Goal: Task Accomplishment & Management: Use online tool/utility

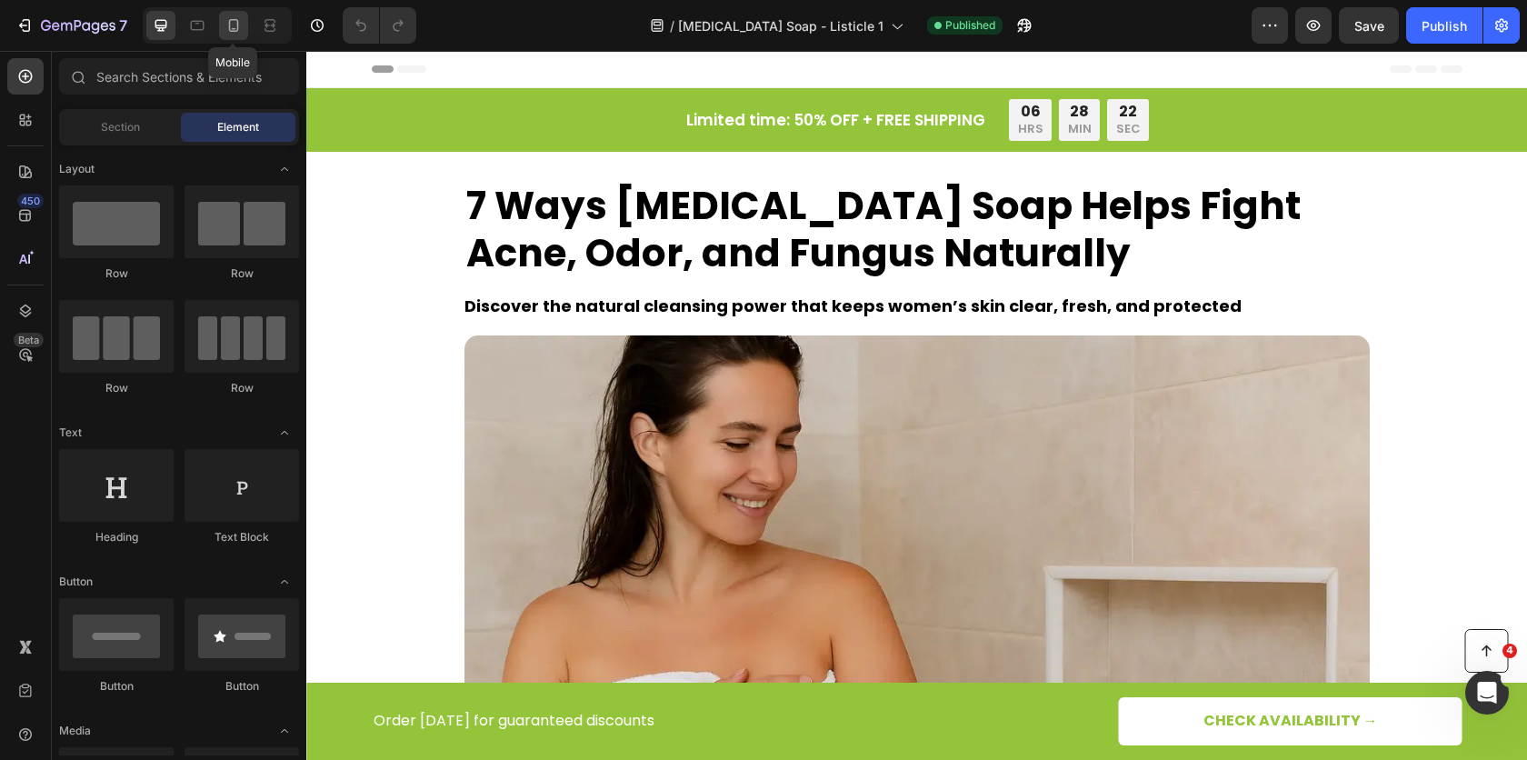
click at [244, 25] on div at bounding box center [233, 25] width 29 height 29
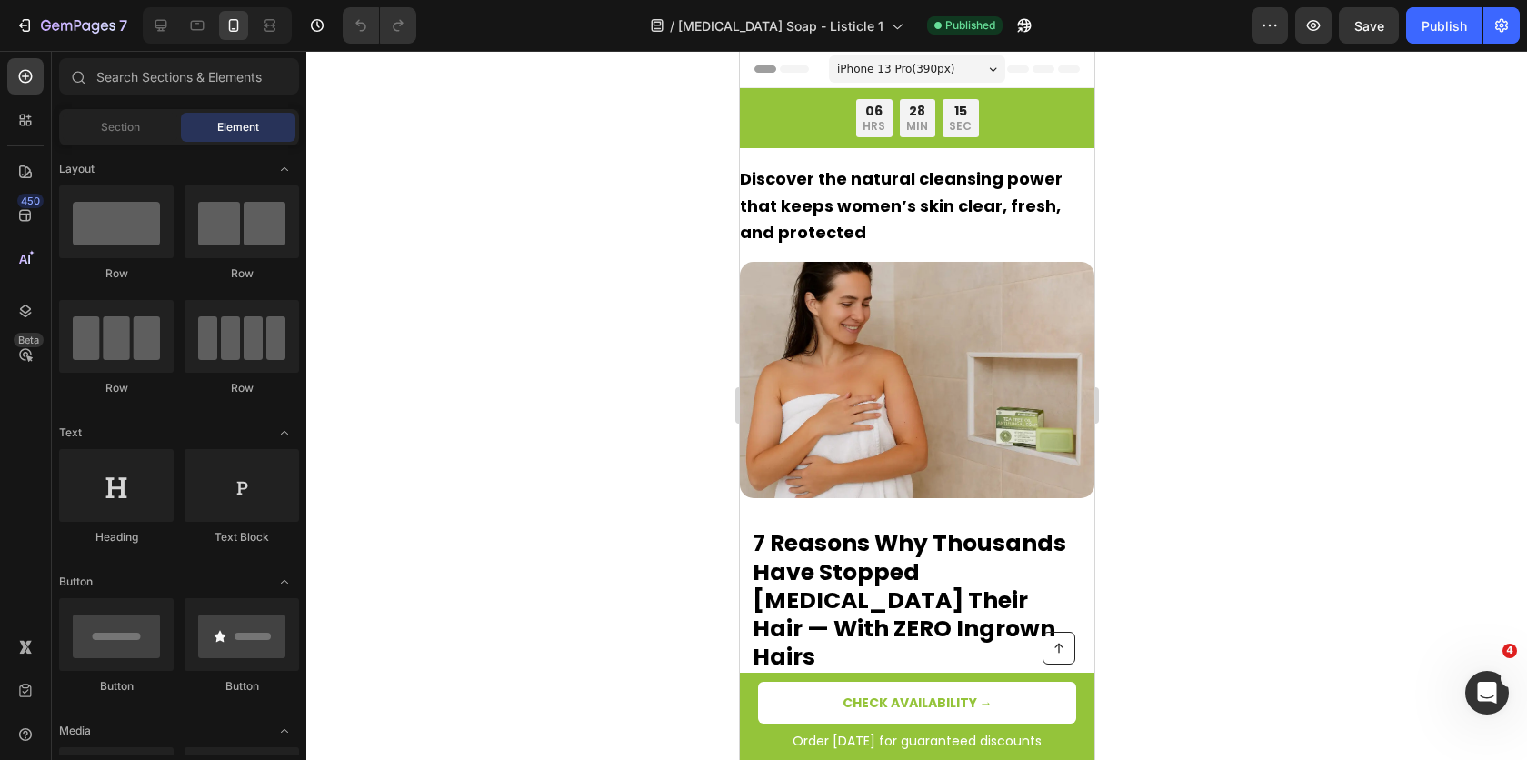
click at [986, 62] on div "iPhone 13 Pro ( 390 px)" at bounding box center [916, 68] width 176 height 27
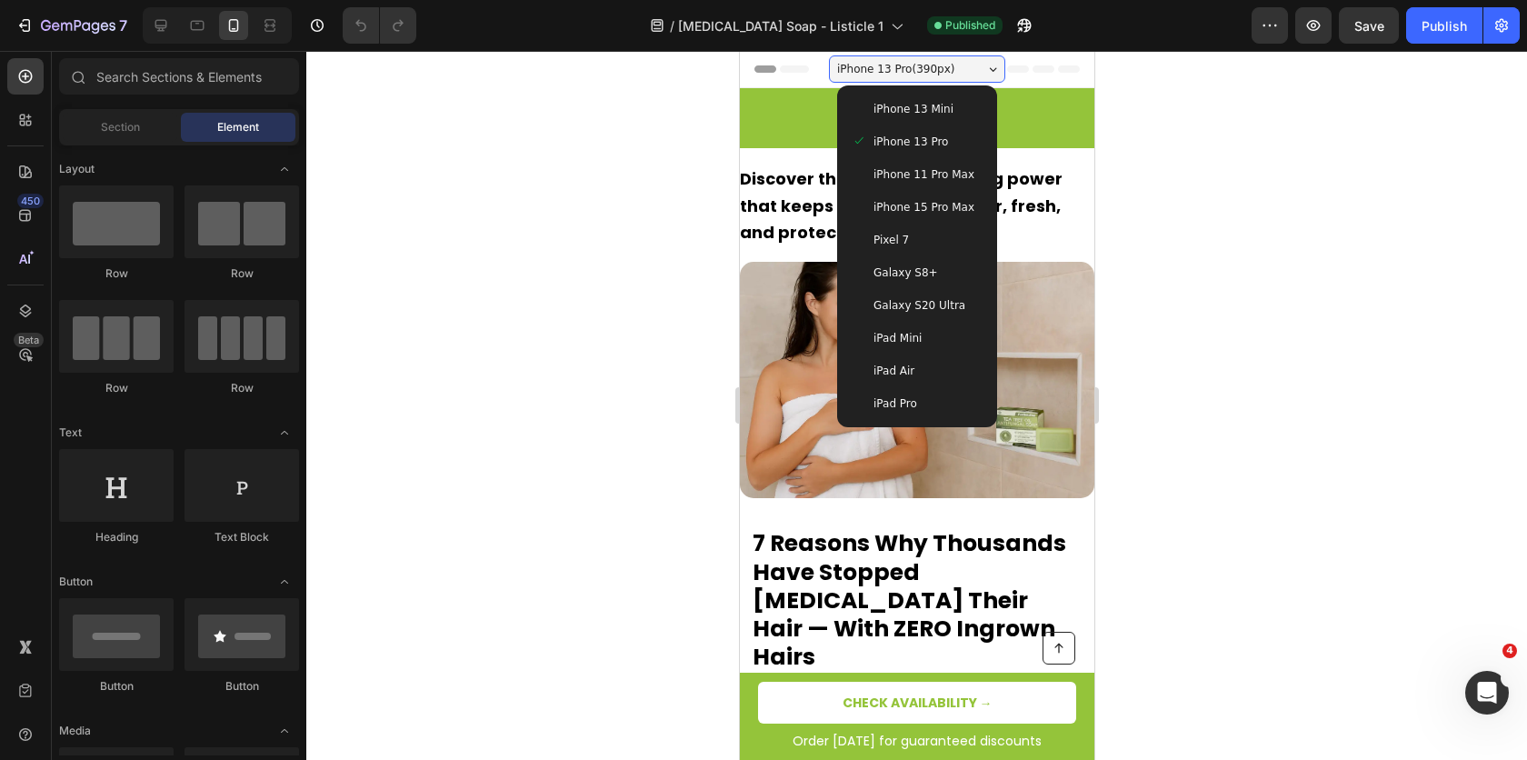
click at [582, 190] on div at bounding box center [916, 405] width 1221 height 709
click at [1229, 174] on div at bounding box center [916, 405] width 1221 height 709
click at [923, 140] on span "iPhone 13 Pro" at bounding box center [910, 142] width 75 height 18
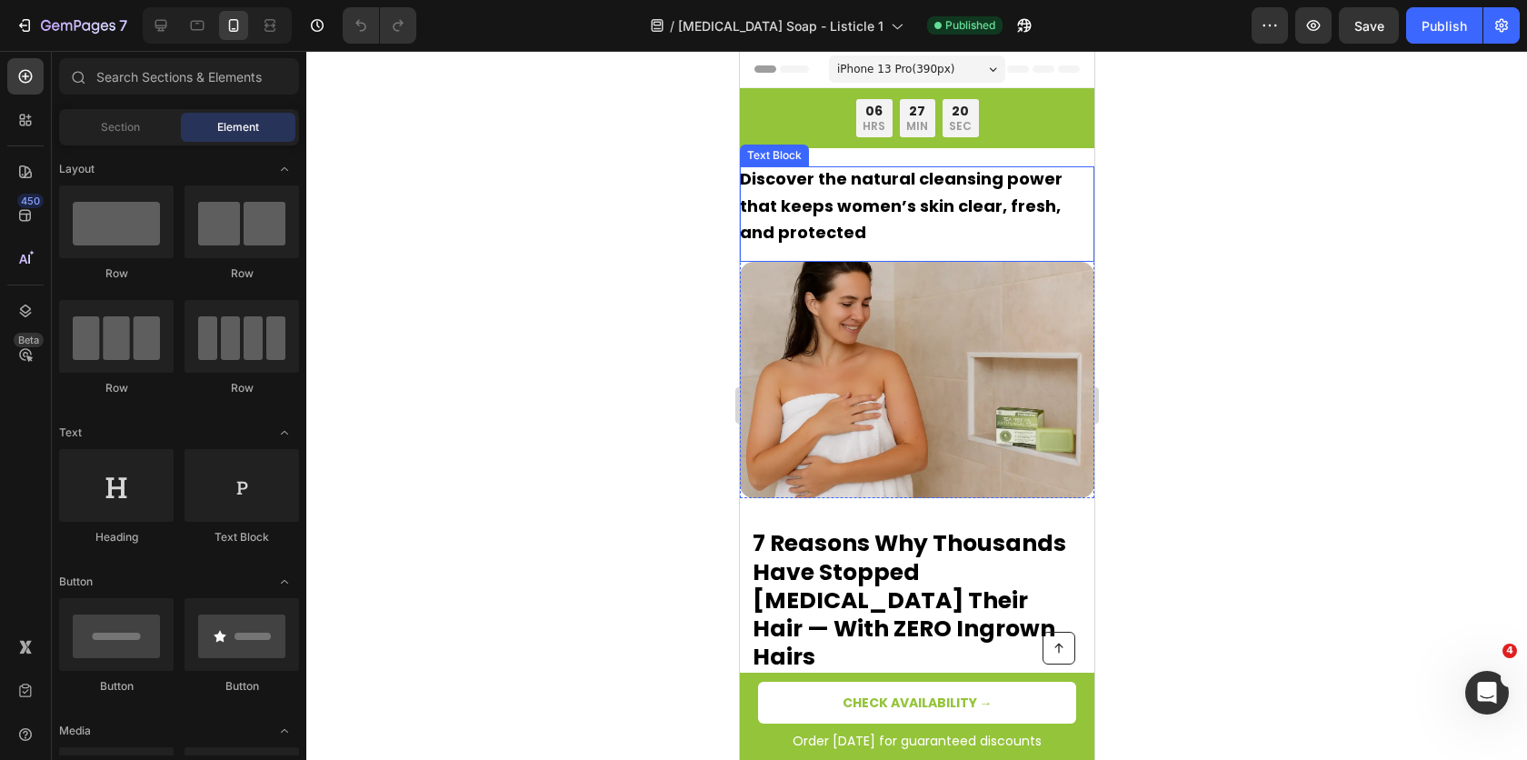
click at [860, 203] on strong "Discover the natural cleansing power that keeps women’s skin clear, fresh, and …" at bounding box center [900, 205] width 323 height 77
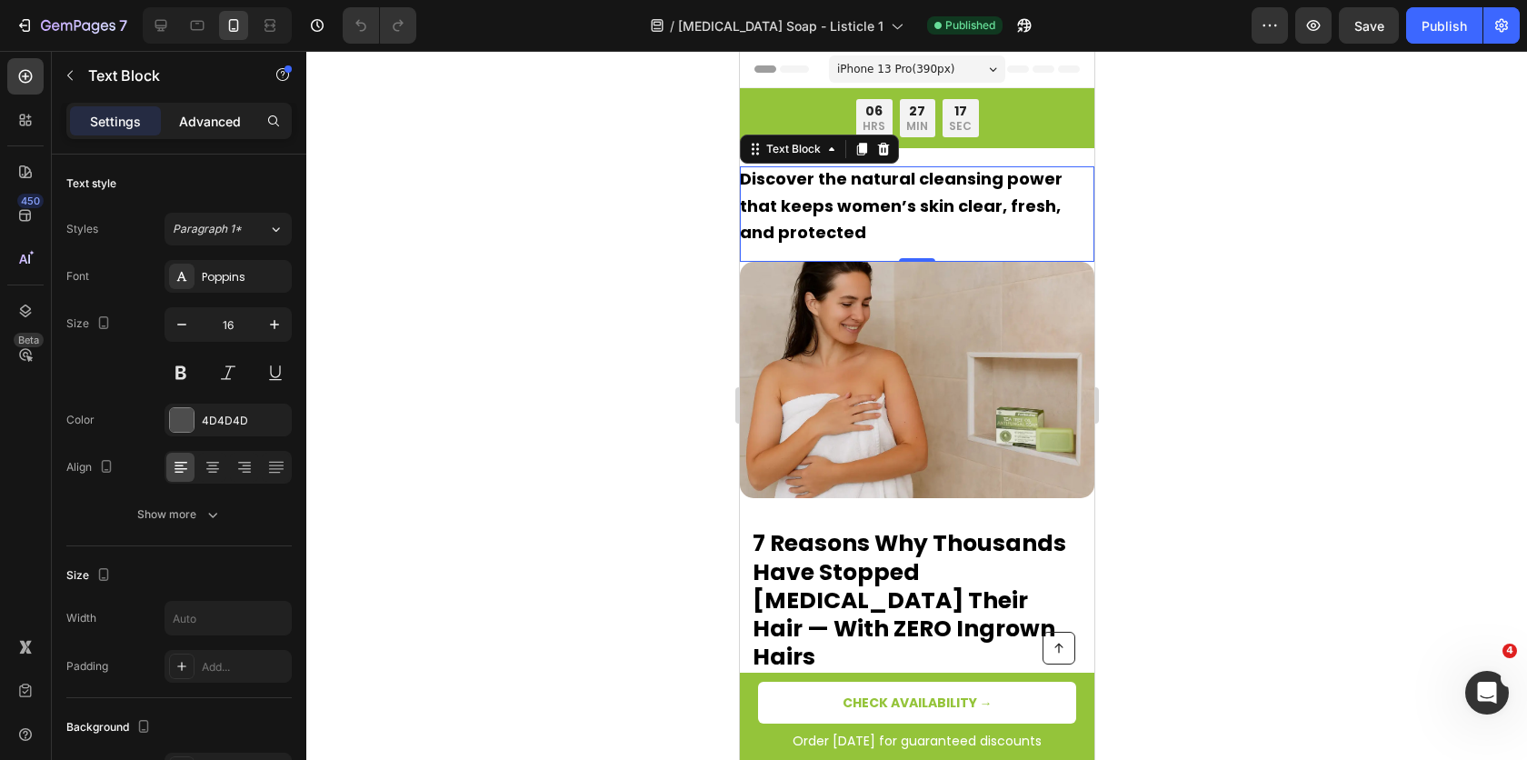
click at [216, 117] on p "Advanced" at bounding box center [210, 121] width 62 height 19
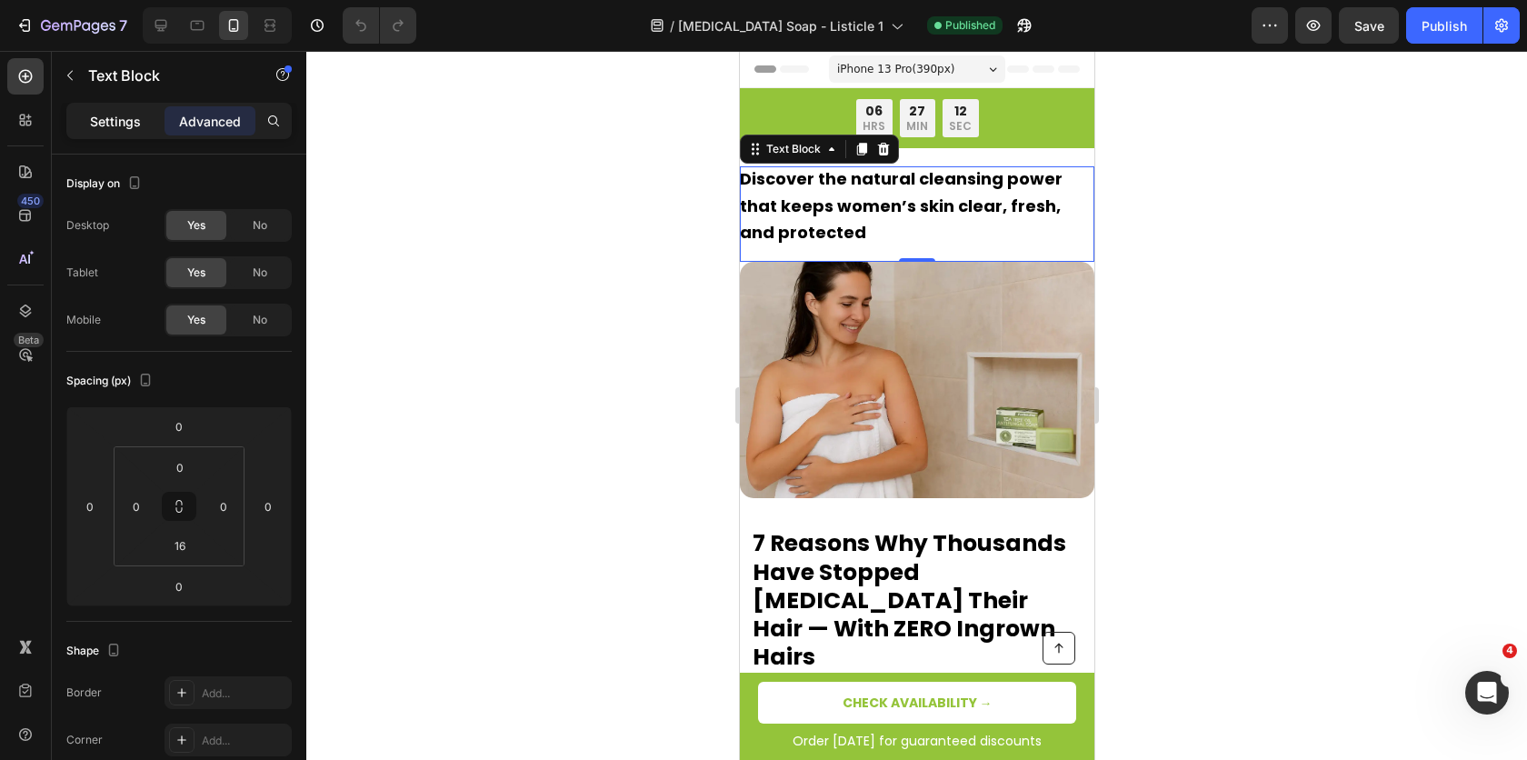
click at [118, 115] on p "Settings" at bounding box center [115, 121] width 51 height 19
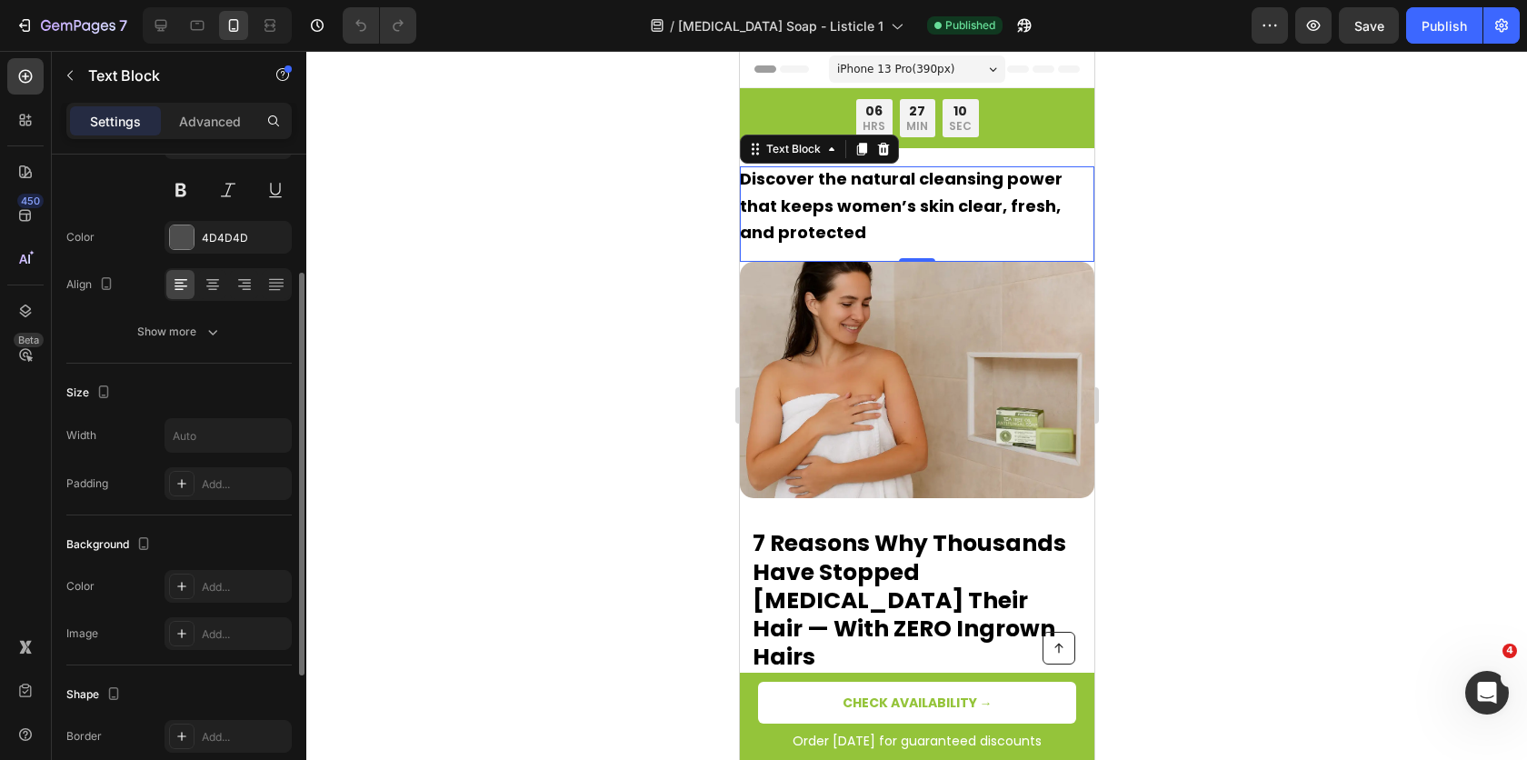
scroll to position [186, 0]
click at [215, 120] on p "Advanced" at bounding box center [210, 121] width 62 height 19
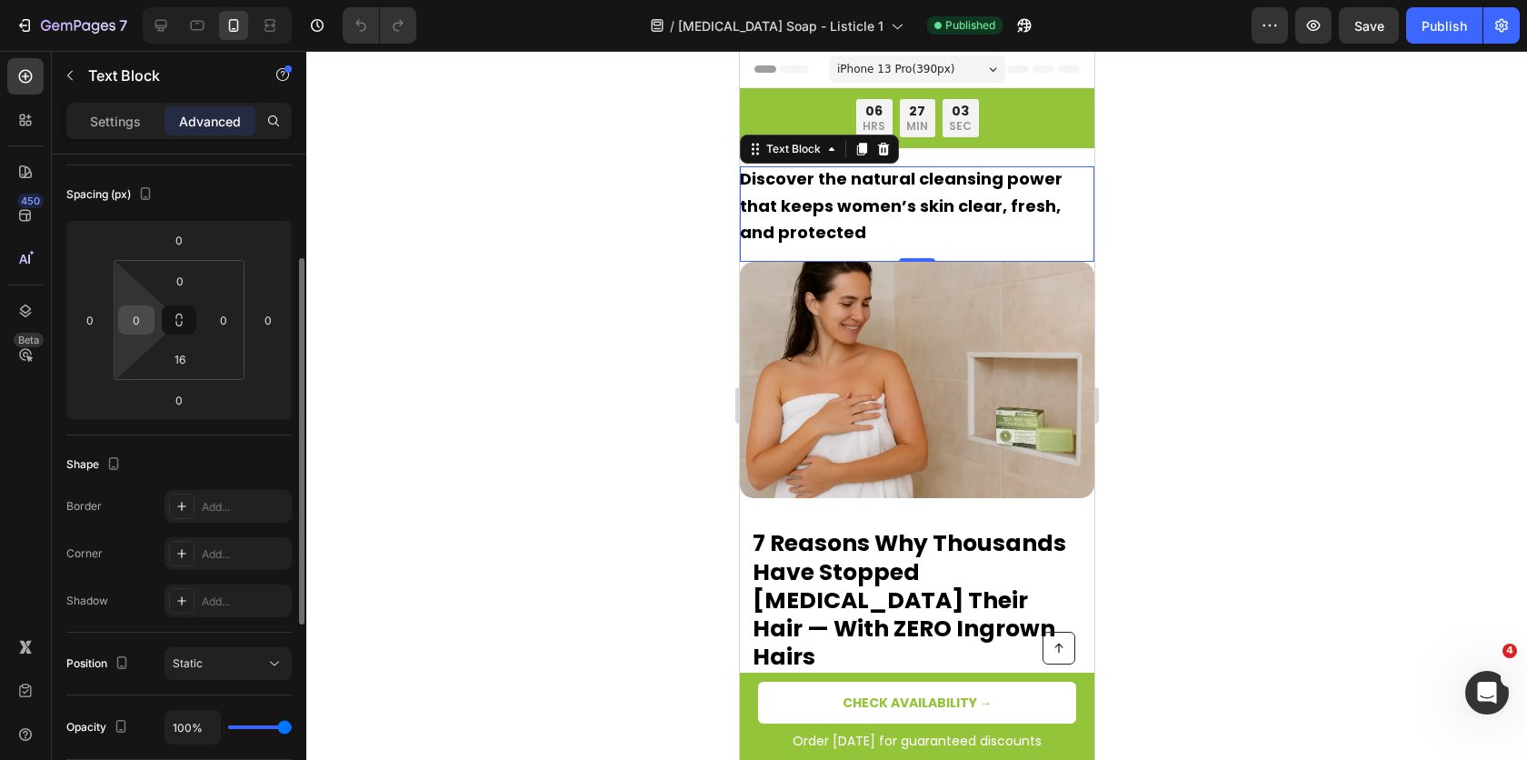
click at [139, 315] on input "0" at bounding box center [136, 319] width 27 height 27
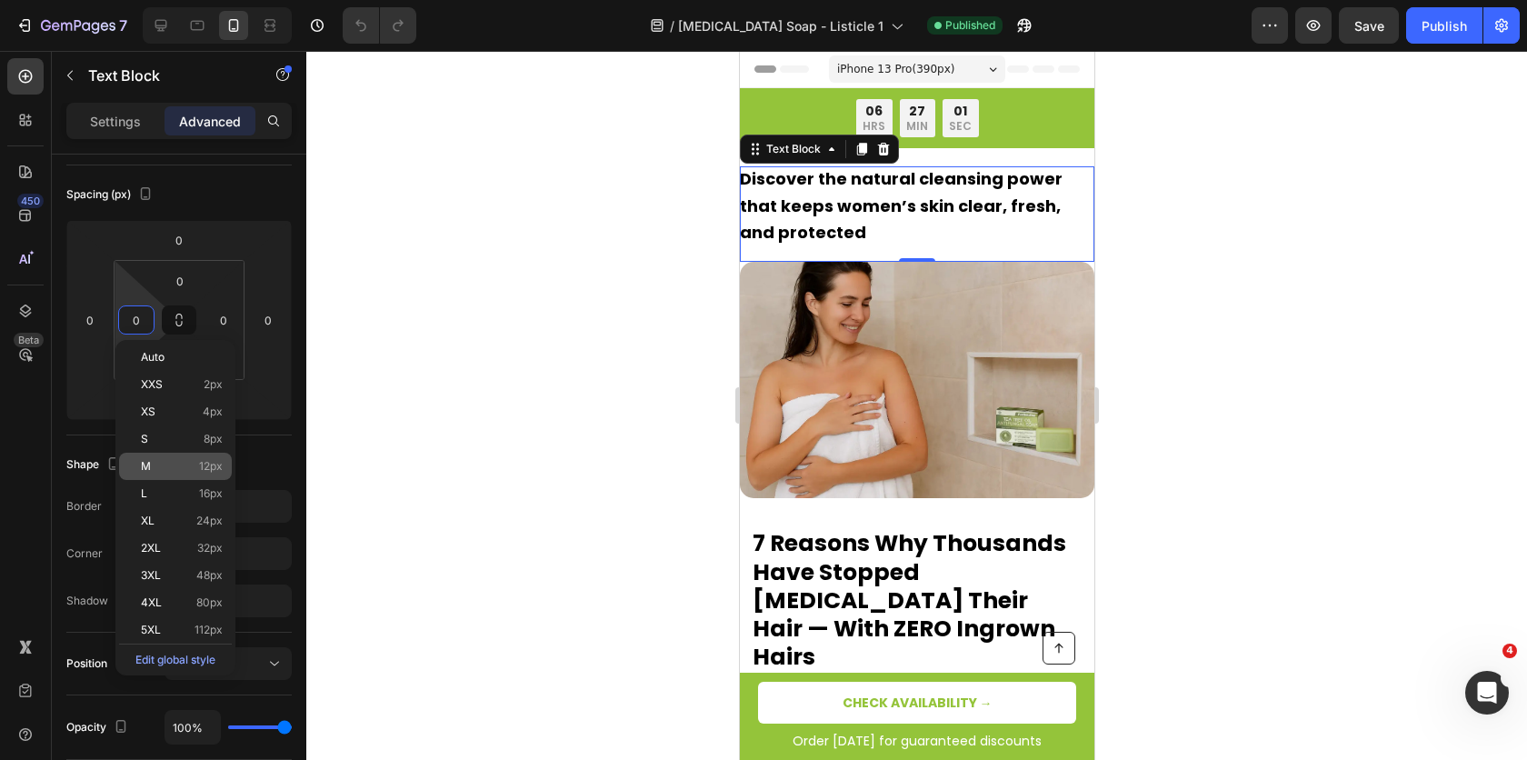
click at [189, 464] on p "M 12px" at bounding box center [182, 466] width 82 height 13
type input "12"
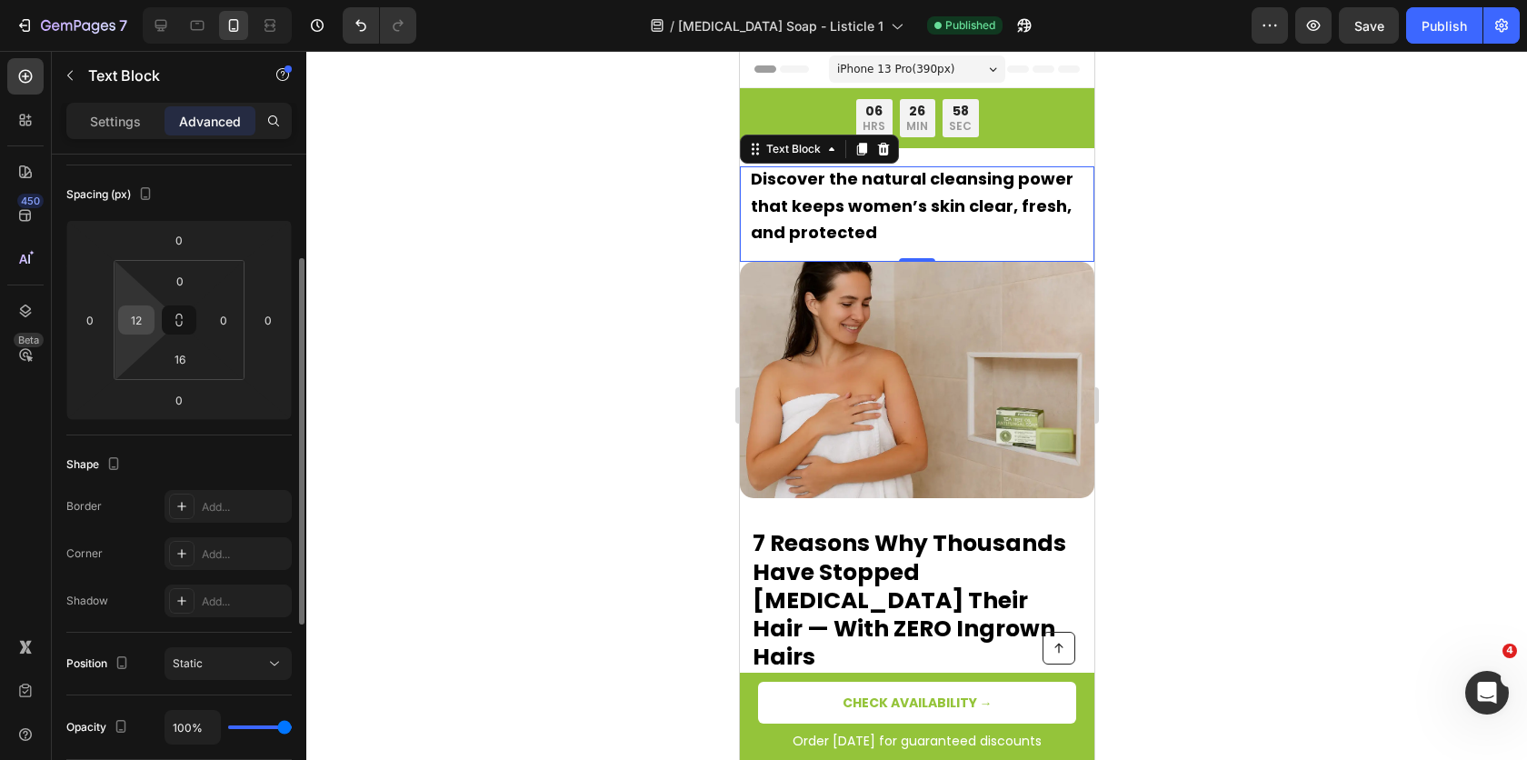
click at [138, 325] on input "12" at bounding box center [136, 319] width 27 height 27
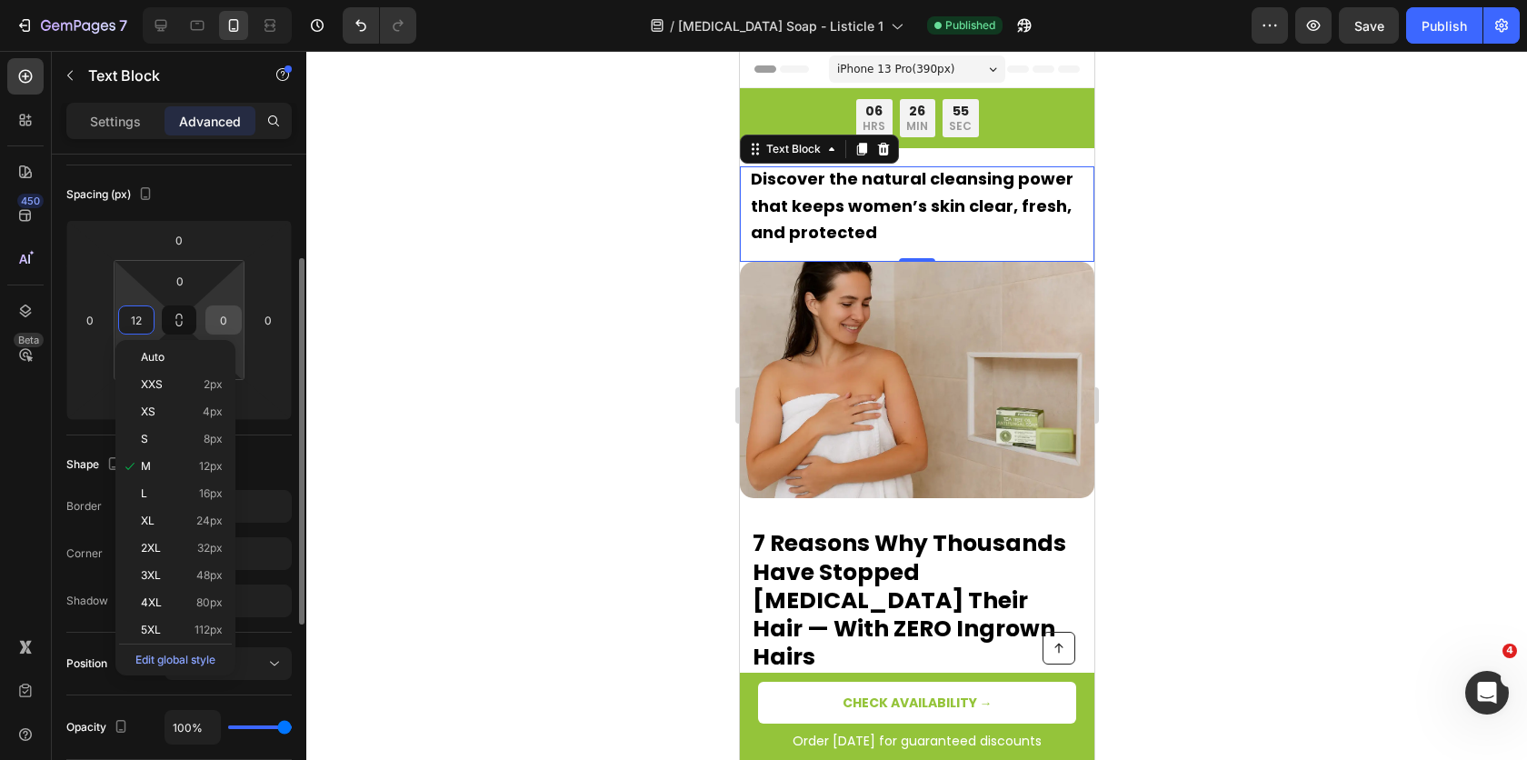
click at [220, 321] on input "0" at bounding box center [223, 319] width 27 height 27
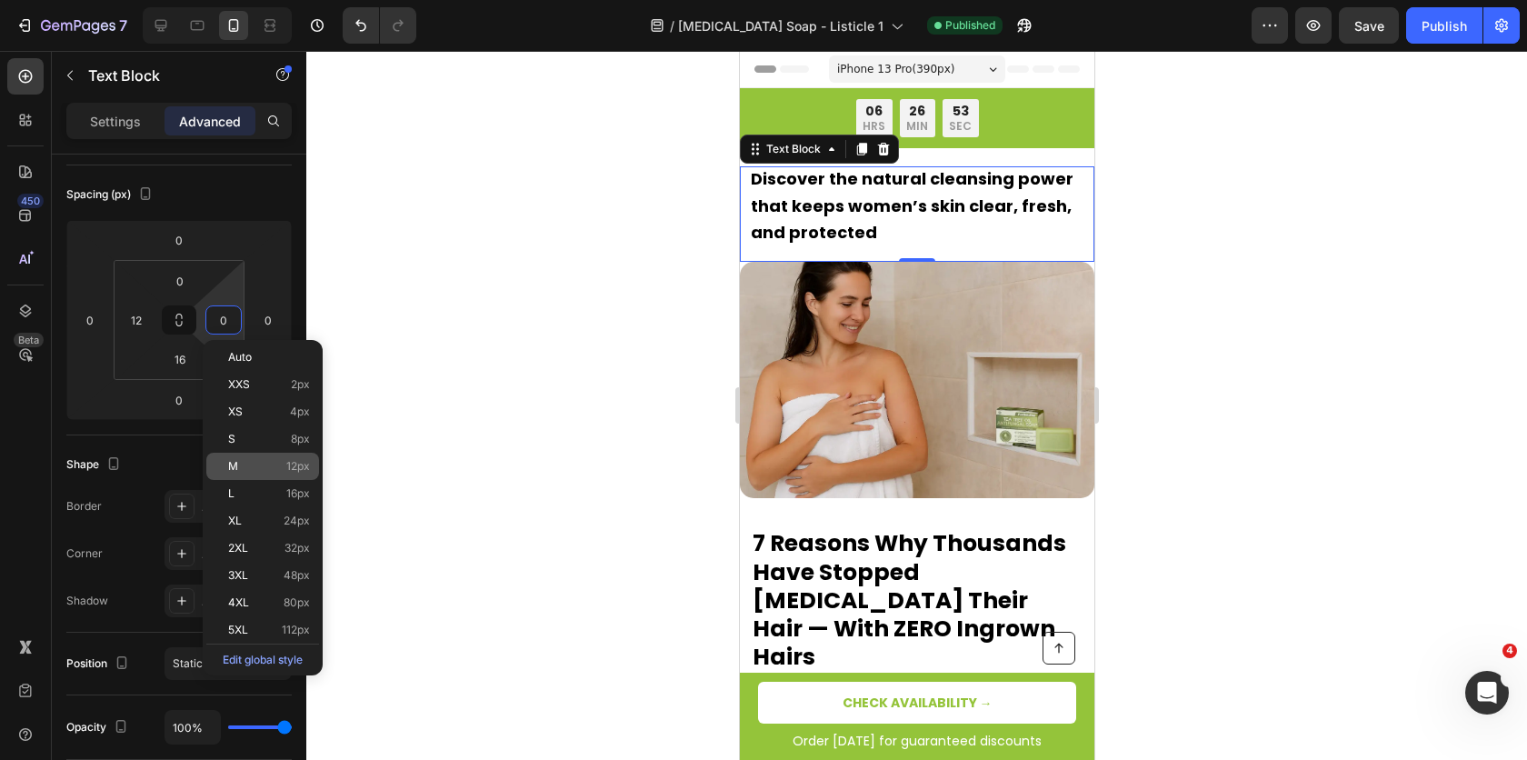
click at [253, 463] on p "M 12px" at bounding box center [269, 466] width 82 height 13
type input "12"
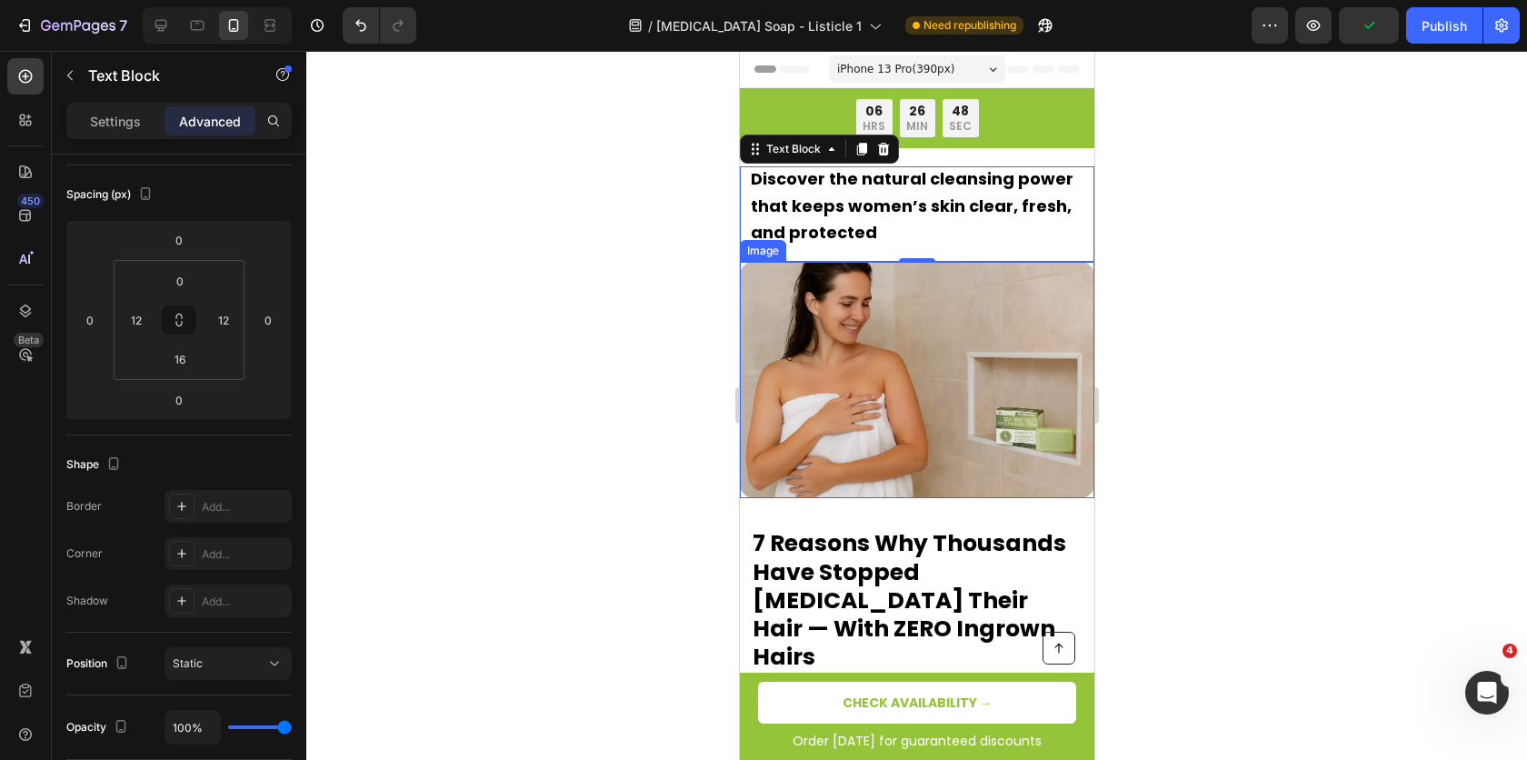
click at [801, 355] on img at bounding box center [916, 380] width 355 height 236
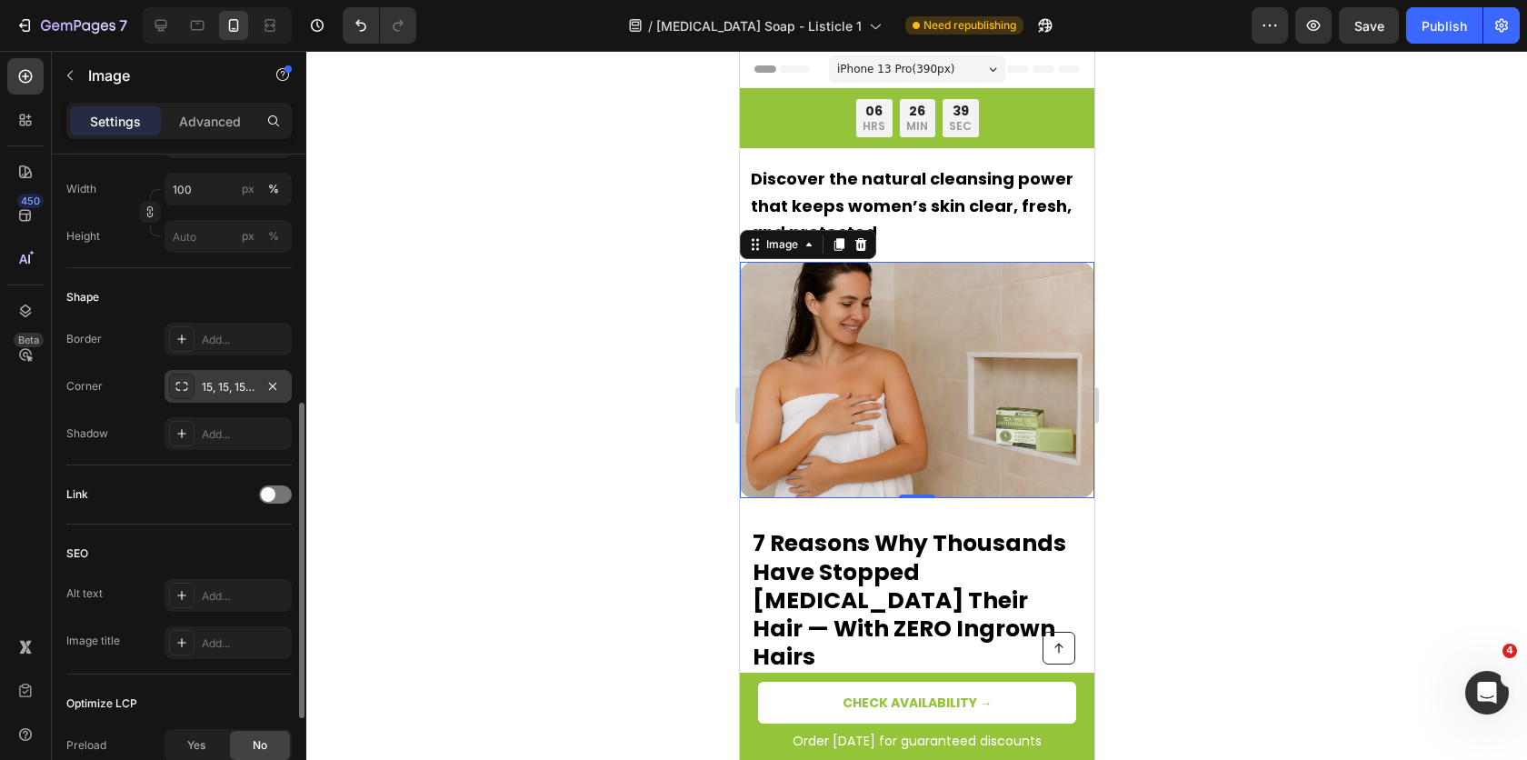
scroll to position [711, 0]
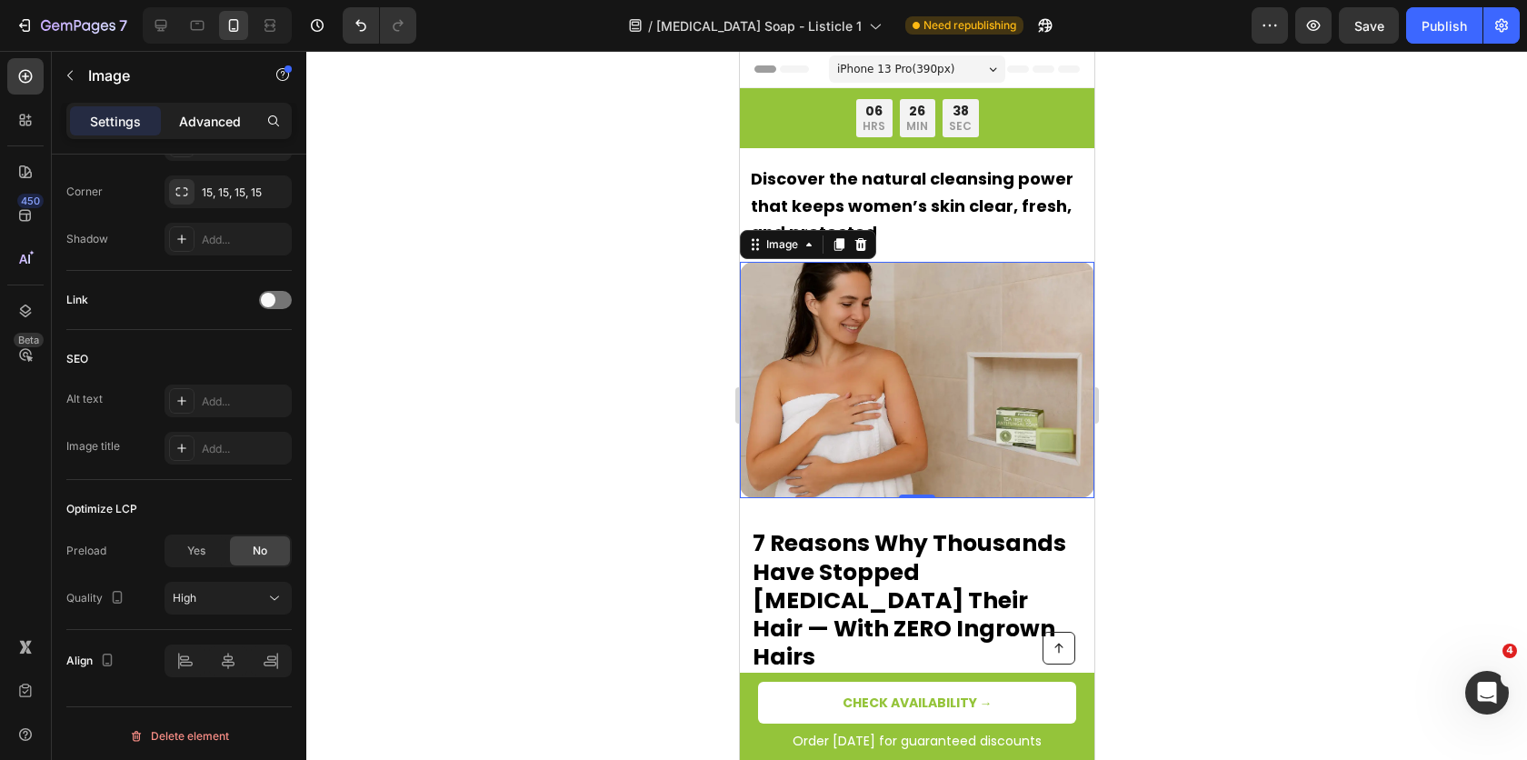
click at [198, 115] on p "Advanced" at bounding box center [210, 121] width 62 height 19
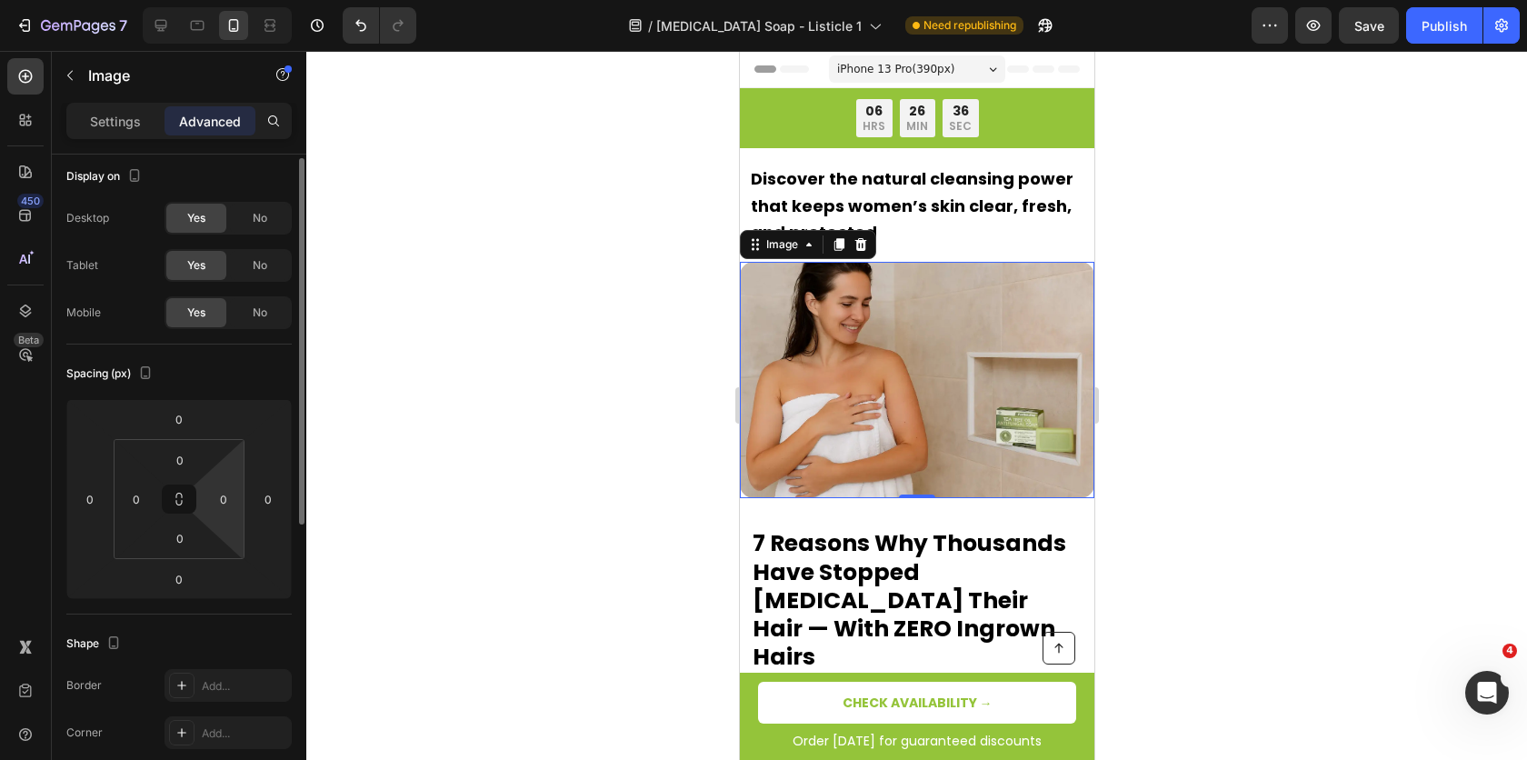
scroll to position [0, 0]
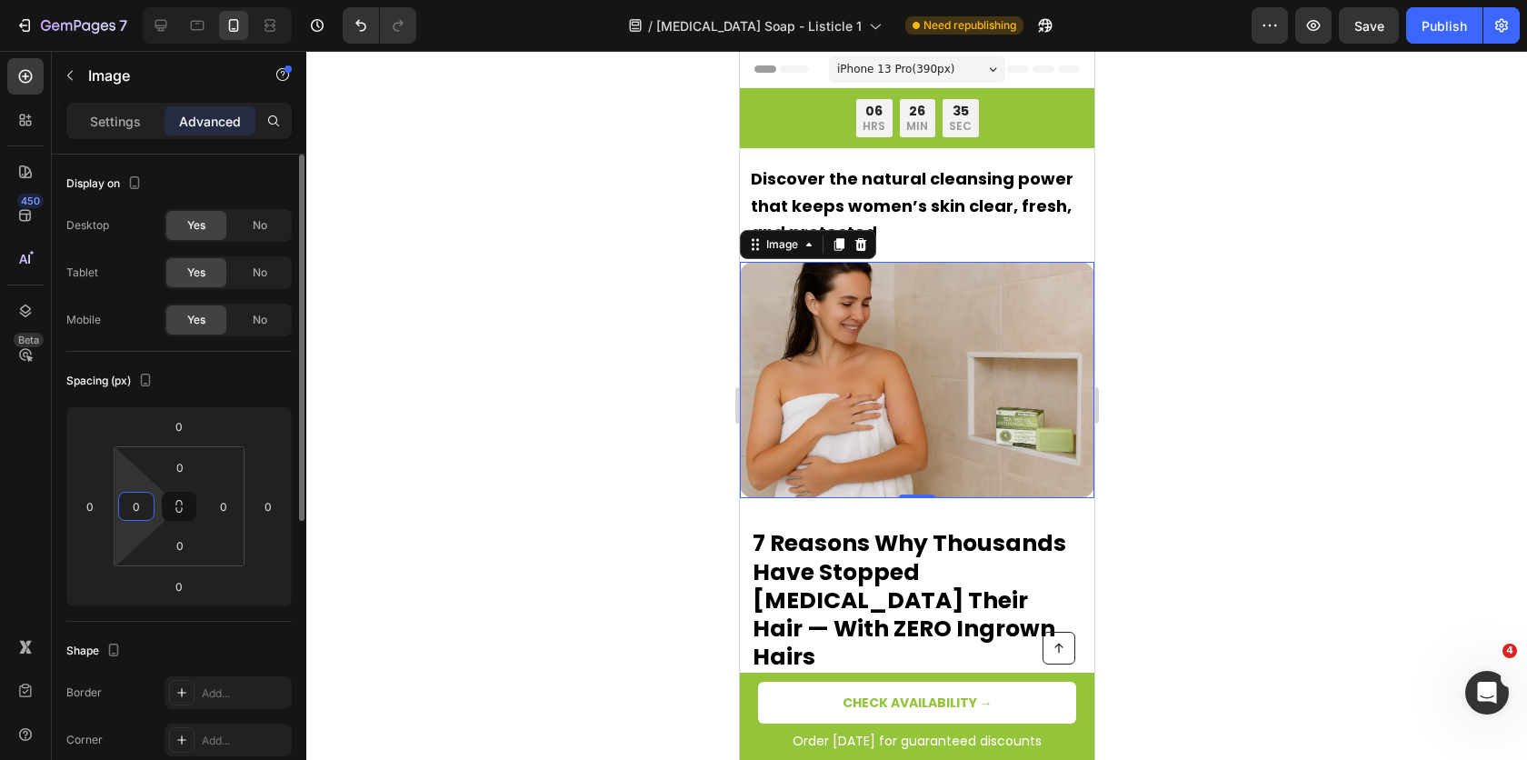
click at [137, 502] on input "0" at bounding box center [136, 506] width 27 height 27
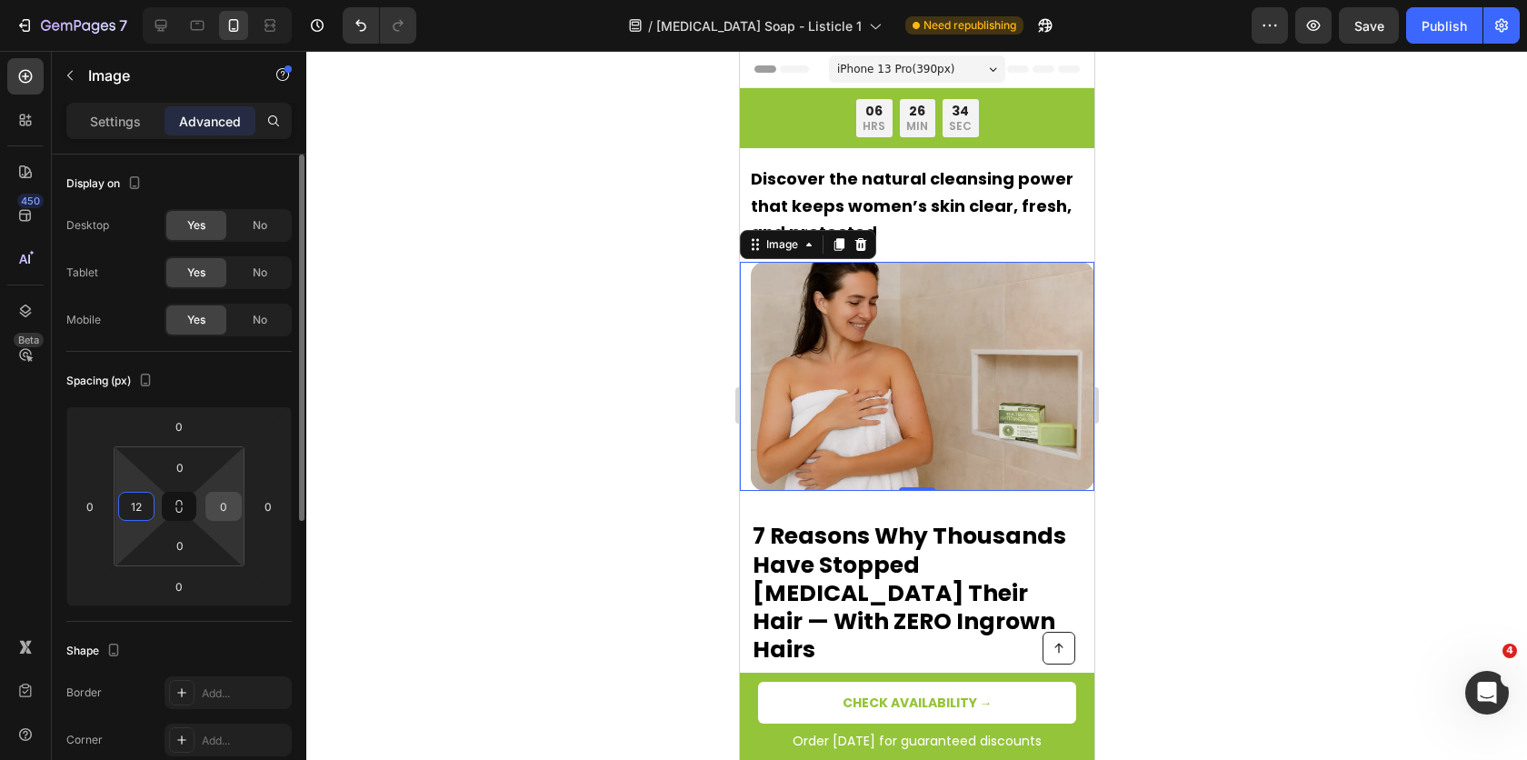
type input "12"
click at [212, 506] on input "0" at bounding box center [223, 506] width 27 height 27
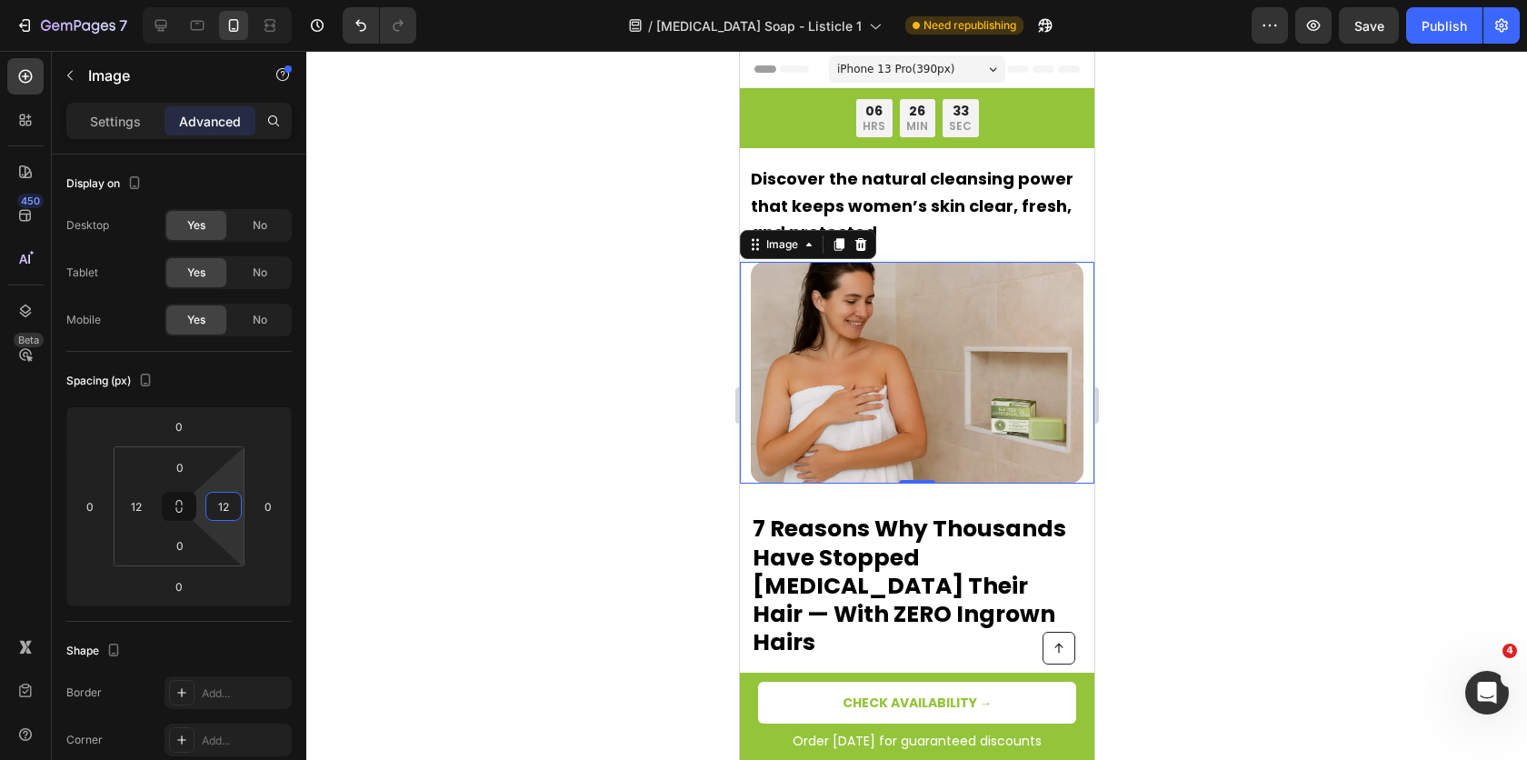
type input "12"
drag, startPoint x: 518, startPoint y: 408, endPoint x: 212, endPoint y: 222, distance: 358.6
click at [518, 408] on div at bounding box center [916, 405] width 1221 height 709
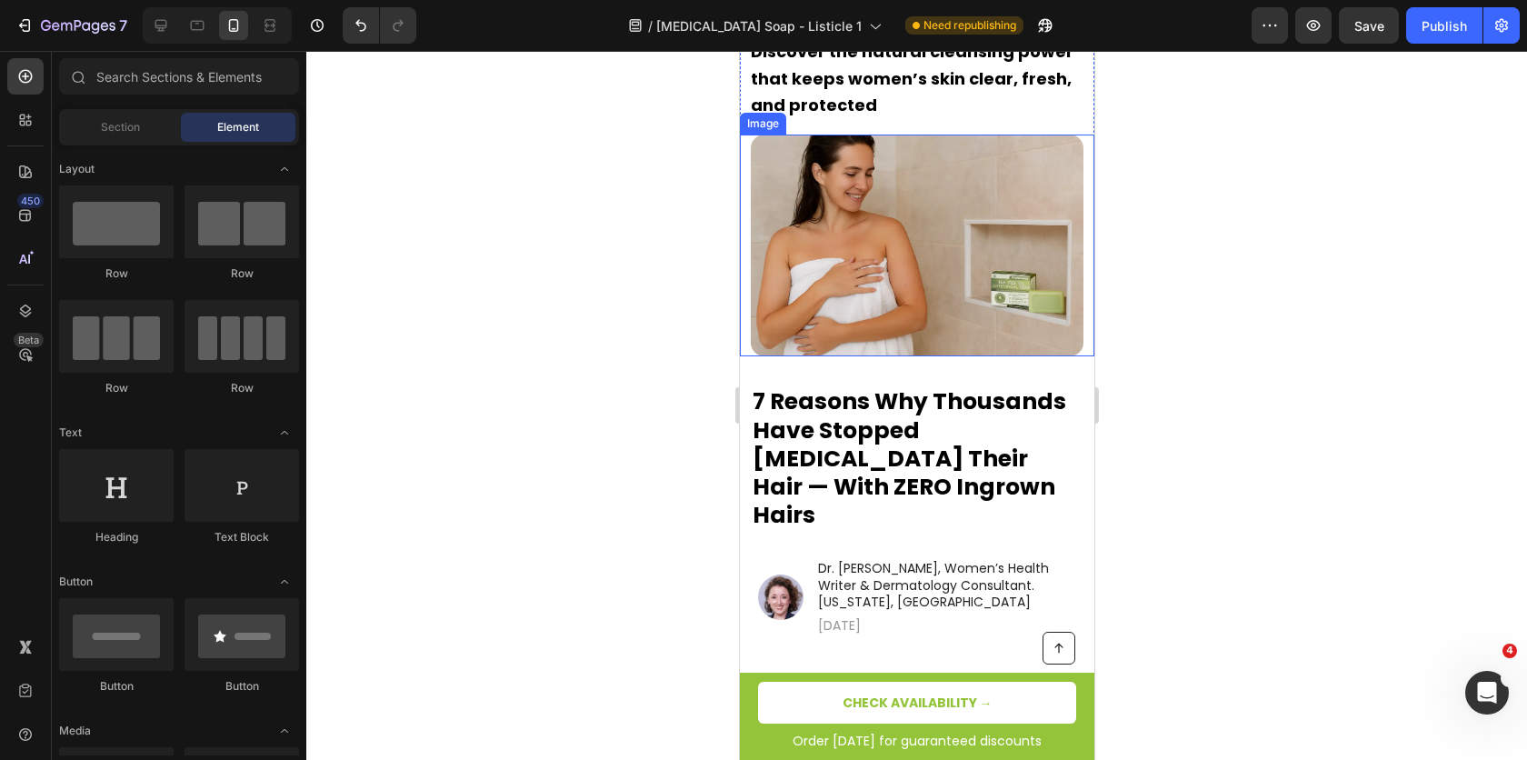
scroll to position [177, 0]
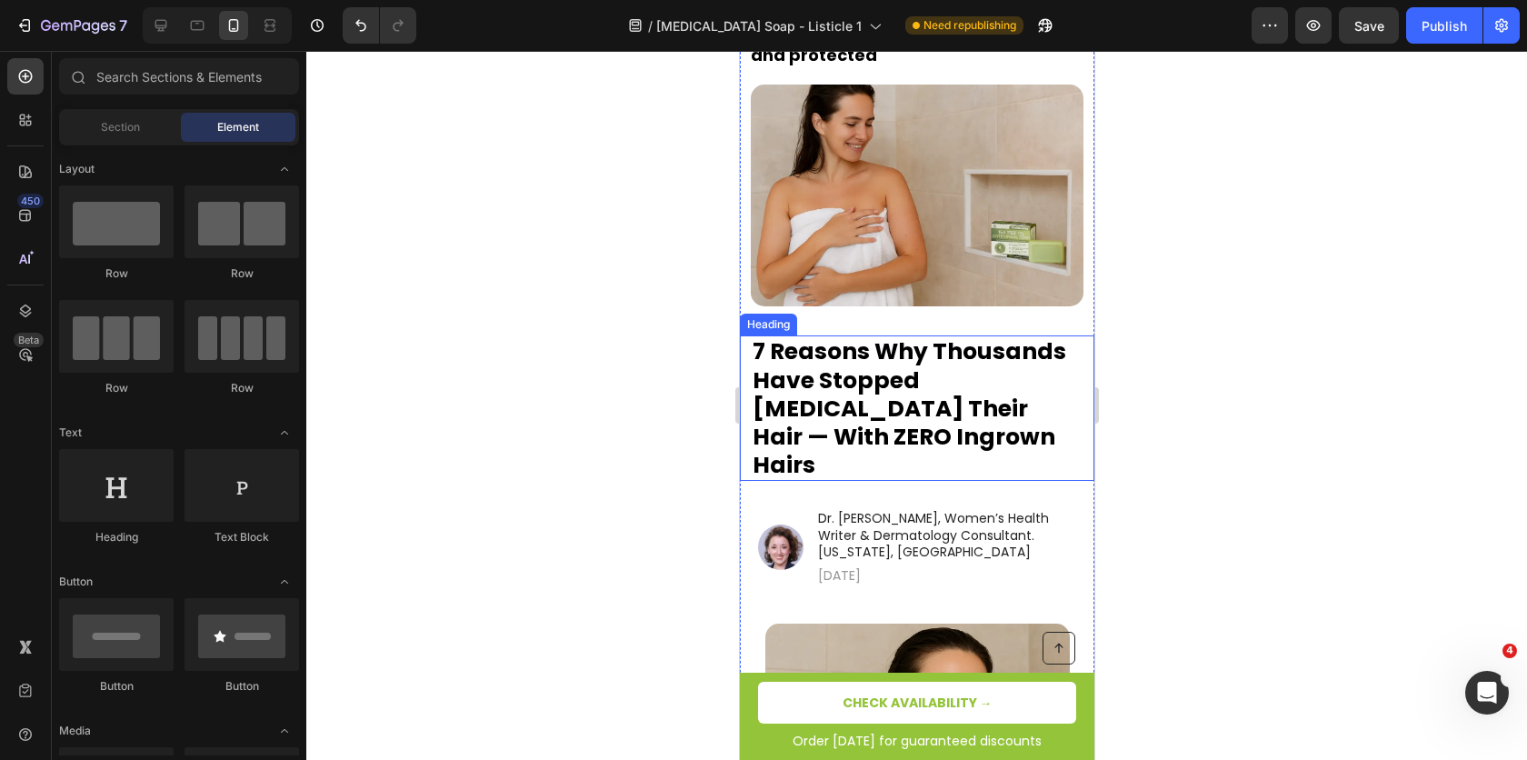
click at [845, 387] on strong "7 Reasons Why Thousands Have Stopped Plucking Their Hair — With ZERO Ingrown Ha…" at bounding box center [909, 407] width 314 height 145
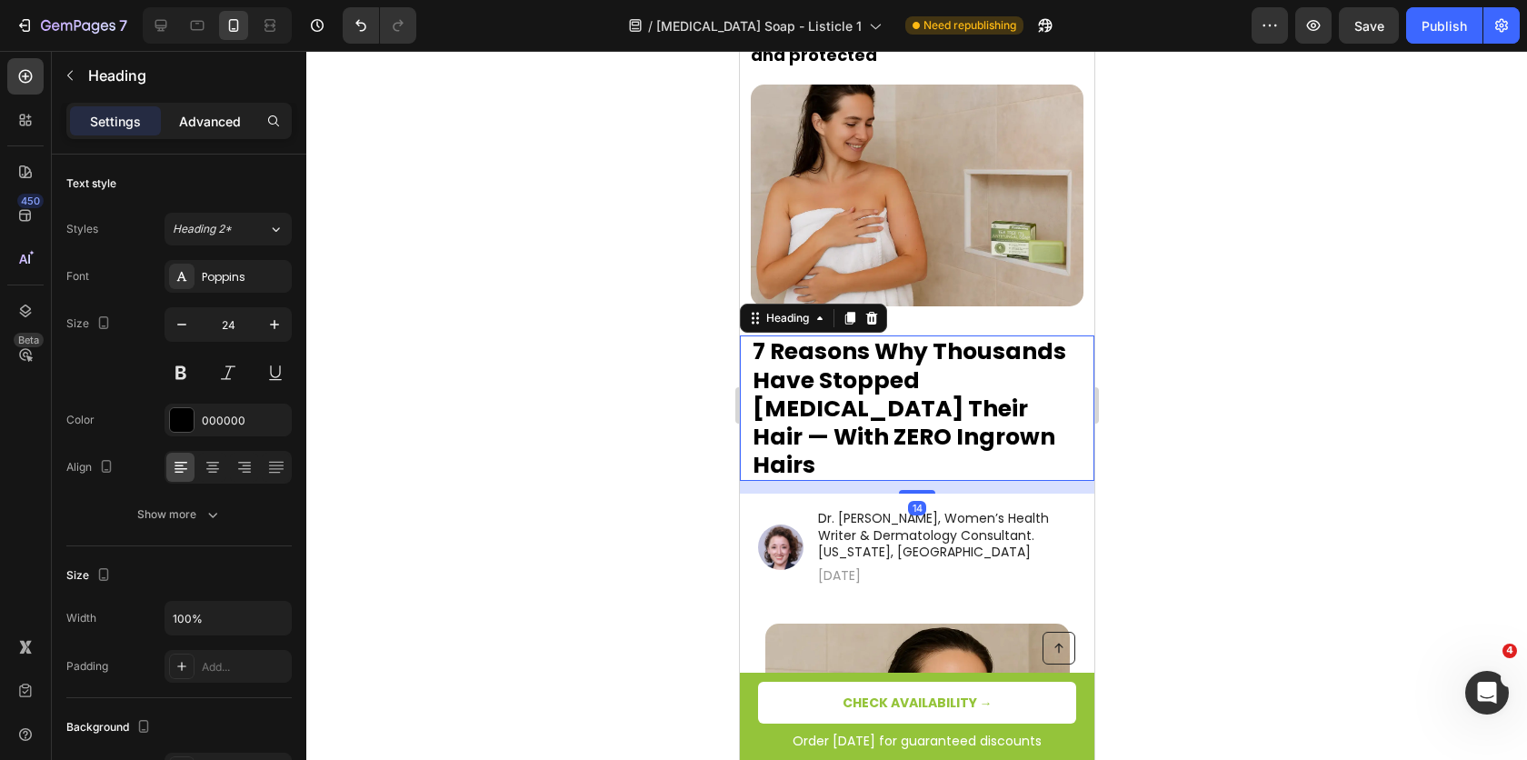
click at [214, 121] on p "Advanced" at bounding box center [210, 121] width 62 height 19
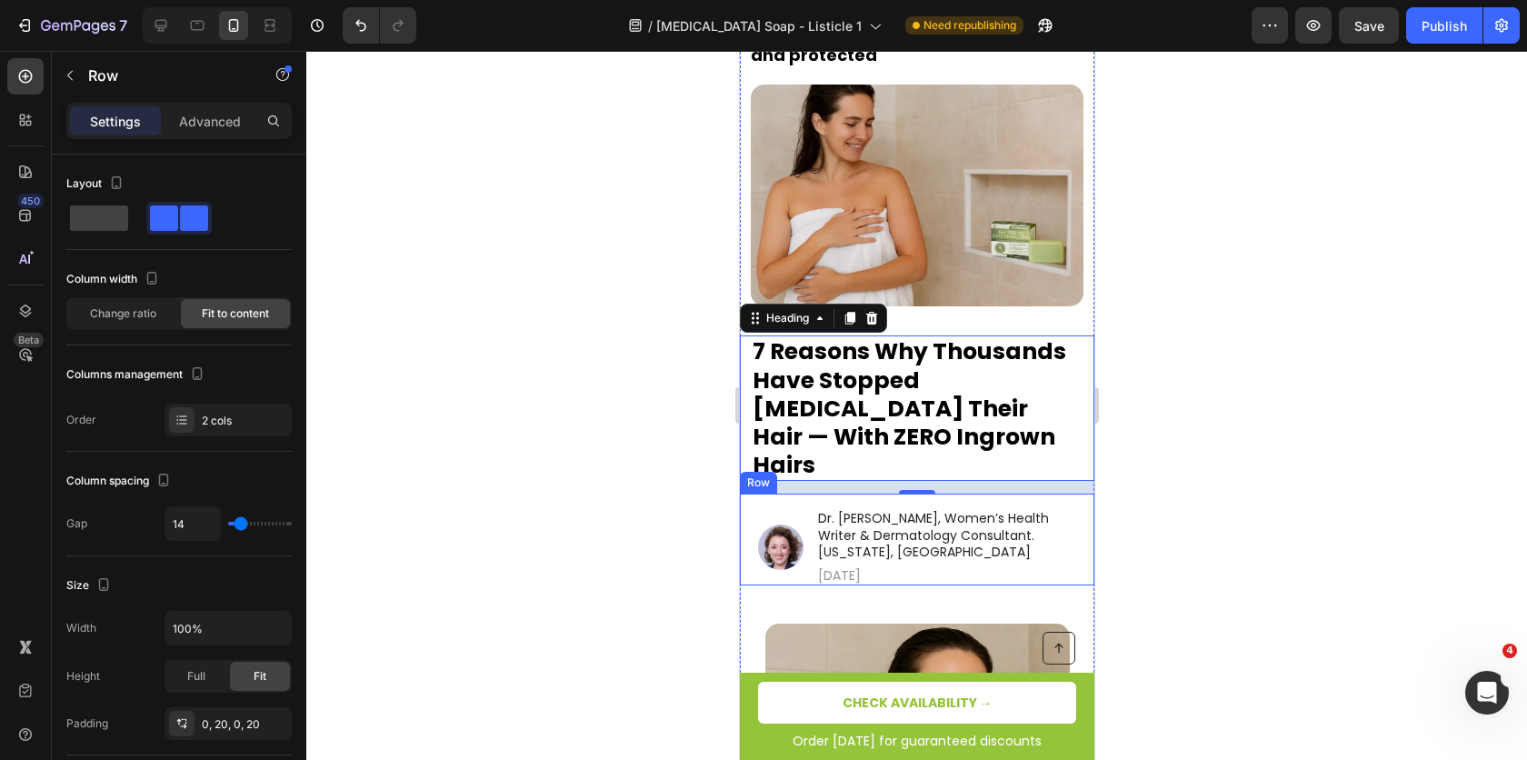
click at [749, 494] on div "Image Dr. Laura Bennett, Women’s Health Writer & Dermatology Consultant. Texas,…" at bounding box center [916, 540] width 355 height 92
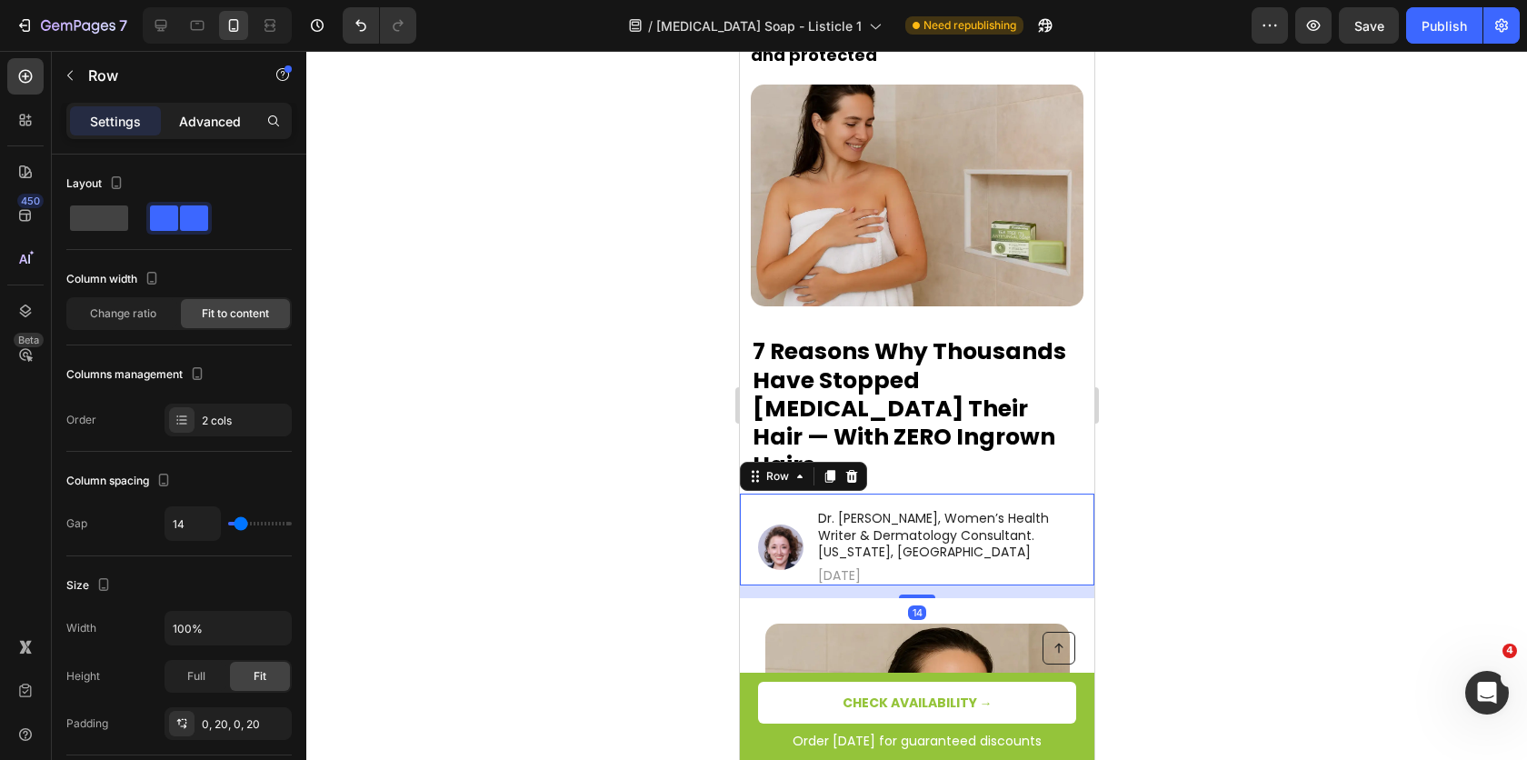
click at [210, 109] on div "Advanced" at bounding box center [210, 120] width 91 height 29
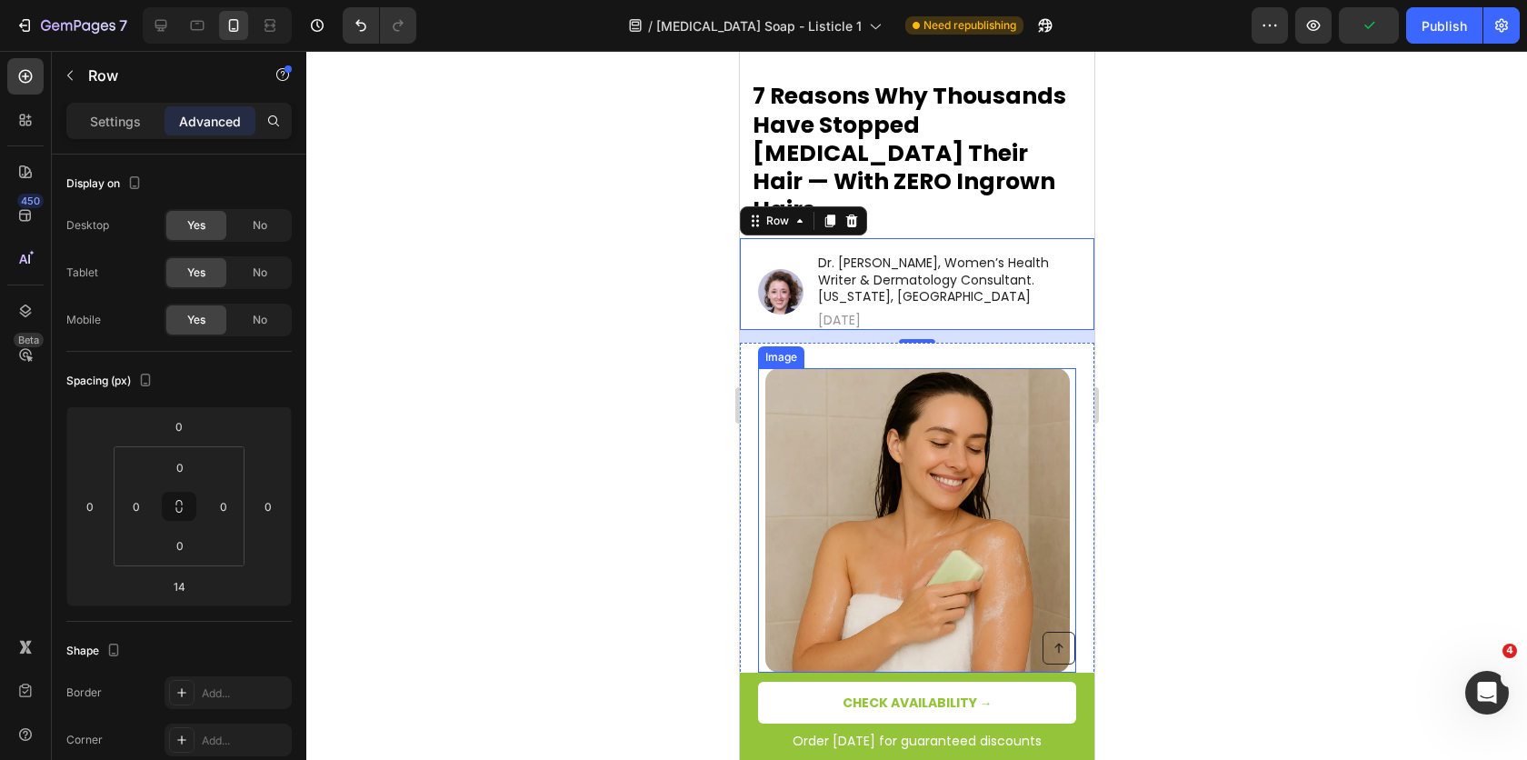
scroll to position [435, 0]
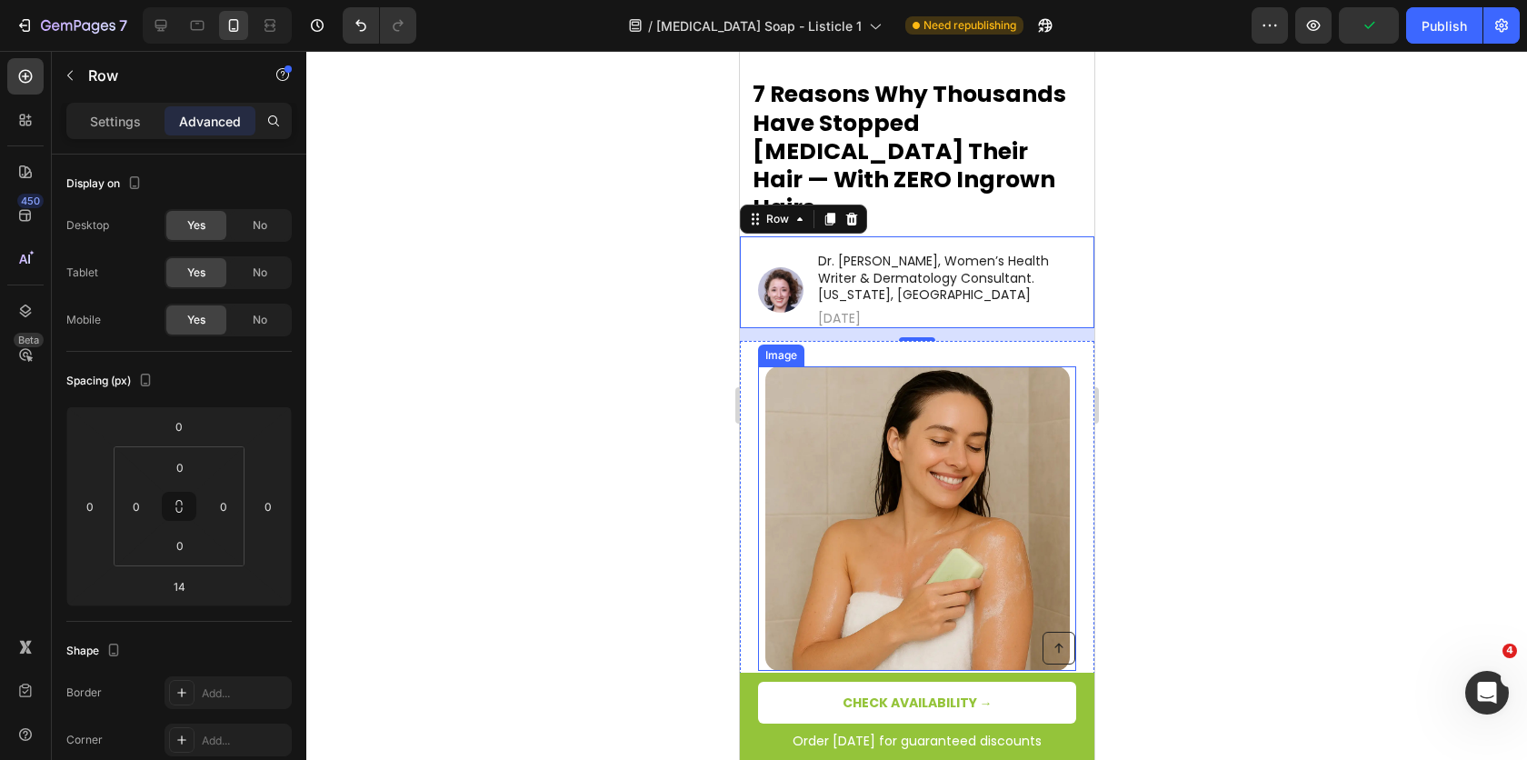
click at [841, 469] on img at bounding box center [917, 518] width 305 height 305
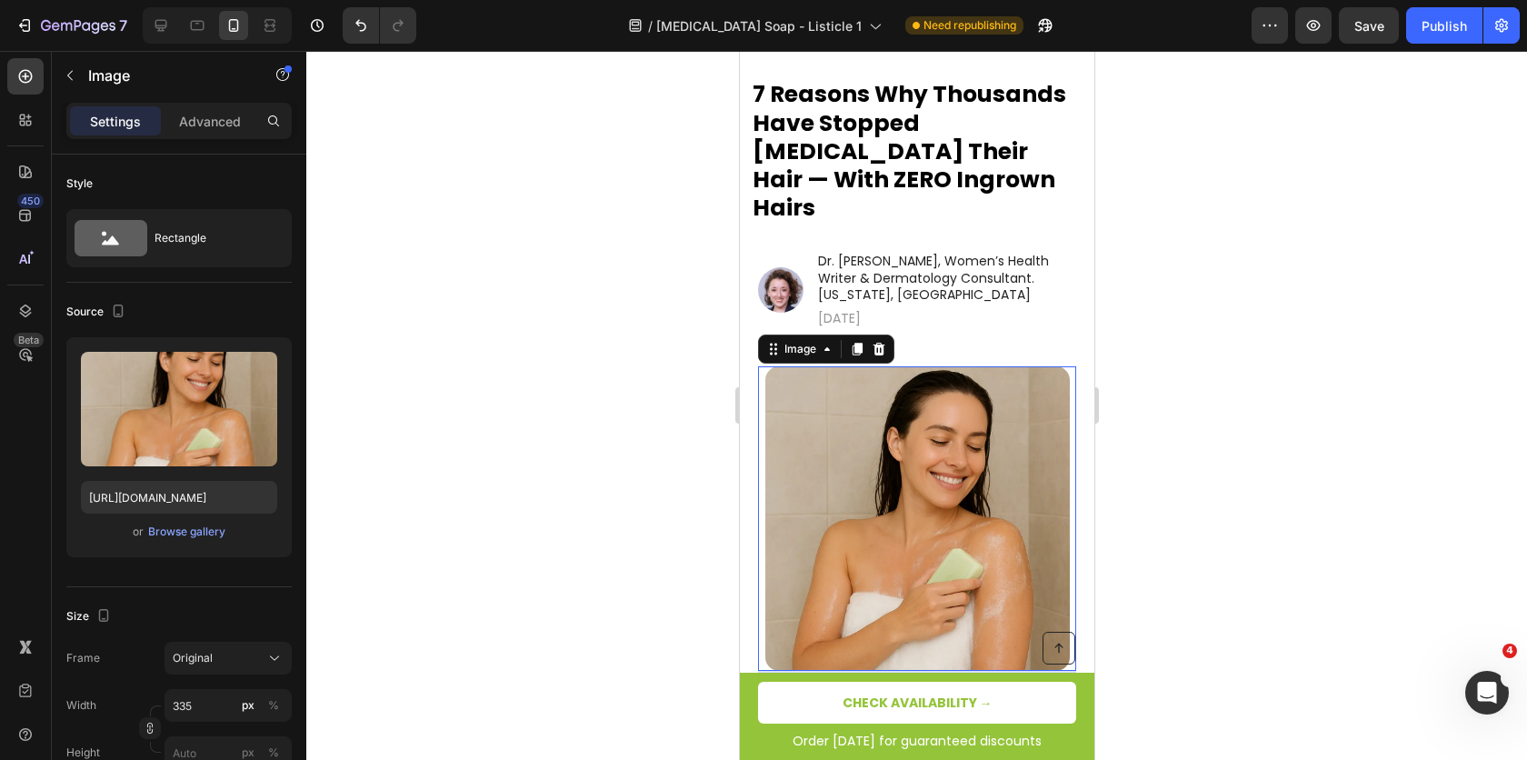
click at [202, 103] on div "Settings Advanced" at bounding box center [178, 121] width 225 height 36
click at [216, 125] on p "Advanced" at bounding box center [210, 121] width 62 height 19
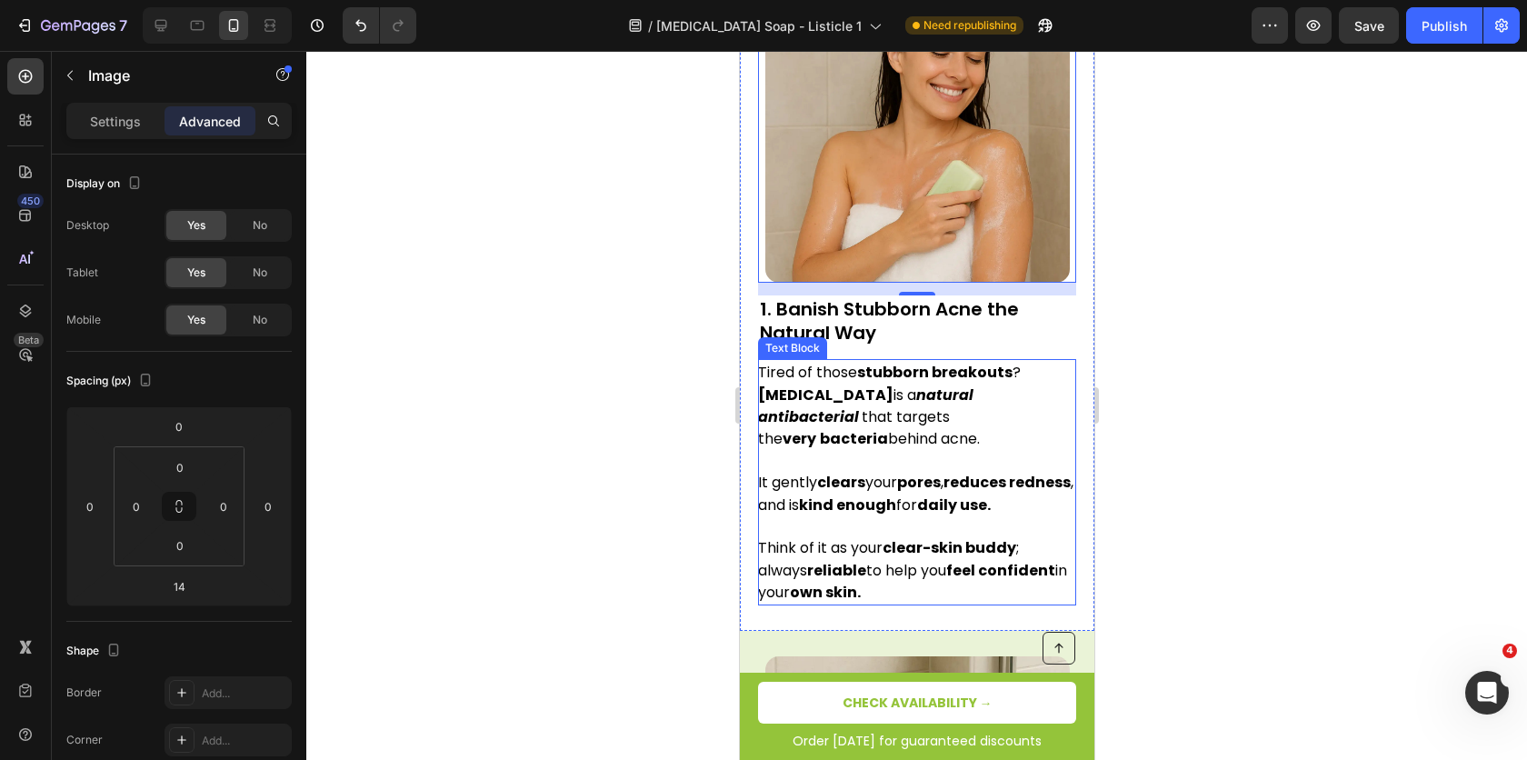
scroll to position [853, 0]
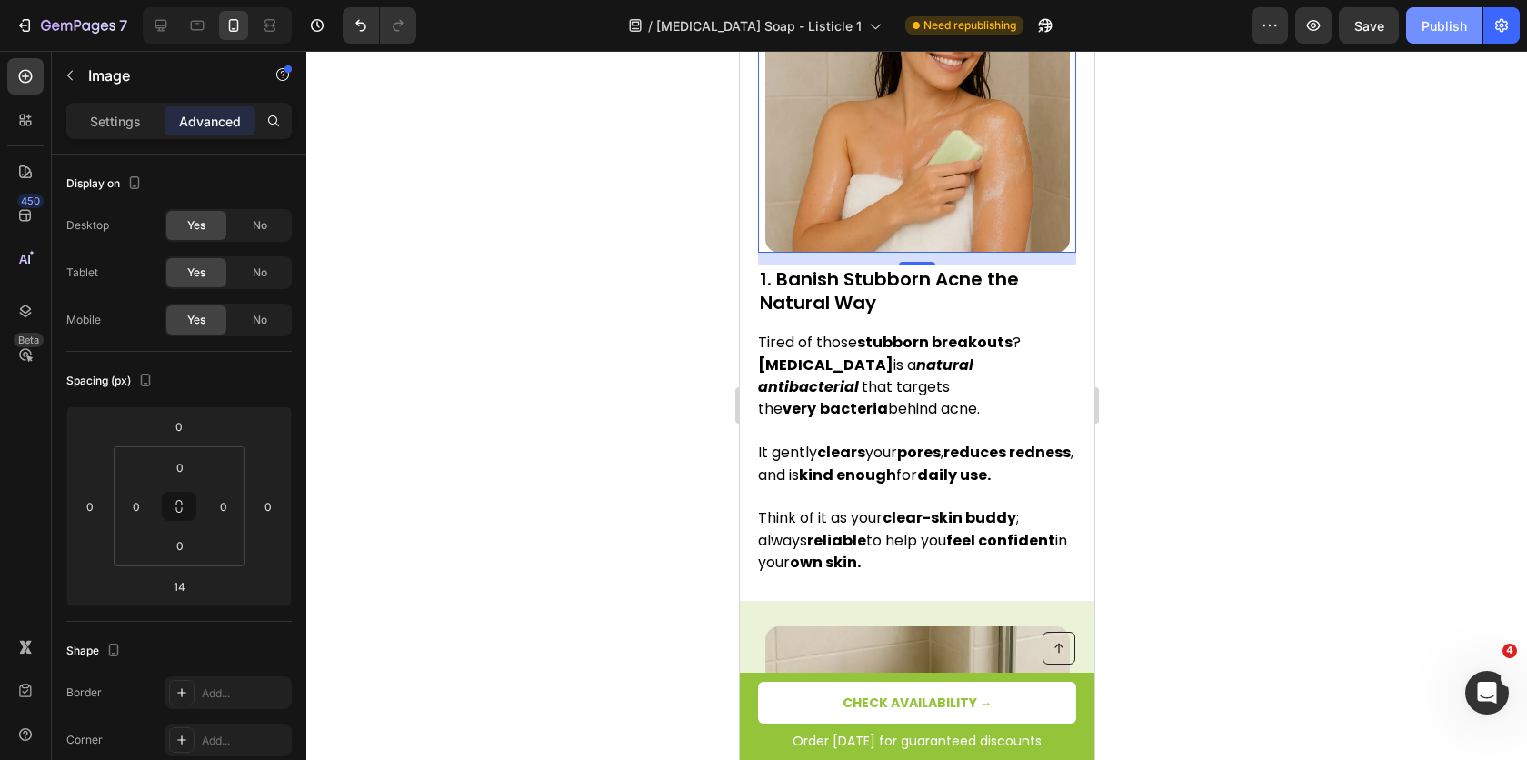
click at [1446, 26] on div "Publish" at bounding box center [1444, 25] width 45 height 19
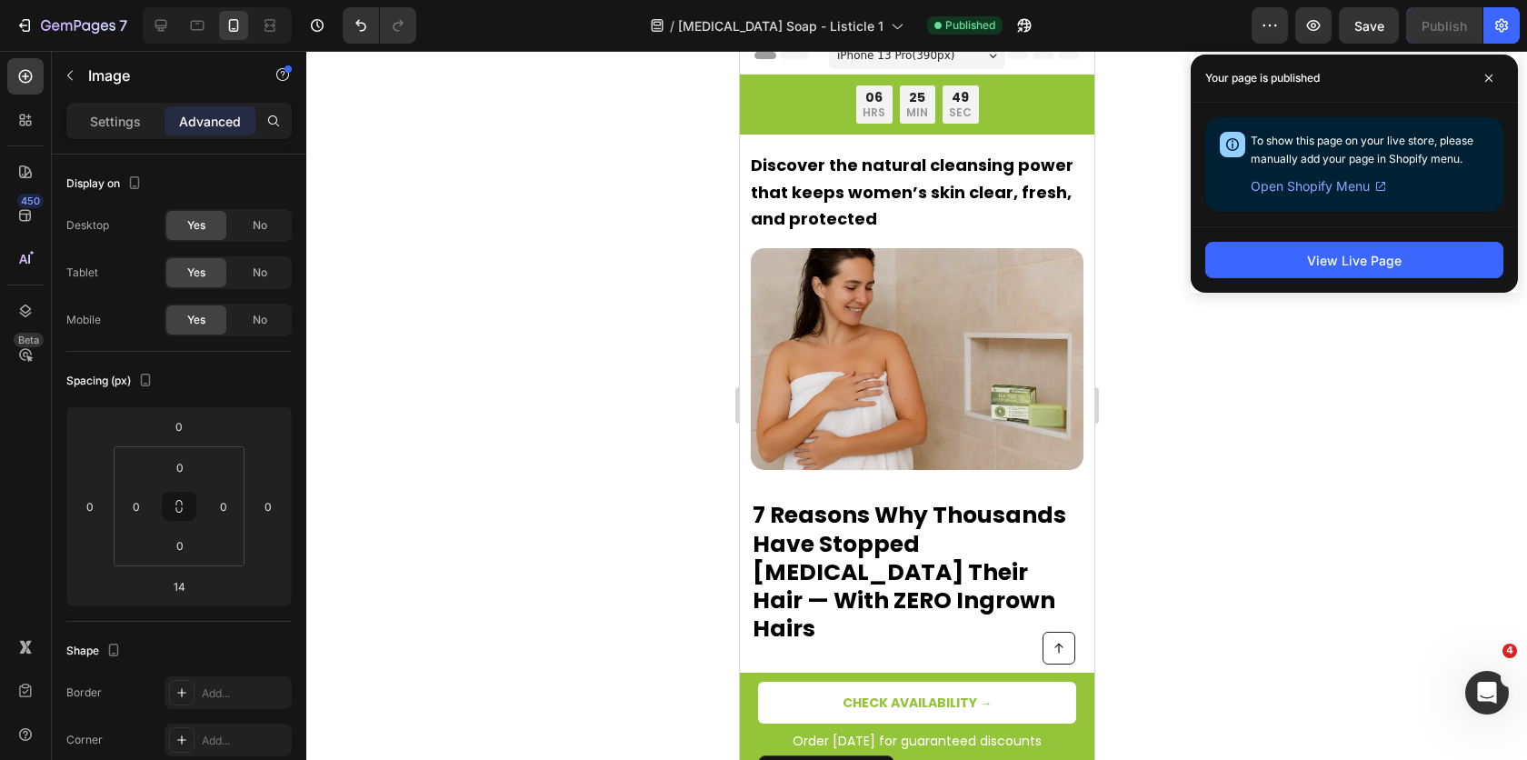
scroll to position [0, 0]
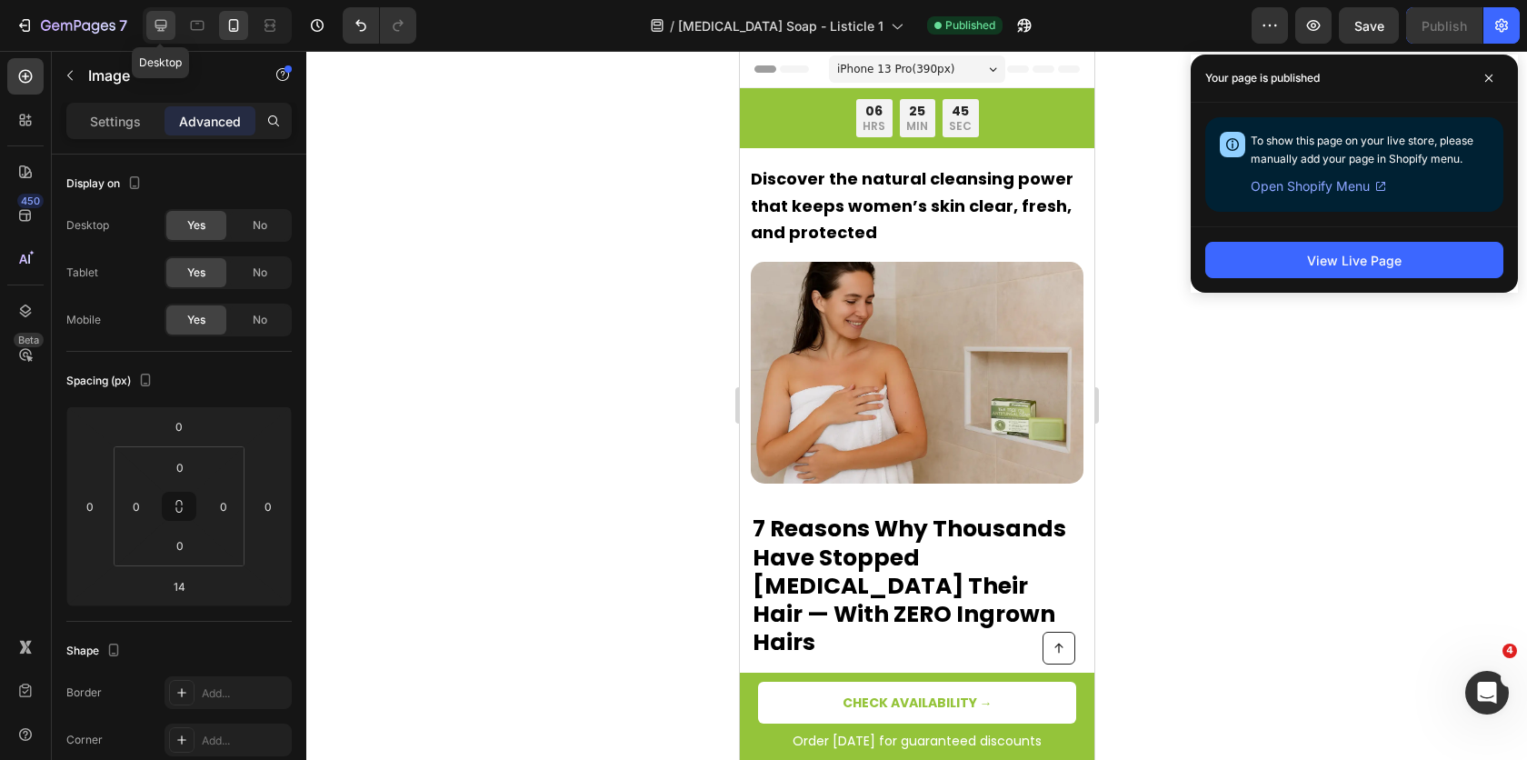
click at [156, 28] on icon at bounding box center [161, 26] width 12 height 12
type input "0"
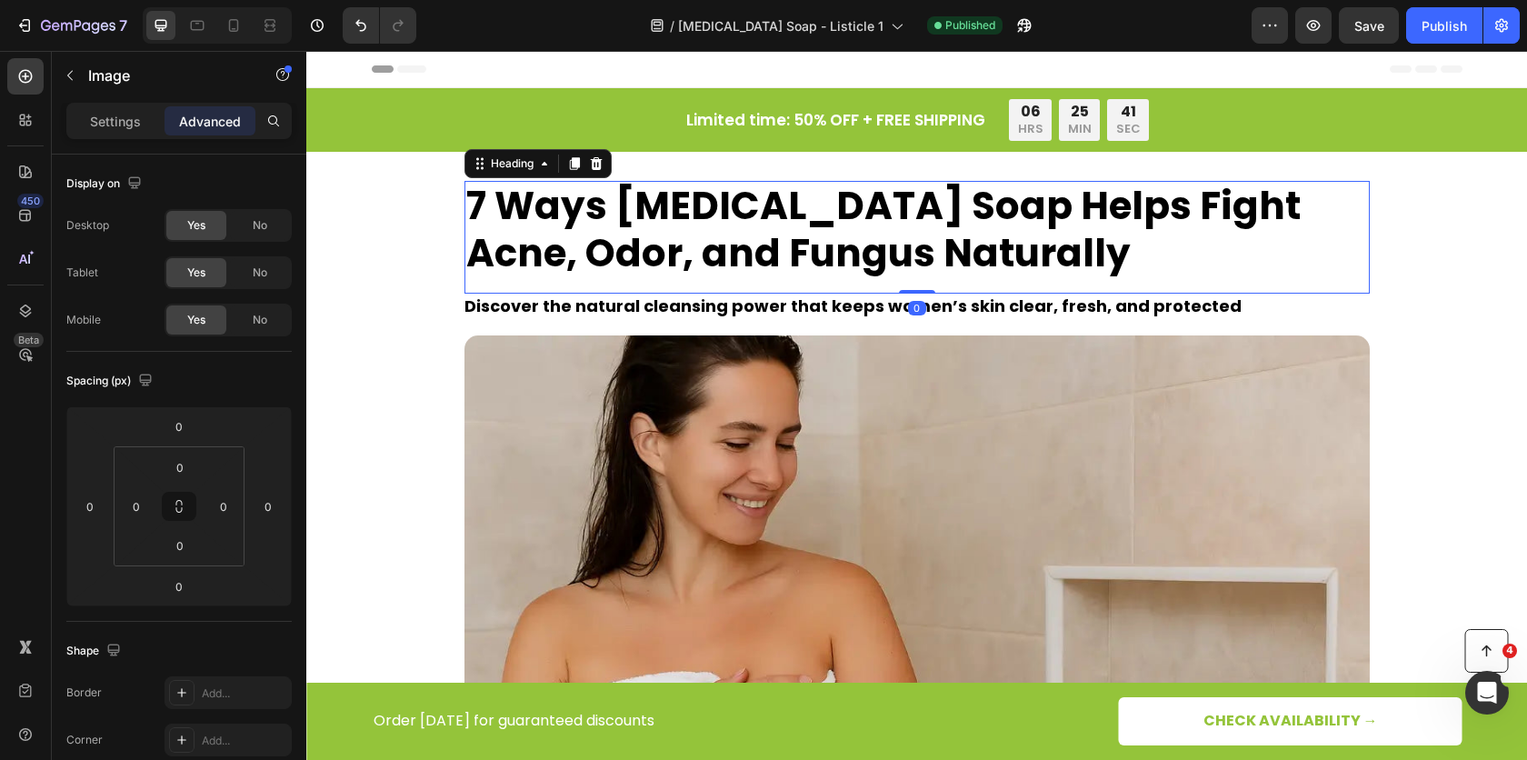
click at [666, 227] on strong "7 Ways [MEDICAL_DATA] Soap Helps Fight Acne, Odor, and Fungus Naturally" at bounding box center [883, 229] width 835 height 101
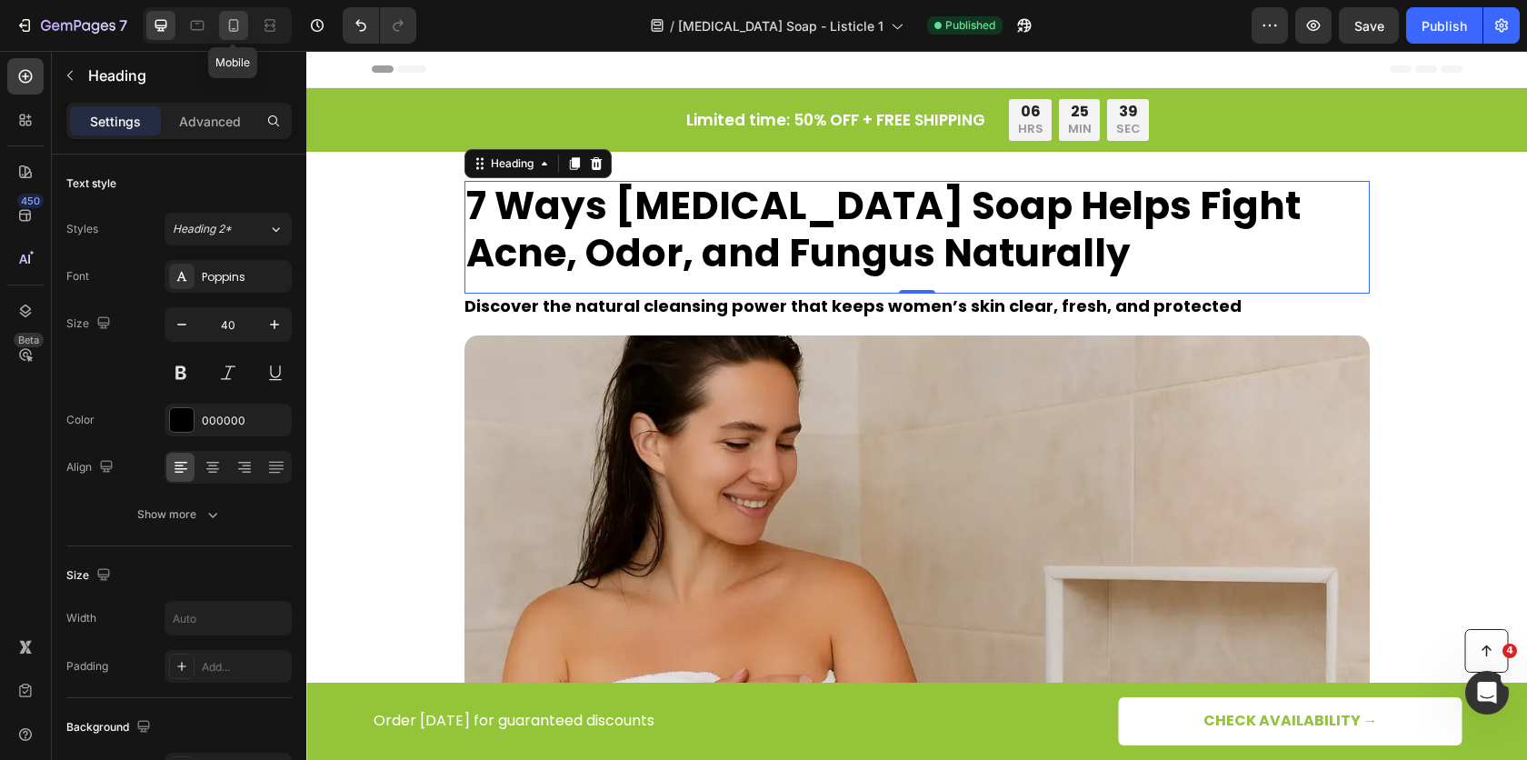
click at [243, 15] on div at bounding box center [233, 25] width 29 height 29
type input "32"
type input "100%"
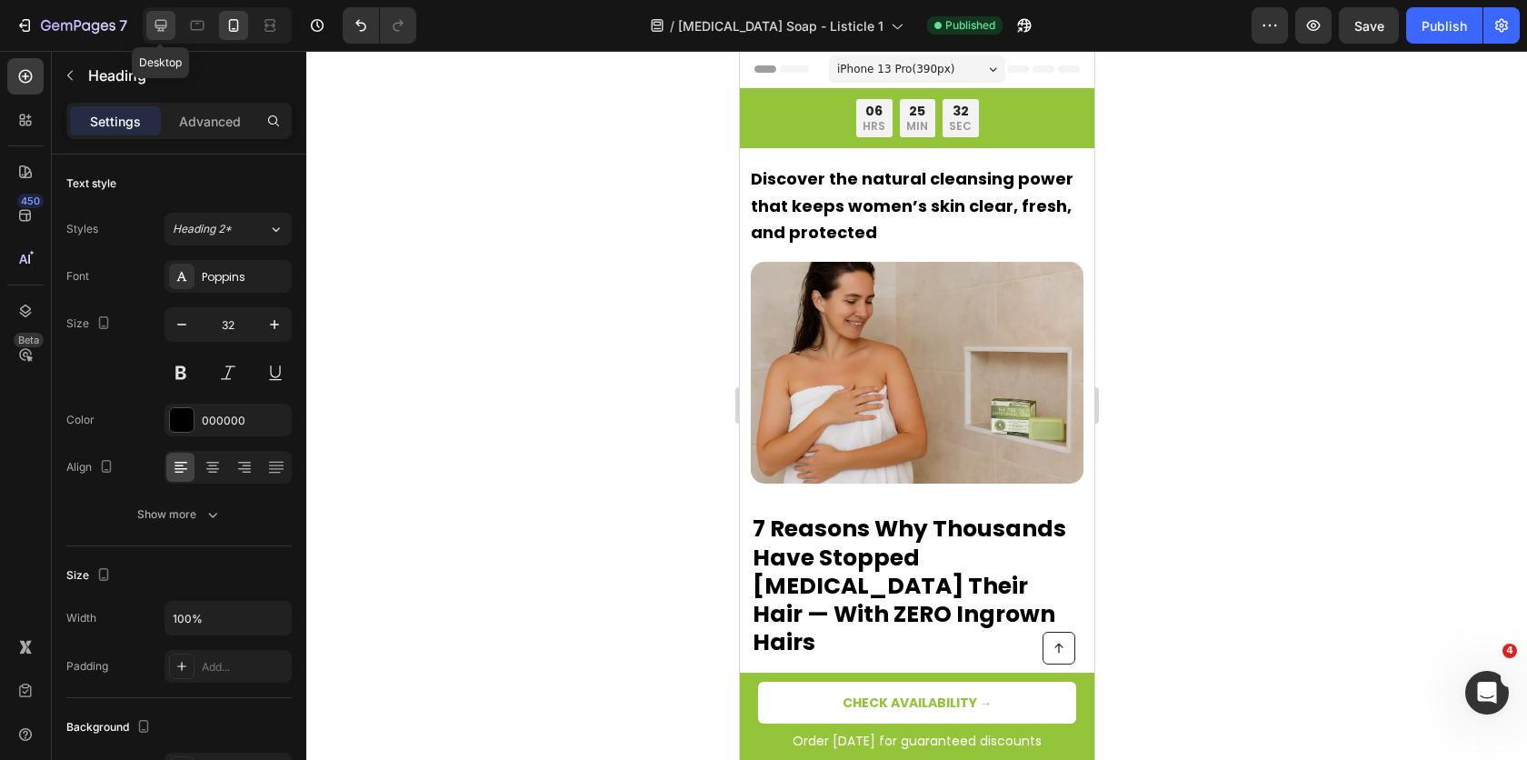
click at [171, 23] on div at bounding box center [160, 25] width 29 height 29
type input "40"
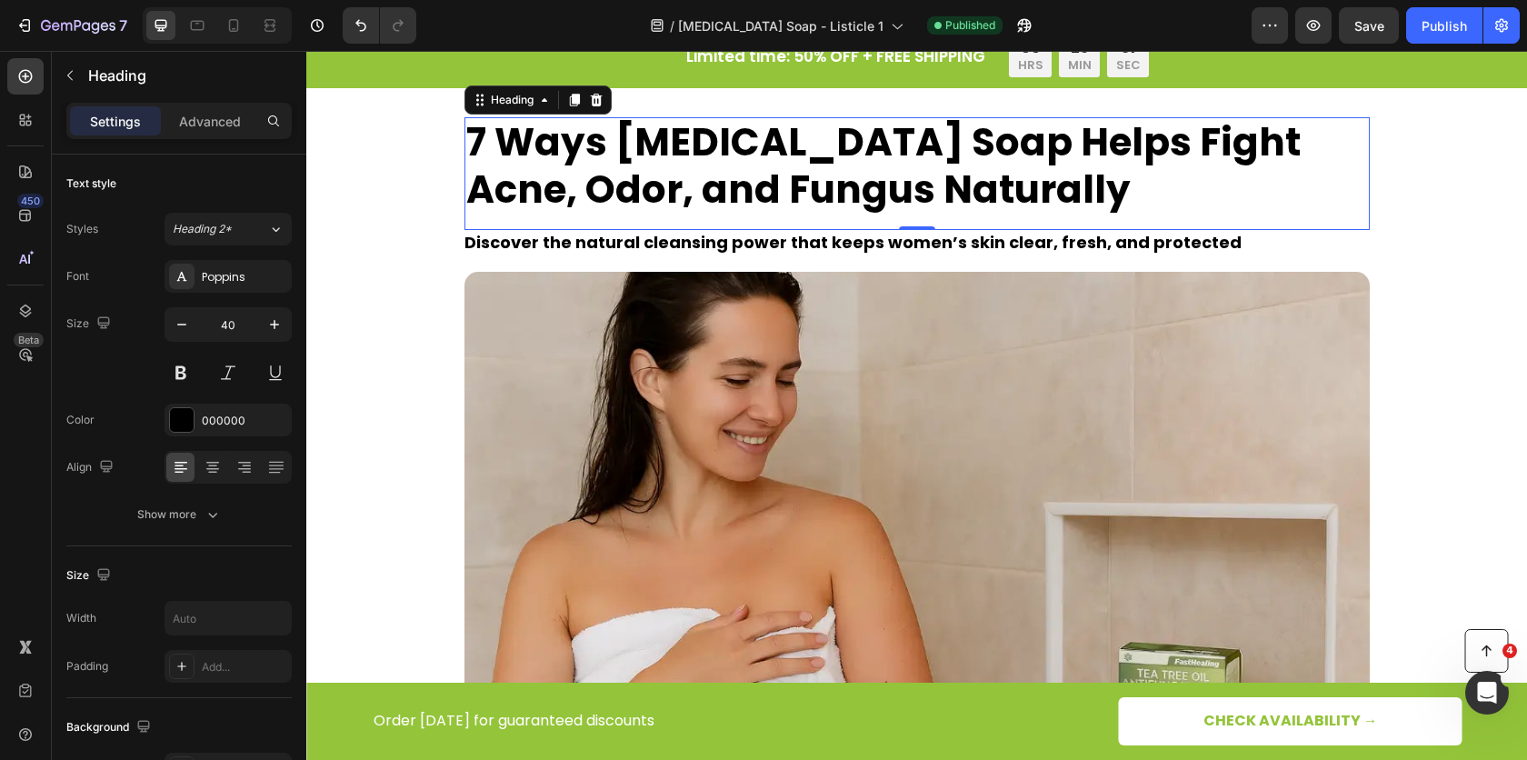
scroll to position [65, 0]
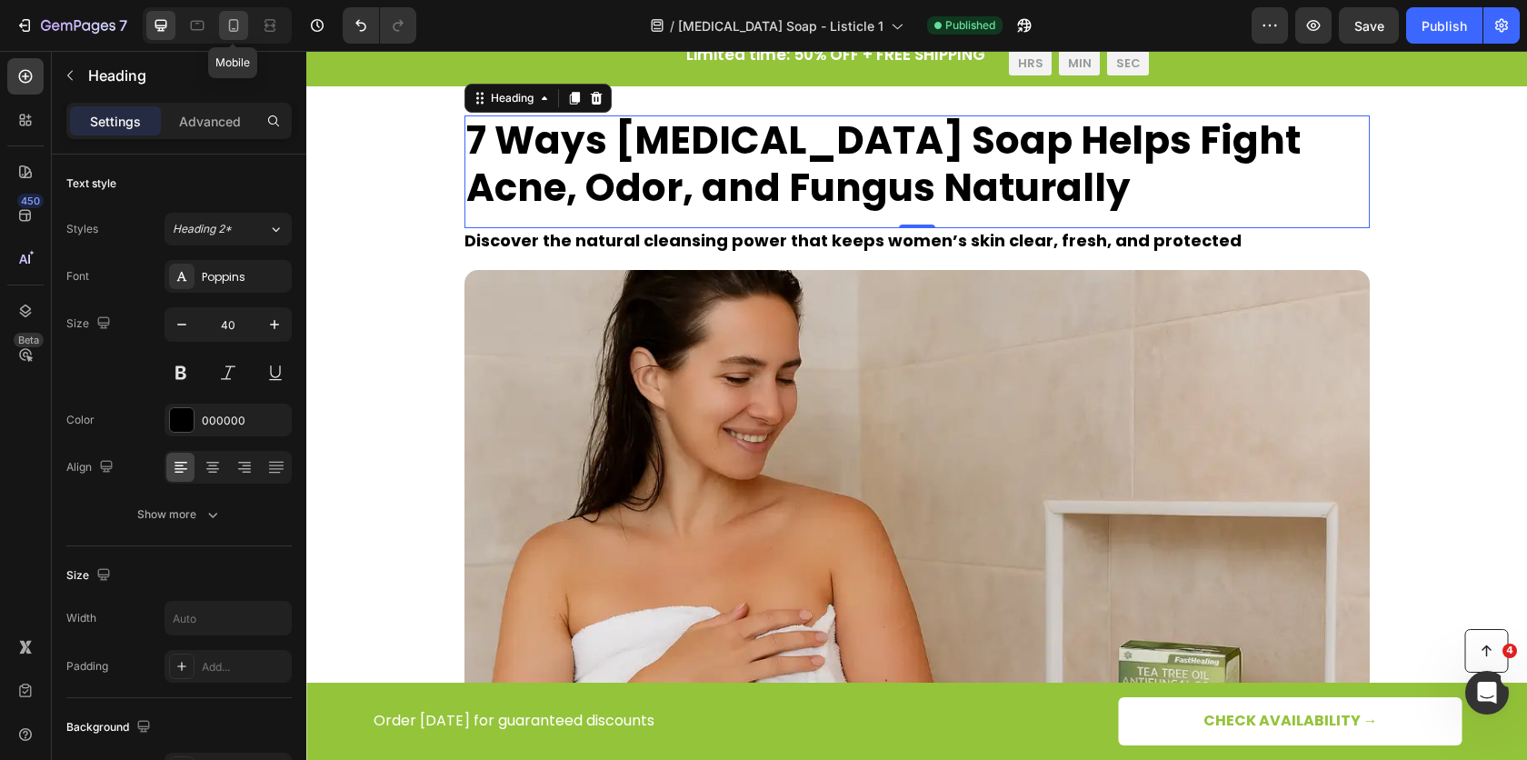
click at [229, 30] on icon at bounding box center [234, 25] width 10 height 13
type input "32"
type input "100%"
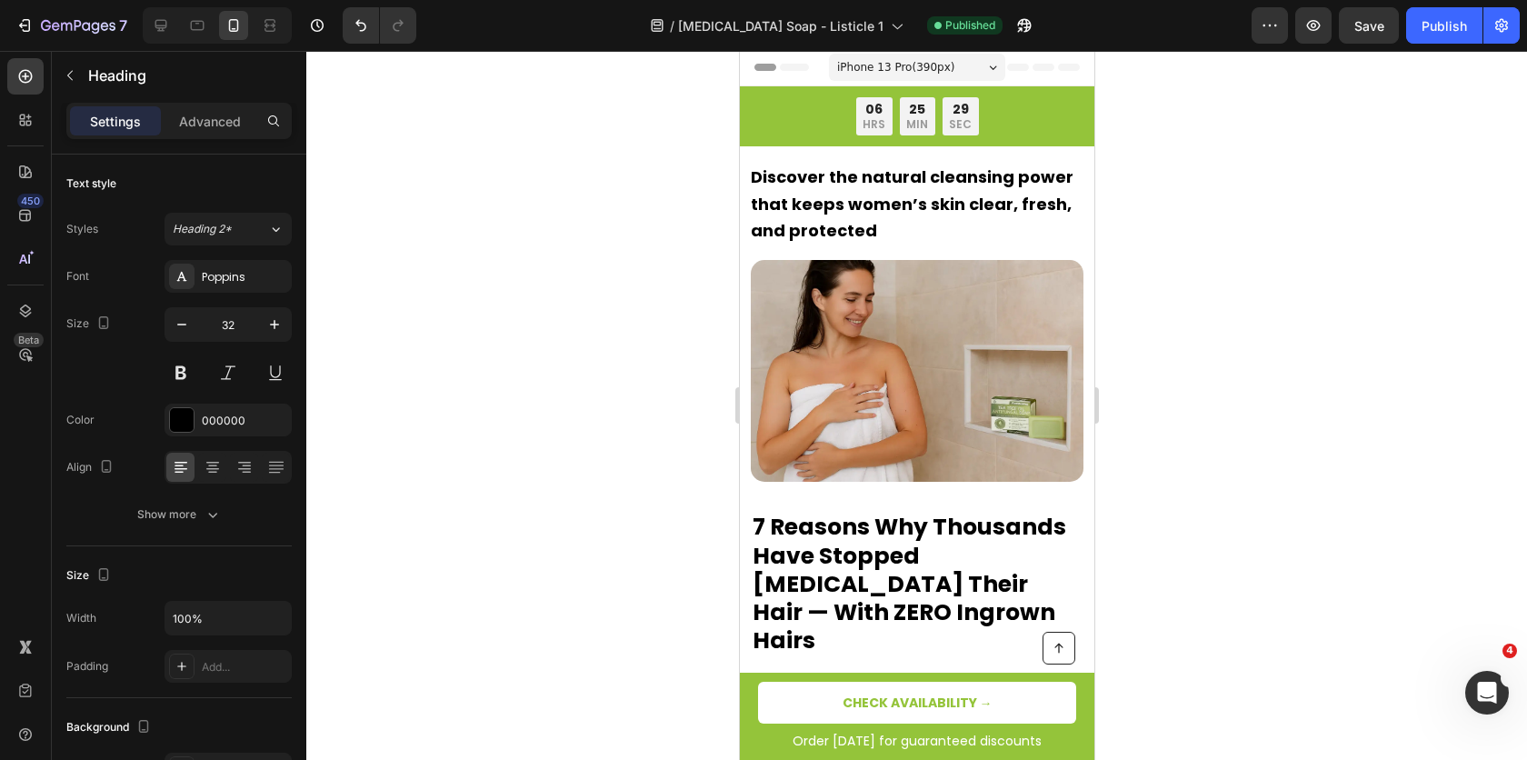
scroll to position [2, 0]
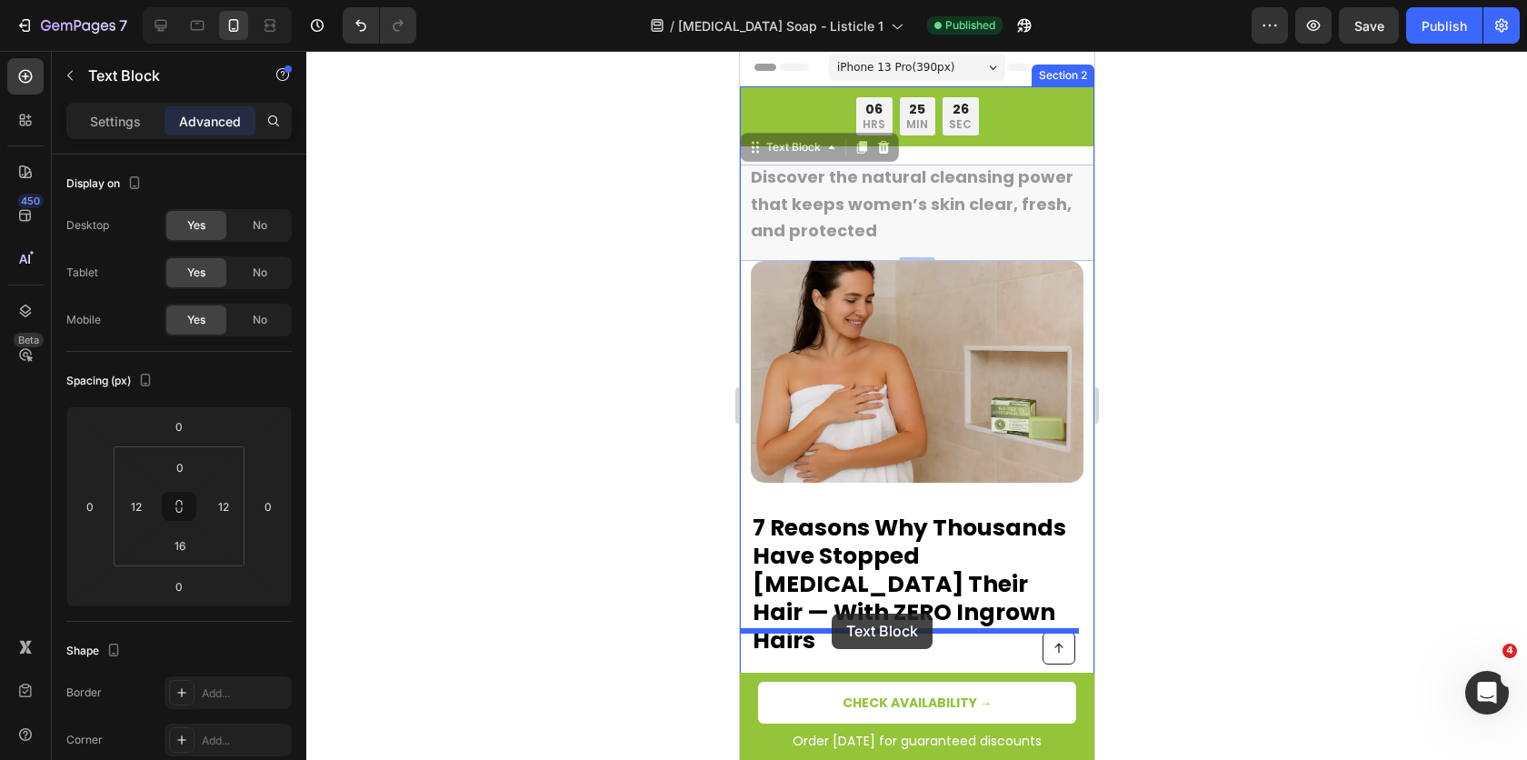
drag, startPoint x: 877, startPoint y: 183, endPoint x: 832, endPoint y: 614, distance: 433.3
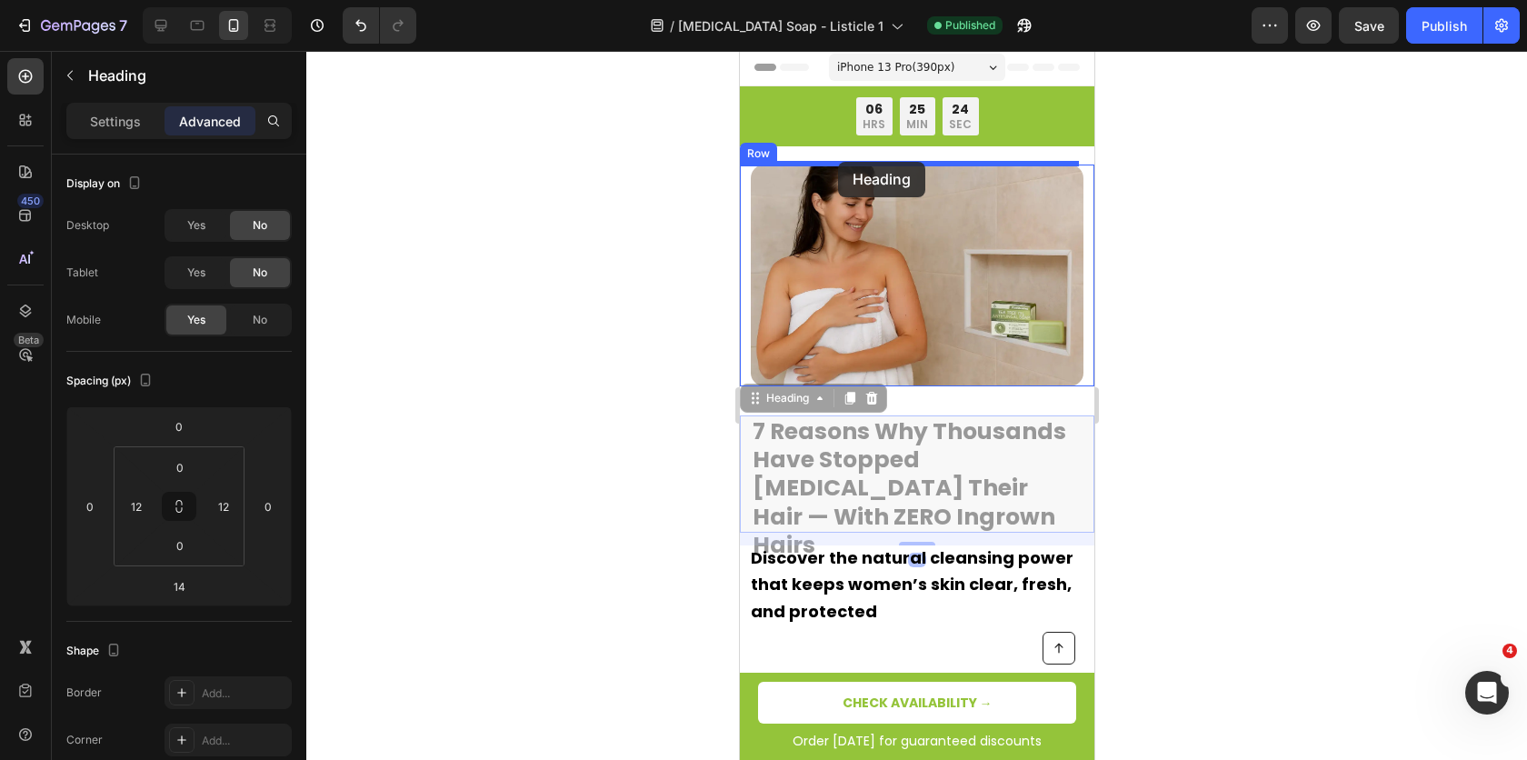
drag, startPoint x: 862, startPoint y: 446, endPoint x: 836, endPoint y: 171, distance: 276.7
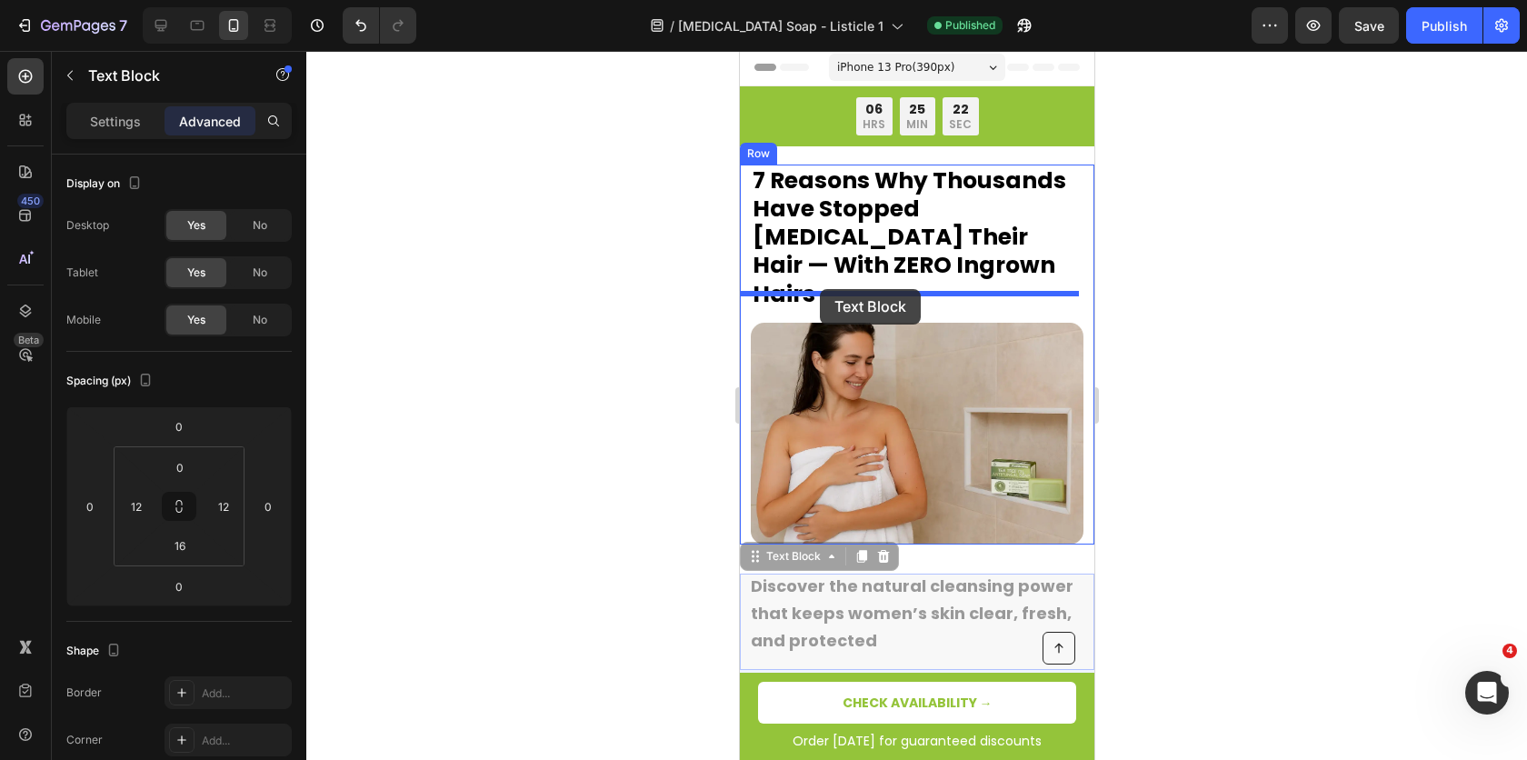
drag, startPoint x: 814, startPoint y: 557, endPoint x: 820, endPoint y: 289, distance: 268.3
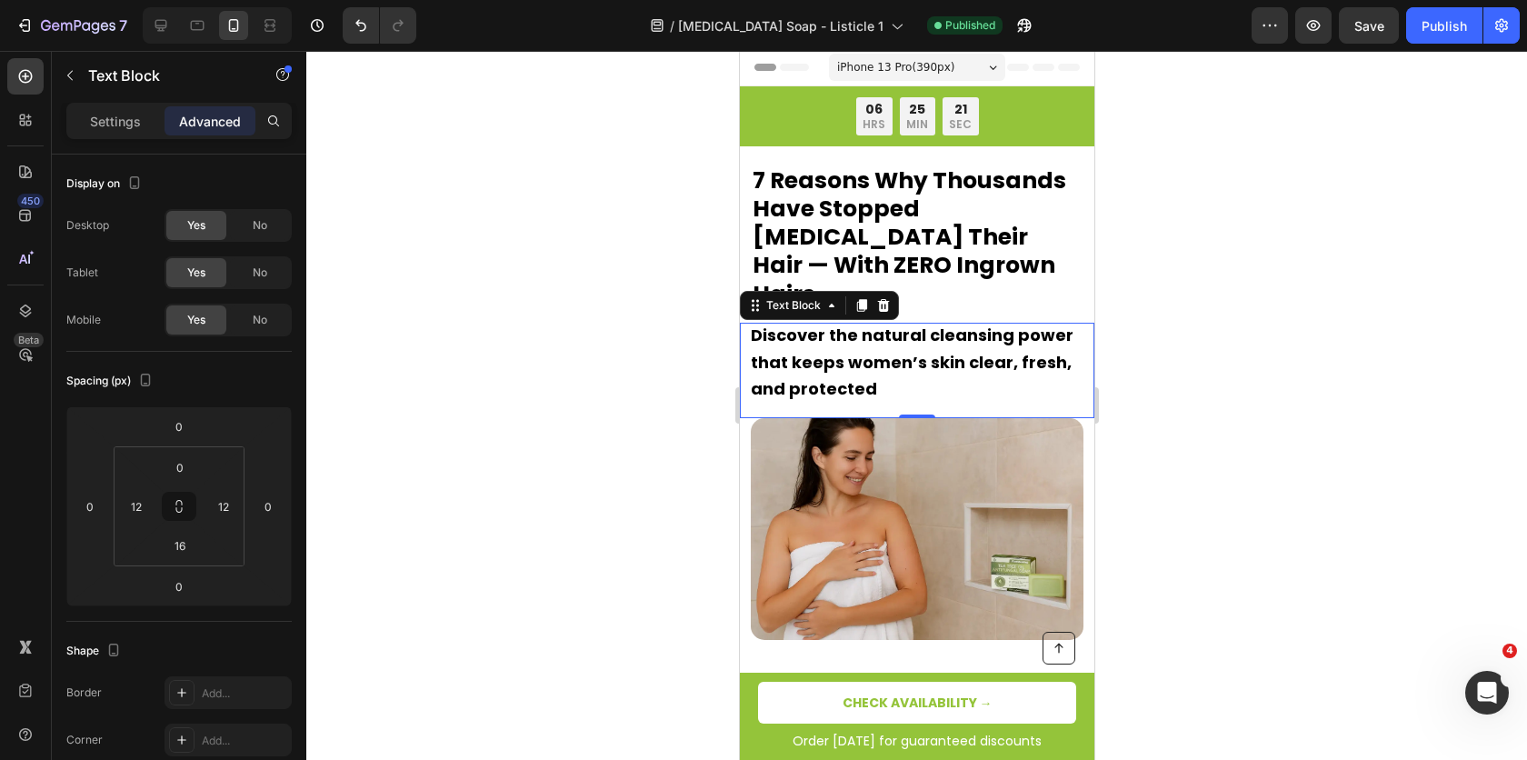
click at [1211, 313] on div at bounding box center [916, 405] width 1221 height 709
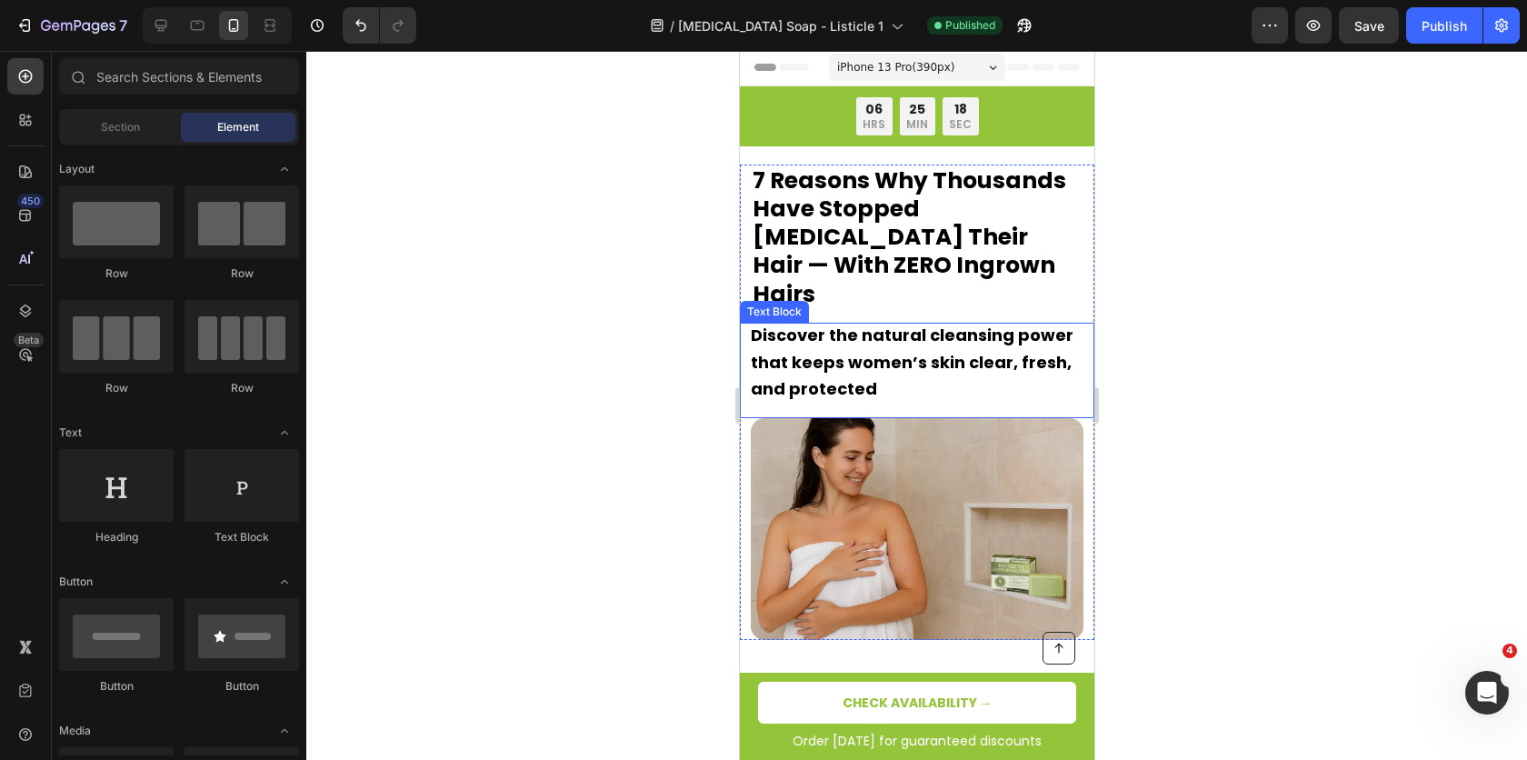
scroll to position [209, 0]
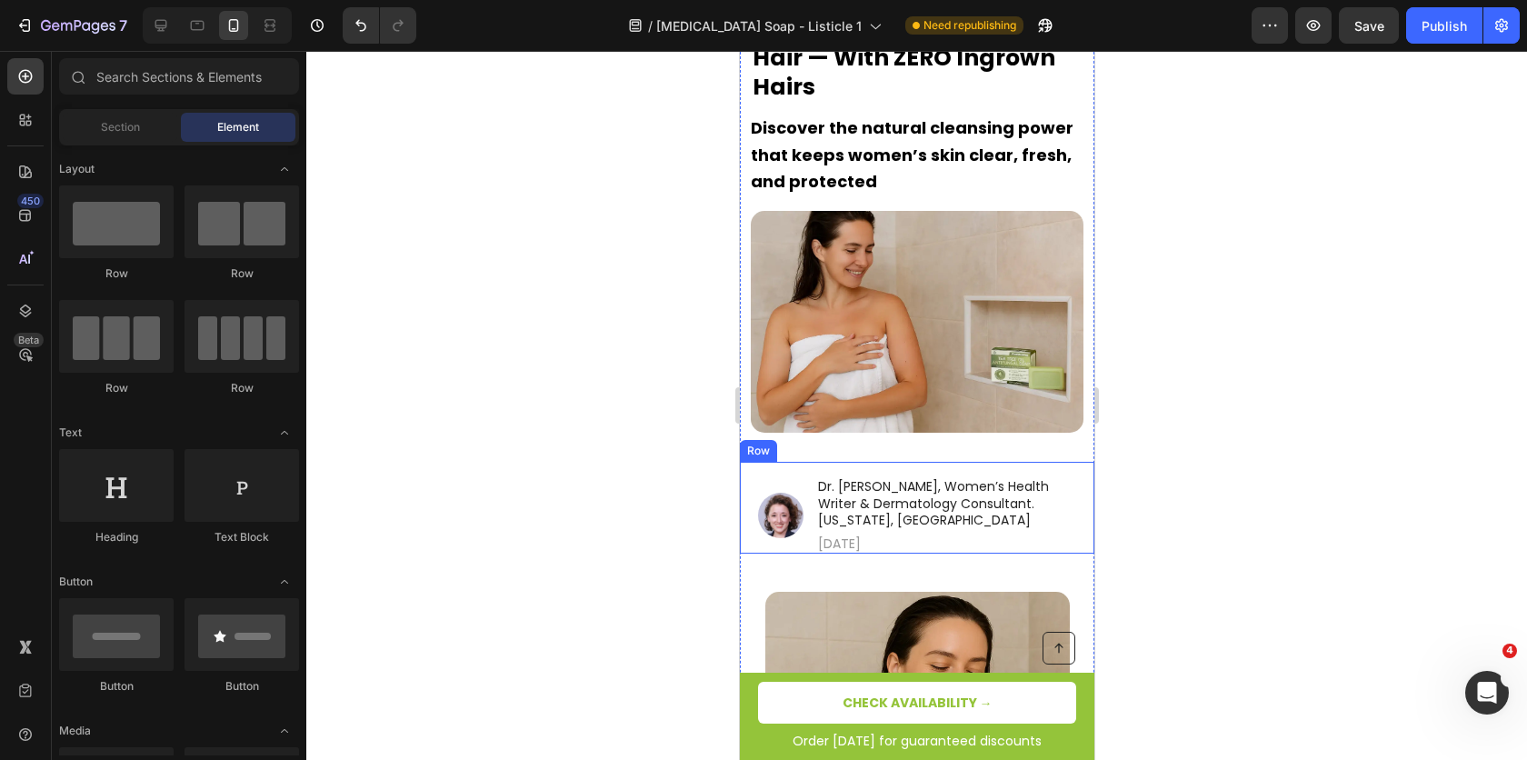
click at [812, 462] on div "Image Dr. Laura Bennett, Women’s Health Writer & Dermatology Consultant. Texas,…" at bounding box center [916, 508] width 355 height 92
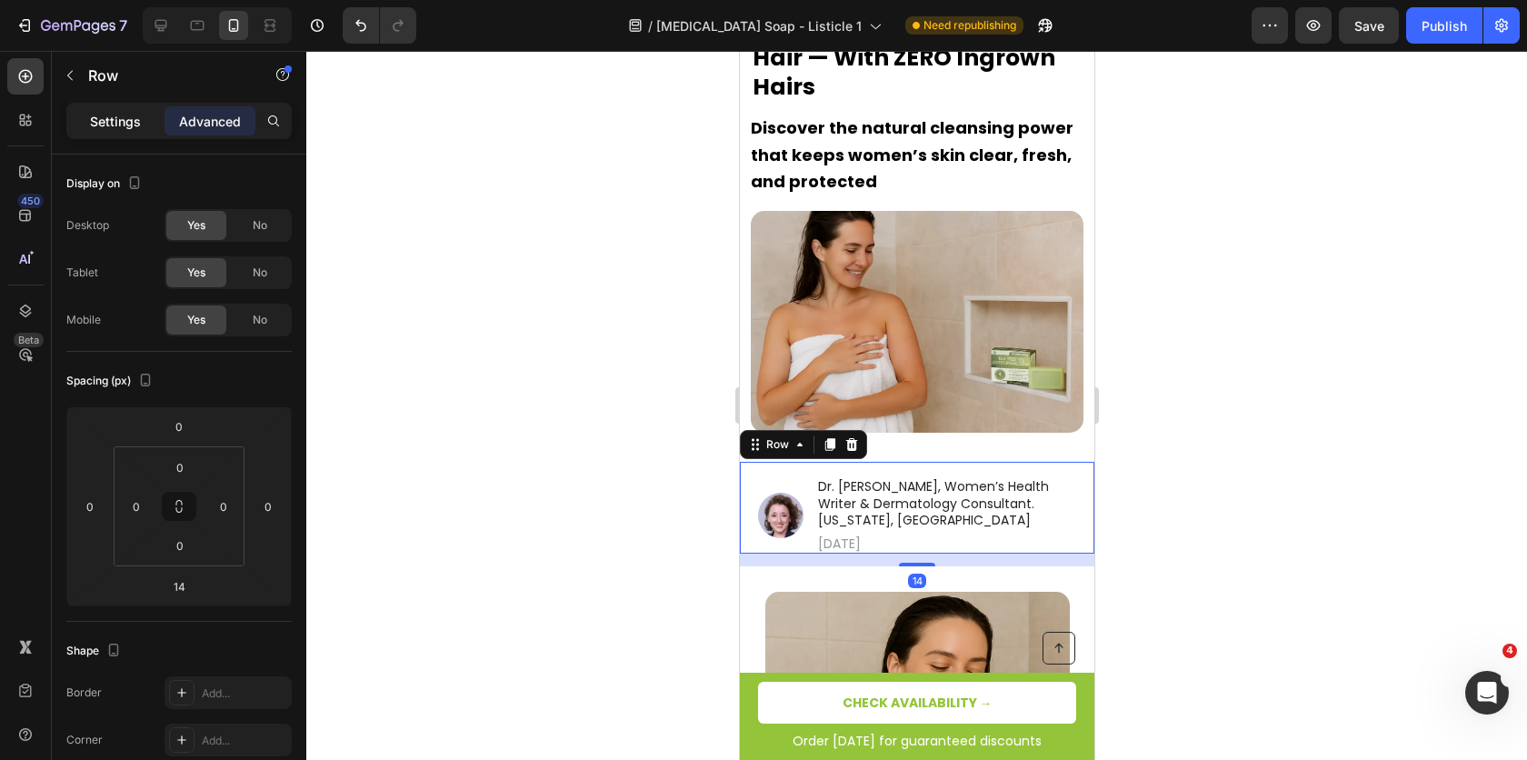
click at [118, 129] on p "Settings" at bounding box center [115, 121] width 51 height 19
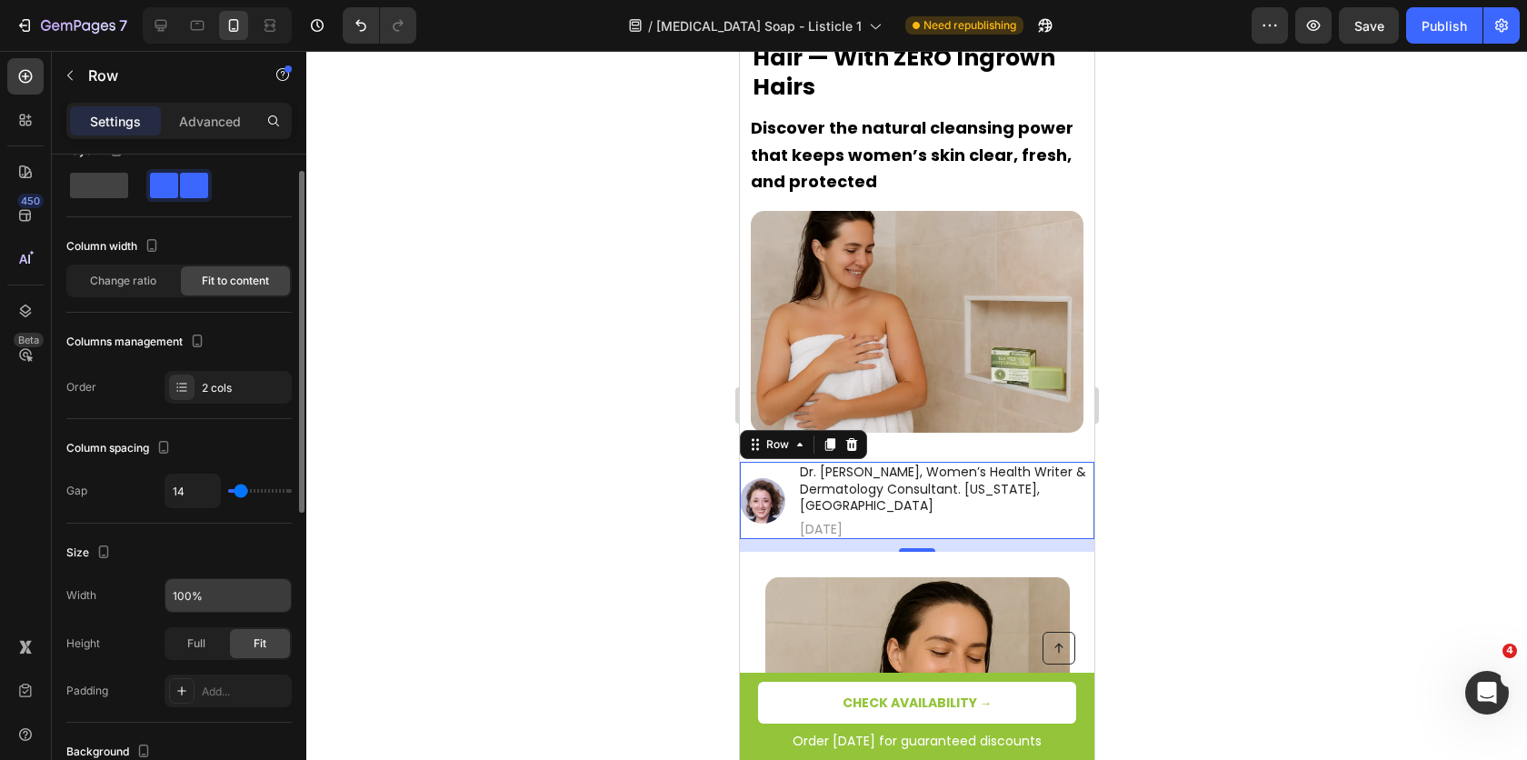
scroll to position [54, 0]
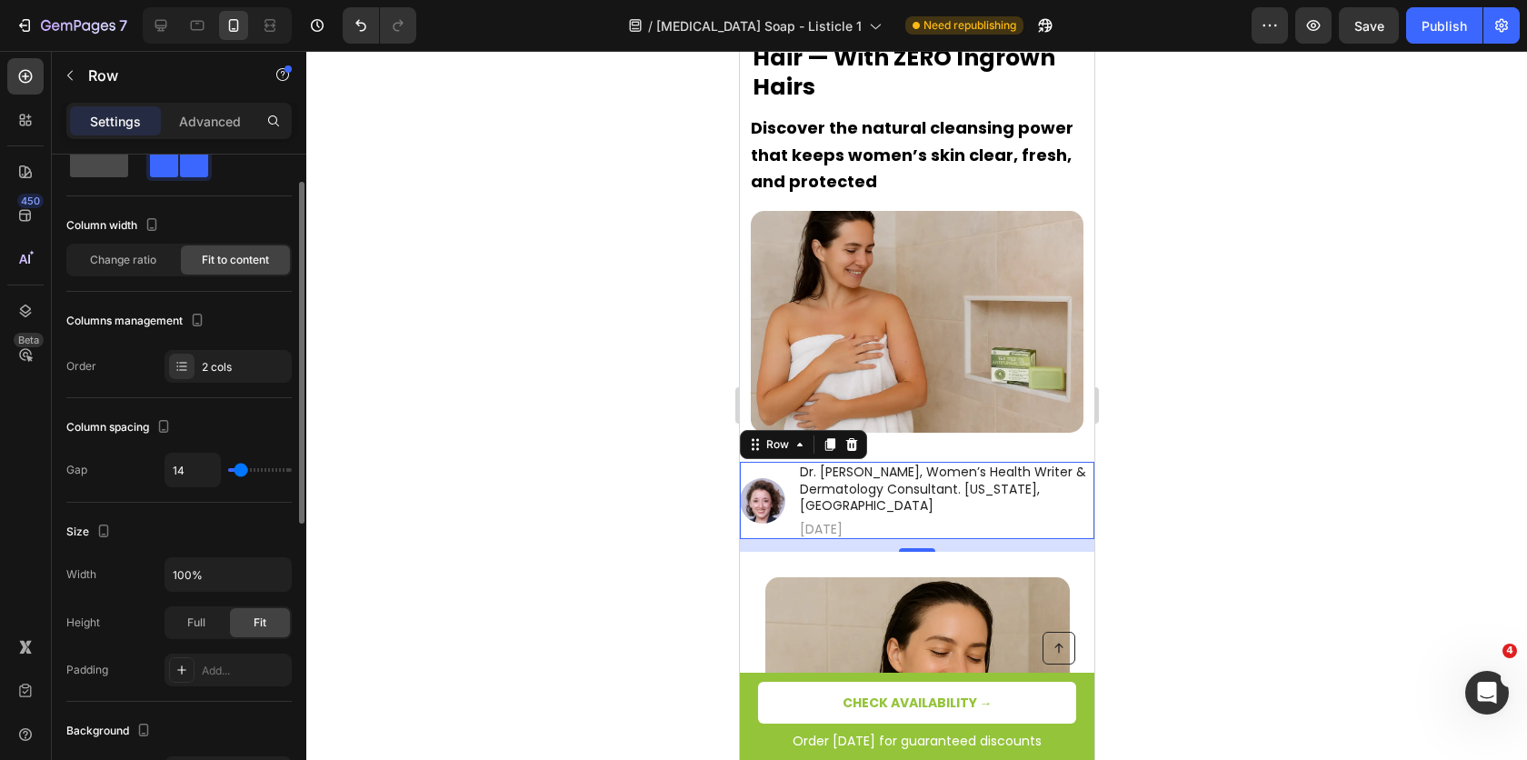
click at [115, 170] on span at bounding box center [99, 164] width 58 height 25
type input "0"
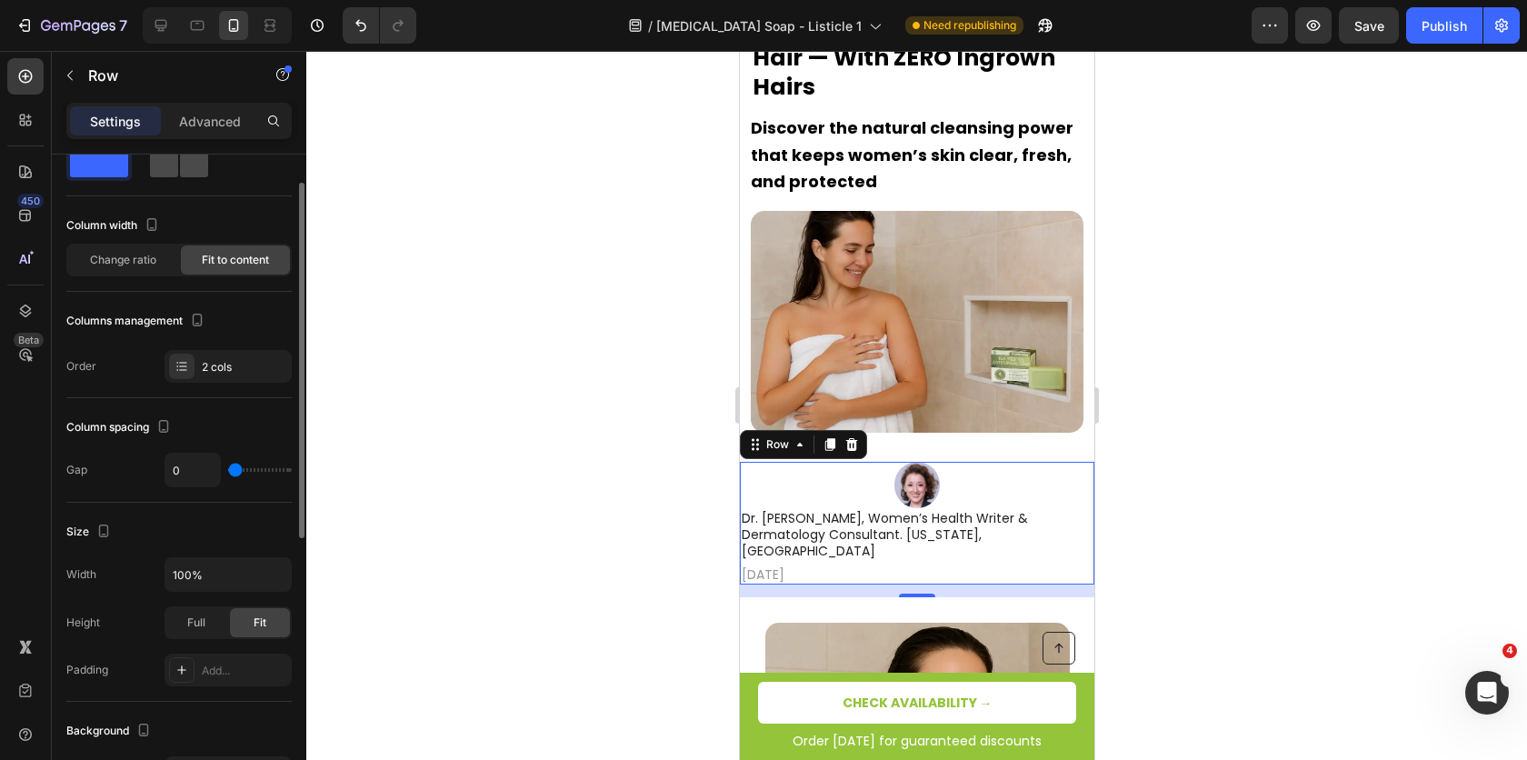
click at [180, 167] on span at bounding box center [194, 164] width 28 height 25
type input "14"
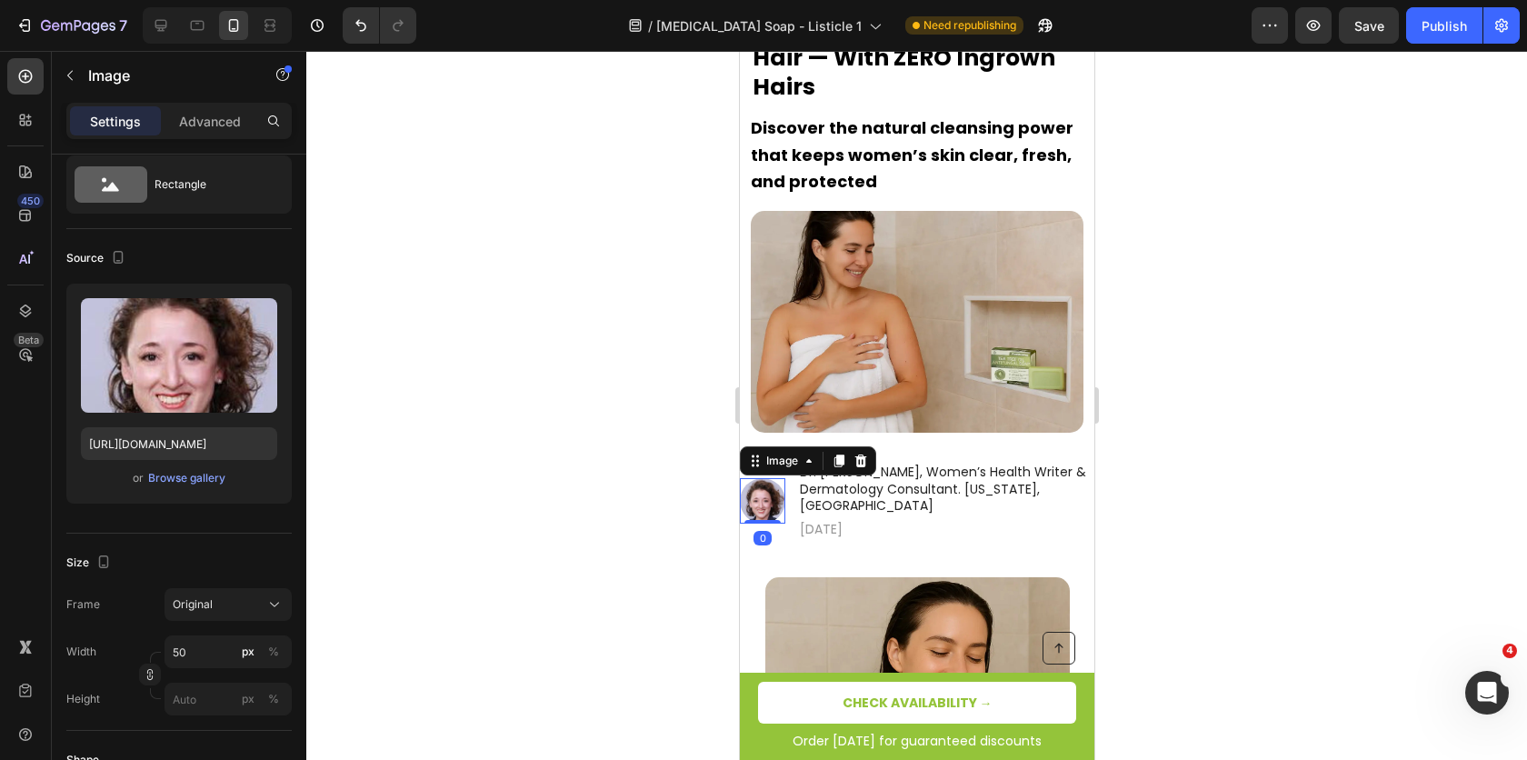
click at [766, 478] on img at bounding box center [761, 500] width 45 height 45
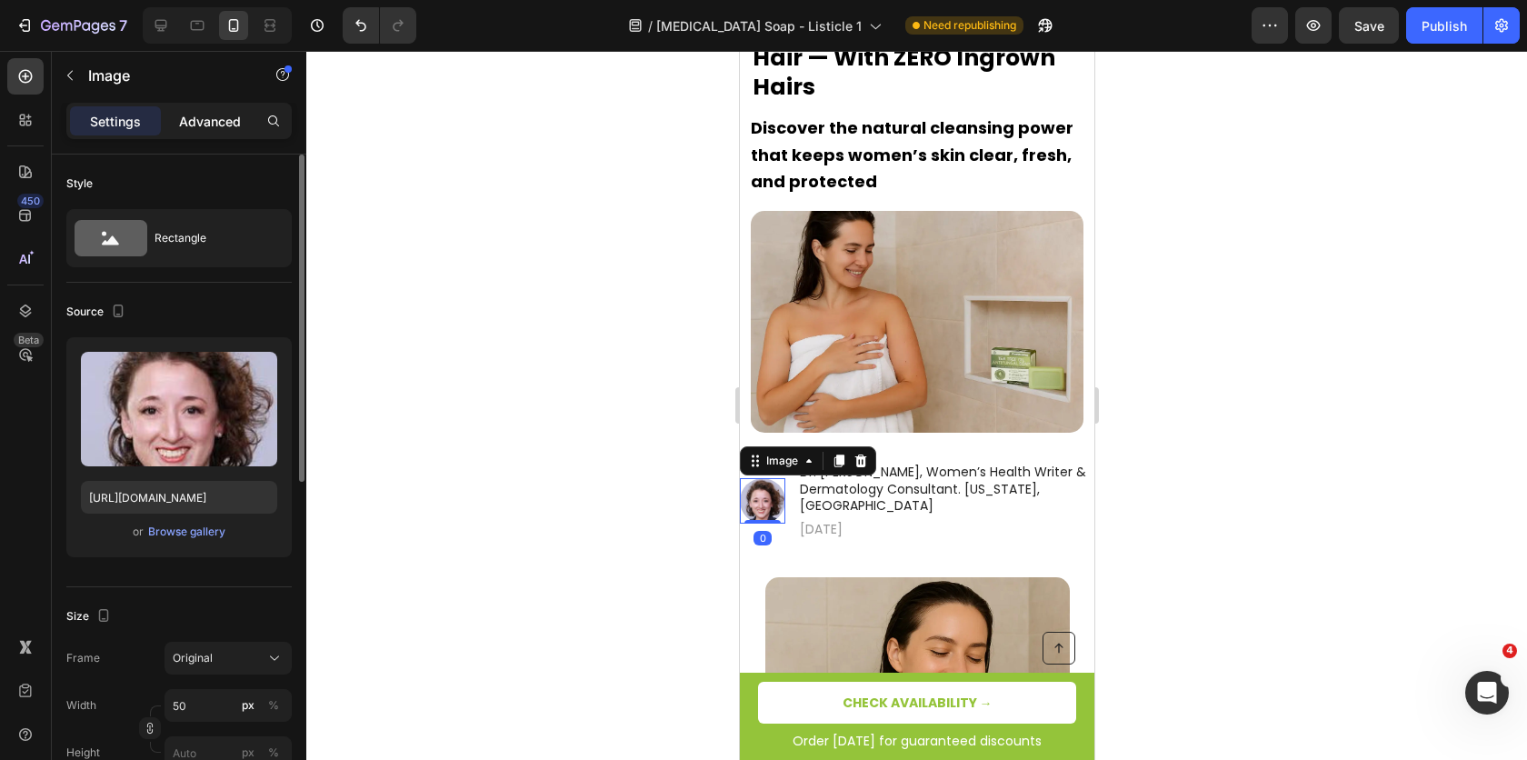
click at [200, 107] on div "Advanced" at bounding box center [210, 120] width 91 height 29
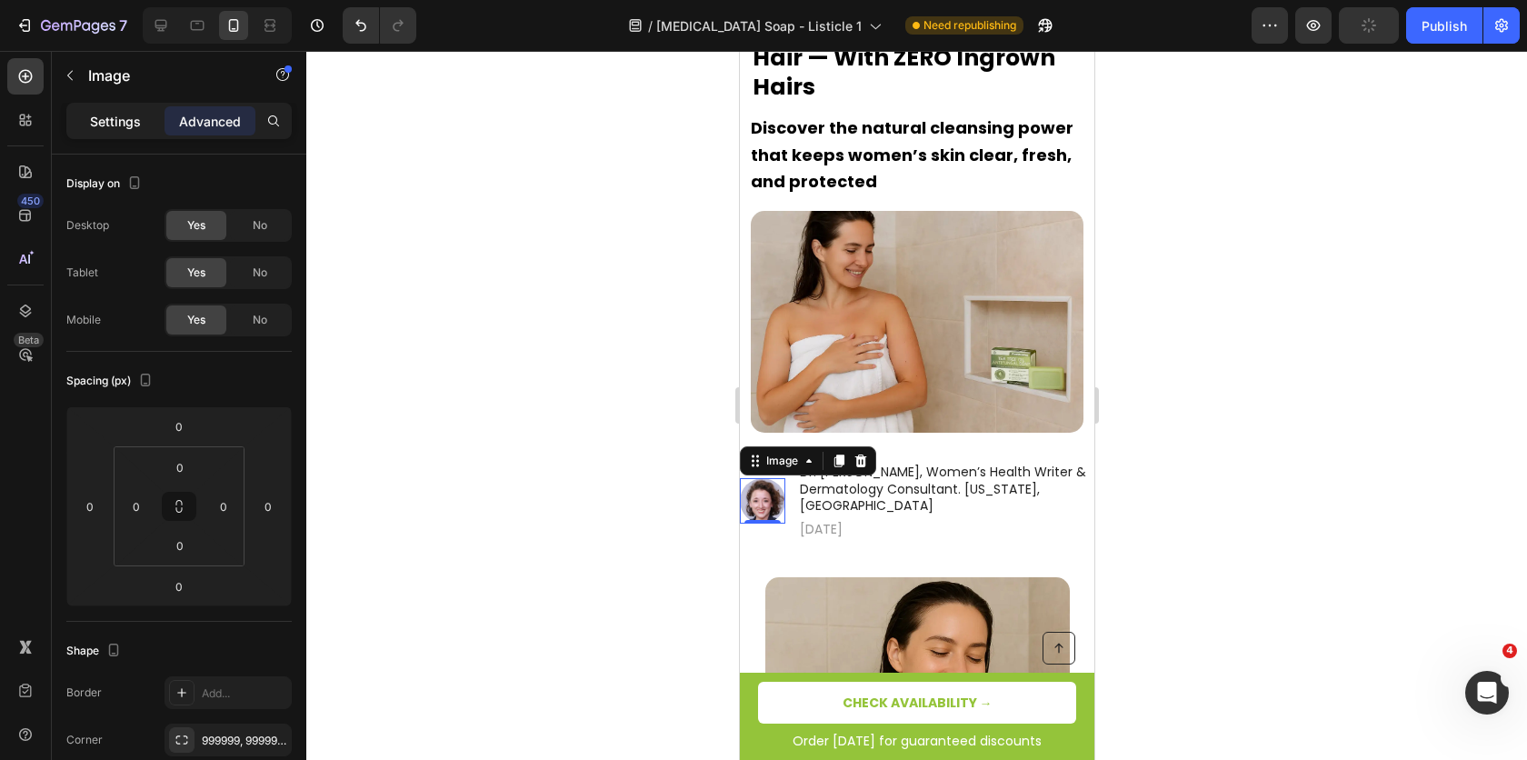
click at [116, 118] on p "Settings" at bounding box center [115, 121] width 51 height 19
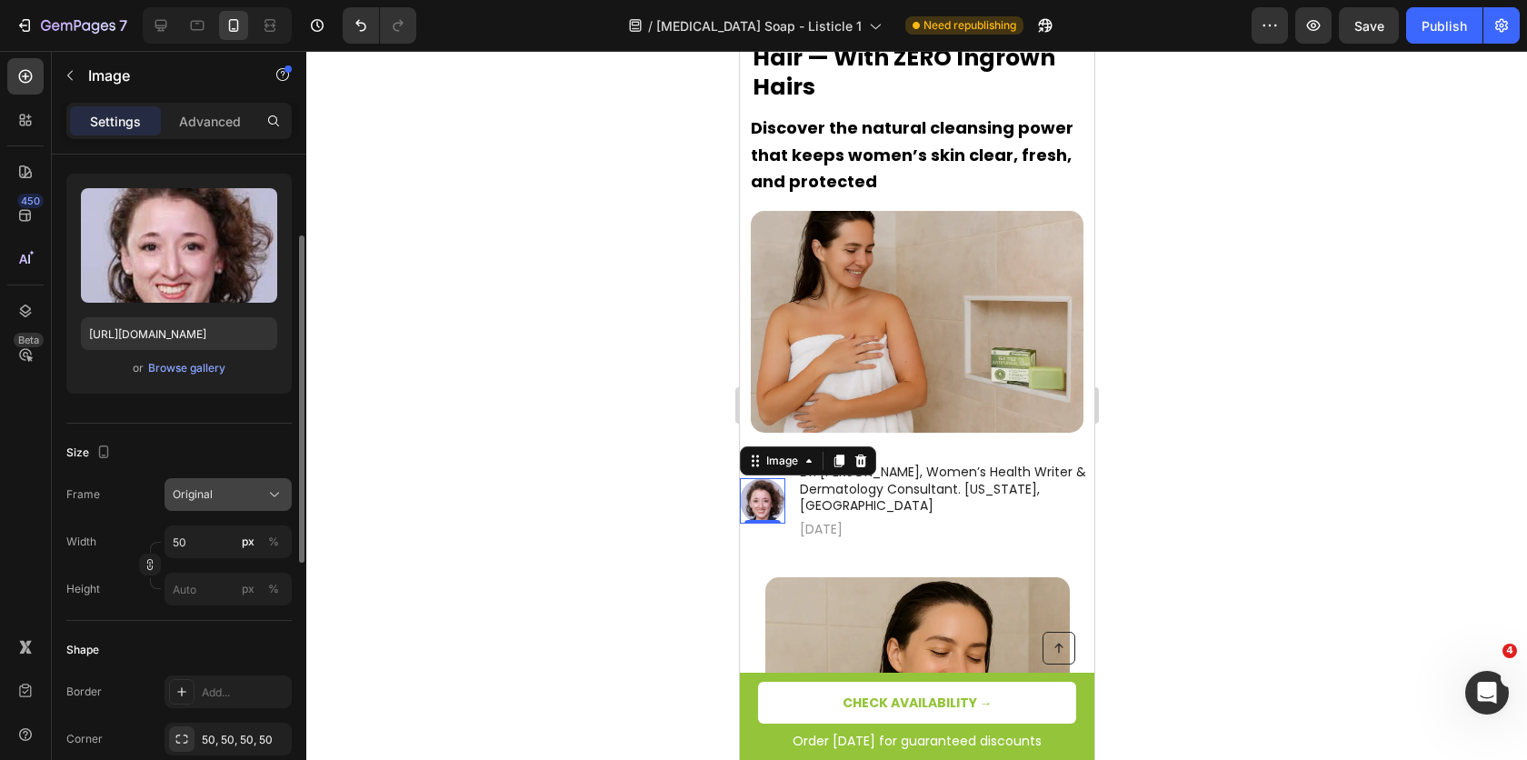
scroll to position [197, 0]
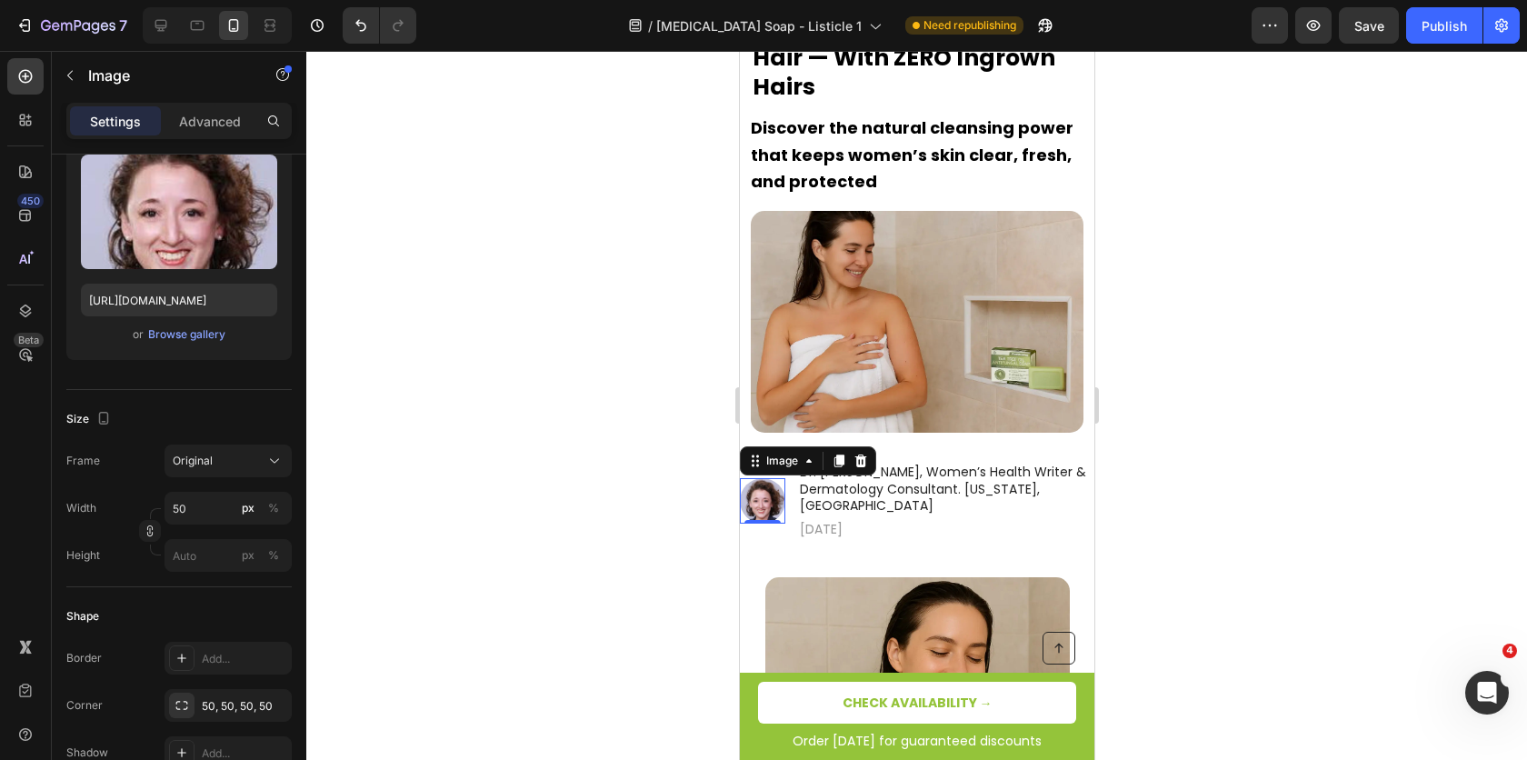
click at [438, 503] on div at bounding box center [916, 405] width 1221 height 709
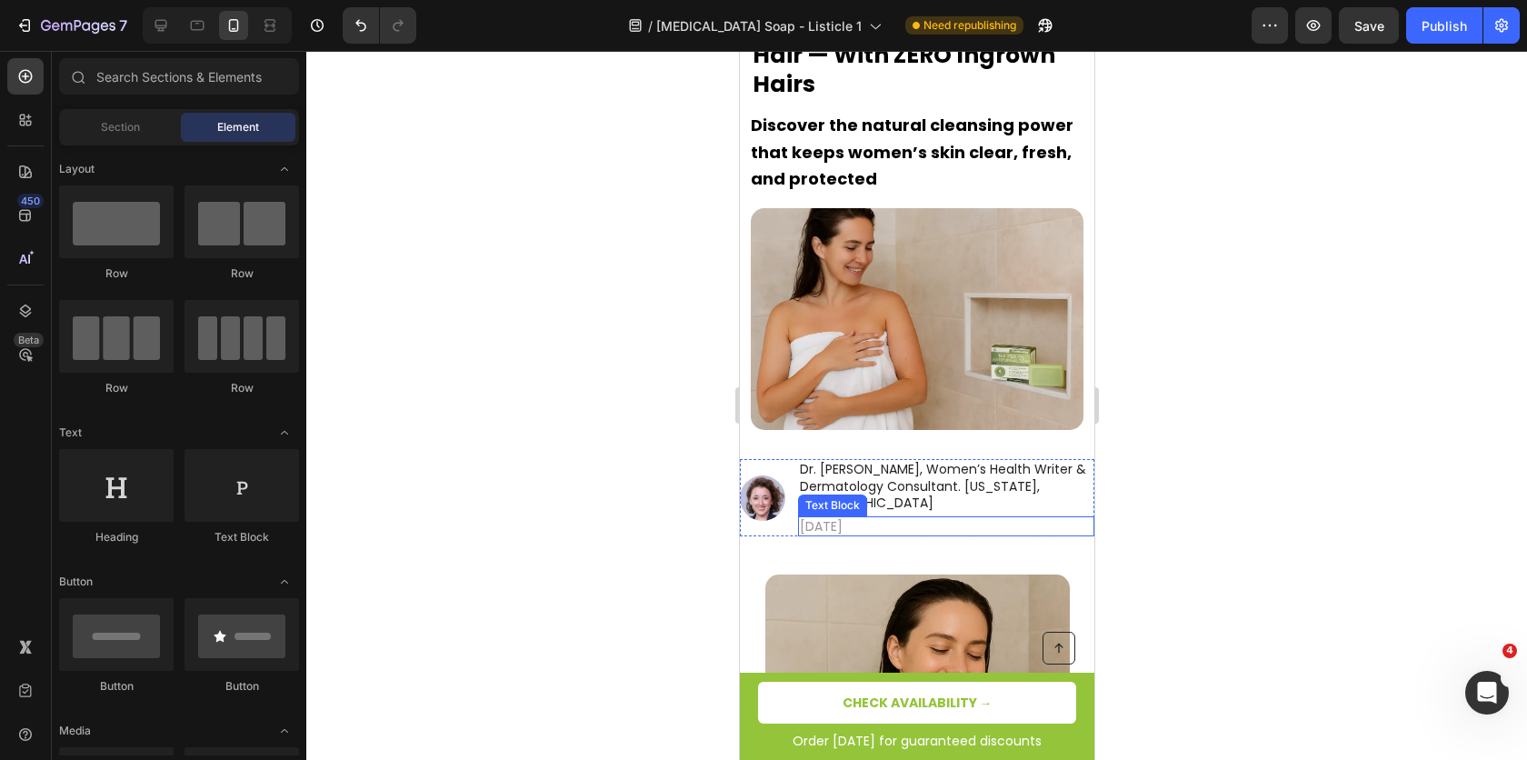
scroll to position [214, 0]
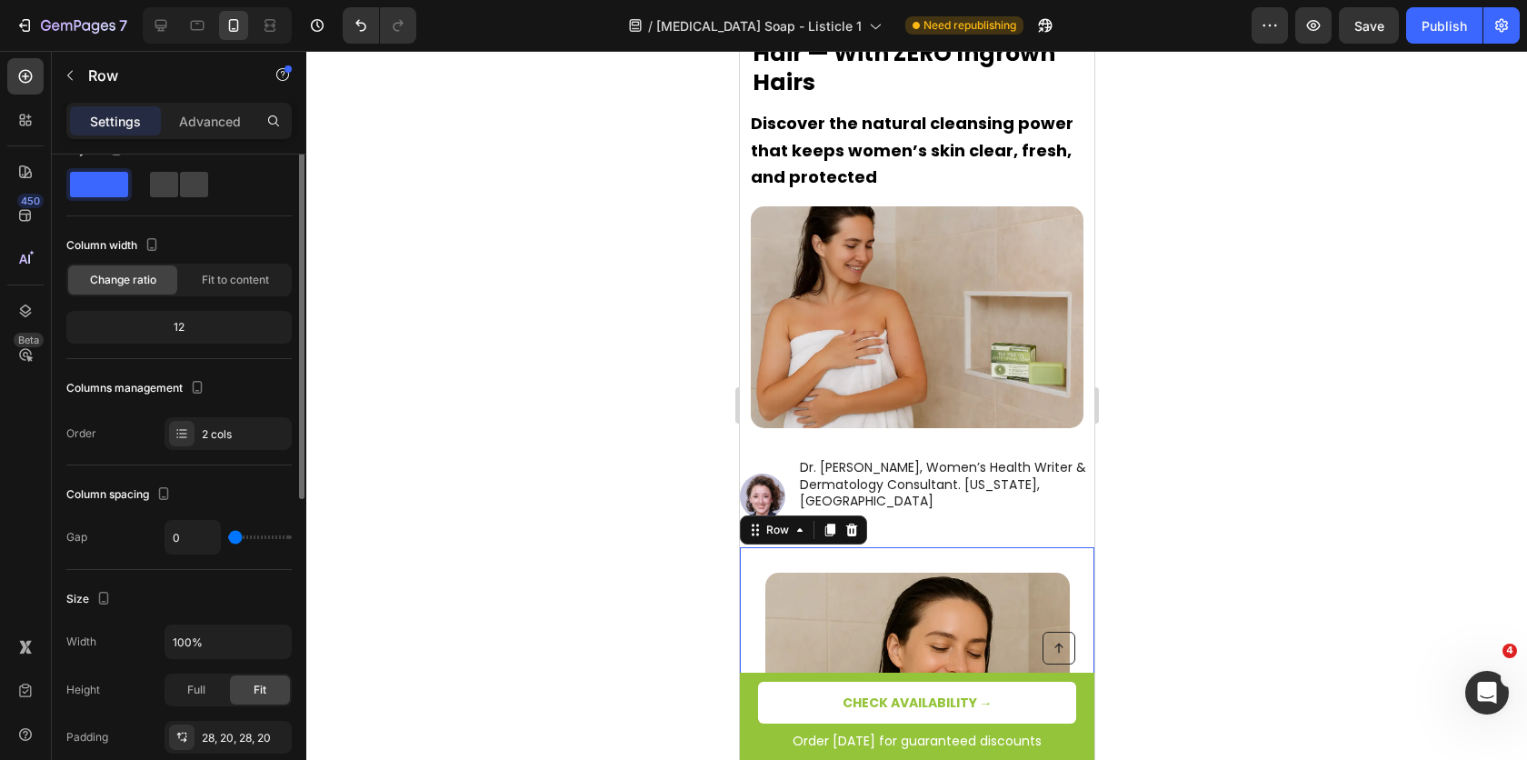
scroll to position [100, 0]
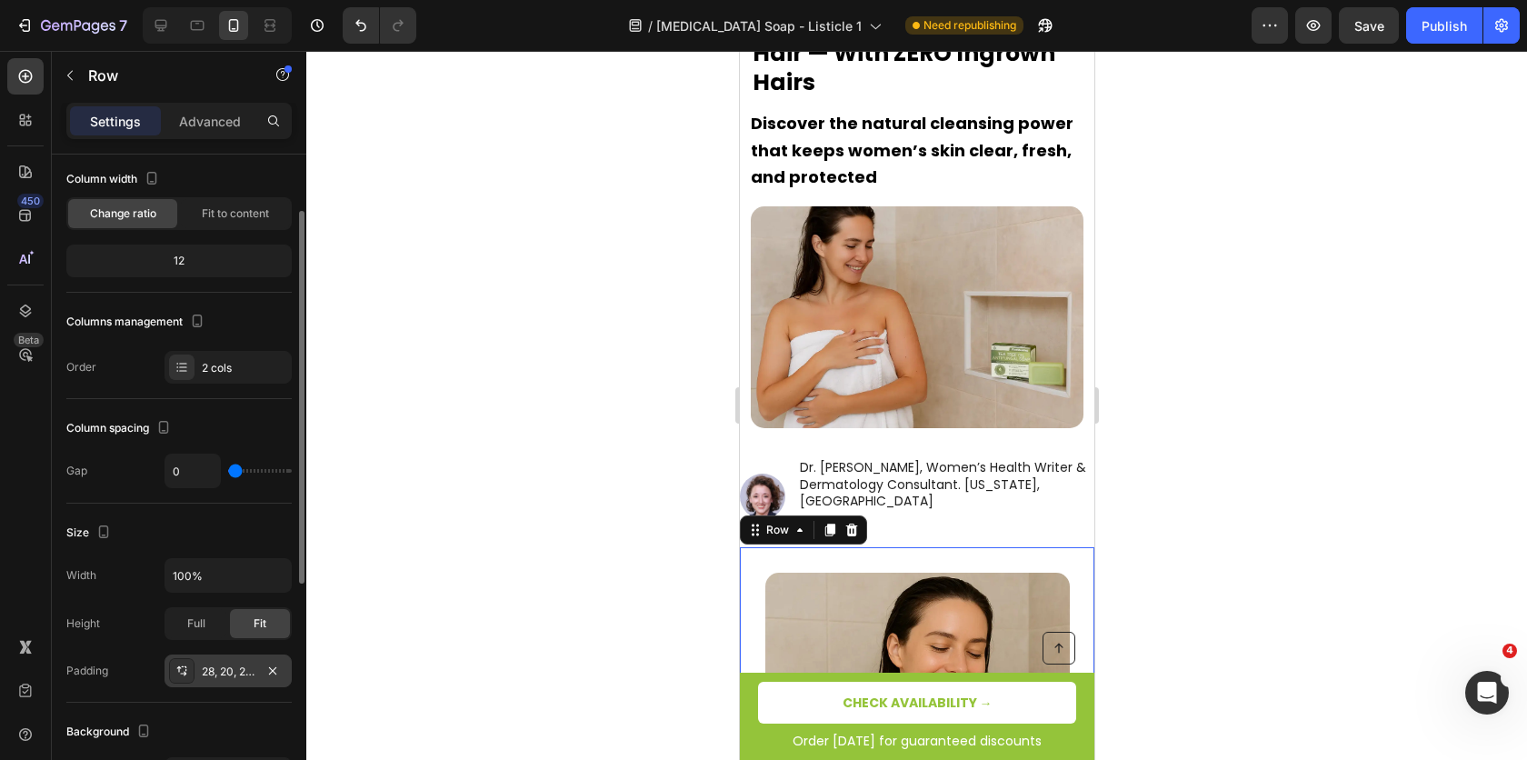
click at [232, 664] on div "28, 20, 28, 20" at bounding box center [228, 672] width 53 height 16
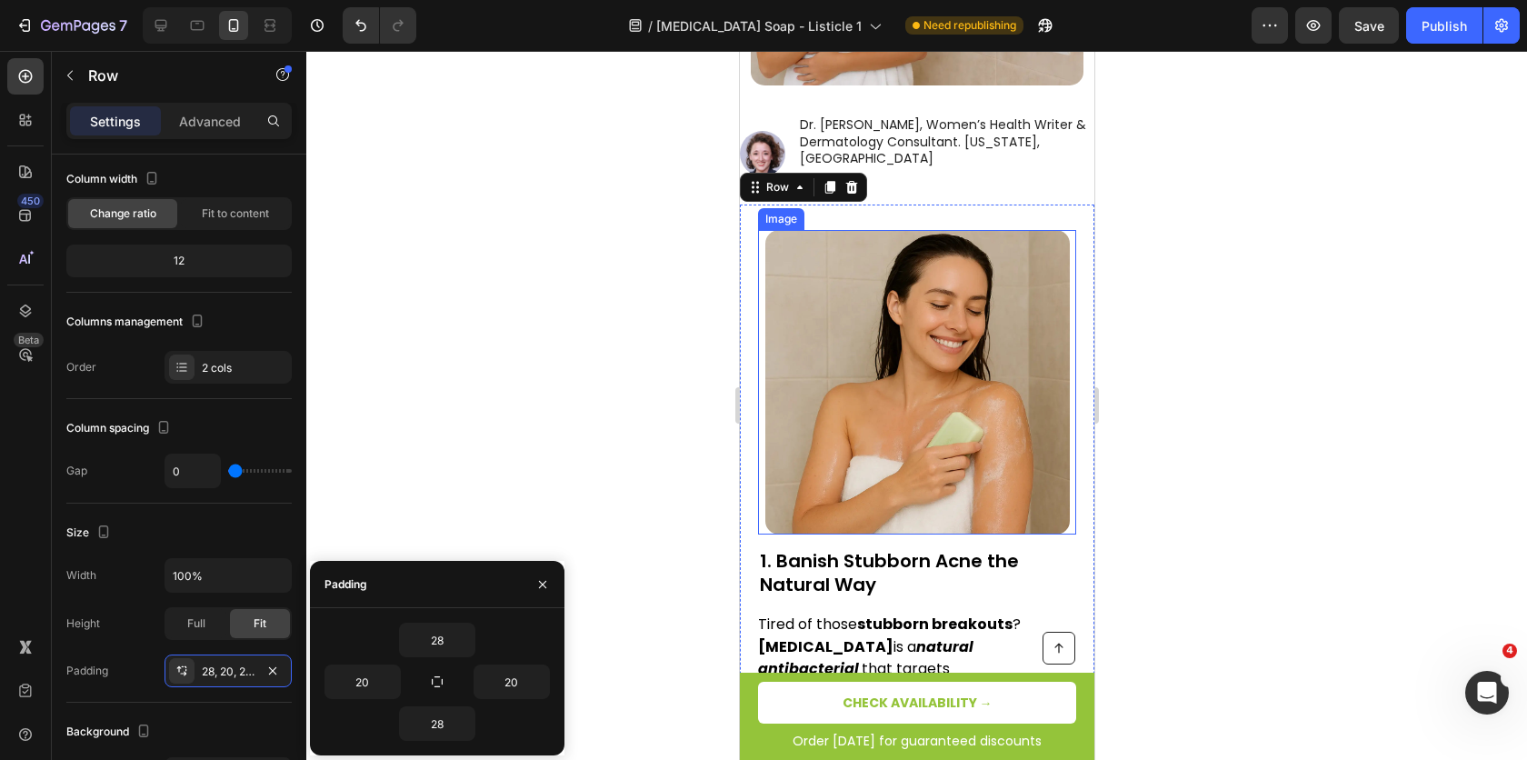
scroll to position [654, 0]
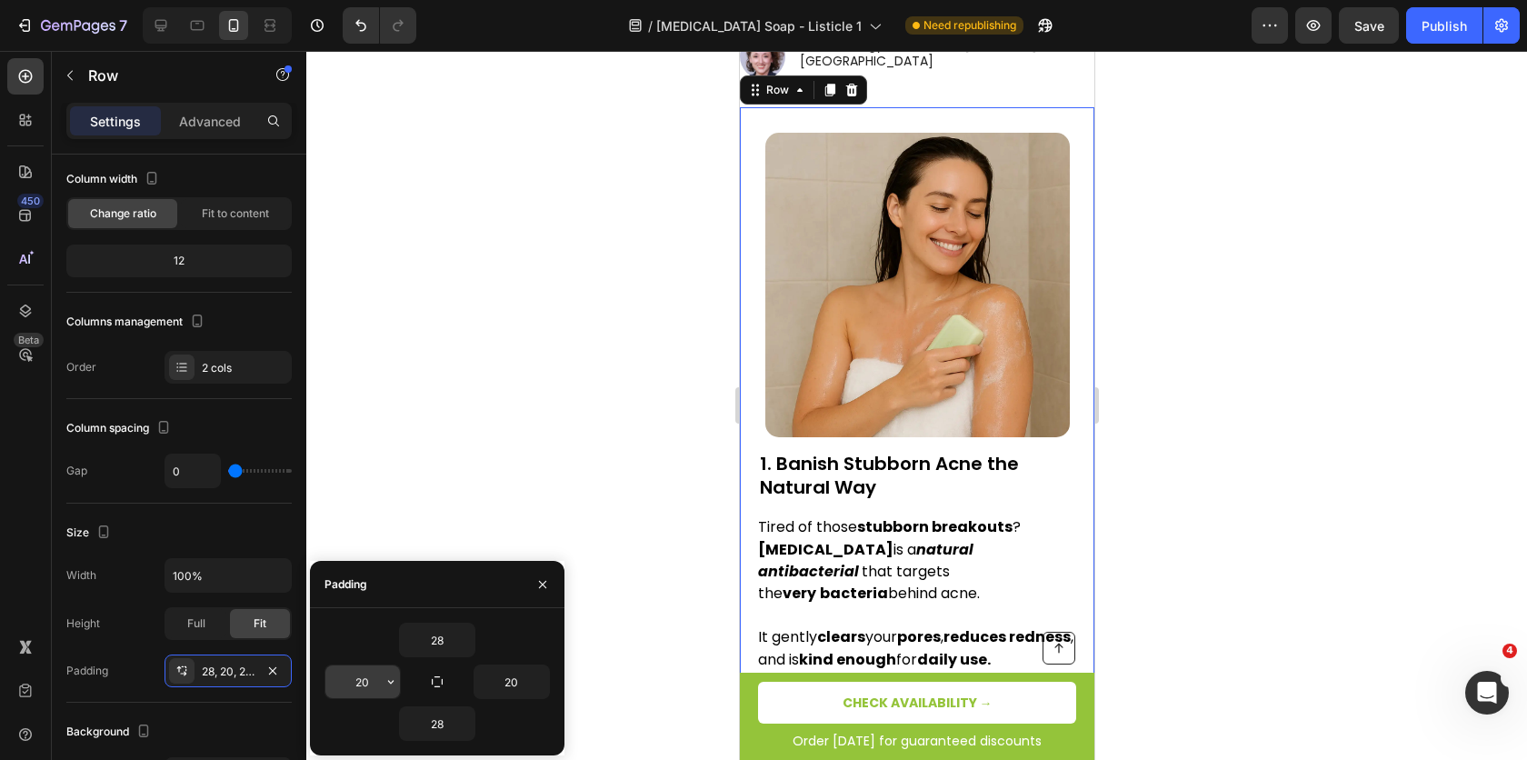
click at [365, 689] on input "20" at bounding box center [362, 682] width 75 height 33
click at [364, 687] on input "20" at bounding box center [362, 682] width 75 height 33
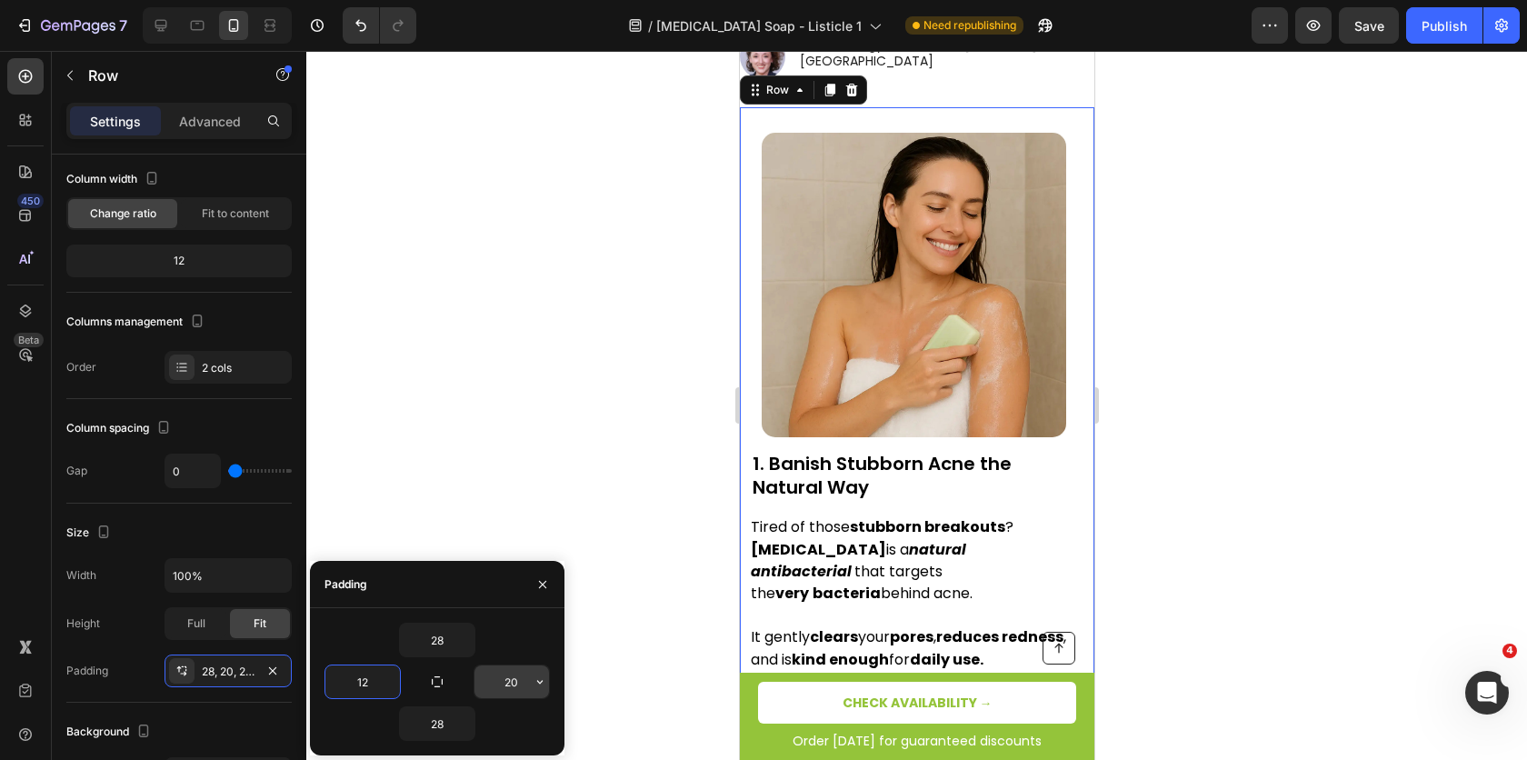
type input "12"
click at [505, 684] on input "20" at bounding box center [512, 682] width 75 height 33
type input "12"
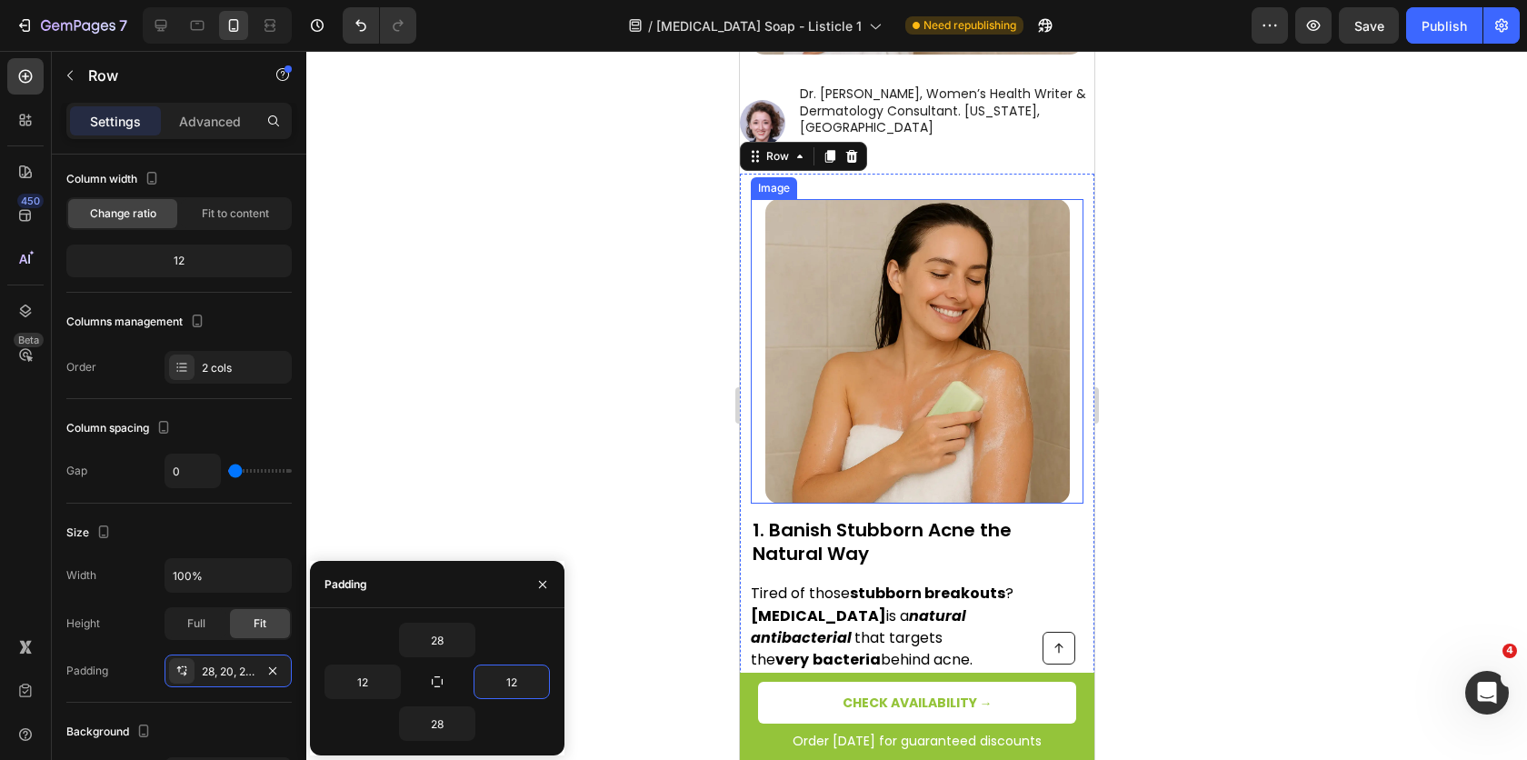
scroll to position [586, 0]
click at [858, 378] on img at bounding box center [917, 352] width 305 height 305
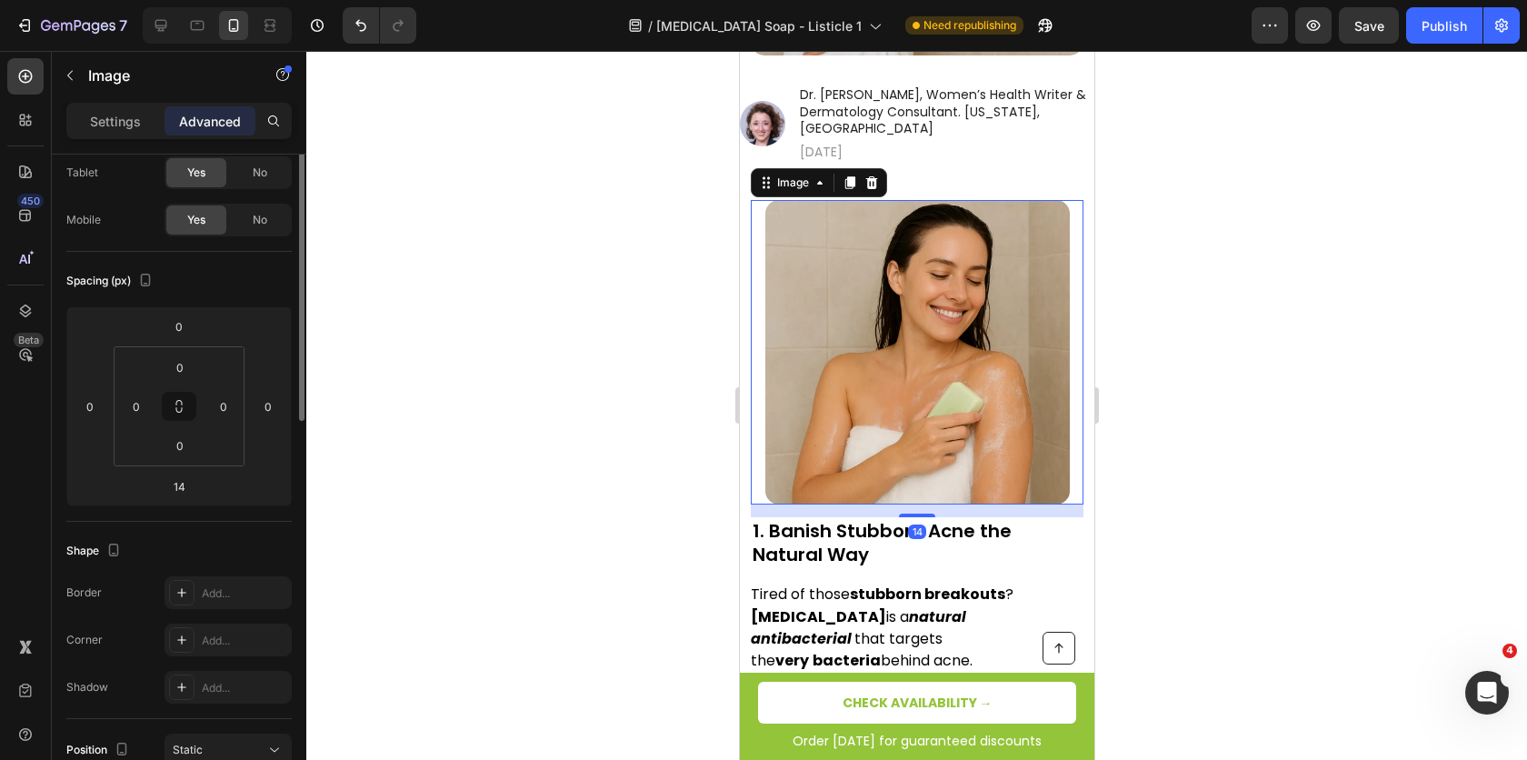
scroll to position [0, 0]
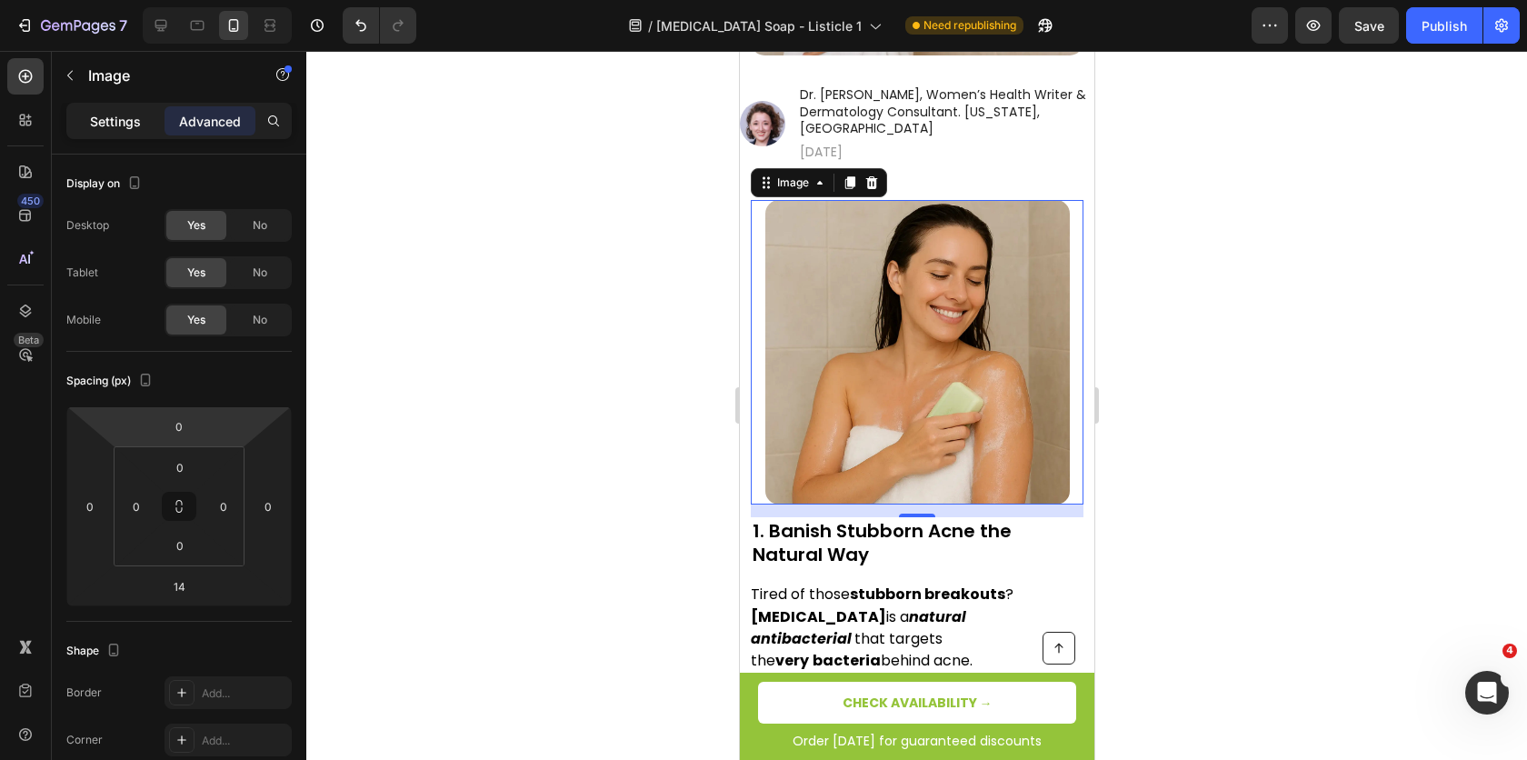
click at [114, 125] on p "Settings" at bounding box center [115, 121] width 51 height 19
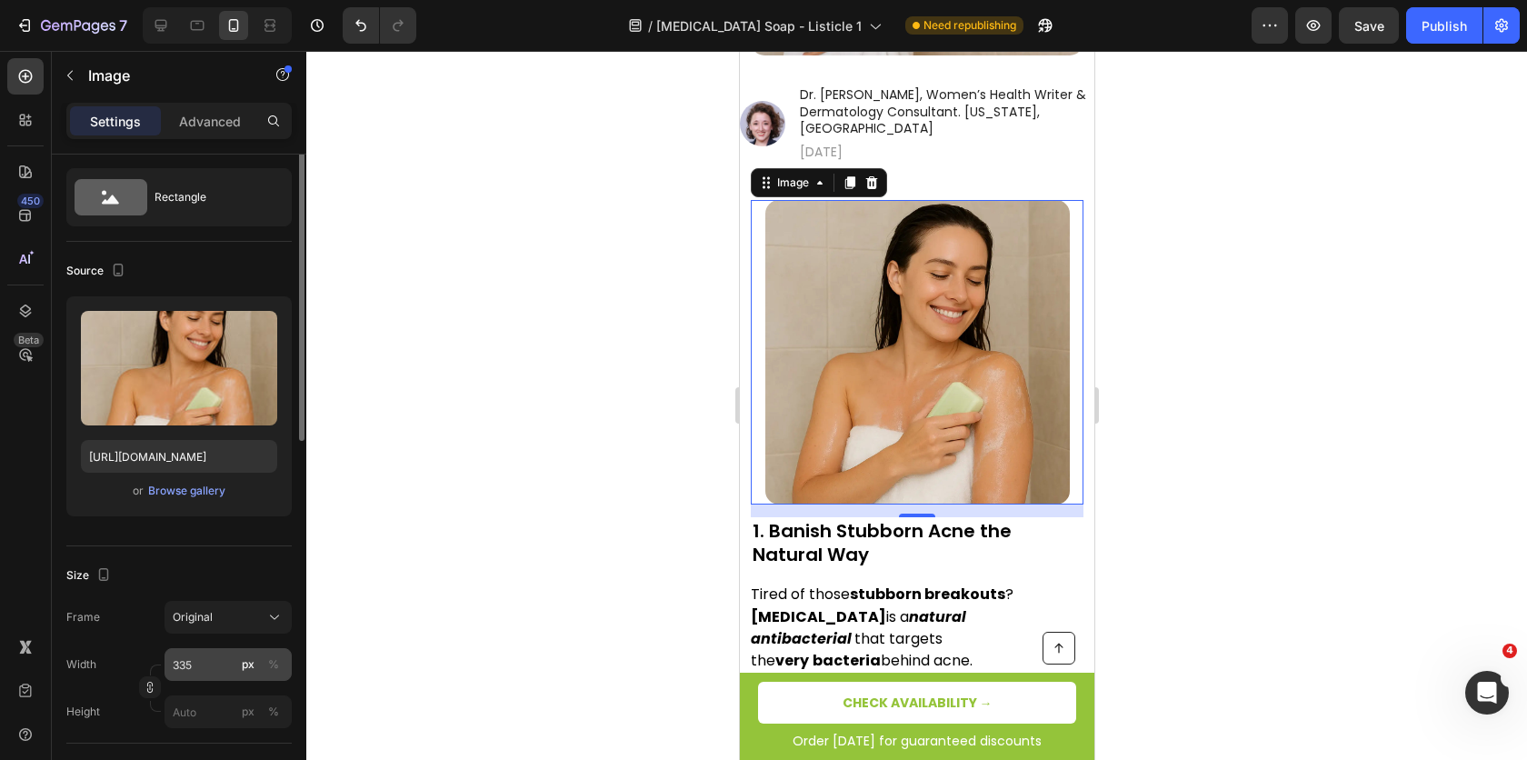
scroll to position [164, 0]
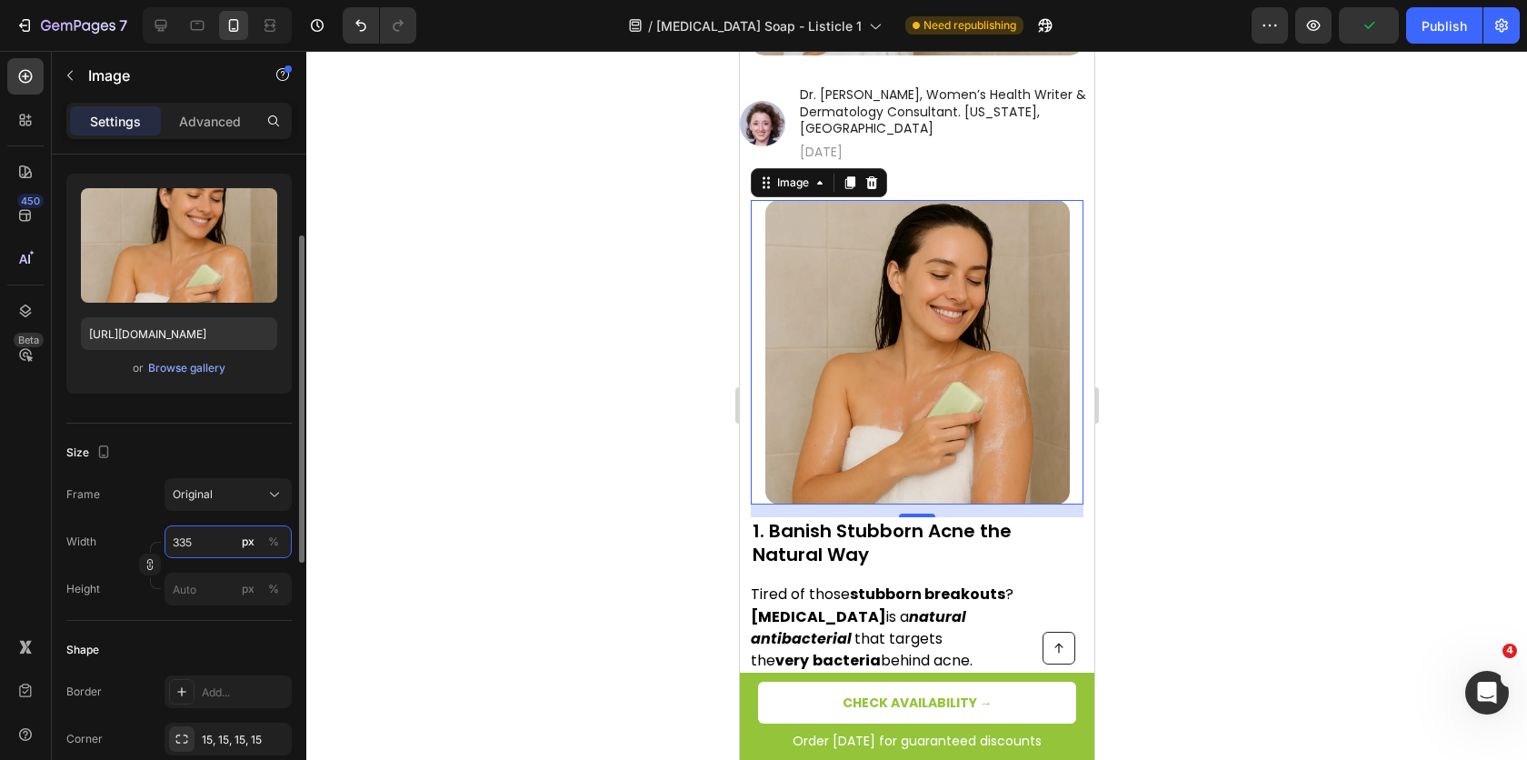
click at [222, 544] on input "335" at bounding box center [228, 541] width 127 height 33
click at [219, 542] on input "335" at bounding box center [228, 541] width 127 height 33
click at [218, 546] on input "335" at bounding box center [228, 541] width 127 height 33
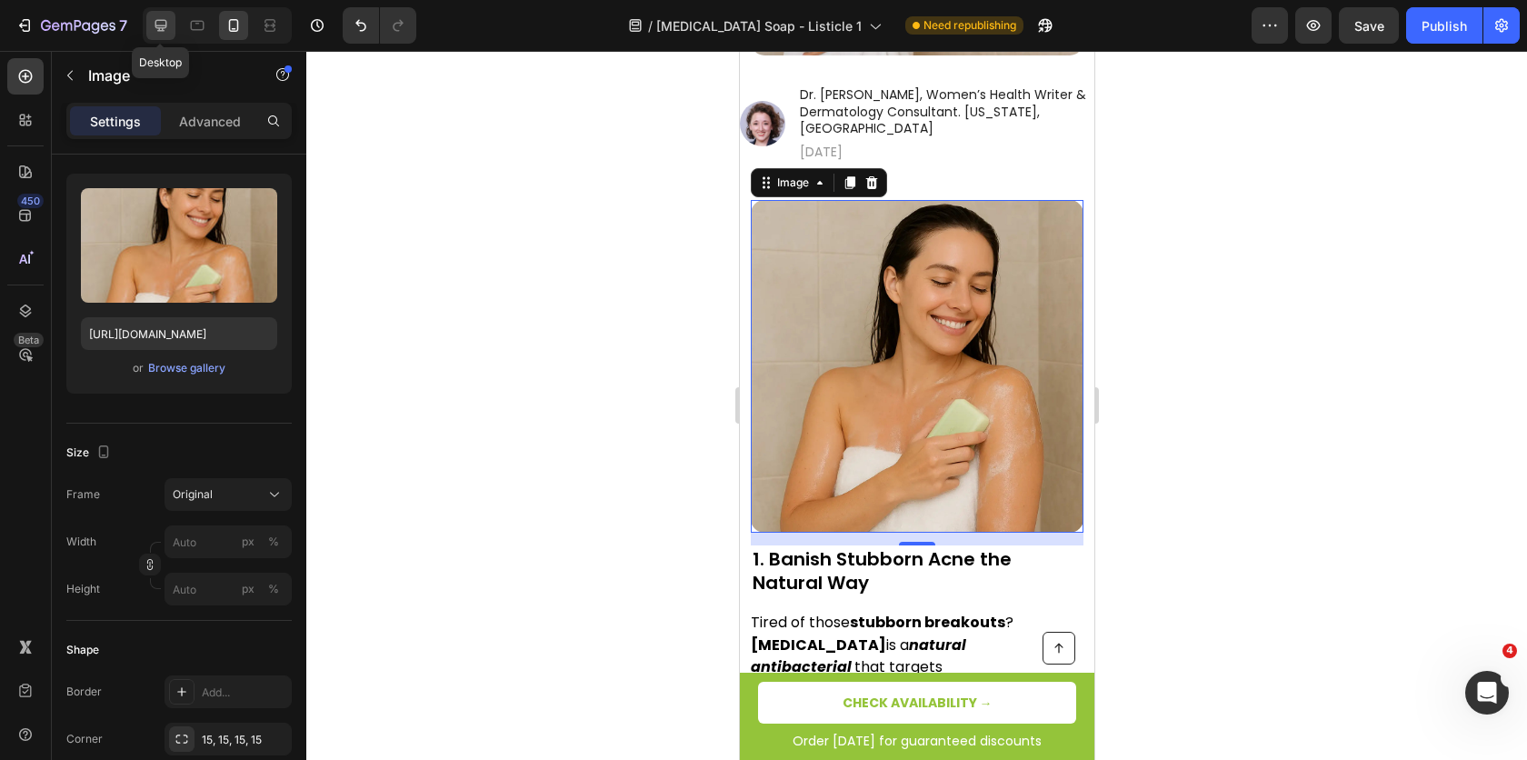
click at [168, 23] on icon at bounding box center [161, 25] width 18 height 18
type input "500"
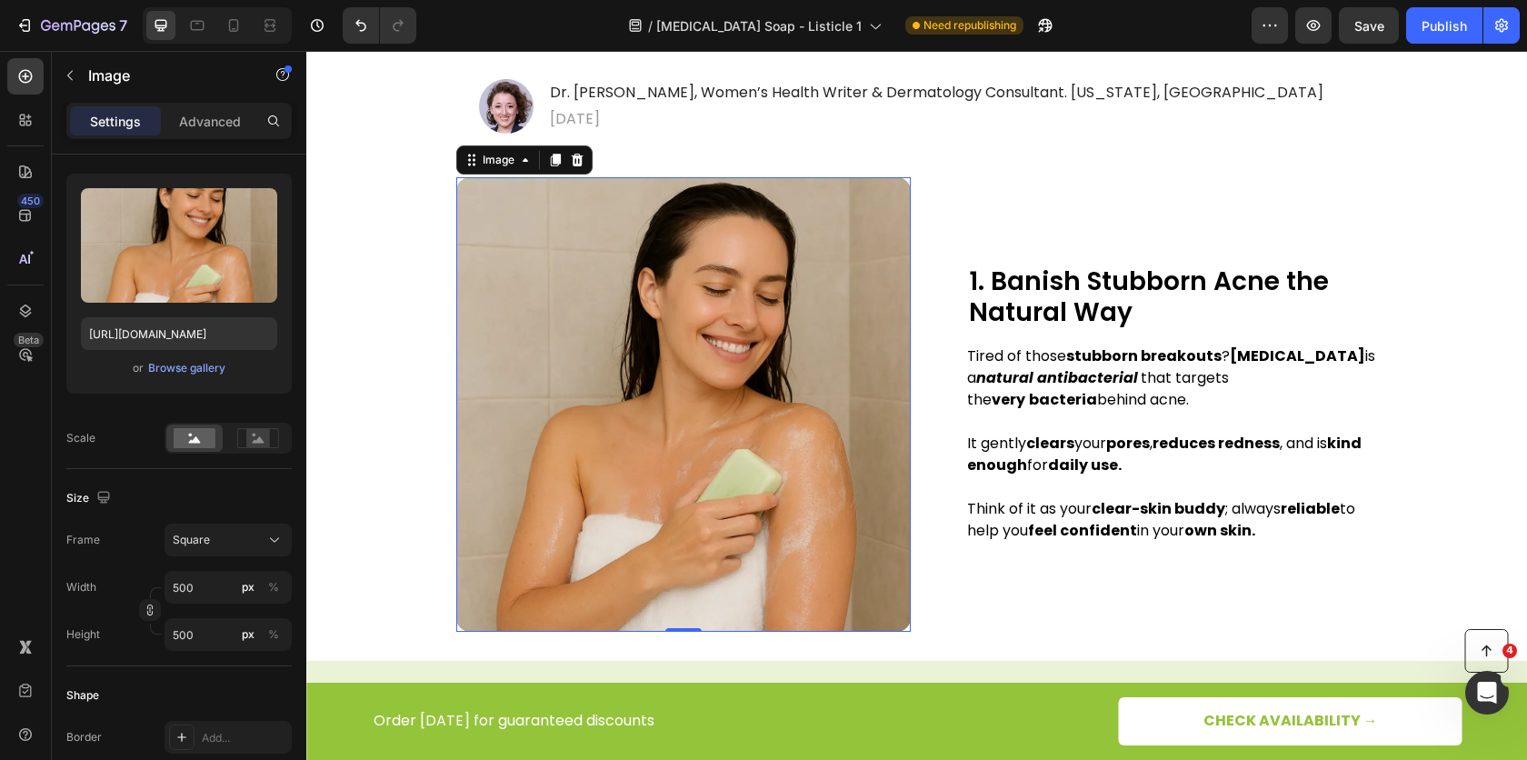
scroll to position [836, 0]
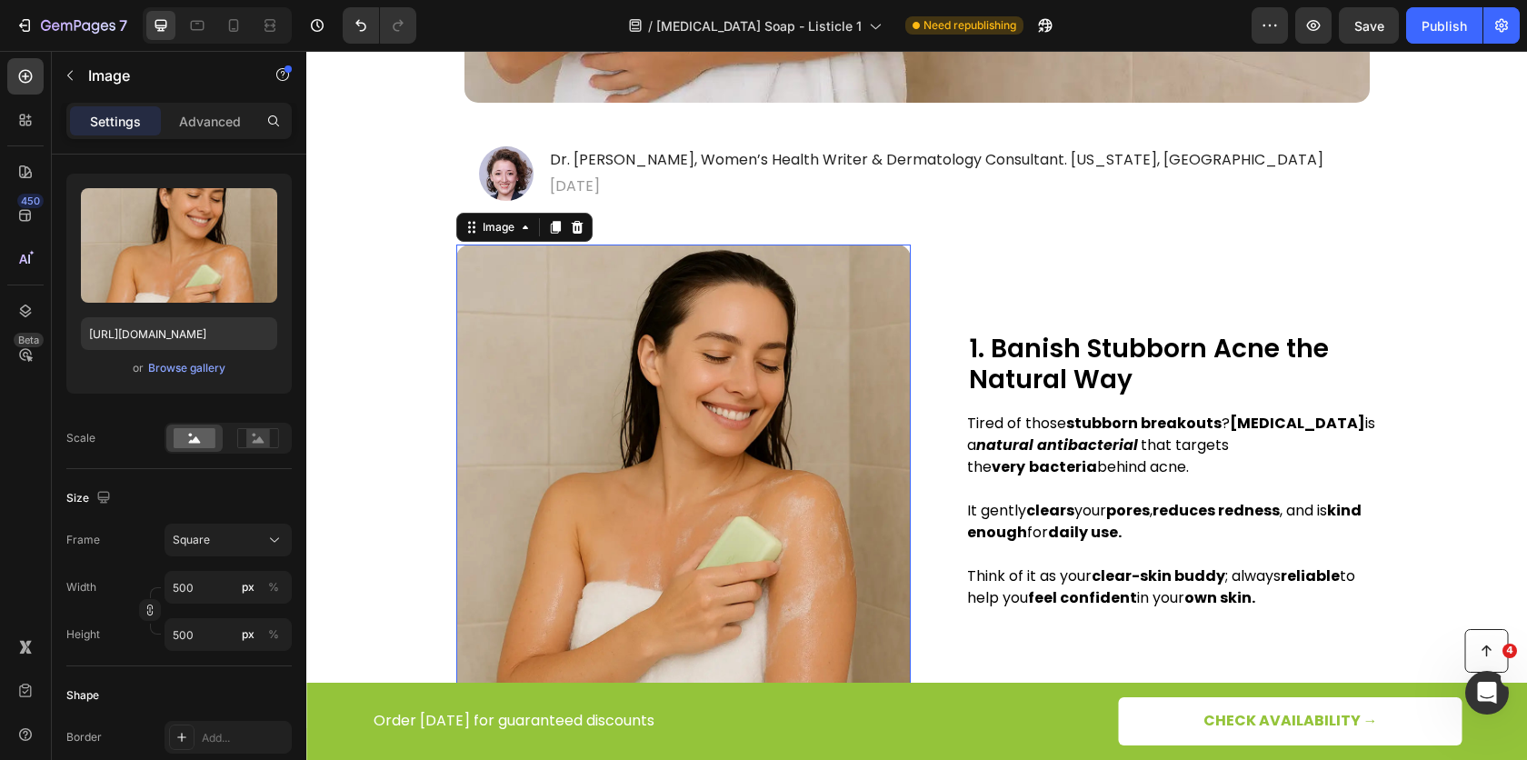
click at [659, 417] on img at bounding box center [683, 472] width 455 height 455
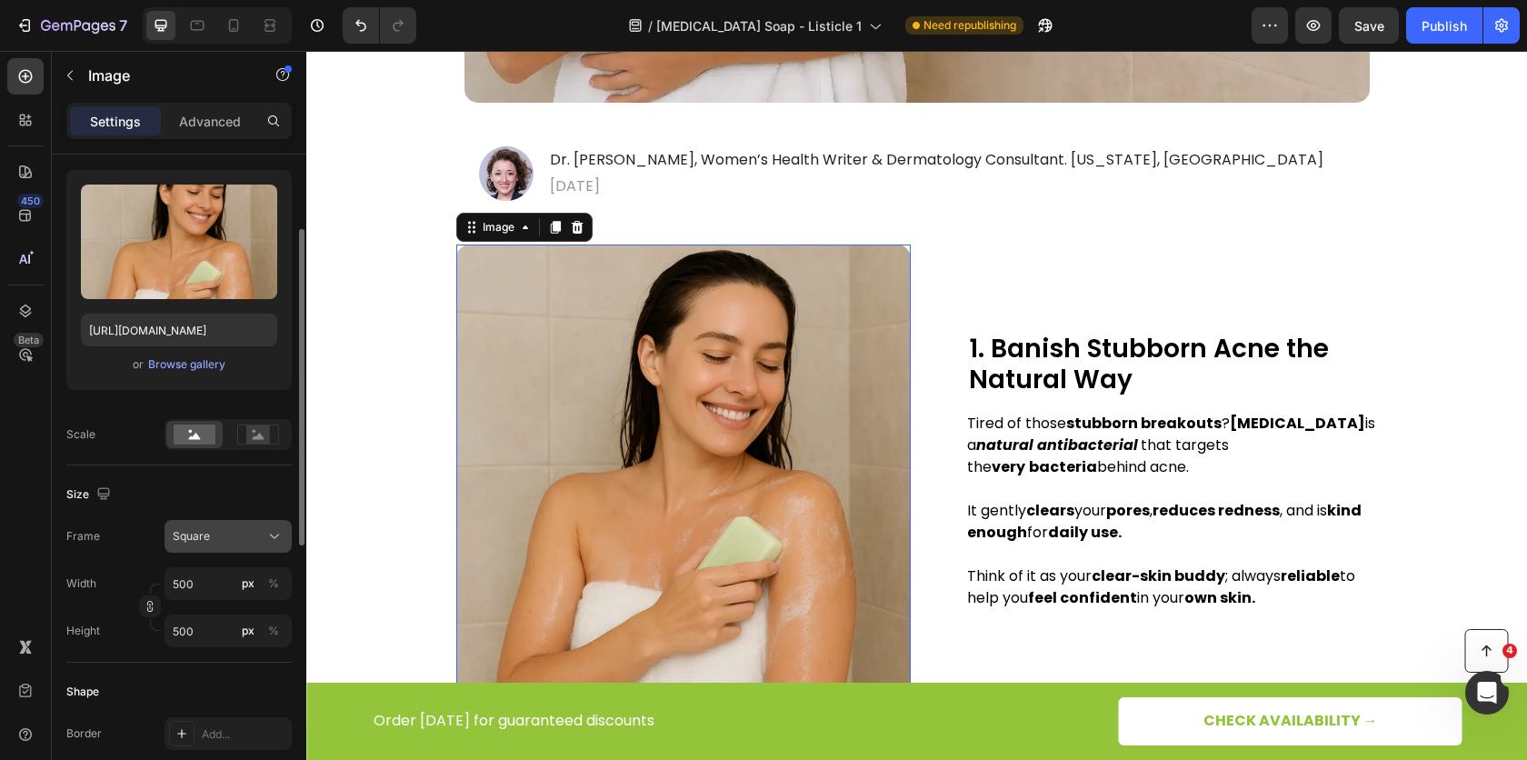
scroll to position [225, 0]
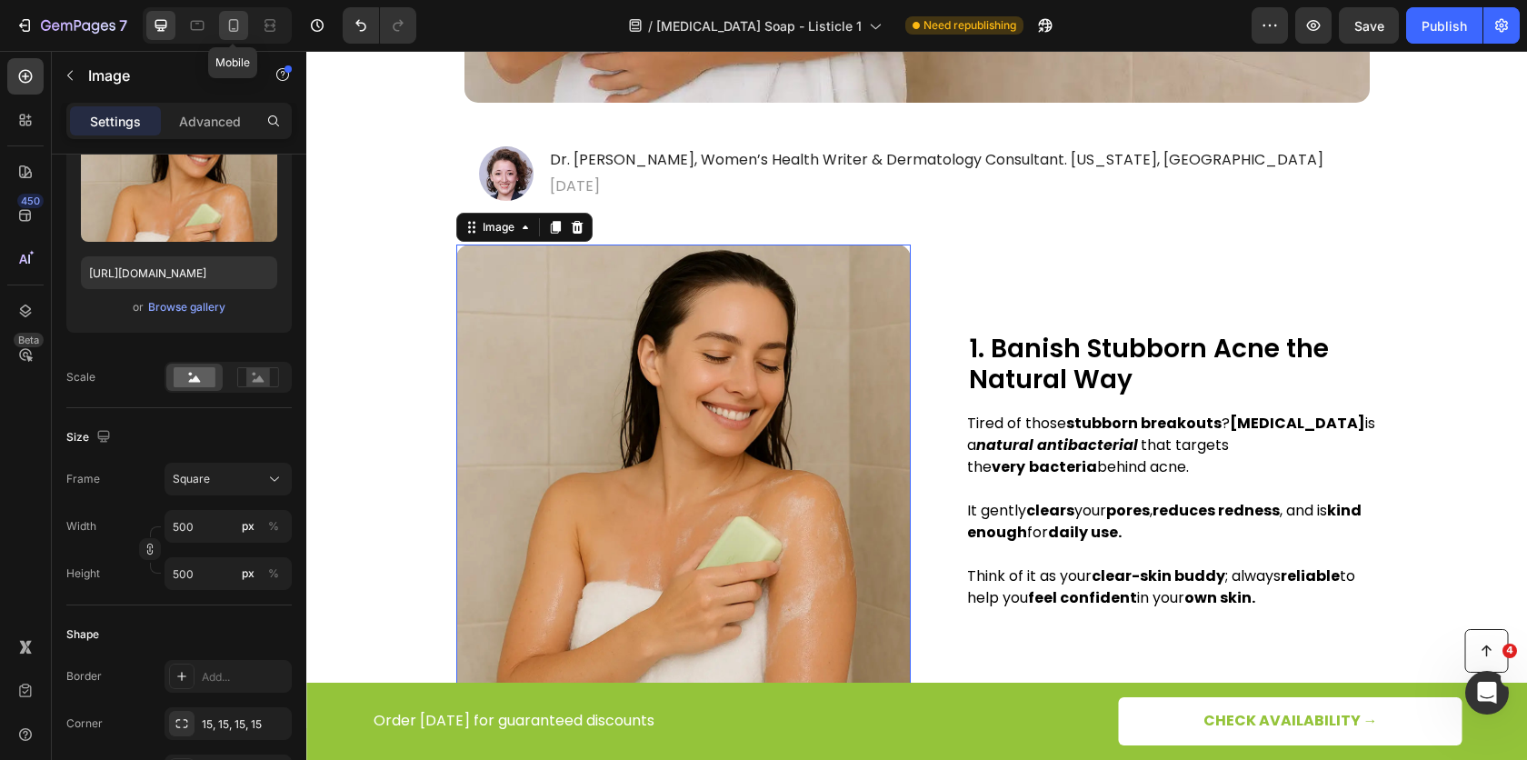
click at [227, 25] on icon at bounding box center [234, 25] width 18 height 18
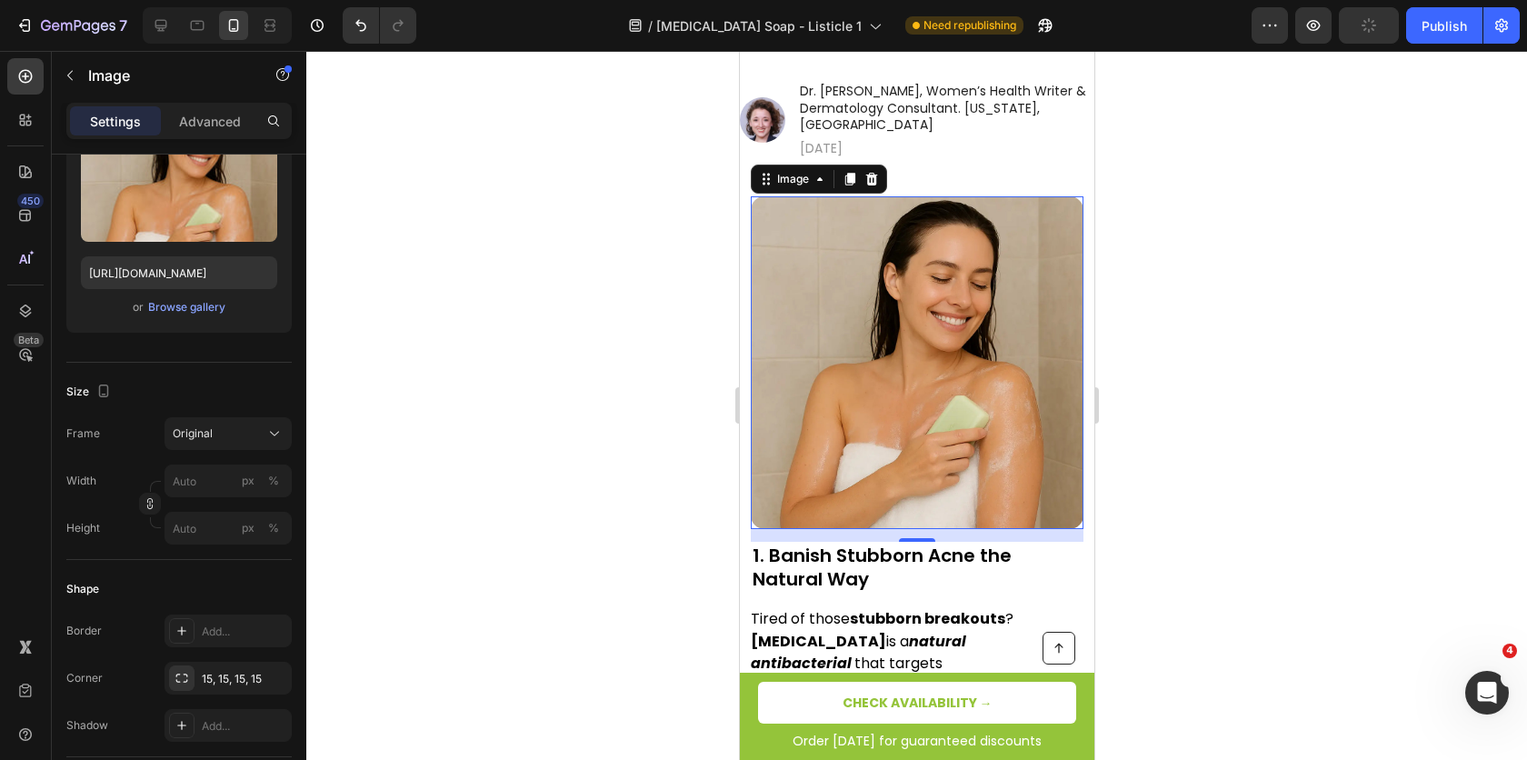
scroll to position [588, 0]
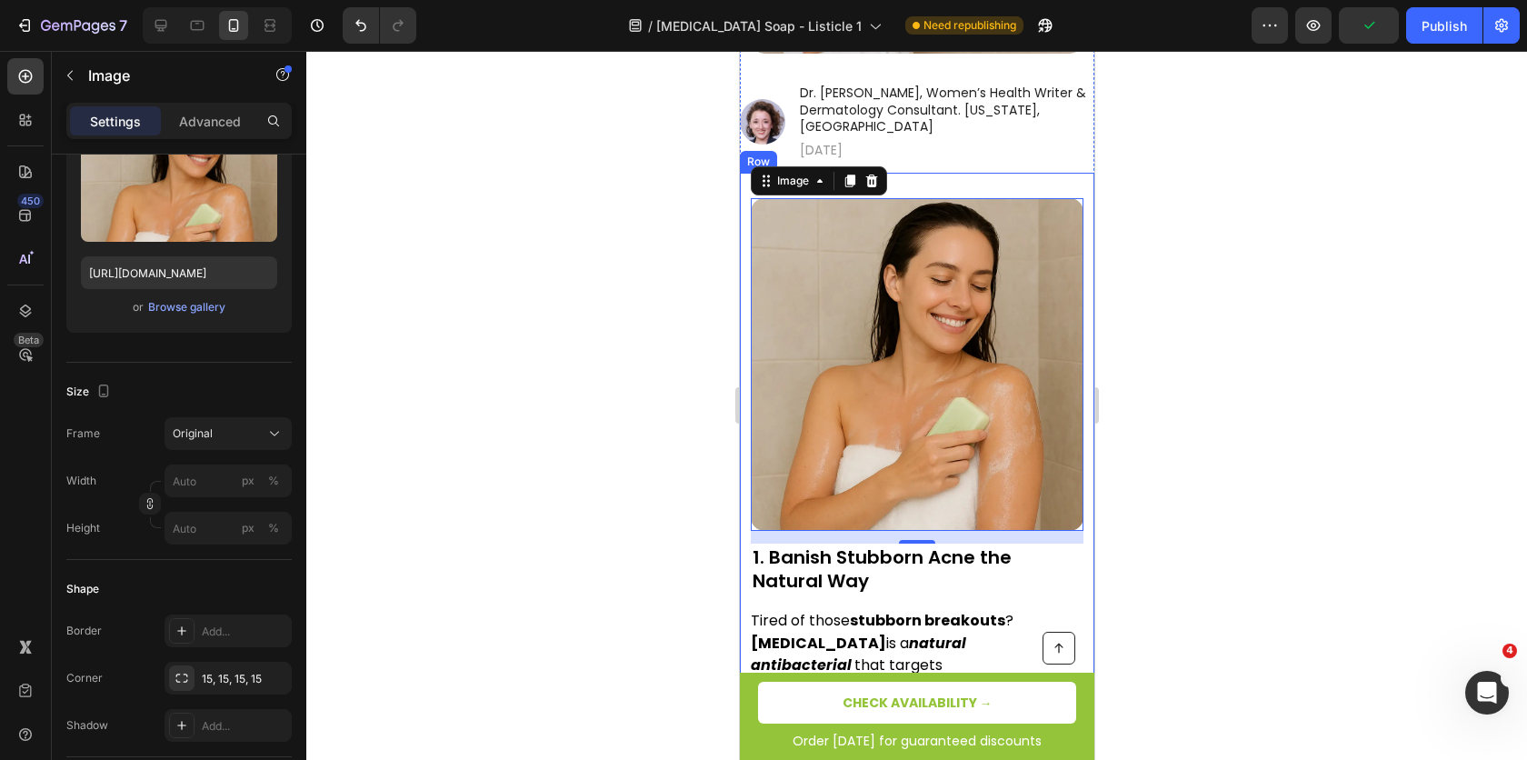
click at [559, 436] on div at bounding box center [916, 405] width 1221 height 709
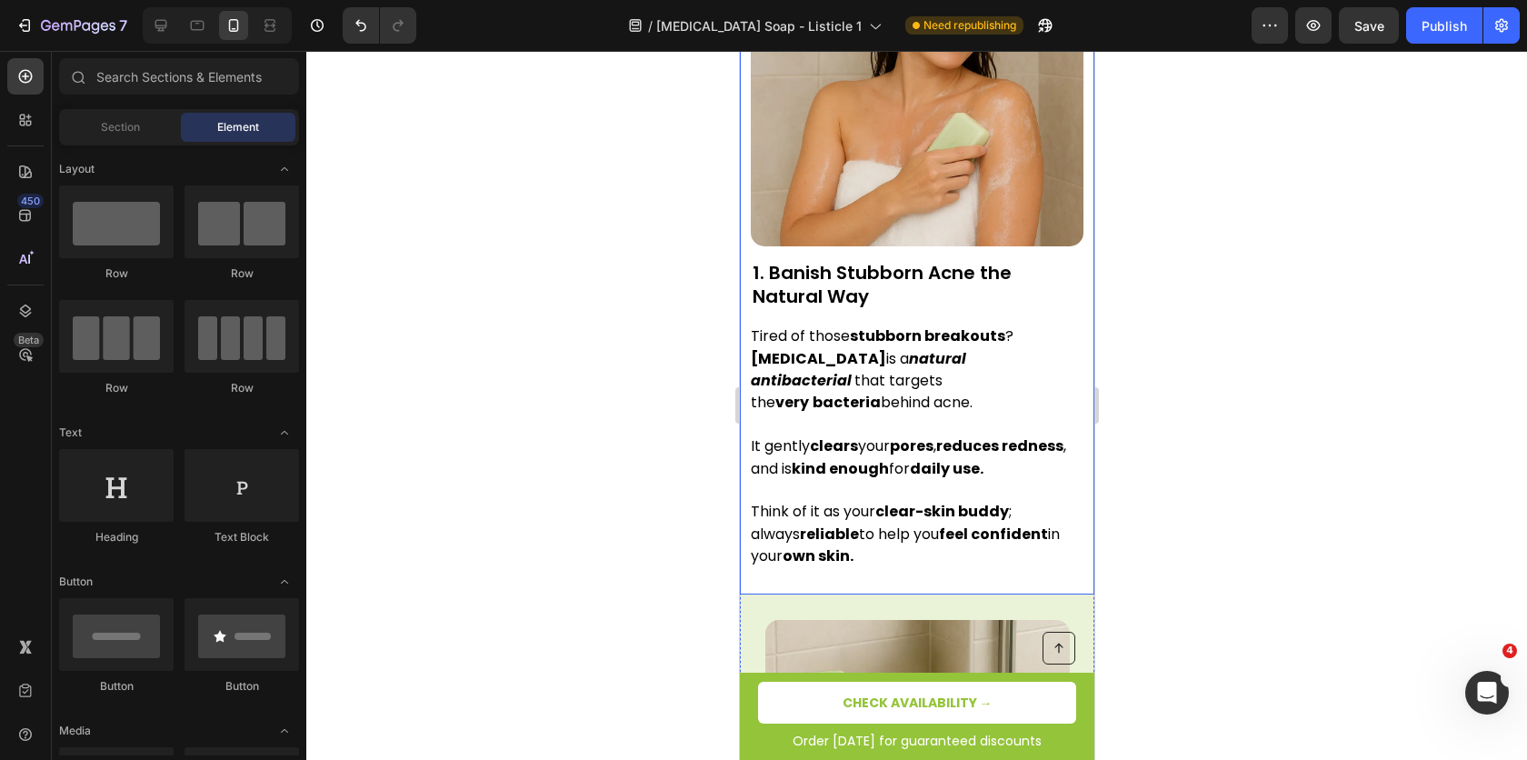
scroll to position [849, 0]
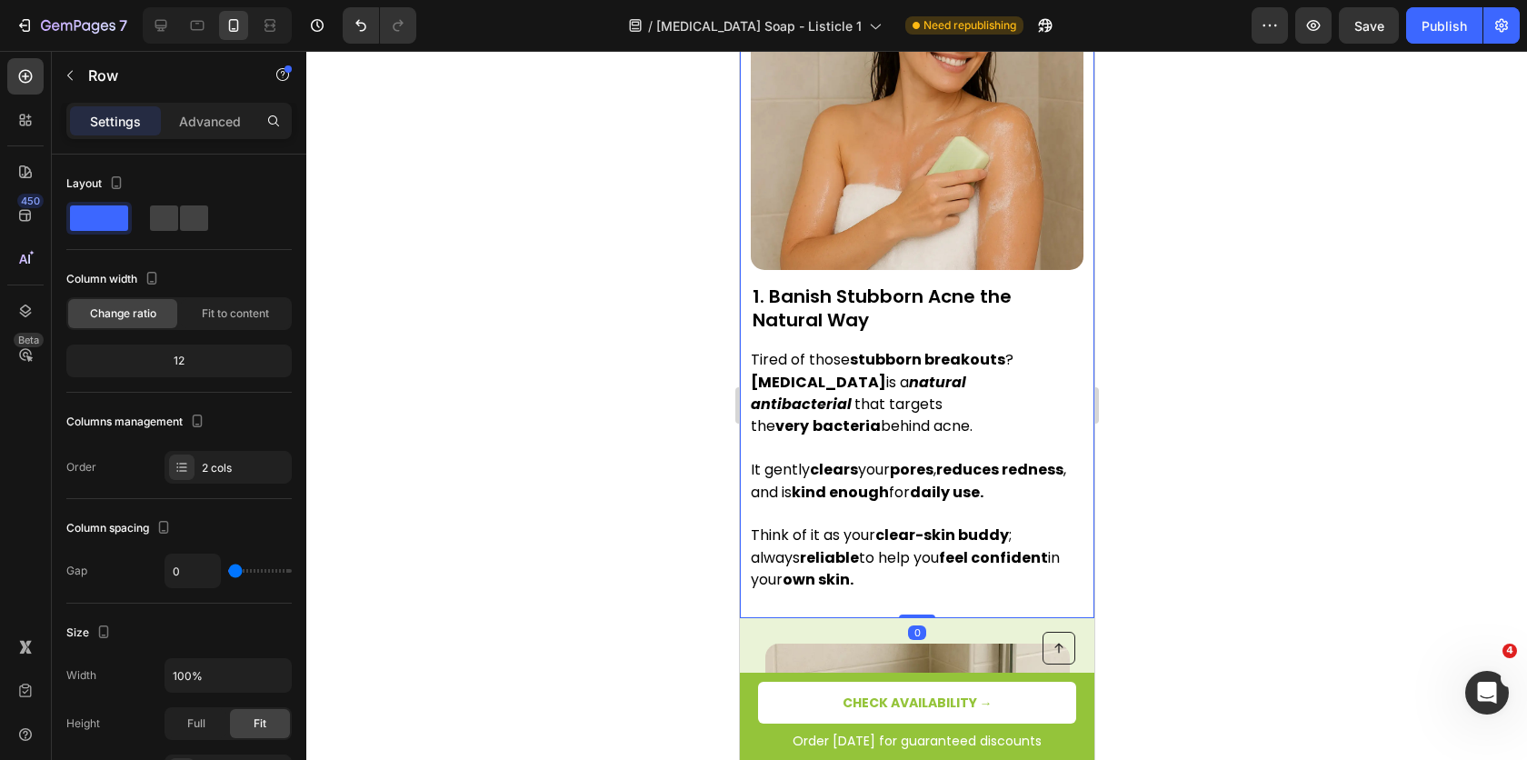
click at [741, 210] on div "Image 1. Banish Stubborn Acne the Natural Way Heading Tired of those stubborn b…" at bounding box center [916, 265] width 355 height 706
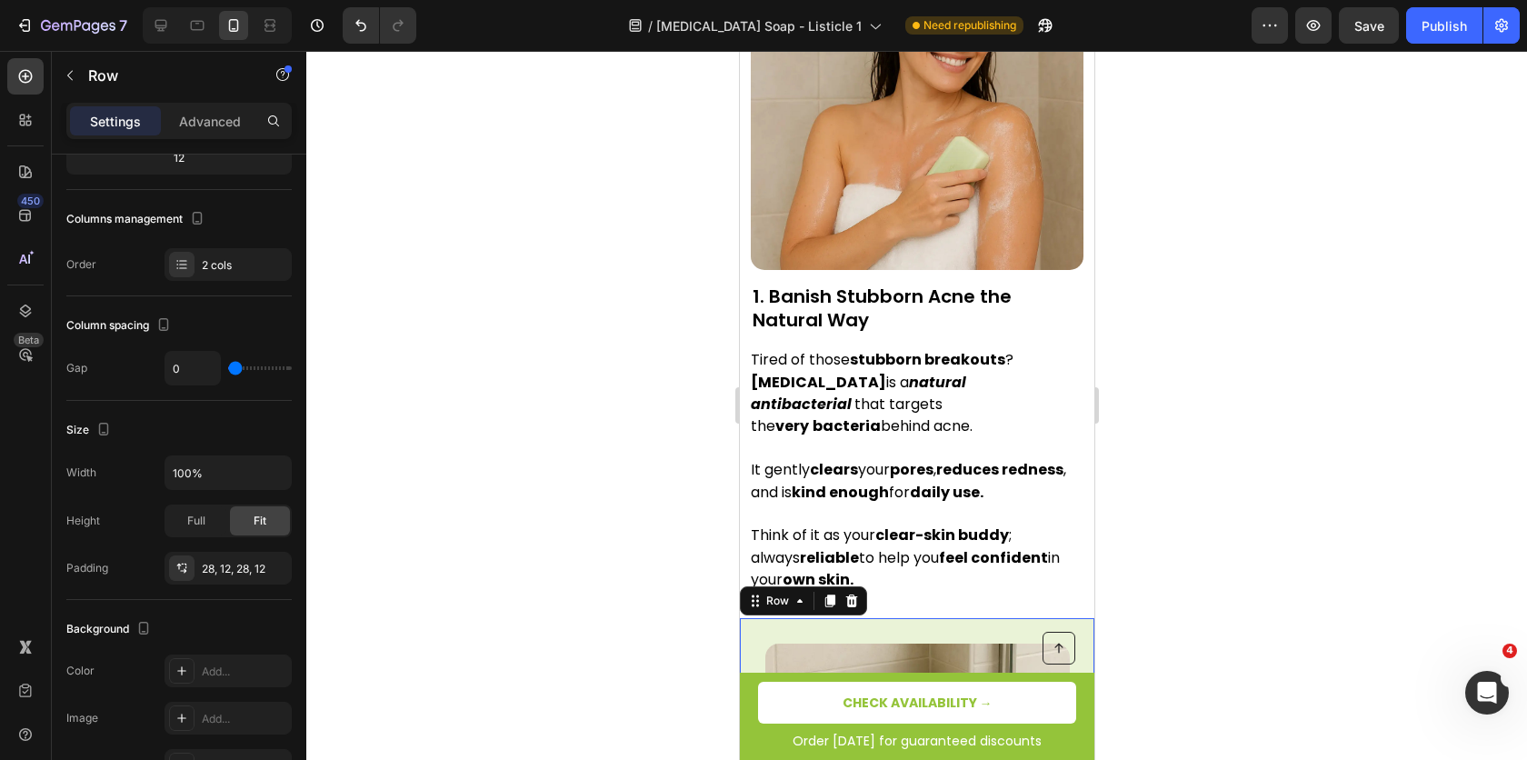
scroll to position [202, 0]
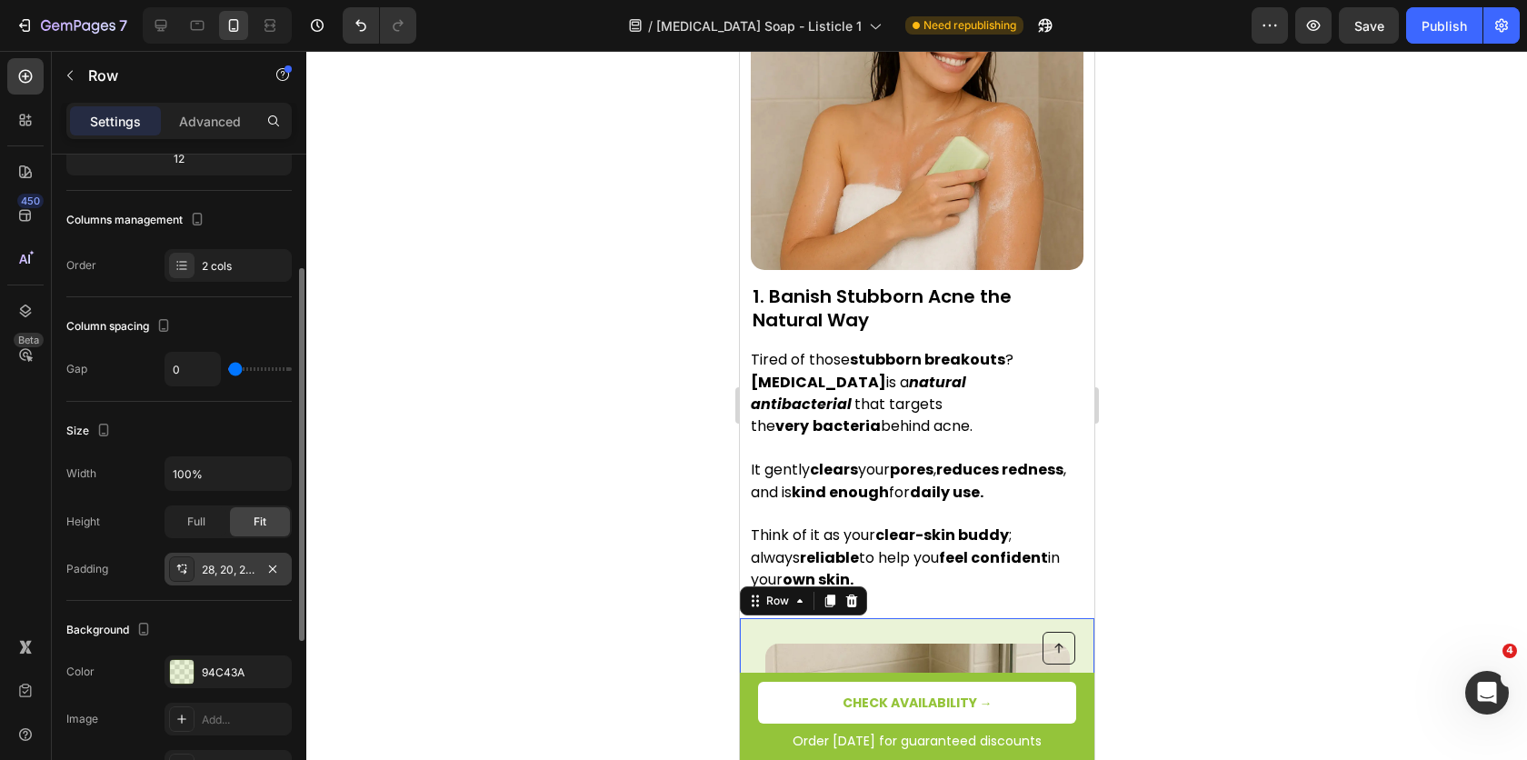
click at [217, 566] on div "28, 20, 28, 20" at bounding box center [228, 570] width 53 height 16
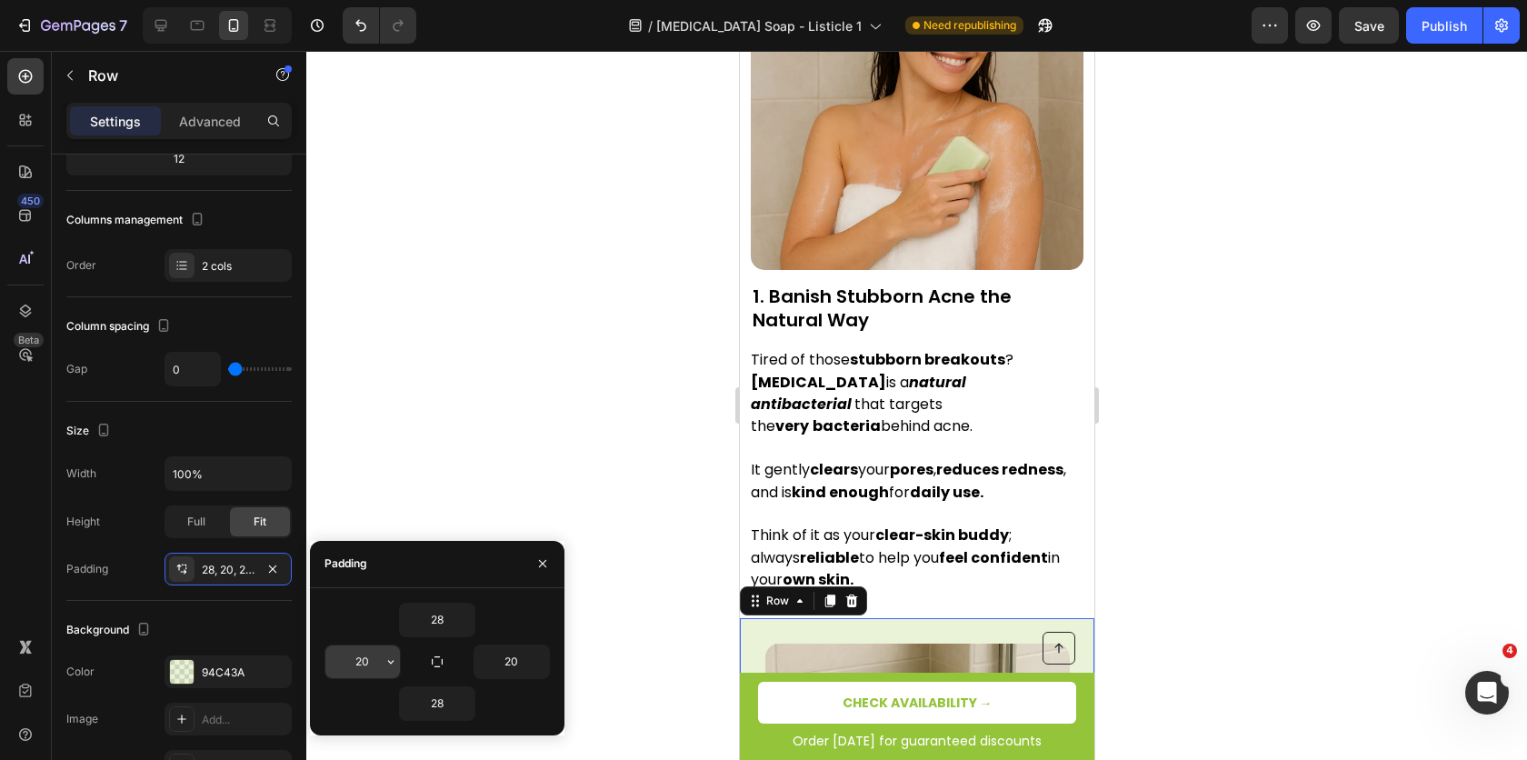
click at [361, 656] on input "20" at bounding box center [362, 662] width 75 height 33
click at [362, 660] on input "20" at bounding box center [362, 662] width 75 height 33
click at [344, 659] on input "20" at bounding box center [362, 662] width 75 height 33
type input "12"
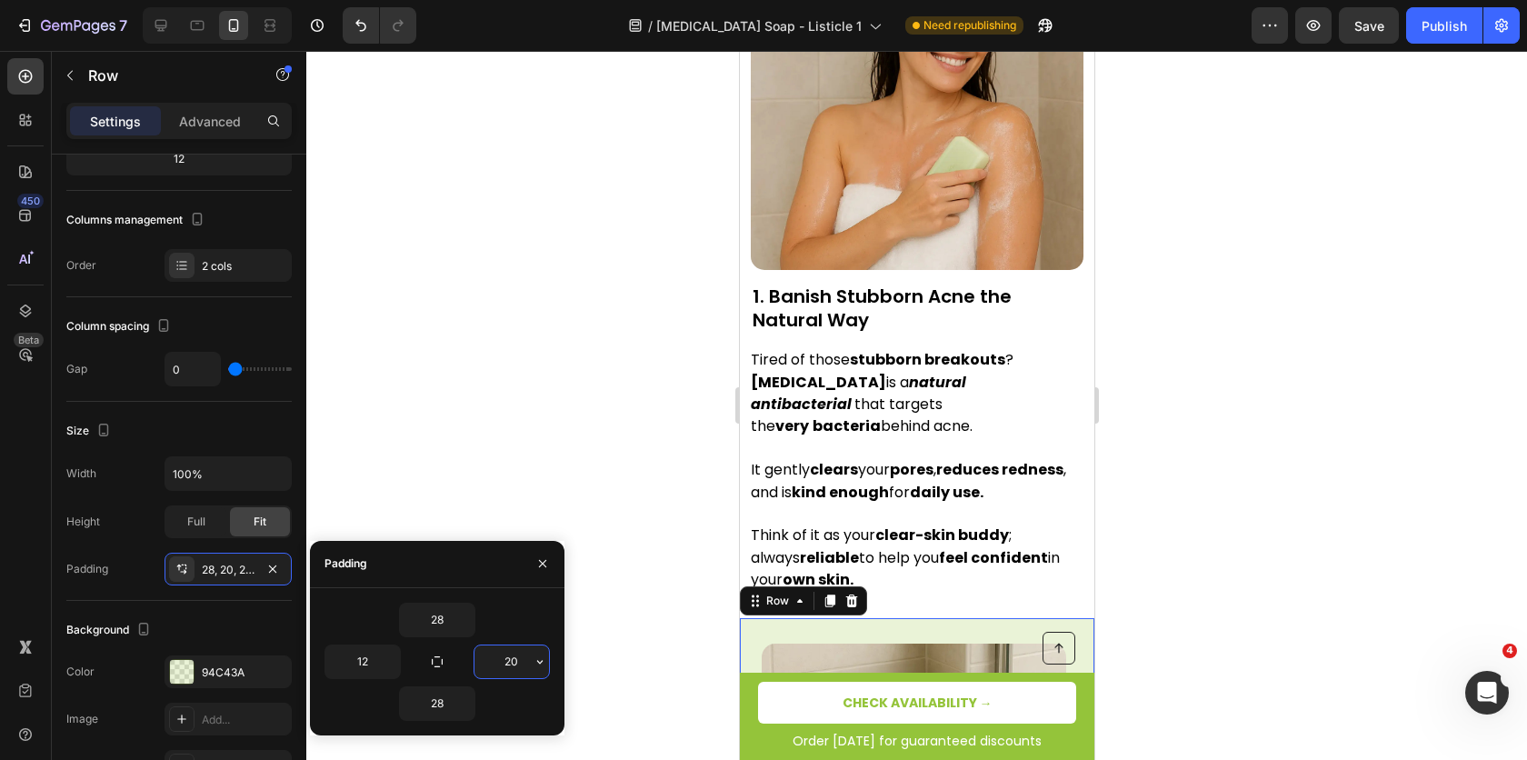
click at [514, 654] on input "20" at bounding box center [512, 662] width 75 height 33
click at [524, 655] on input "120" at bounding box center [512, 662] width 75 height 33
type input "12"
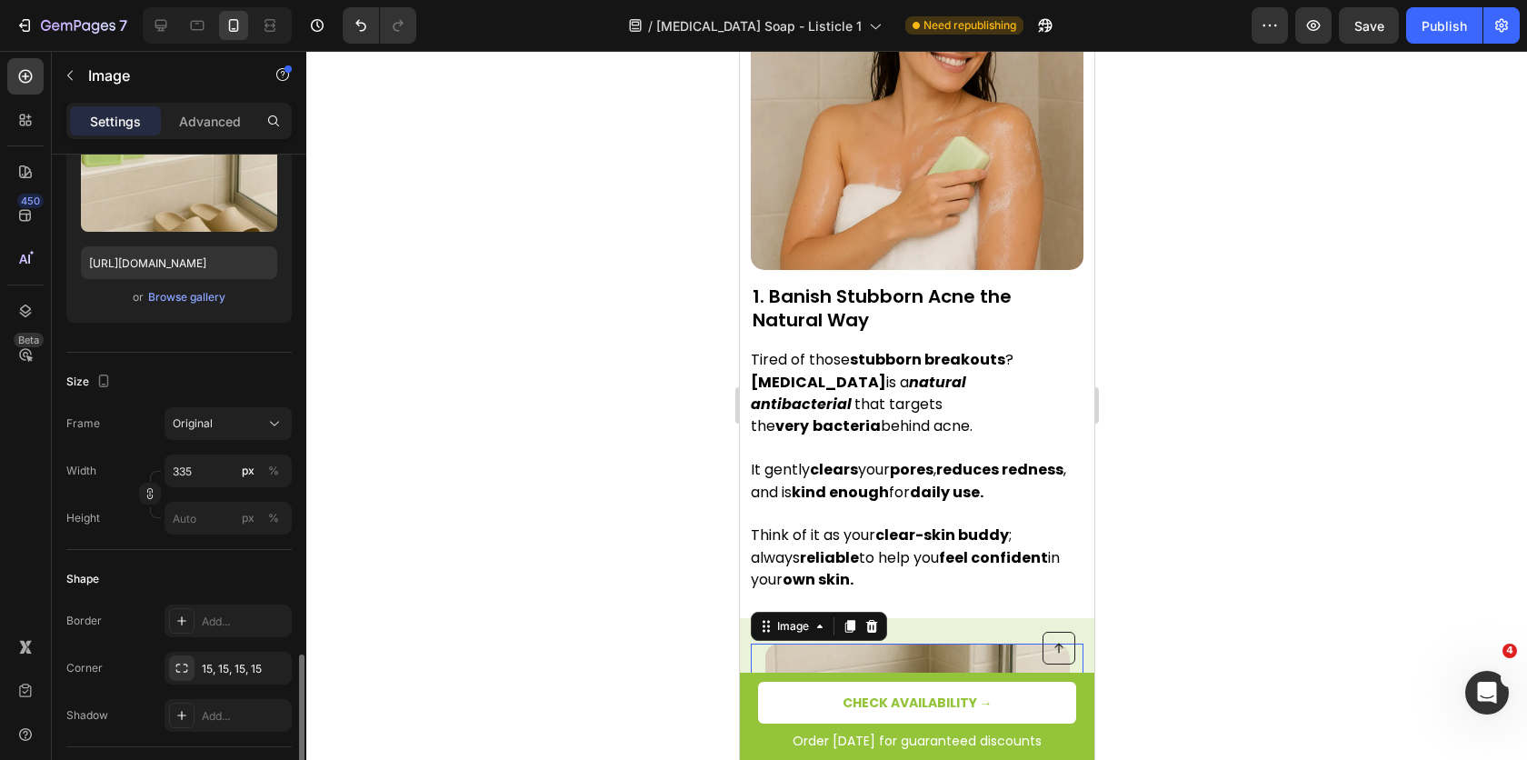
scroll to position [491, 0]
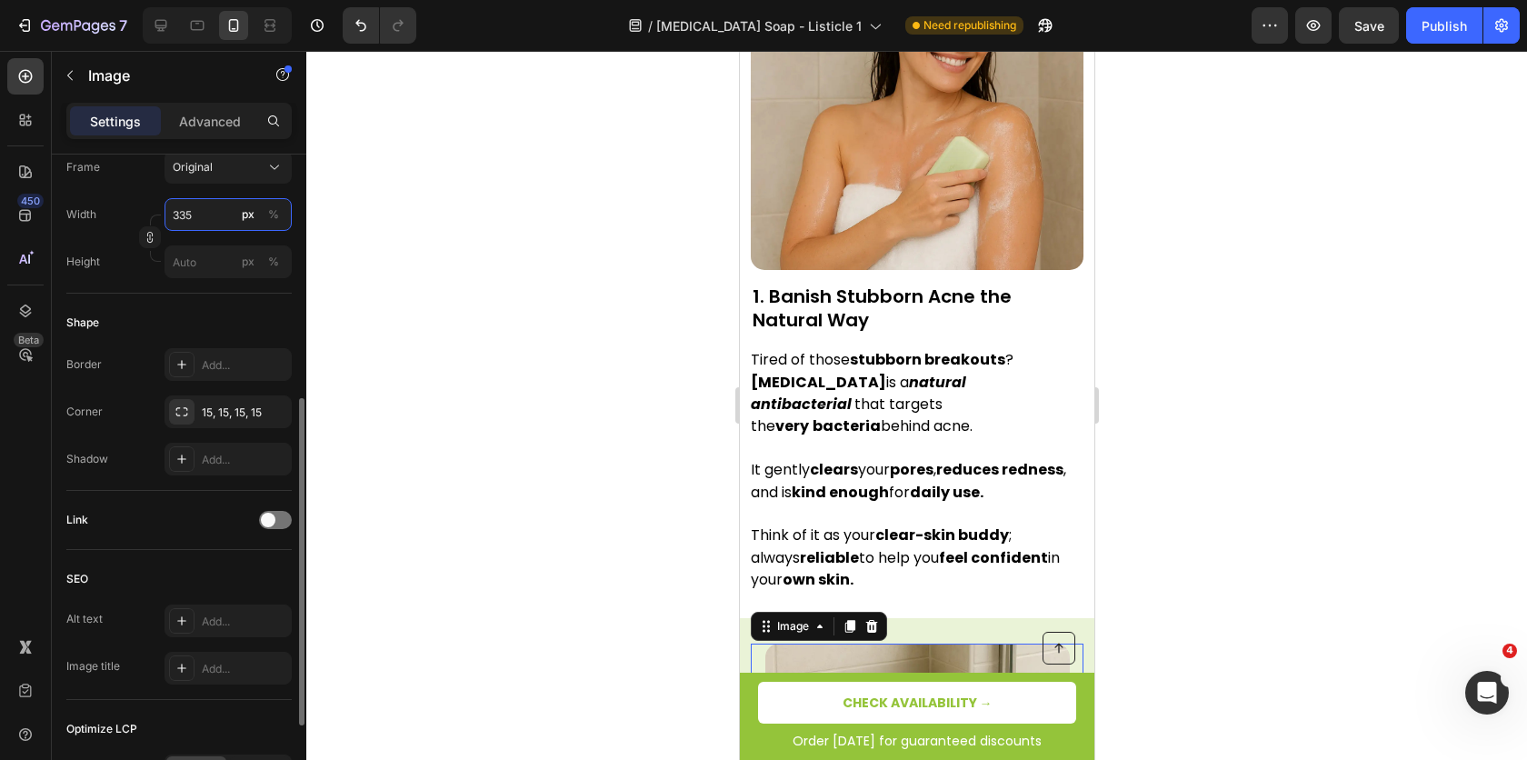
click at [194, 214] on input "335" at bounding box center [228, 214] width 127 height 33
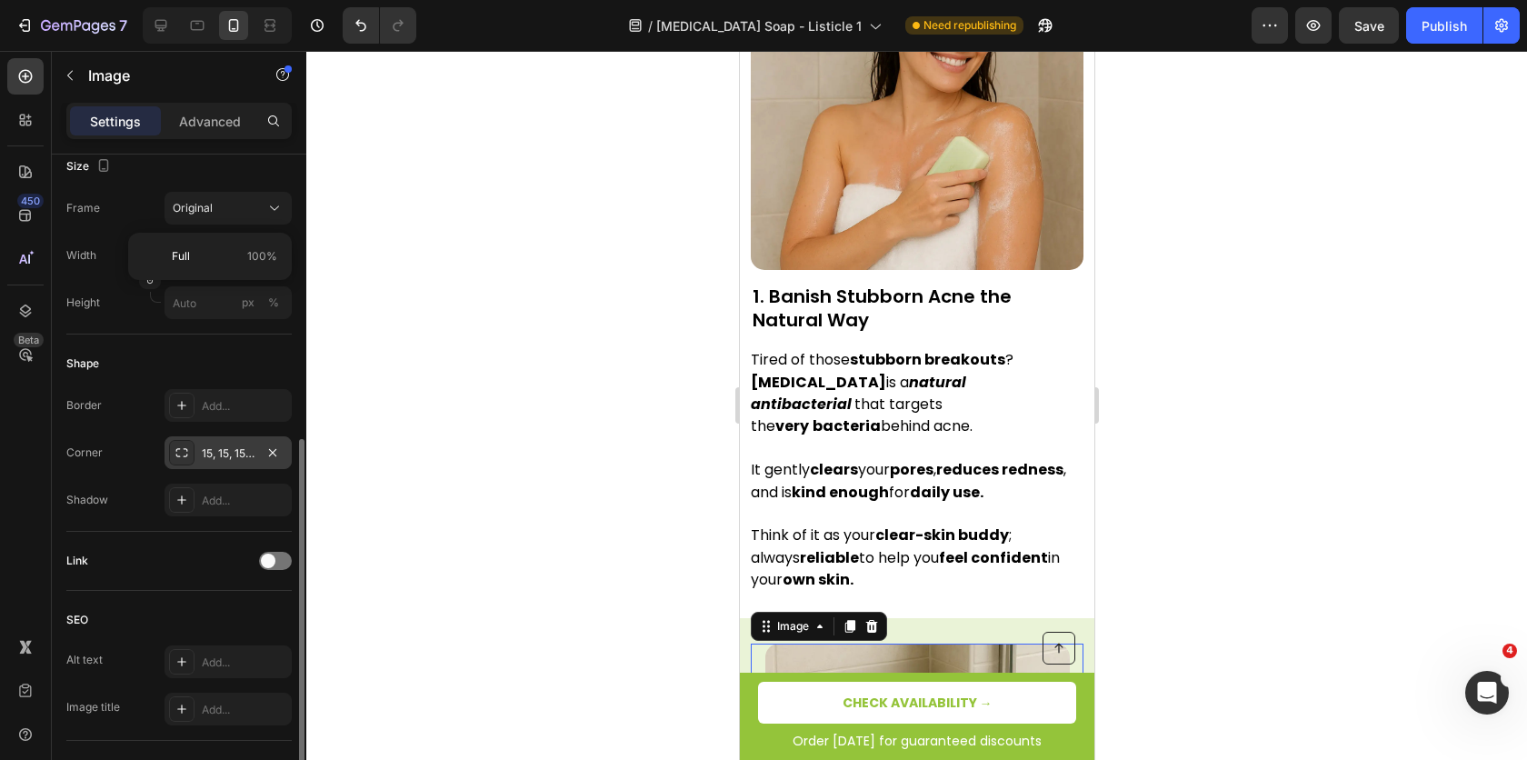
scroll to position [327, 0]
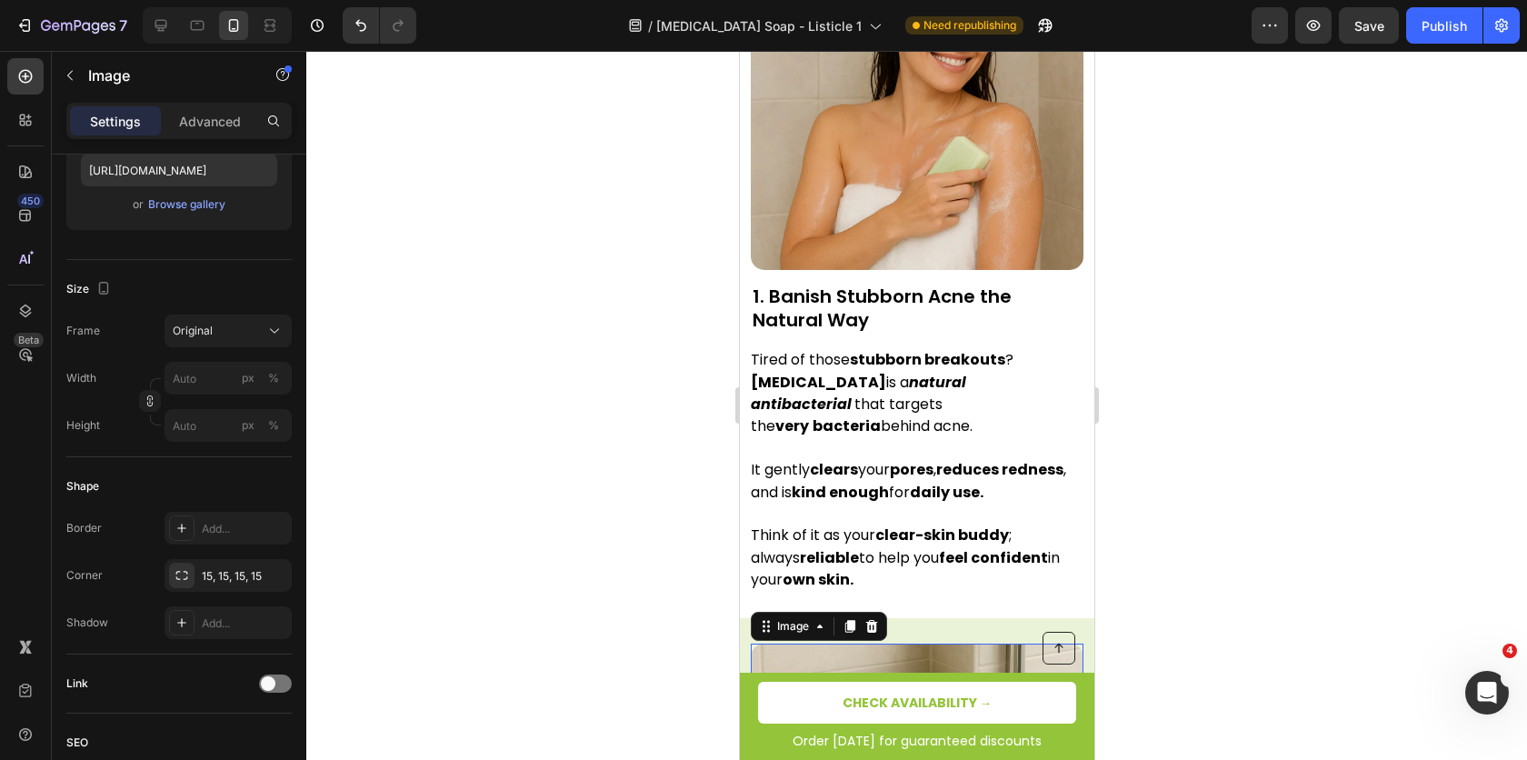
click at [523, 412] on div at bounding box center [916, 405] width 1221 height 709
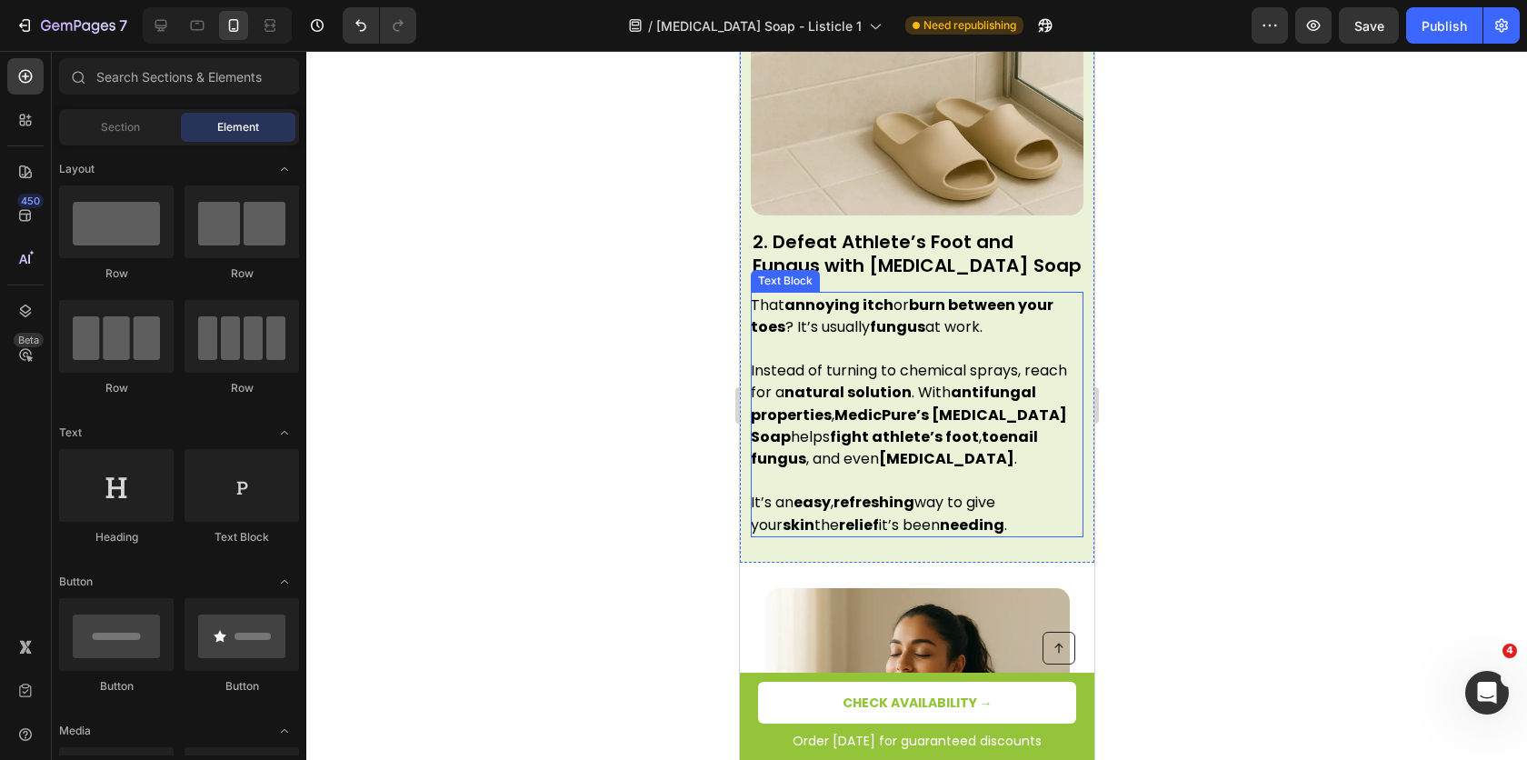
scroll to position [1782, 0]
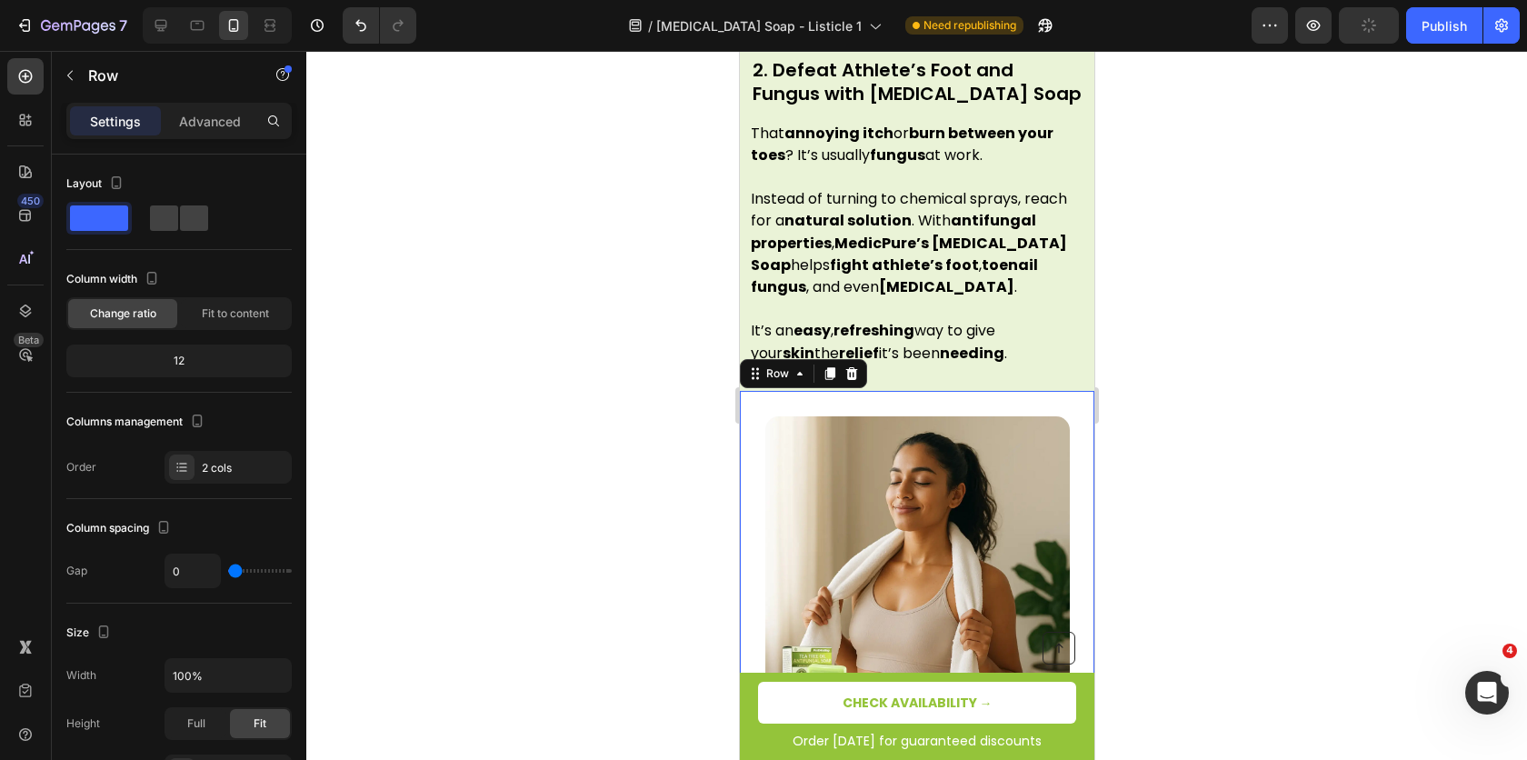
click at [744, 391] on div "Image 3. Simply Eliminate Body Odor to Feel Confident All Day Heading Here’s so…" at bounding box center [916, 720] width 355 height 658
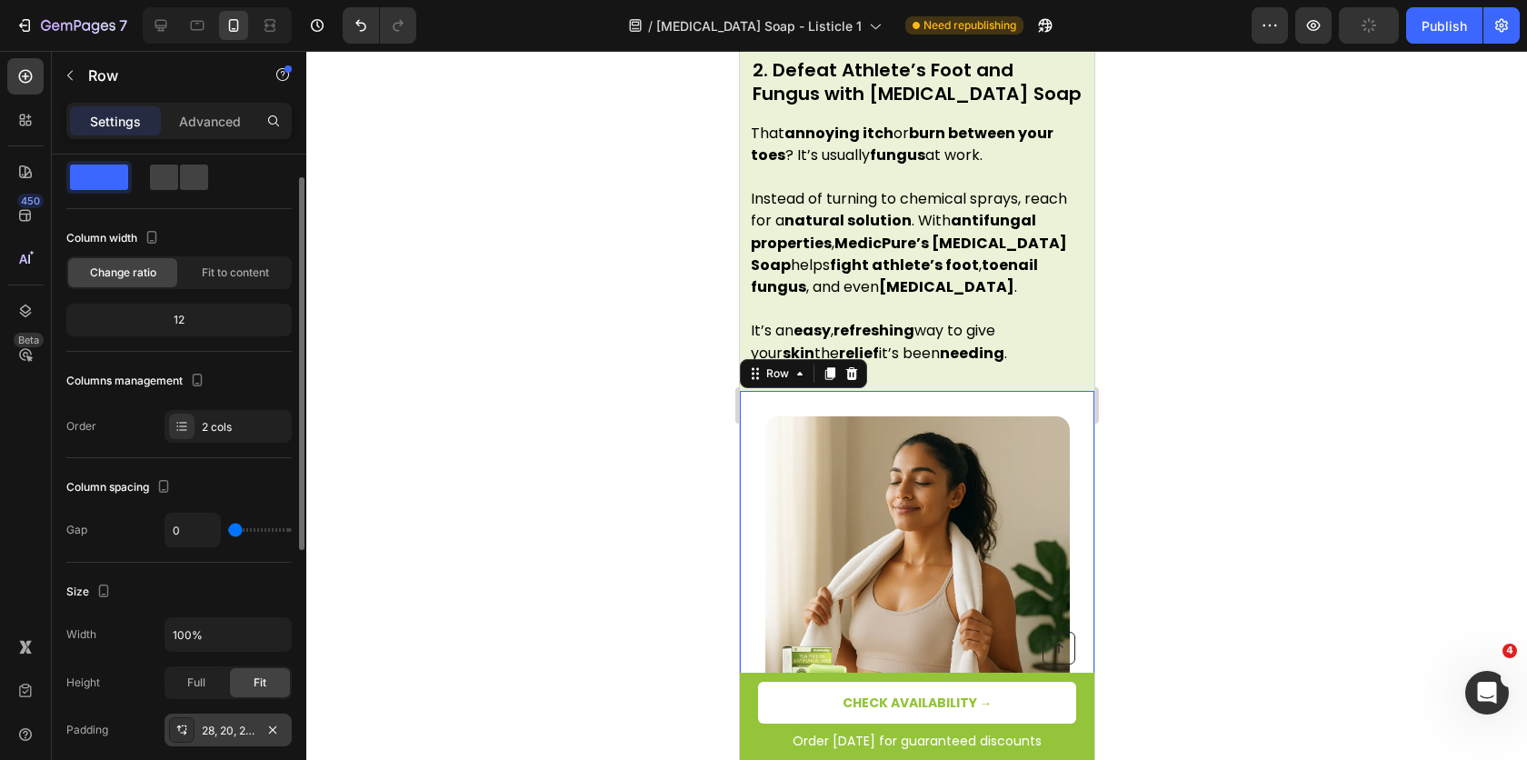
click at [222, 728] on div "28, 20, 28, 20" at bounding box center [228, 731] width 53 height 16
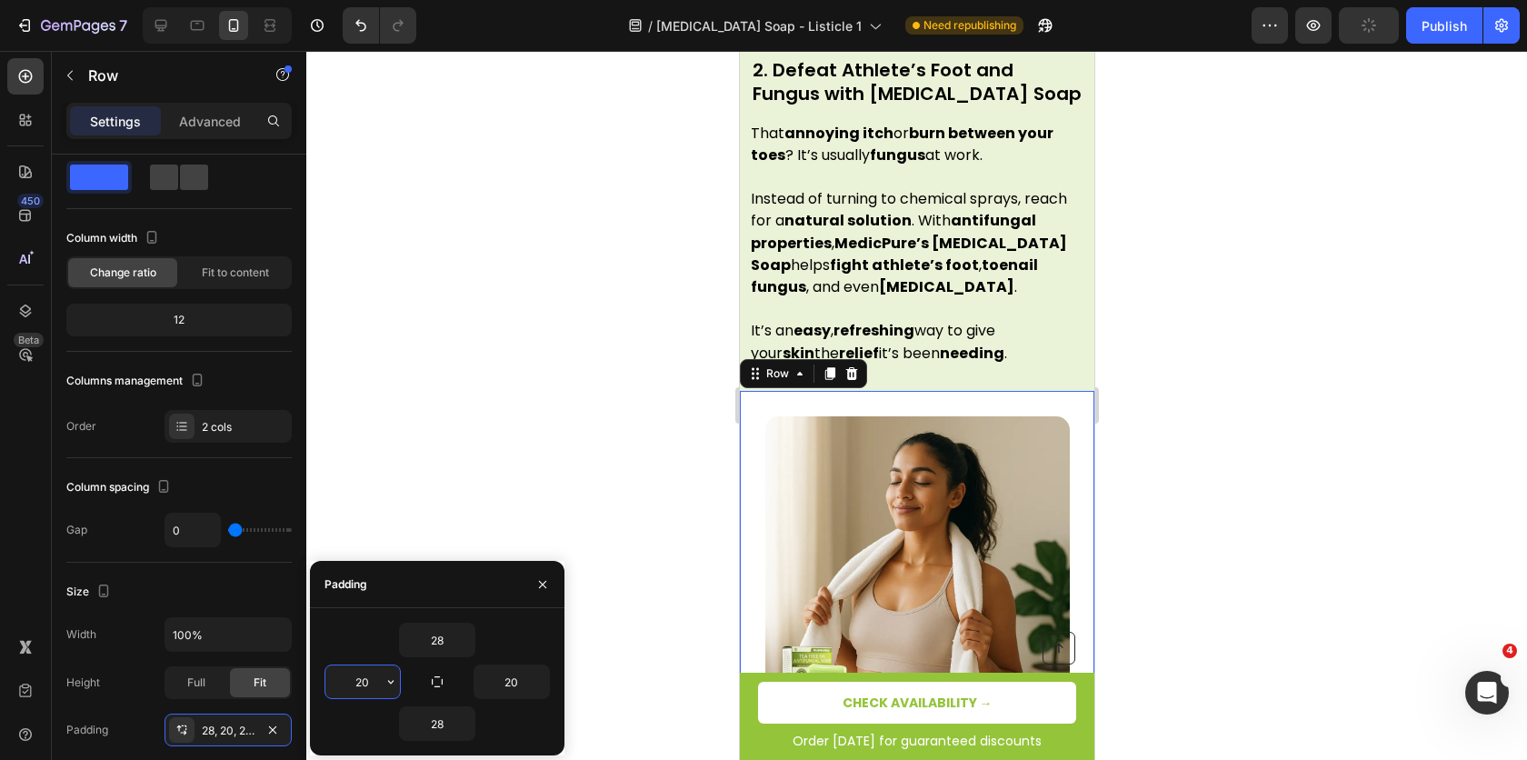
click at [354, 678] on input "20" at bounding box center [362, 682] width 75 height 33
click at [355, 678] on input "20" at bounding box center [362, 682] width 75 height 33
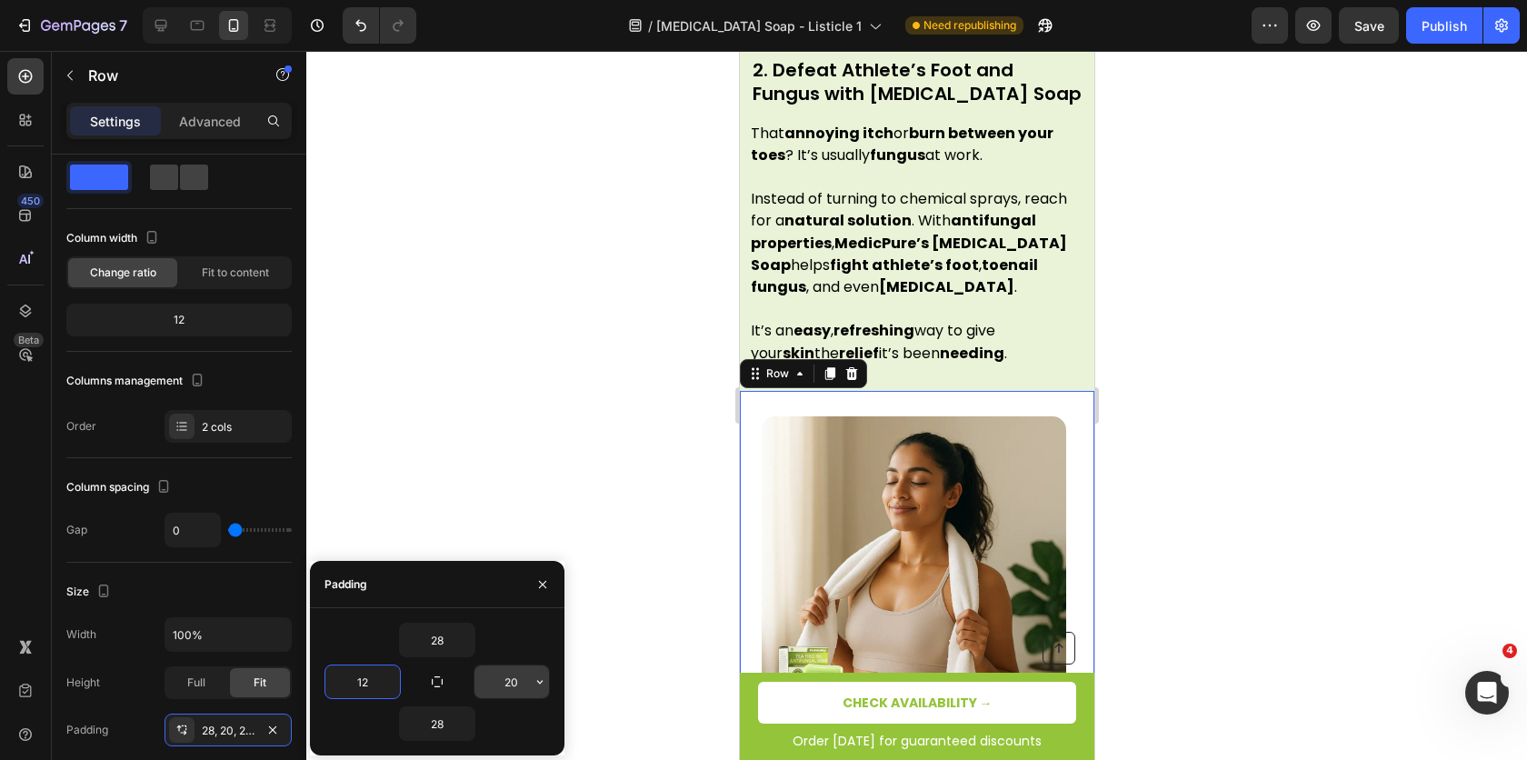
type input "12"
click at [485, 678] on input "20" at bounding box center [512, 682] width 75 height 33
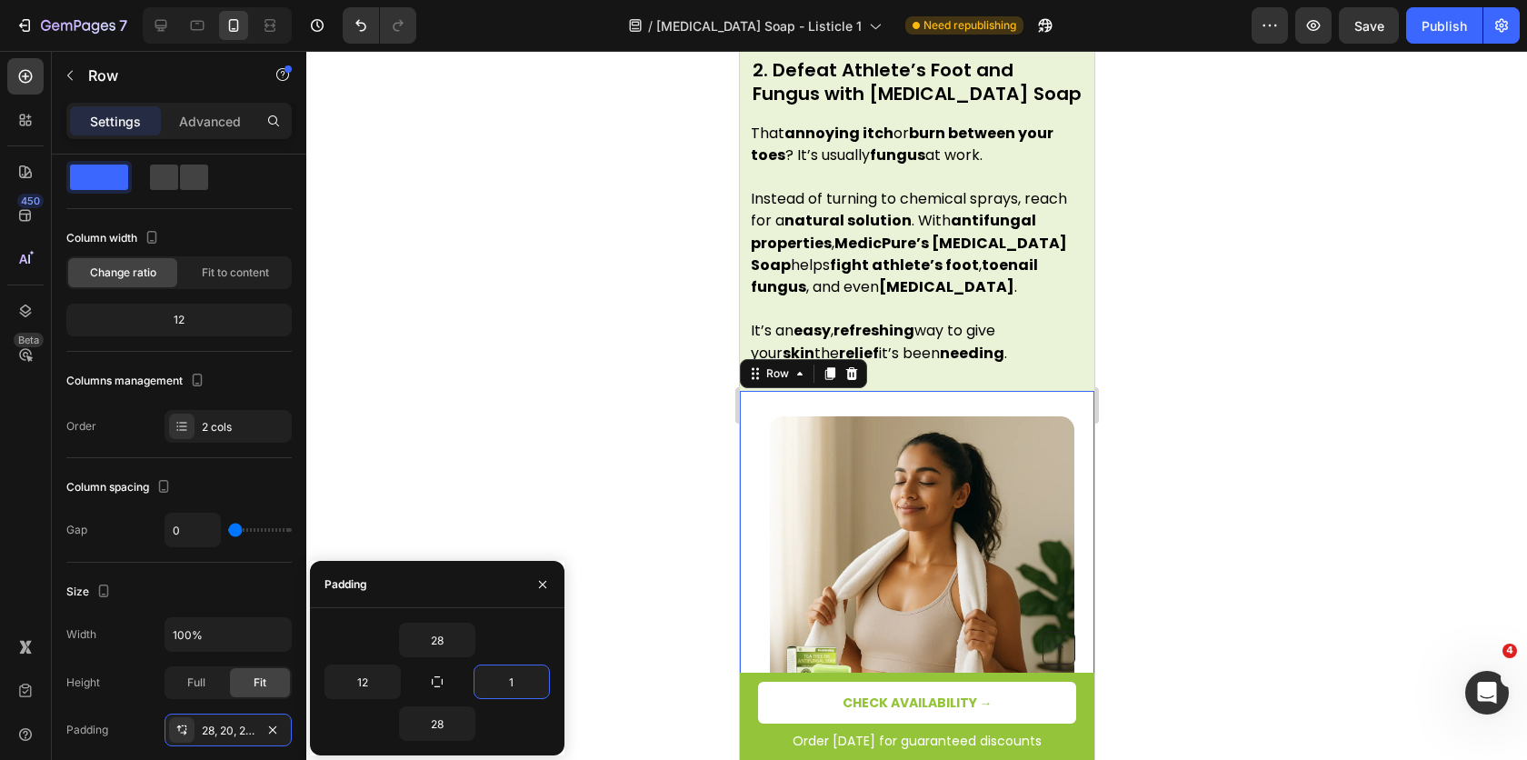
type input "12"
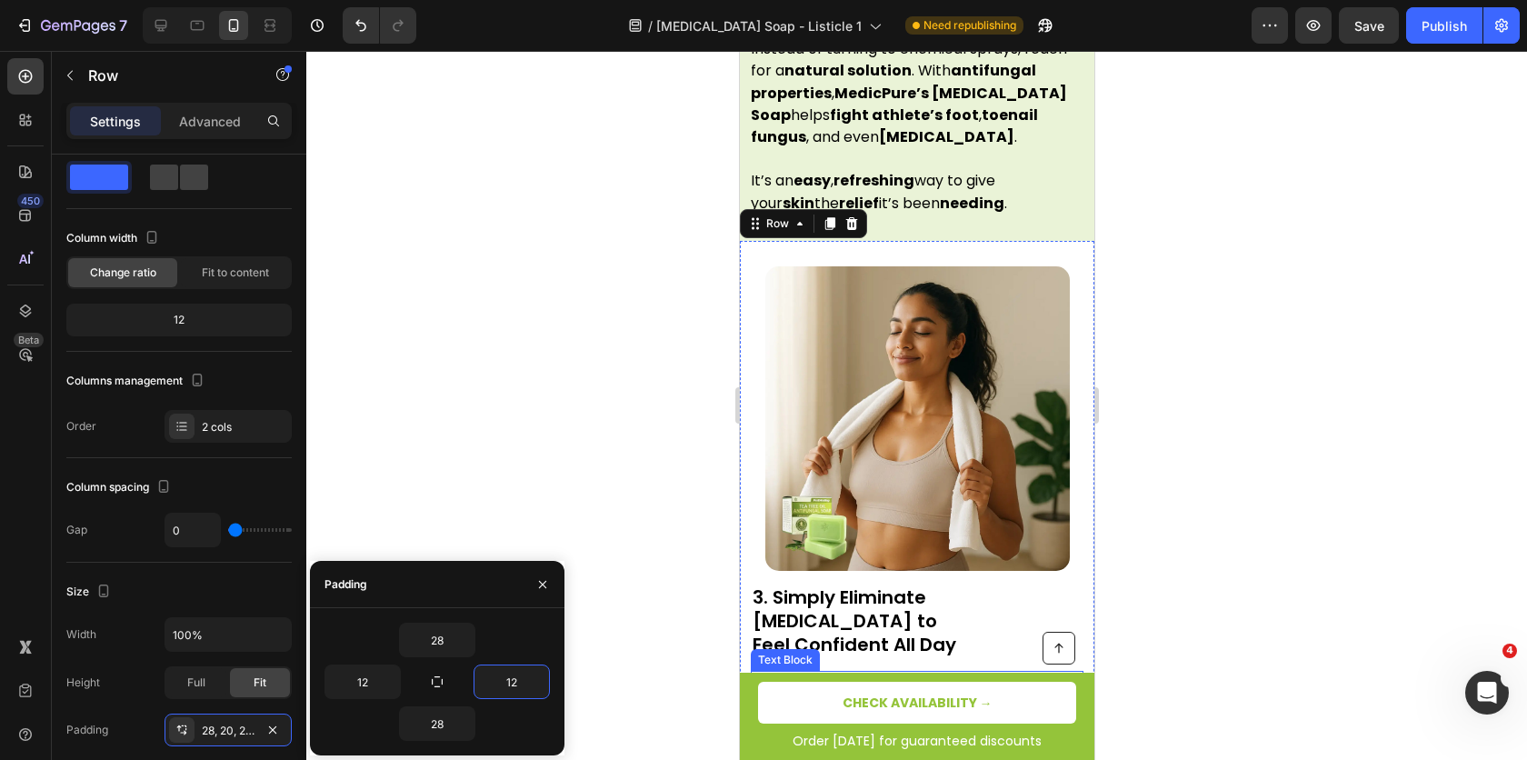
scroll to position [1971, 0]
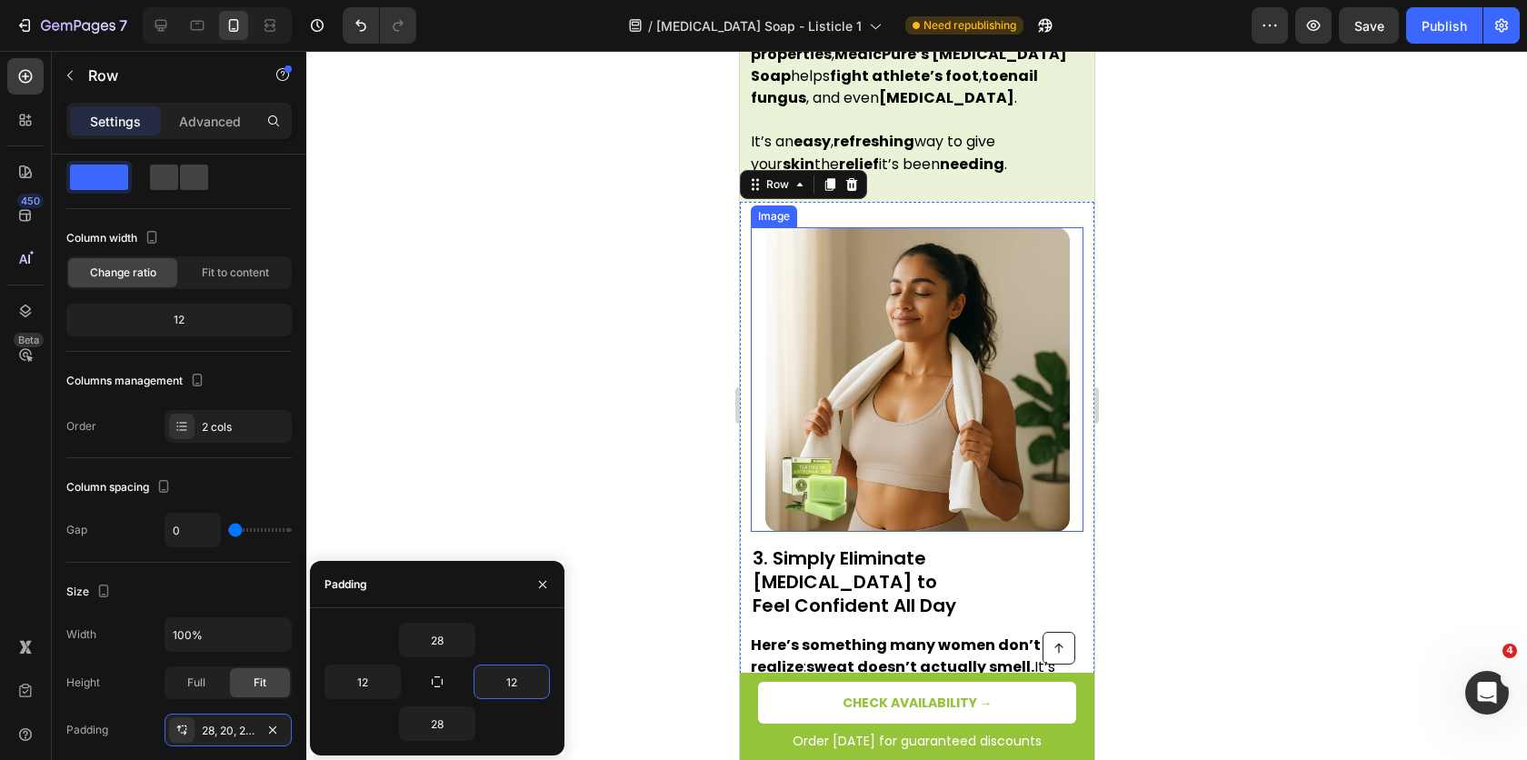
click at [851, 333] on img at bounding box center [917, 379] width 305 height 305
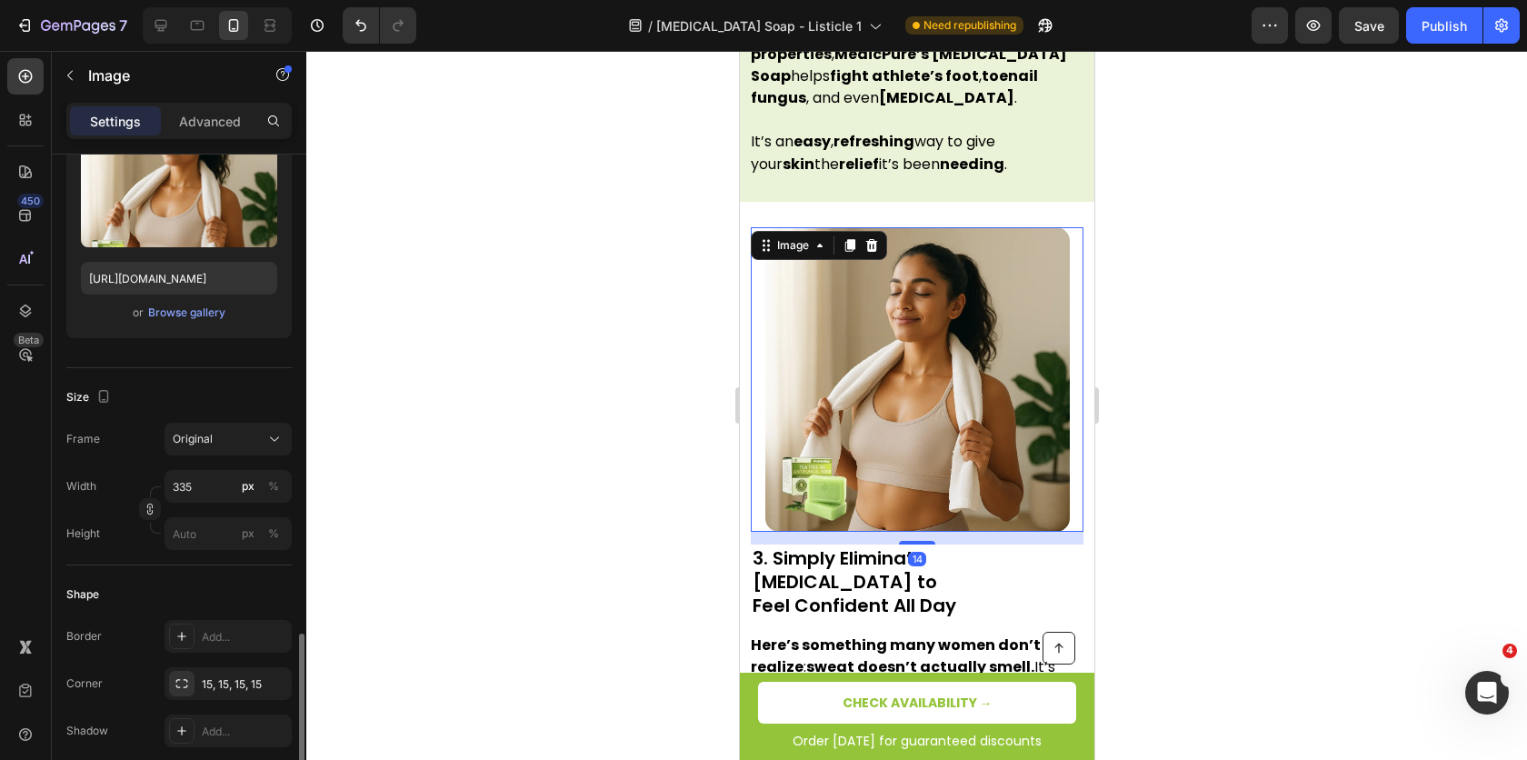
scroll to position [466, 0]
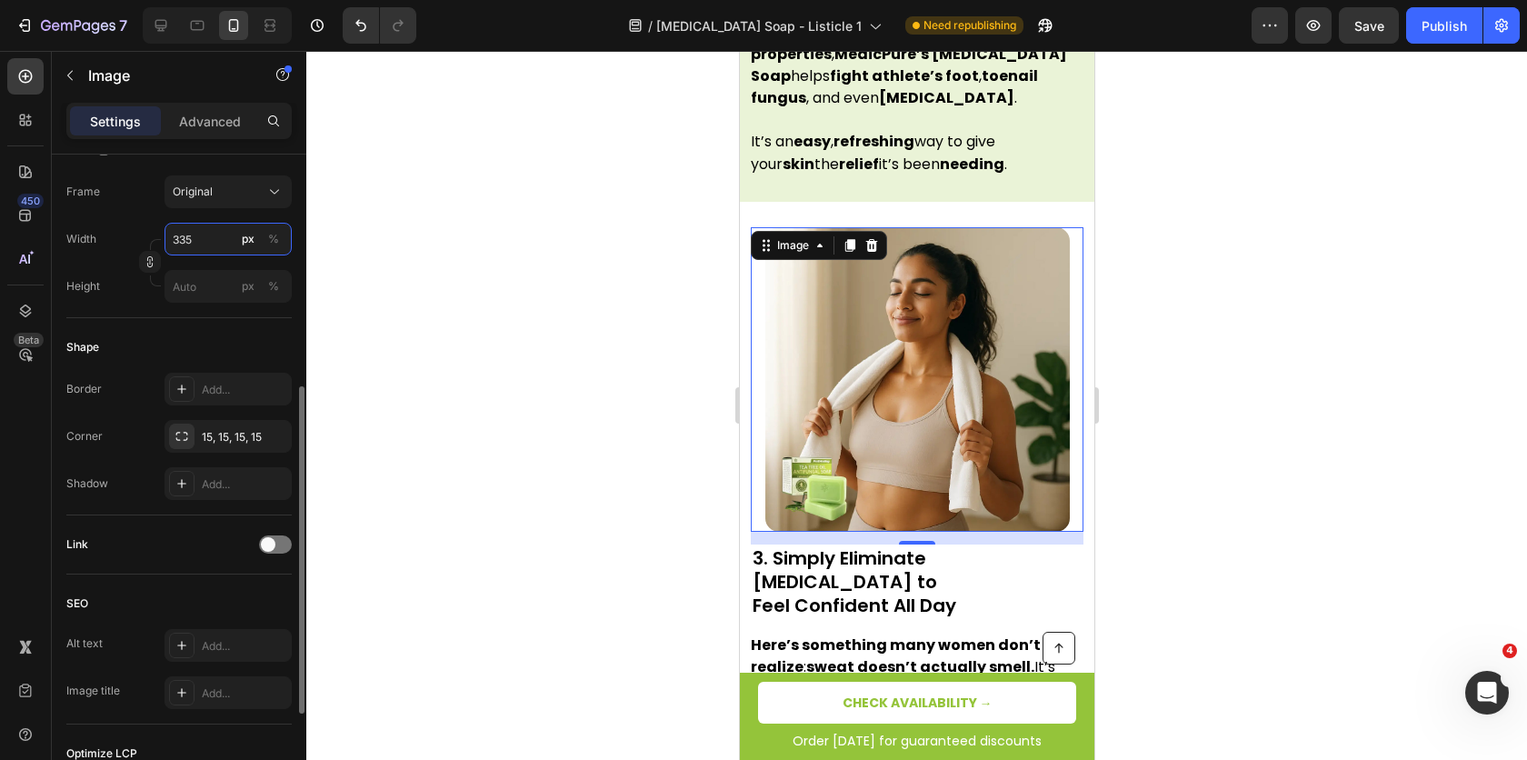
click at [205, 239] on input "335" at bounding box center [228, 239] width 127 height 33
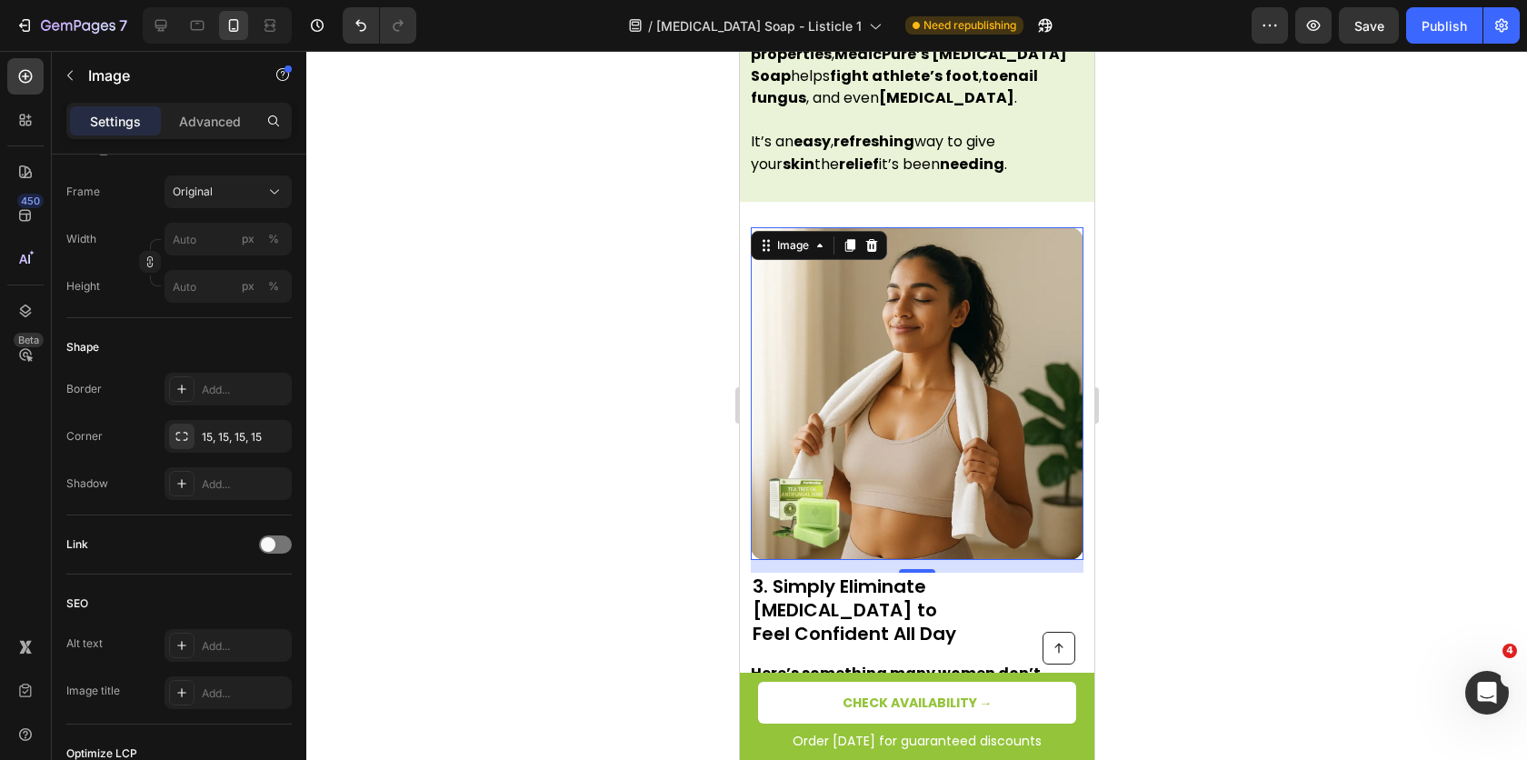
click at [527, 293] on div at bounding box center [916, 405] width 1221 height 709
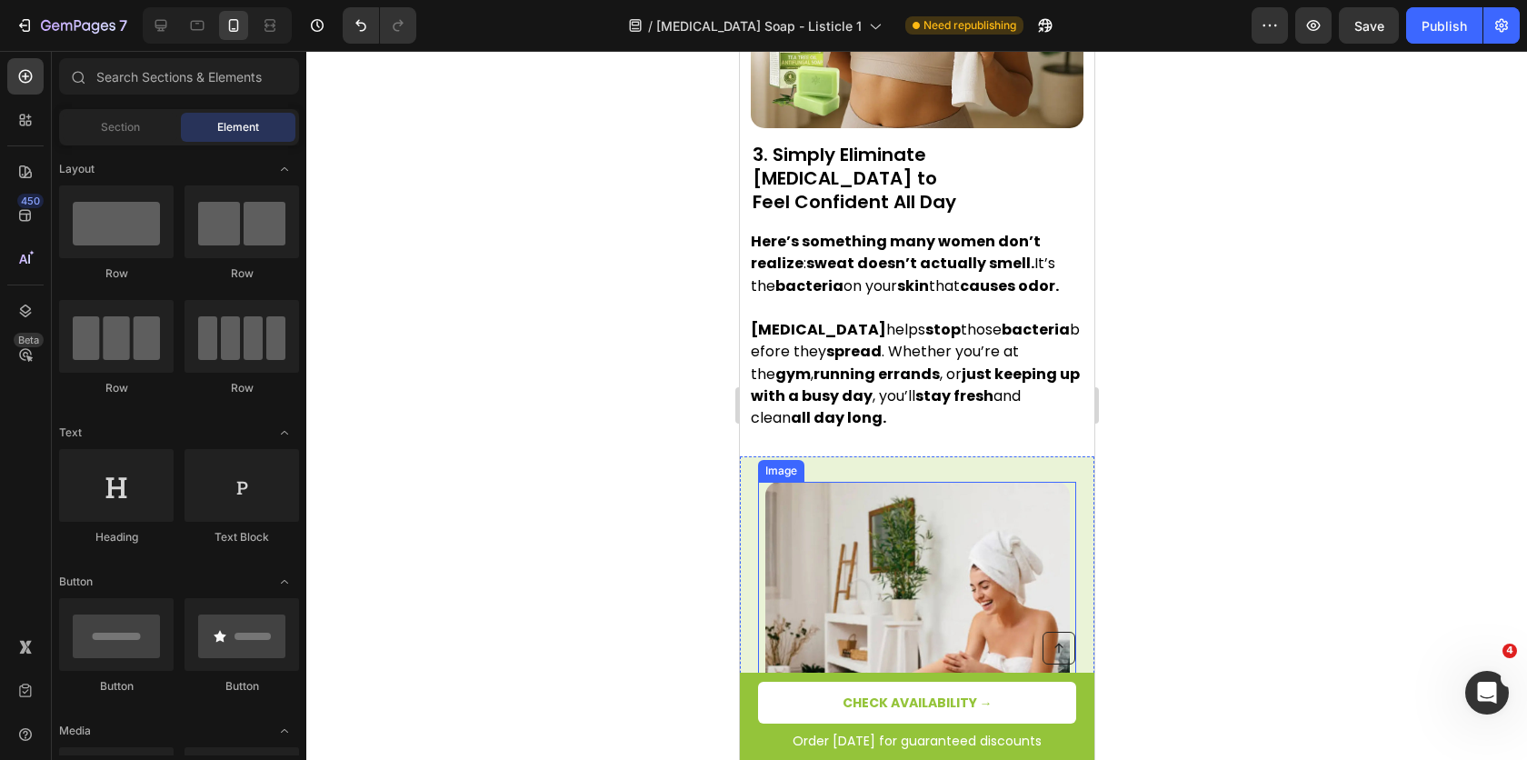
scroll to position [2408, 0]
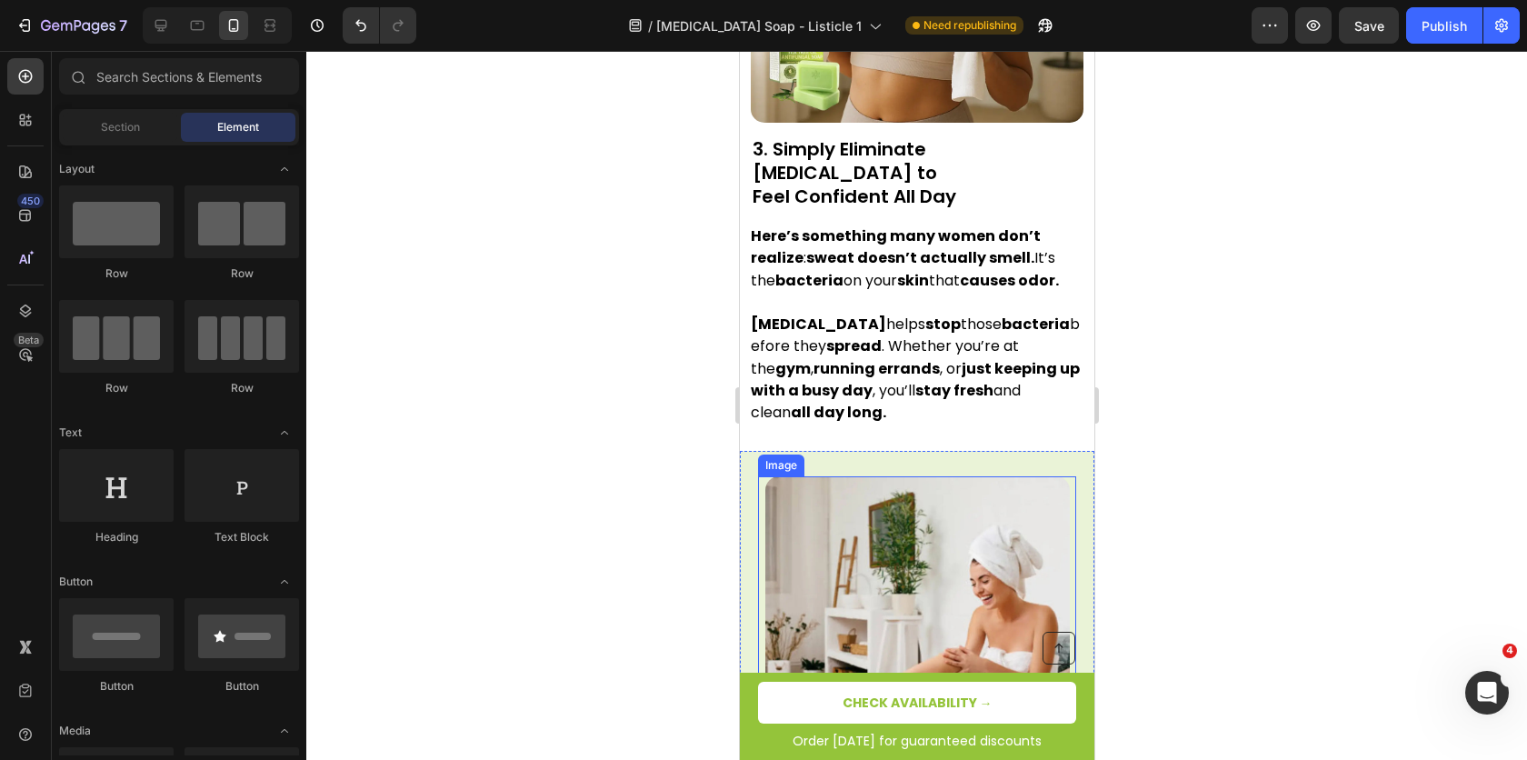
click at [833, 476] on img at bounding box center [917, 628] width 305 height 305
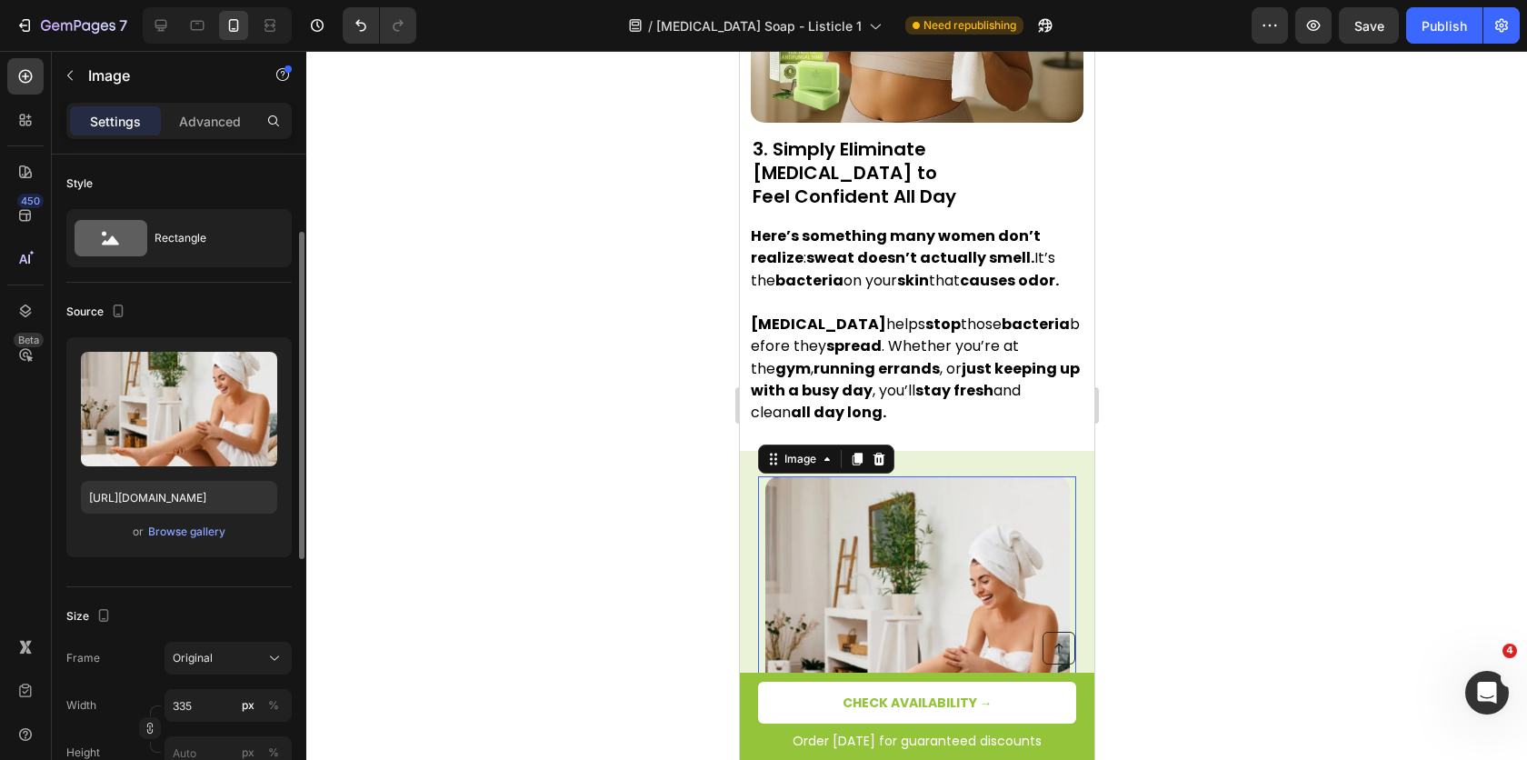
scroll to position [247, 0]
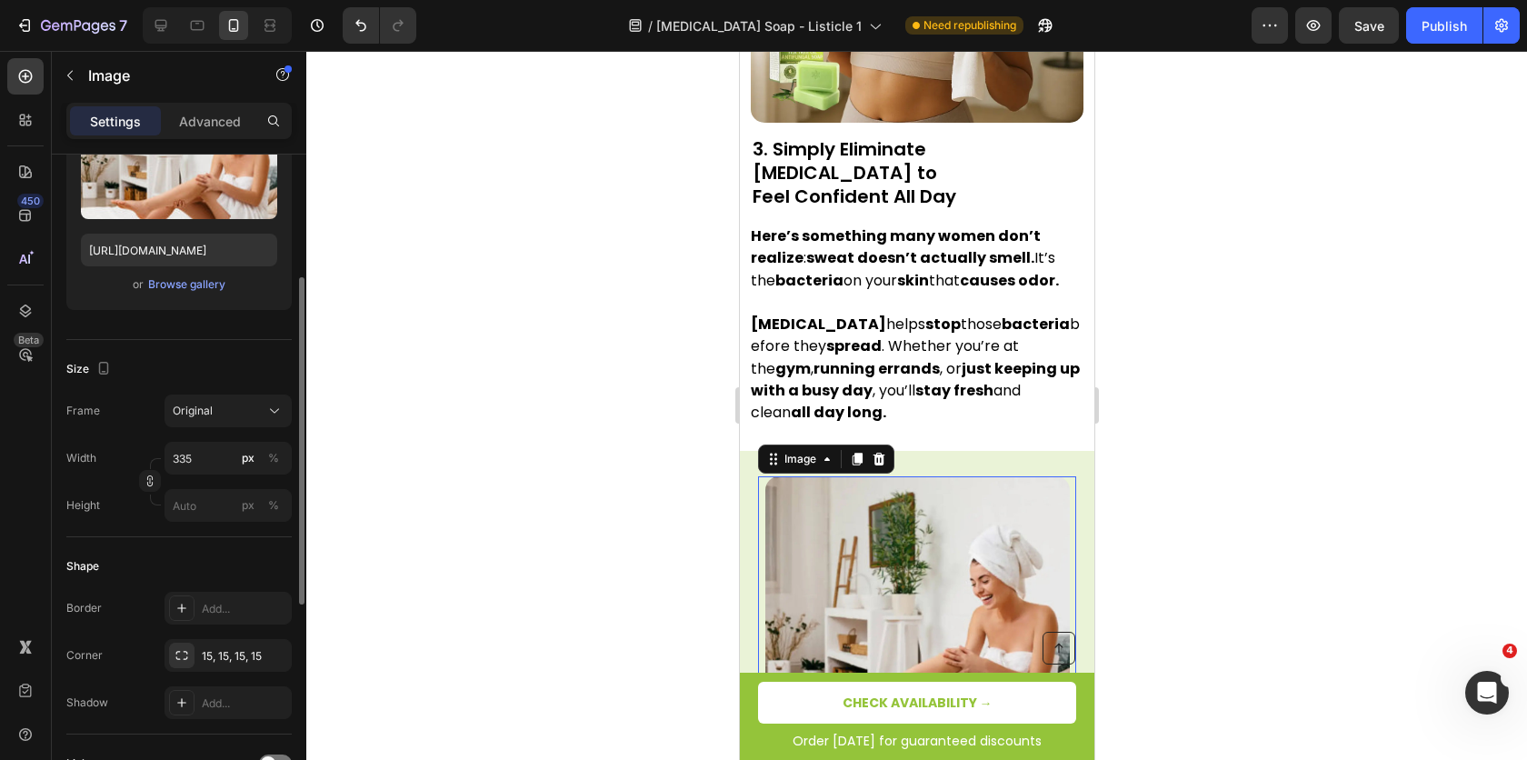
click at [198, 474] on div "Width 335 px % Height px %" at bounding box center [178, 482] width 225 height 80
click at [198, 475] on div "Width 335 px % Height px %" at bounding box center [178, 482] width 225 height 80
click at [195, 466] on input "335" at bounding box center [228, 458] width 127 height 33
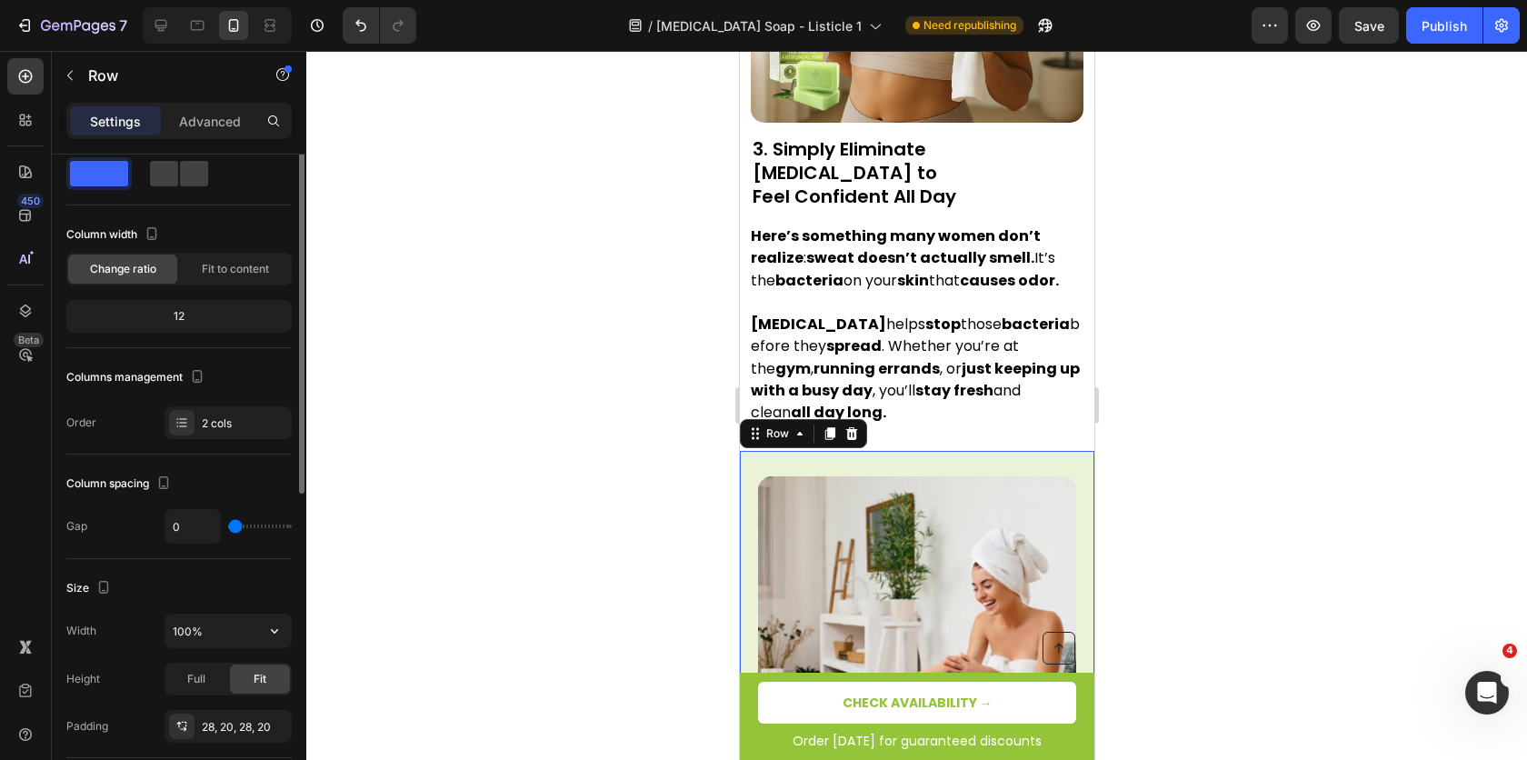
scroll to position [187, 0]
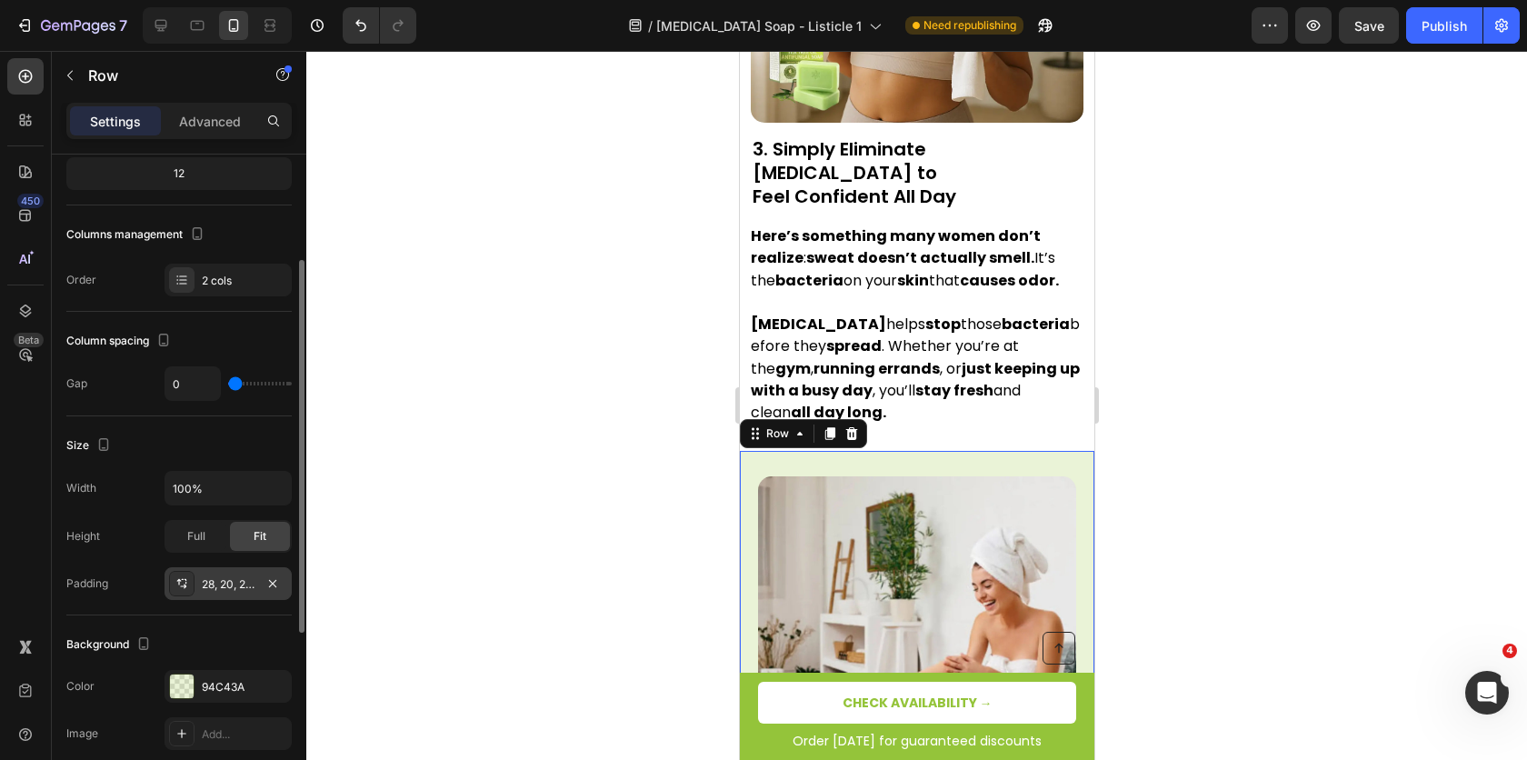
click at [235, 594] on div "28, 20, 28, 20" at bounding box center [228, 583] width 127 height 33
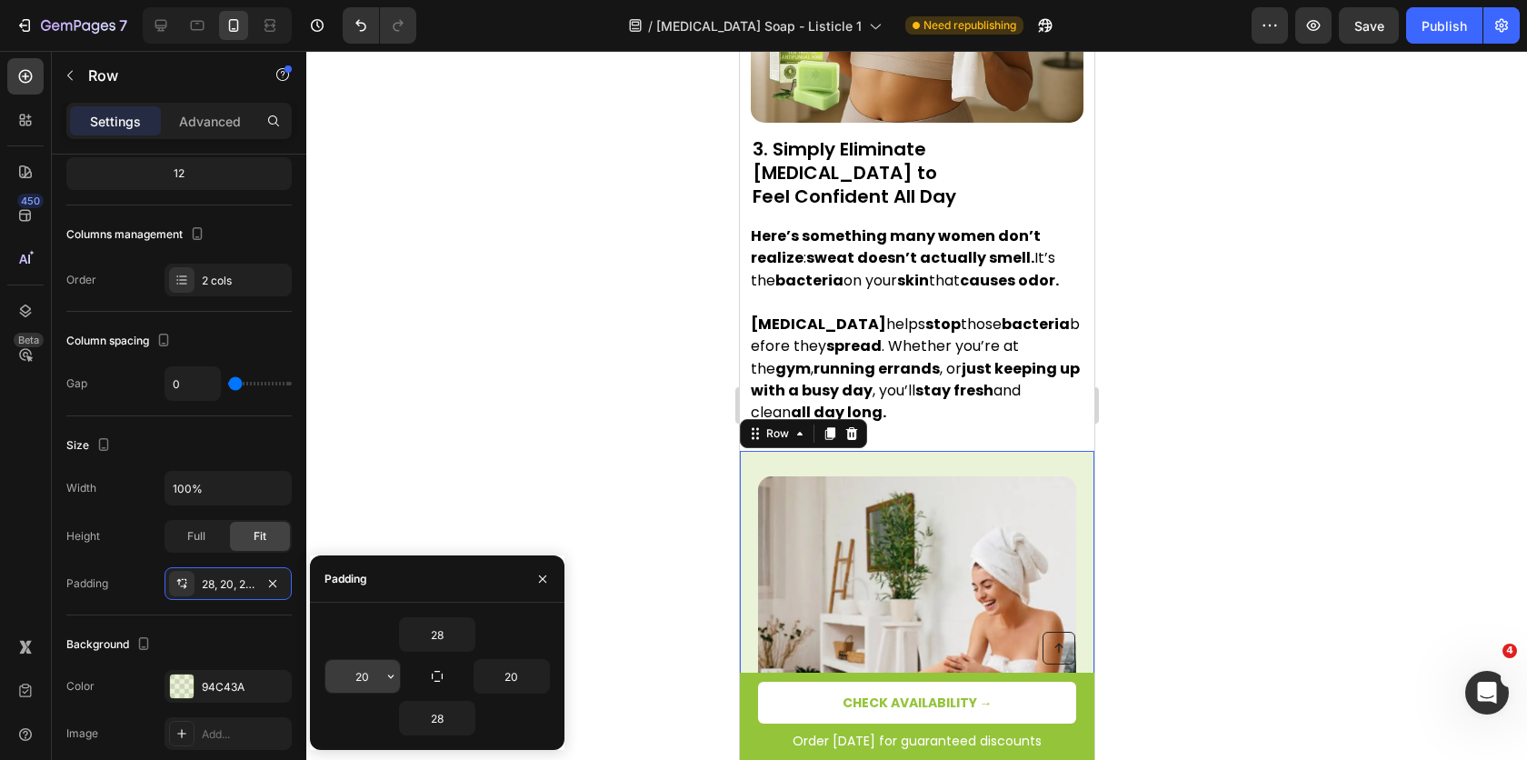
click at [358, 673] on input "20" at bounding box center [362, 676] width 75 height 33
click at [376, 676] on input "20" at bounding box center [362, 676] width 75 height 33
click at [365, 676] on input "20" at bounding box center [362, 676] width 75 height 33
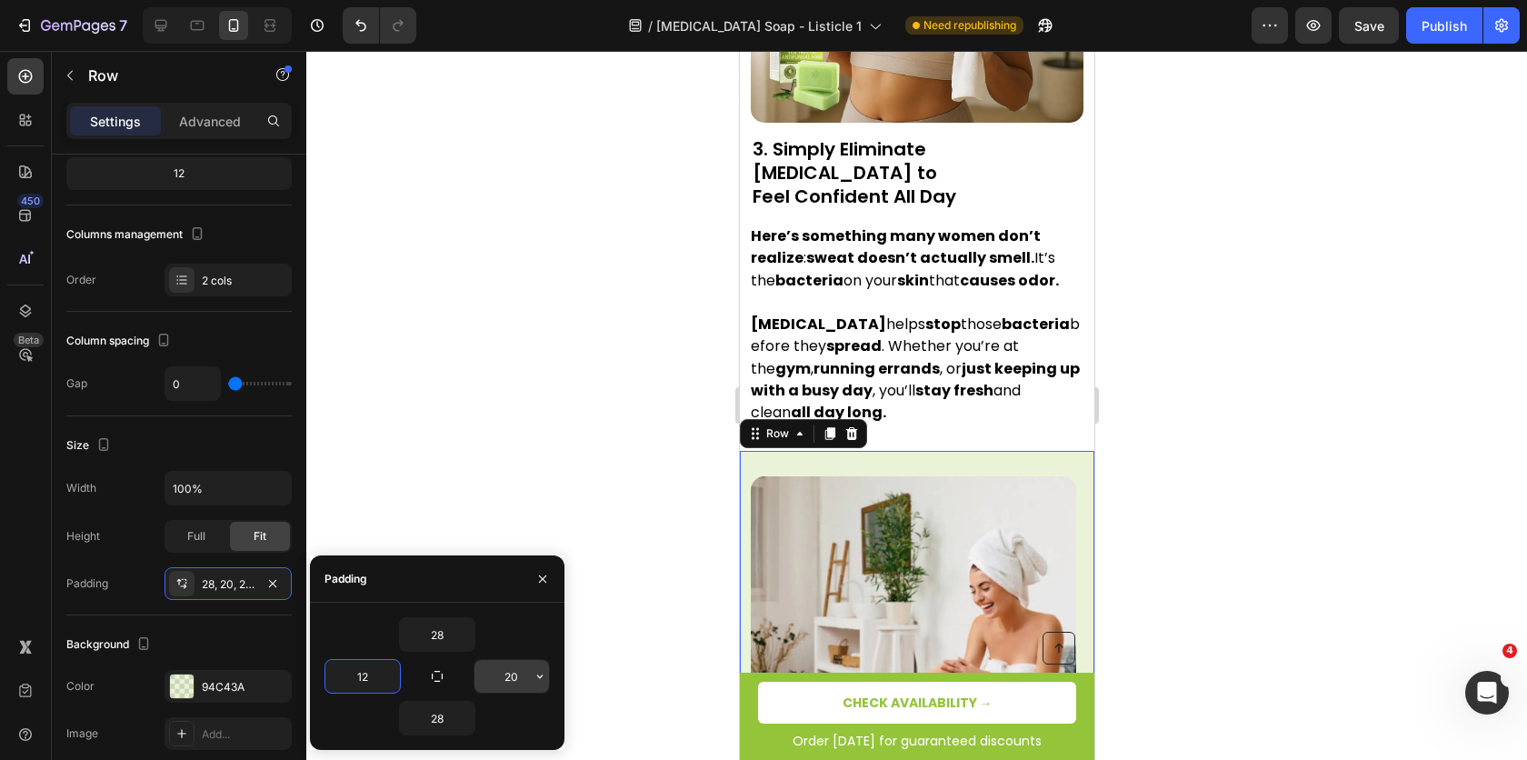
type input "12"
click at [516, 673] on input "20" at bounding box center [512, 676] width 75 height 33
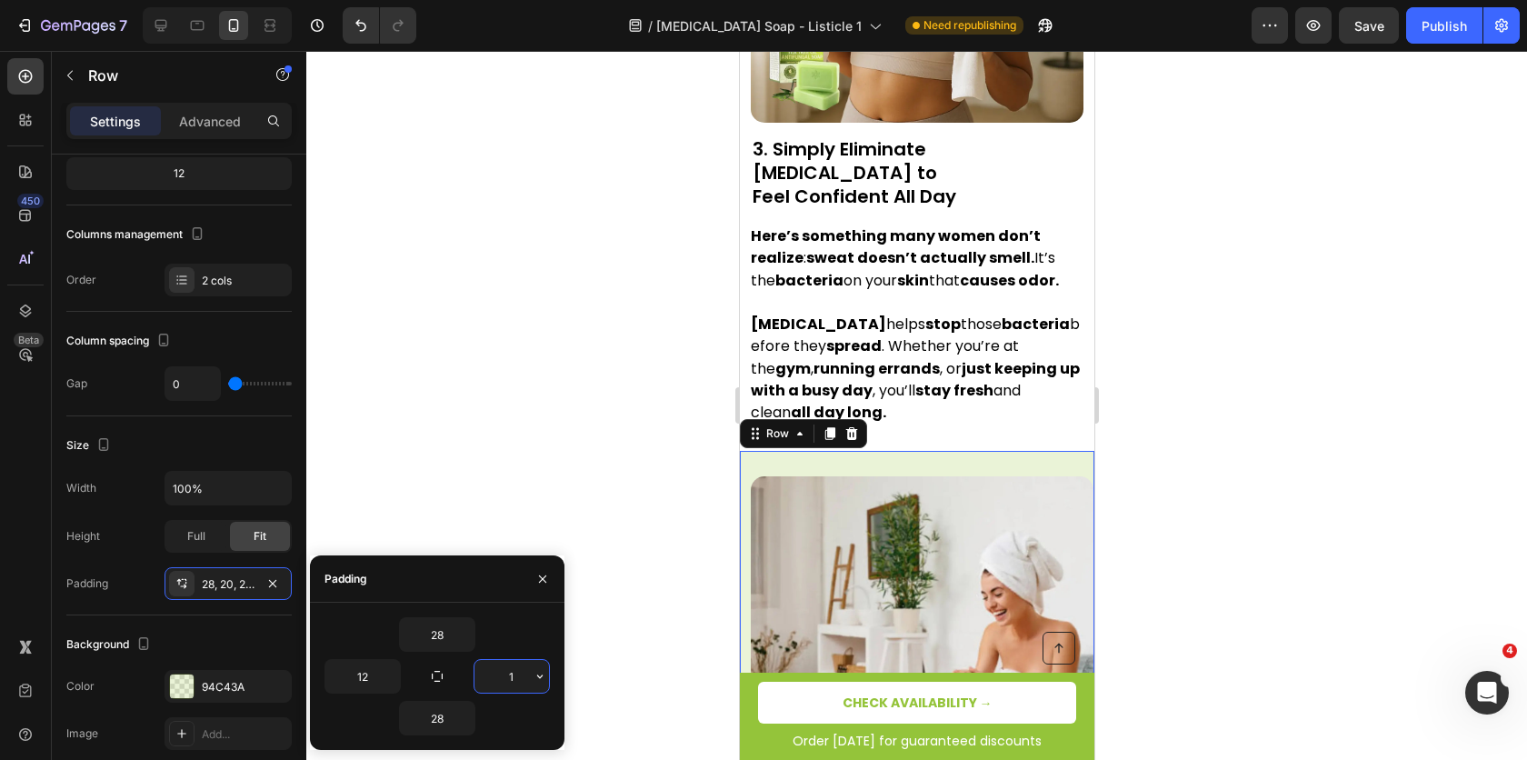
type input "12"
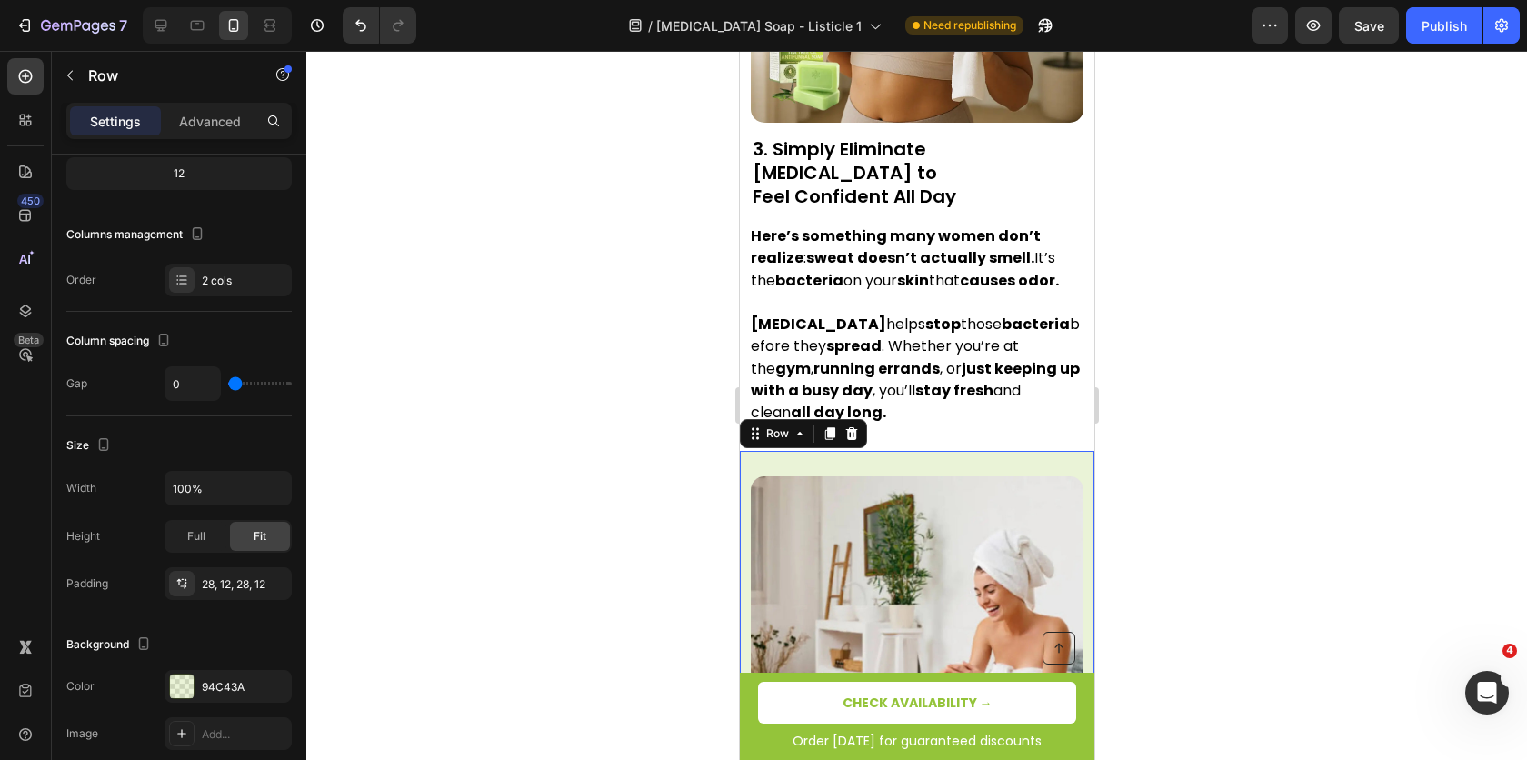
click at [684, 453] on div at bounding box center [916, 405] width 1221 height 709
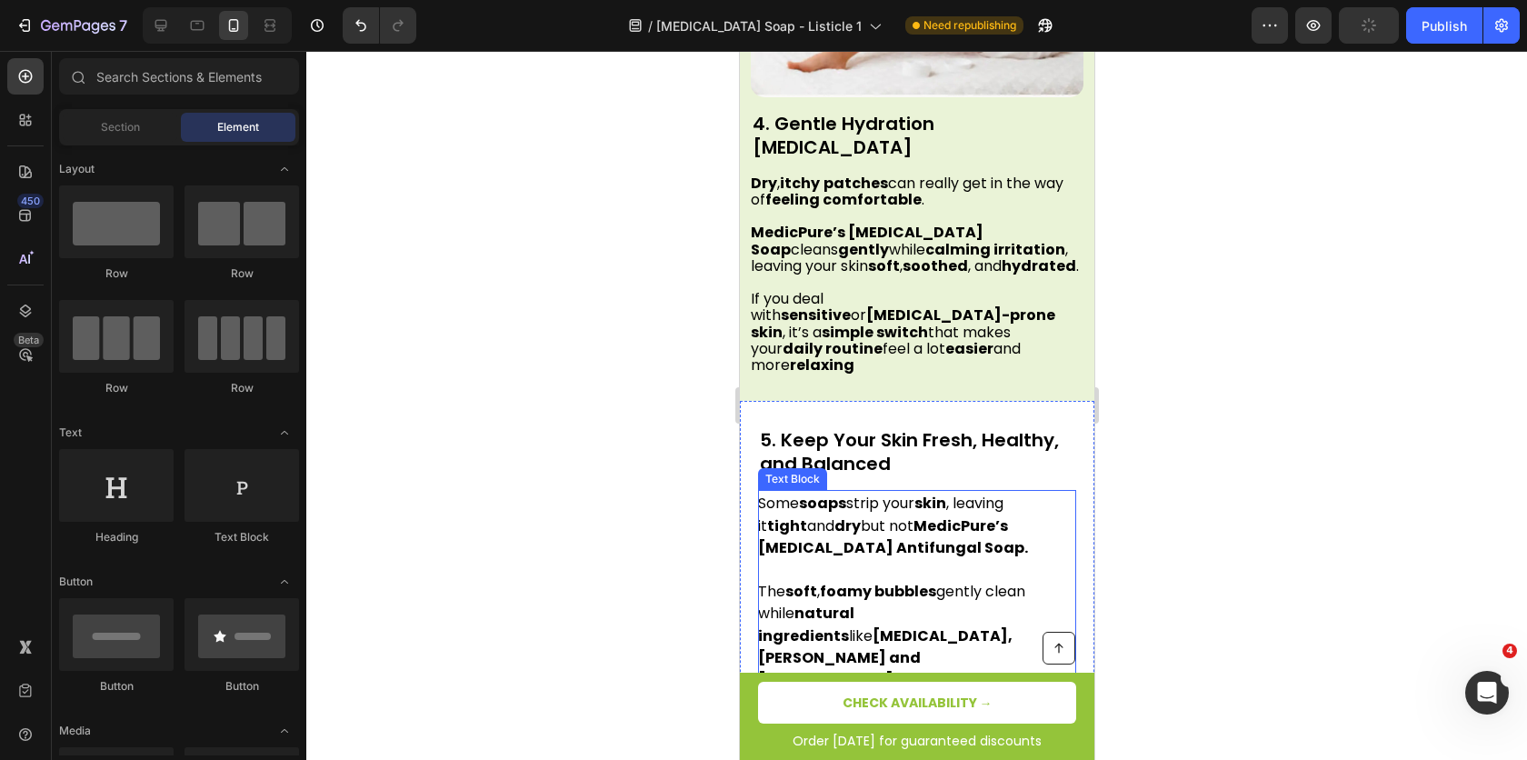
scroll to position [3129, 0]
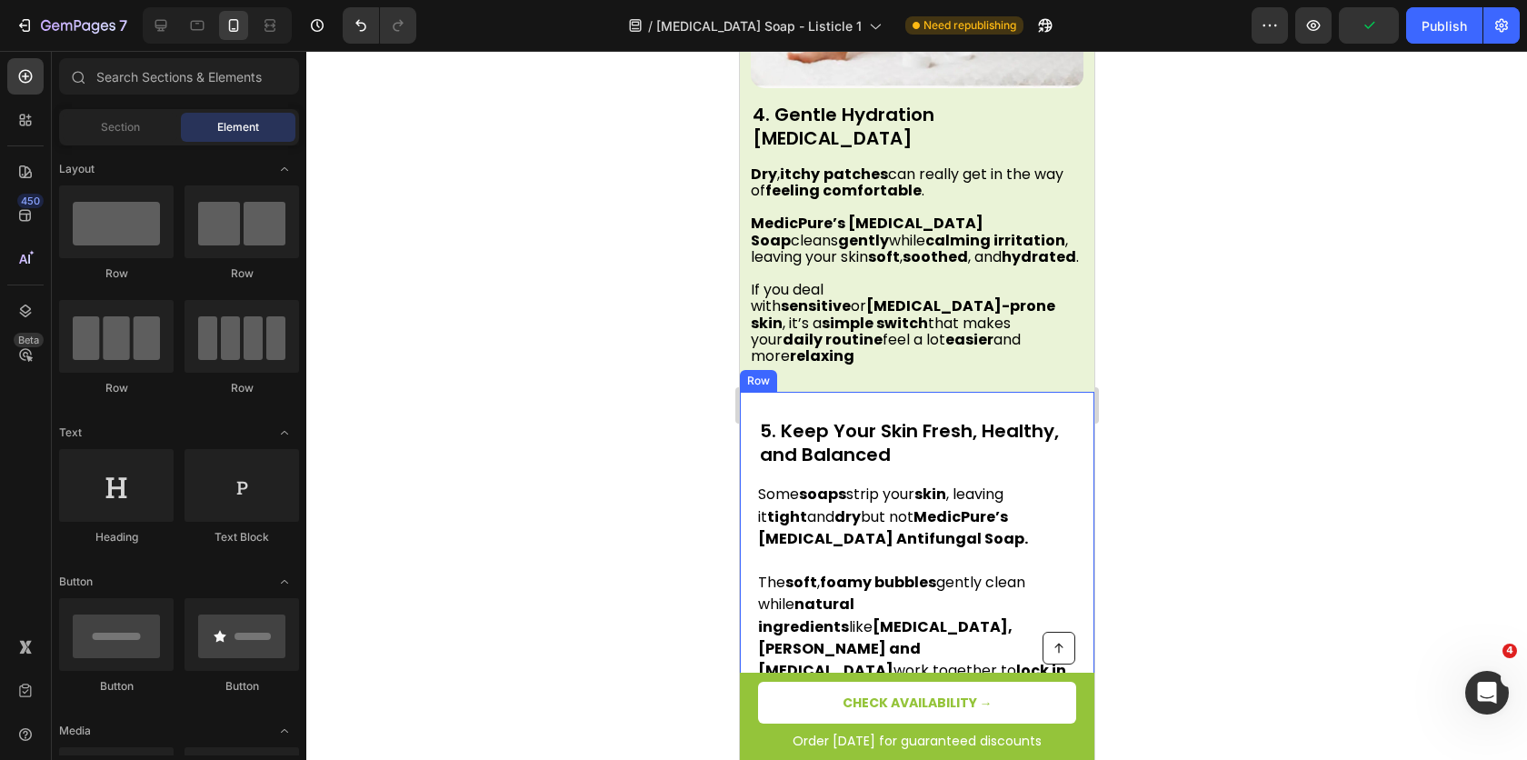
click at [751, 392] on div "Image 5. Keep Your Skin Fresh, Healthy, and Balanced Heading Some soaps strip y…" at bounding box center [916, 764] width 355 height 745
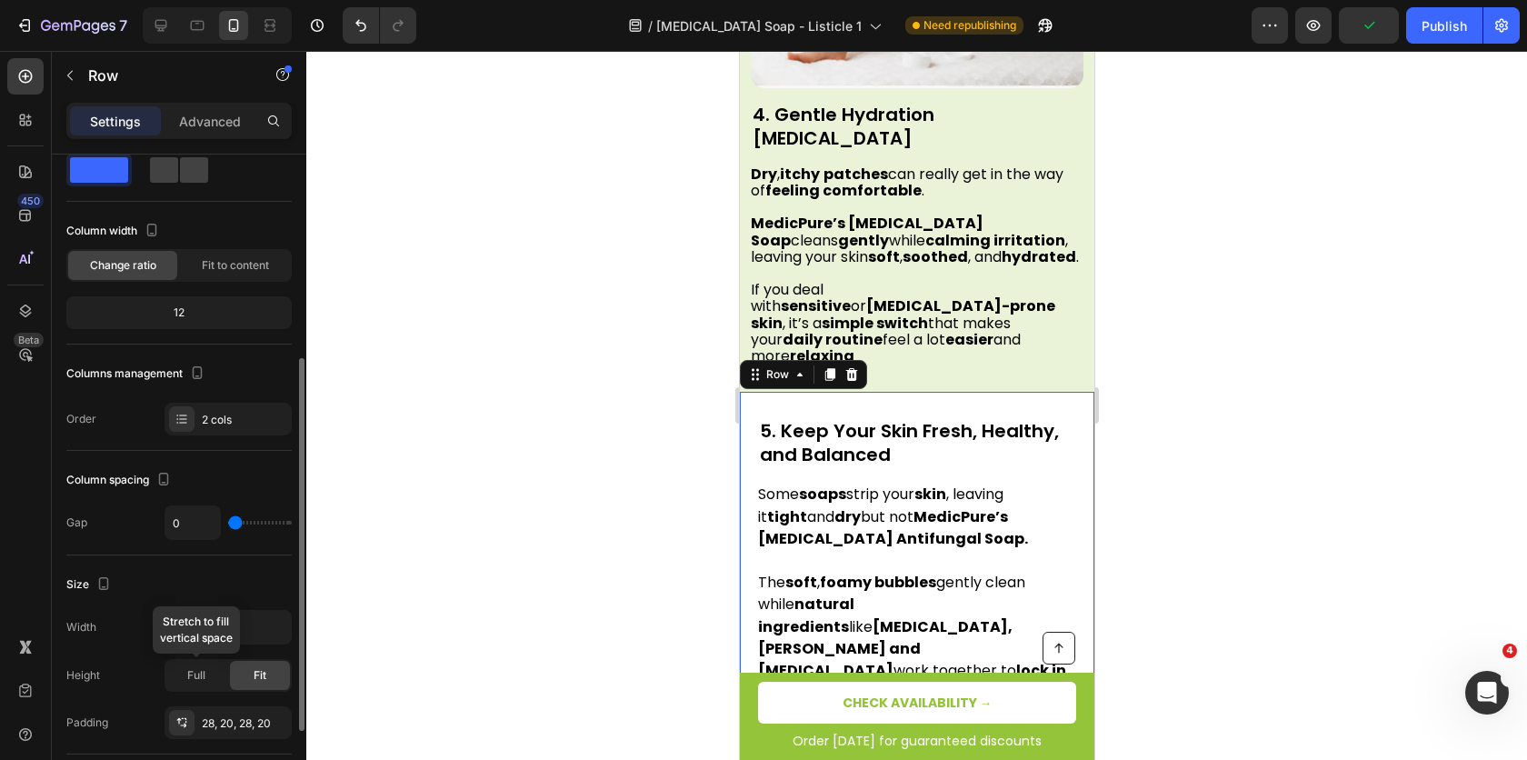
scroll to position [161, 0]
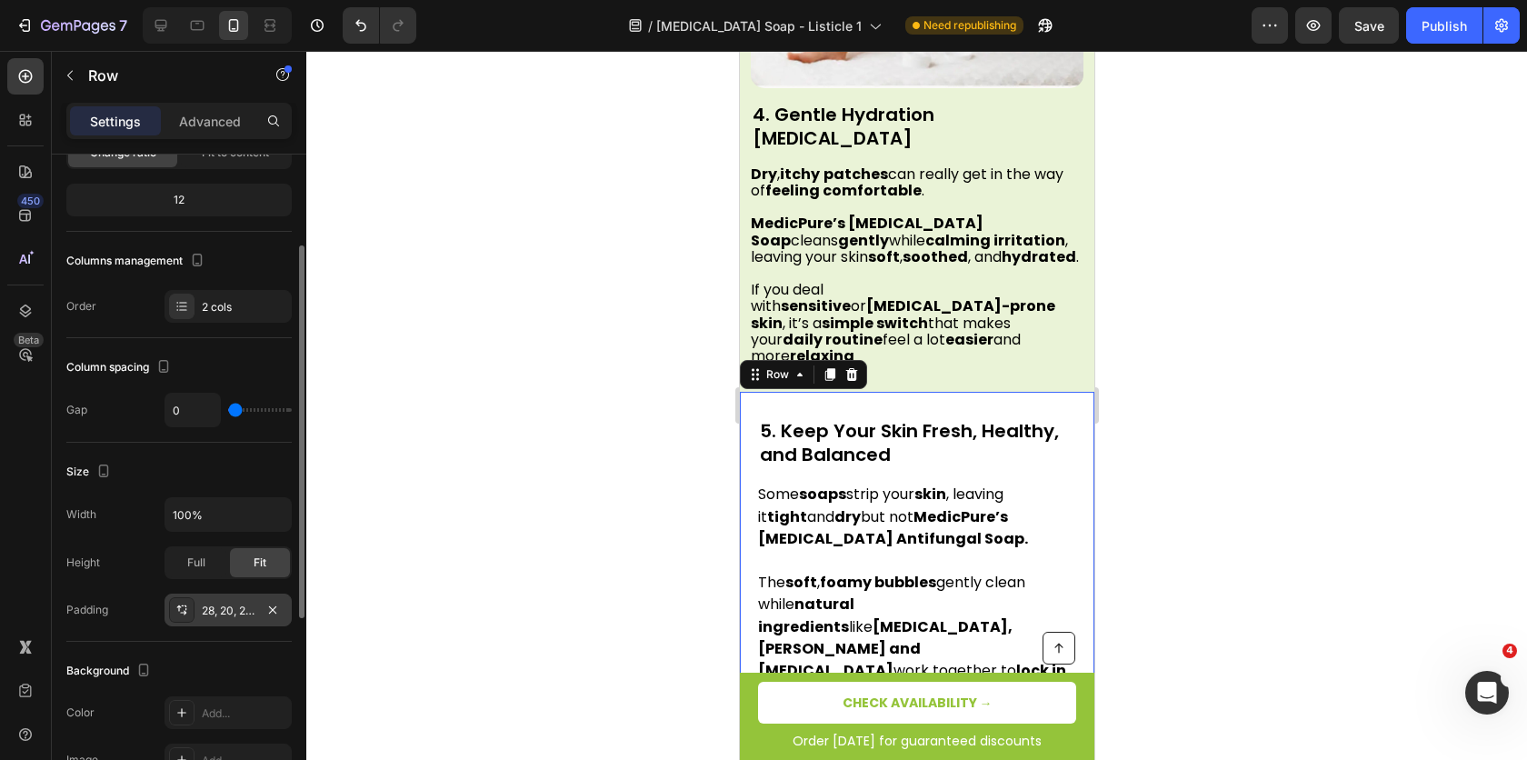
click at [230, 615] on div "28, 20, 28, 20" at bounding box center [228, 610] width 127 height 33
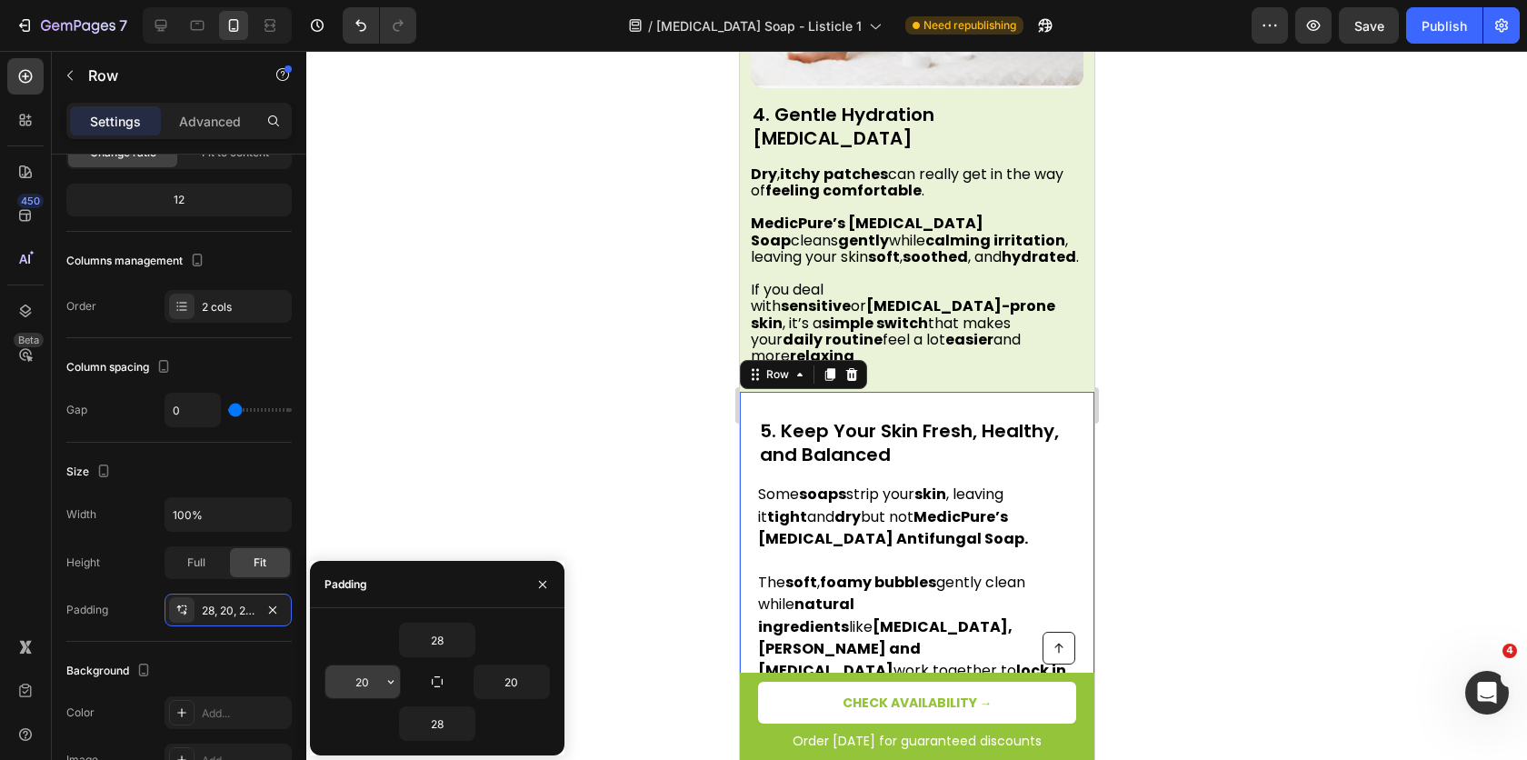
click at [357, 679] on input "20" at bounding box center [362, 682] width 75 height 33
type input "12"
click at [504, 682] on input "20" at bounding box center [512, 682] width 75 height 33
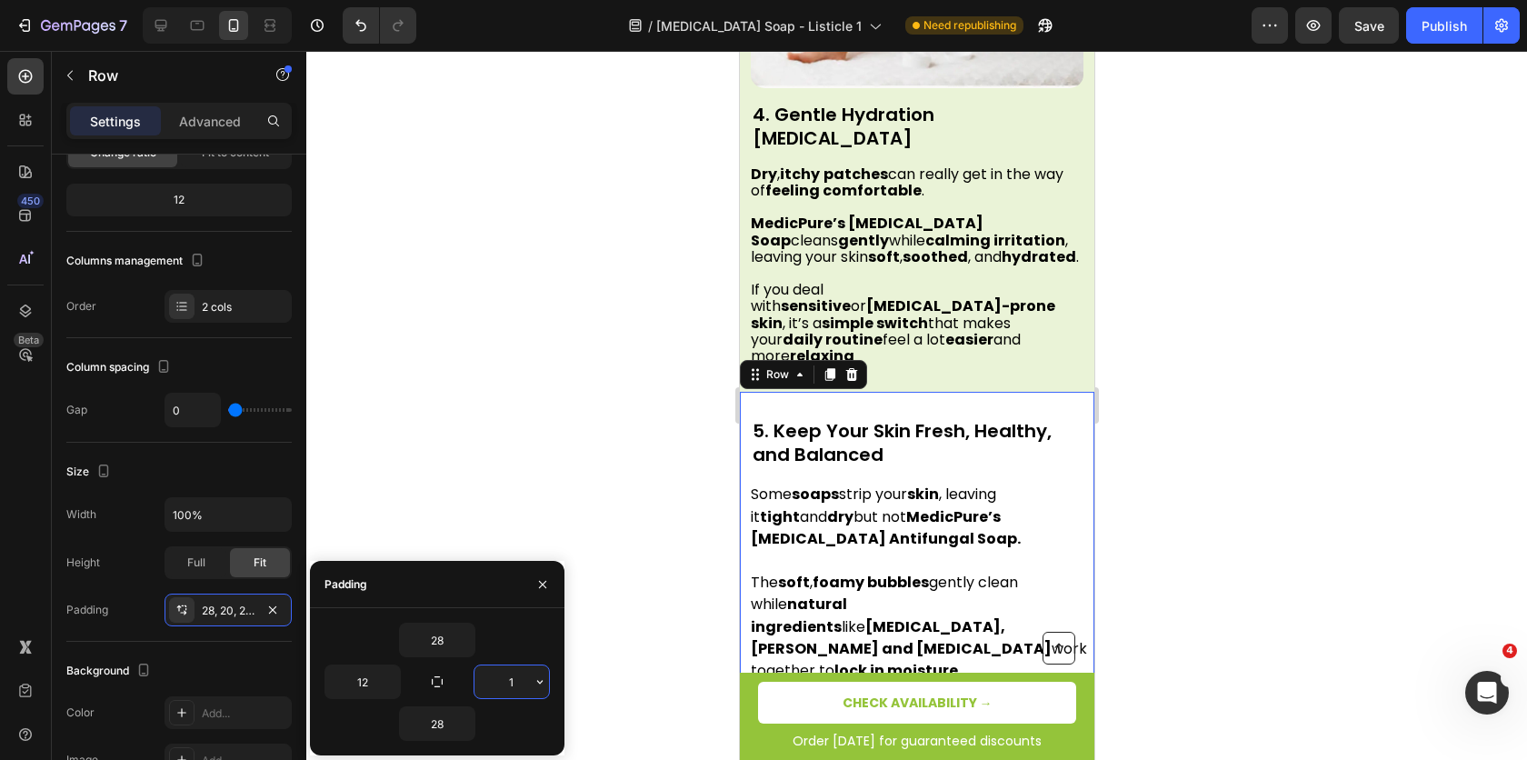
type input "12"
click at [572, 385] on div at bounding box center [916, 405] width 1221 height 709
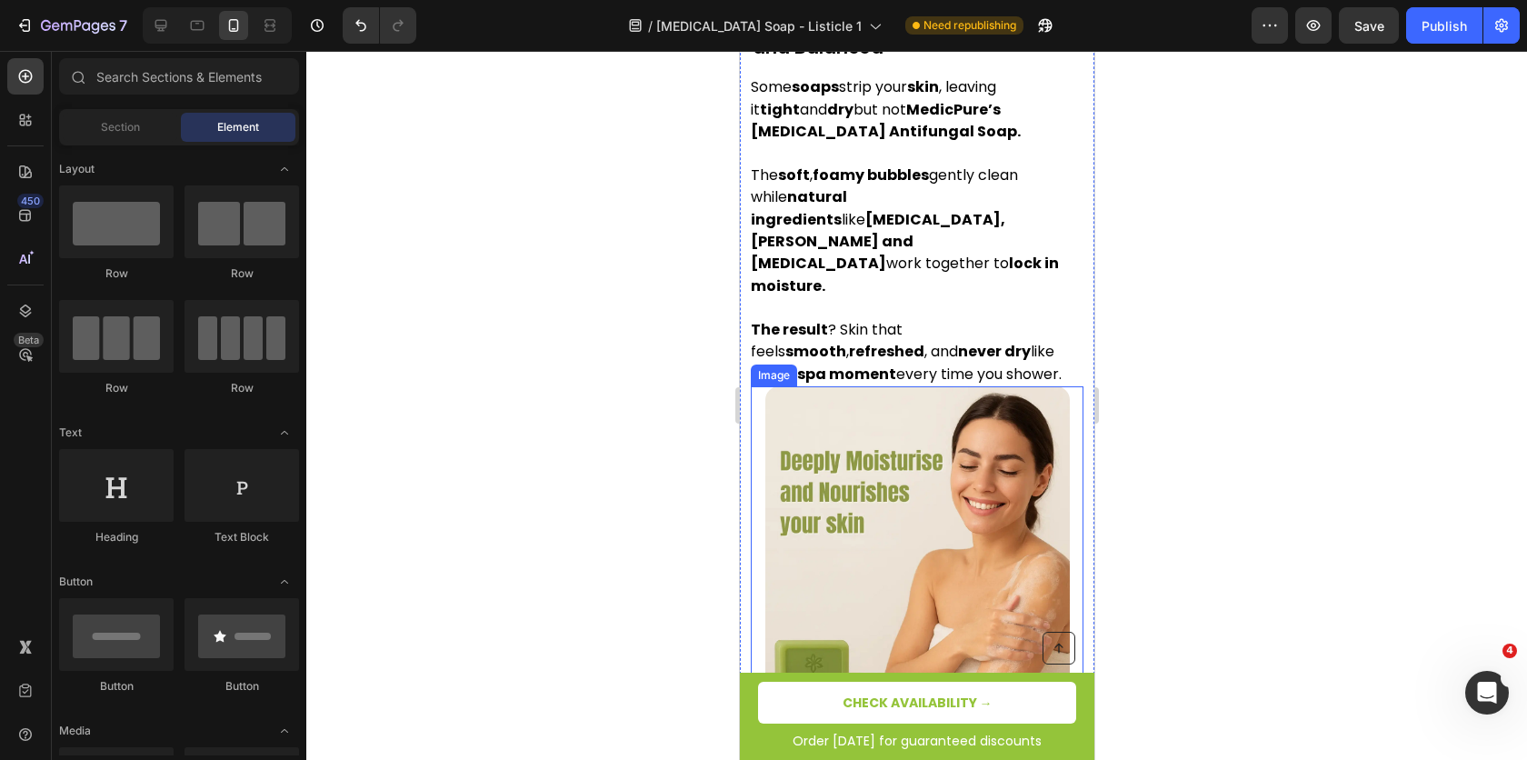
scroll to position [3379, 0]
click at [868, 529] on img at bounding box center [917, 538] width 305 height 305
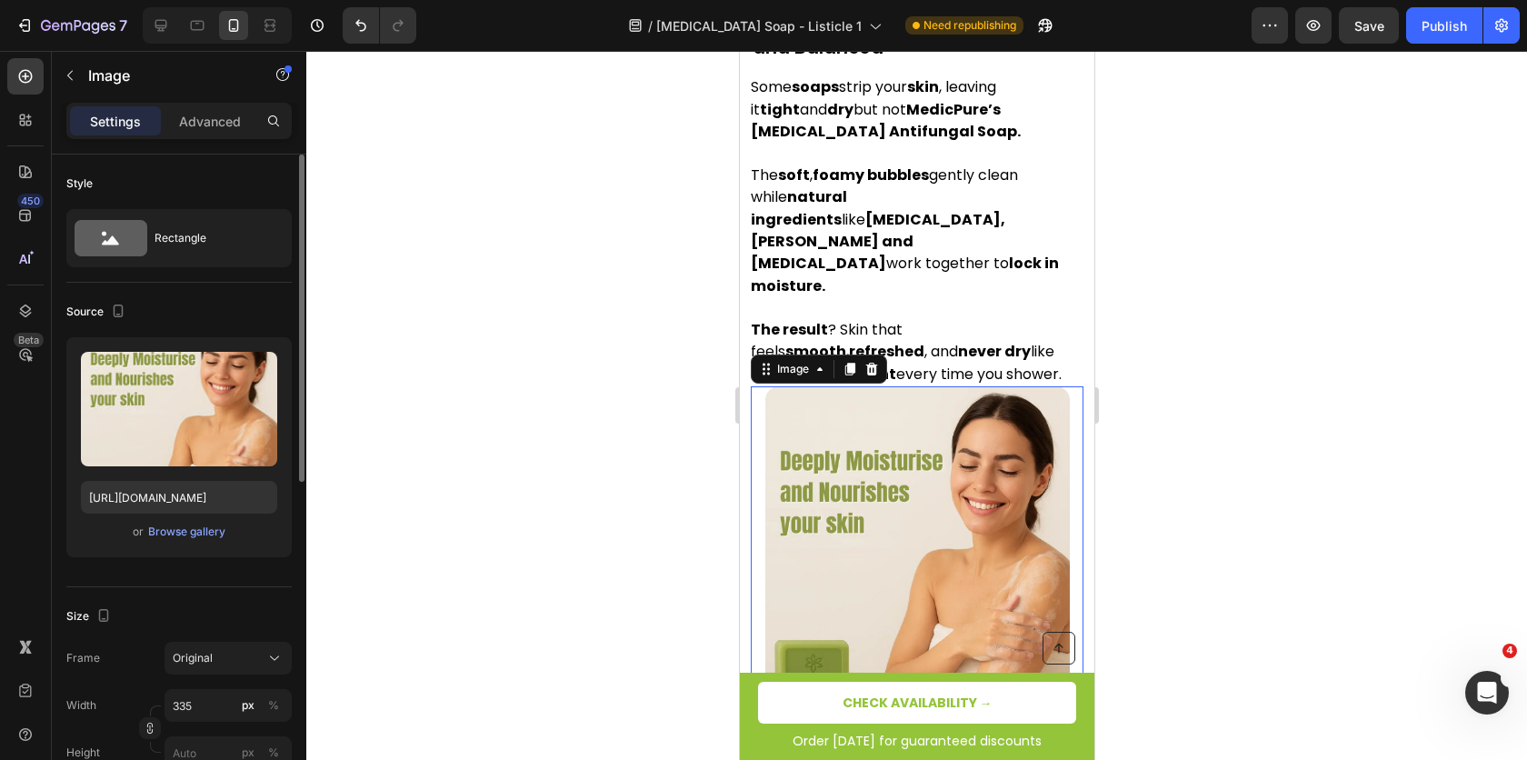
scroll to position [242, 0]
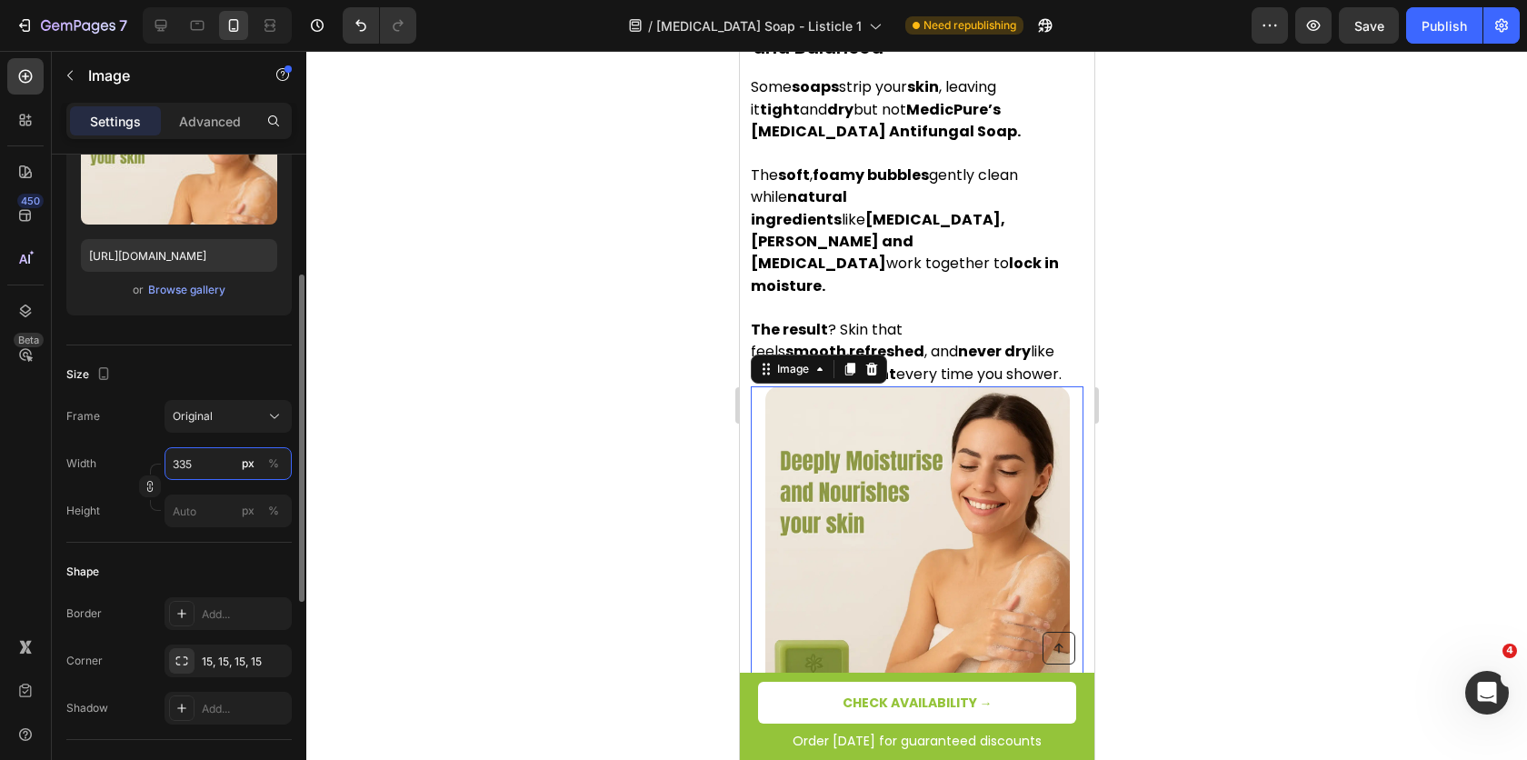
click at [181, 471] on input "335" at bounding box center [228, 463] width 127 height 33
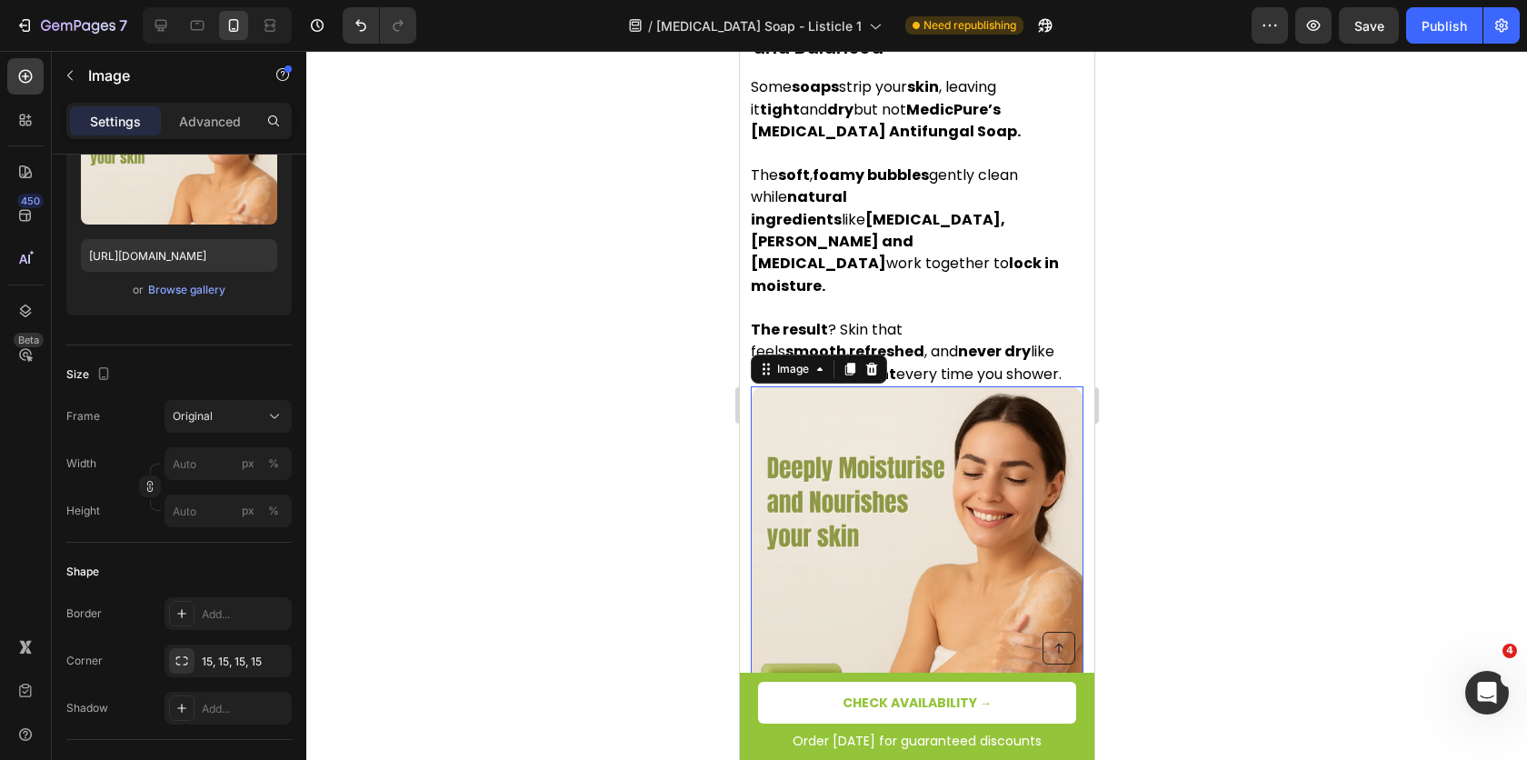
click at [605, 342] on div at bounding box center [916, 405] width 1221 height 709
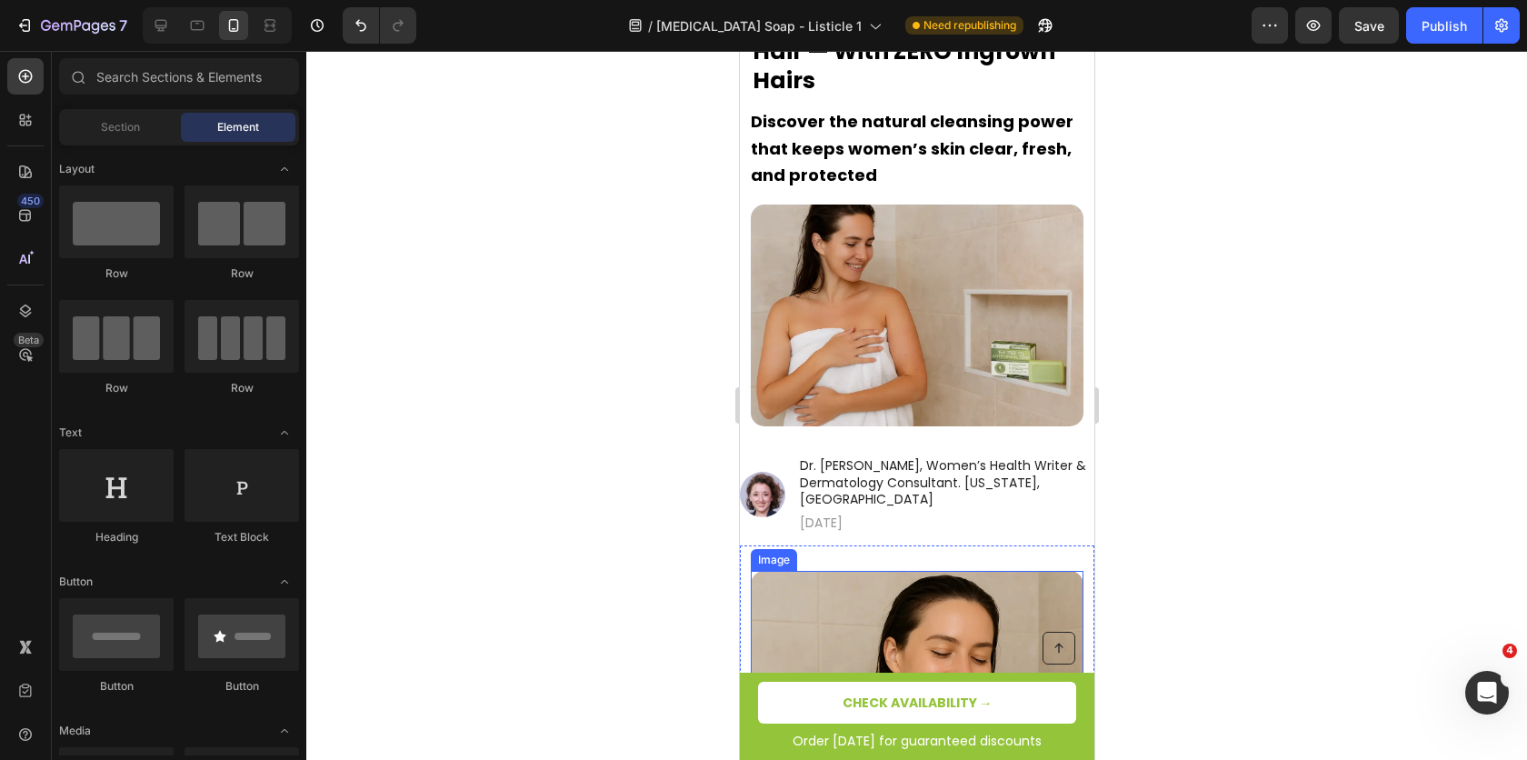
scroll to position [139, 0]
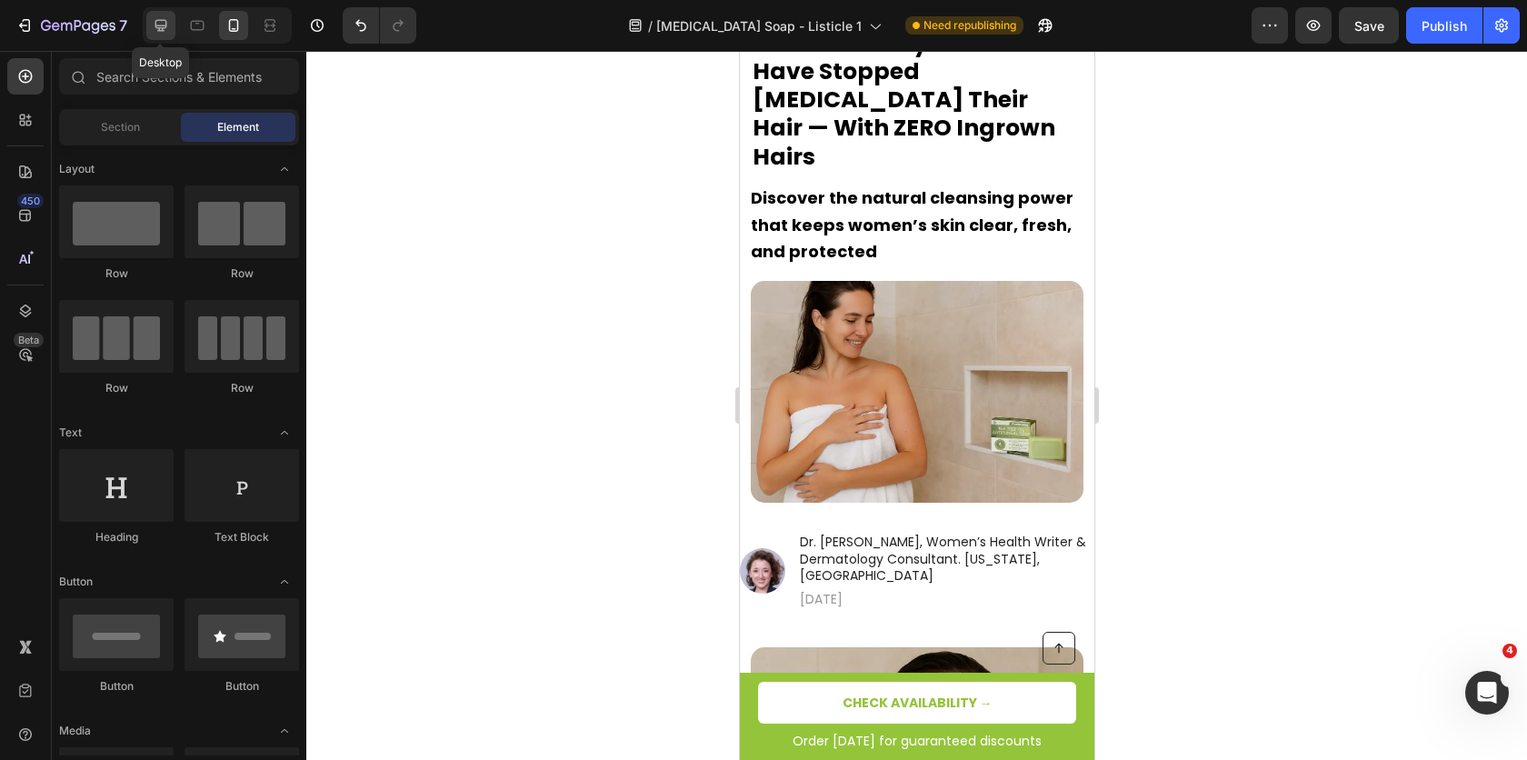
click at [168, 26] on icon at bounding box center [161, 25] width 18 height 18
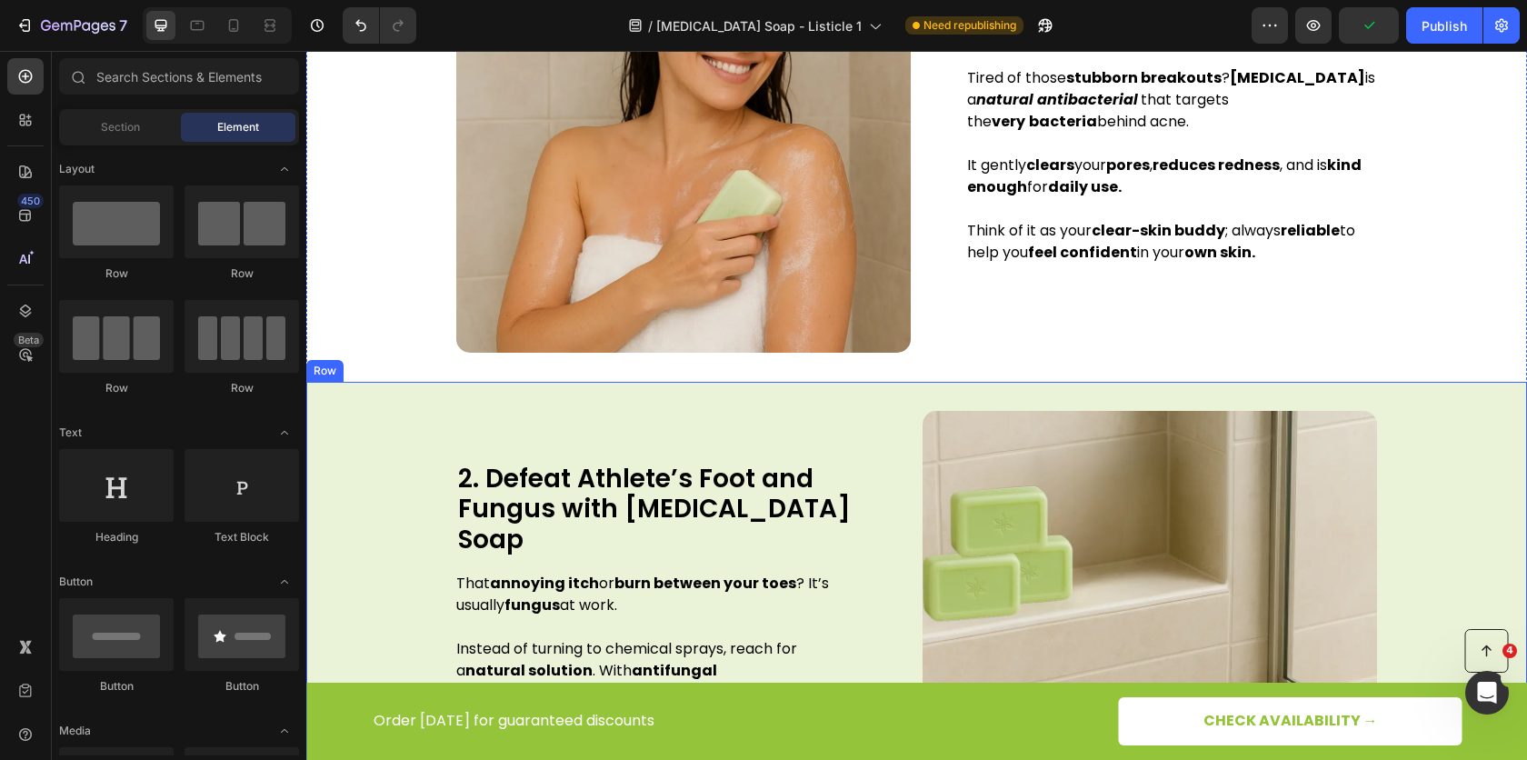
scroll to position [1416, 0]
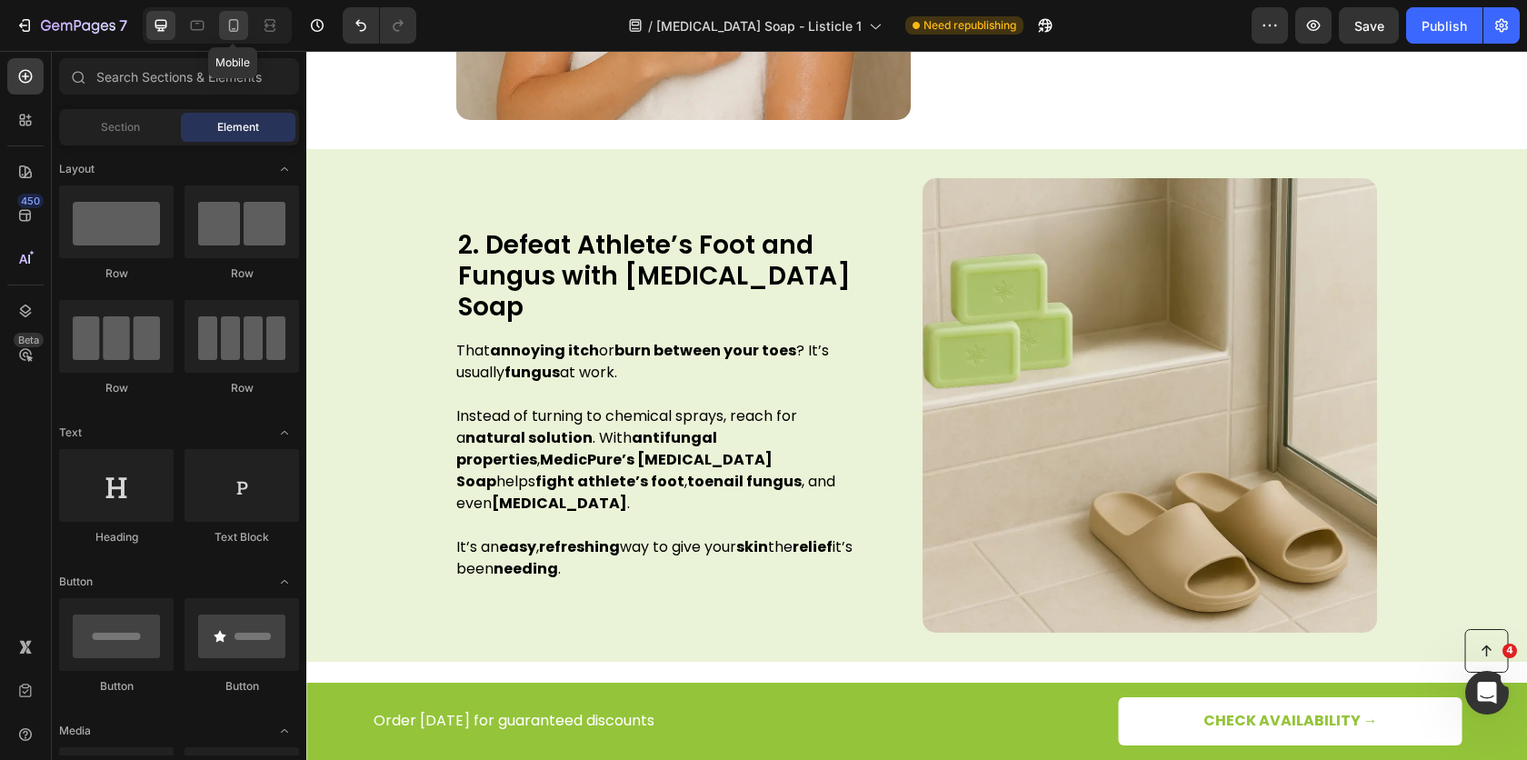
click at [243, 32] on div at bounding box center [233, 25] width 29 height 29
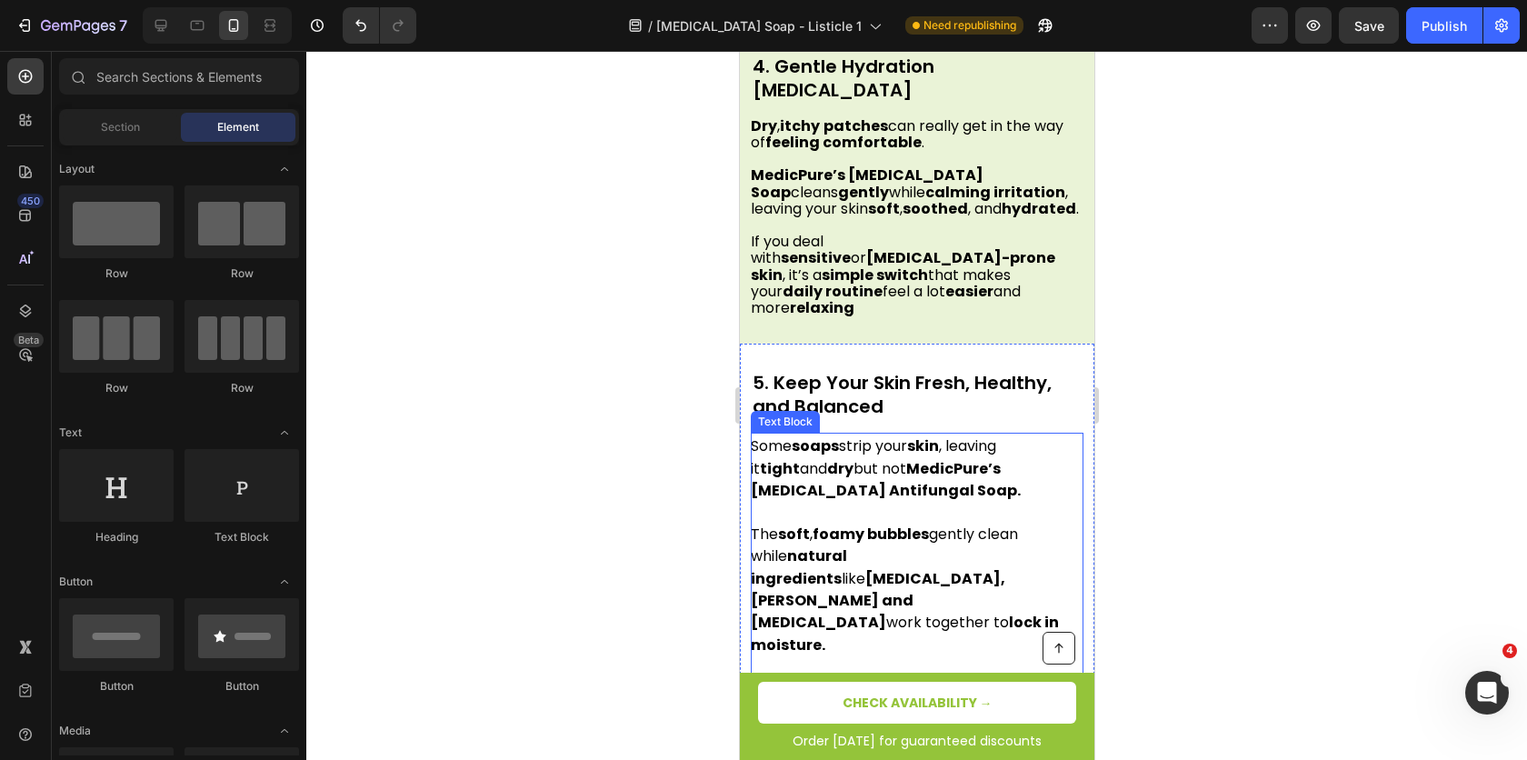
scroll to position [3178, 0]
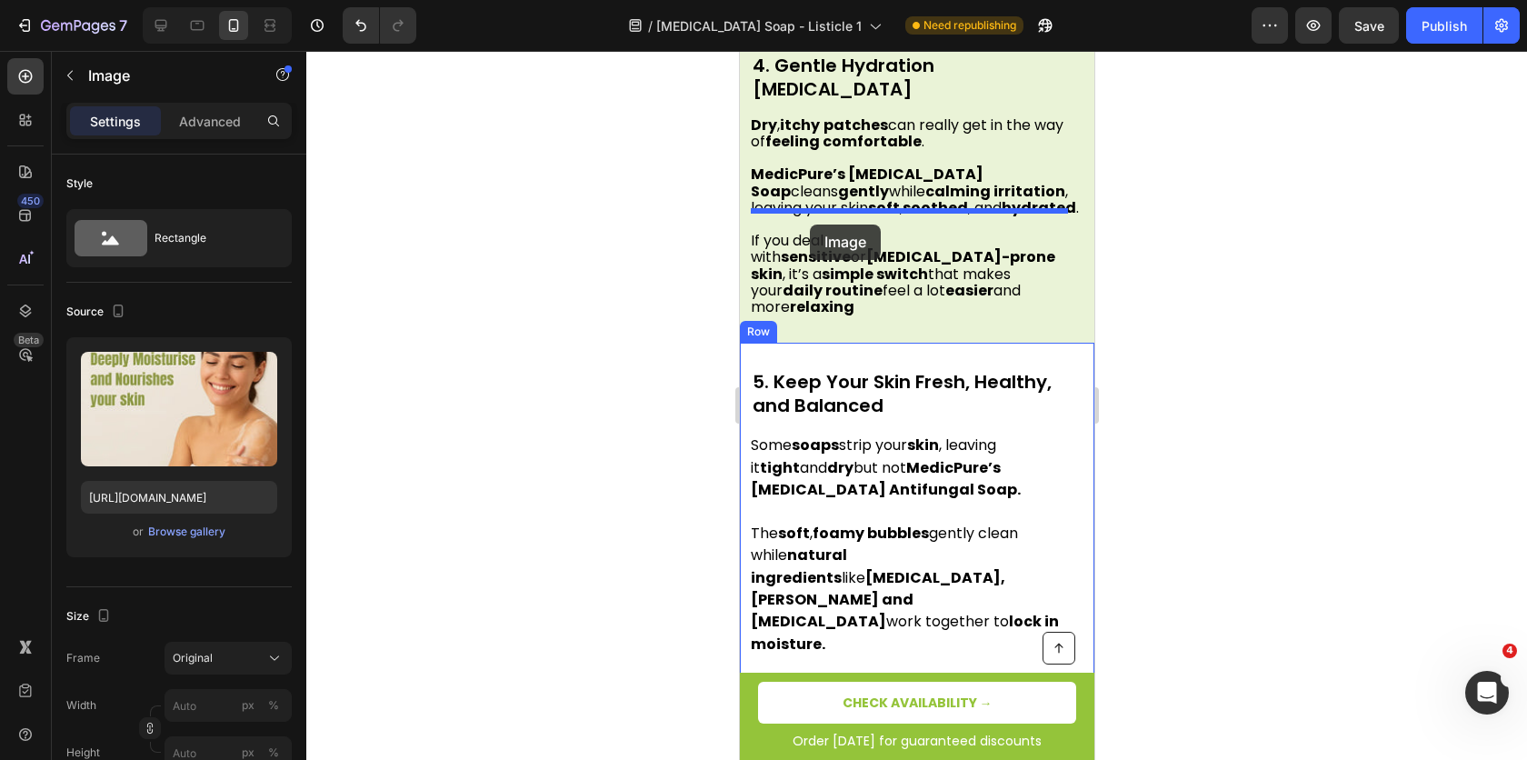
drag, startPoint x: 829, startPoint y: 623, endPoint x: 810, endPoint y: 225, distance: 398.7
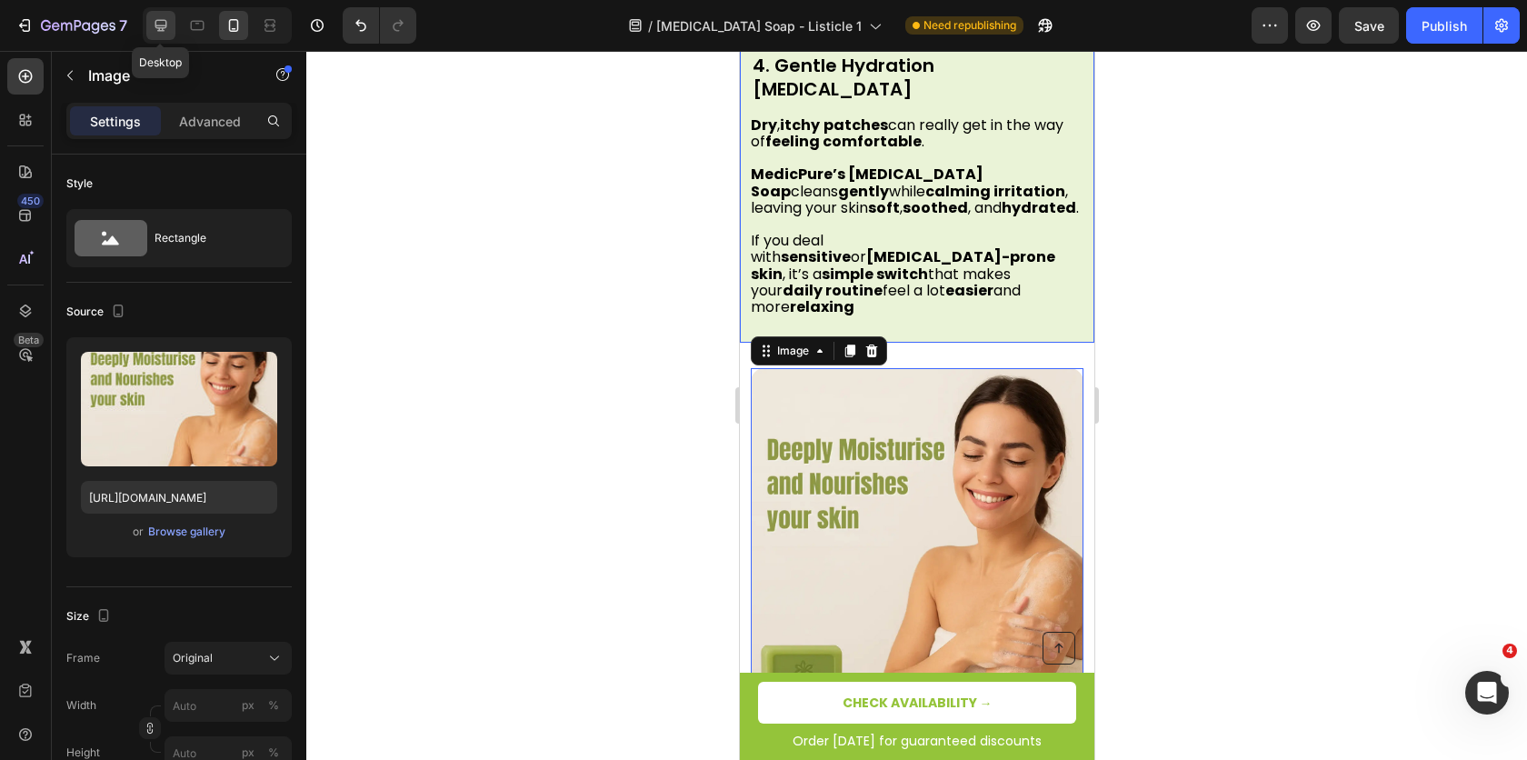
click at [171, 19] on div at bounding box center [160, 25] width 29 height 29
type input "500"
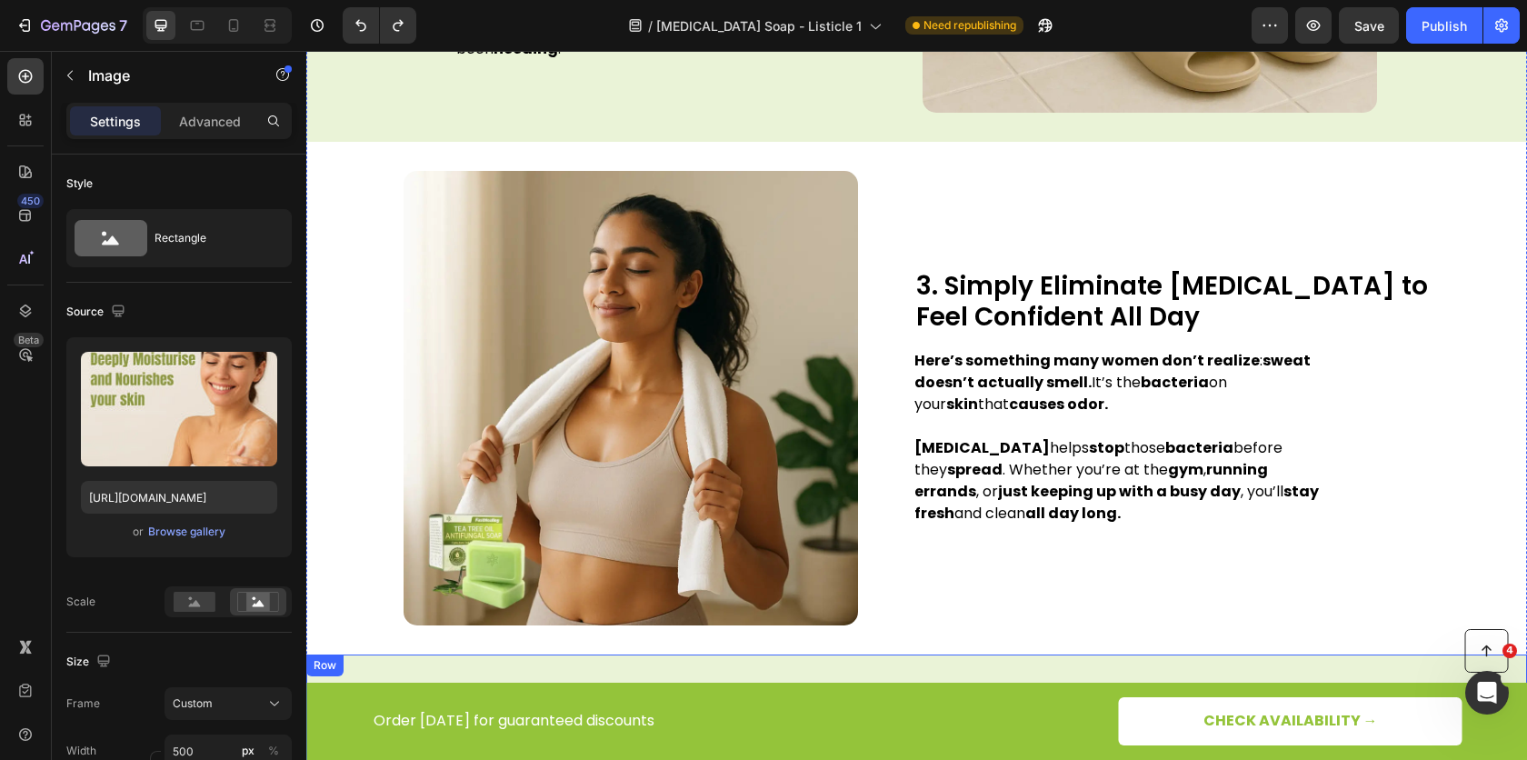
scroll to position [1866, 0]
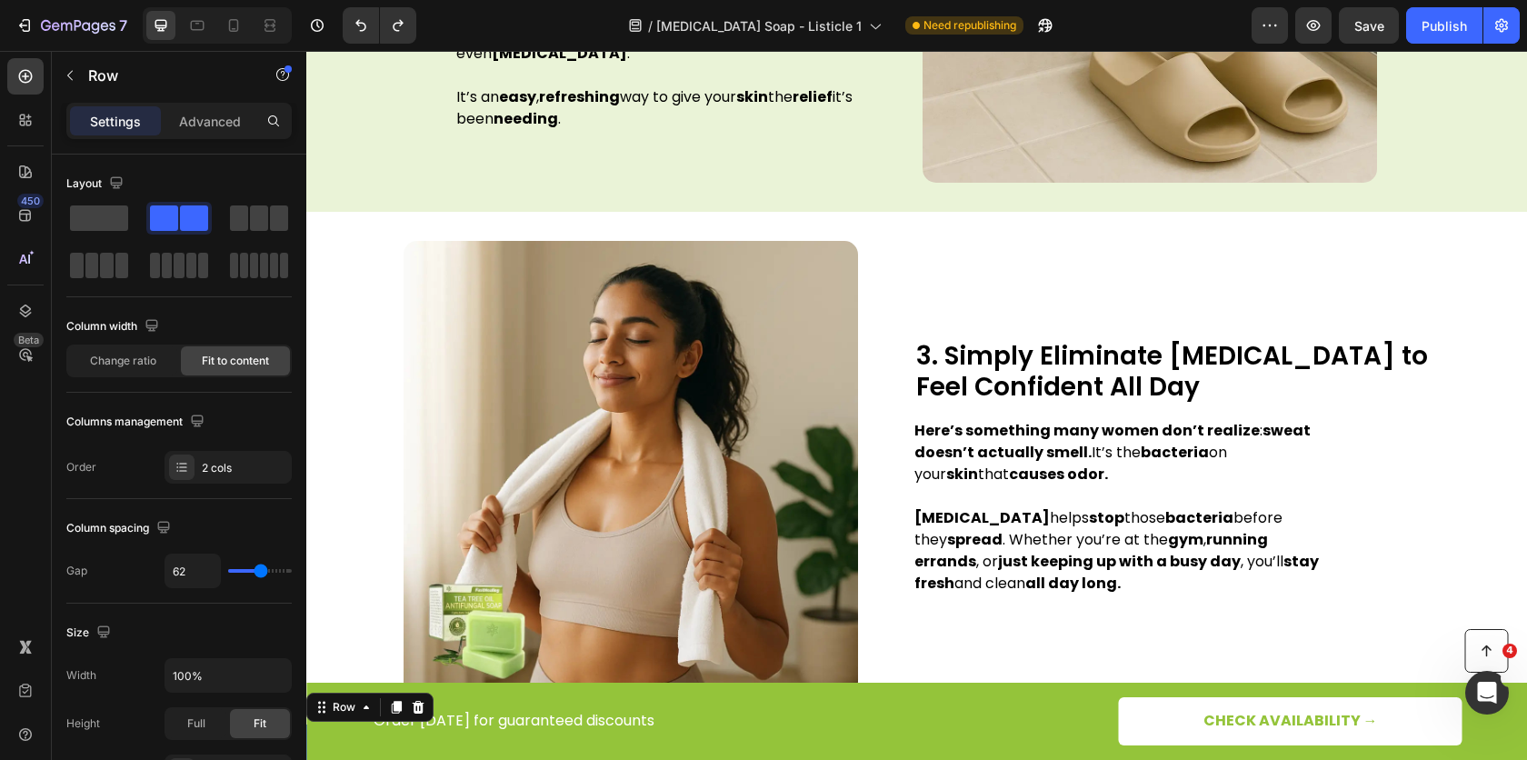
click at [225, 31] on icon at bounding box center [234, 25] width 18 height 18
type input "0"
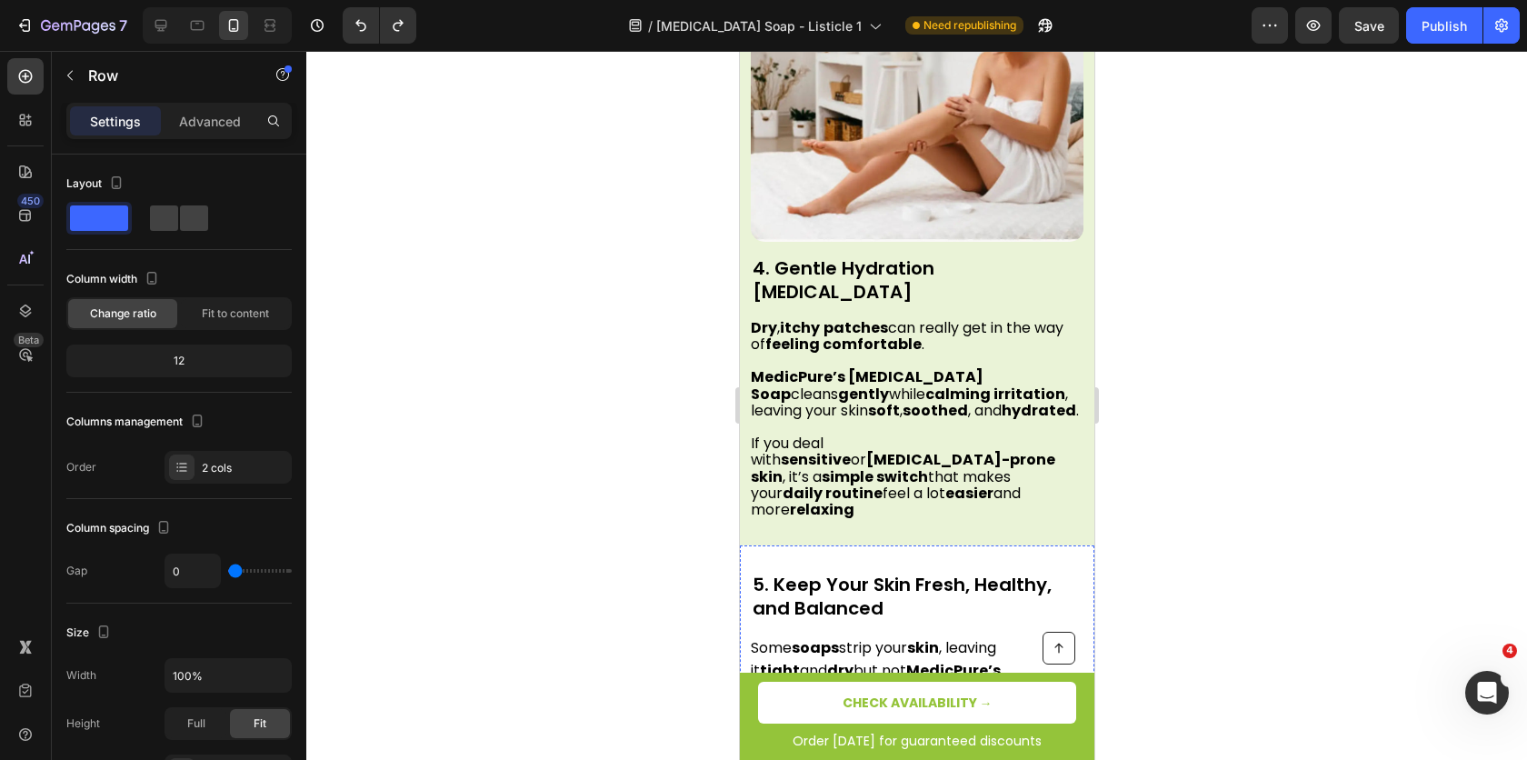
scroll to position [2975, 0]
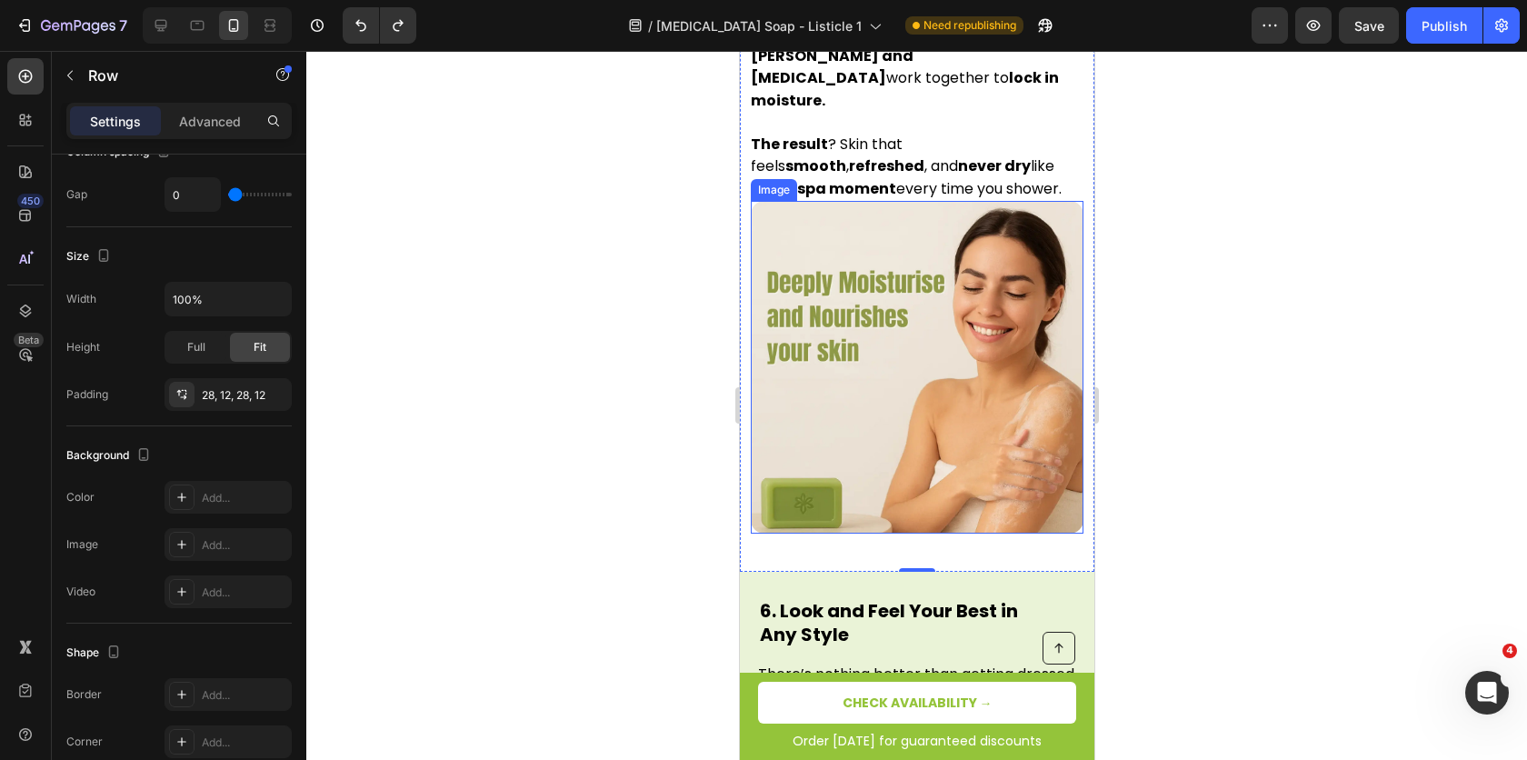
scroll to position [3998, 0]
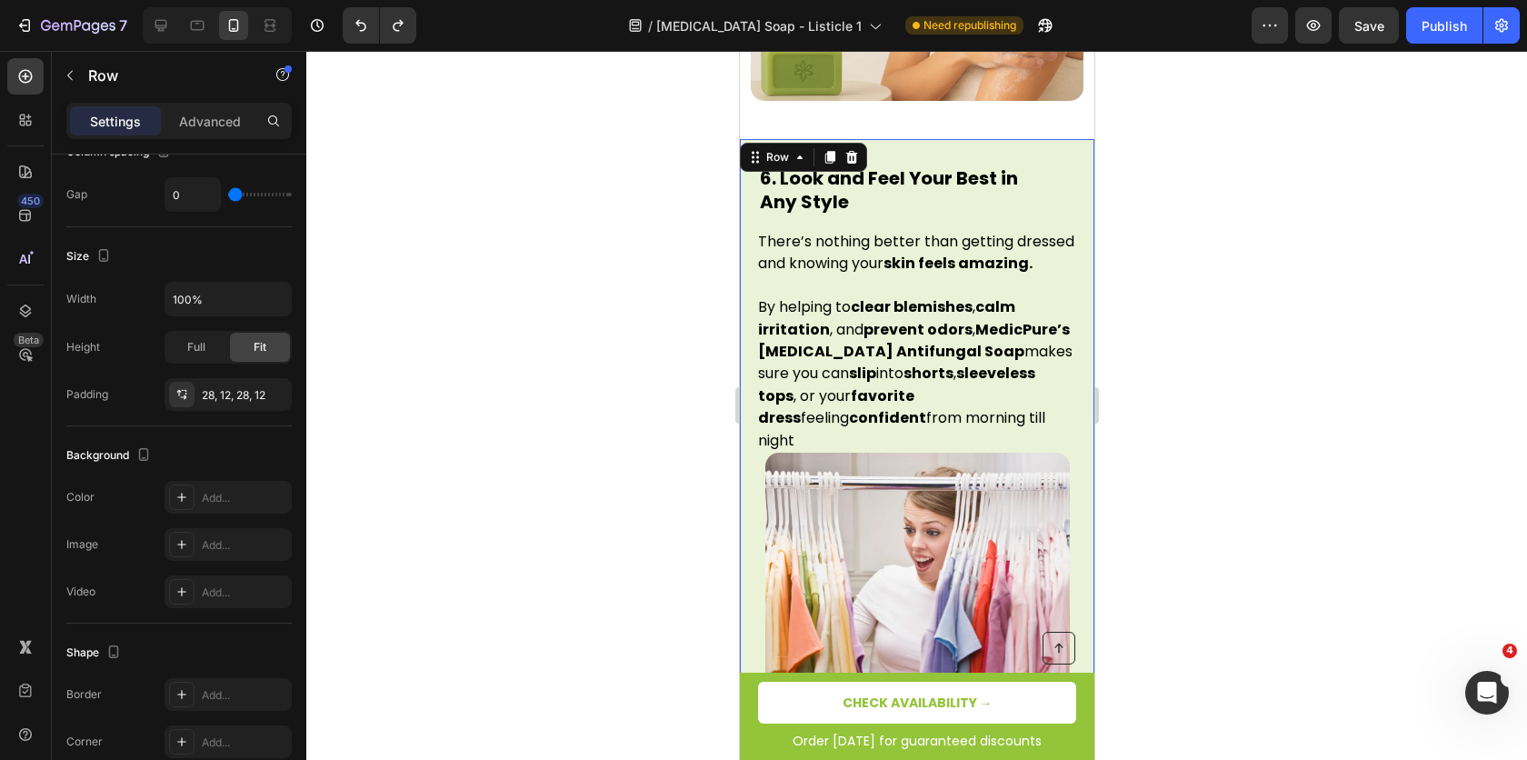
click at [745, 161] on div "6. Look and Feel Your Best in Any Style Heading There’s nothing better than get…" at bounding box center [916, 467] width 355 height 656
click at [155, 25] on icon at bounding box center [161, 26] width 12 height 12
type input "62"
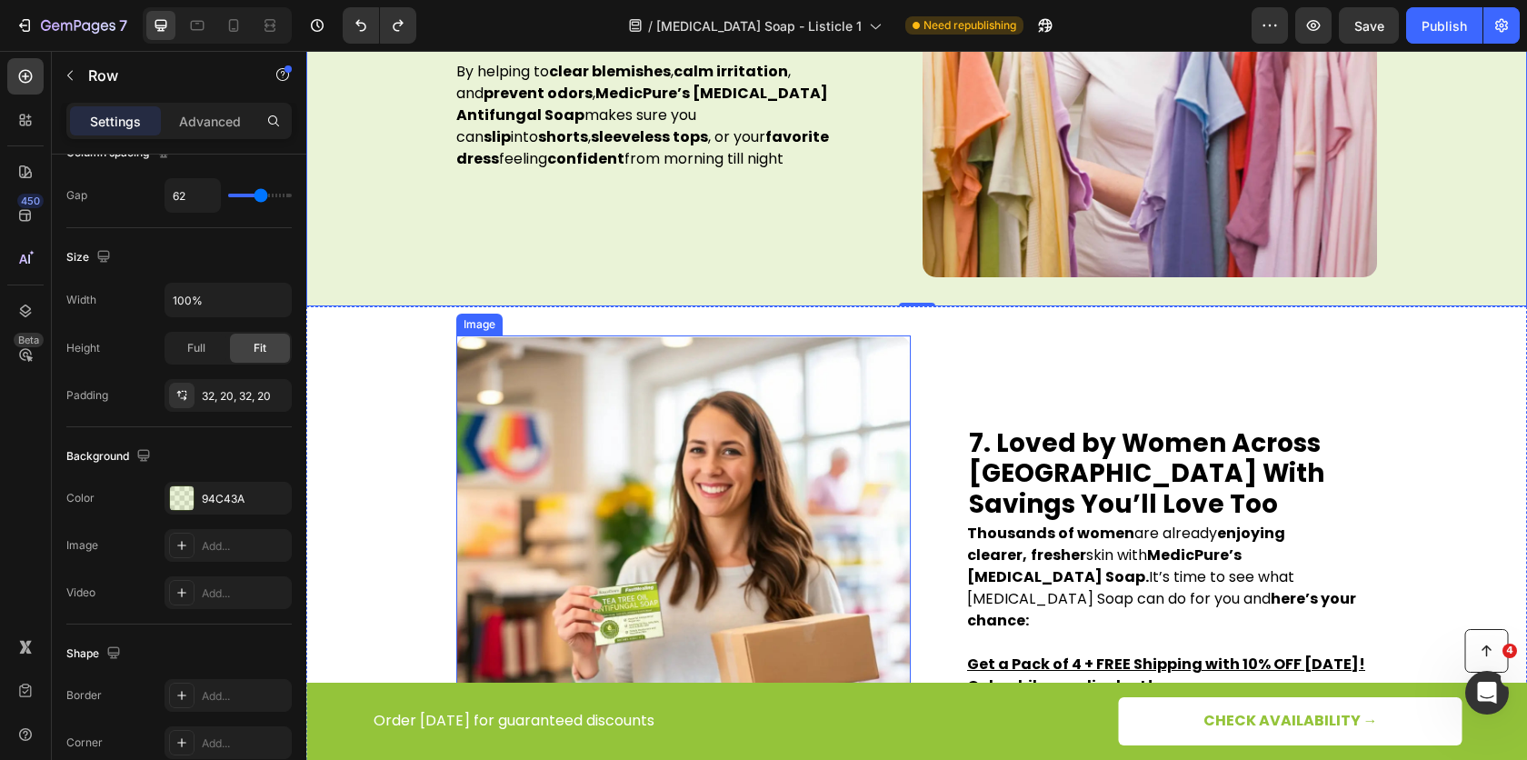
scroll to position [3216, 0]
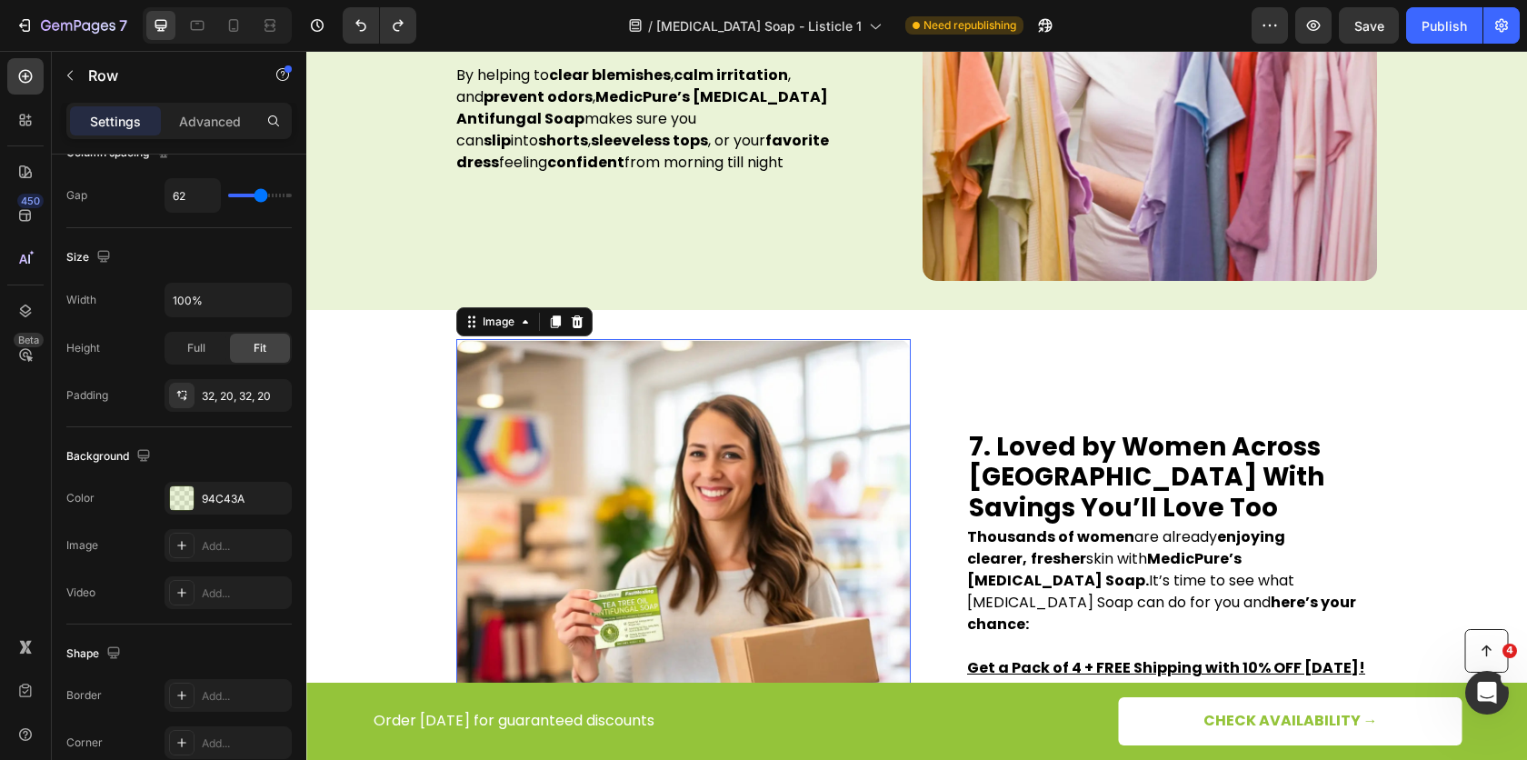
click at [766, 433] on img at bounding box center [683, 566] width 455 height 455
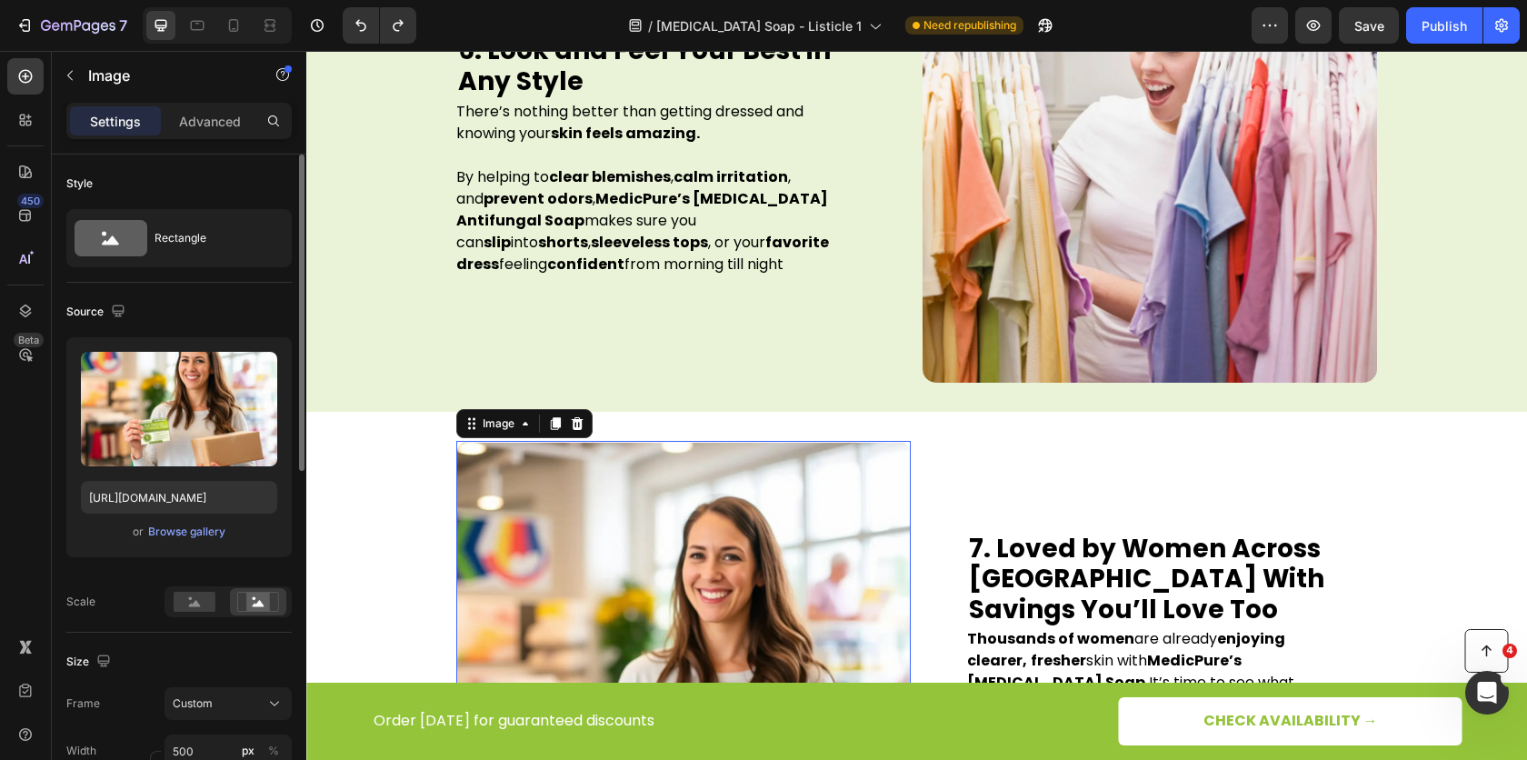
scroll to position [3044, 0]
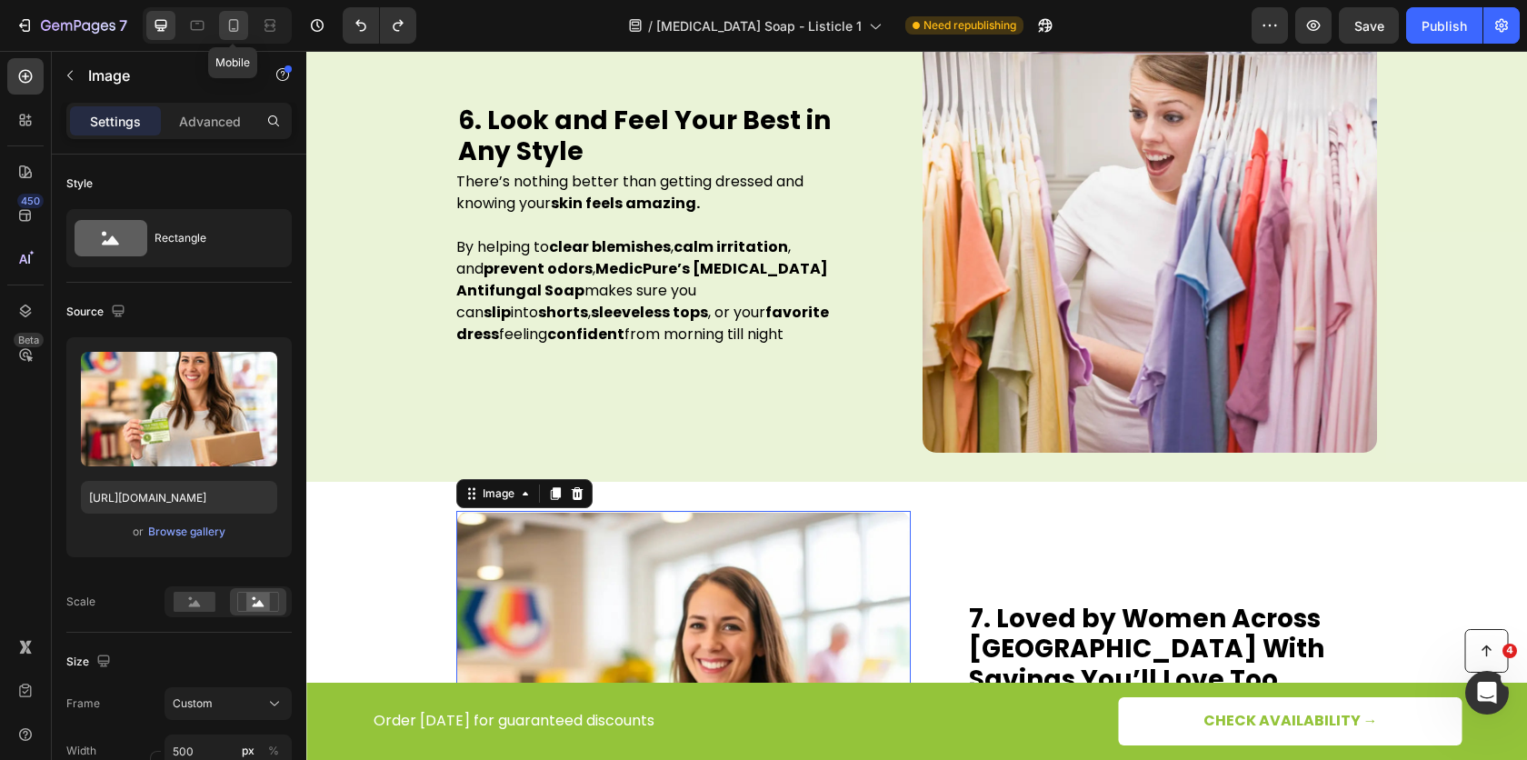
click at [240, 34] on icon at bounding box center [234, 25] width 18 height 18
type input "335"
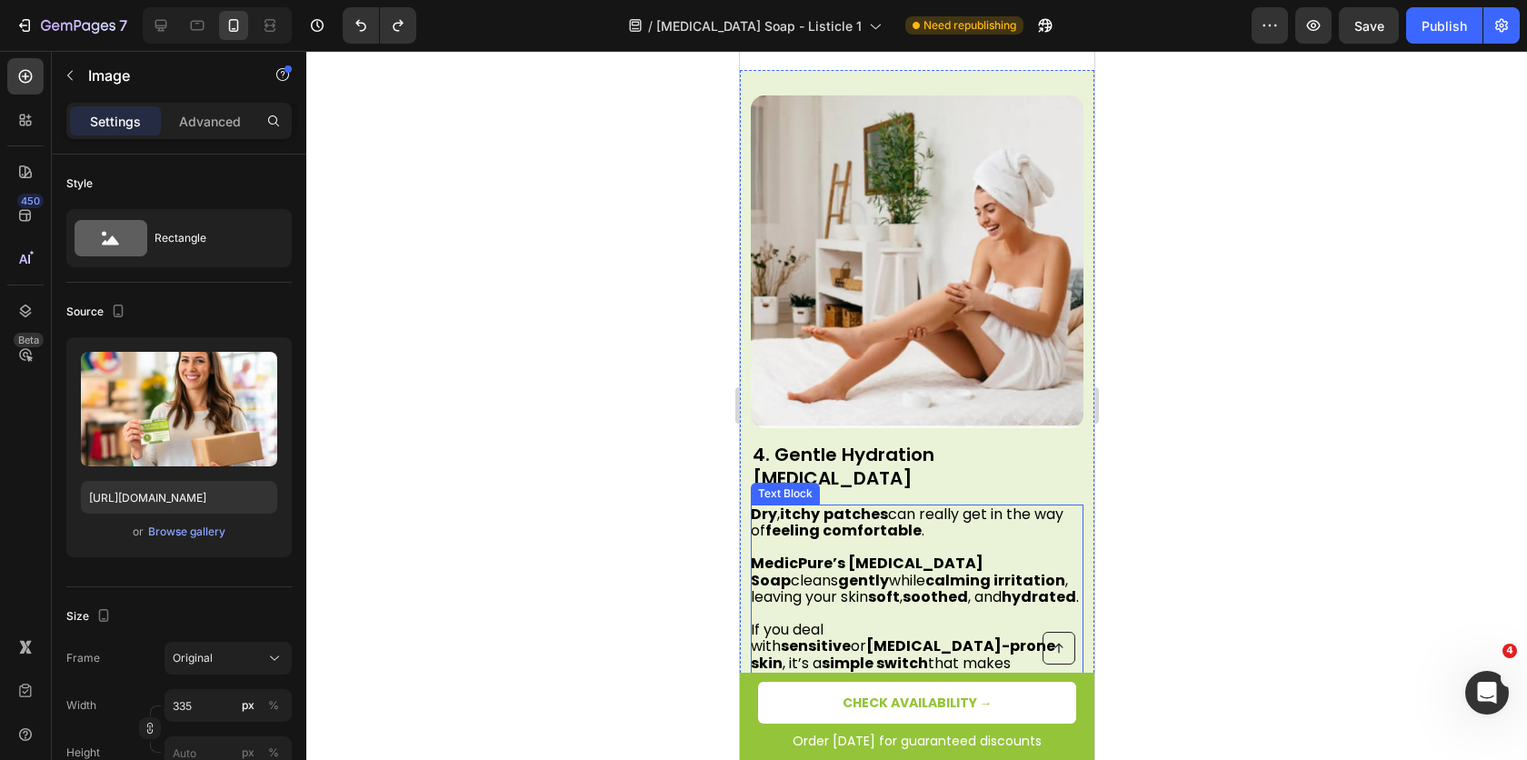
scroll to position [3022, 0]
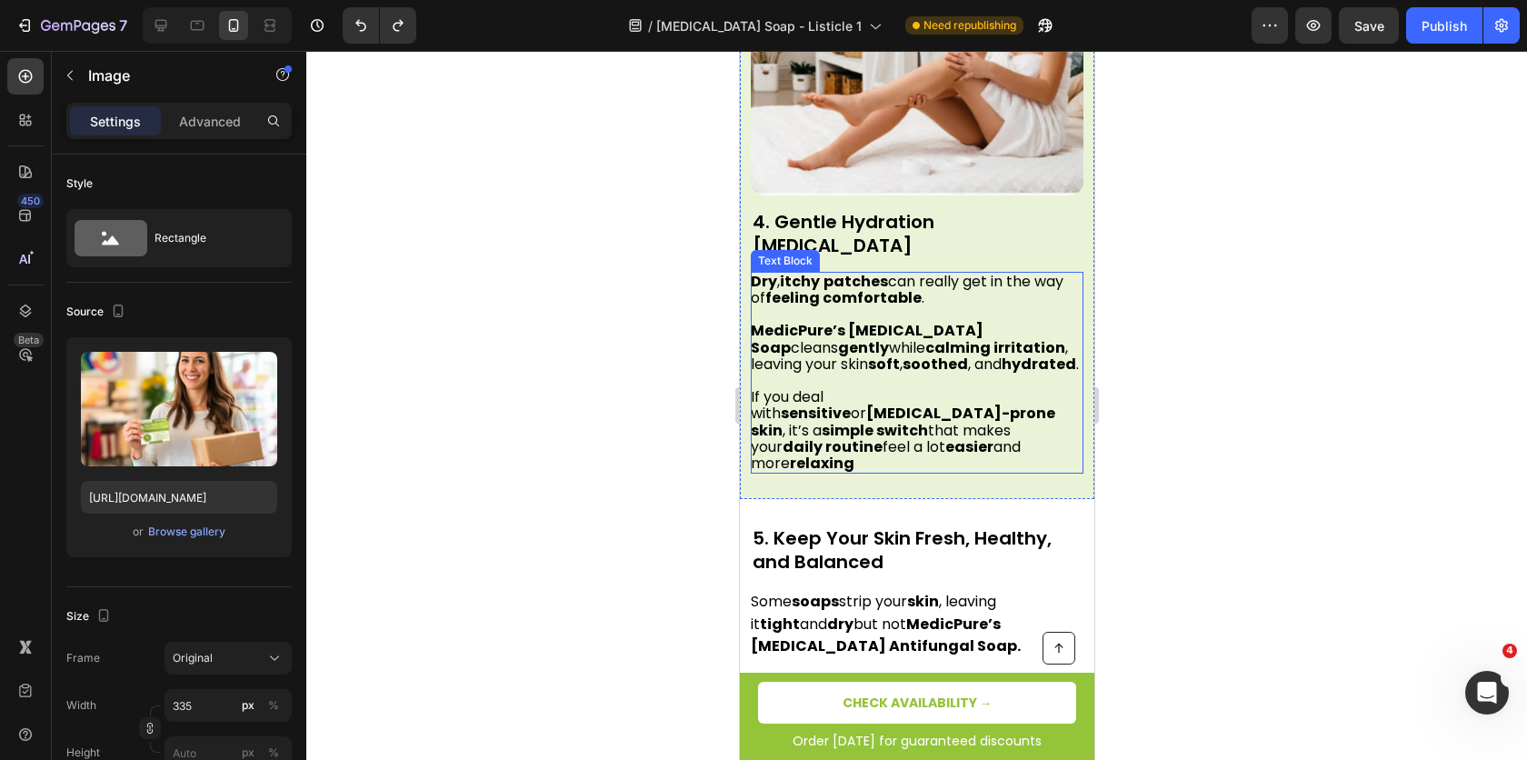
click at [903, 373] on p at bounding box center [915, 381] width 331 height 16
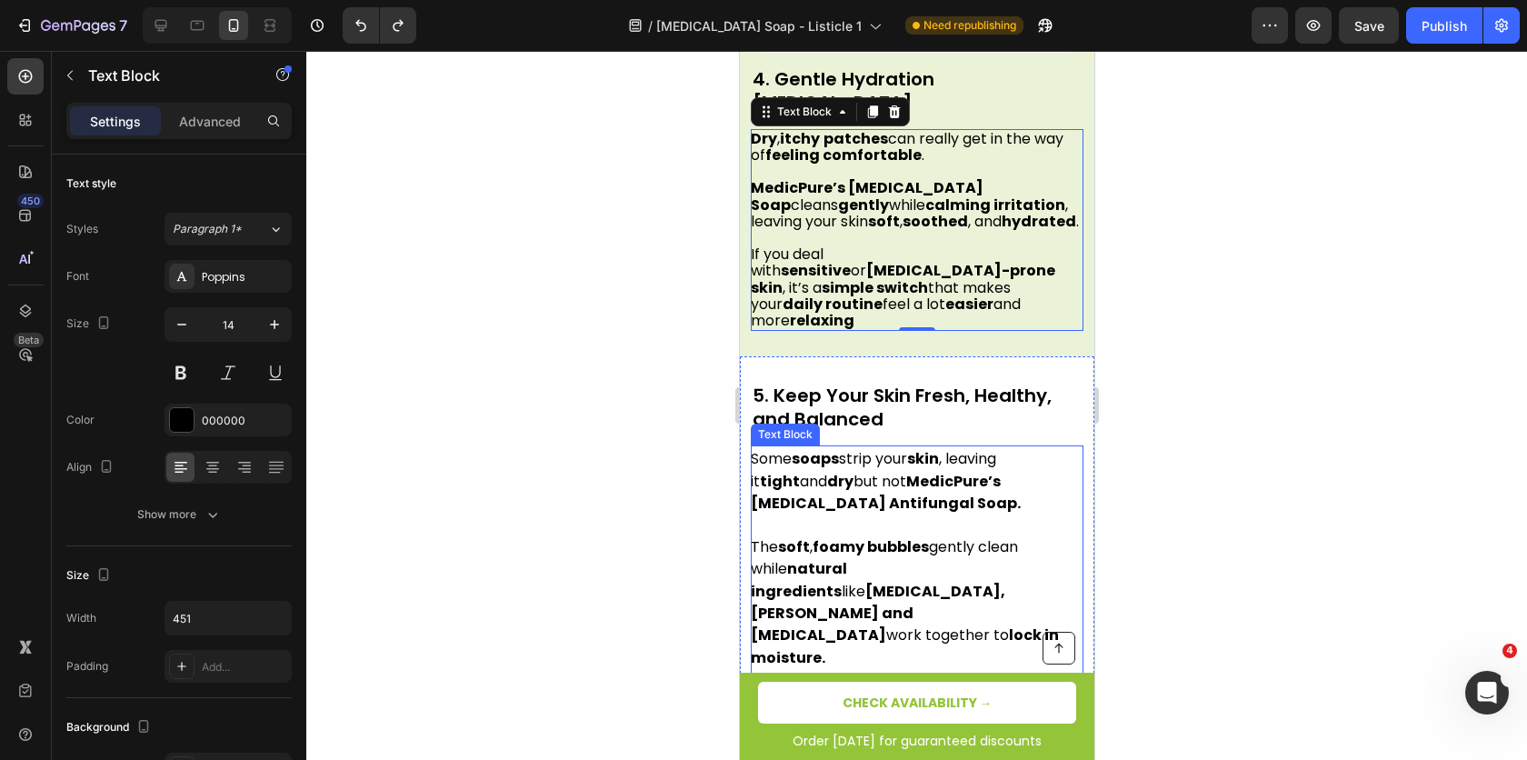
scroll to position [3260, 0]
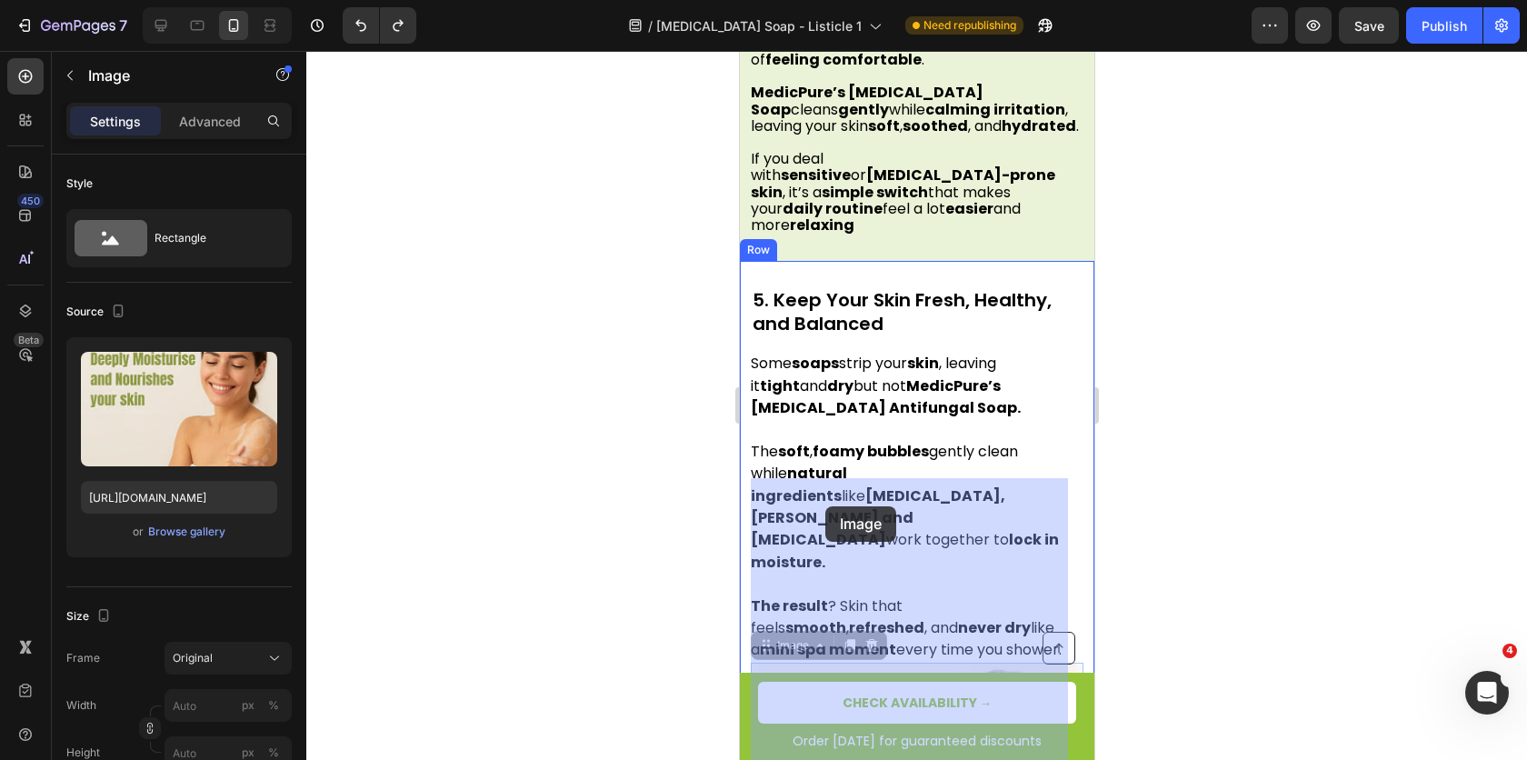
drag, startPoint x: 838, startPoint y: 569, endPoint x: 826, endPoint y: 506, distance: 64.0
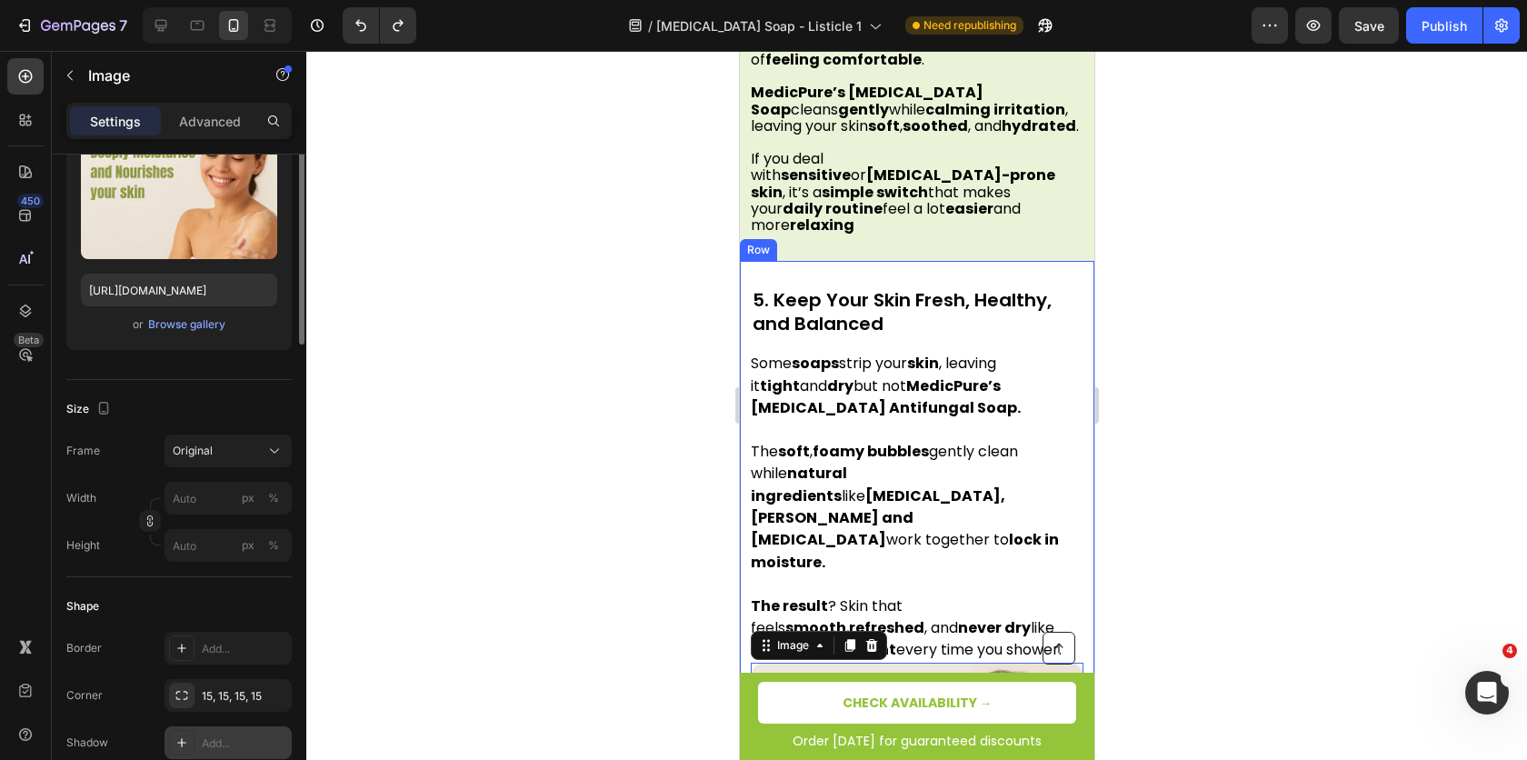
scroll to position [435, 0]
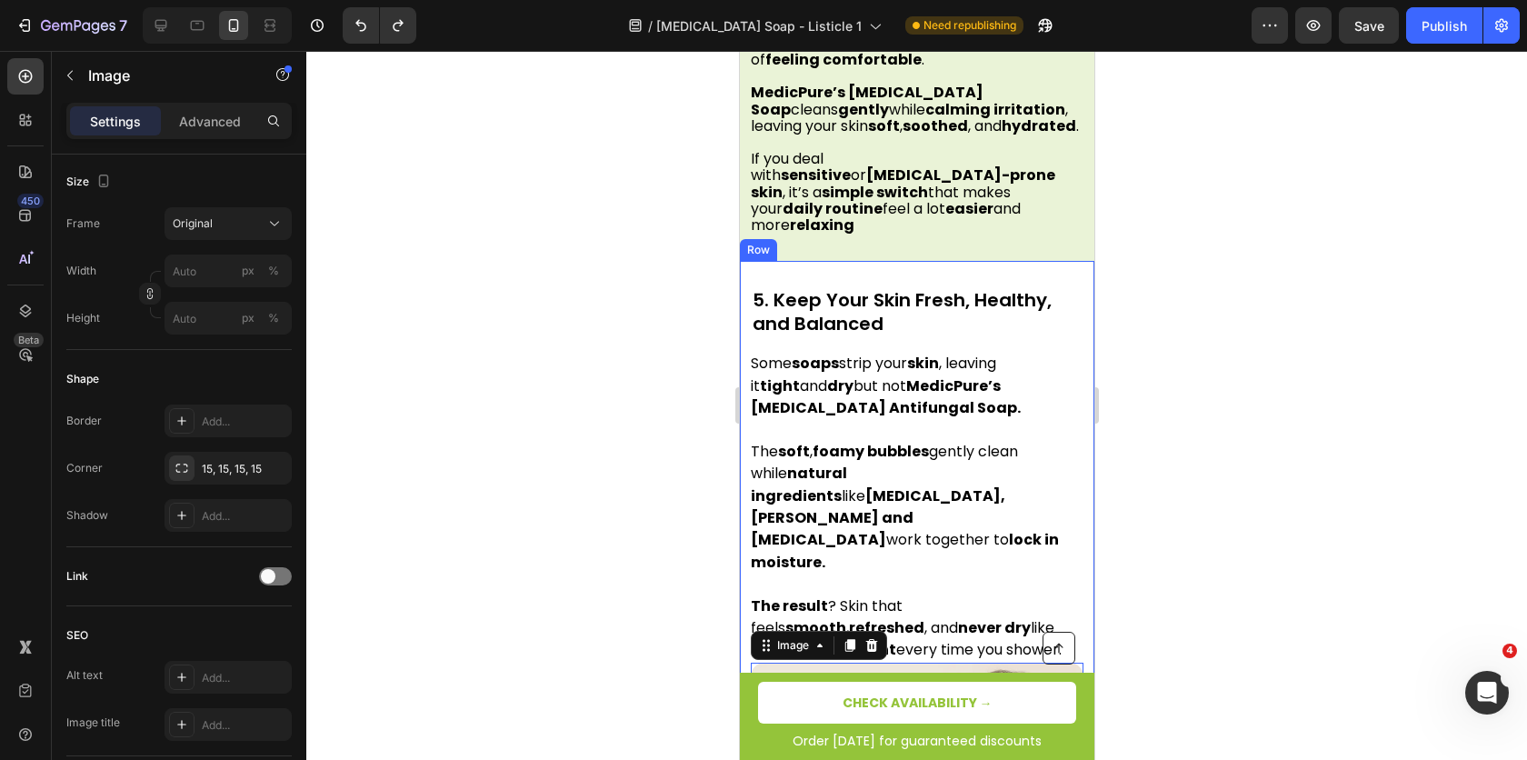
click at [739, 276] on div "Image 14 5. Keep Your Skin Fresh, Healthy, and Balanced Heading Some soaps stri…" at bounding box center [916, 647] width 355 height 773
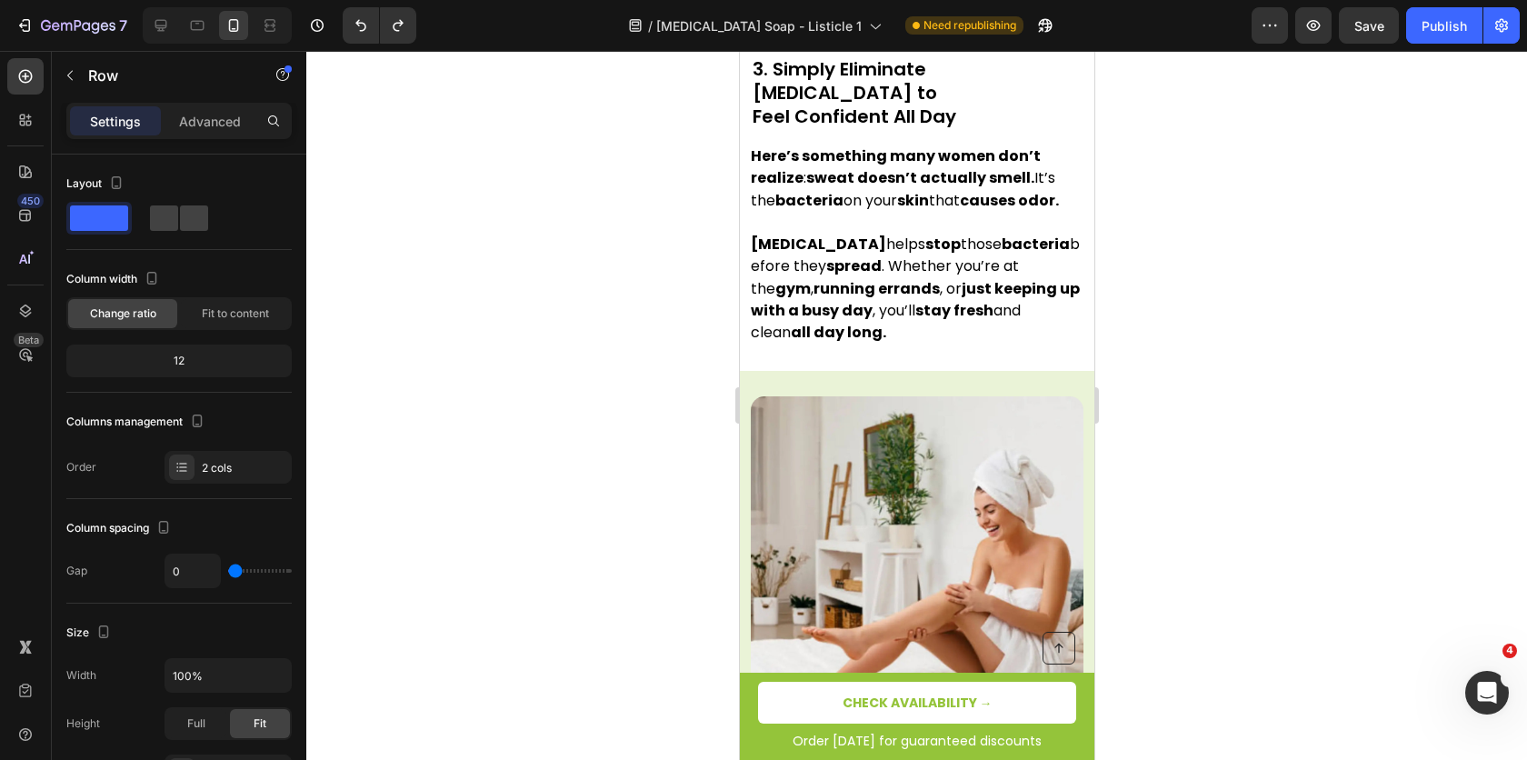
scroll to position [2487, 0]
click at [747, 372] on div "4. Gentle Hydration for Sensitive Skin Heading Dry , itchy patches can really g…" at bounding box center [916, 703] width 355 height 662
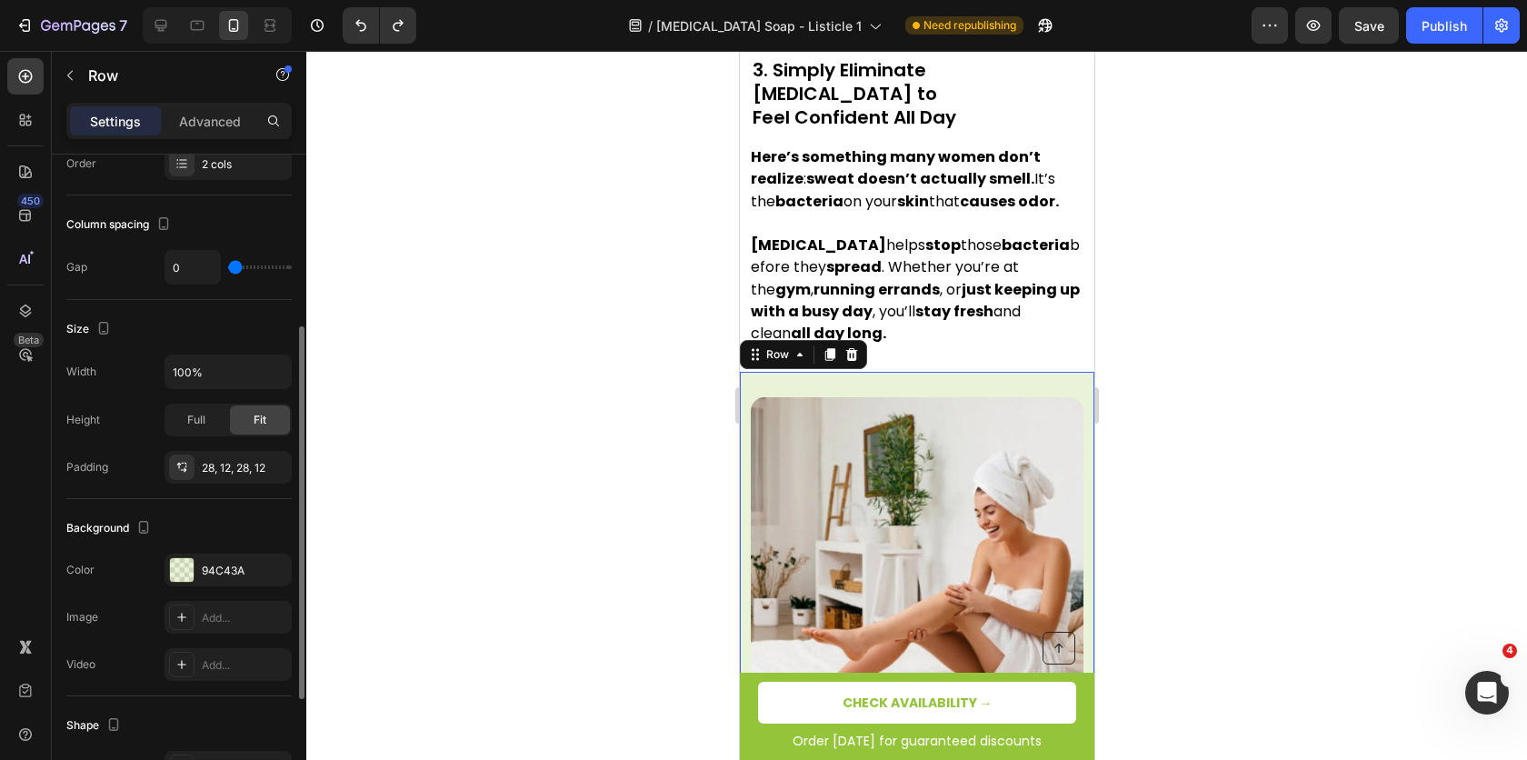
scroll to position [504, 0]
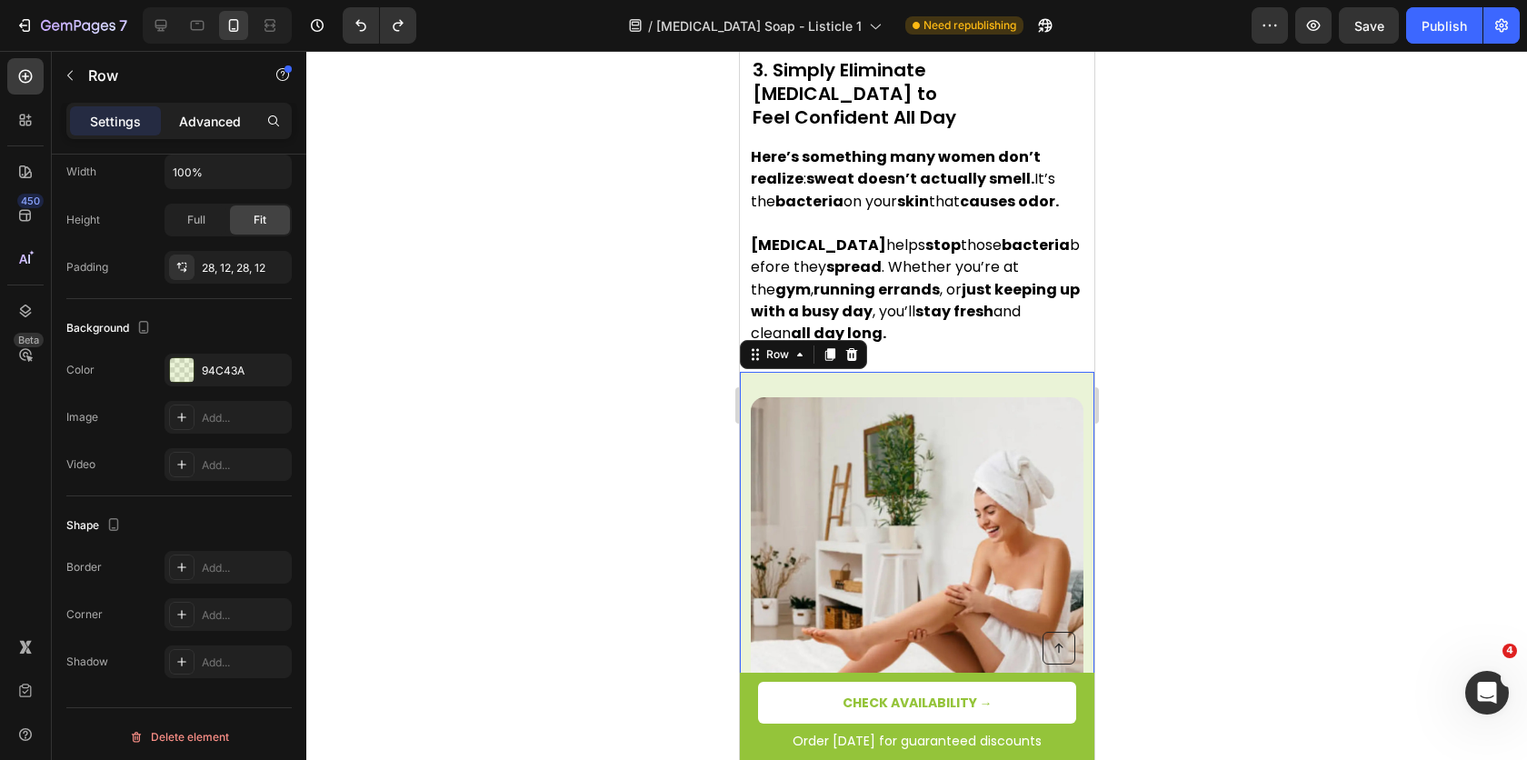
click at [216, 125] on p "Advanced" at bounding box center [210, 121] width 62 height 19
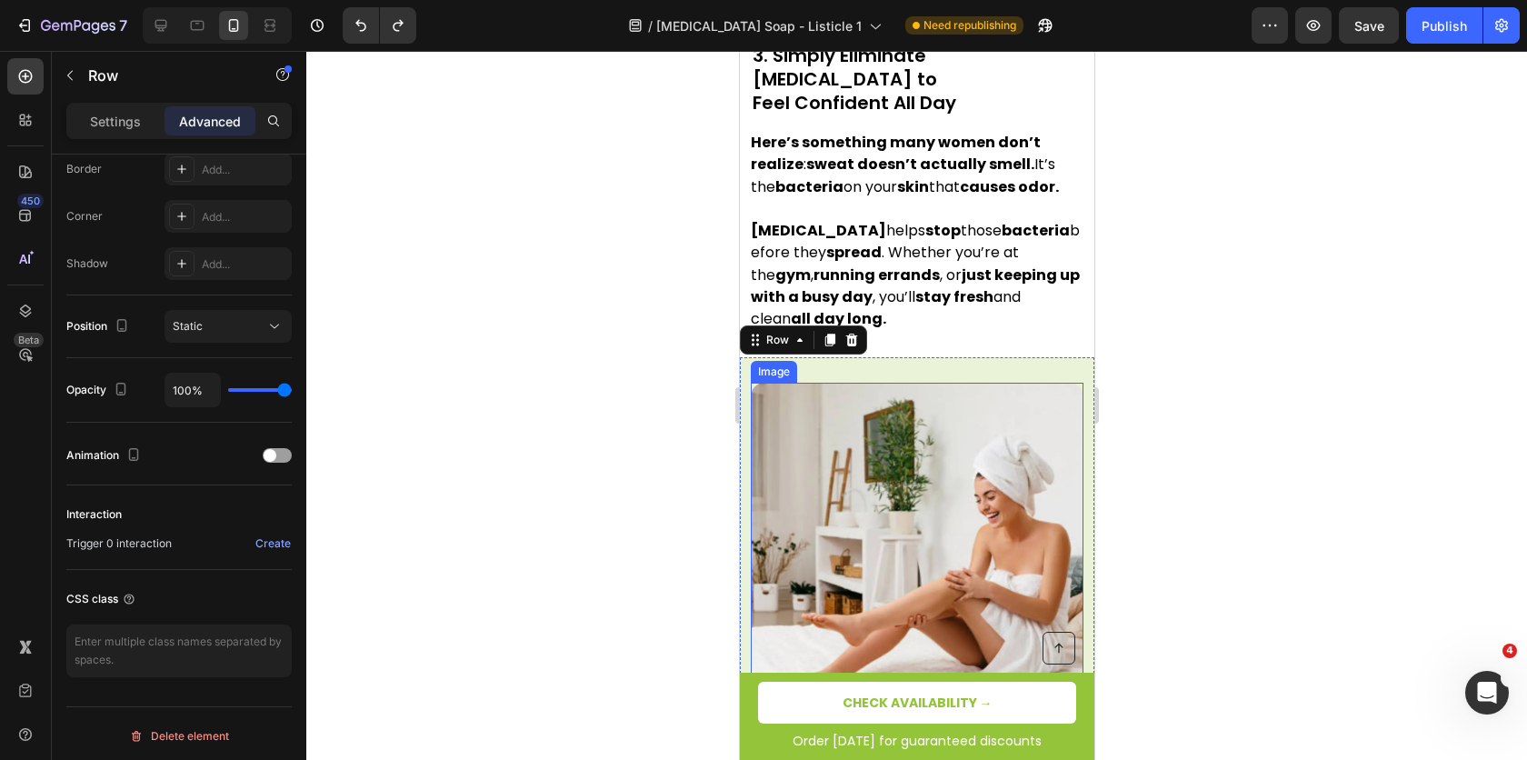
scroll to position [2975, 0]
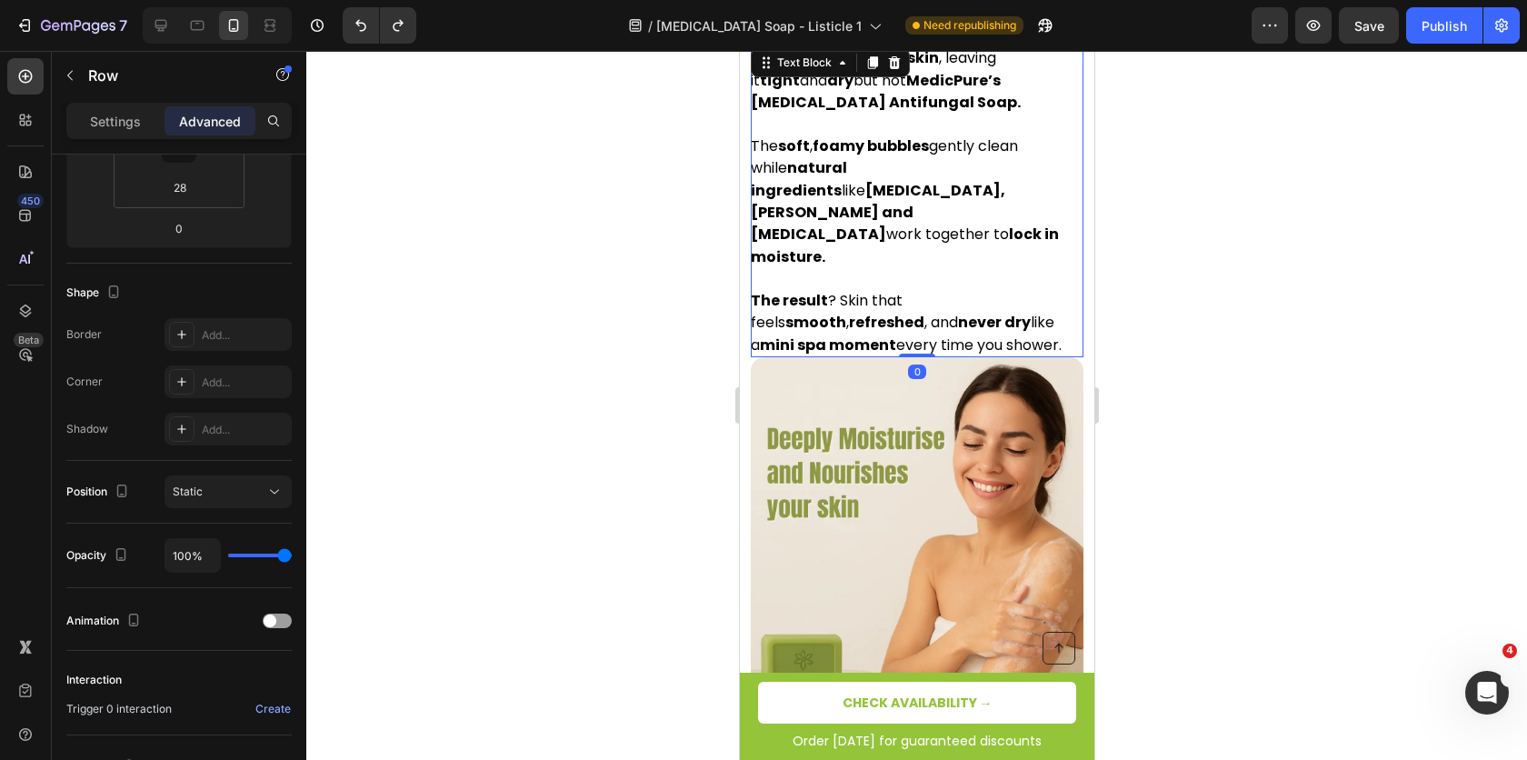
scroll to position [0, 0]
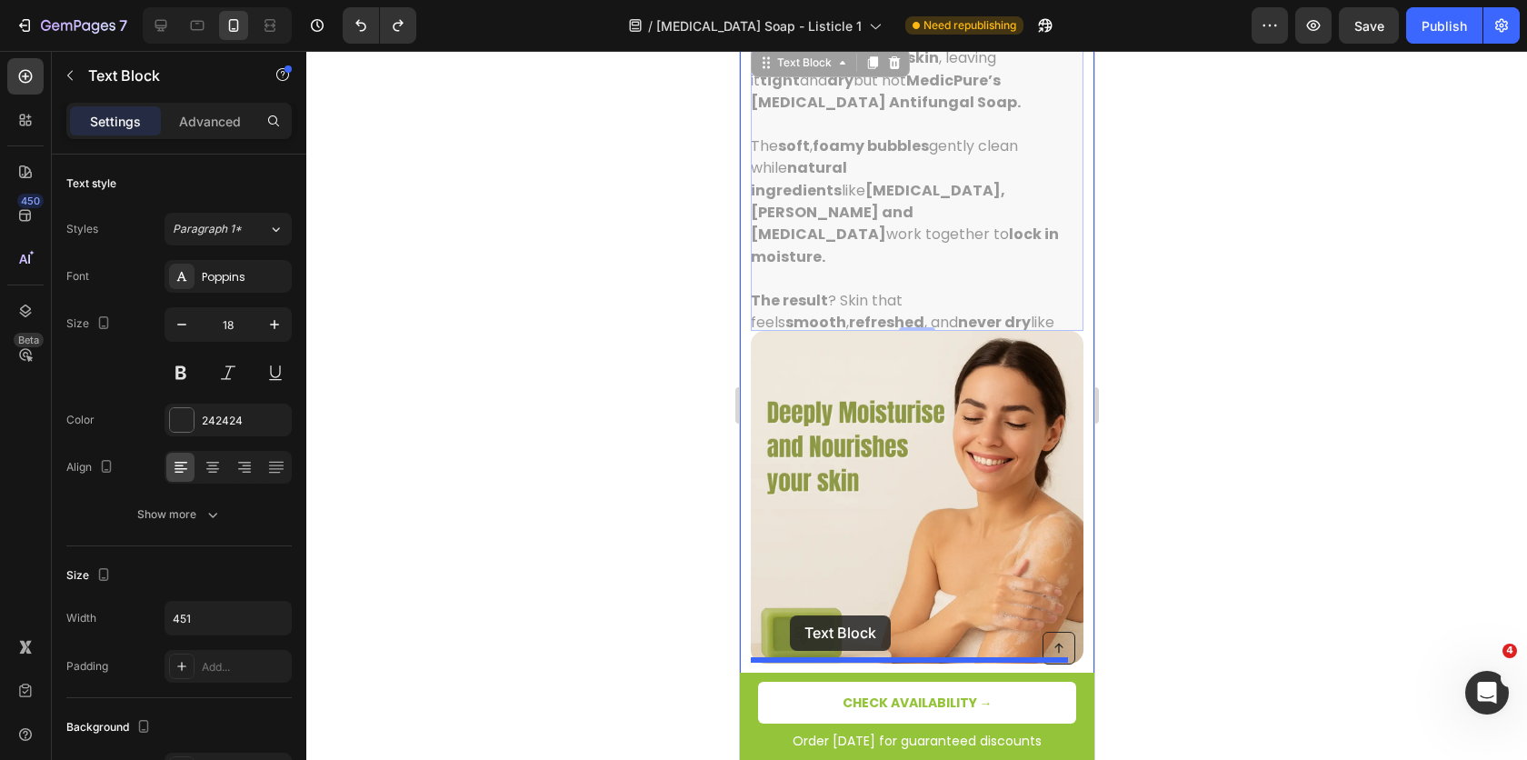
drag, startPoint x: 824, startPoint y: 249, endPoint x: 793, endPoint y: 609, distance: 361.4
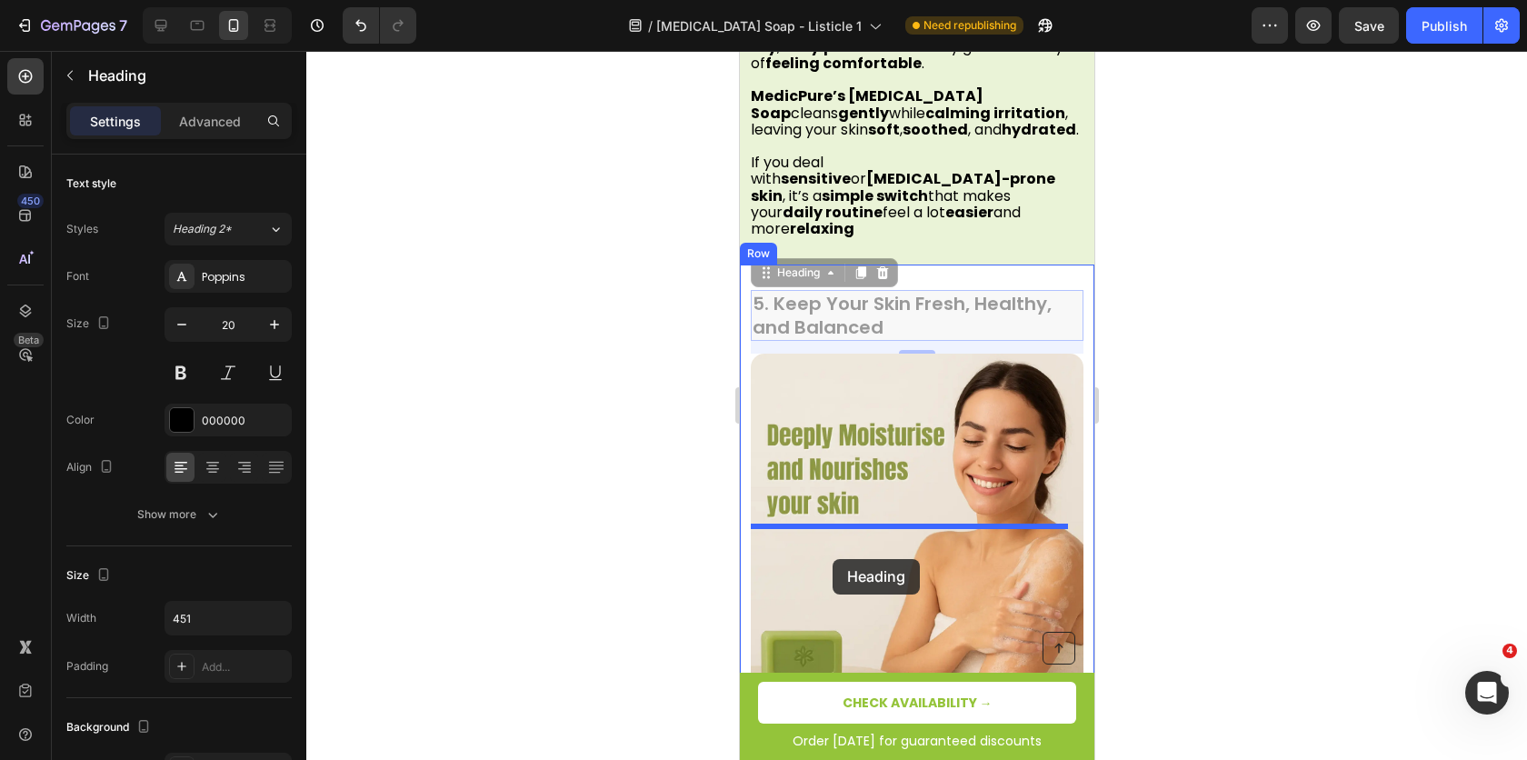
scroll to position [3258, 0]
drag, startPoint x: 858, startPoint y: 485, endPoint x: 828, endPoint y: 533, distance: 56.0
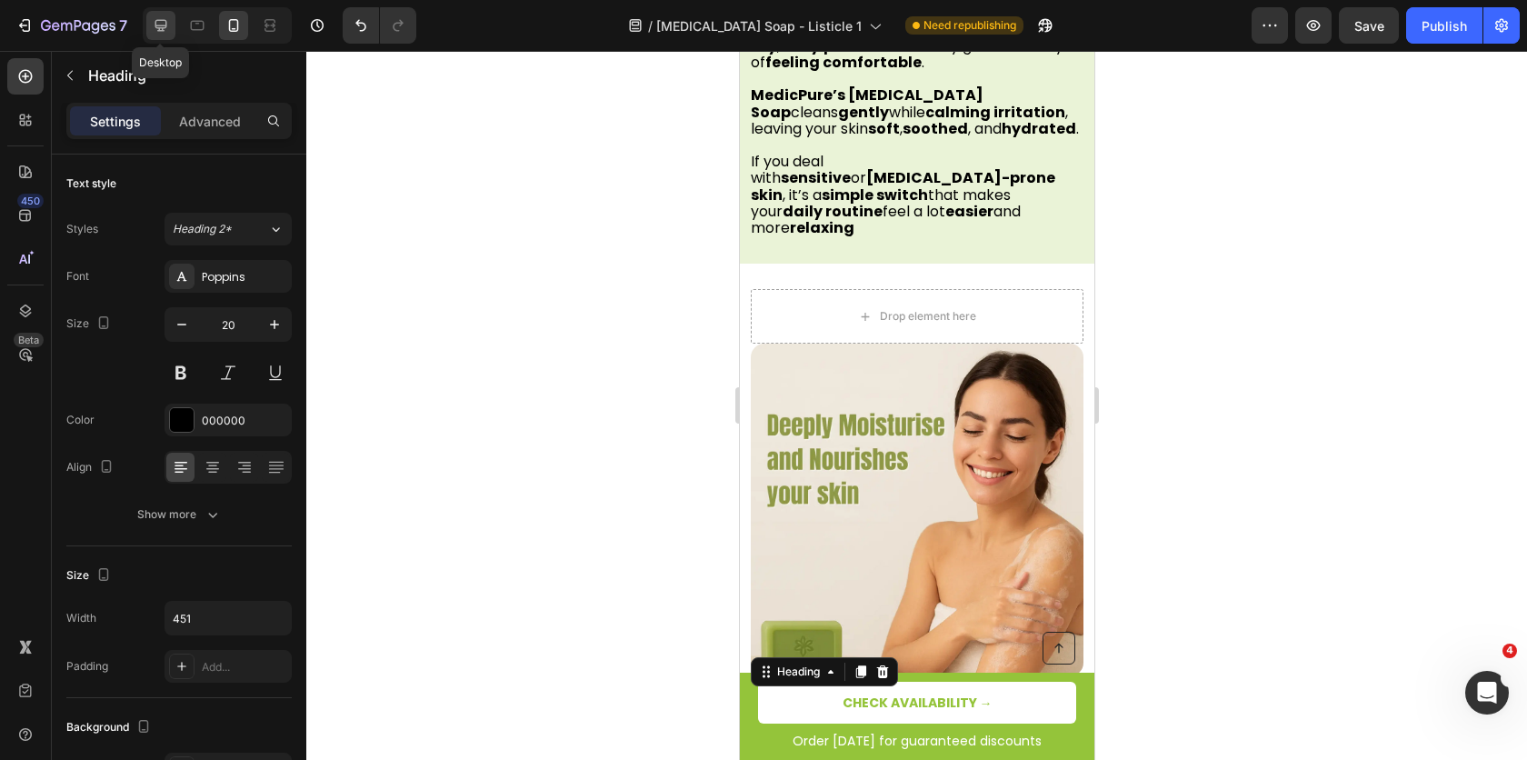
click at [167, 25] on icon at bounding box center [161, 25] width 18 height 18
type input "28"
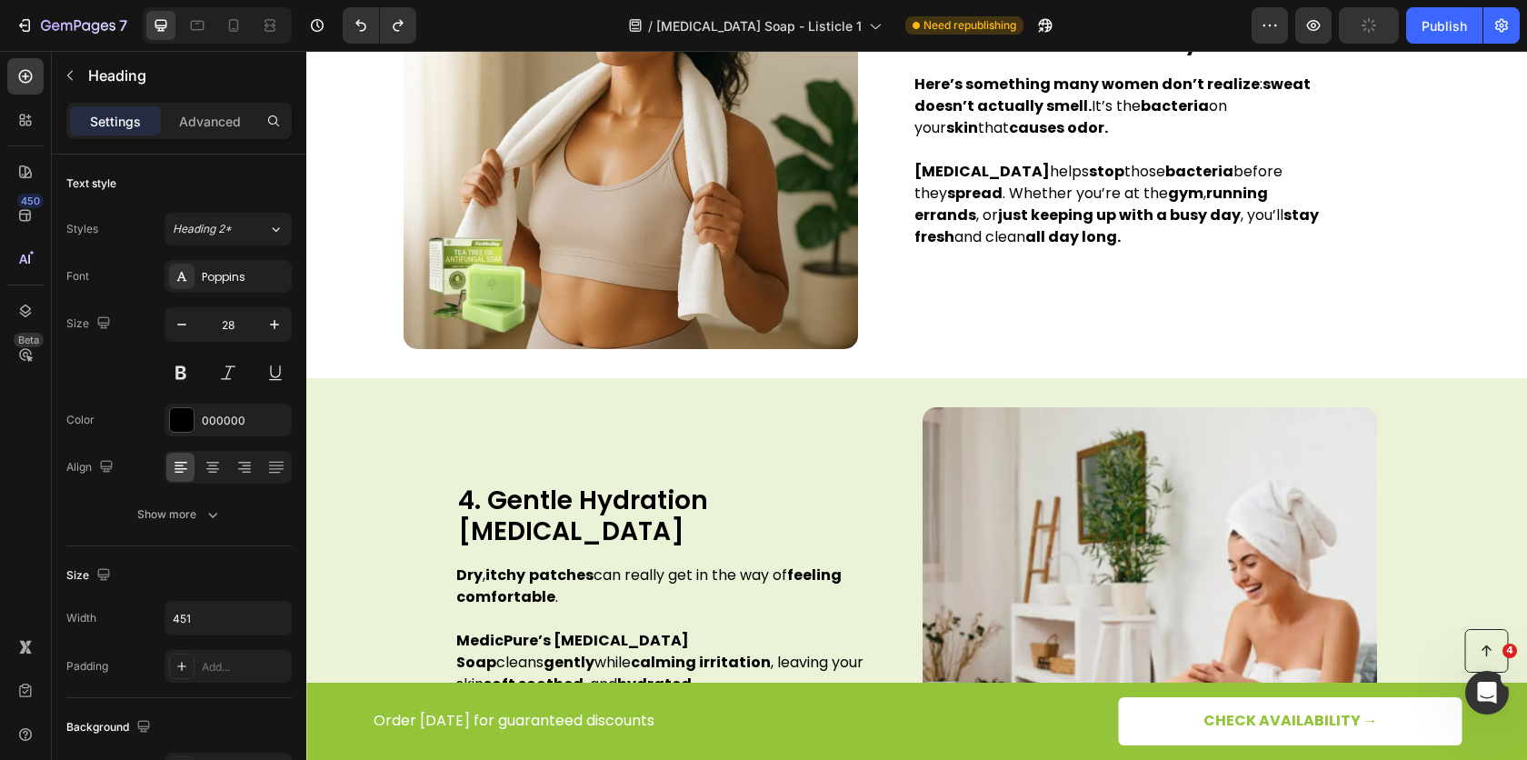
scroll to position [2319, 0]
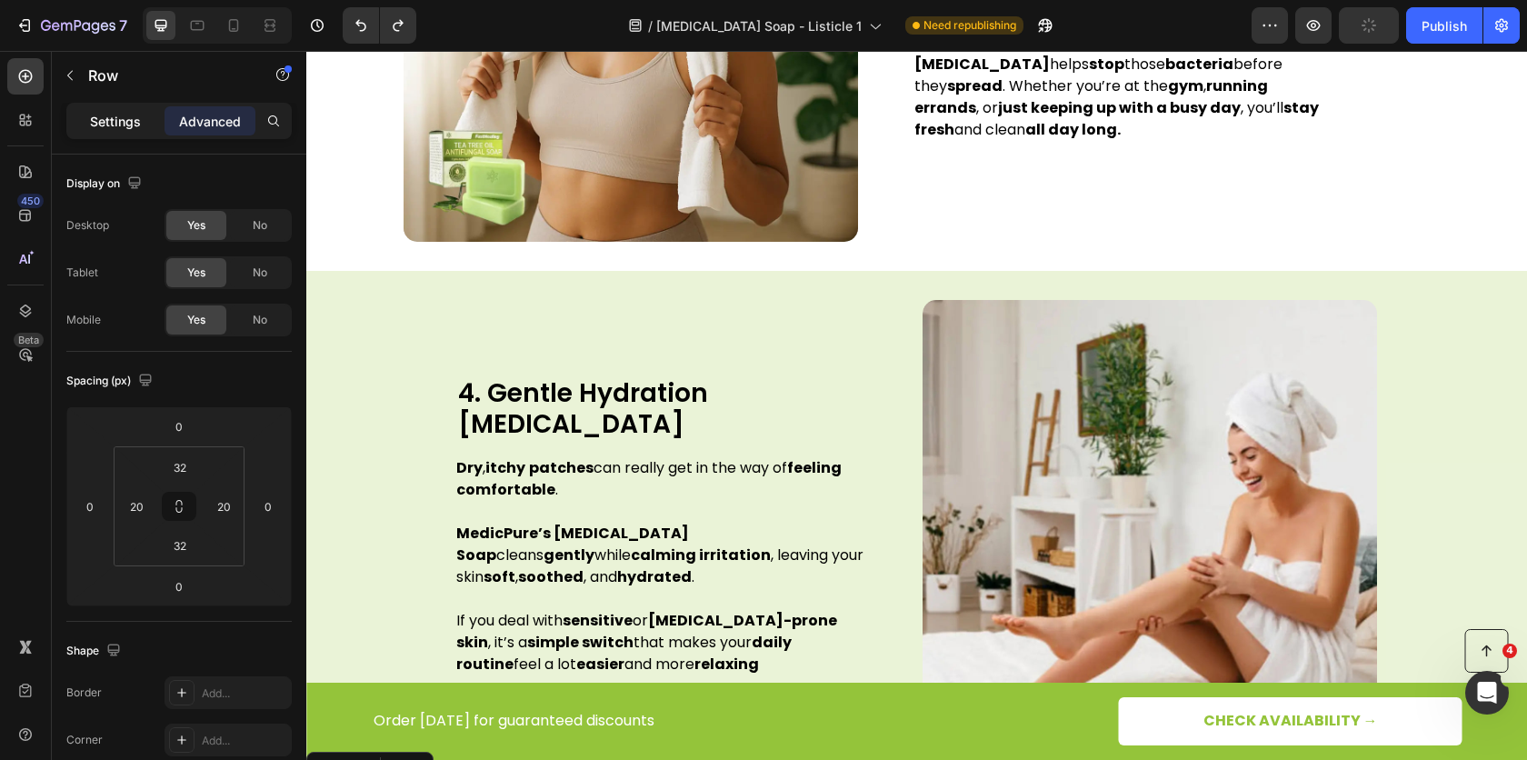
click at [120, 130] on div "Settings" at bounding box center [115, 120] width 91 height 29
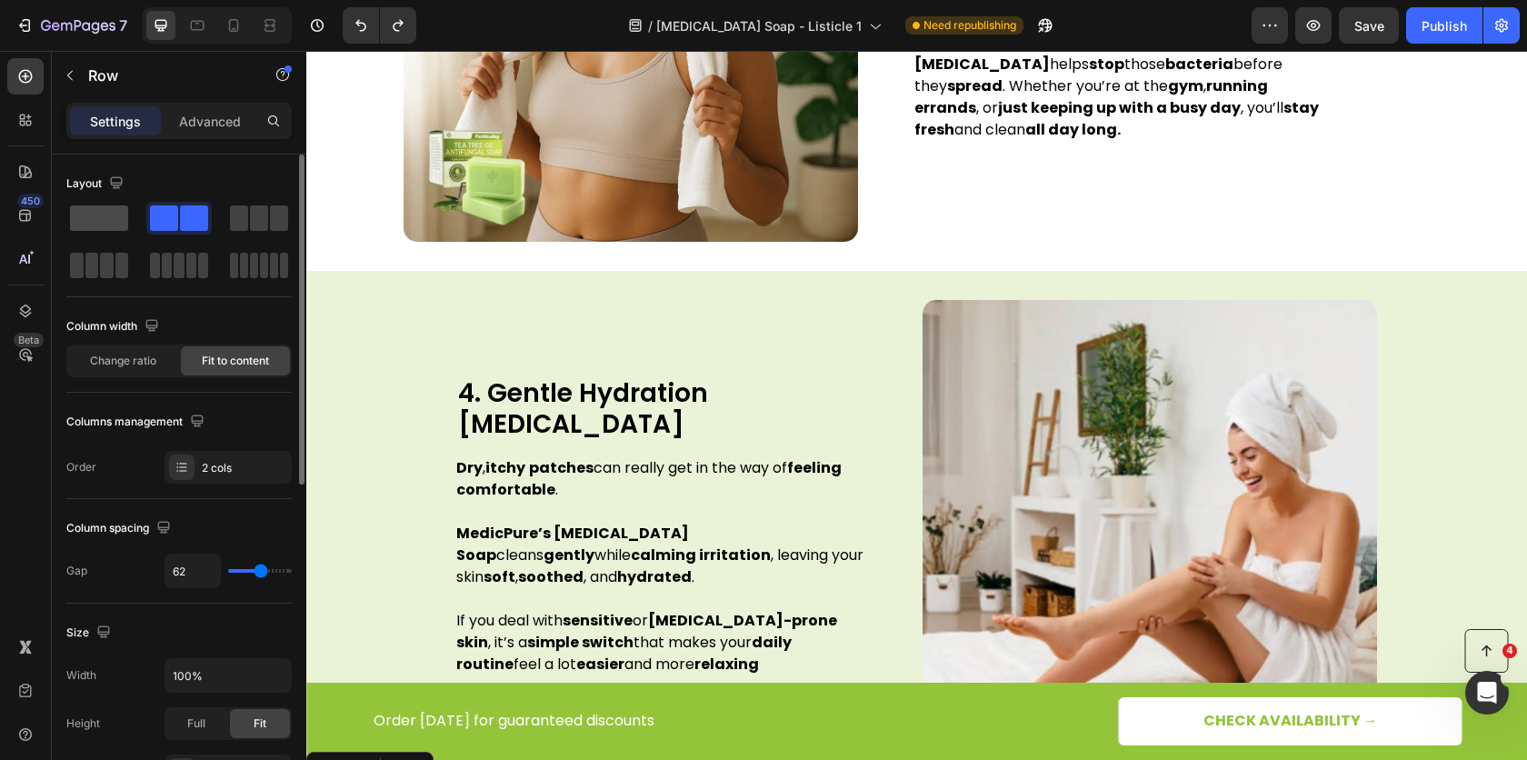
click at [100, 226] on span at bounding box center [99, 217] width 58 height 25
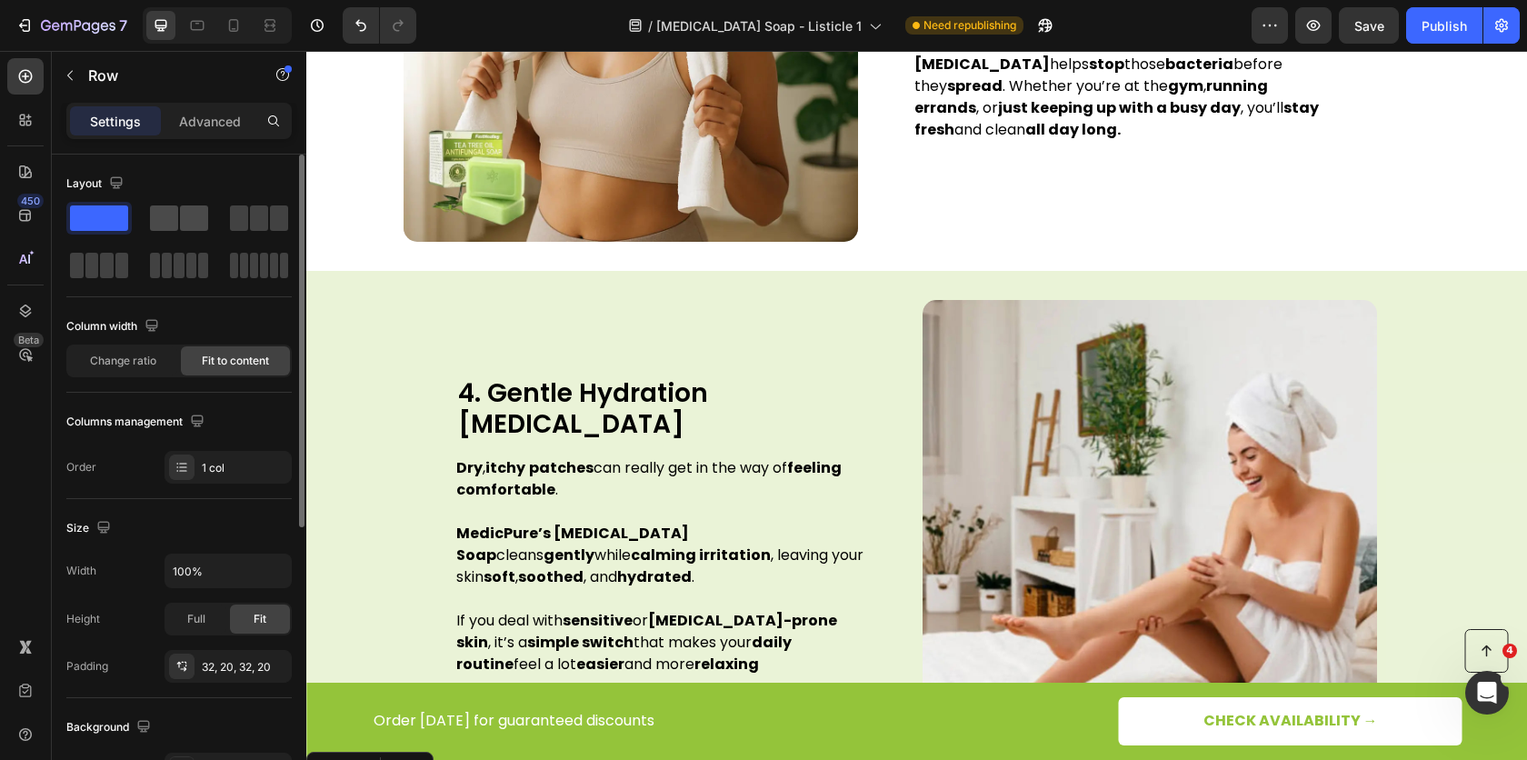
click at [175, 217] on span at bounding box center [164, 217] width 28 height 25
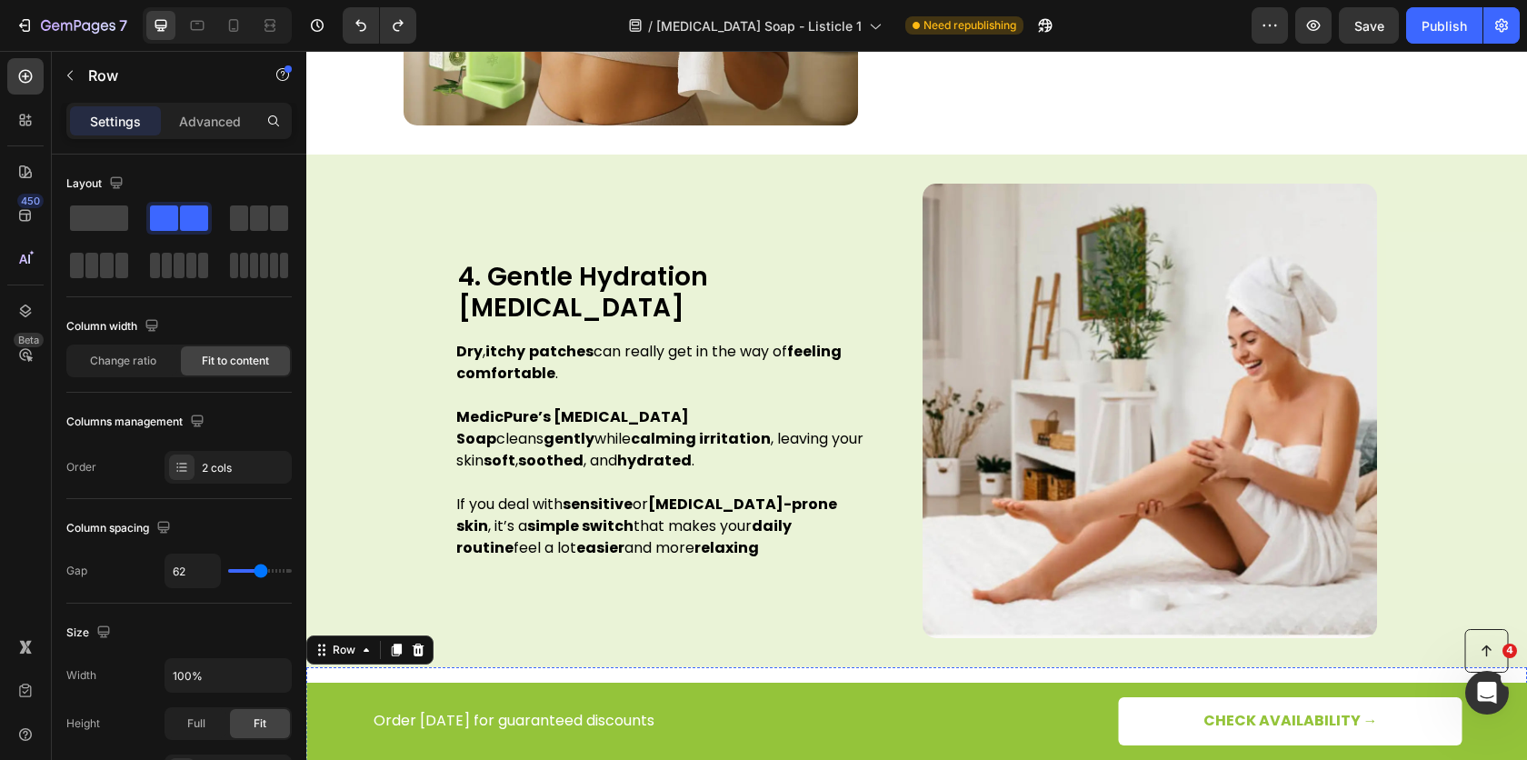
scroll to position [2431, 0]
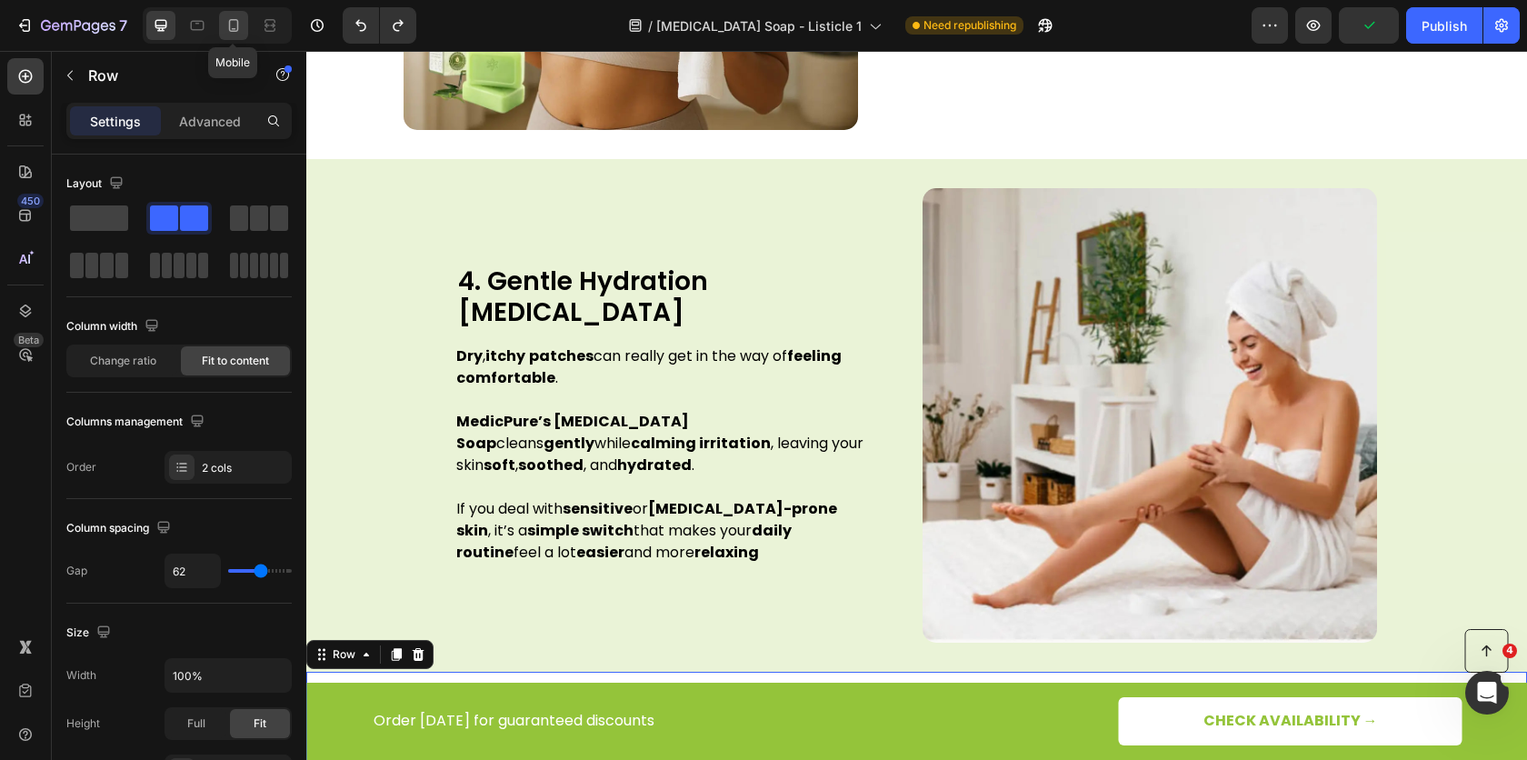
click at [235, 32] on icon at bounding box center [234, 25] width 18 height 18
type input "0"
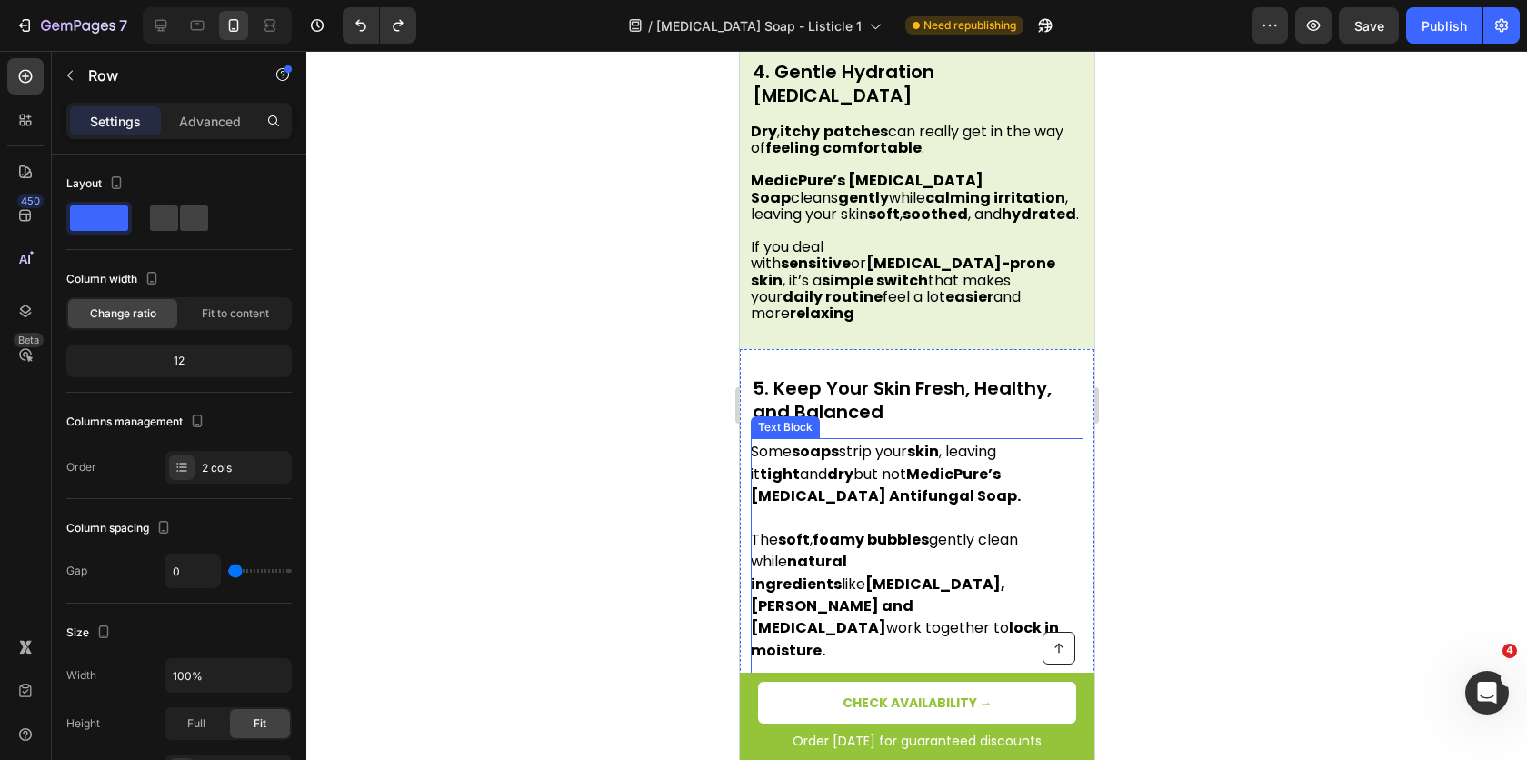
scroll to position [3177, 0]
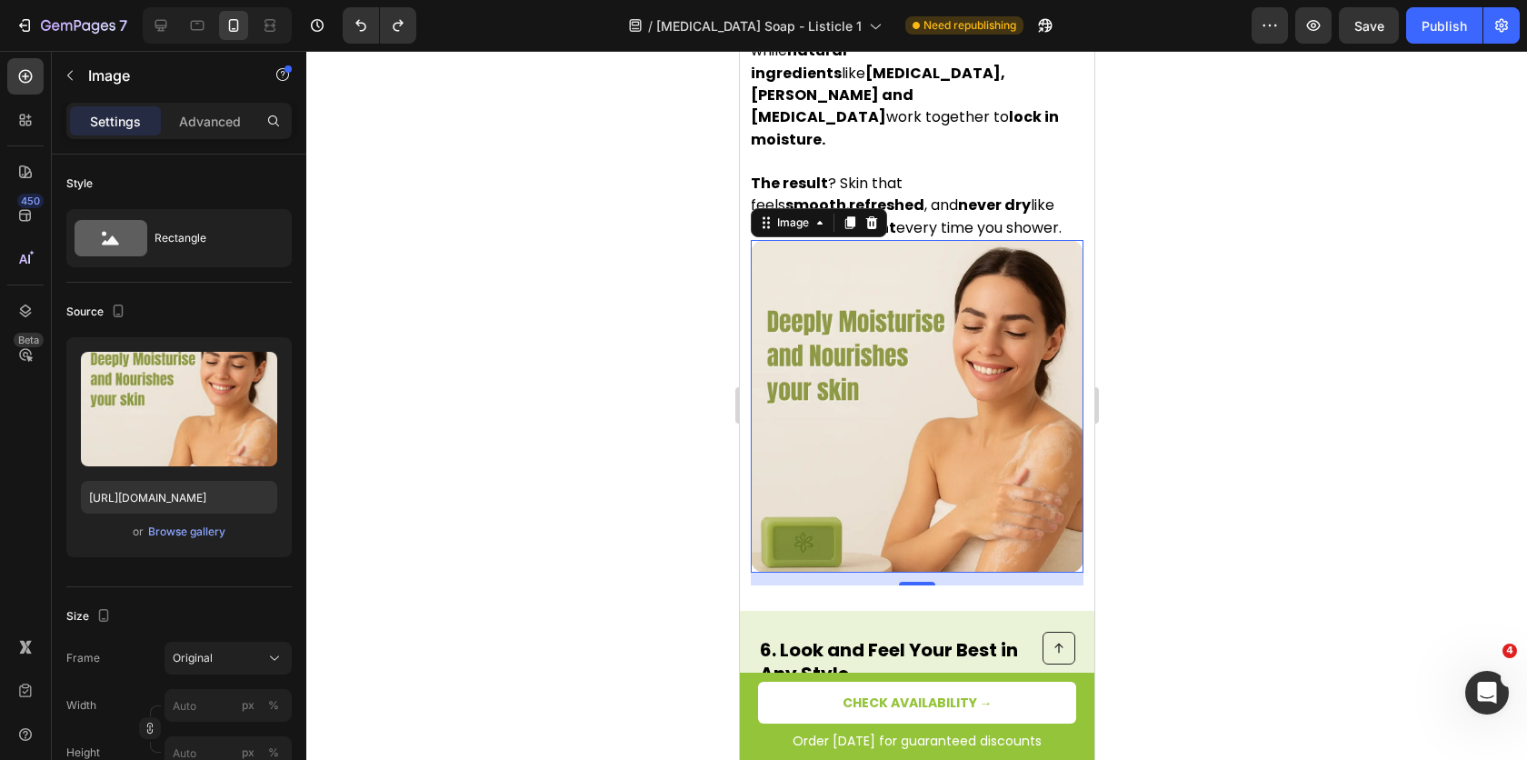
scroll to position [3514, 0]
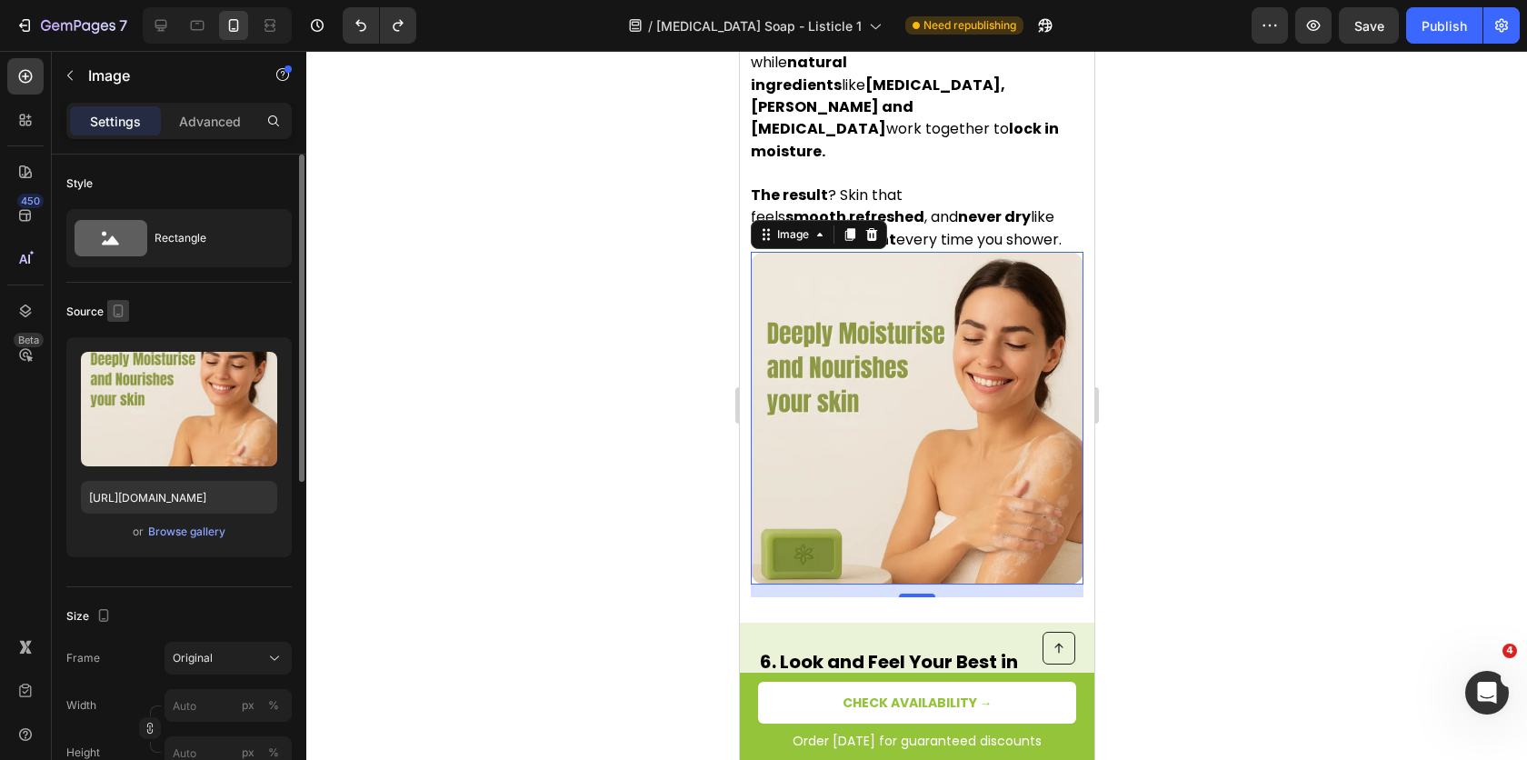
click at [115, 315] on icon "button" at bounding box center [119, 311] width 10 height 13
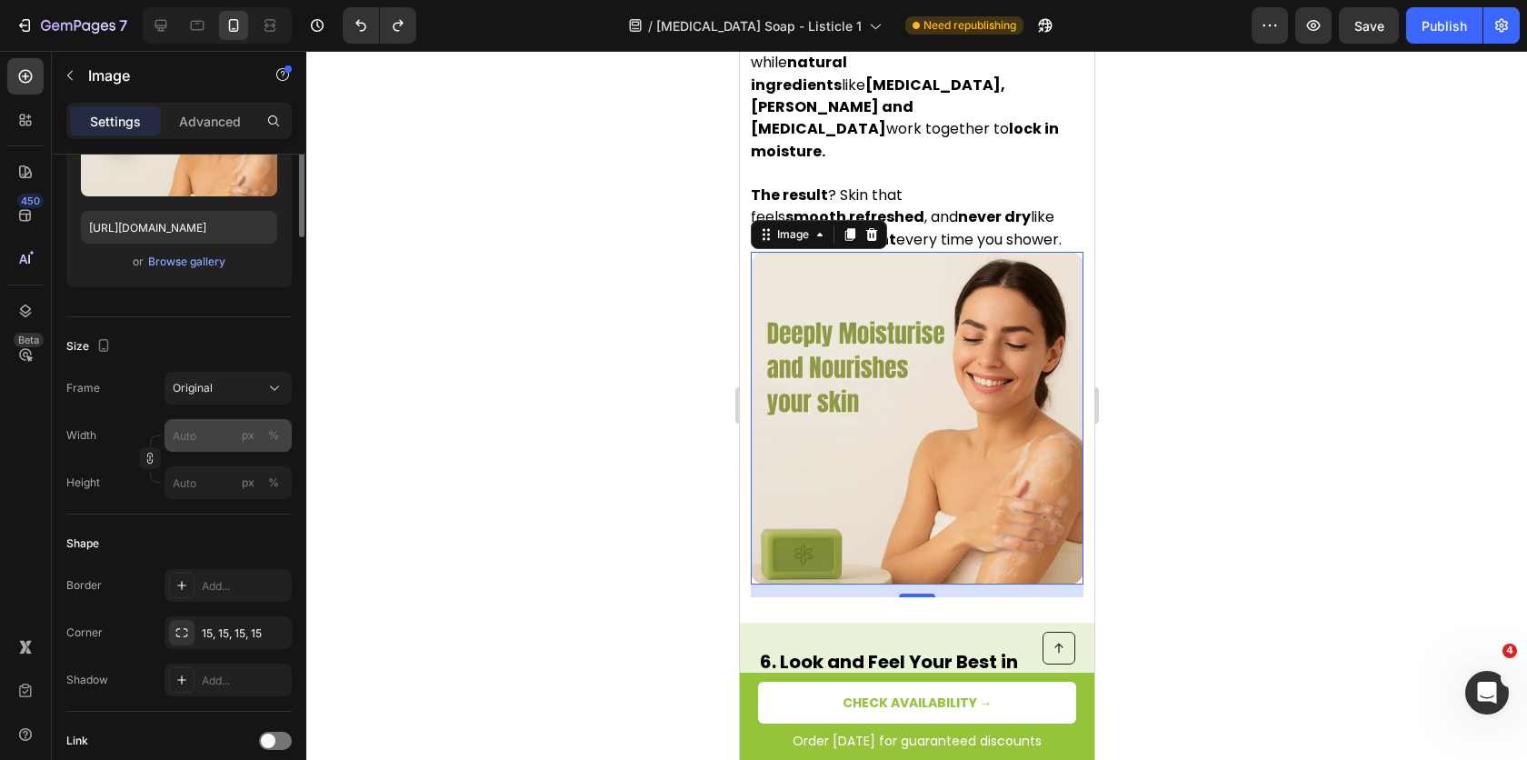
scroll to position [0, 0]
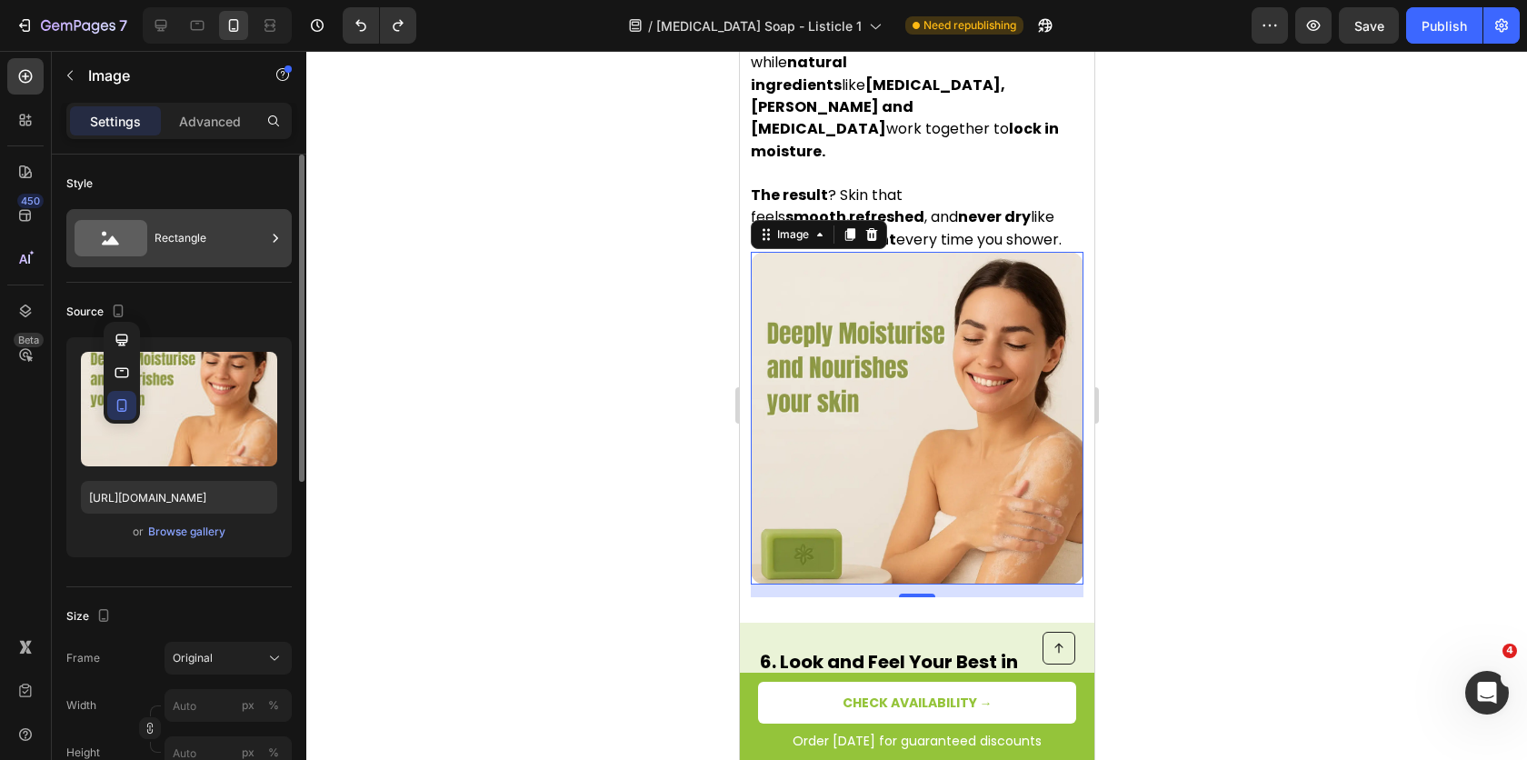
click at [210, 240] on div "Rectangle" at bounding box center [210, 238] width 111 height 42
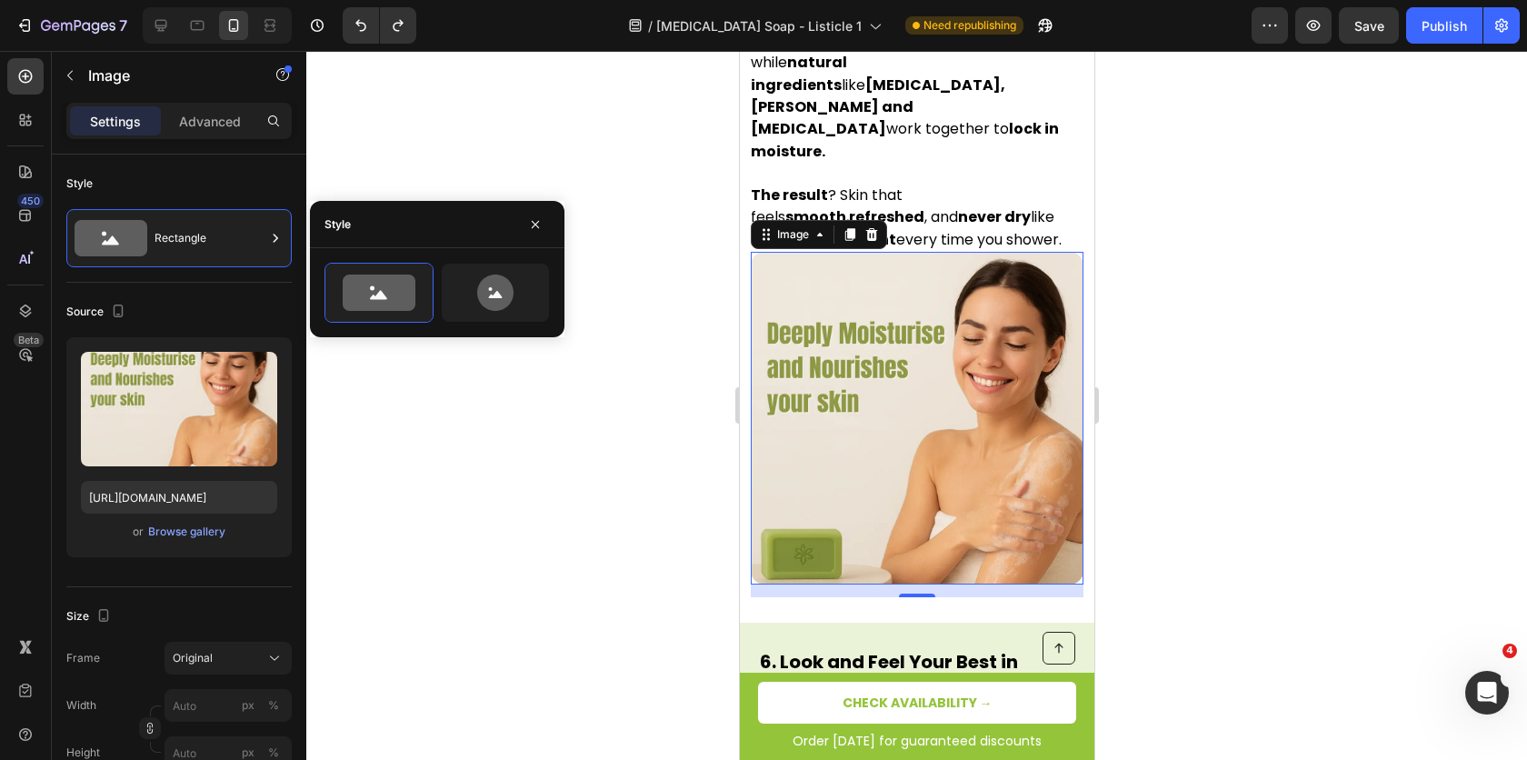
click at [375, 495] on div at bounding box center [916, 405] width 1221 height 709
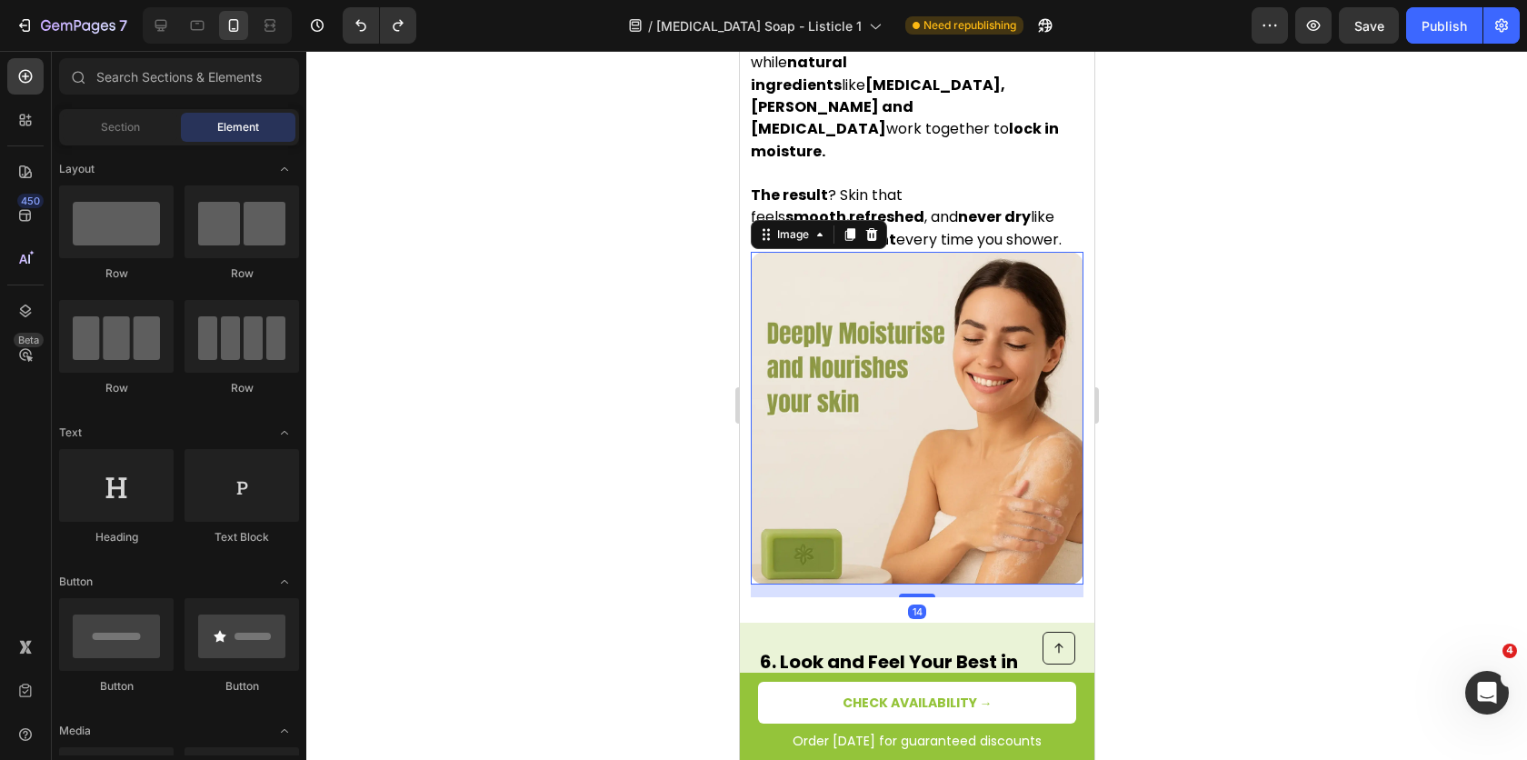
click at [831, 441] on img at bounding box center [916, 418] width 333 height 333
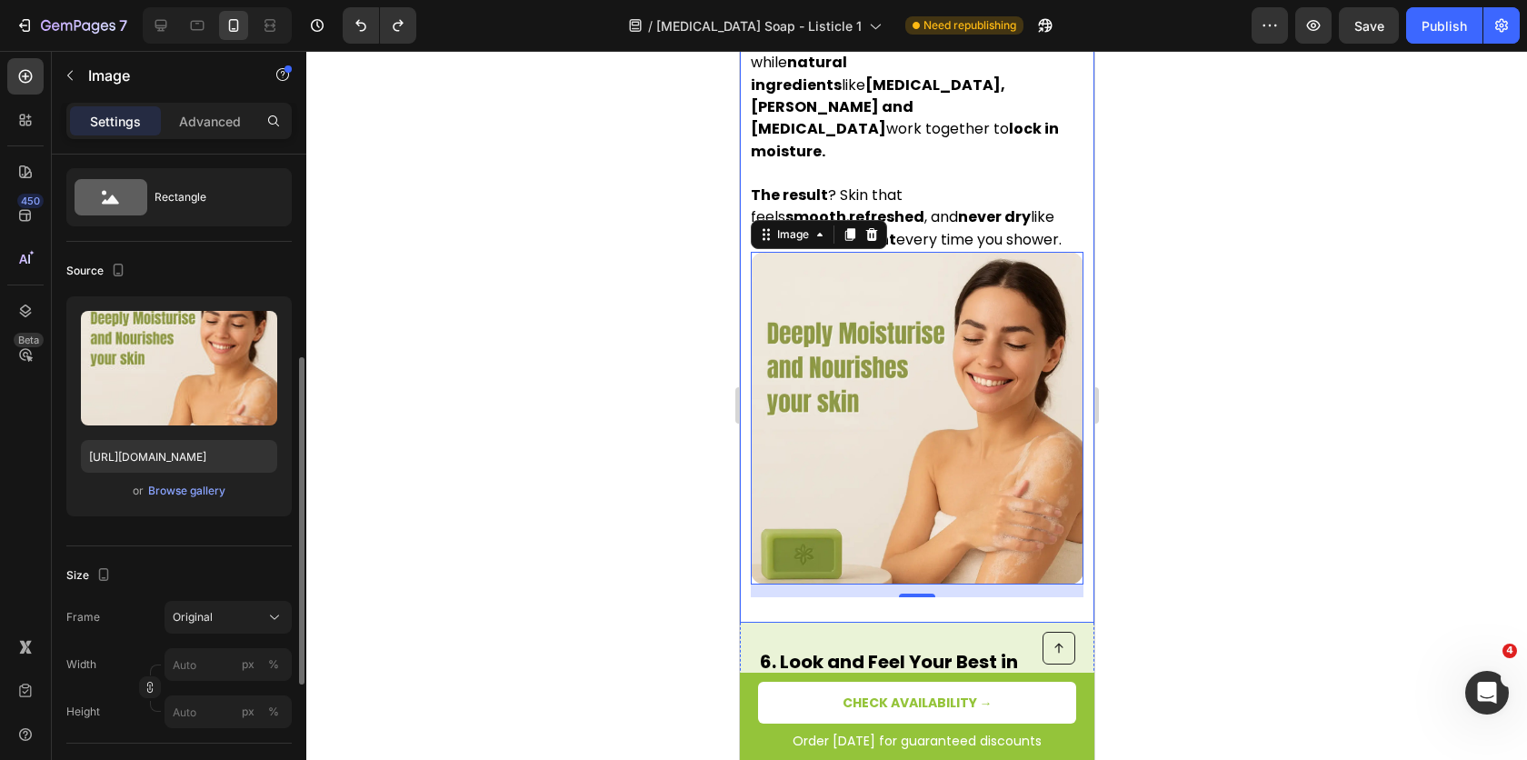
scroll to position [163, 0]
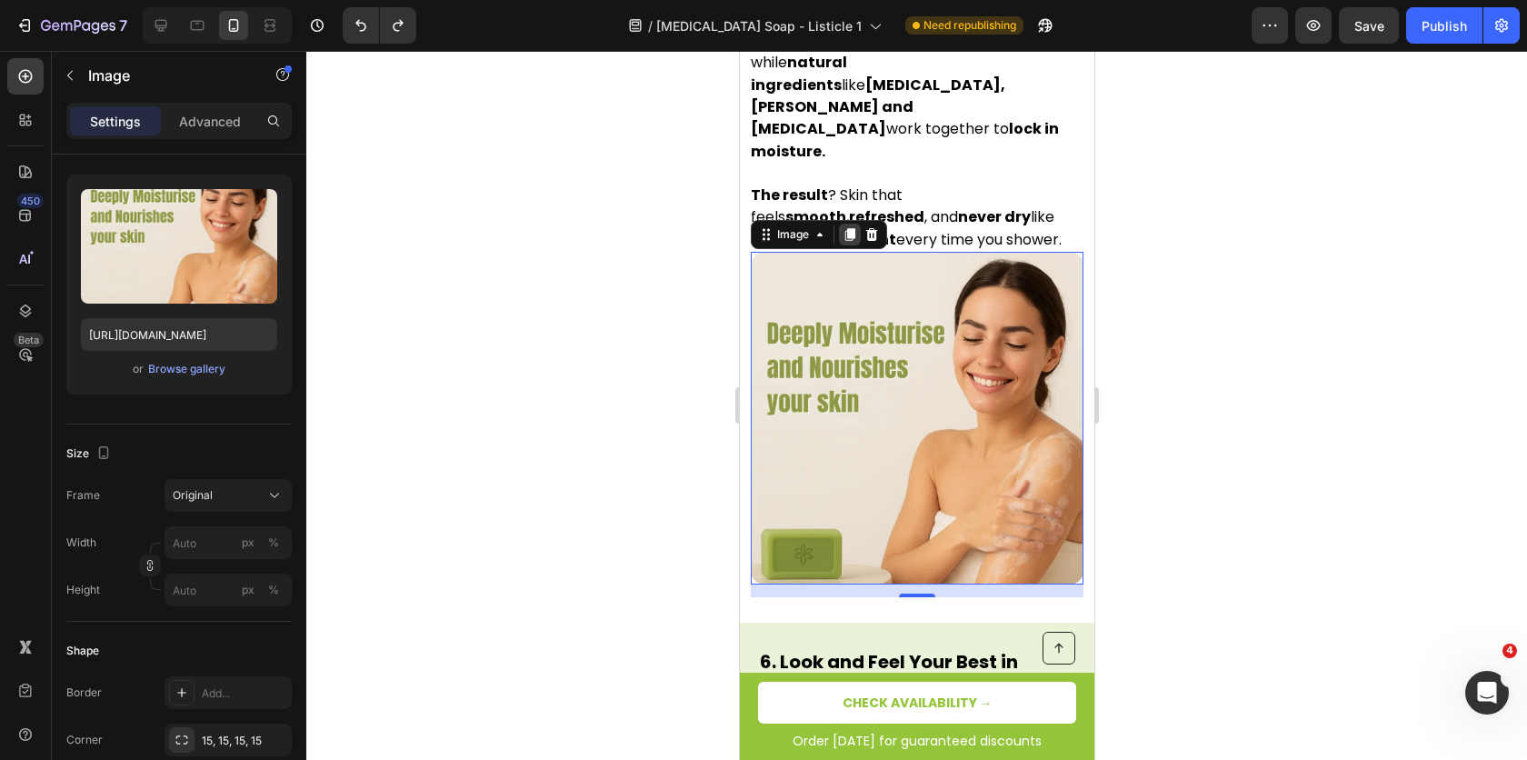
click at [846, 228] on icon at bounding box center [850, 234] width 10 height 13
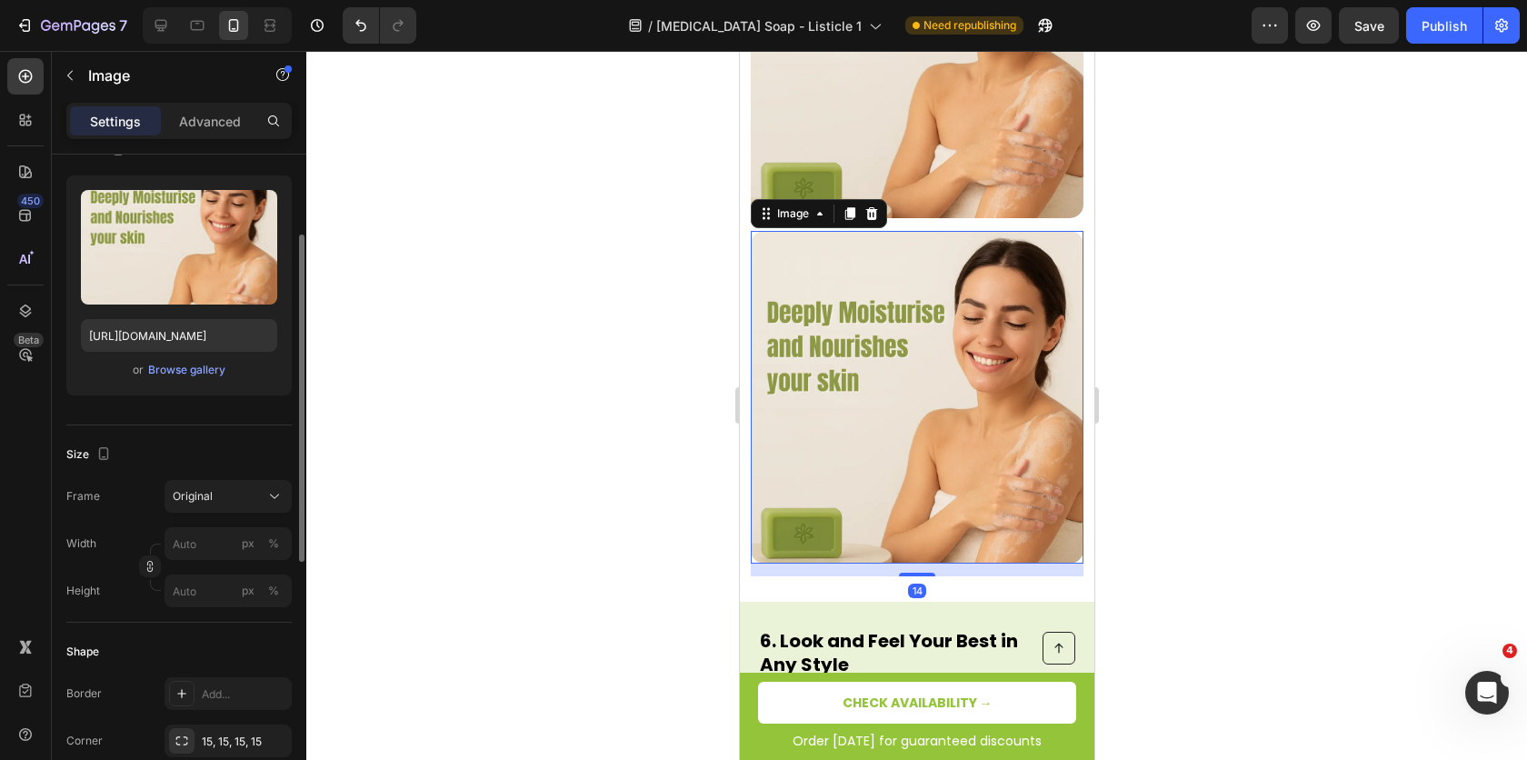
scroll to position [3954, 0]
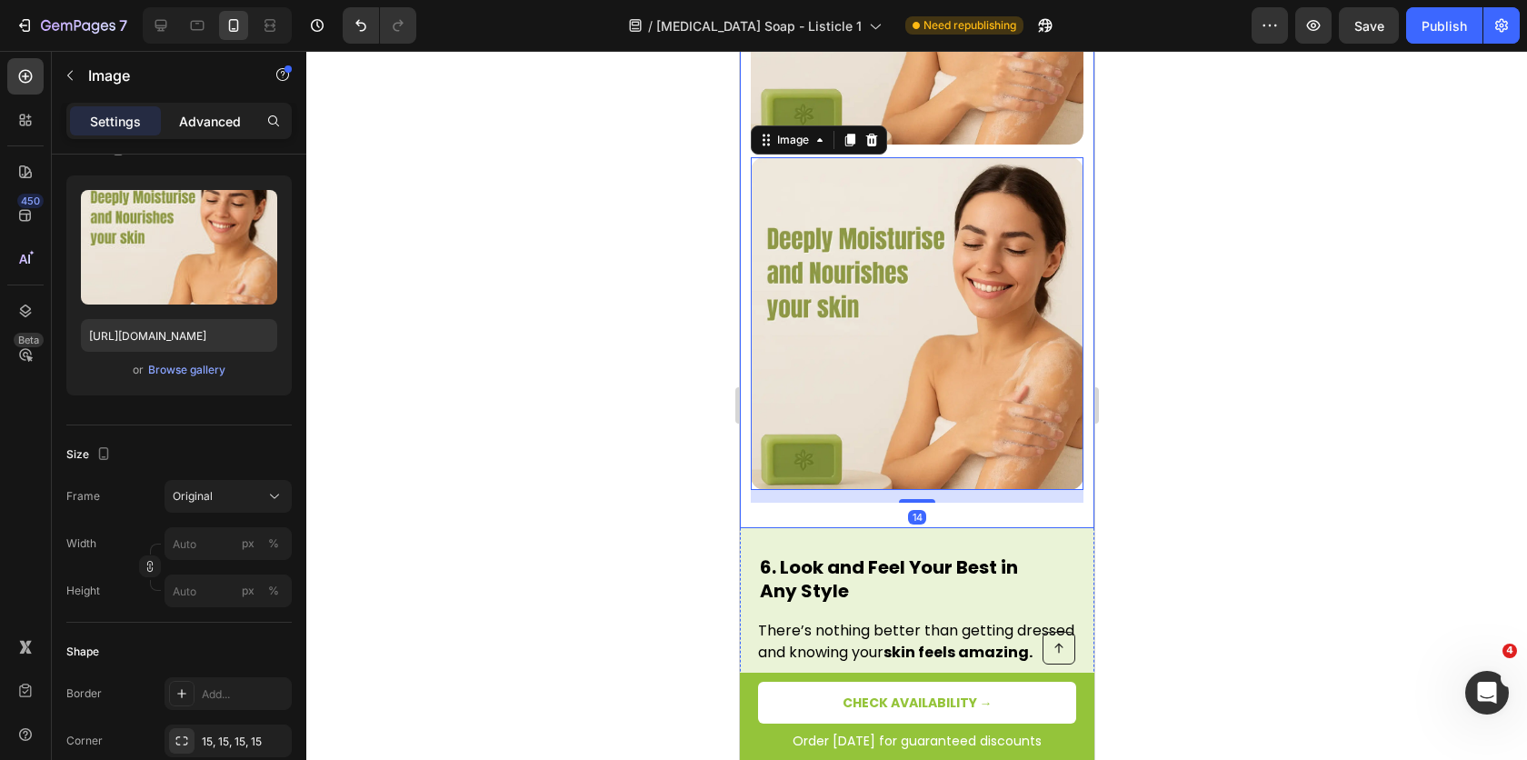
click at [198, 124] on p "Advanced" at bounding box center [210, 121] width 62 height 19
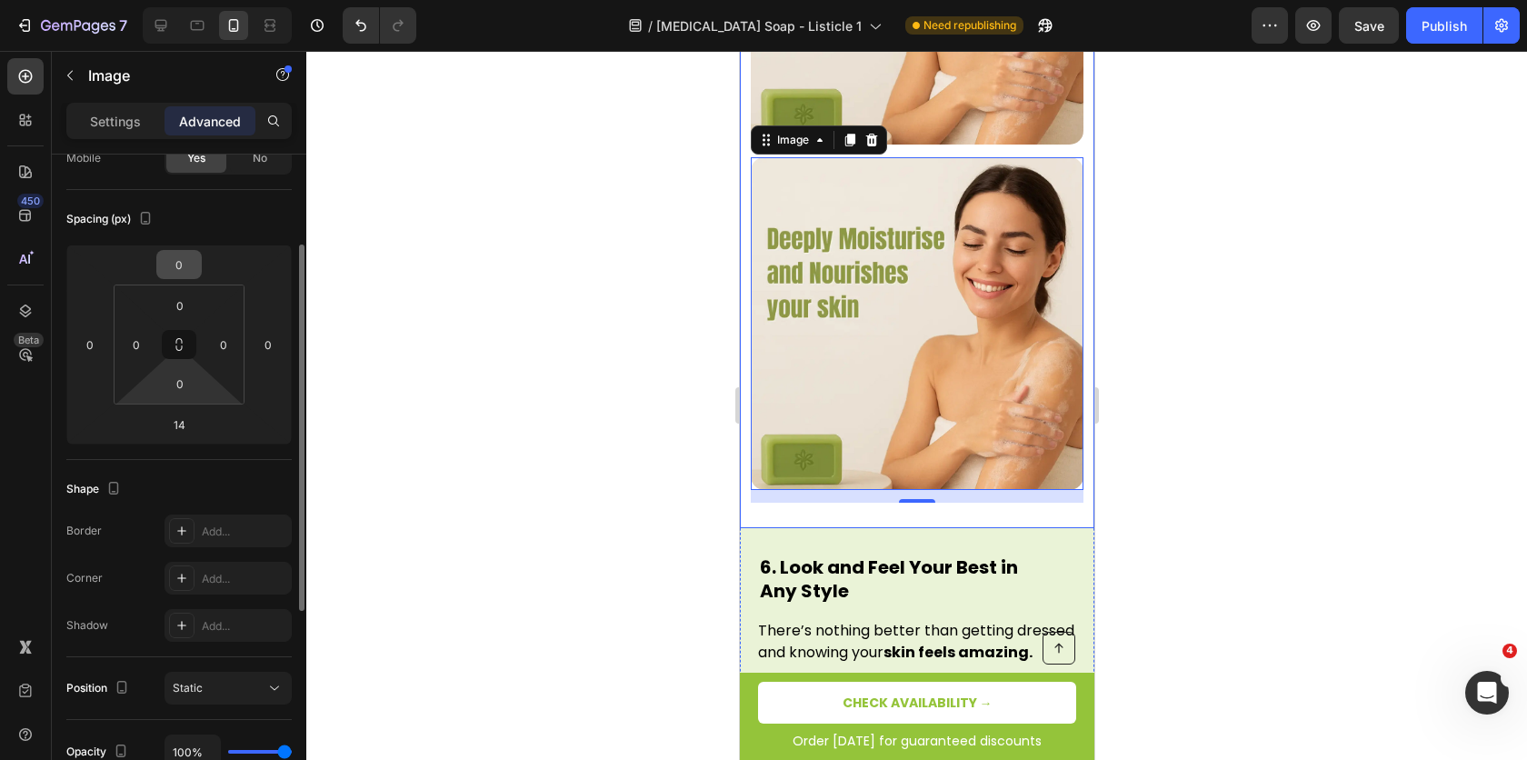
scroll to position [0, 0]
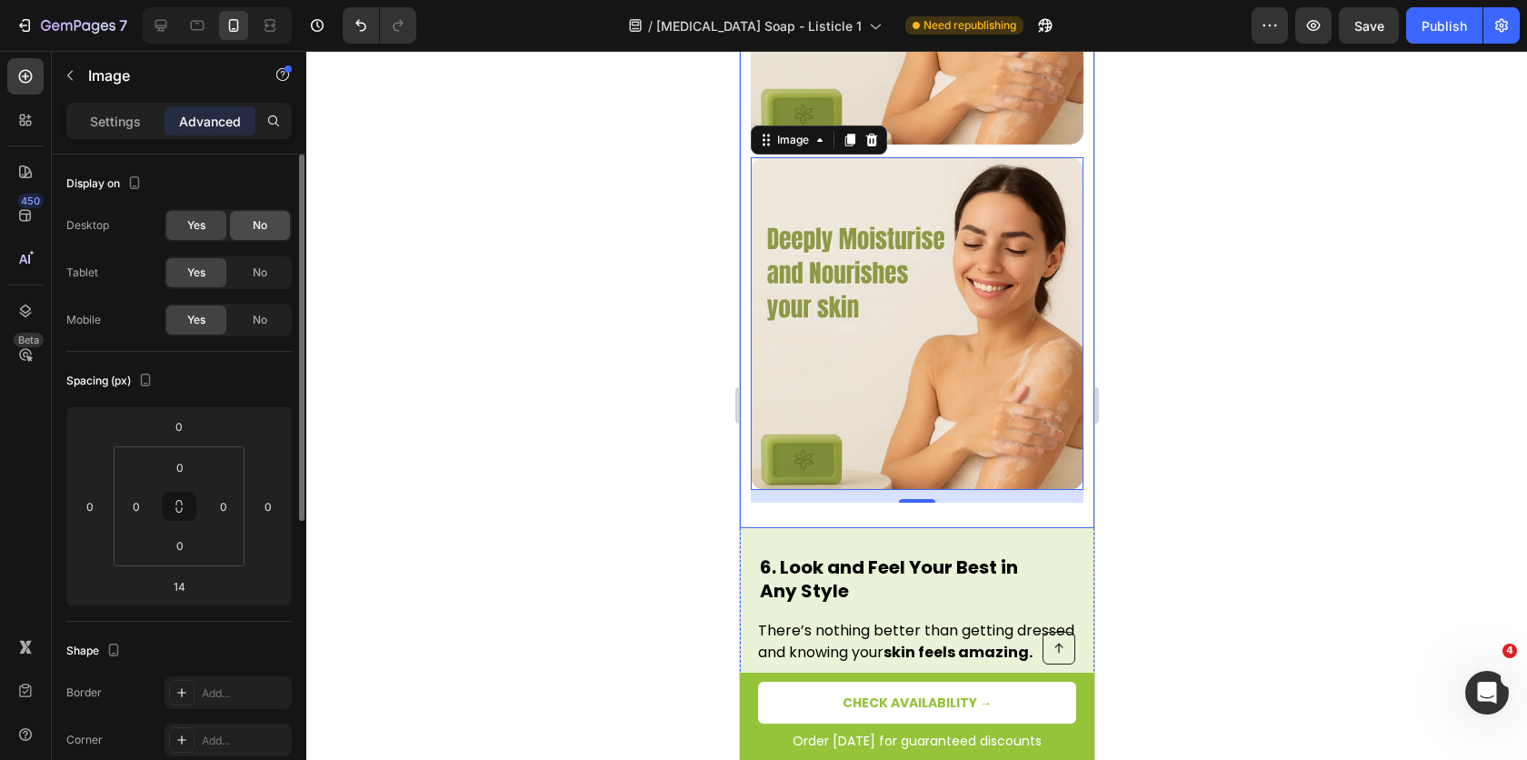
click at [250, 223] on div "No" at bounding box center [260, 225] width 60 height 29
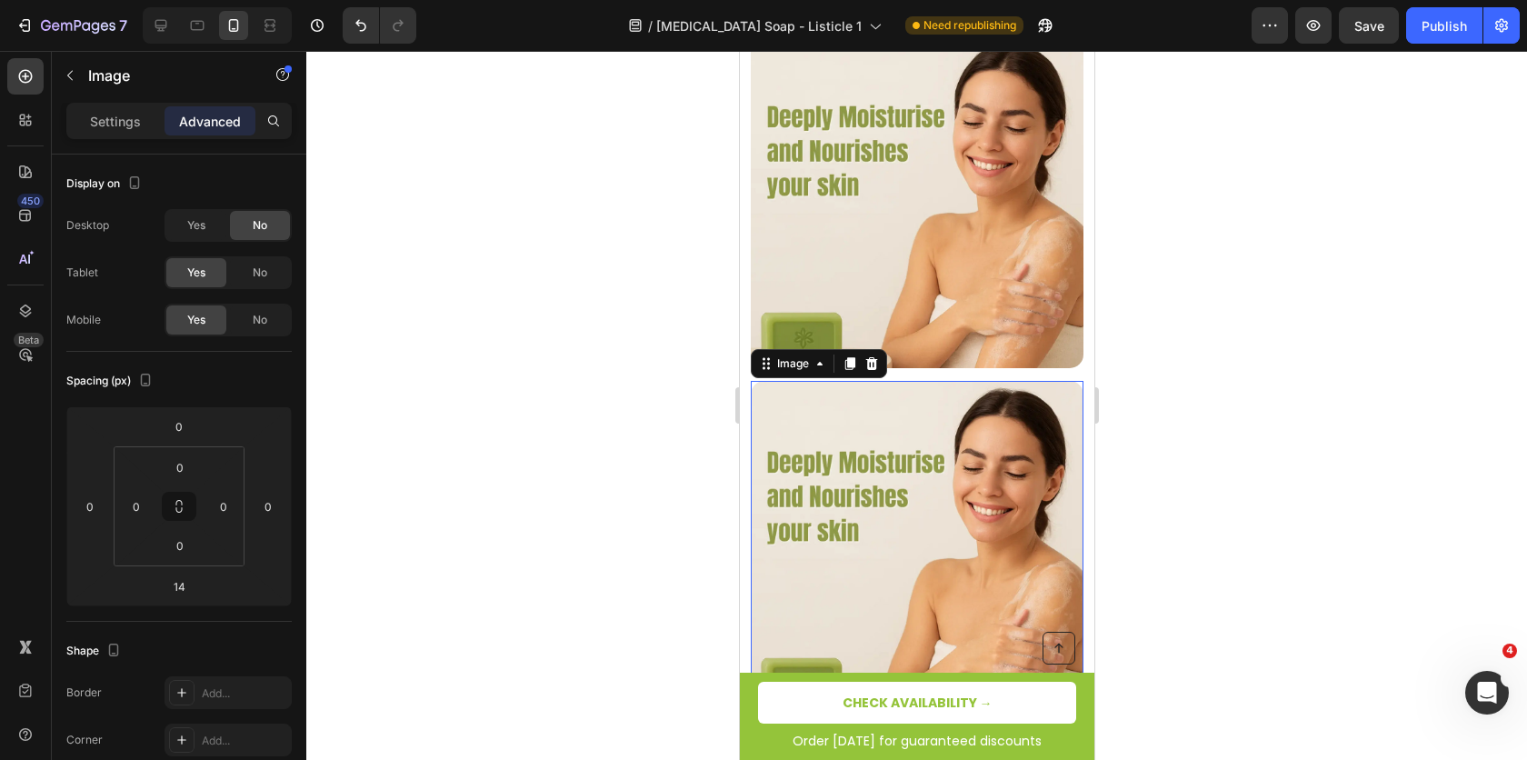
scroll to position [3729, 0]
click at [880, 230] on img at bounding box center [916, 202] width 333 height 333
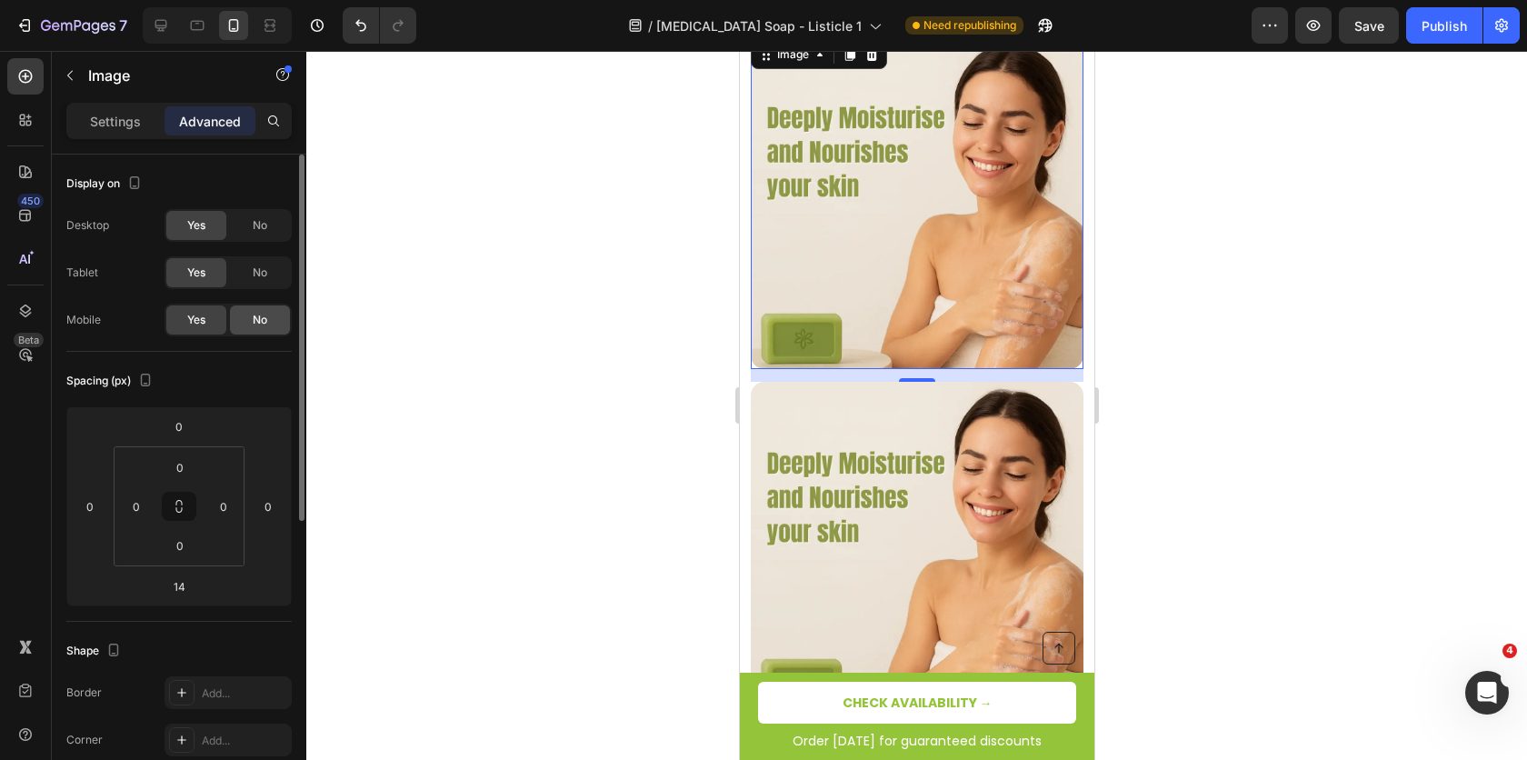
click at [260, 319] on span "No" at bounding box center [260, 320] width 15 height 16
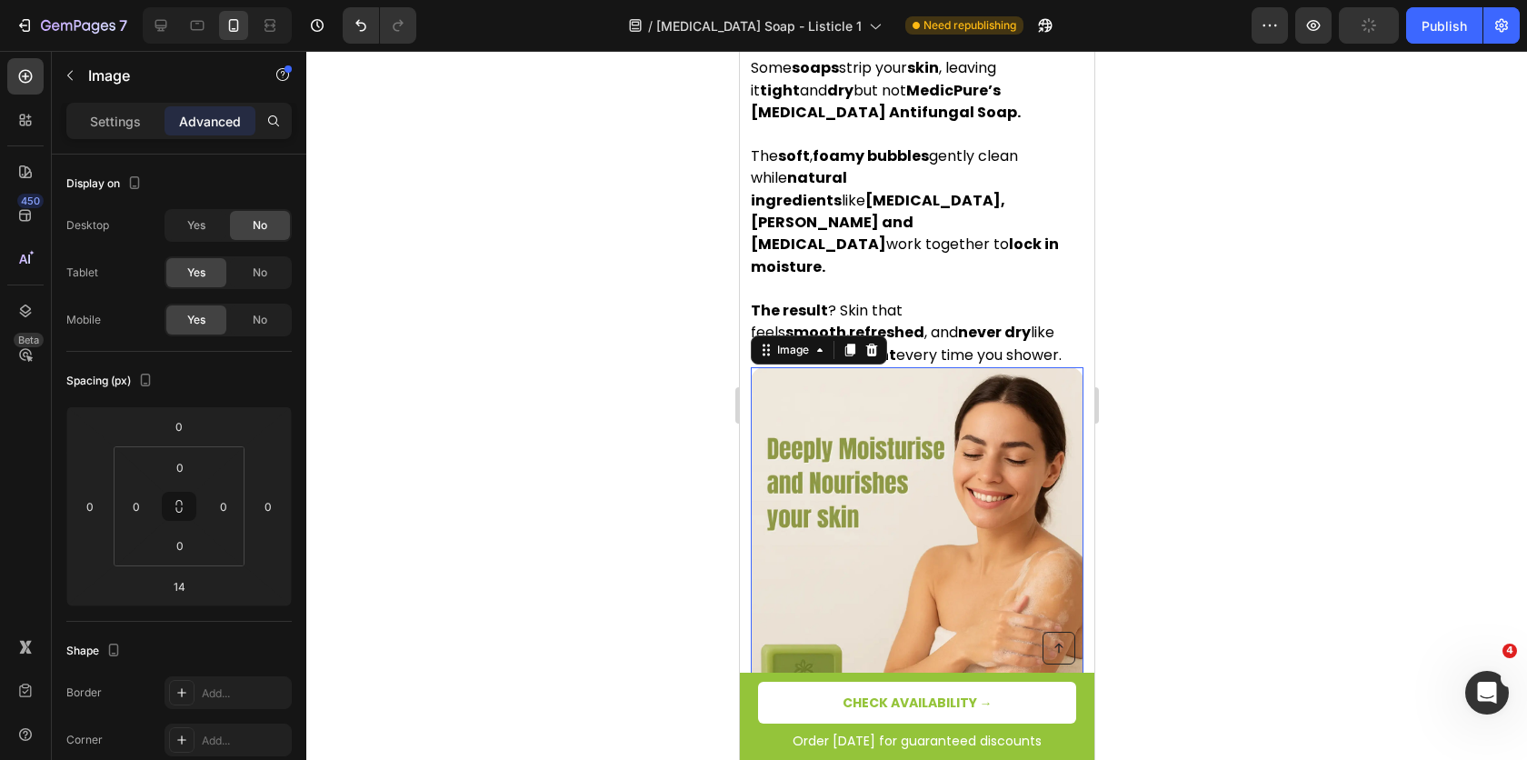
click at [958, 434] on img at bounding box center [916, 533] width 333 height 333
click at [253, 268] on span "No" at bounding box center [260, 273] width 15 height 16
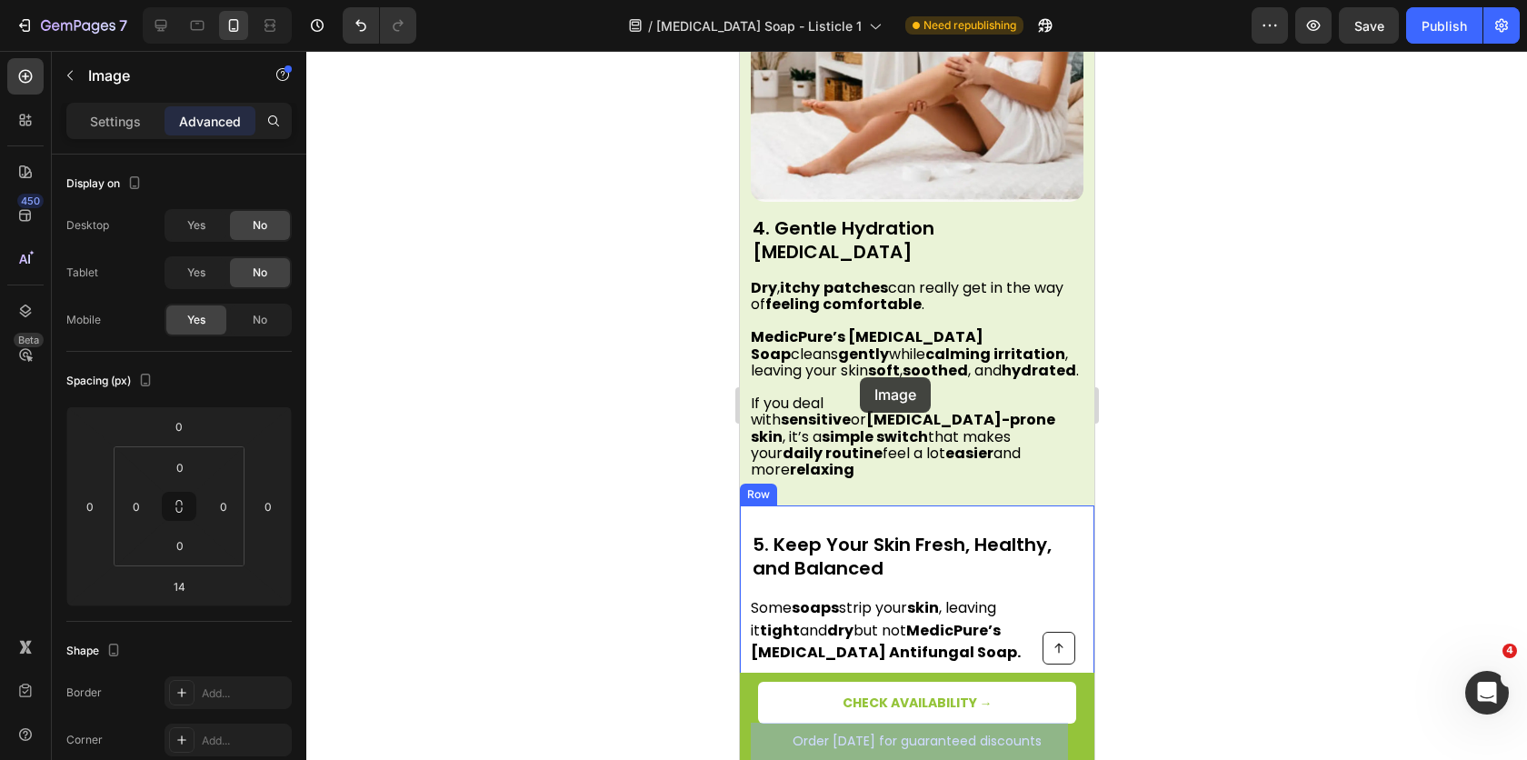
scroll to position [2997, 0]
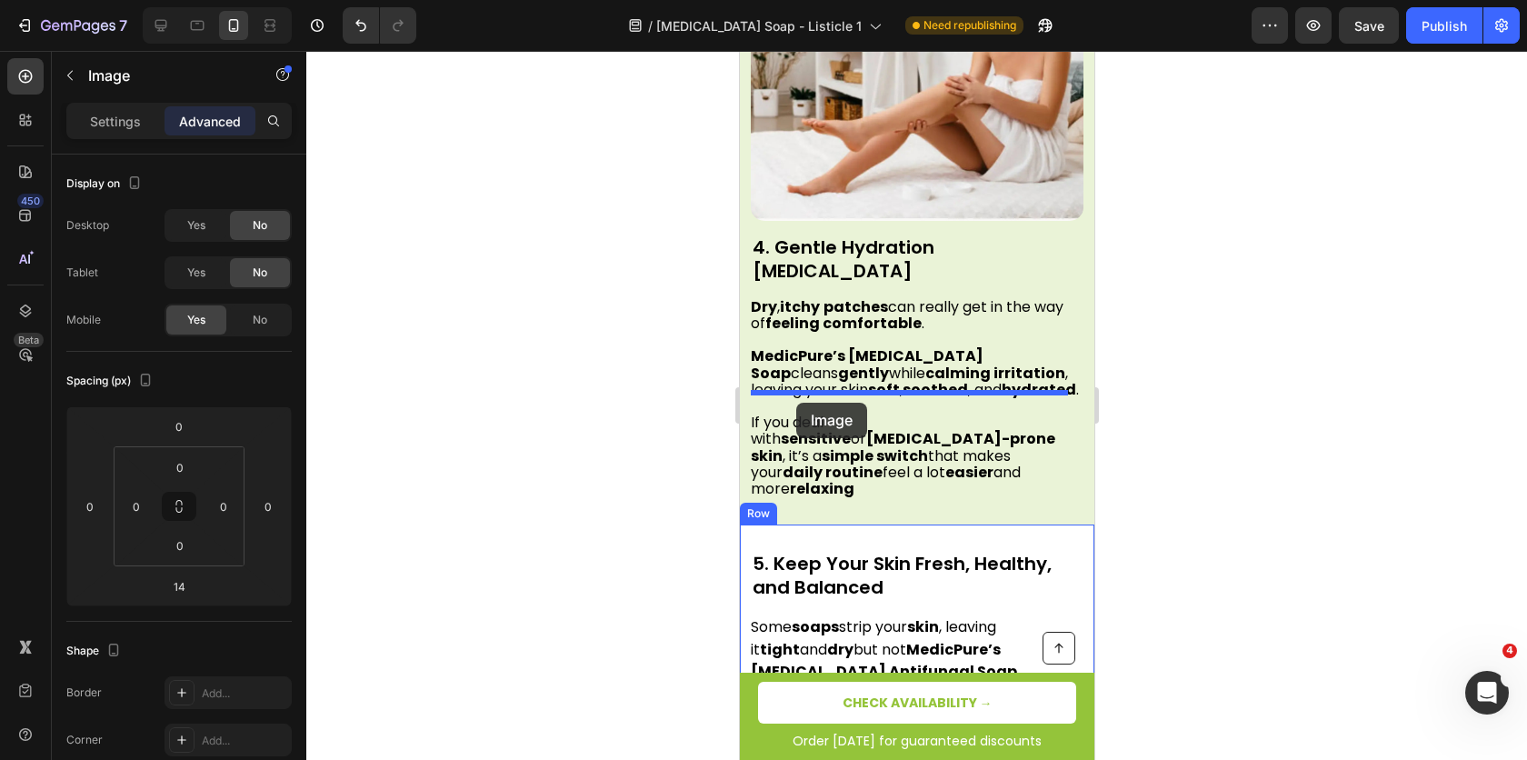
drag, startPoint x: 770, startPoint y: 325, endPoint x: 796, endPoint y: 403, distance: 82.5
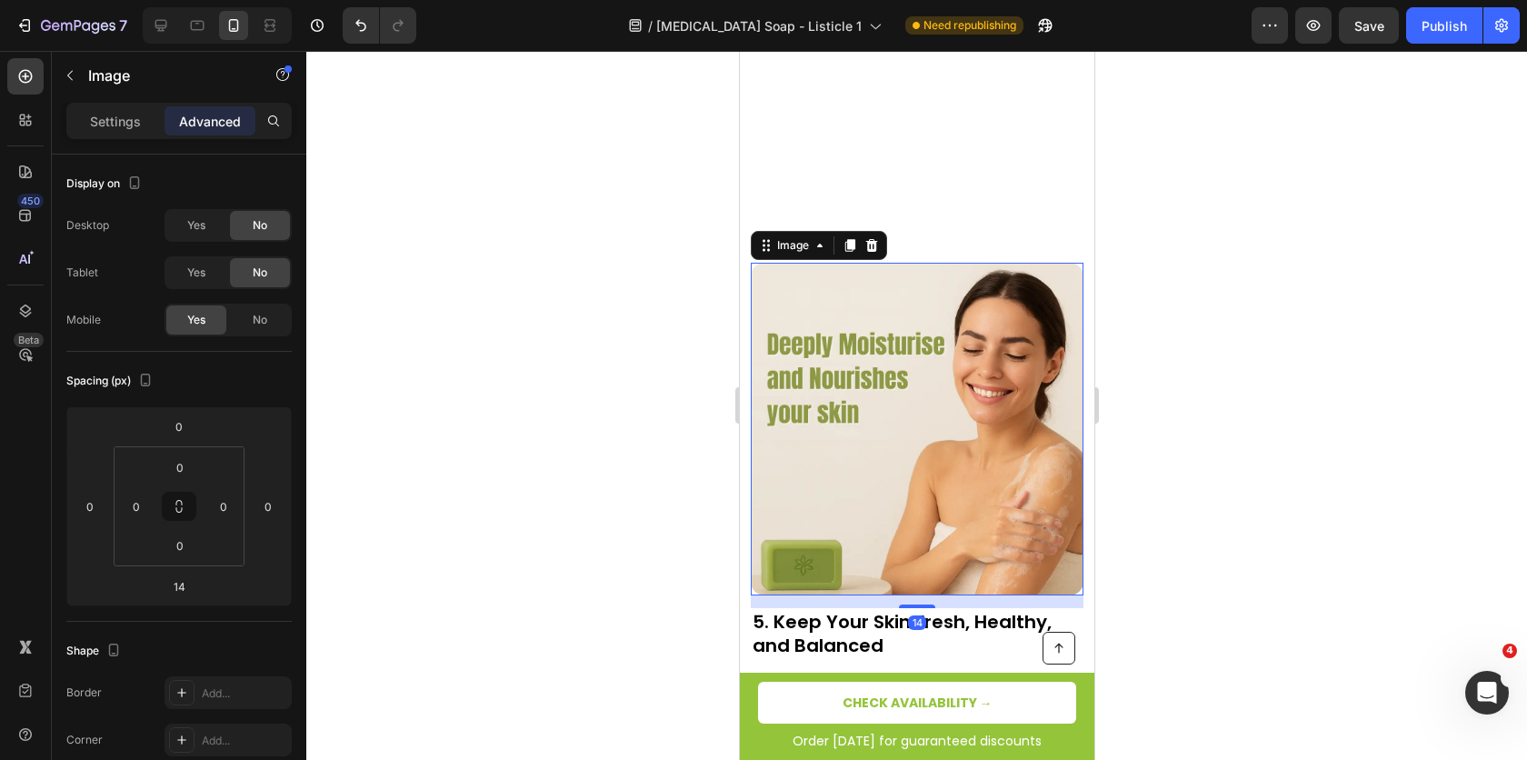
scroll to position [3468, 0]
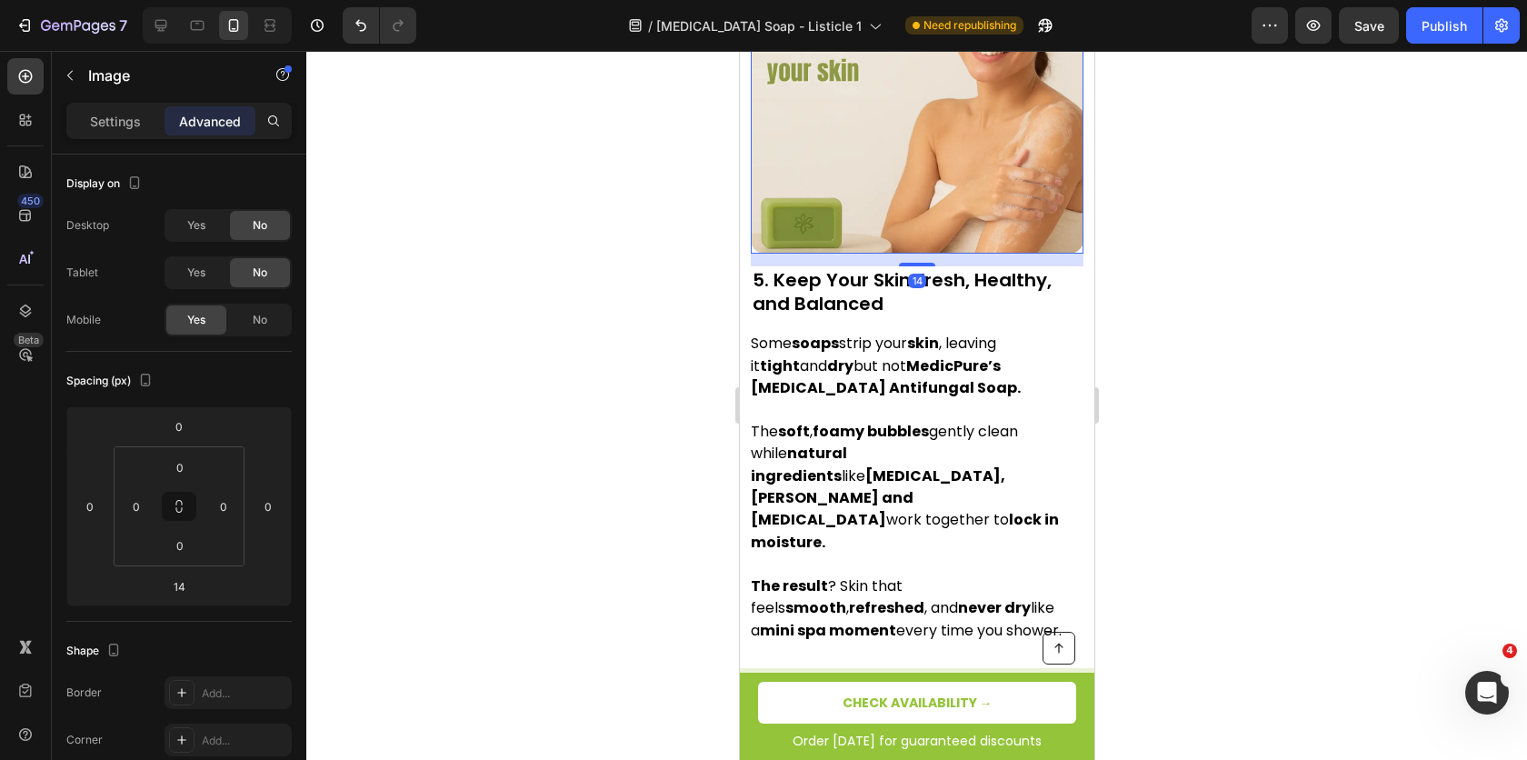
click at [1186, 381] on div at bounding box center [916, 405] width 1221 height 709
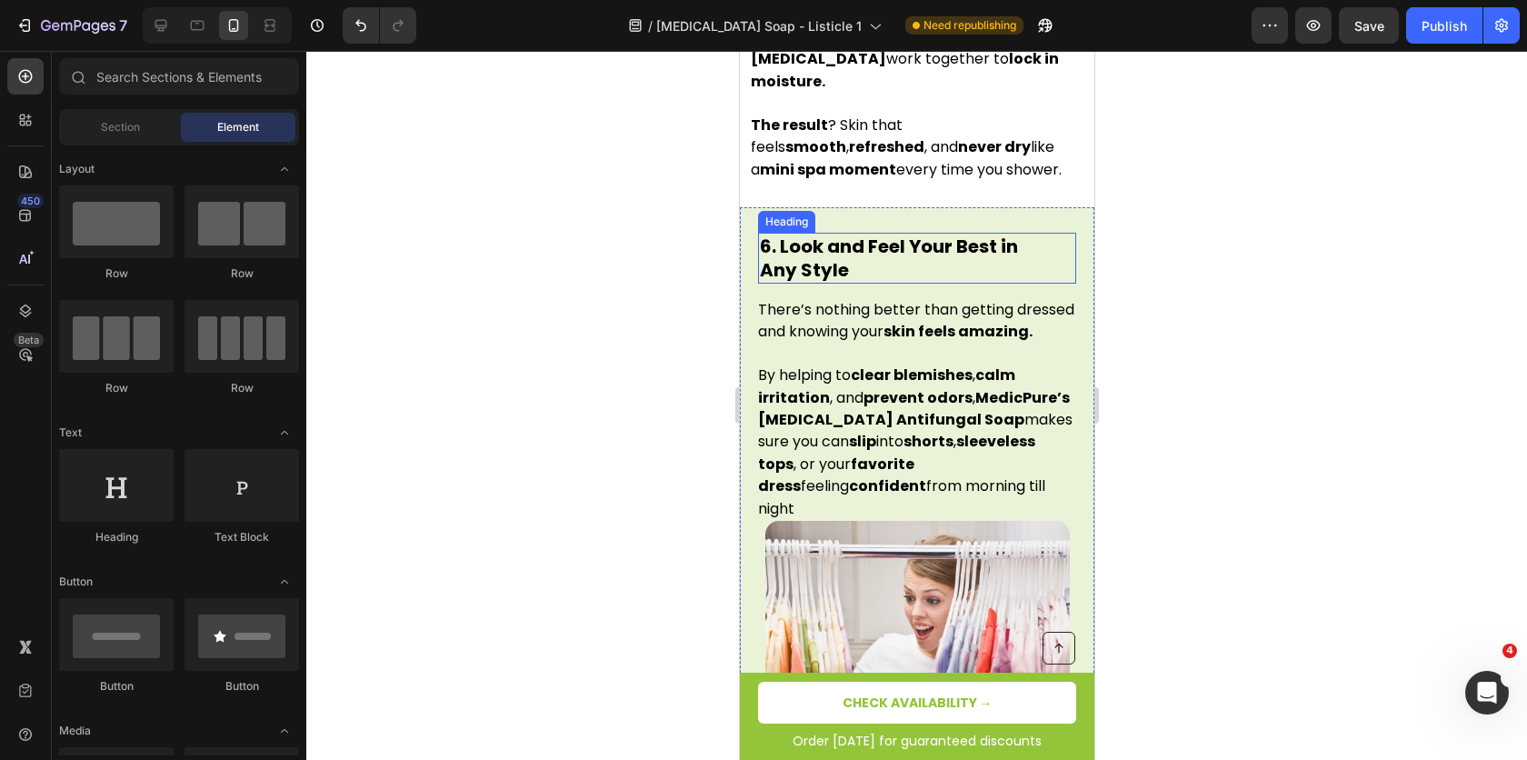
scroll to position [3964, 0]
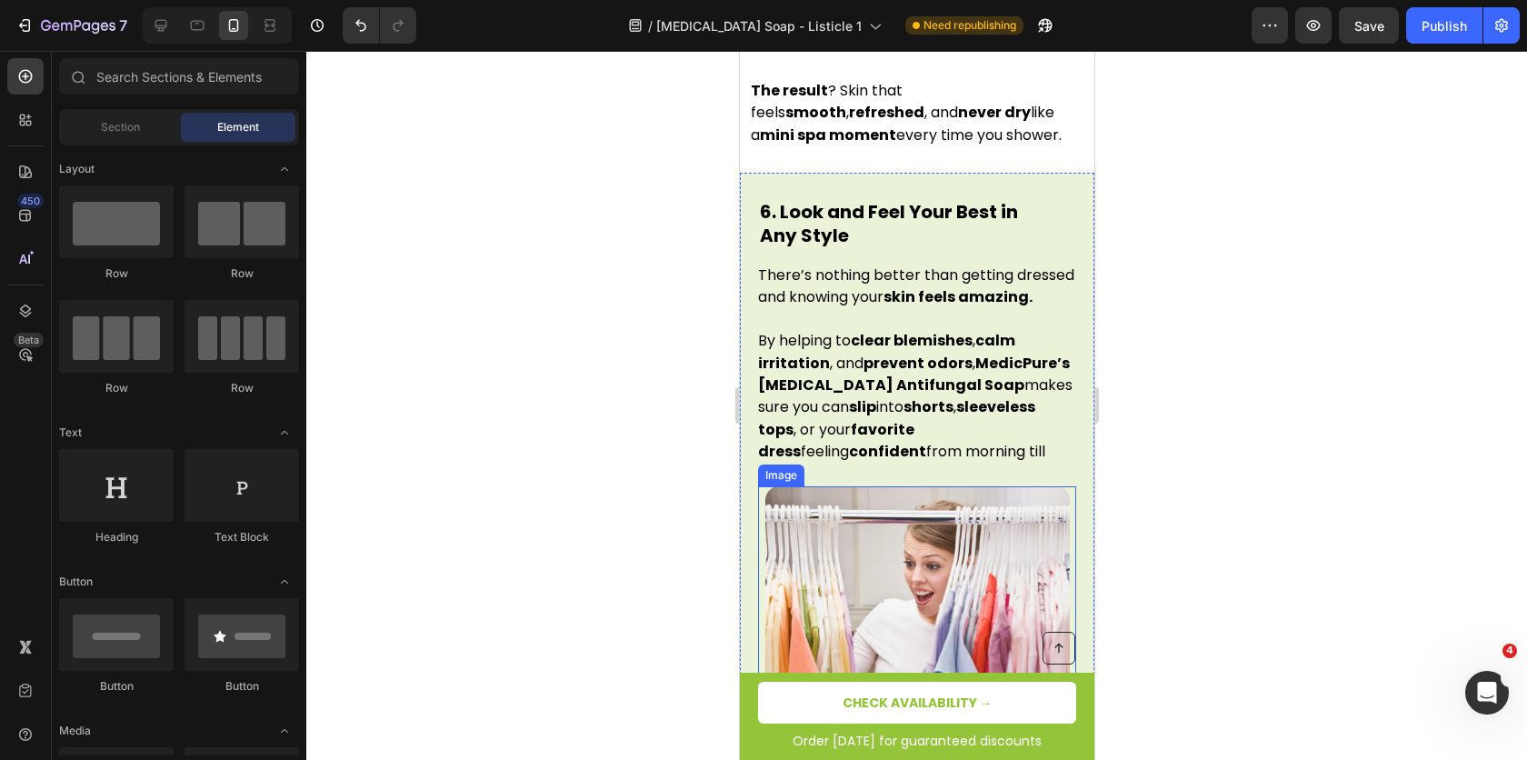
click at [856, 555] on img at bounding box center [917, 638] width 305 height 305
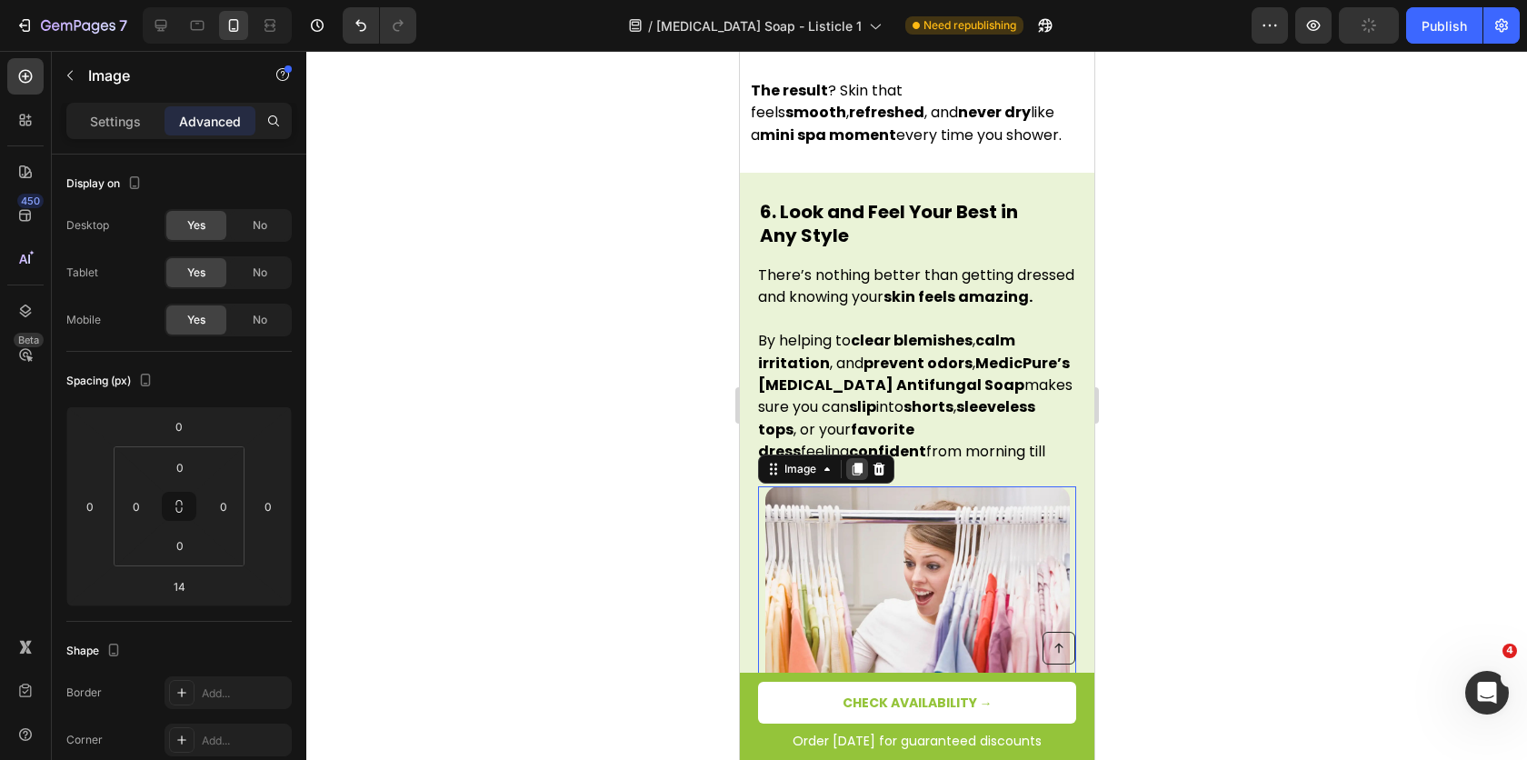
click at [862, 462] on icon at bounding box center [856, 469] width 15 height 15
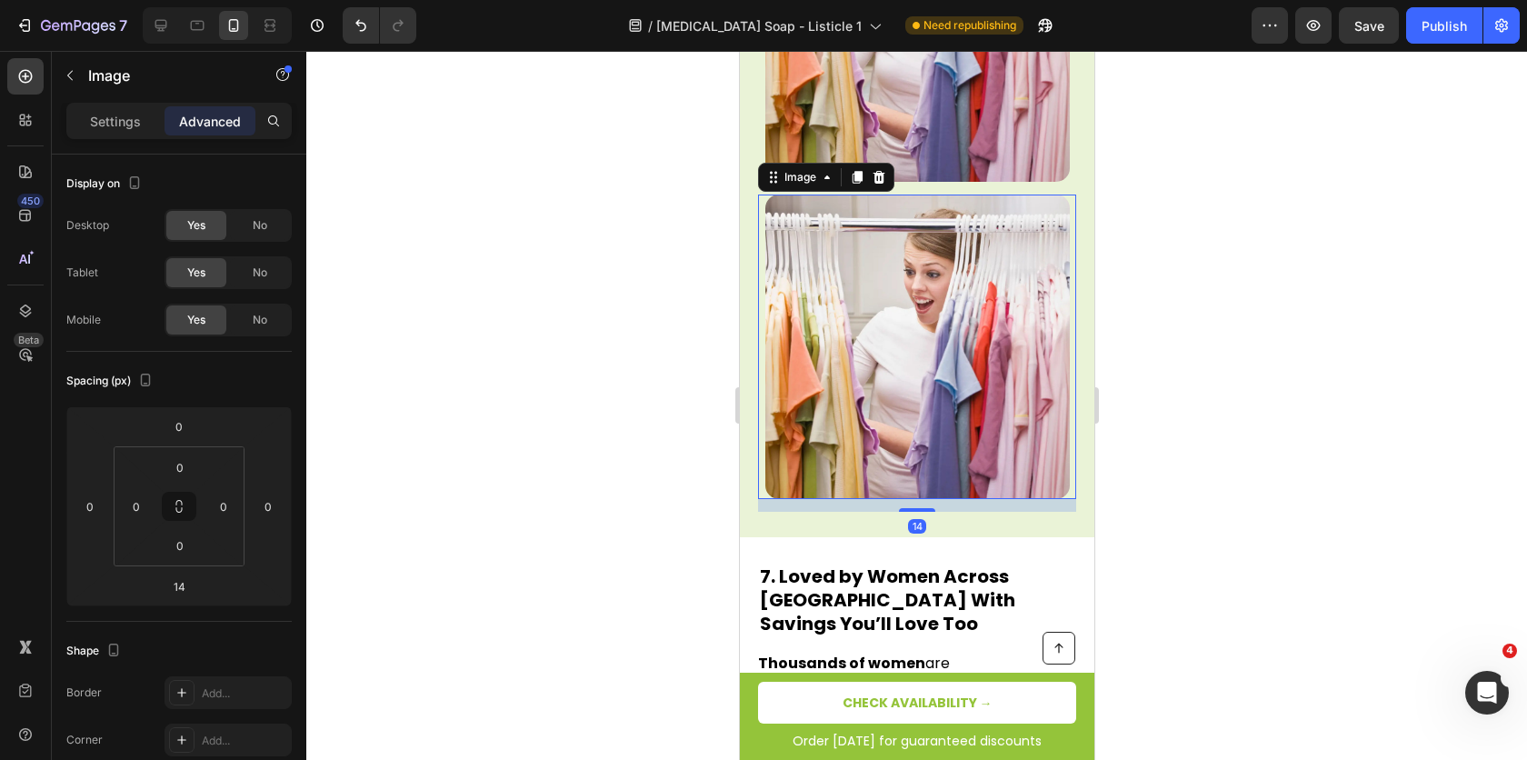
scroll to position [4628, 0]
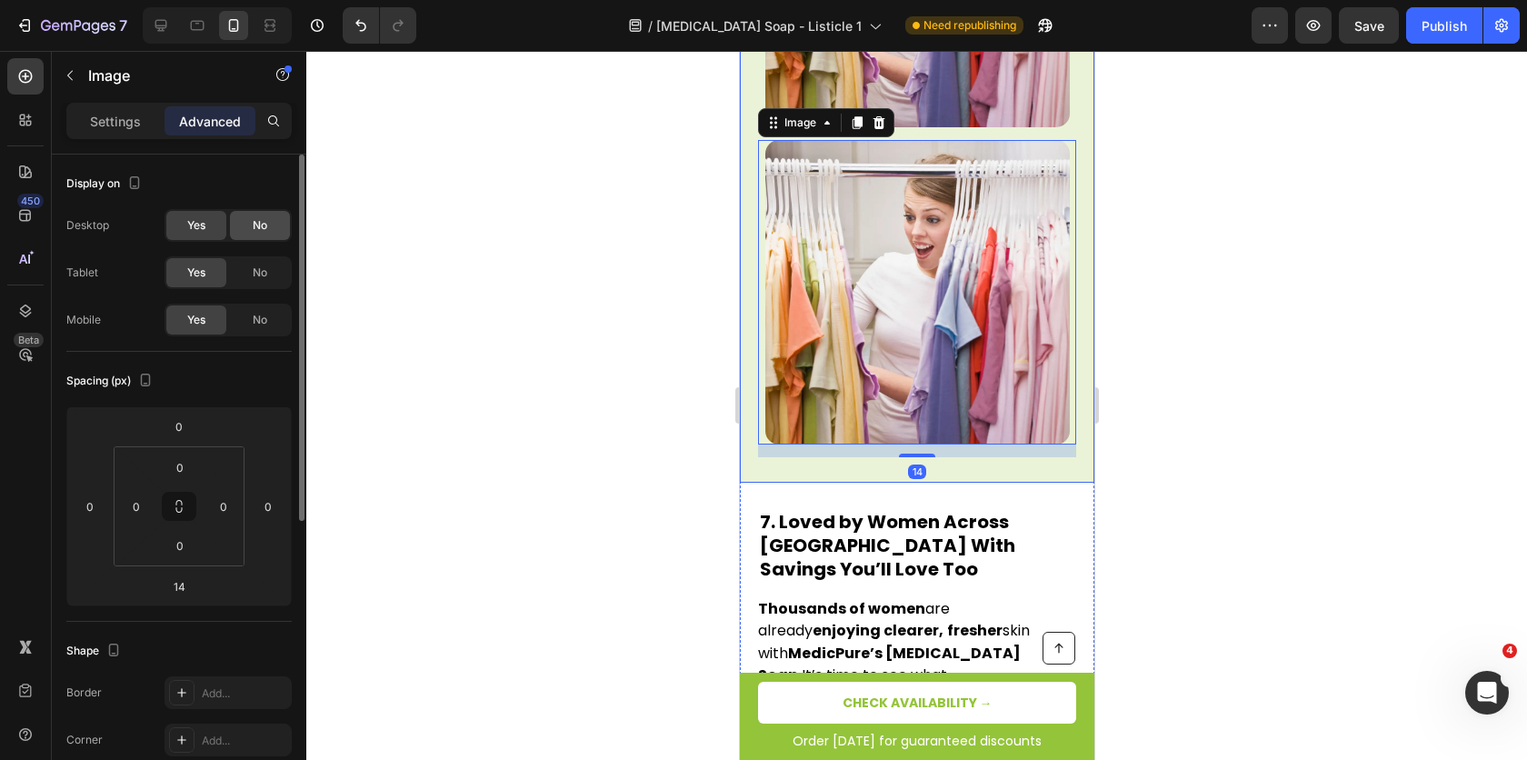
click at [245, 231] on div "No" at bounding box center [260, 225] width 60 height 29
click at [255, 270] on span "No" at bounding box center [260, 273] width 15 height 16
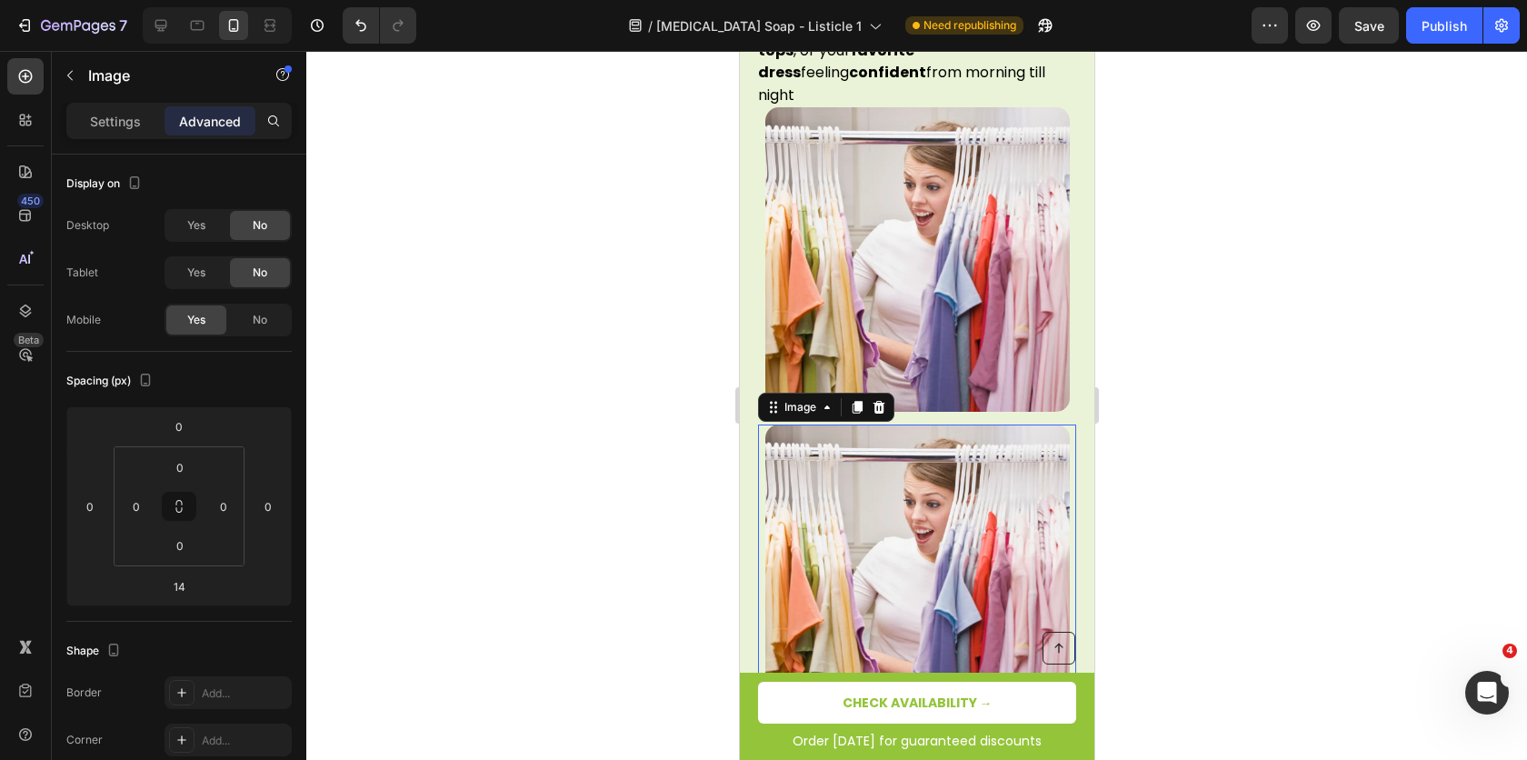
scroll to position [4284, 0]
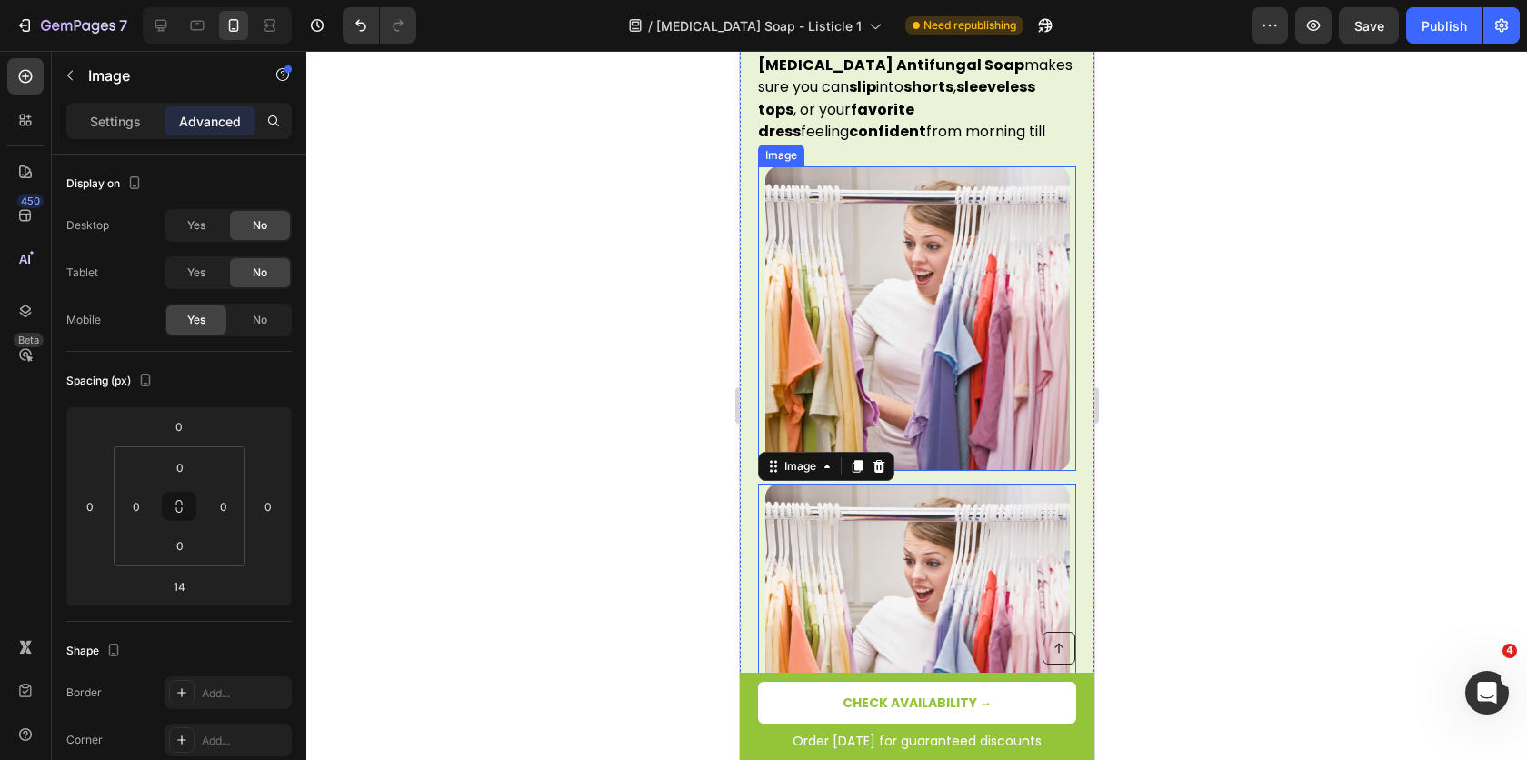
click at [912, 299] on img at bounding box center [917, 318] width 305 height 305
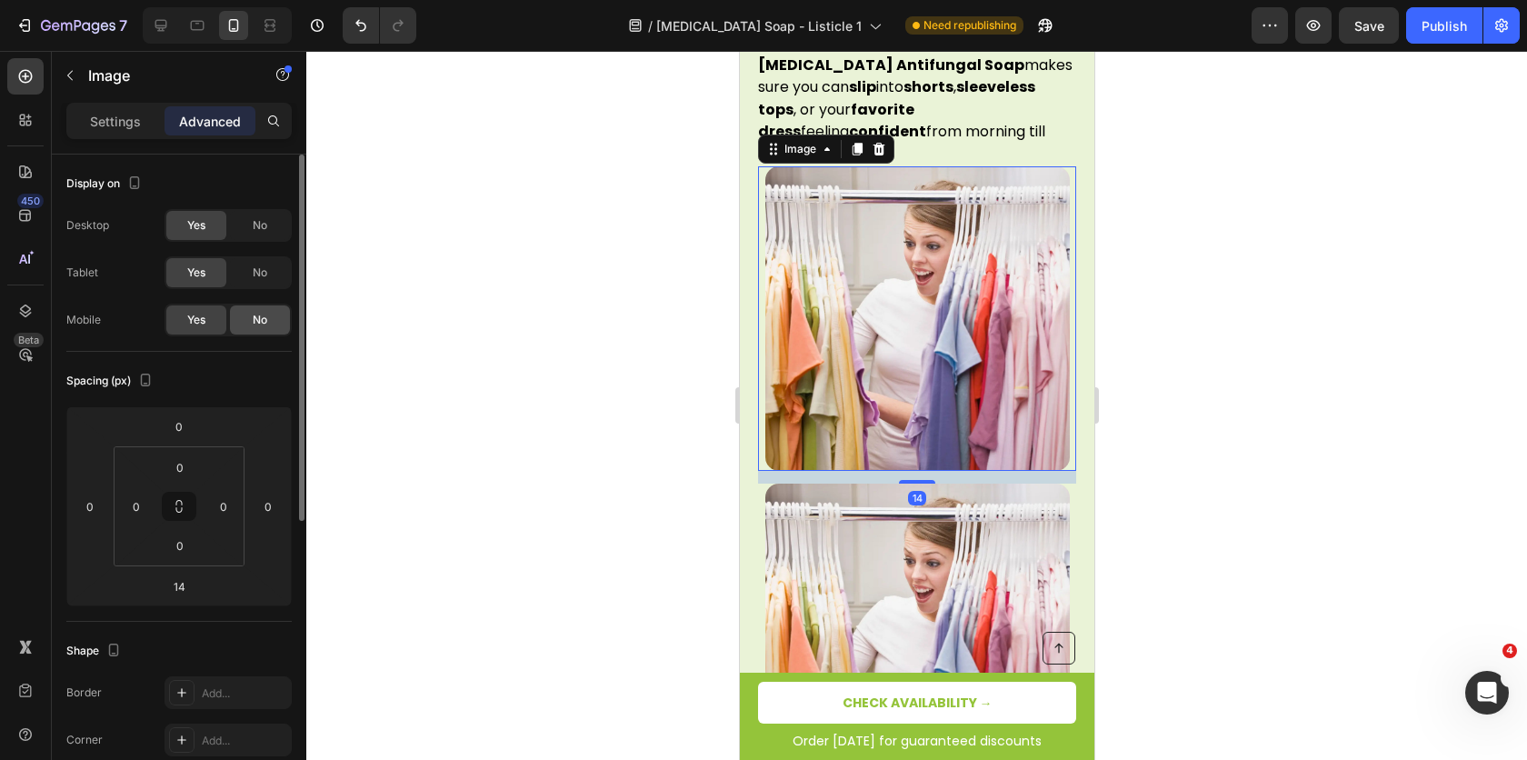
click at [264, 326] on span "No" at bounding box center [260, 320] width 15 height 16
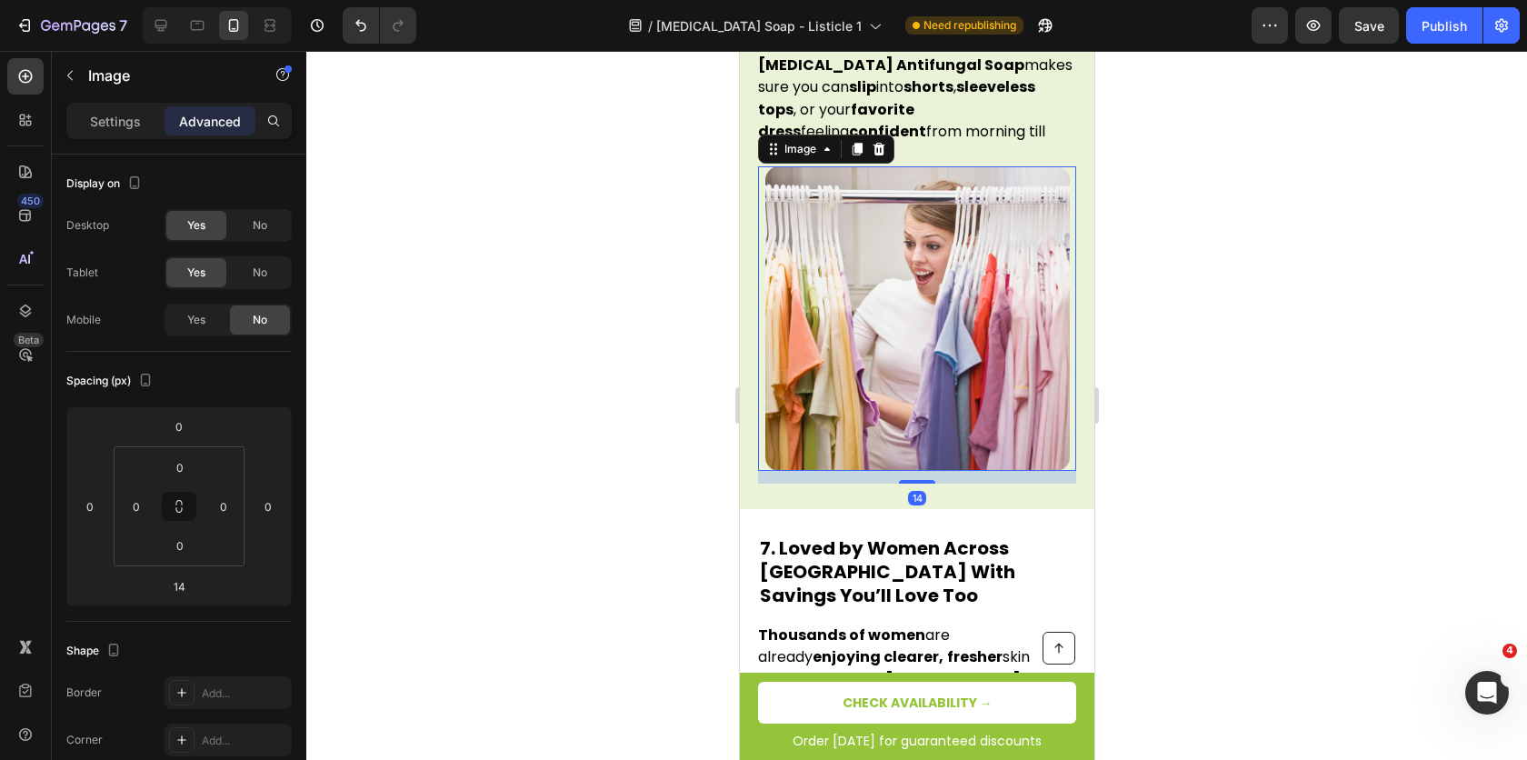
click at [811, 248] on img at bounding box center [917, 318] width 305 height 305
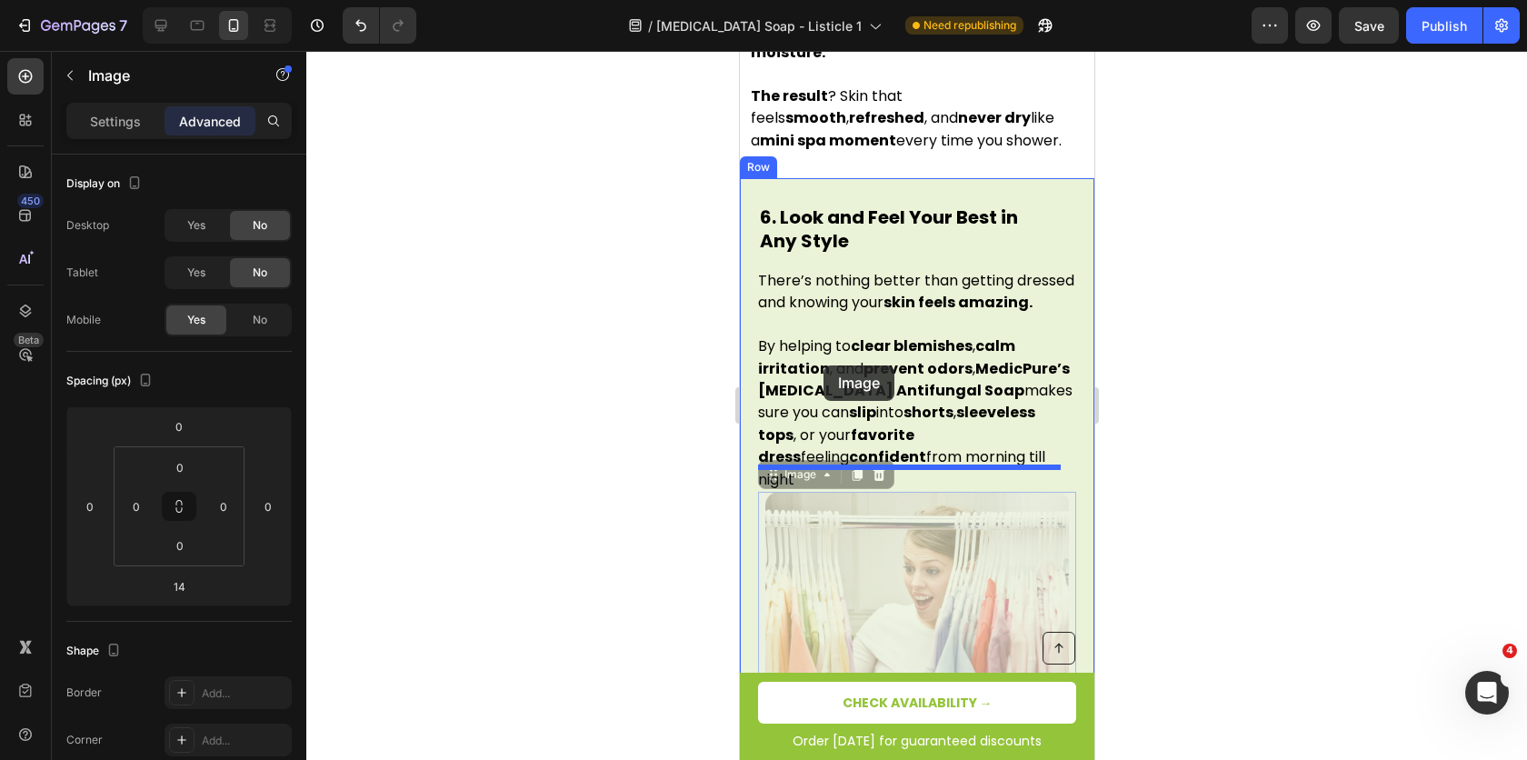
scroll to position [3938, 0]
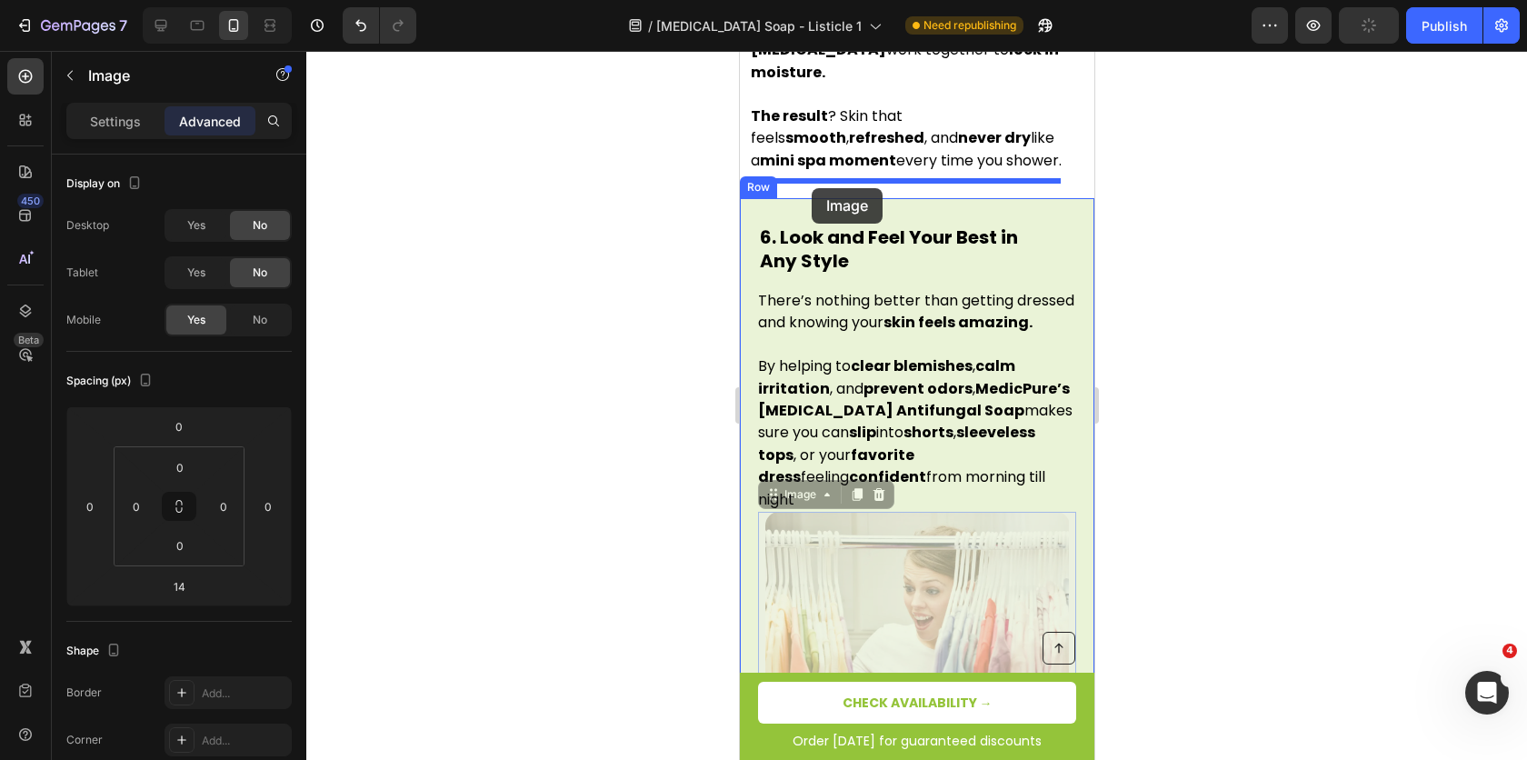
drag, startPoint x: 786, startPoint y: 127, endPoint x: 812, endPoint y: 188, distance: 66.0
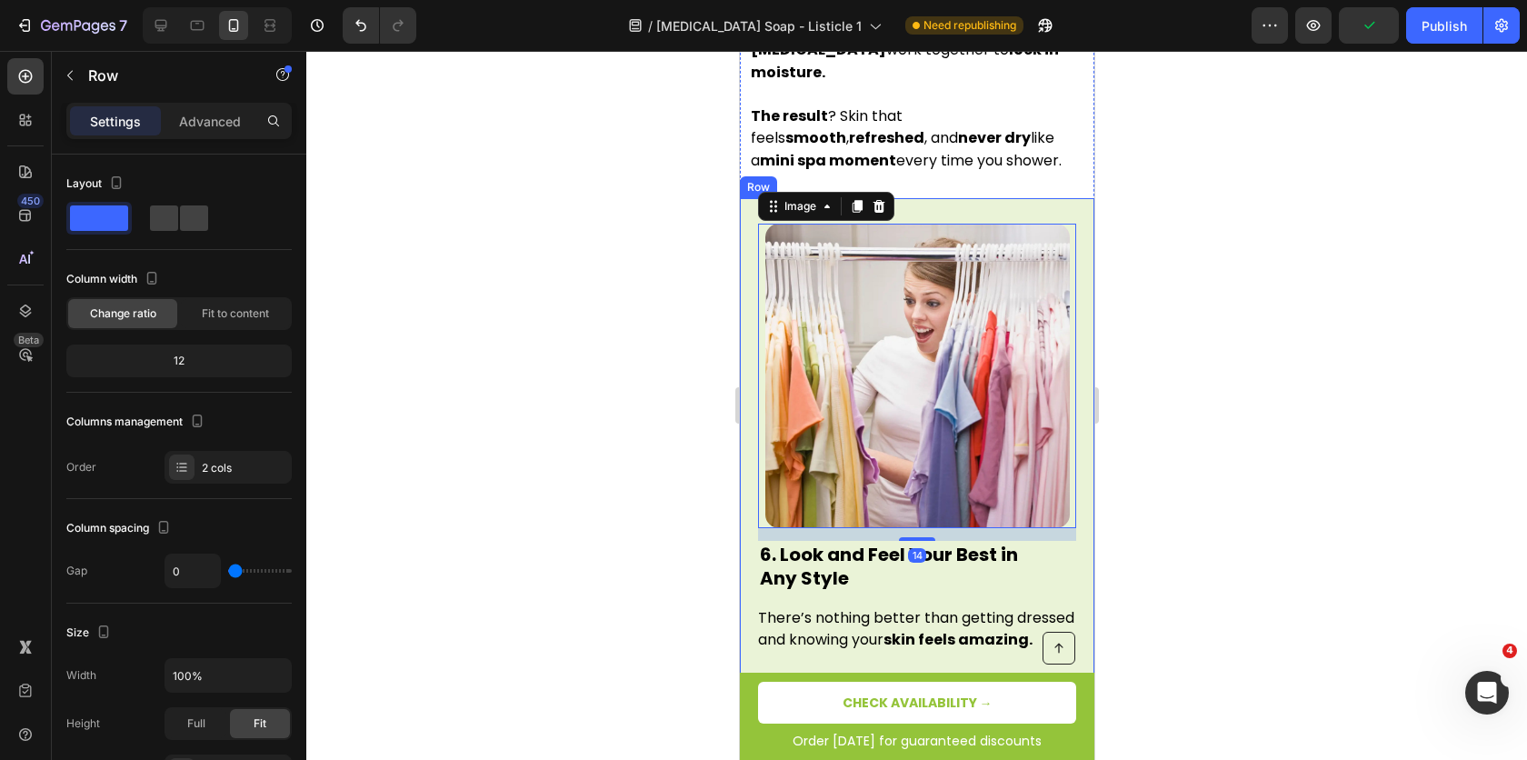
click at [752, 215] on div "Image 14 6. Look and Feel Your Best in Any Style Heading There’s nothing better…" at bounding box center [916, 526] width 355 height 656
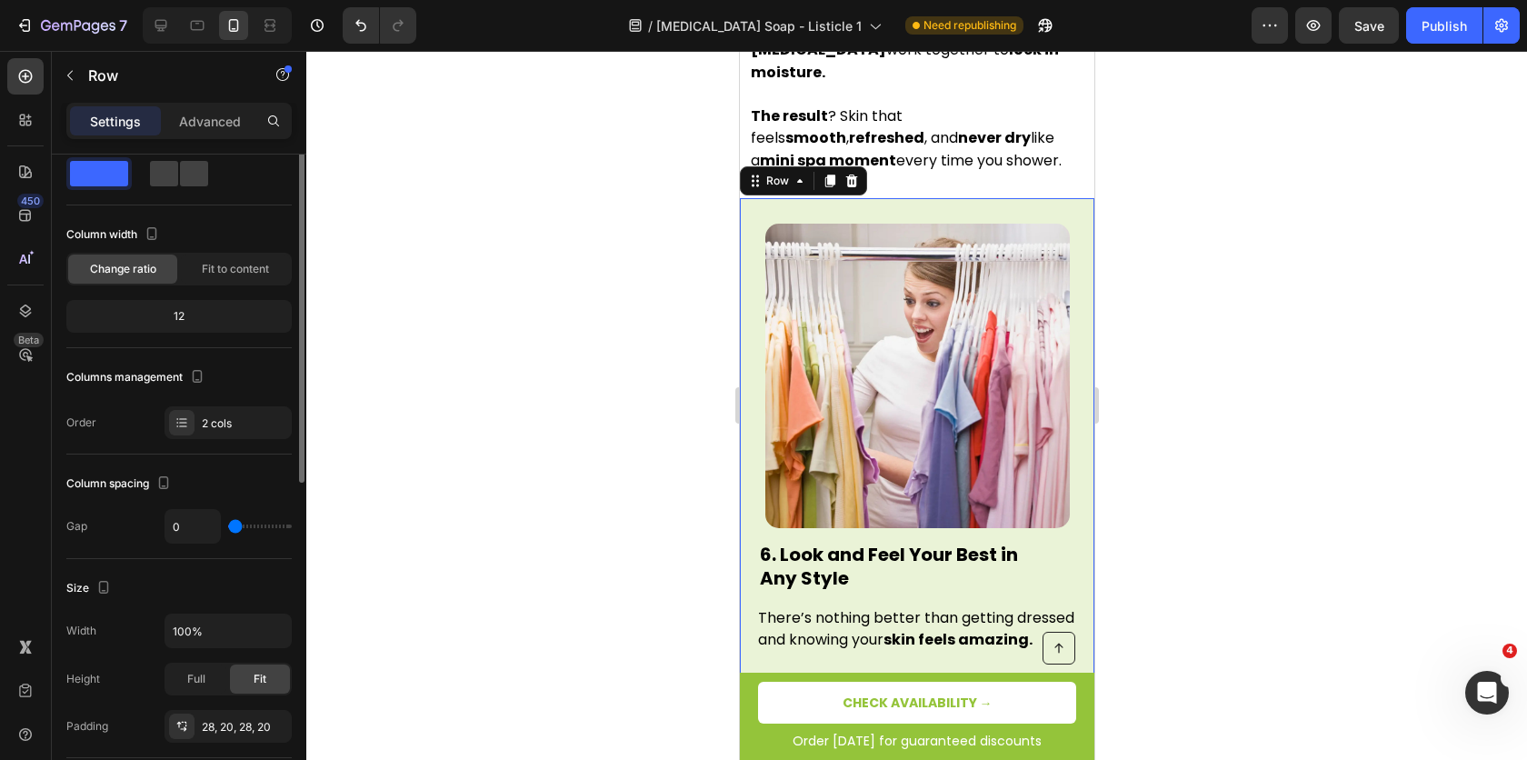
scroll to position [187, 0]
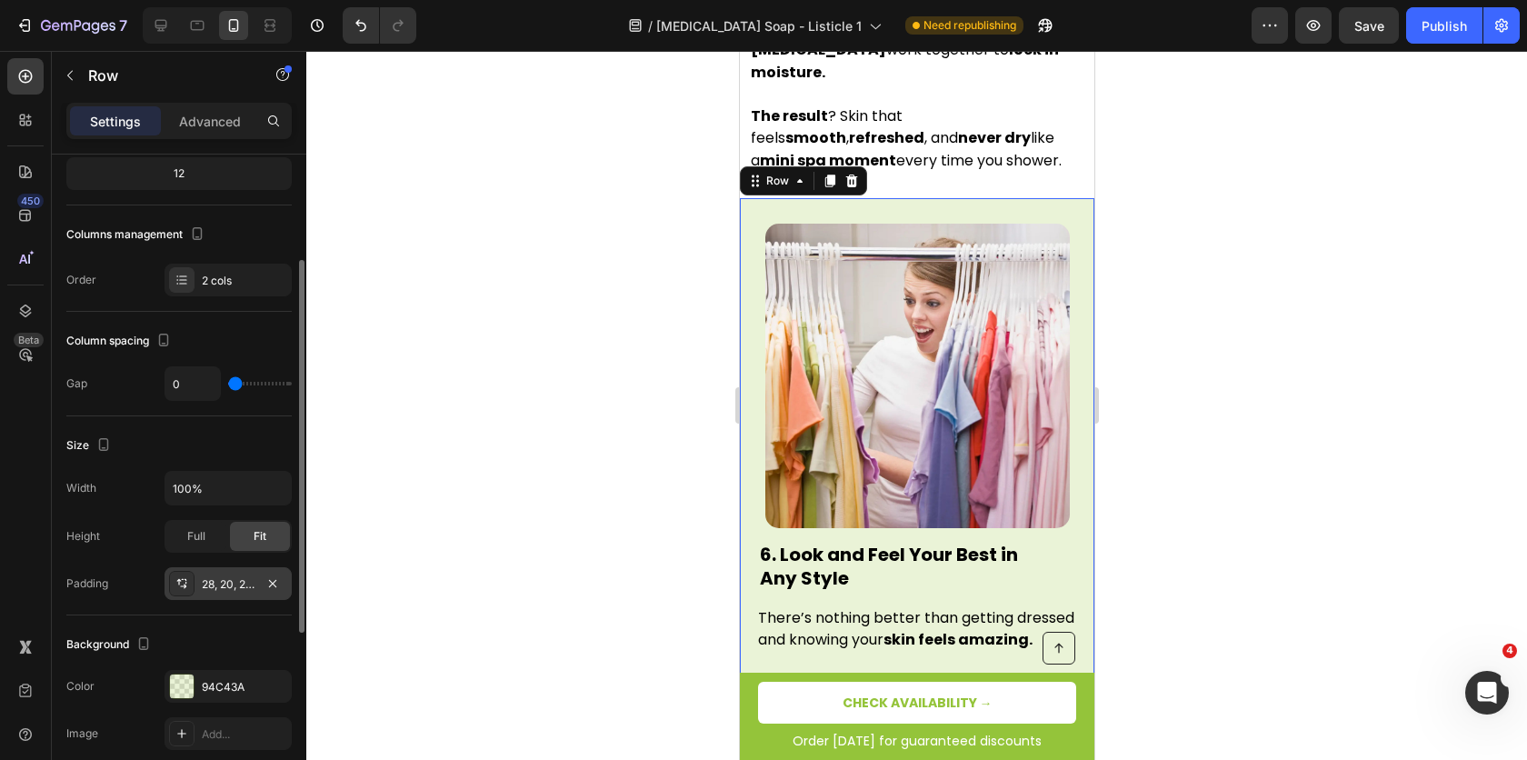
click at [231, 576] on div "28, 20, 28, 20" at bounding box center [228, 584] width 53 height 16
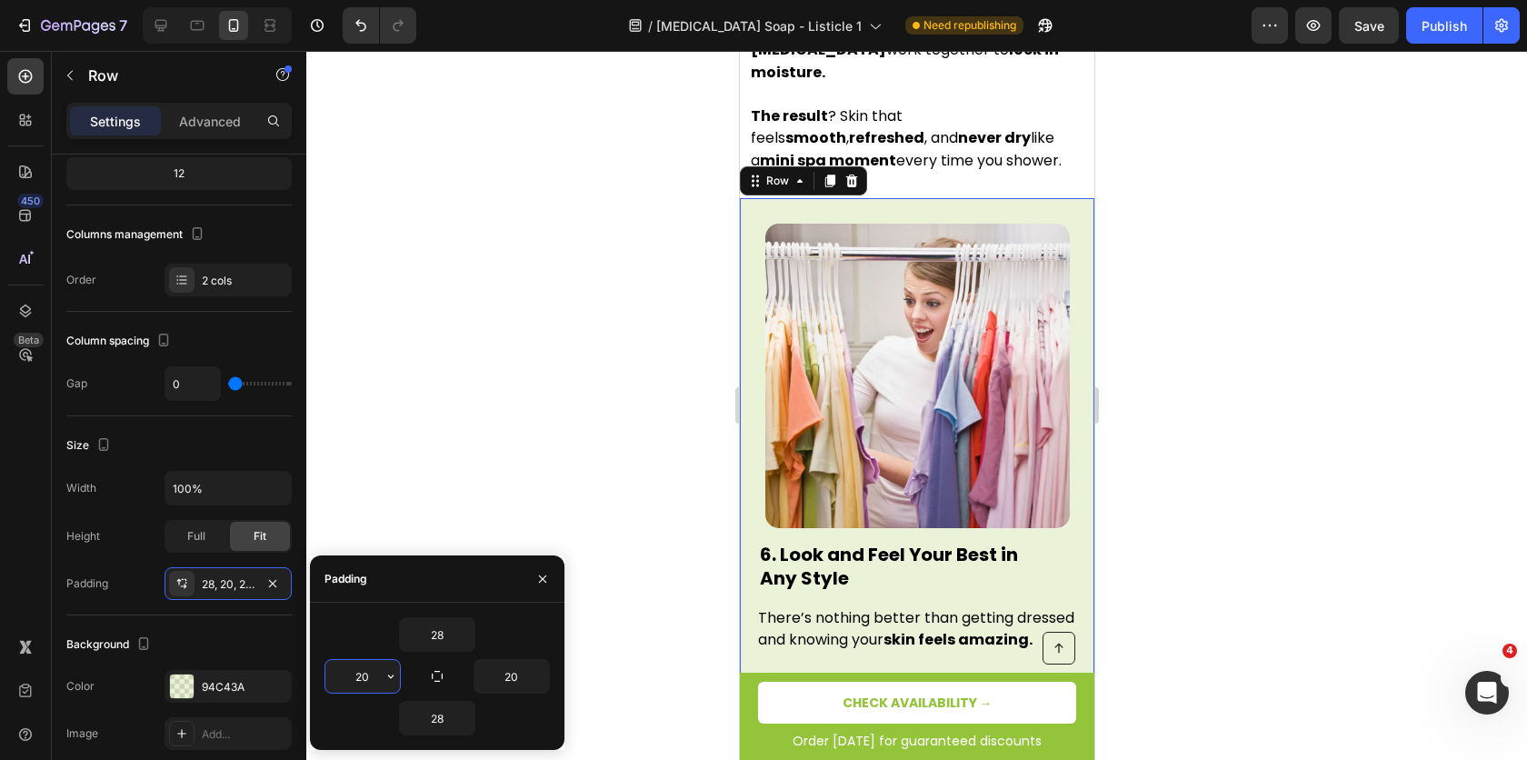
click at [352, 673] on input "20" at bounding box center [362, 676] width 75 height 33
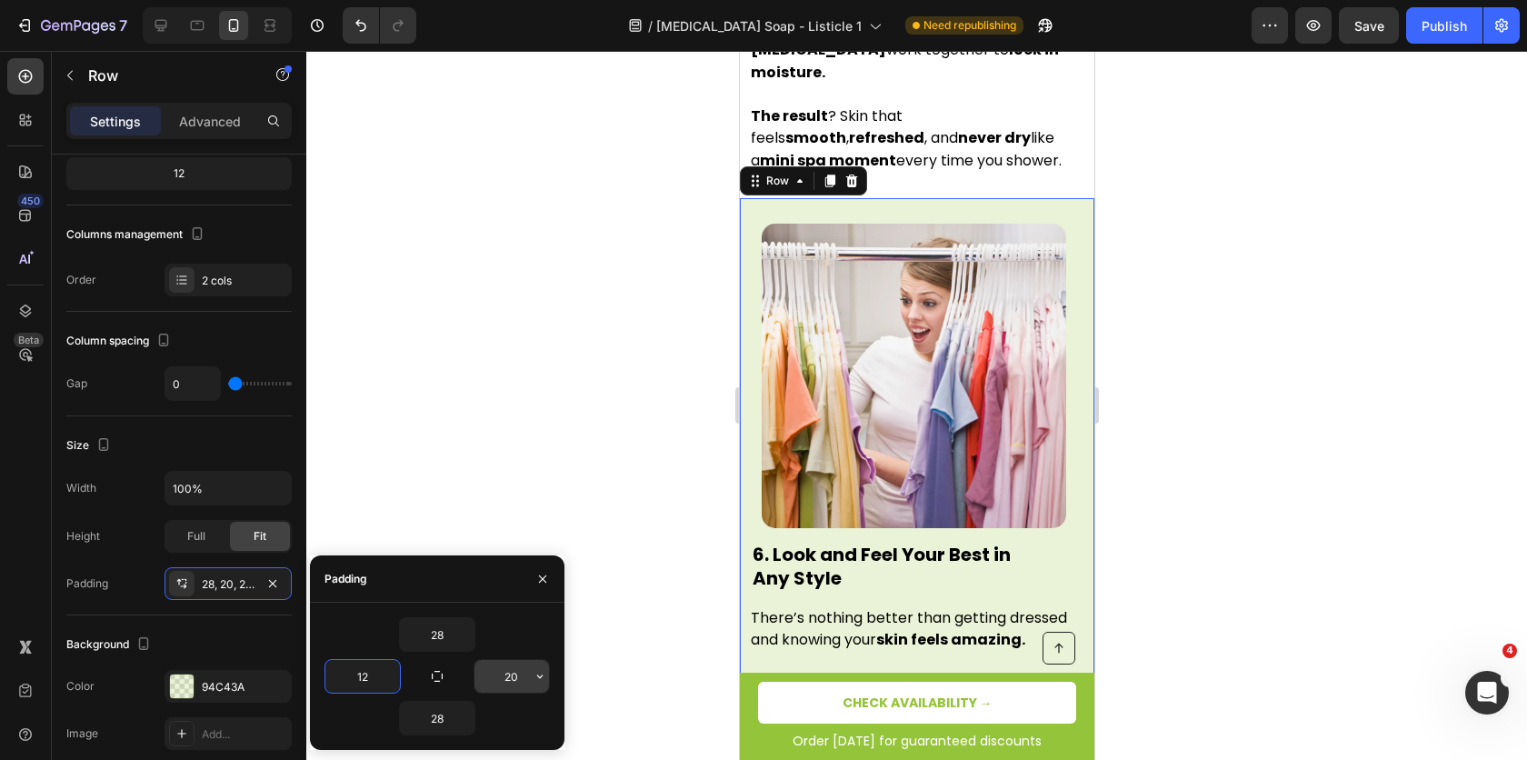
type input "12"
click at [507, 675] on input "20" at bounding box center [512, 676] width 75 height 33
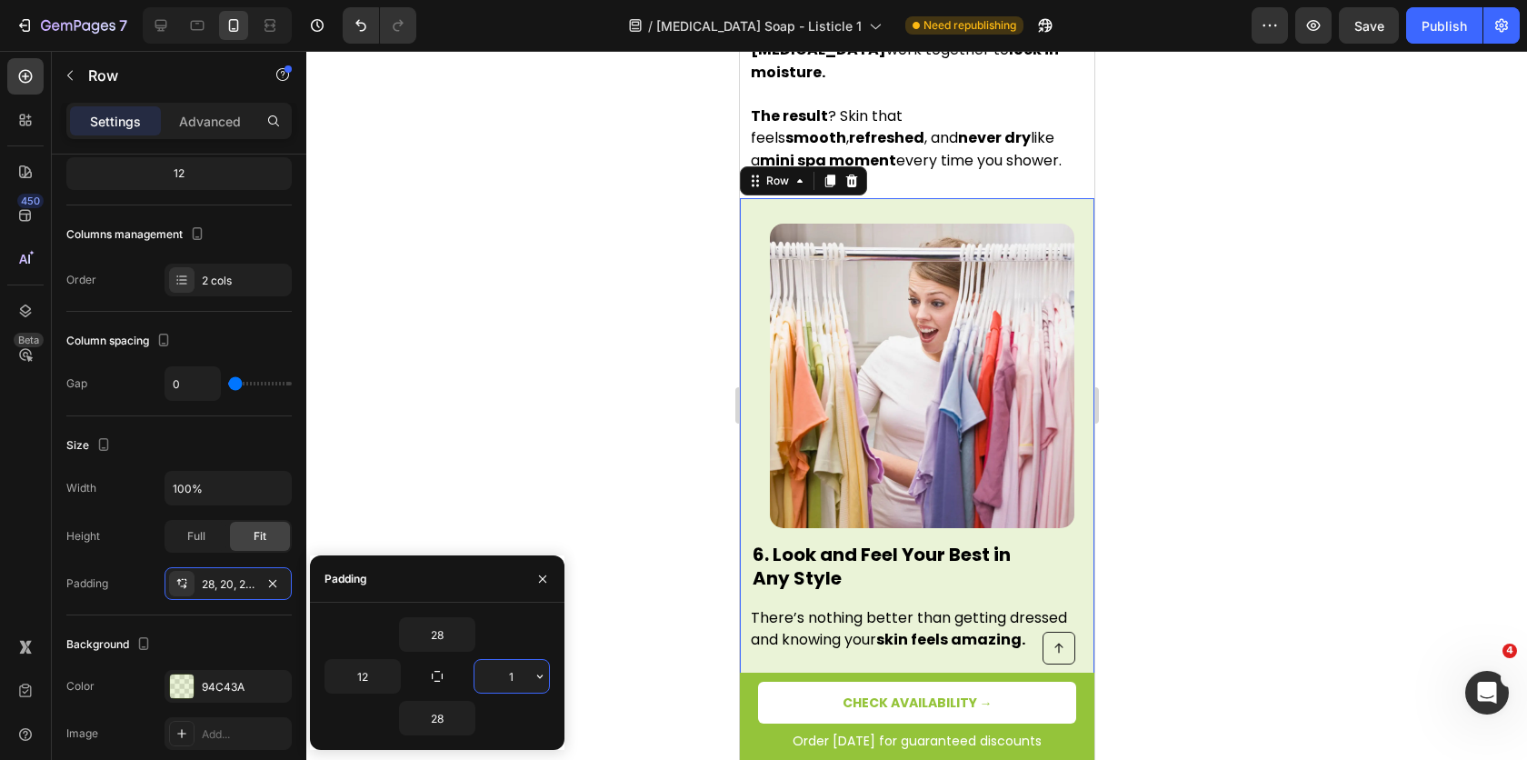
type input "12"
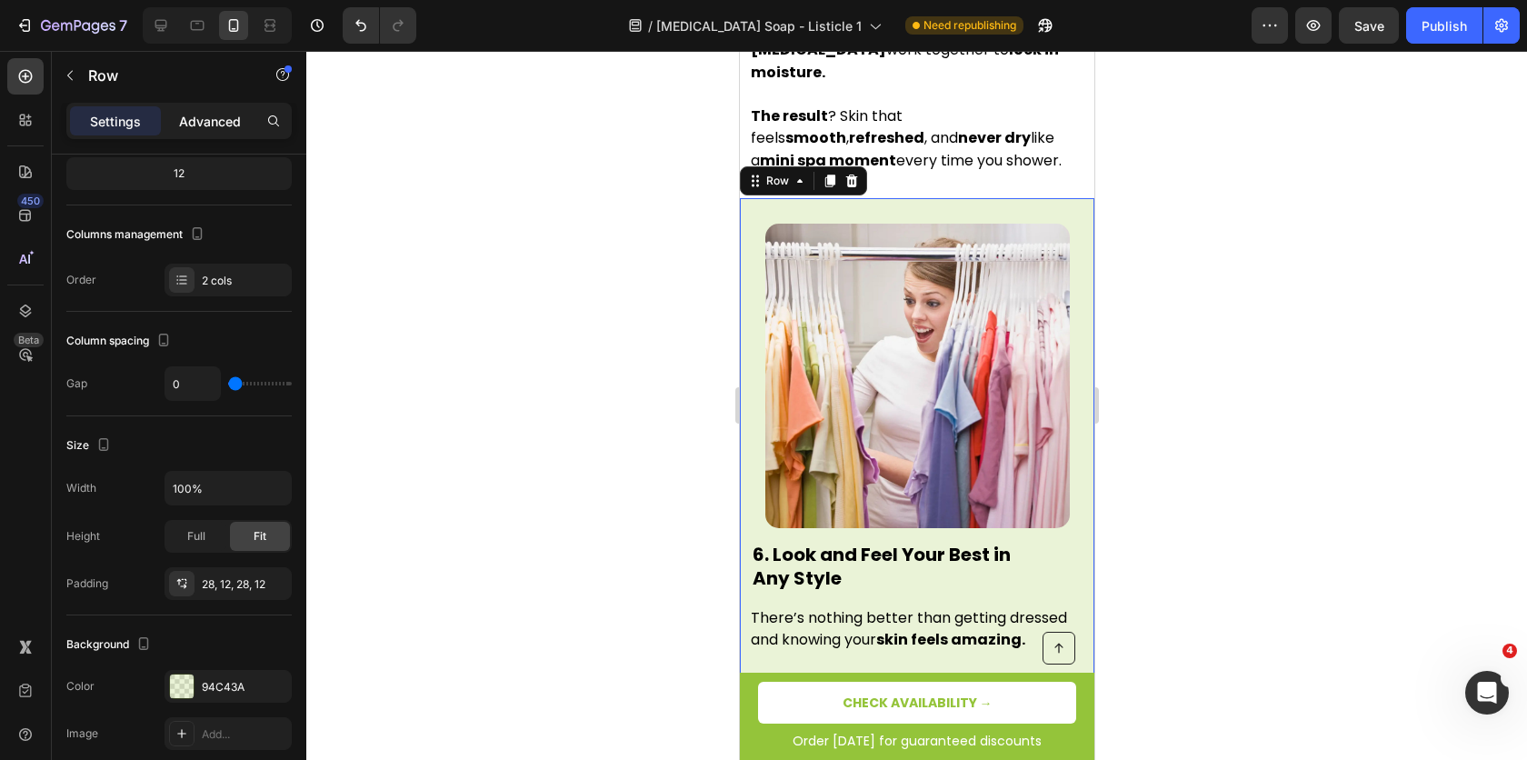
click at [226, 125] on p "Advanced" at bounding box center [210, 121] width 62 height 19
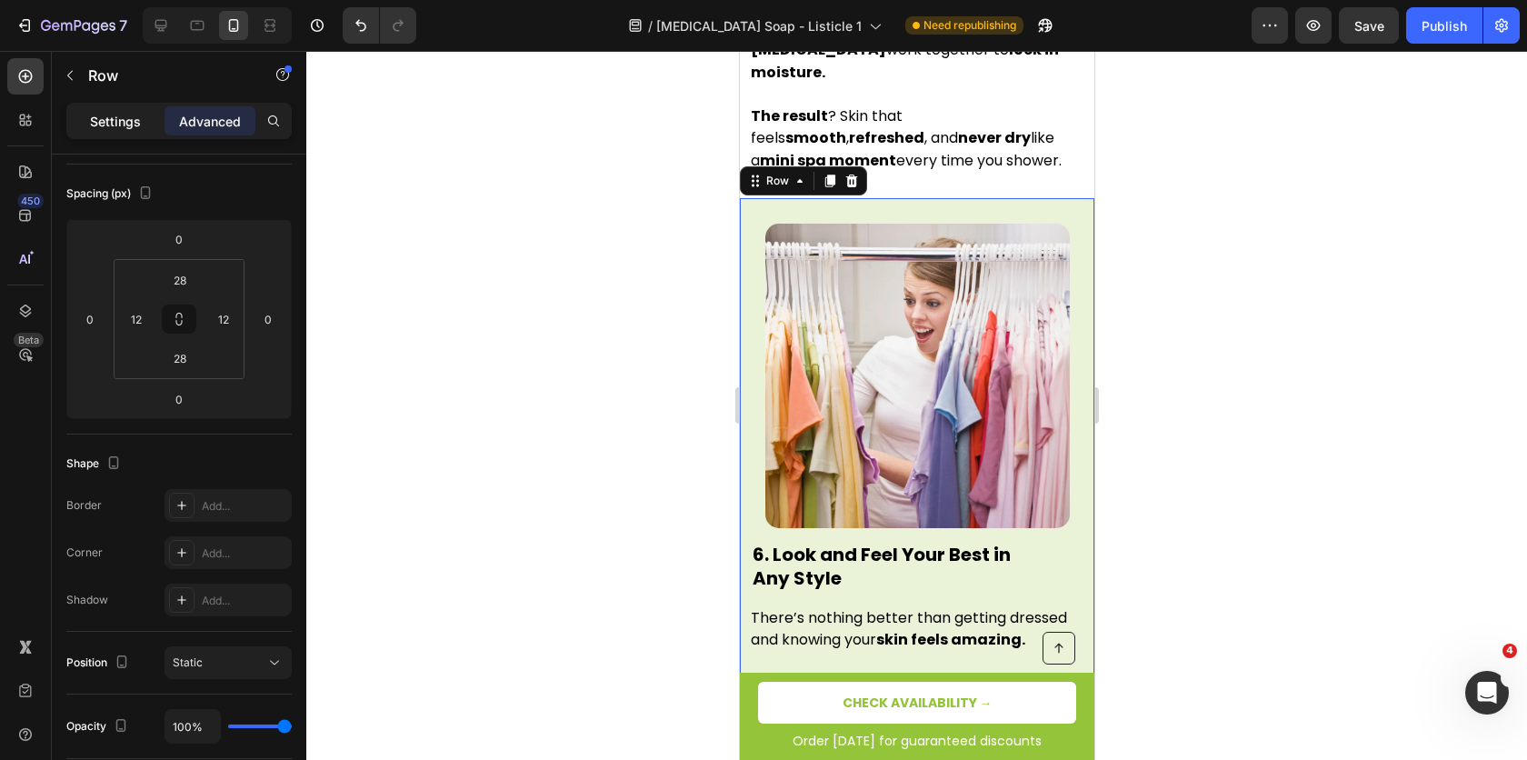
click at [101, 124] on p "Settings" at bounding box center [115, 121] width 51 height 19
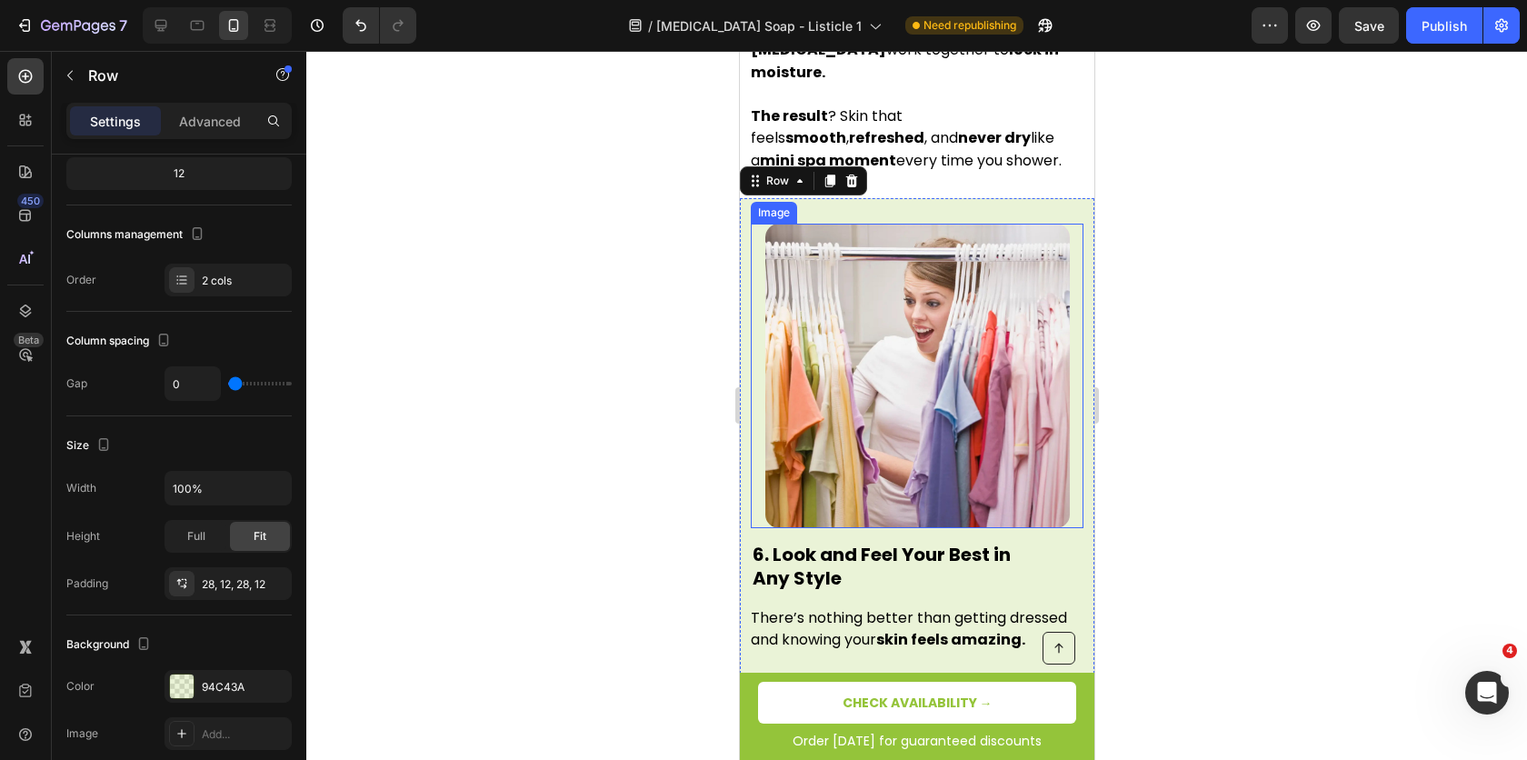
click at [808, 301] on img at bounding box center [917, 376] width 305 height 305
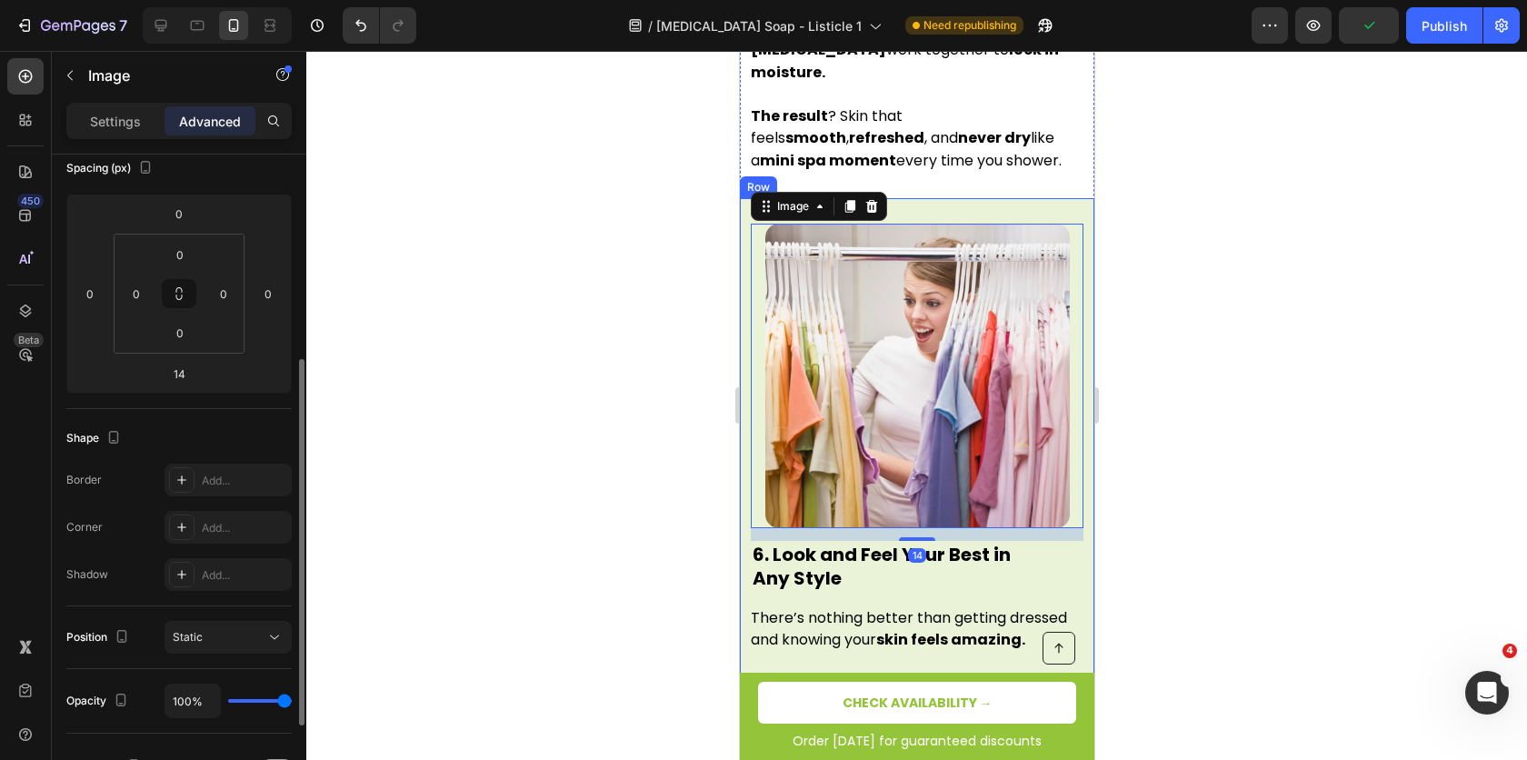
scroll to position [450, 0]
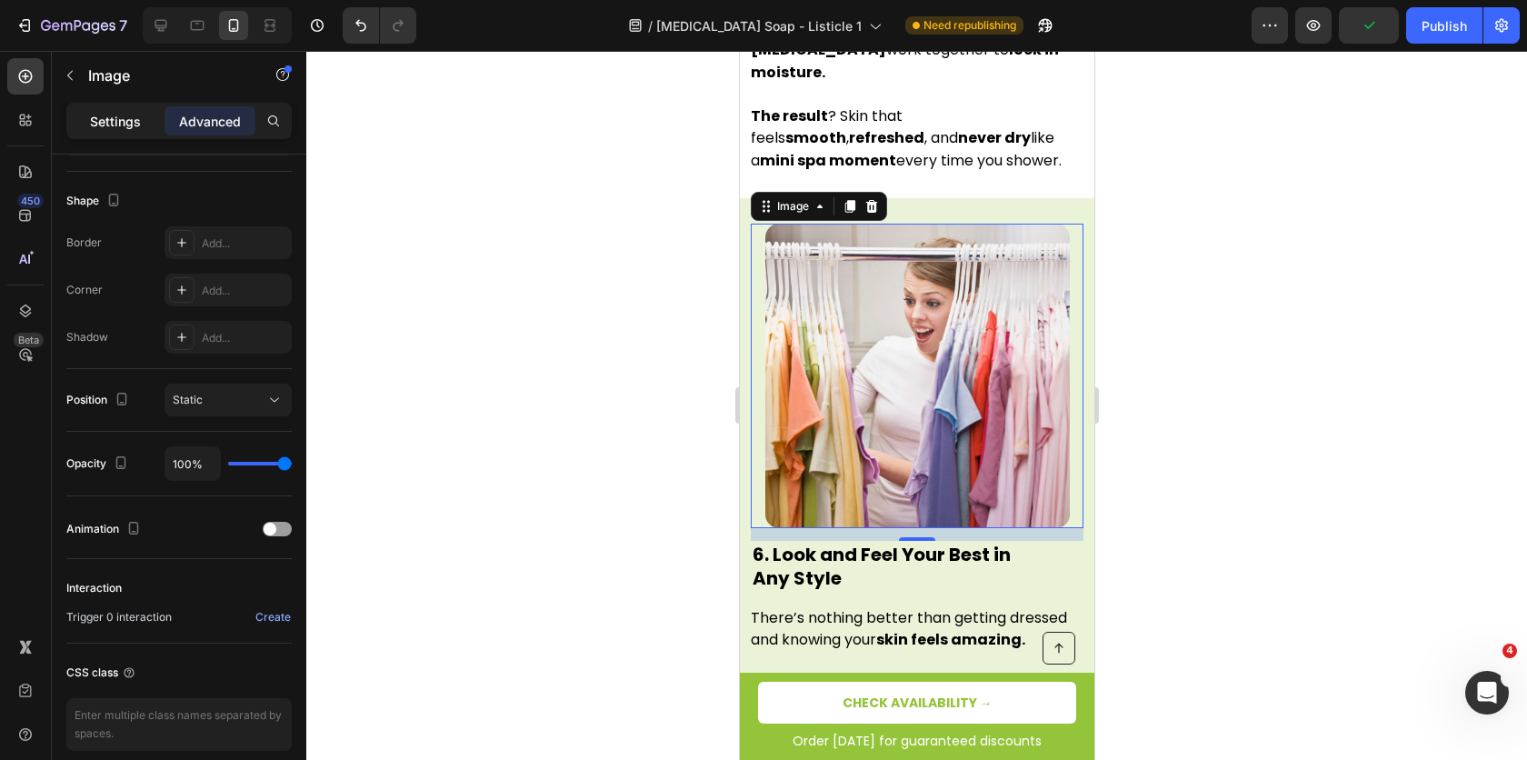
click at [117, 118] on p "Settings" at bounding box center [115, 121] width 51 height 19
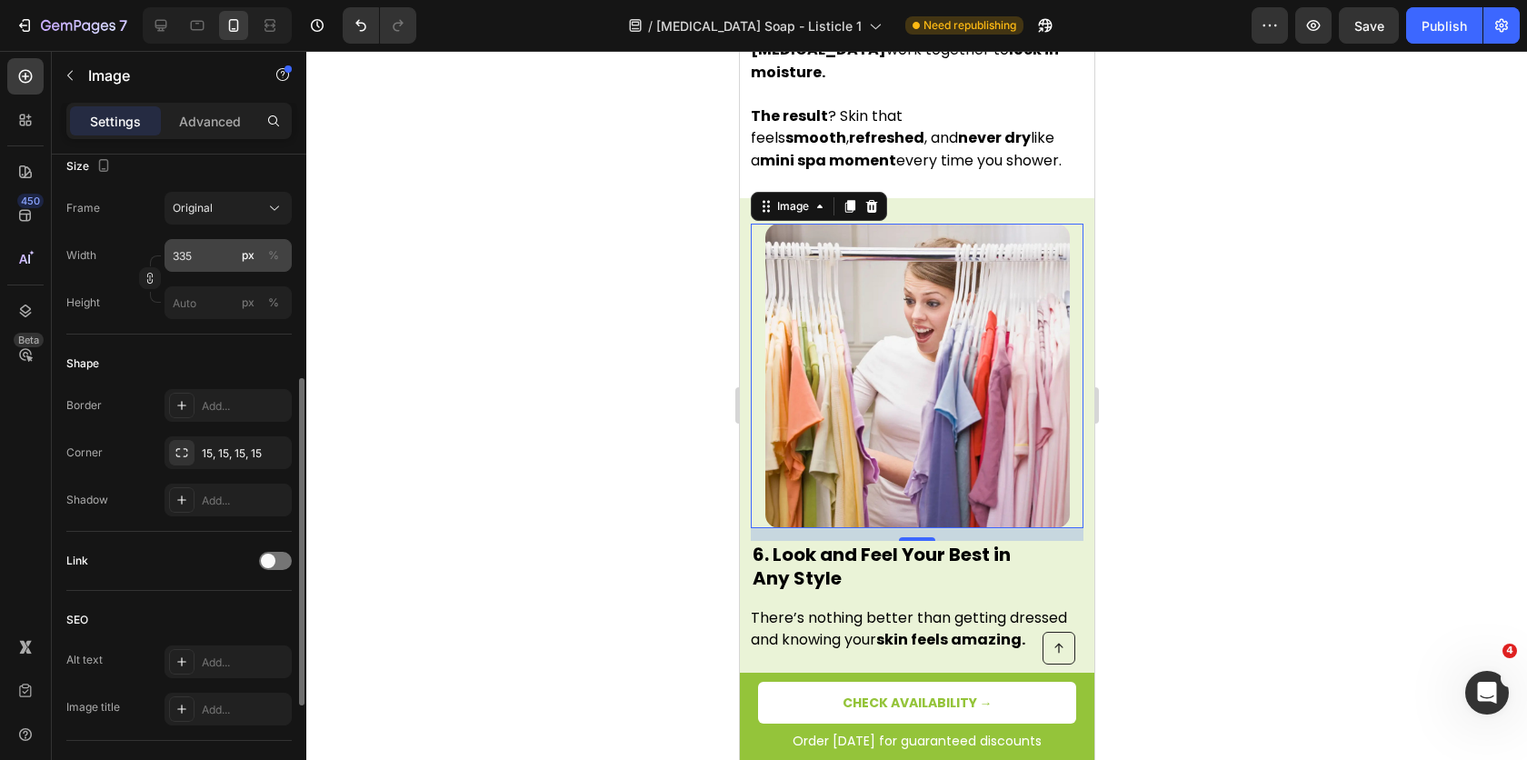
scroll to position [0, 0]
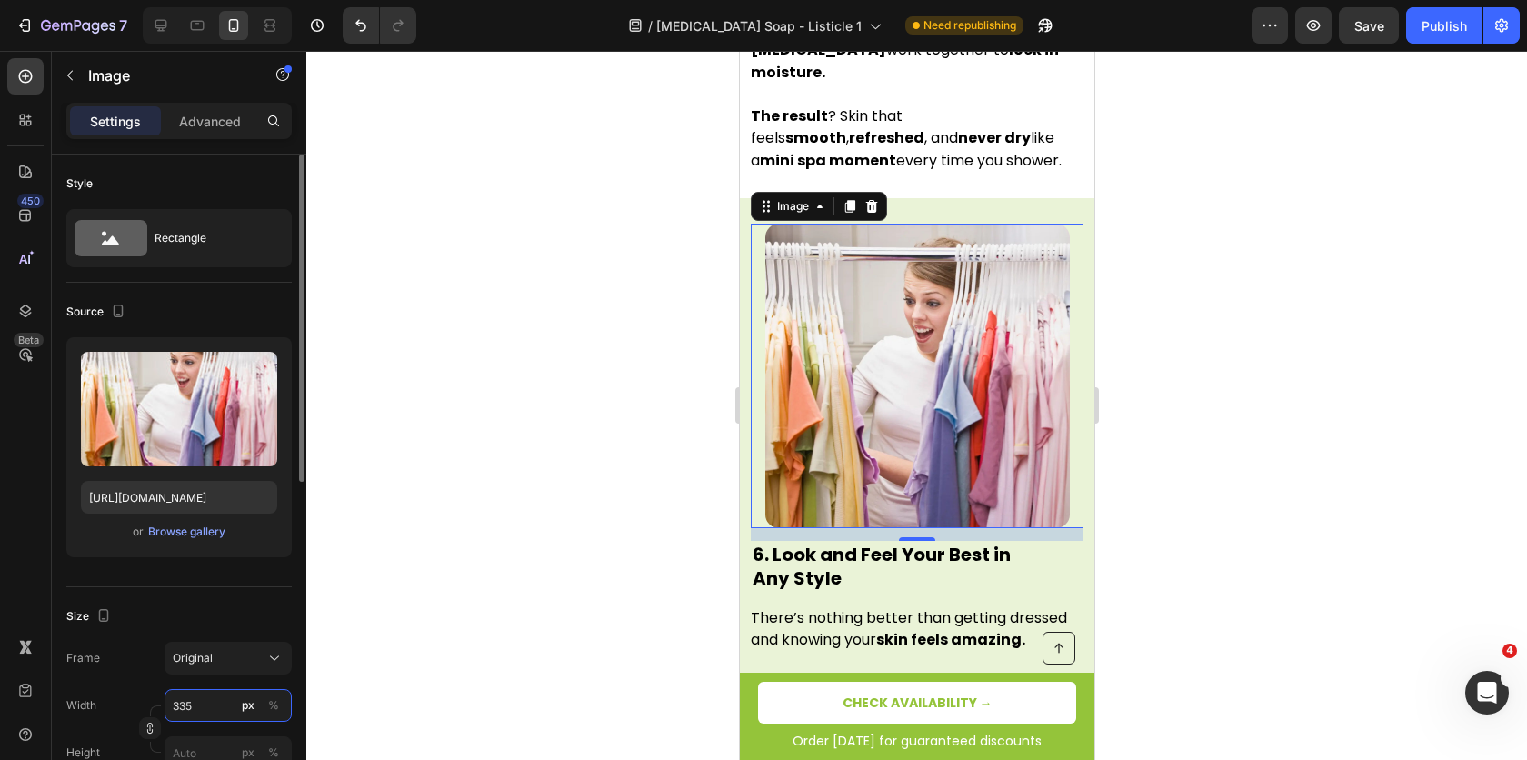
click at [208, 720] on input "335" at bounding box center [228, 705] width 127 height 33
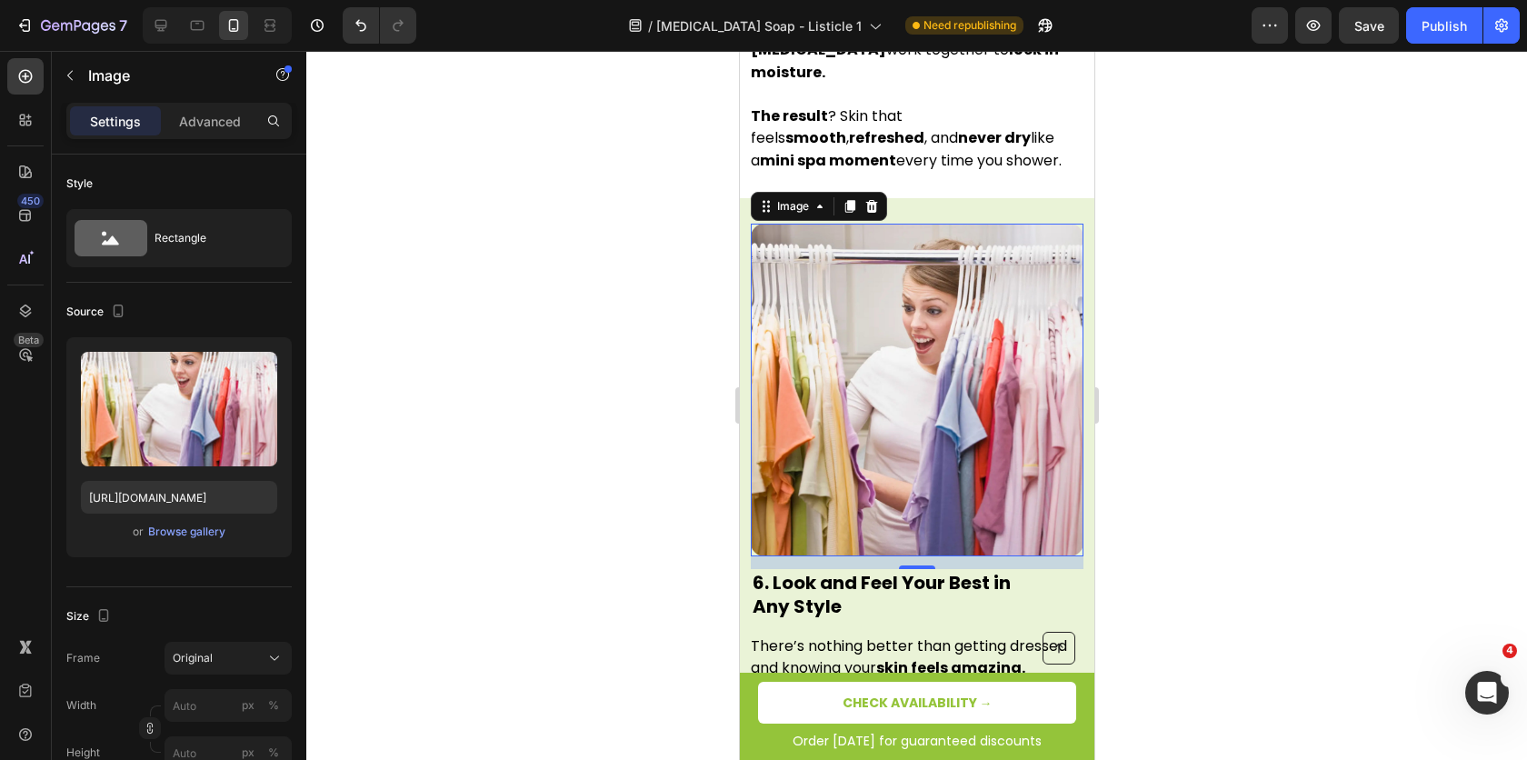
click at [560, 420] on div at bounding box center [916, 405] width 1221 height 709
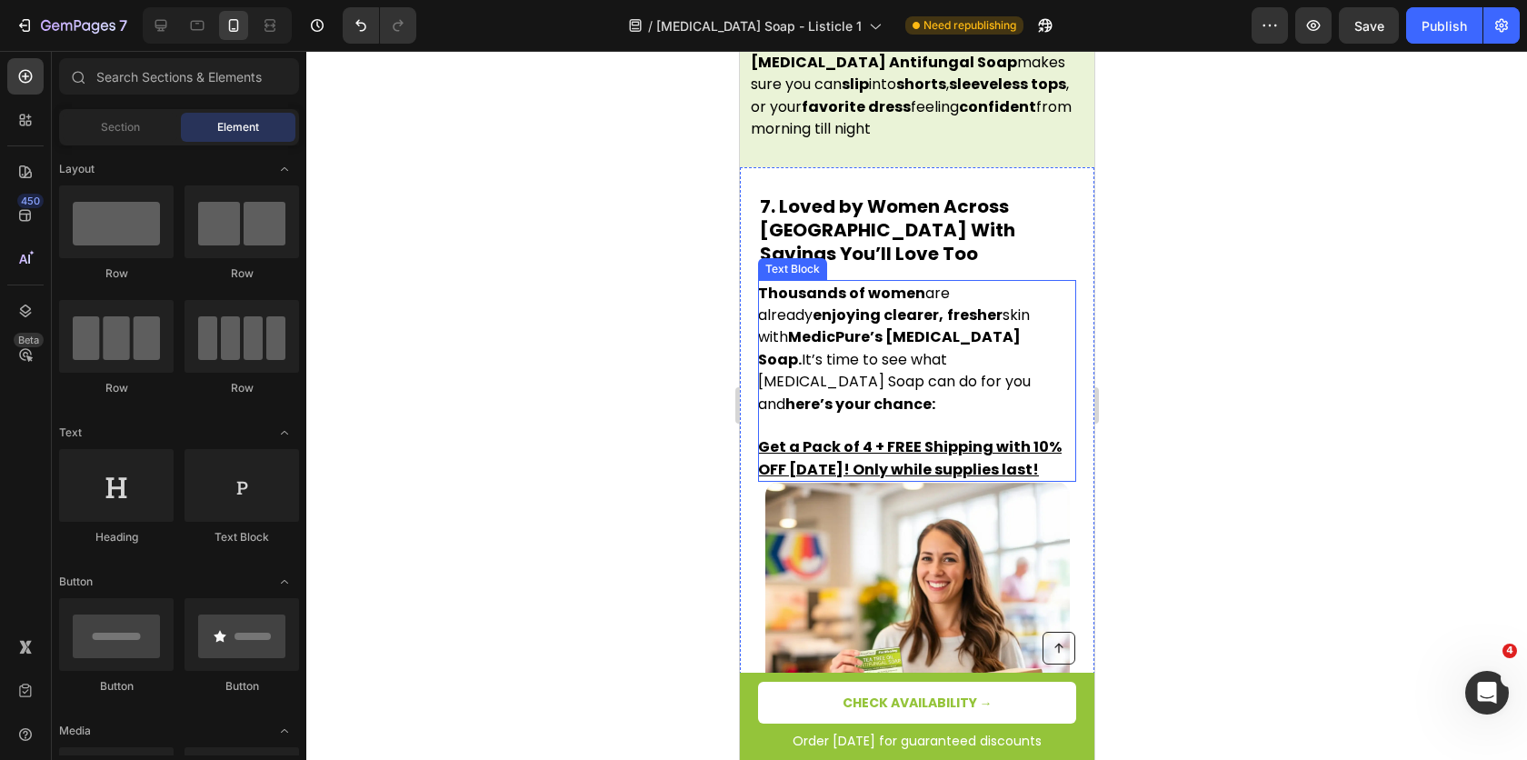
scroll to position [4634, 0]
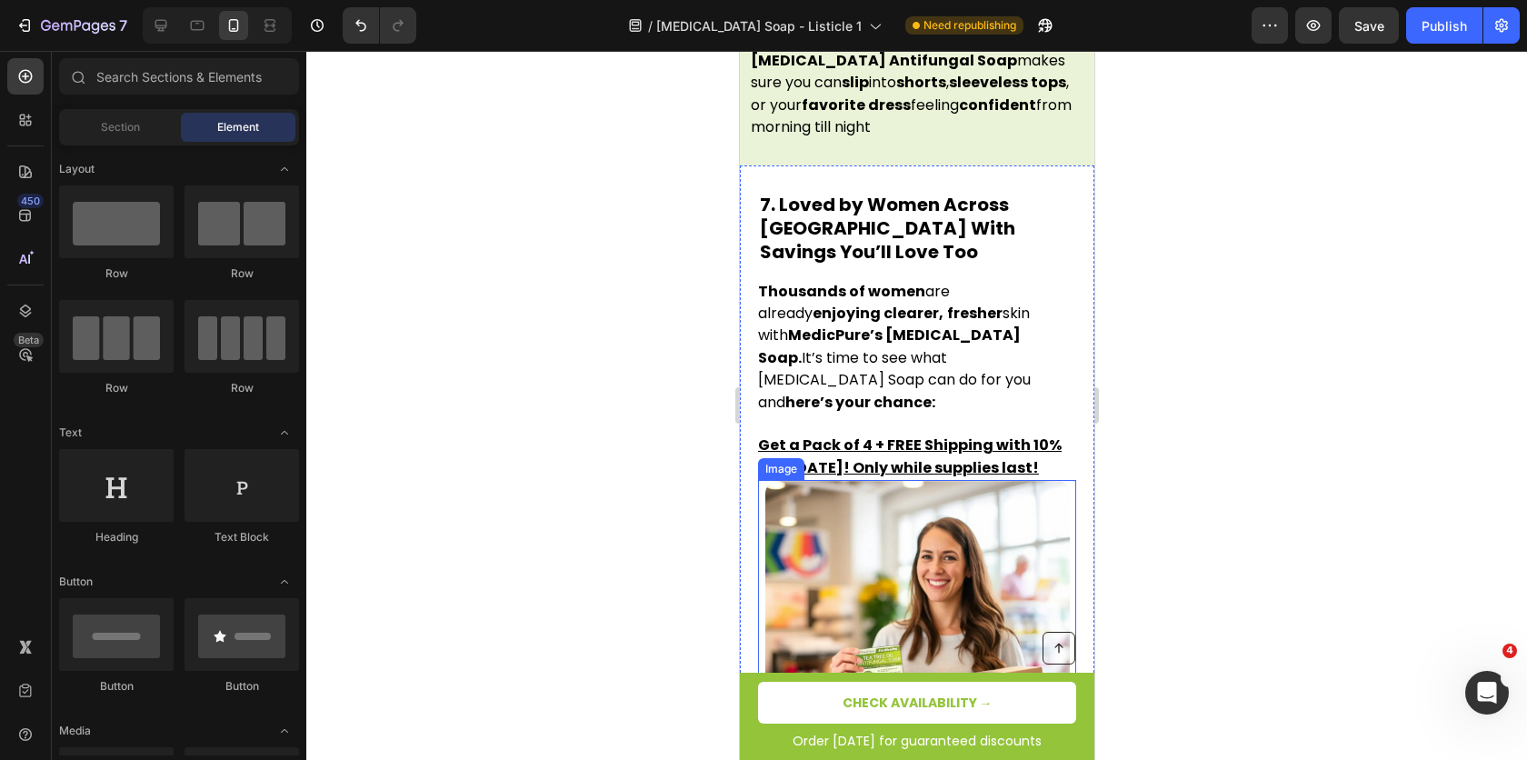
click at [850, 480] on img at bounding box center [917, 632] width 305 height 305
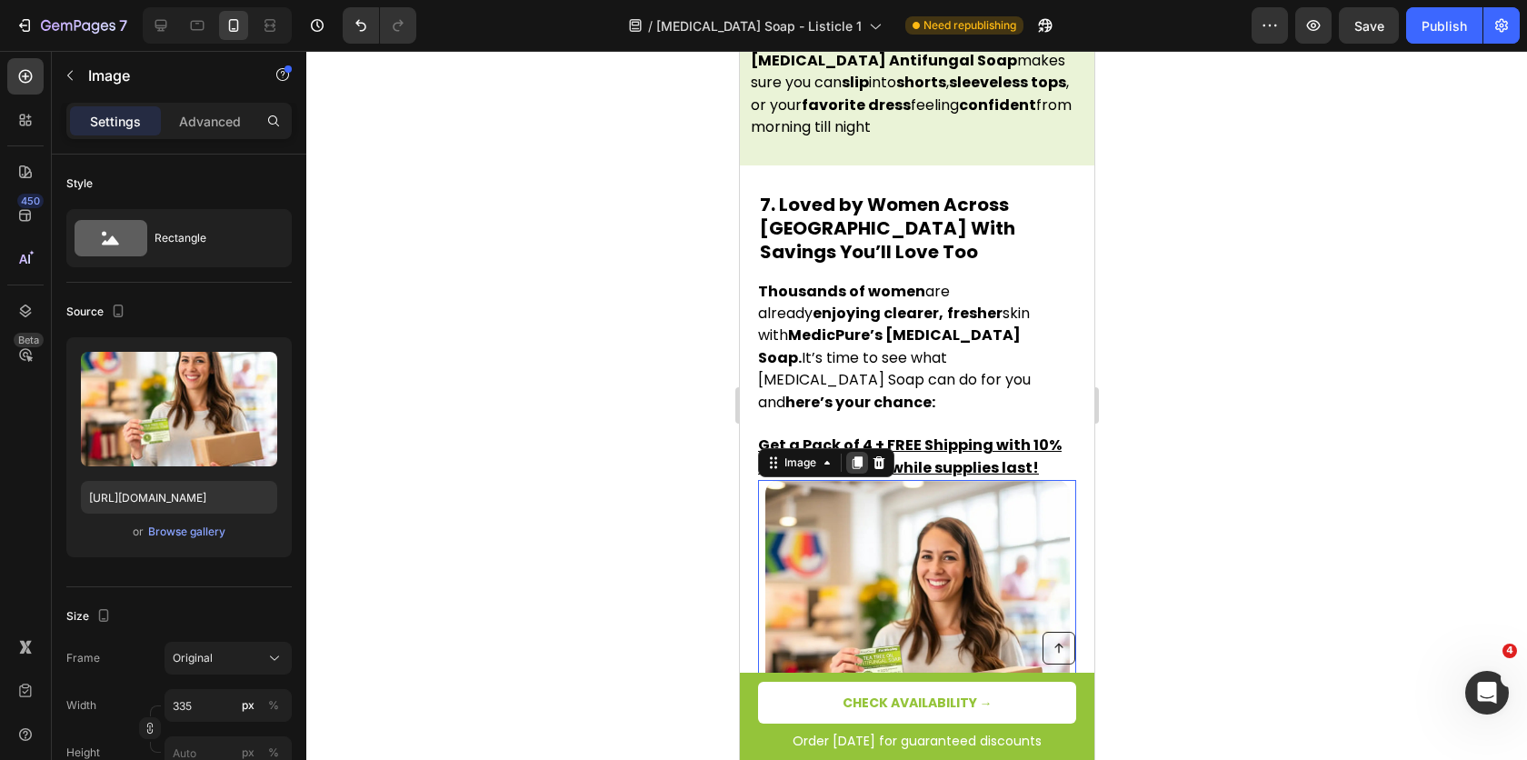
click at [858, 456] on icon at bounding box center [857, 462] width 10 height 13
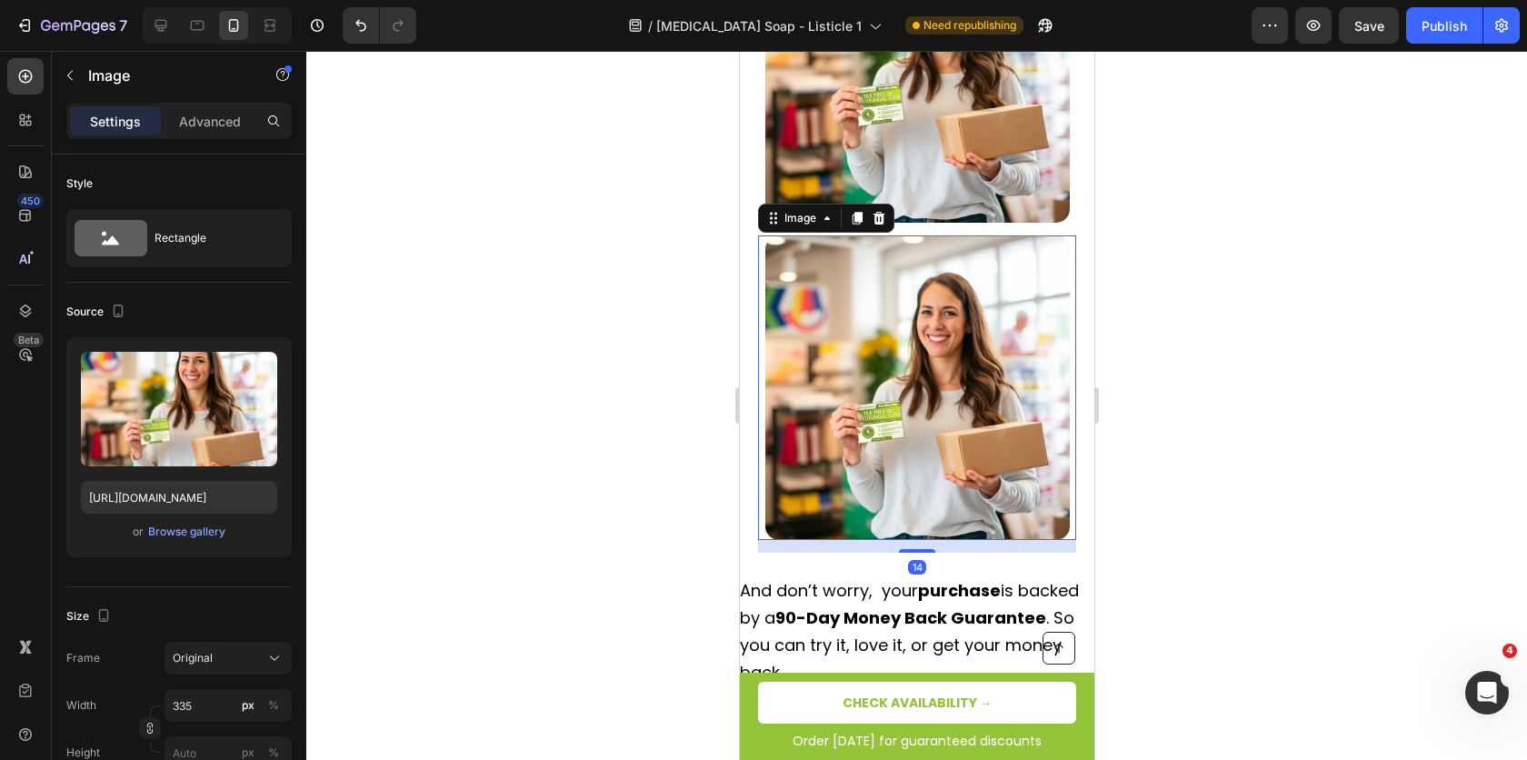
scroll to position [5206, 0]
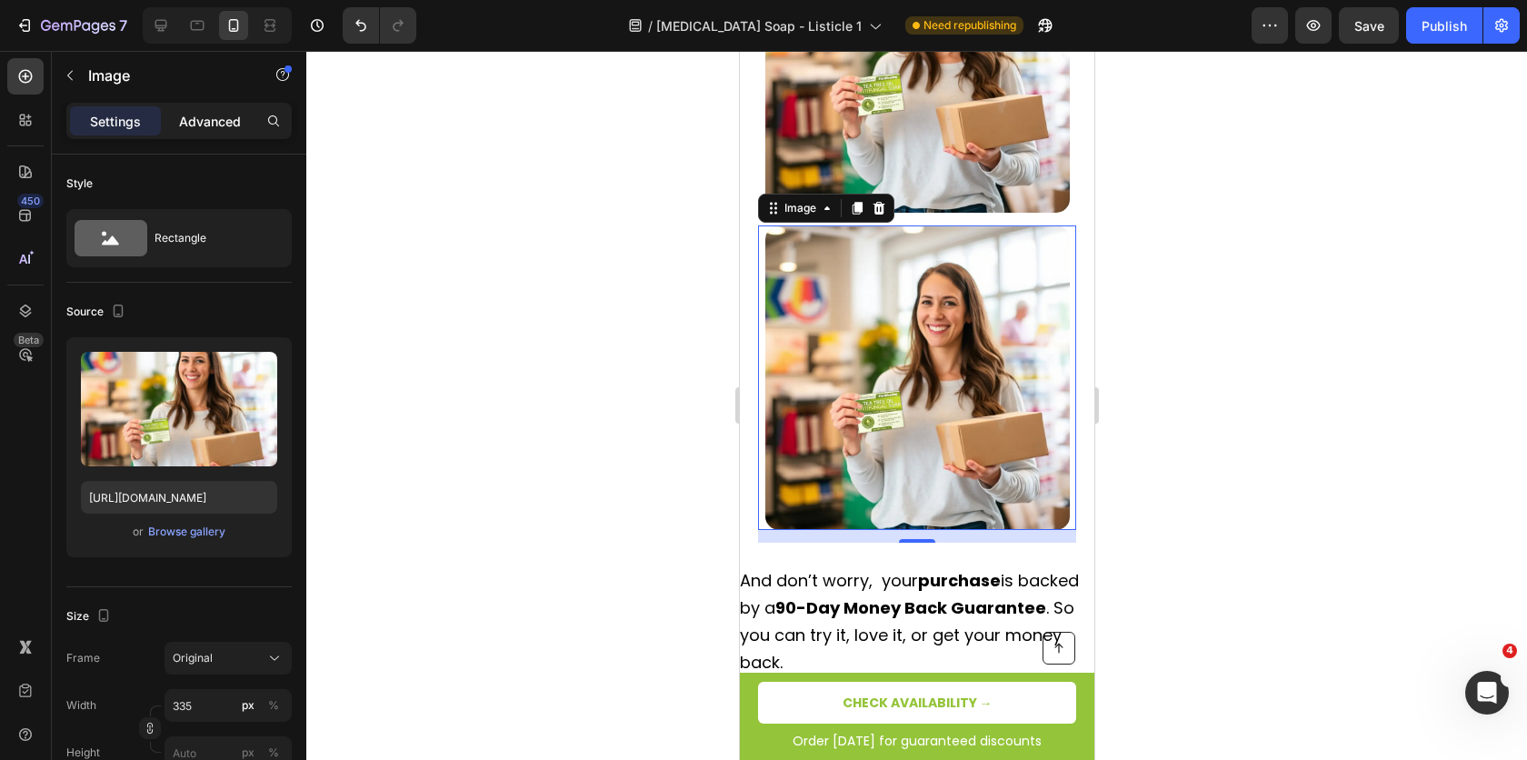
click at [206, 129] on p "Advanced" at bounding box center [210, 121] width 62 height 19
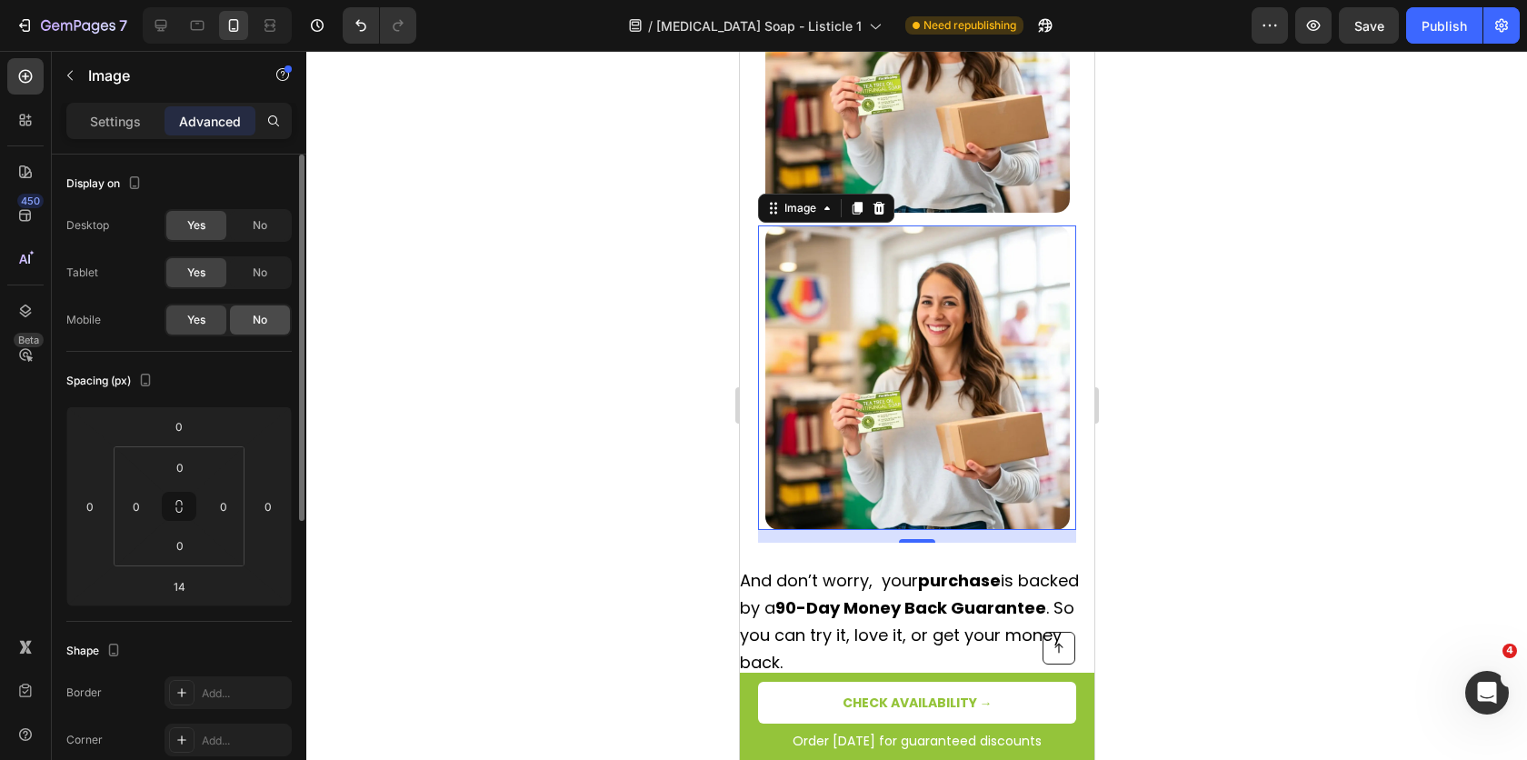
click at [253, 318] on span "No" at bounding box center [260, 320] width 15 height 16
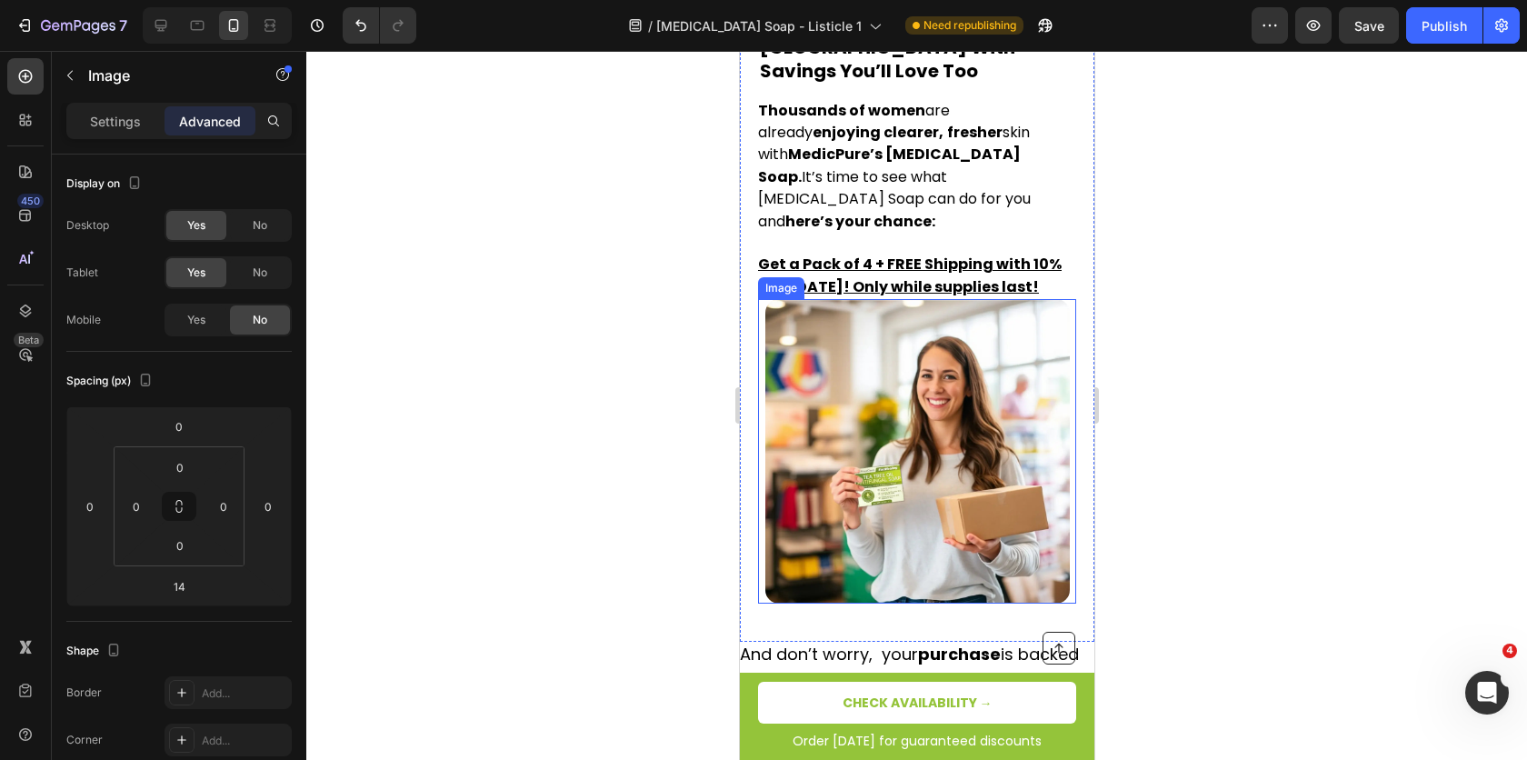
scroll to position [4764, 0]
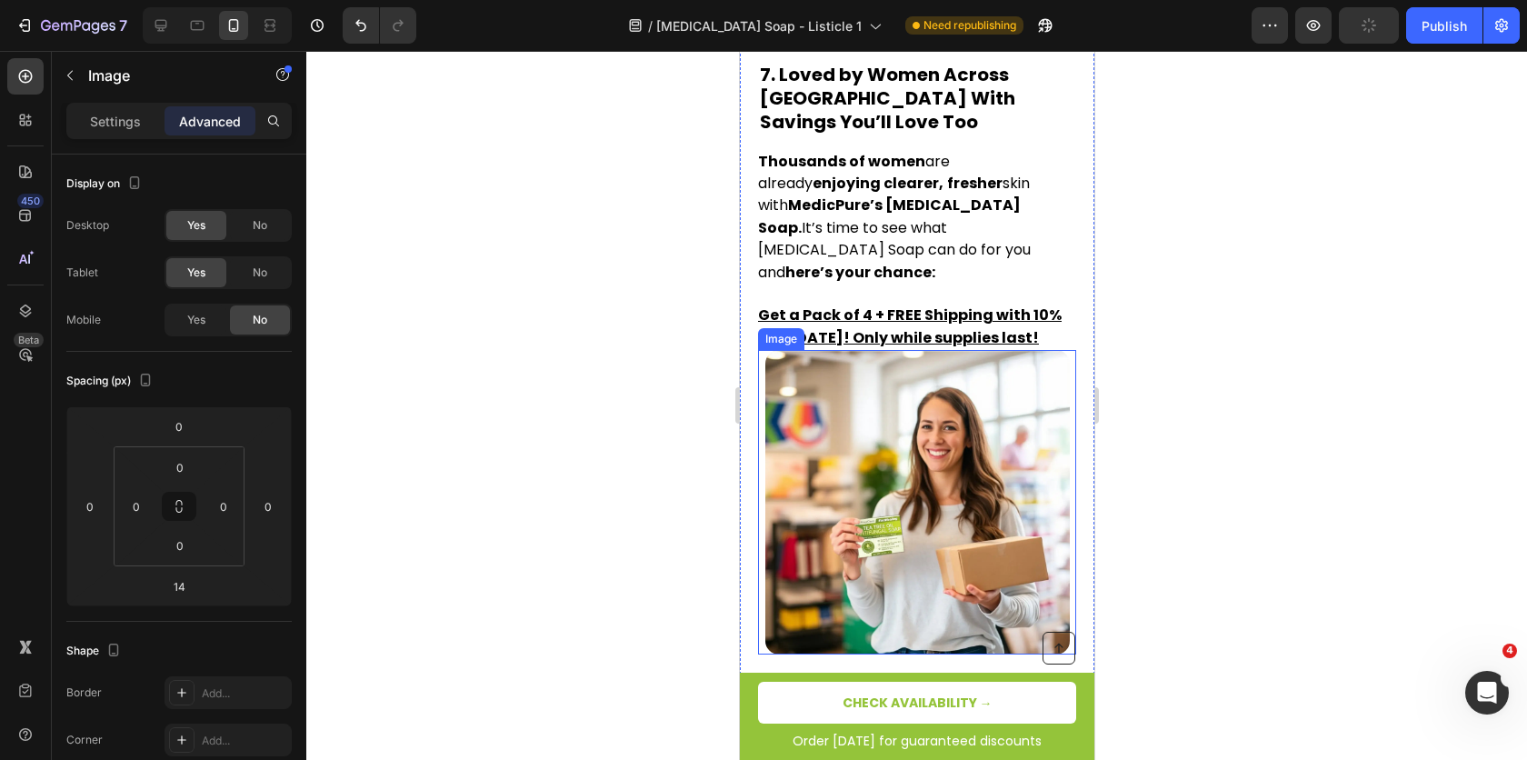
click at [863, 391] on img at bounding box center [917, 502] width 305 height 305
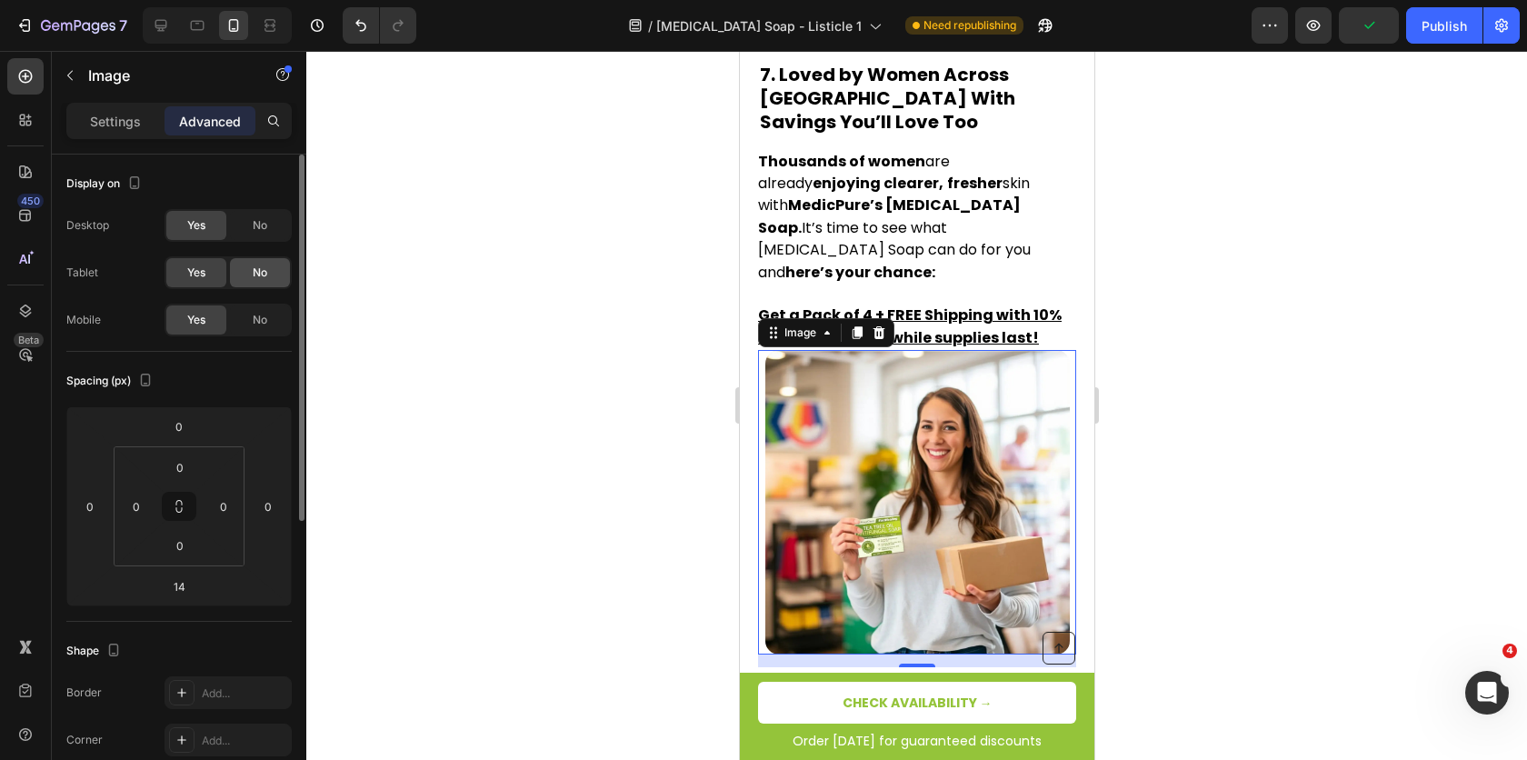
click at [277, 277] on div "No" at bounding box center [260, 272] width 60 height 29
click at [270, 237] on div "No" at bounding box center [260, 225] width 60 height 29
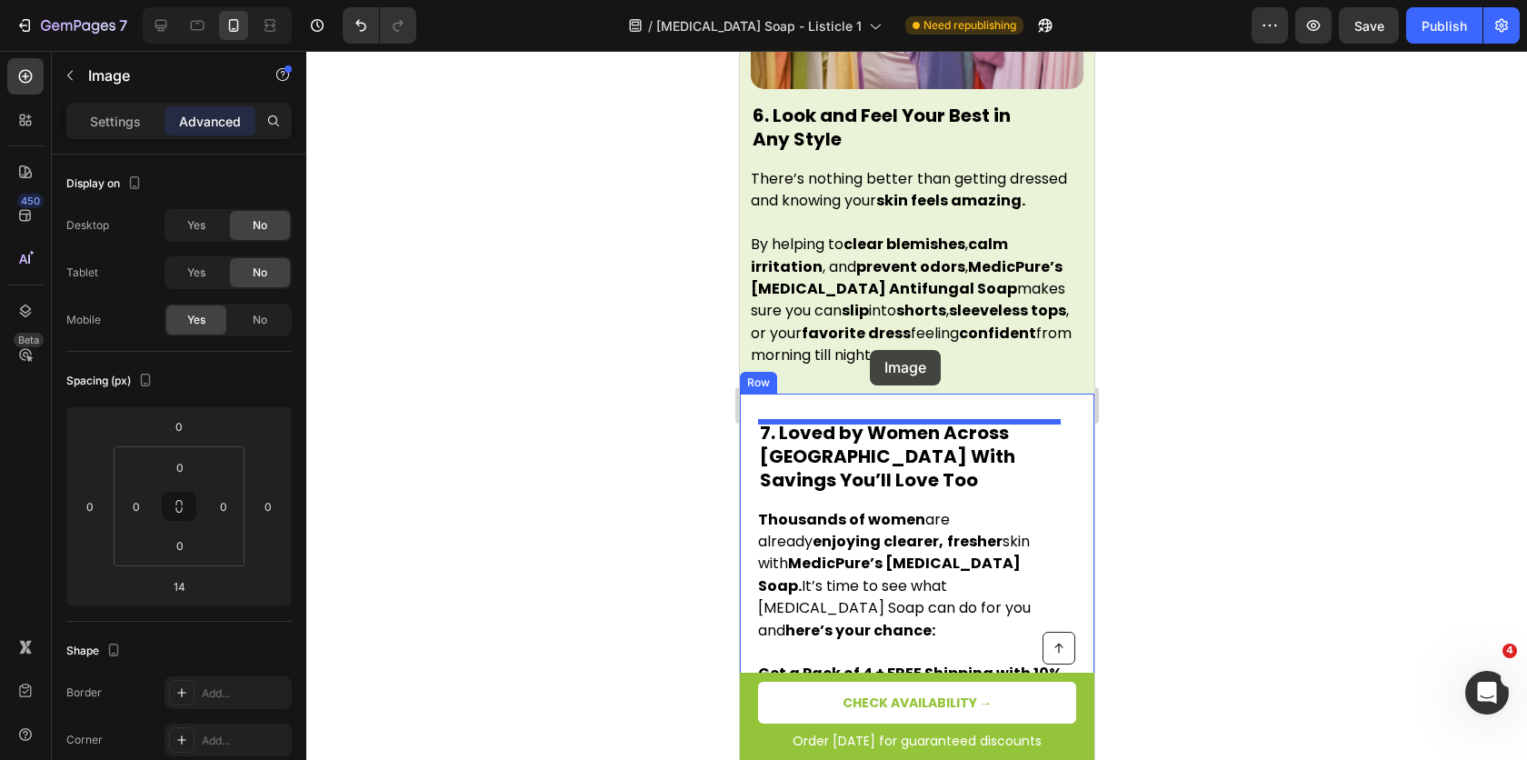
scroll to position [4403, 0]
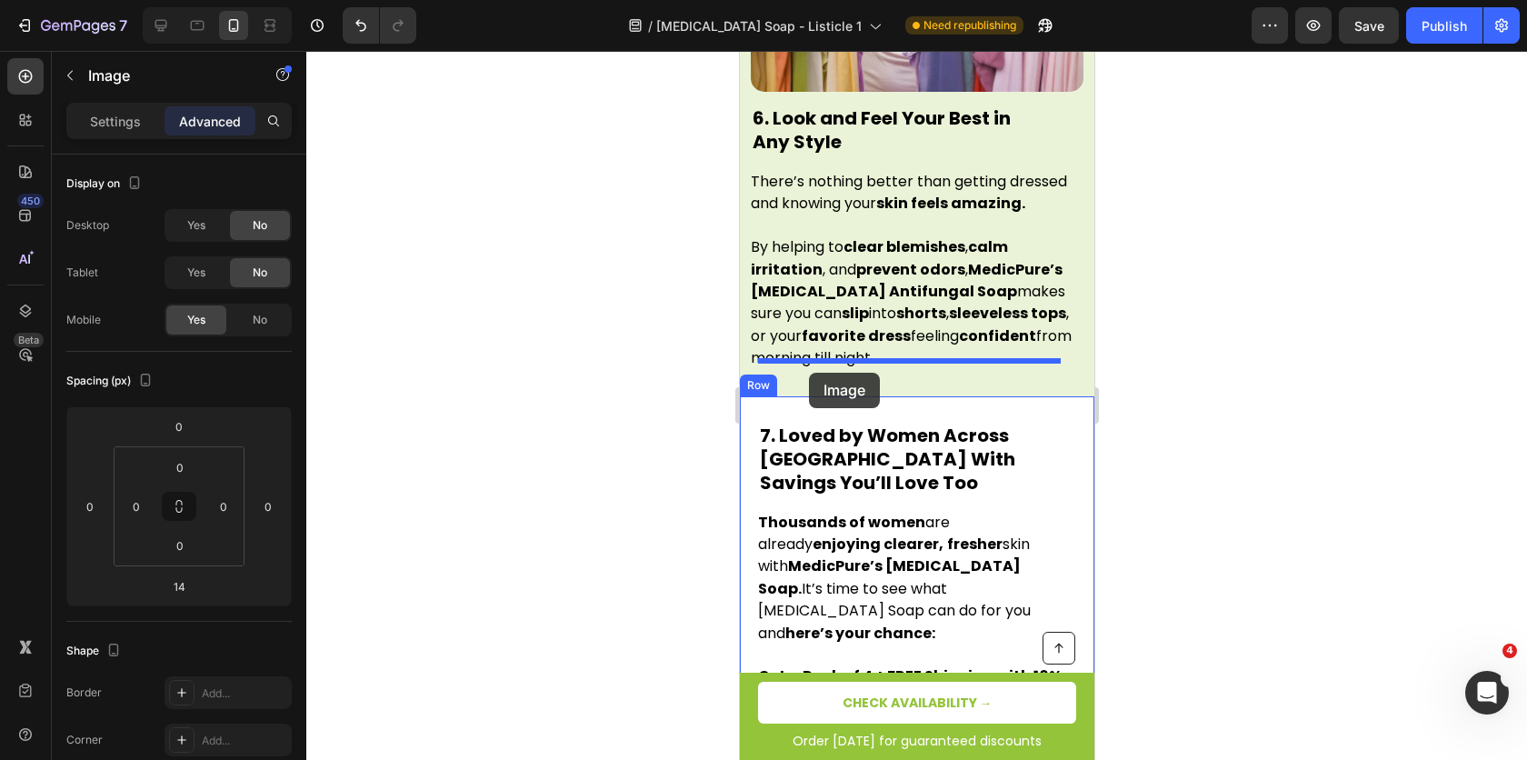
drag, startPoint x: 768, startPoint y: 222, endPoint x: 809, endPoint y: 373, distance: 156.4
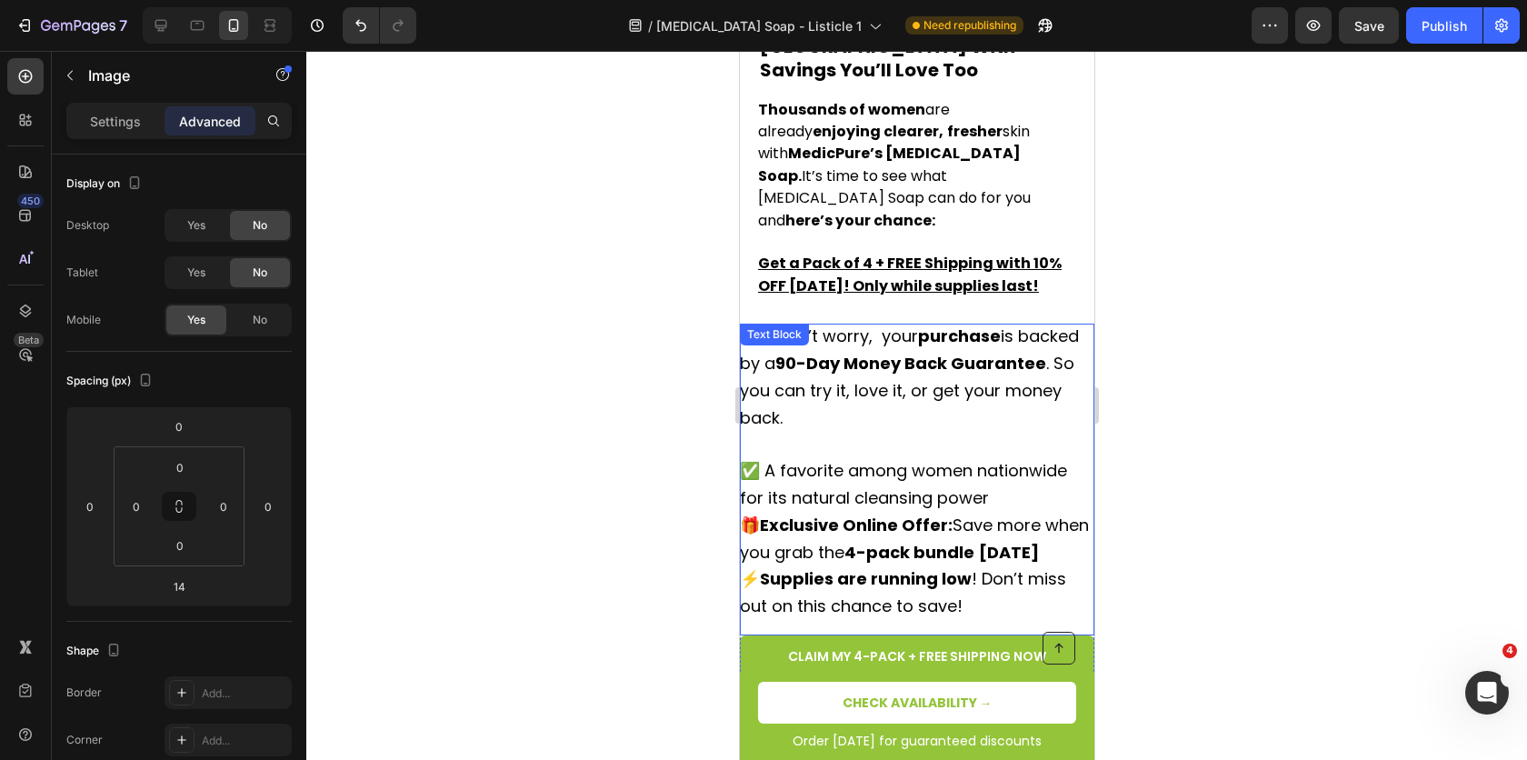
scroll to position [5096, 0]
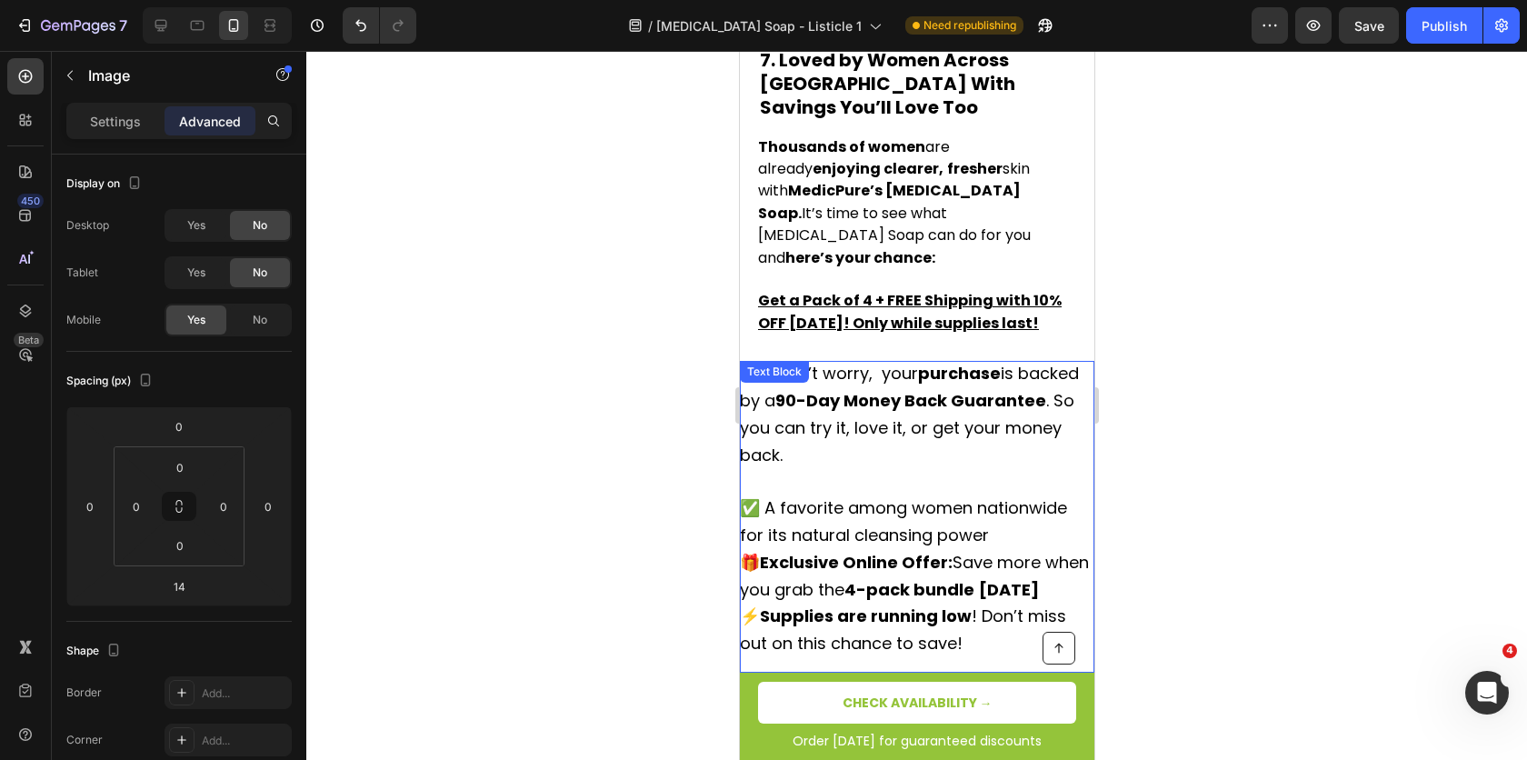
drag, startPoint x: 577, startPoint y: 396, endPoint x: 586, endPoint y: 381, distance: 17.9
click at [577, 395] on div at bounding box center [916, 405] width 1221 height 709
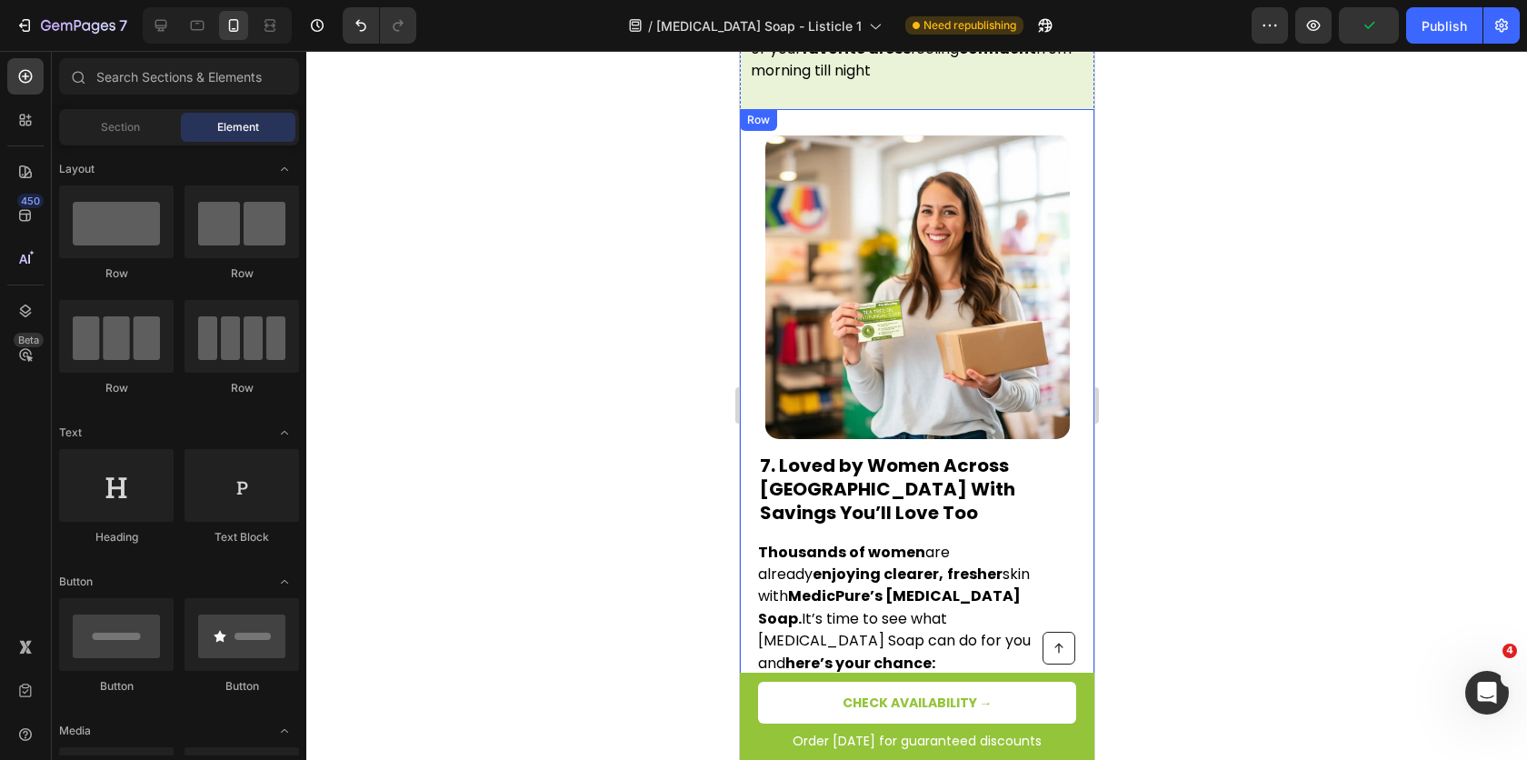
scroll to position [4925, 0]
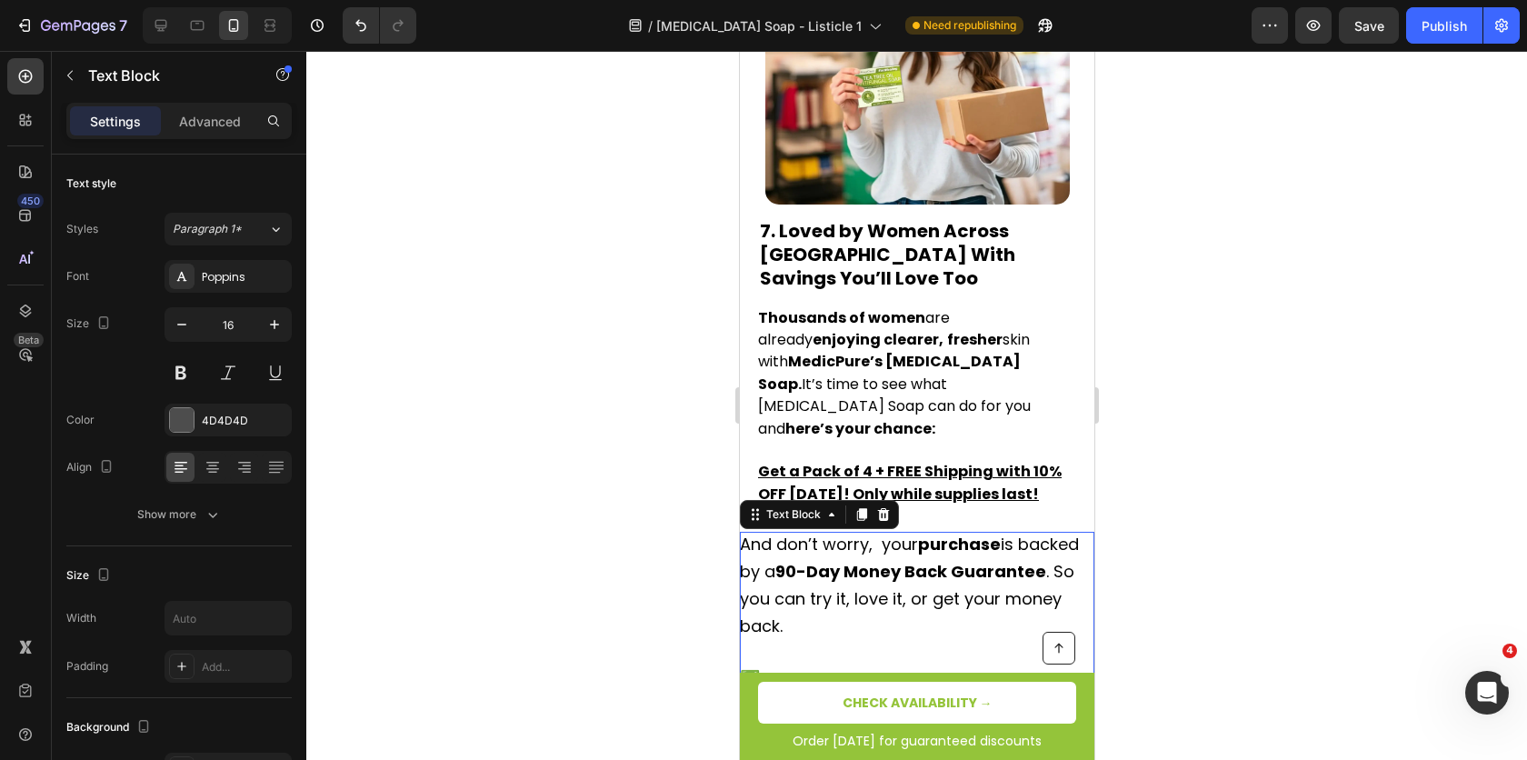
click at [775, 560] on strong "90-Day Money Back Guarantee" at bounding box center [910, 571] width 271 height 23
click at [785, 500] on div "Text Block" at bounding box center [818, 514] width 159 height 29
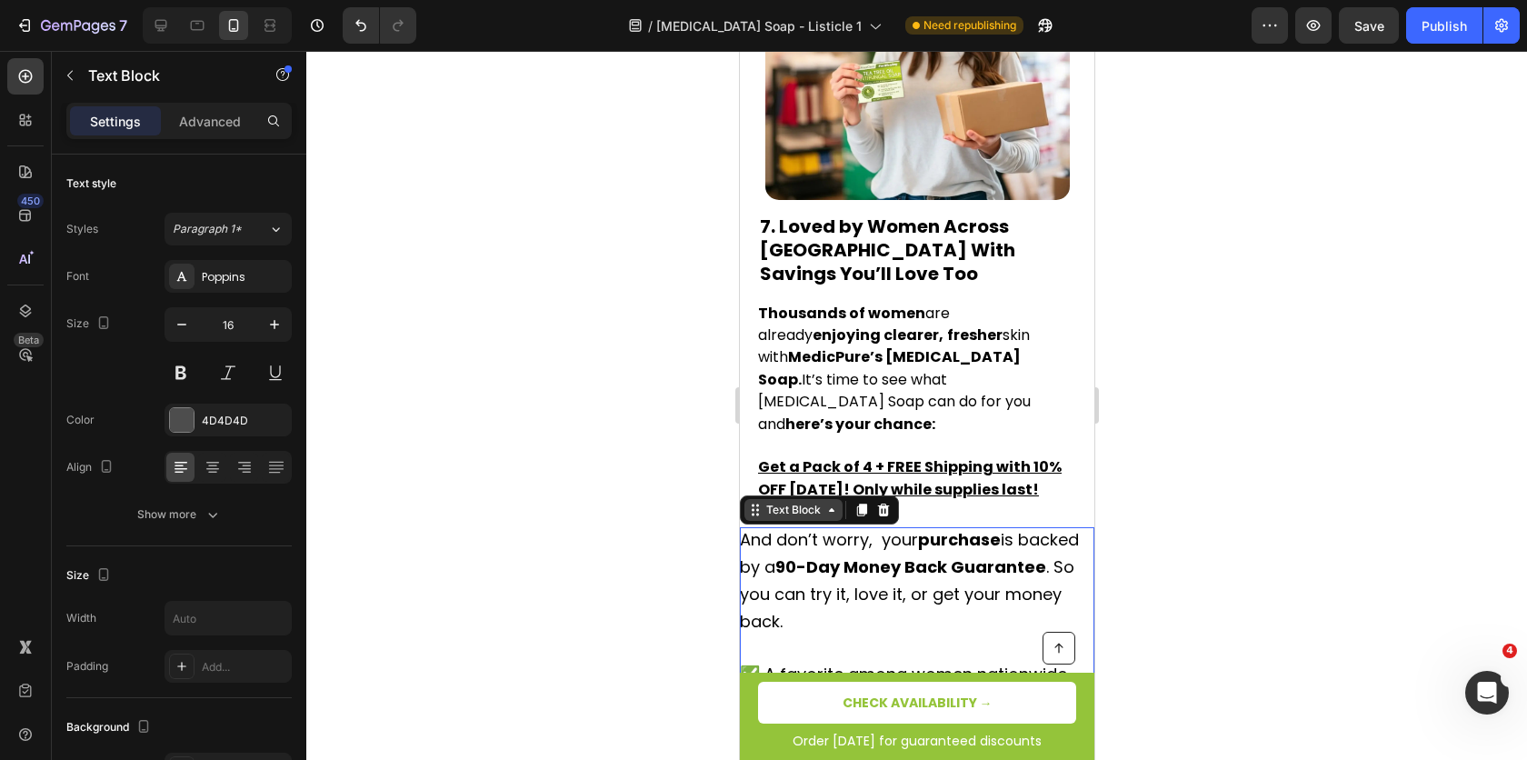
click at [813, 502] on div "Text Block" at bounding box center [793, 510] width 62 height 16
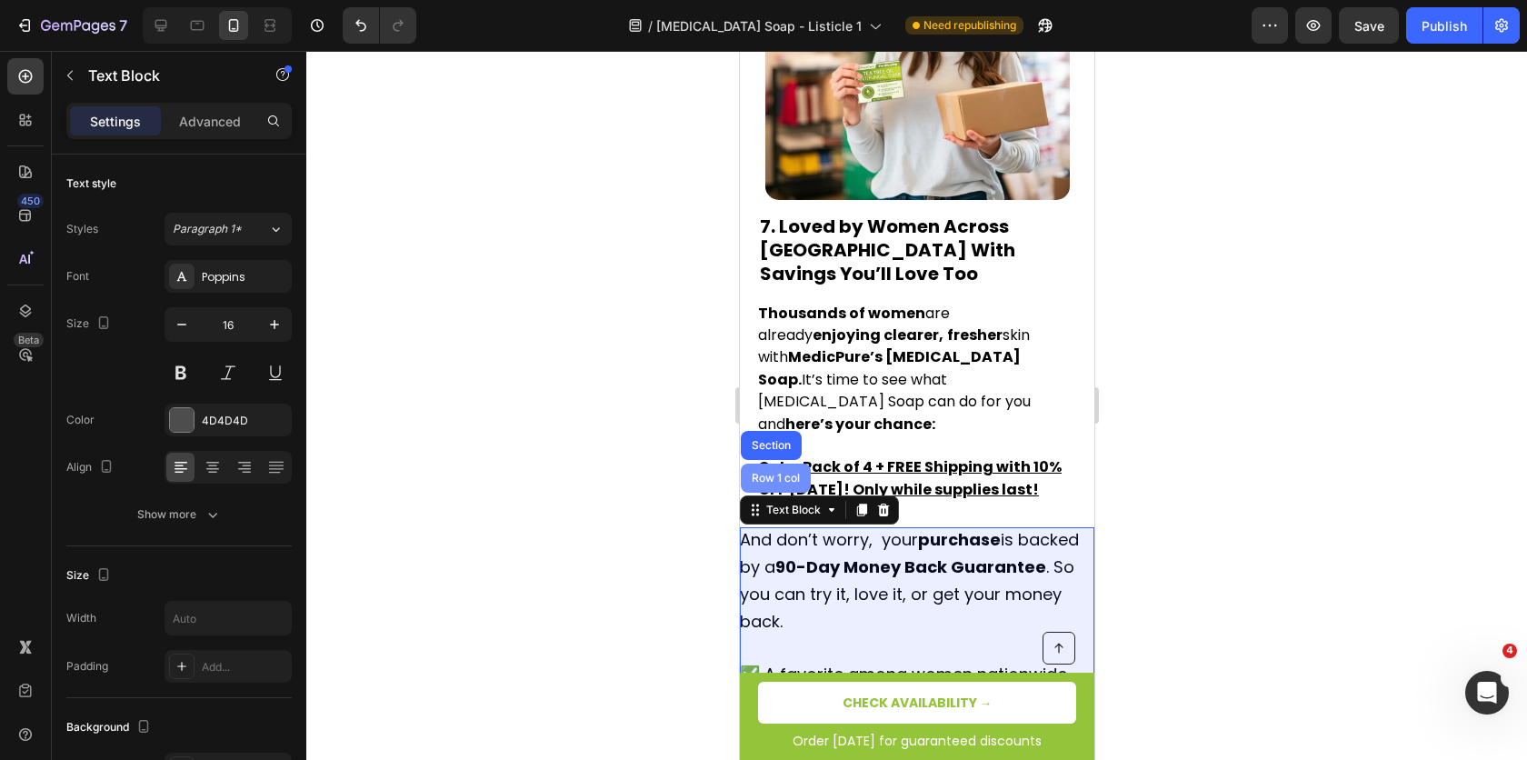
click at [794, 473] on div "Row 1 col" at bounding box center [774, 478] width 55 height 11
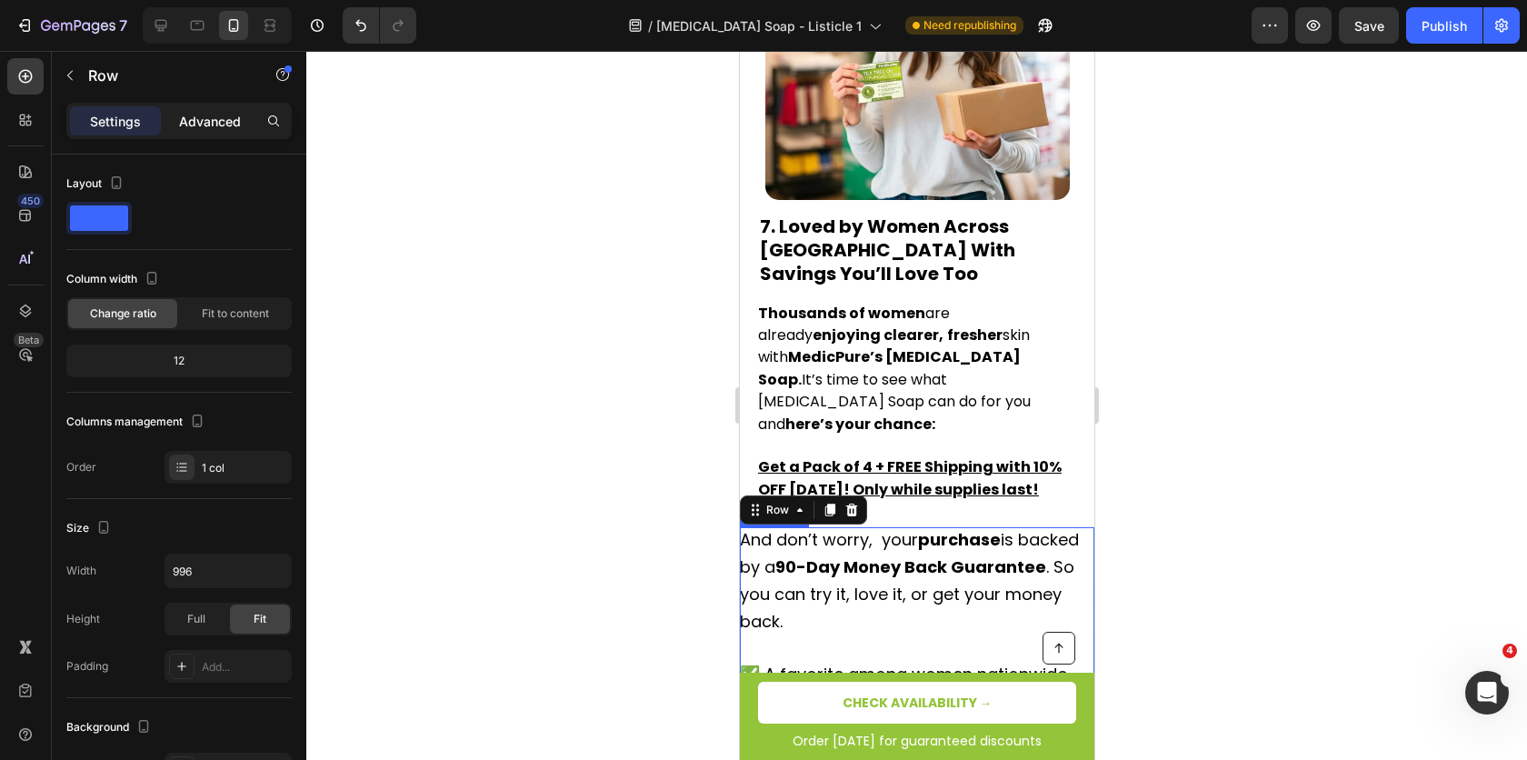
click at [222, 119] on p "Advanced" at bounding box center [210, 121] width 62 height 19
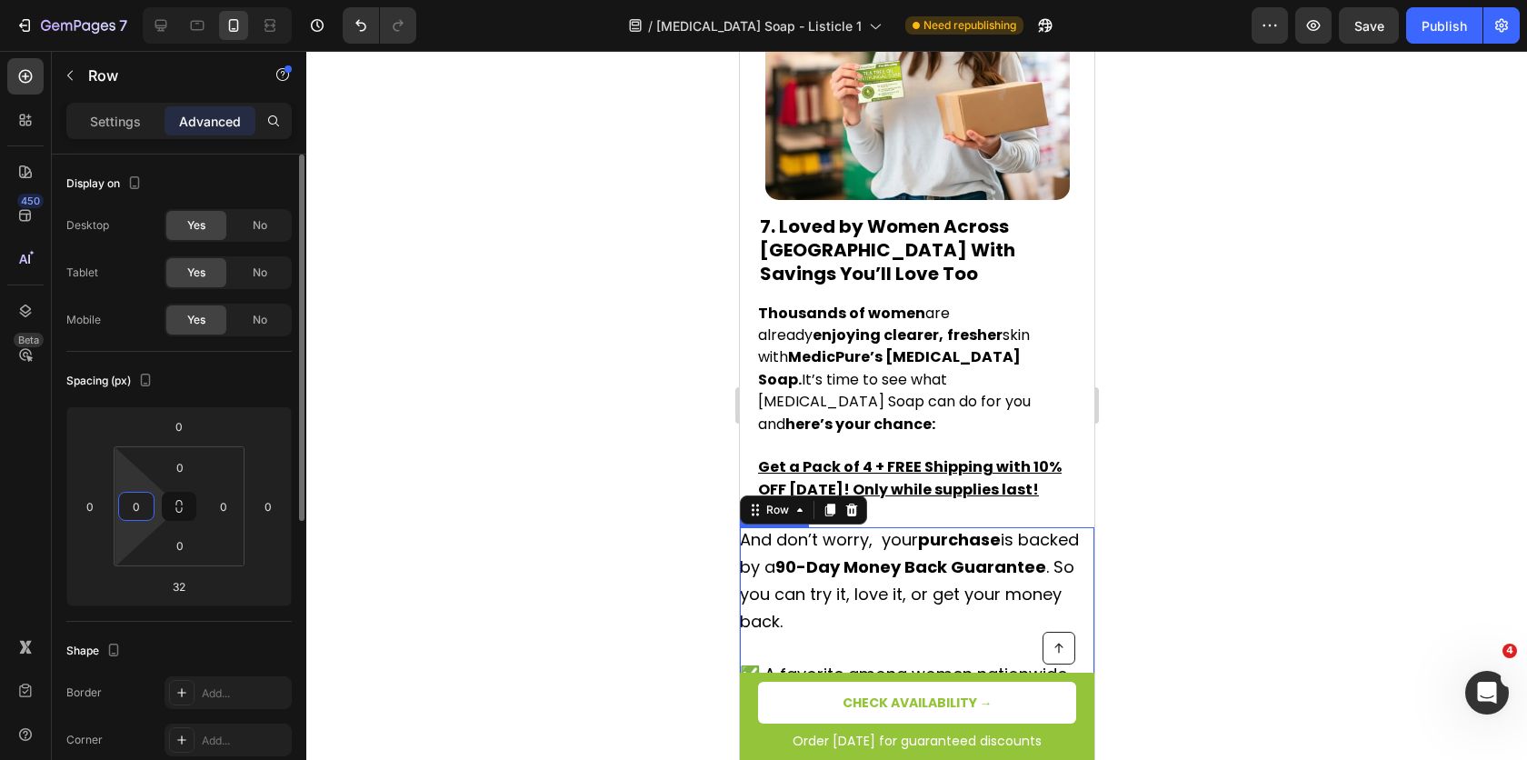
click at [138, 505] on input "0" at bounding box center [136, 506] width 27 height 27
type input "12"
click at [217, 508] on input "0" at bounding box center [223, 506] width 27 height 27
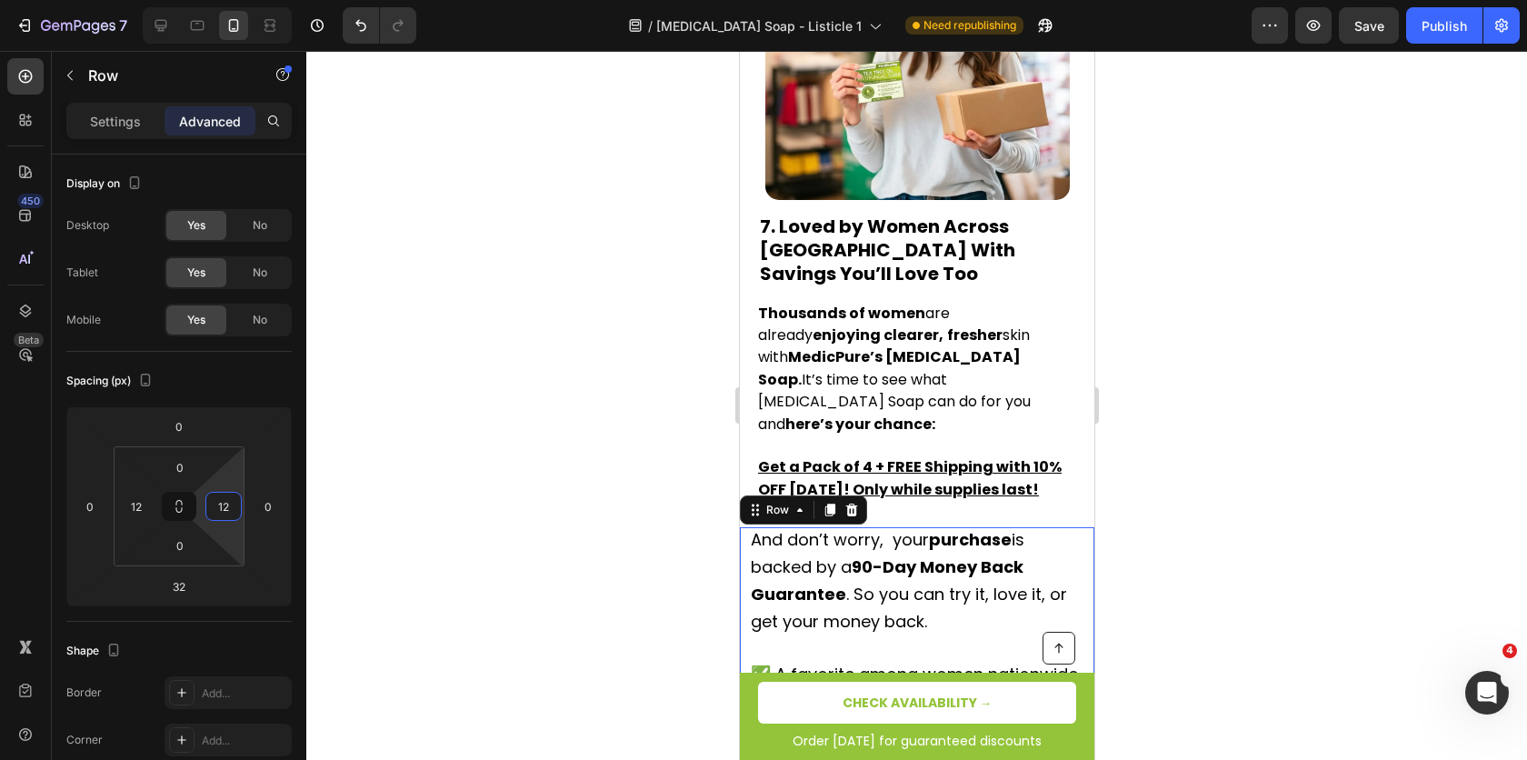
type input "12"
click at [1240, 443] on div at bounding box center [916, 405] width 1221 height 709
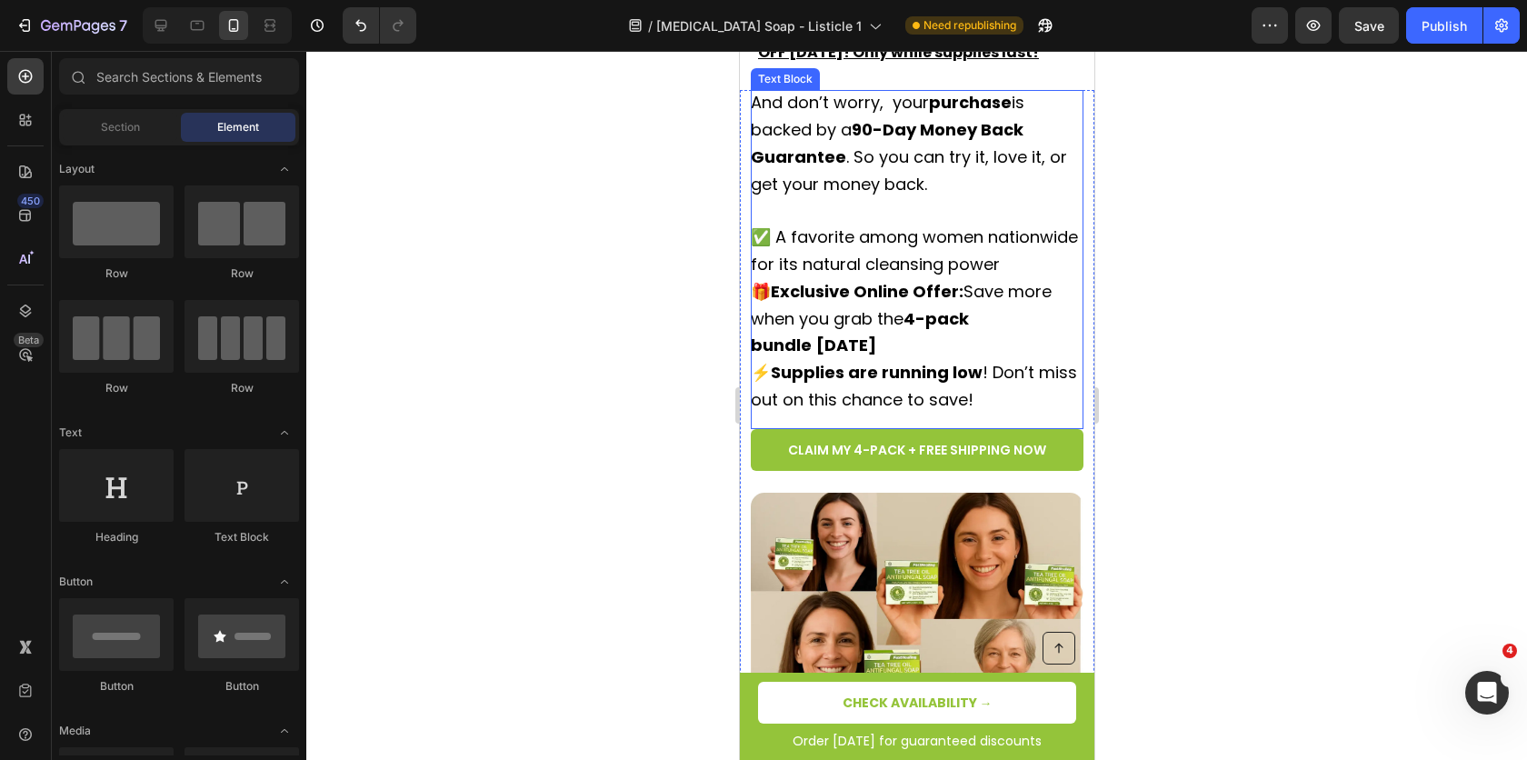
scroll to position [5370, 0]
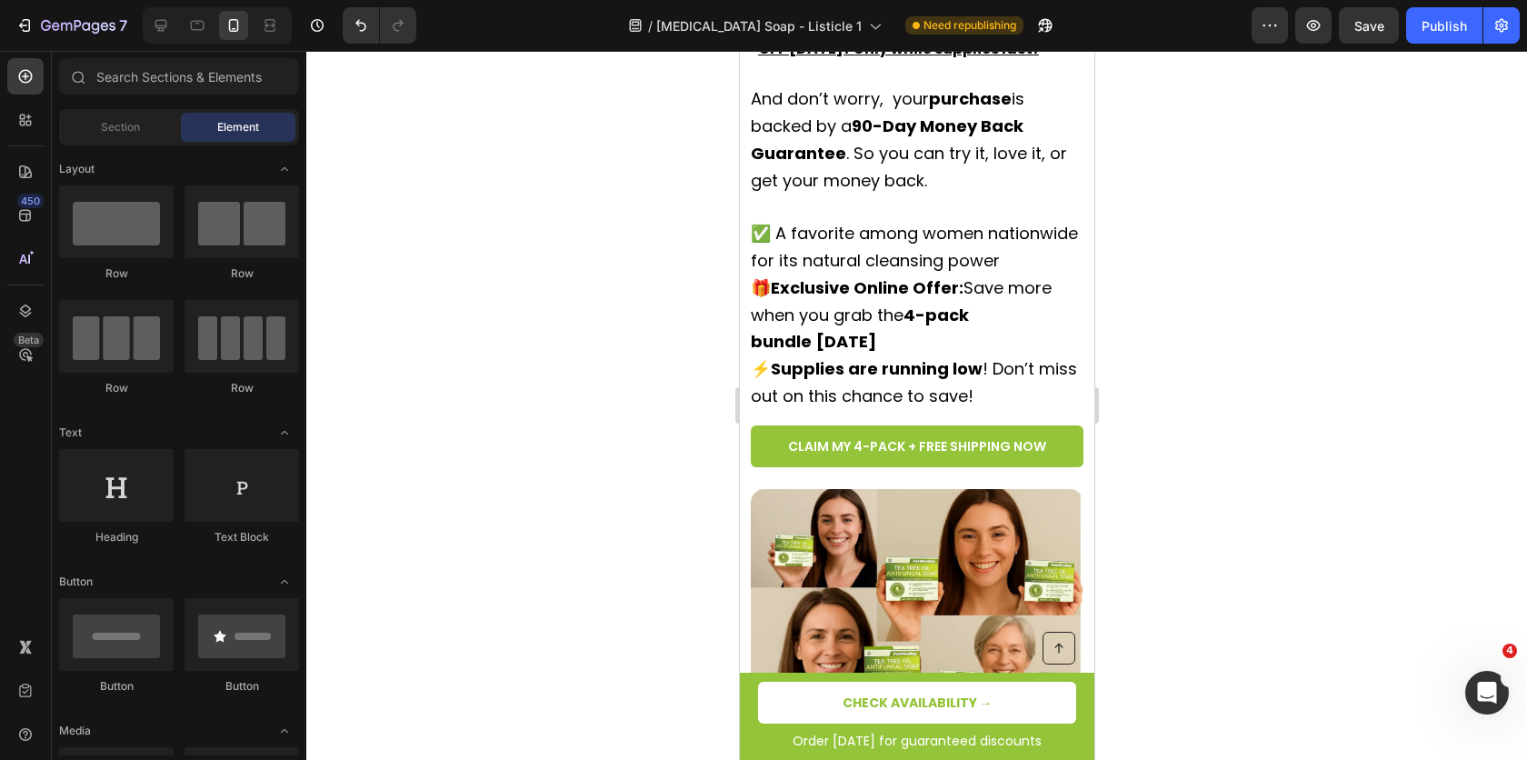
click at [1216, 395] on div at bounding box center [916, 405] width 1221 height 709
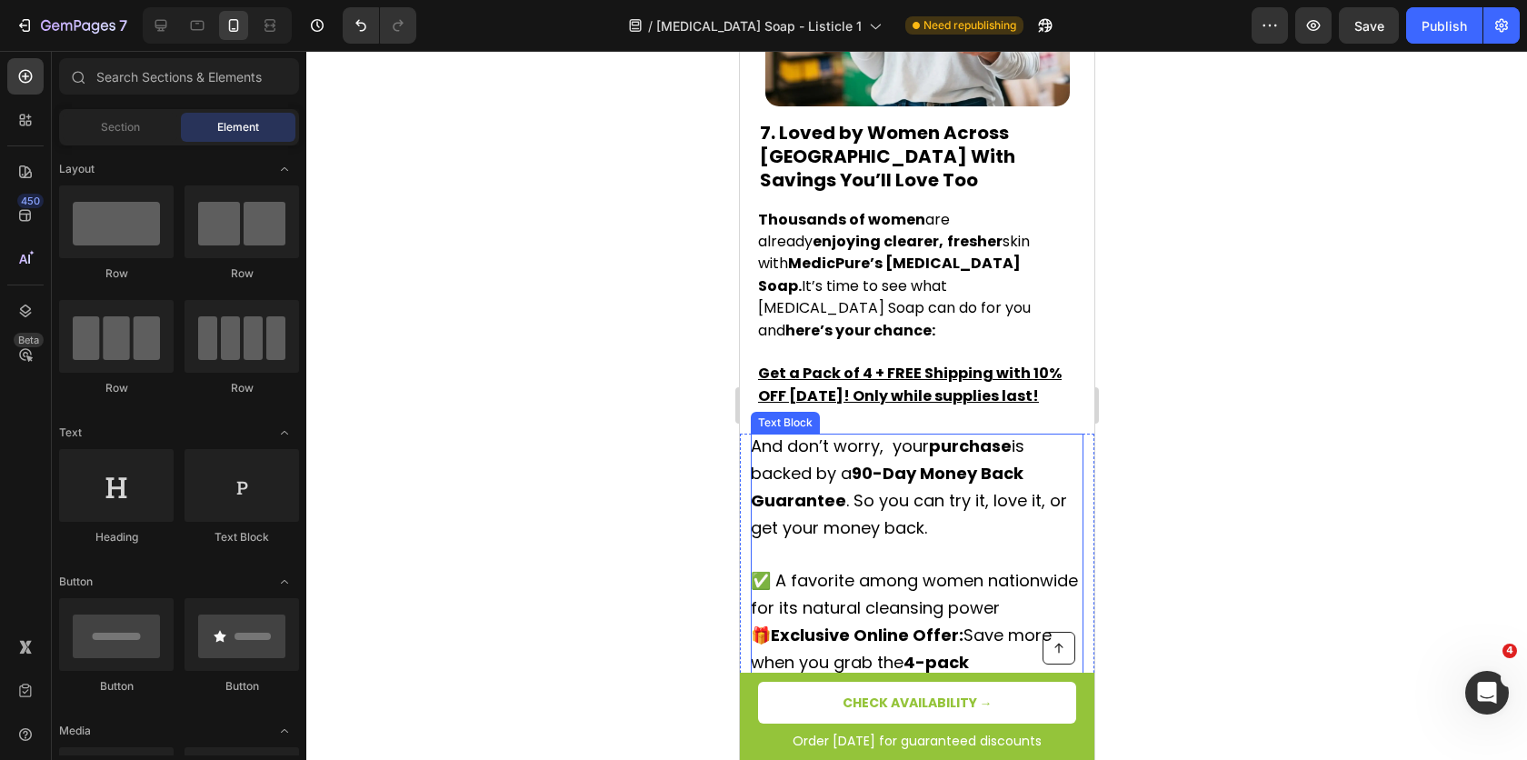
scroll to position [5227, 0]
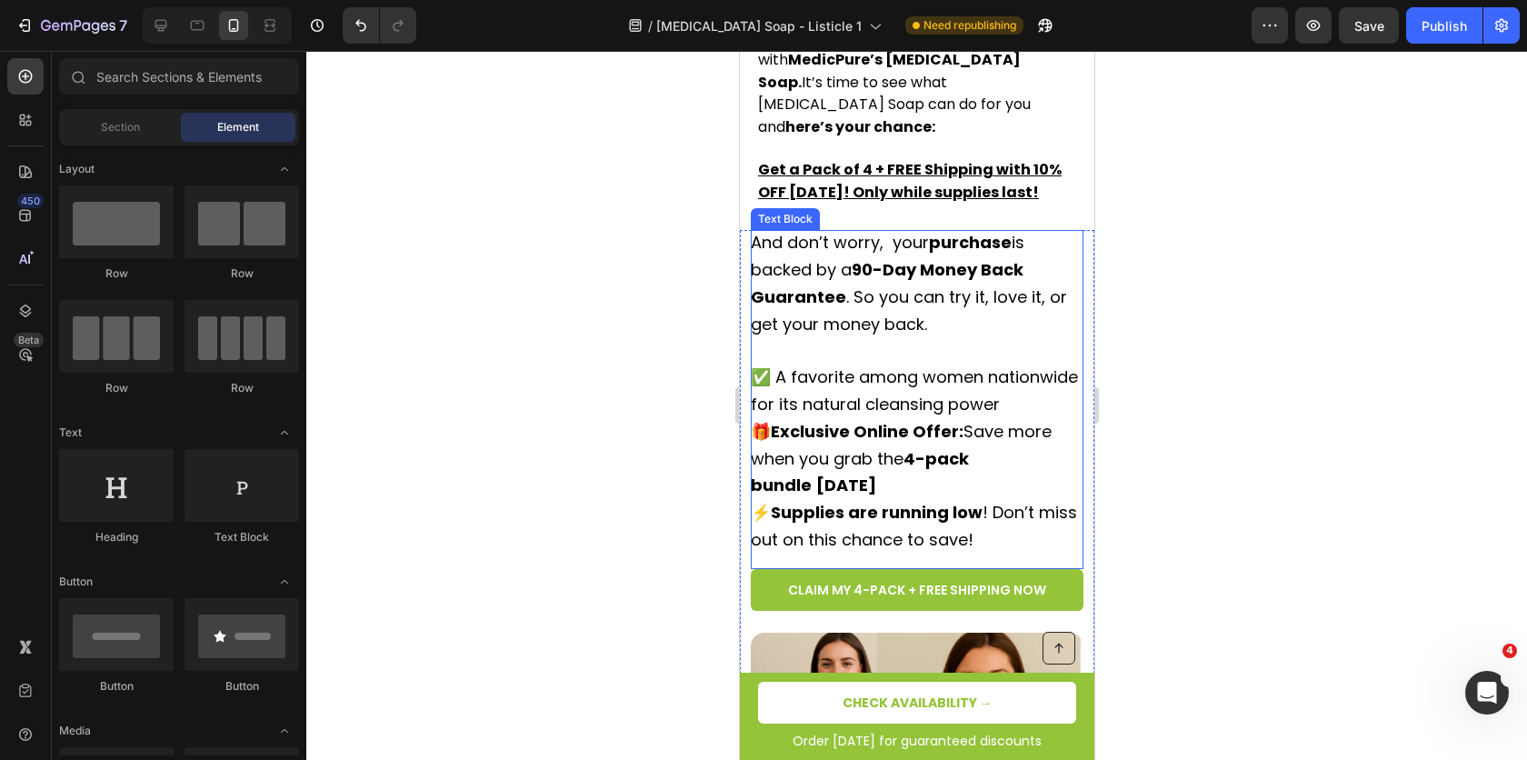
click at [841, 328] on p "And don’t worry, your purchase is backed by a 90-Day Money Back Guarantee . So …" at bounding box center [916, 392] width 333 height 325
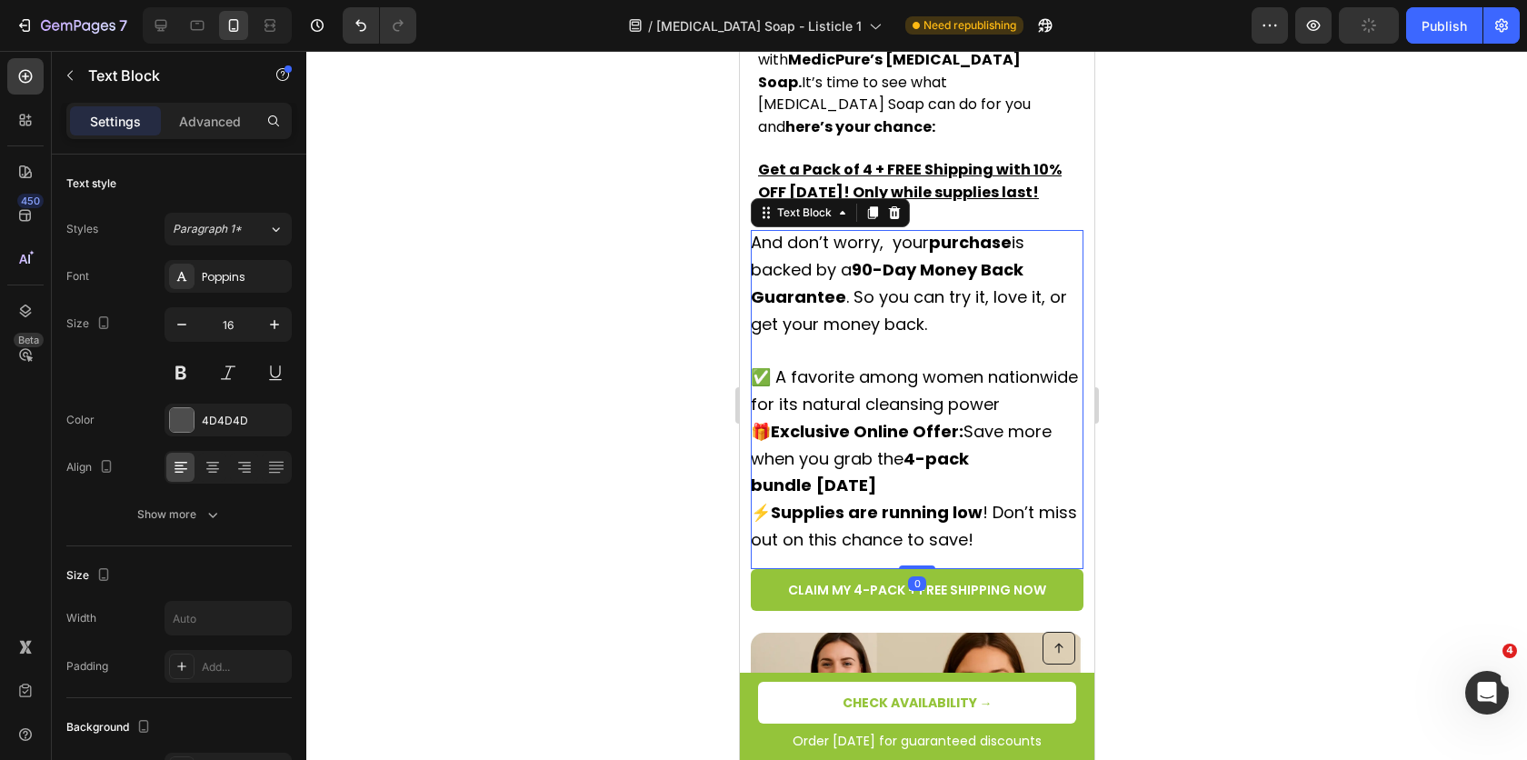
click at [841, 328] on p "And don’t worry, your purchase is backed by a 90-Day Money Back Guarantee . So …" at bounding box center [916, 392] width 333 height 325
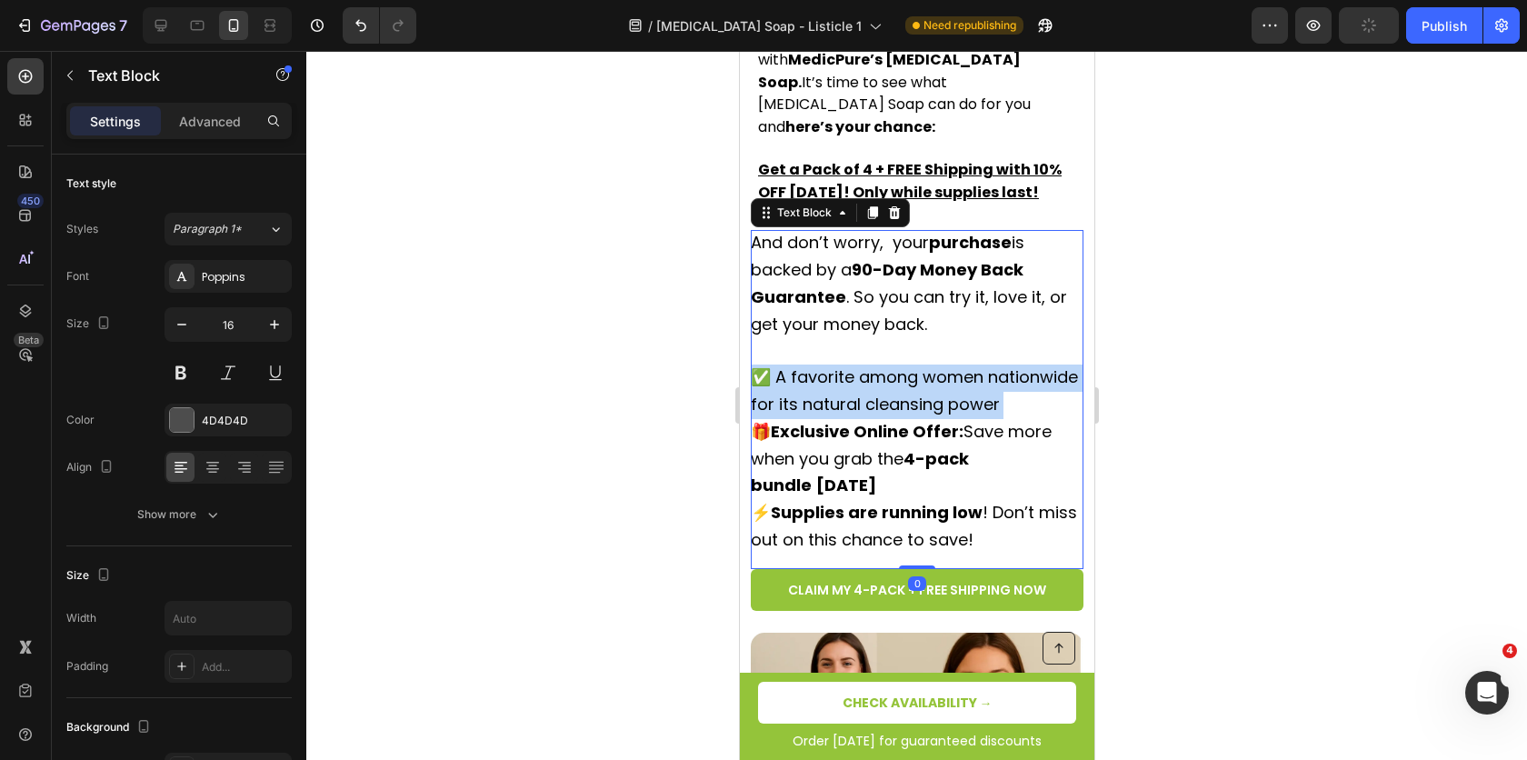
click at [841, 328] on p "And don’t worry, your purchase is backed by a 90-Day Money Back Guarantee . So …" at bounding box center [916, 392] width 333 height 325
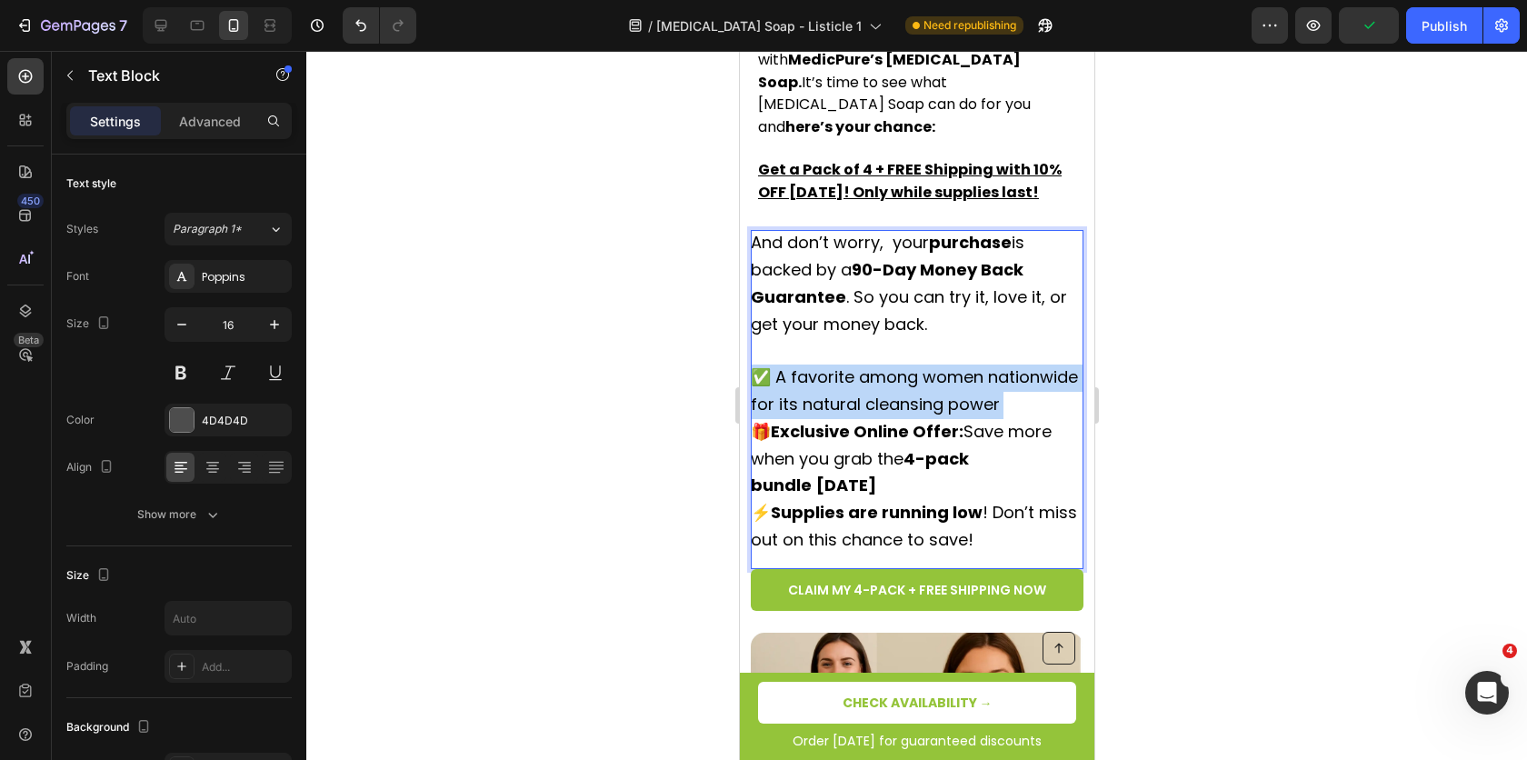
click at [841, 328] on p "And don’t worry, your purchase is backed by a 90-Day Money Back Guarantee . So …" at bounding box center [916, 392] width 333 height 325
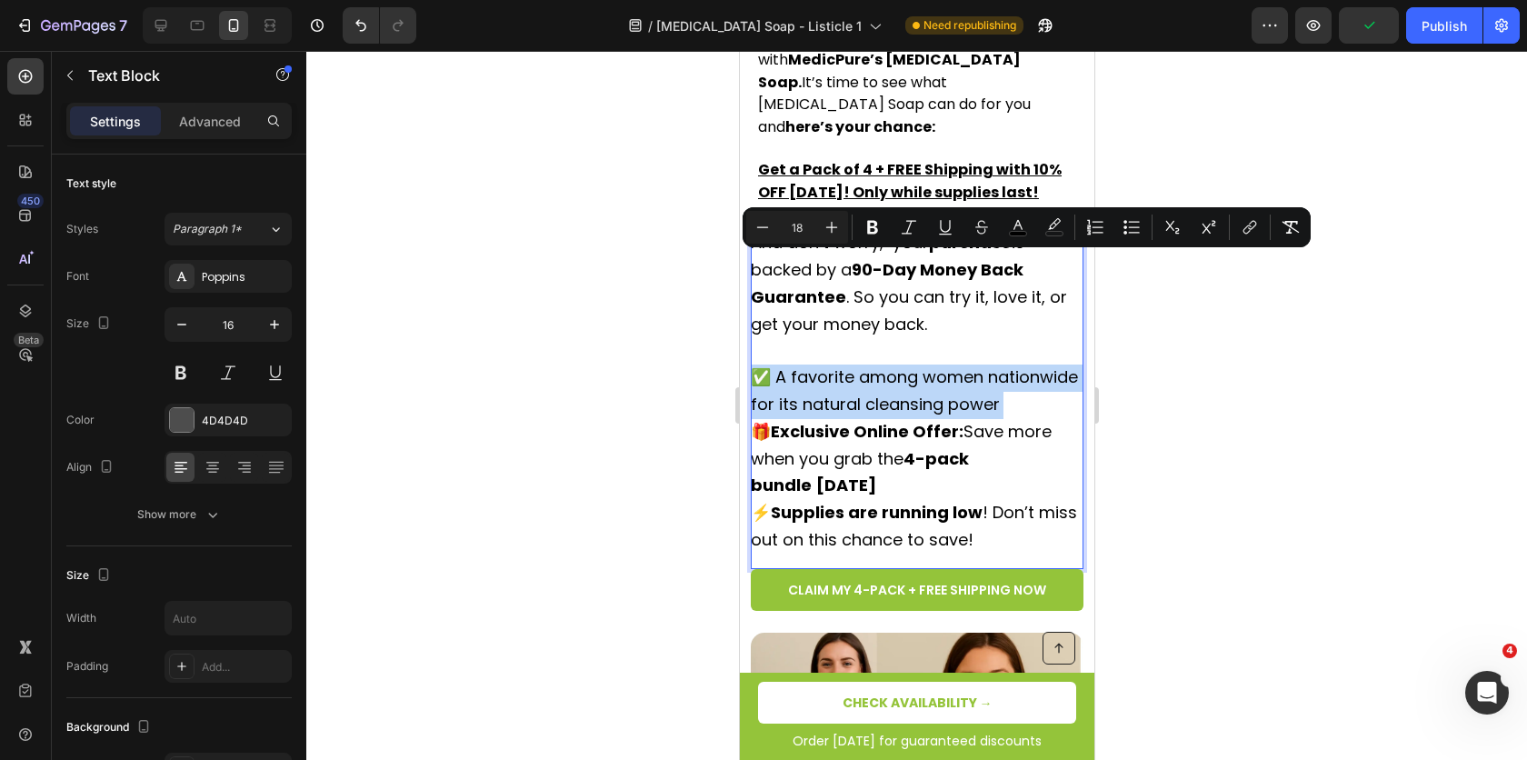
click at [841, 328] on p "And don’t worry, your purchase is backed by a 90-Day Money Back Guarantee . So …" at bounding box center [916, 392] width 333 height 325
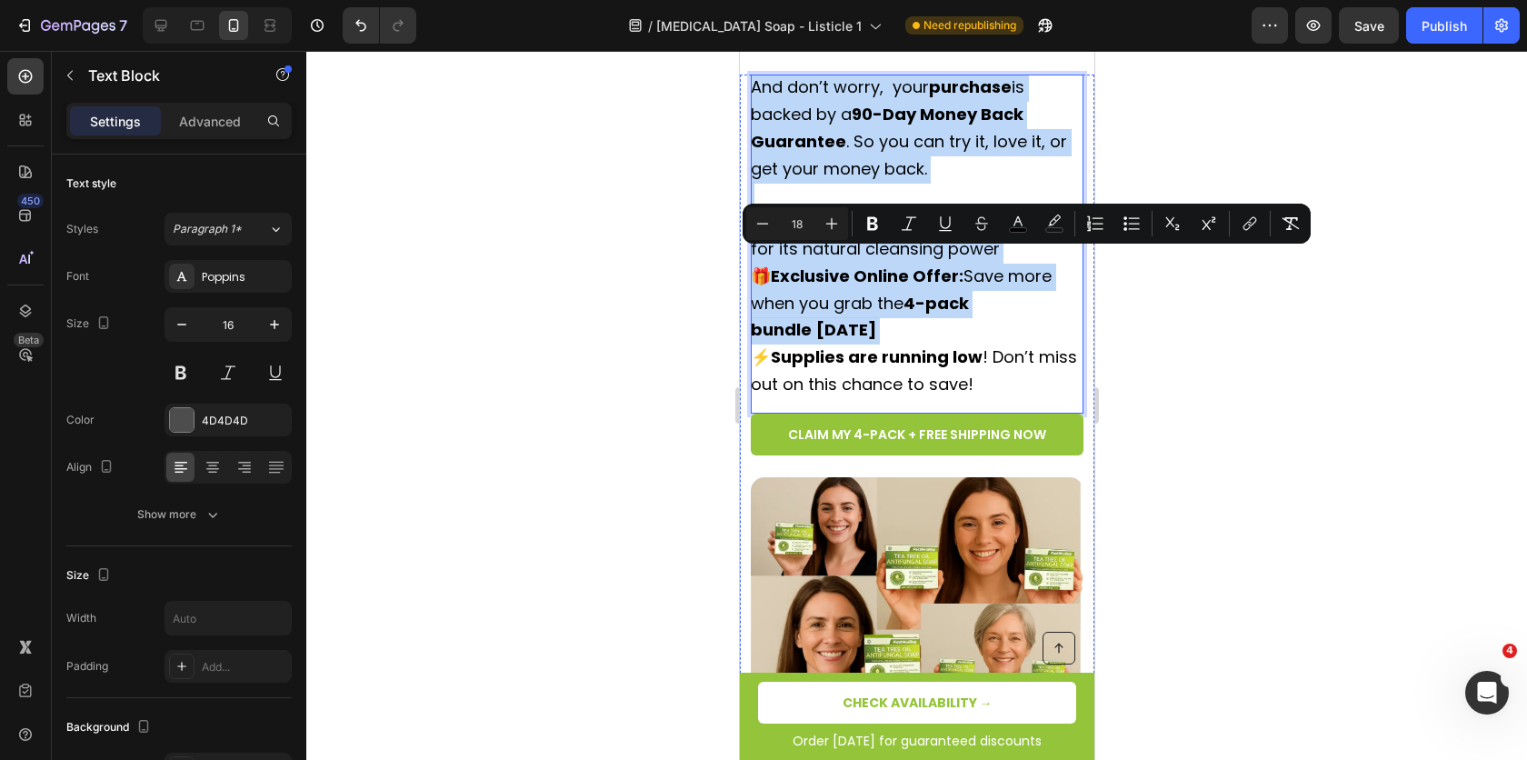
scroll to position [5681, 0]
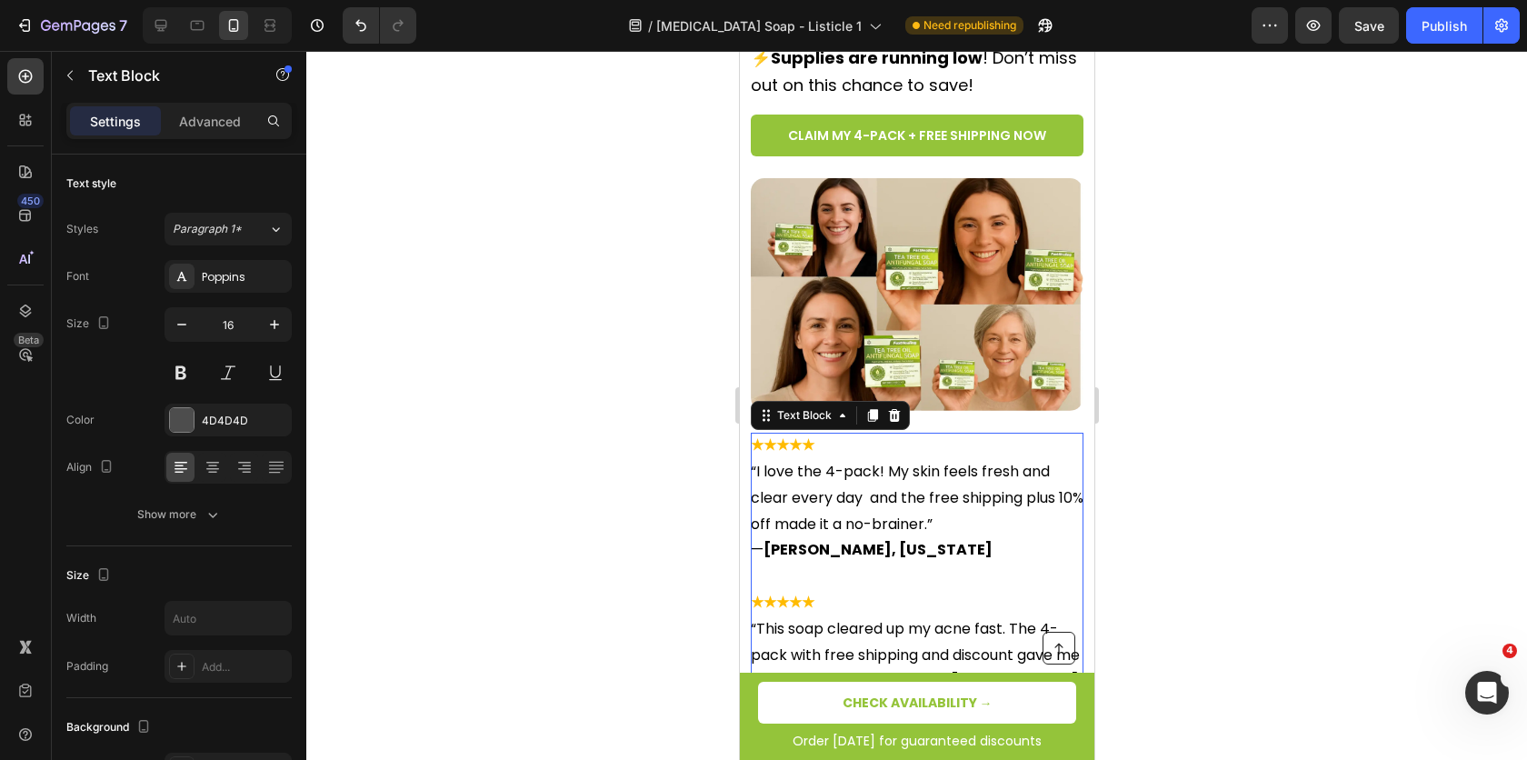
click at [899, 441] on p "★★★★★ “I love the 4-pack! My skin feels fresh and clear every day and the free …" at bounding box center [916, 485] width 333 height 105
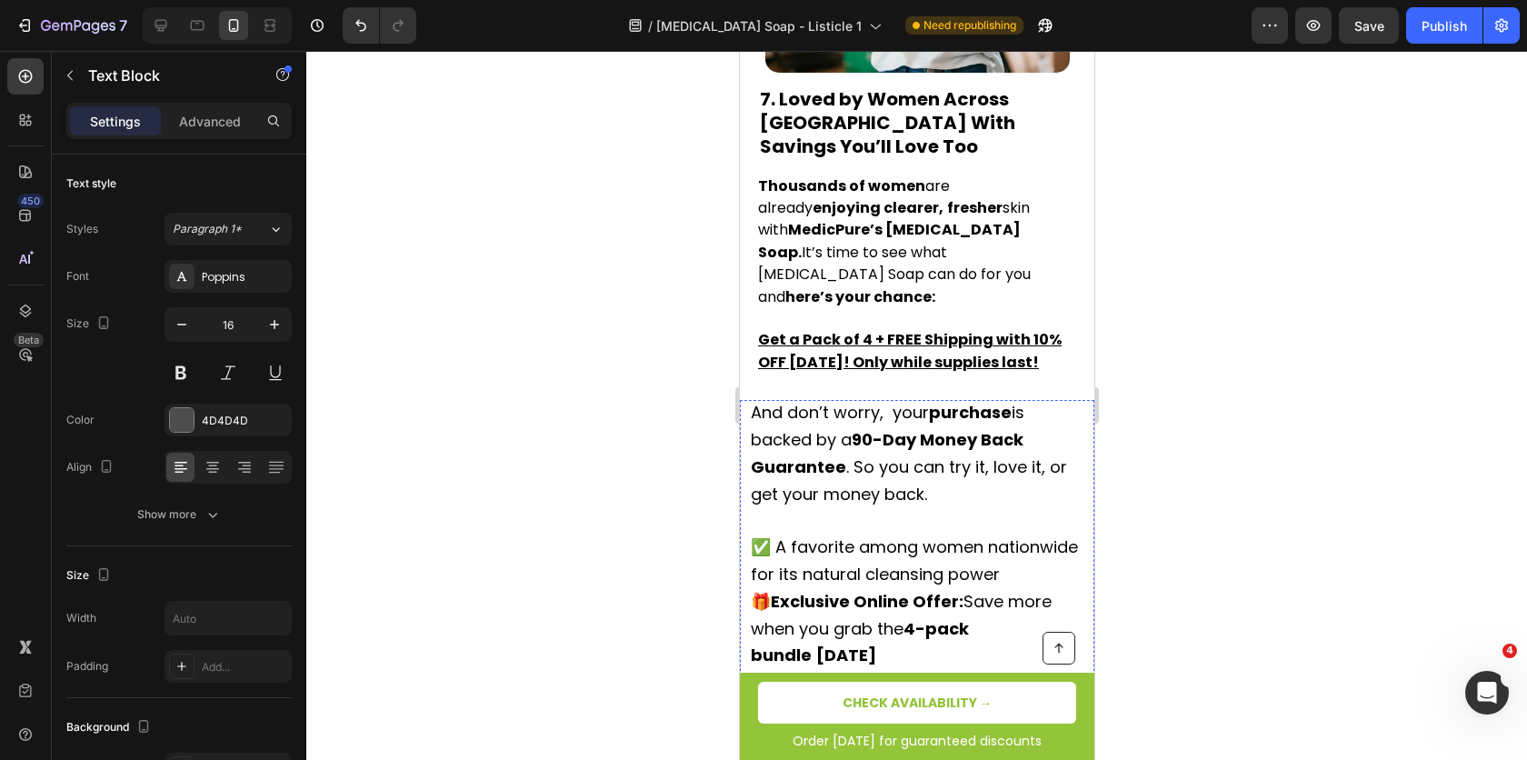
scroll to position [5025, 0]
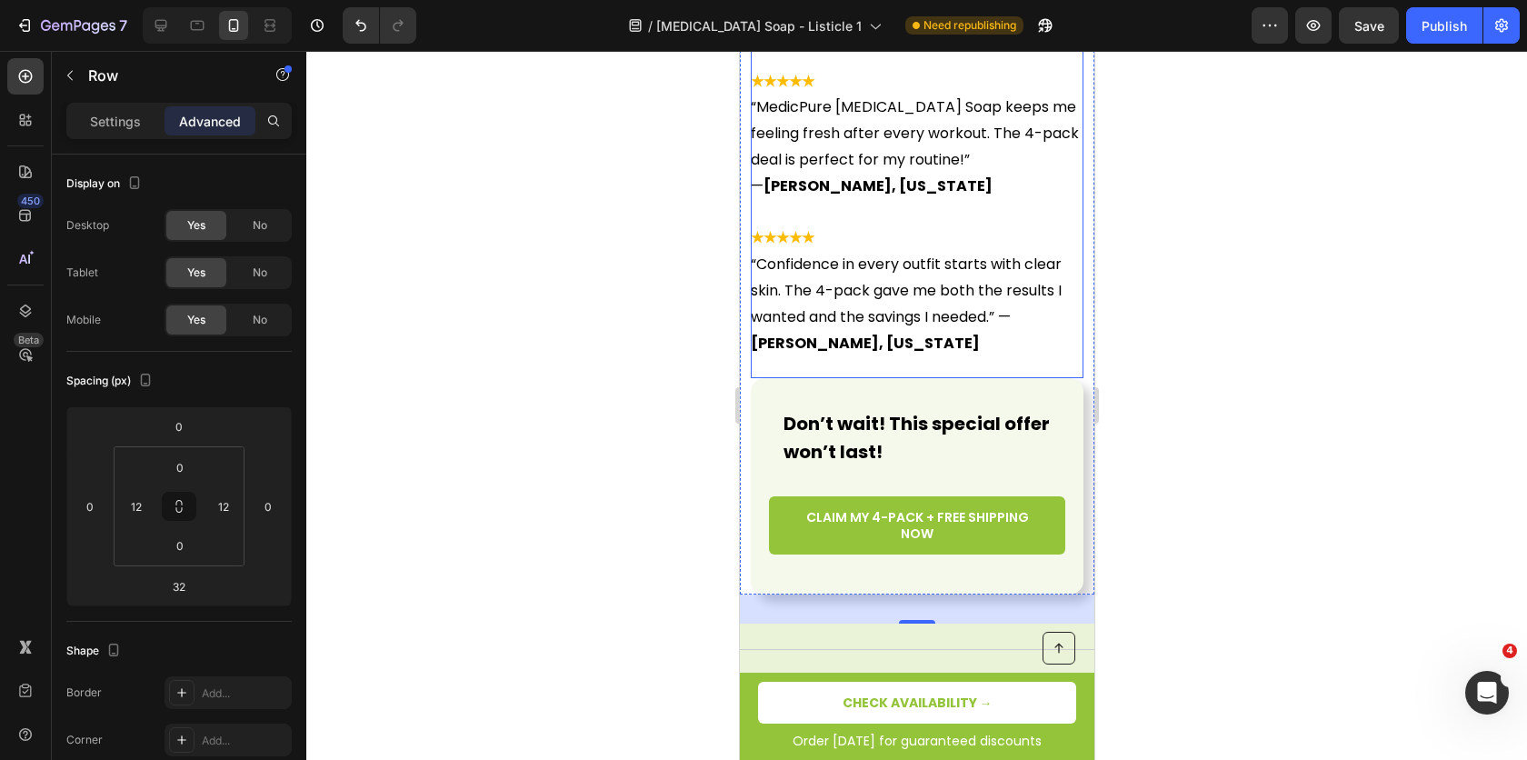
scroll to position [6573, 0]
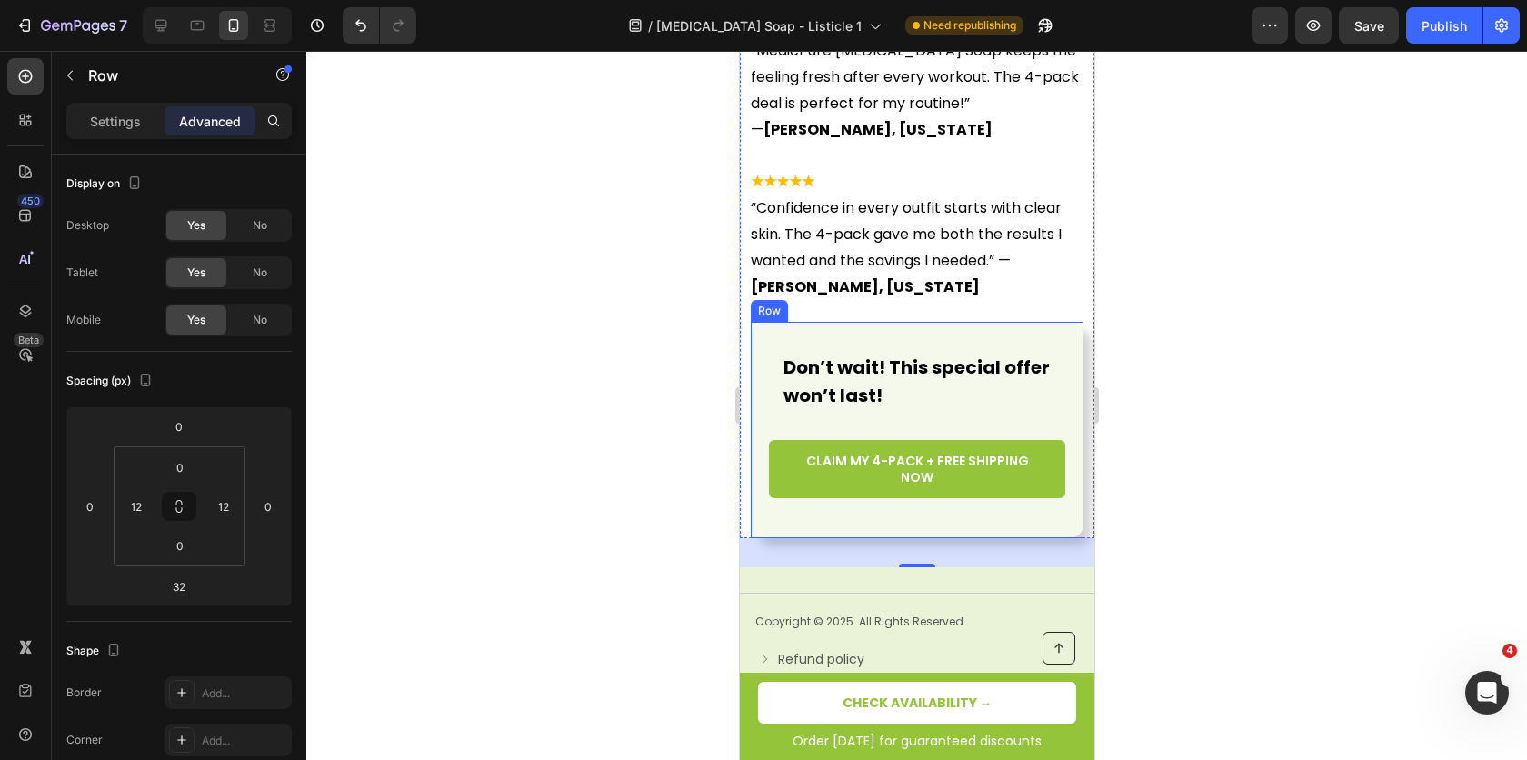
click at [756, 326] on div "Don’t wait! This special offer won’t last! Text Block Why Women Can’t Stop Talk…" at bounding box center [916, 430] width 333 height 216
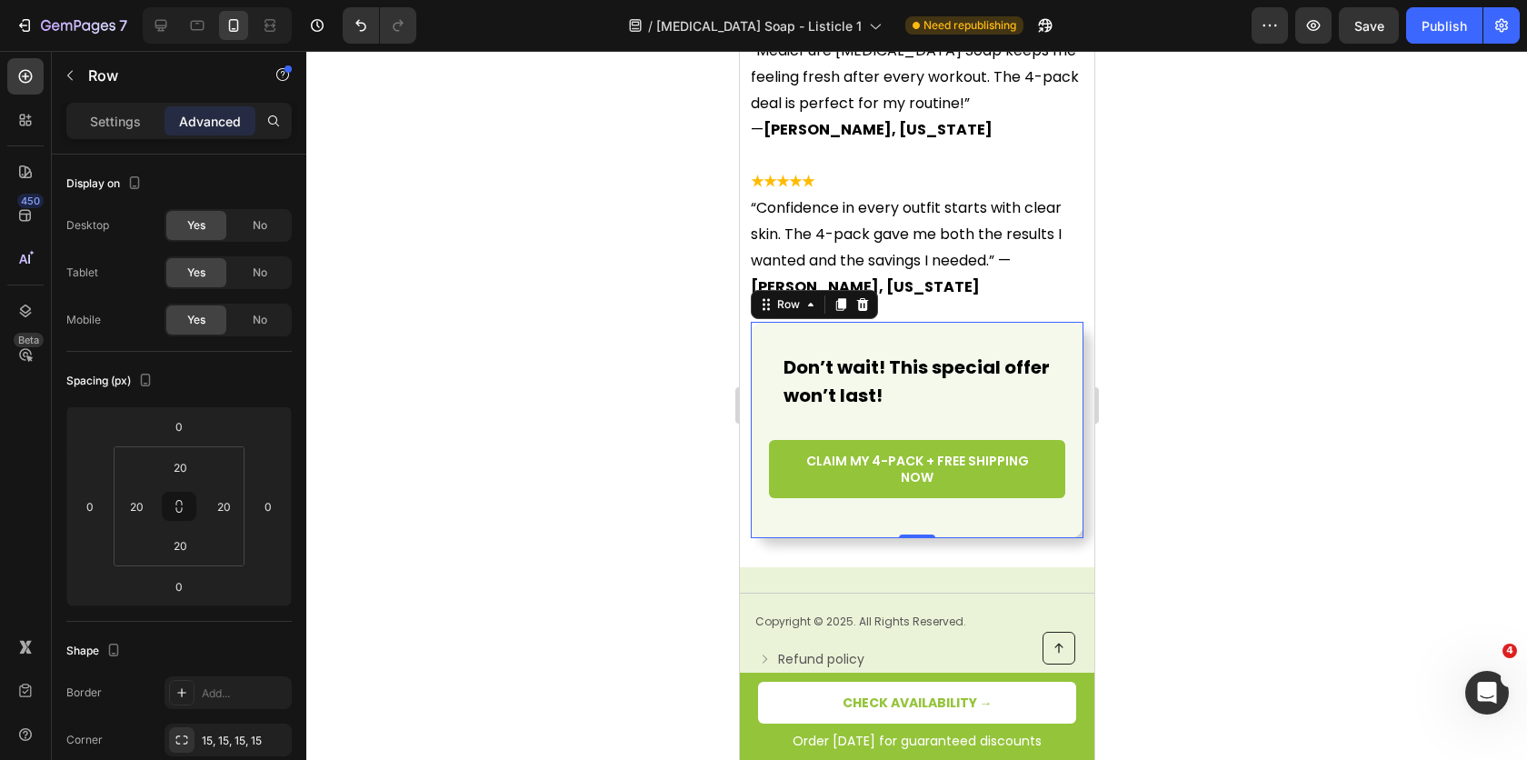
click at [483, 415] on div at bounding box center [916, 405] width 1221 height 709
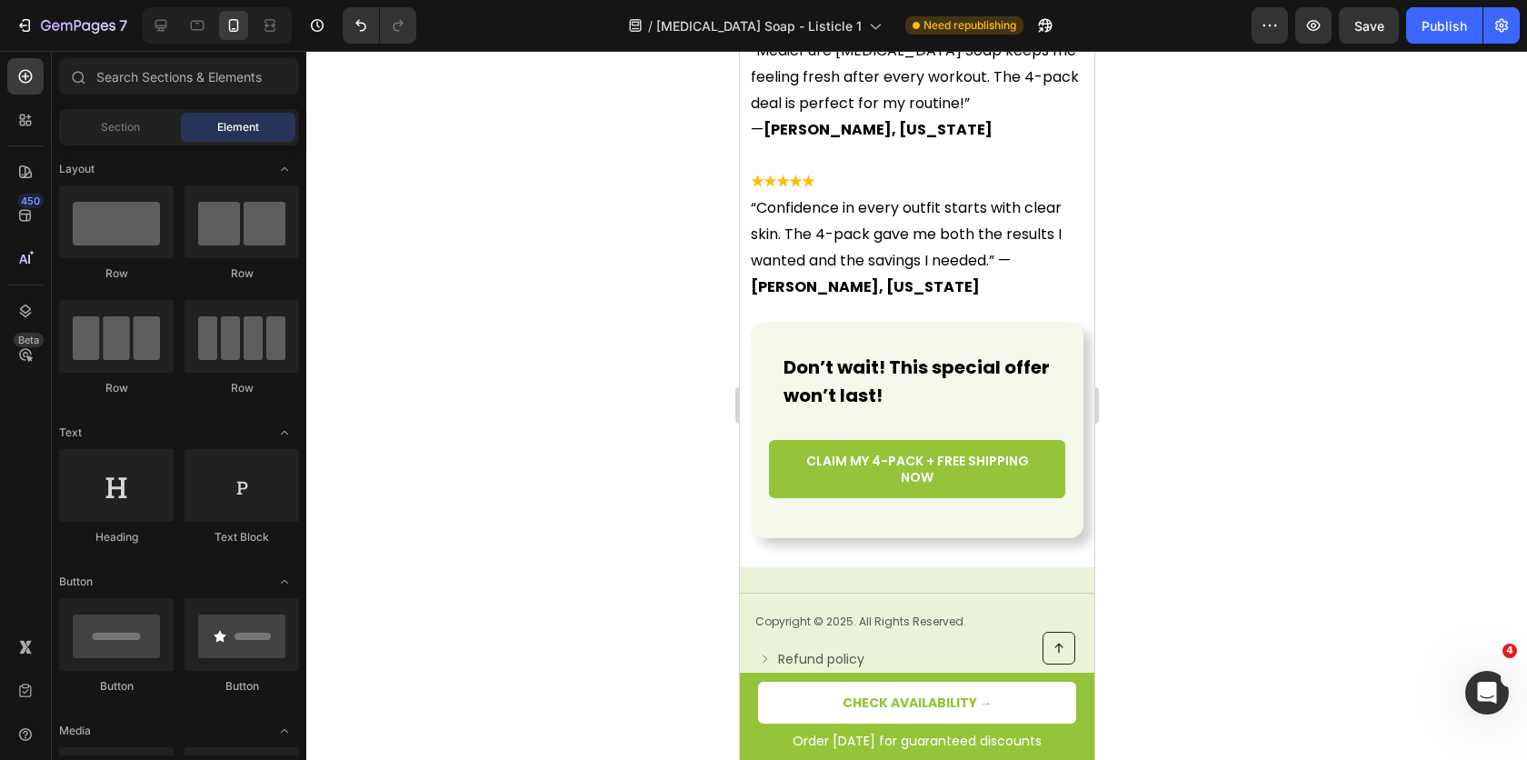
click at [1266, 272] on div at bounding box center [916, 405] width 1221 height 709
click at [1258, 382] on div at bounding box center [916, 405] width 1221 height 709
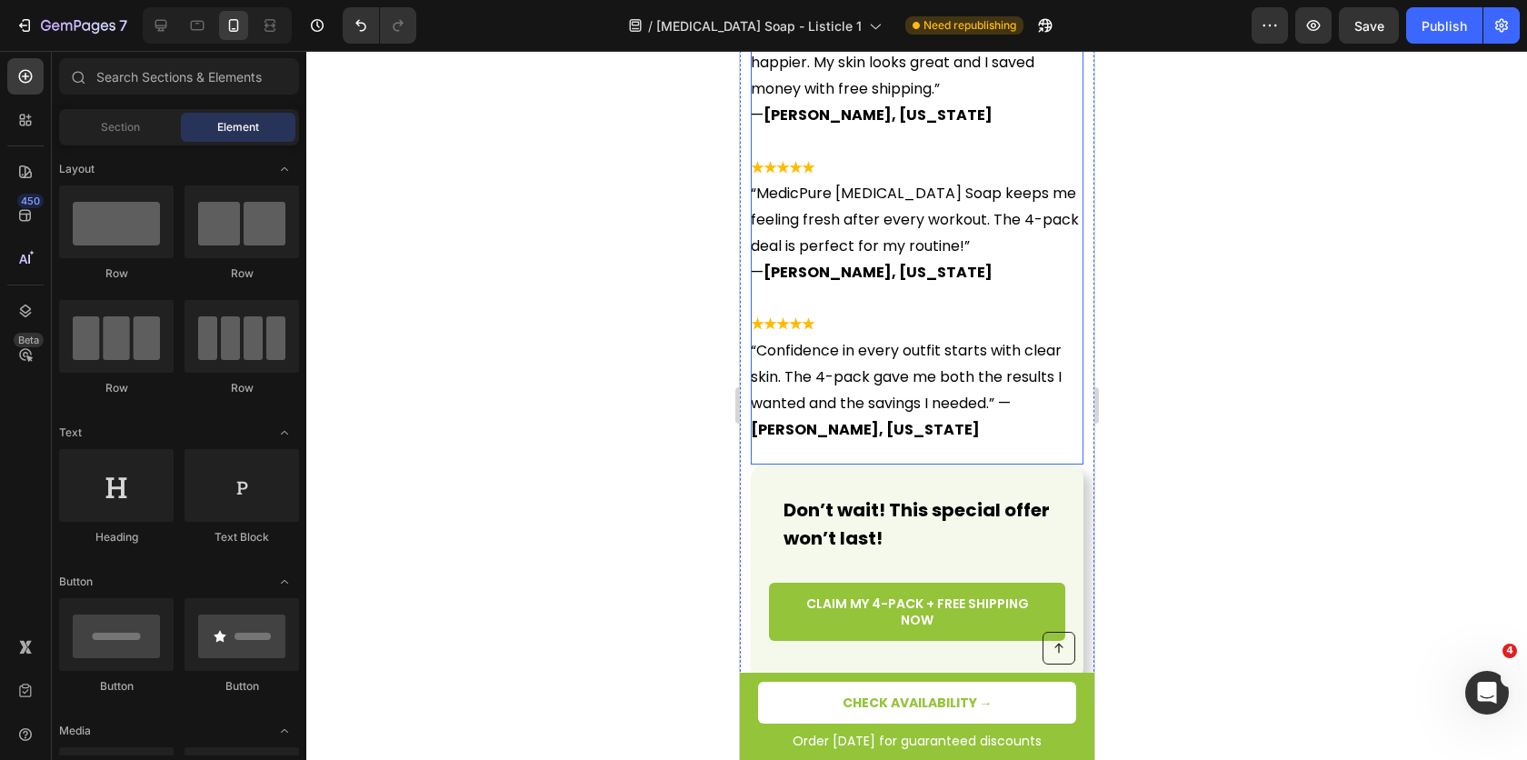
scroll to position [6403, 0]
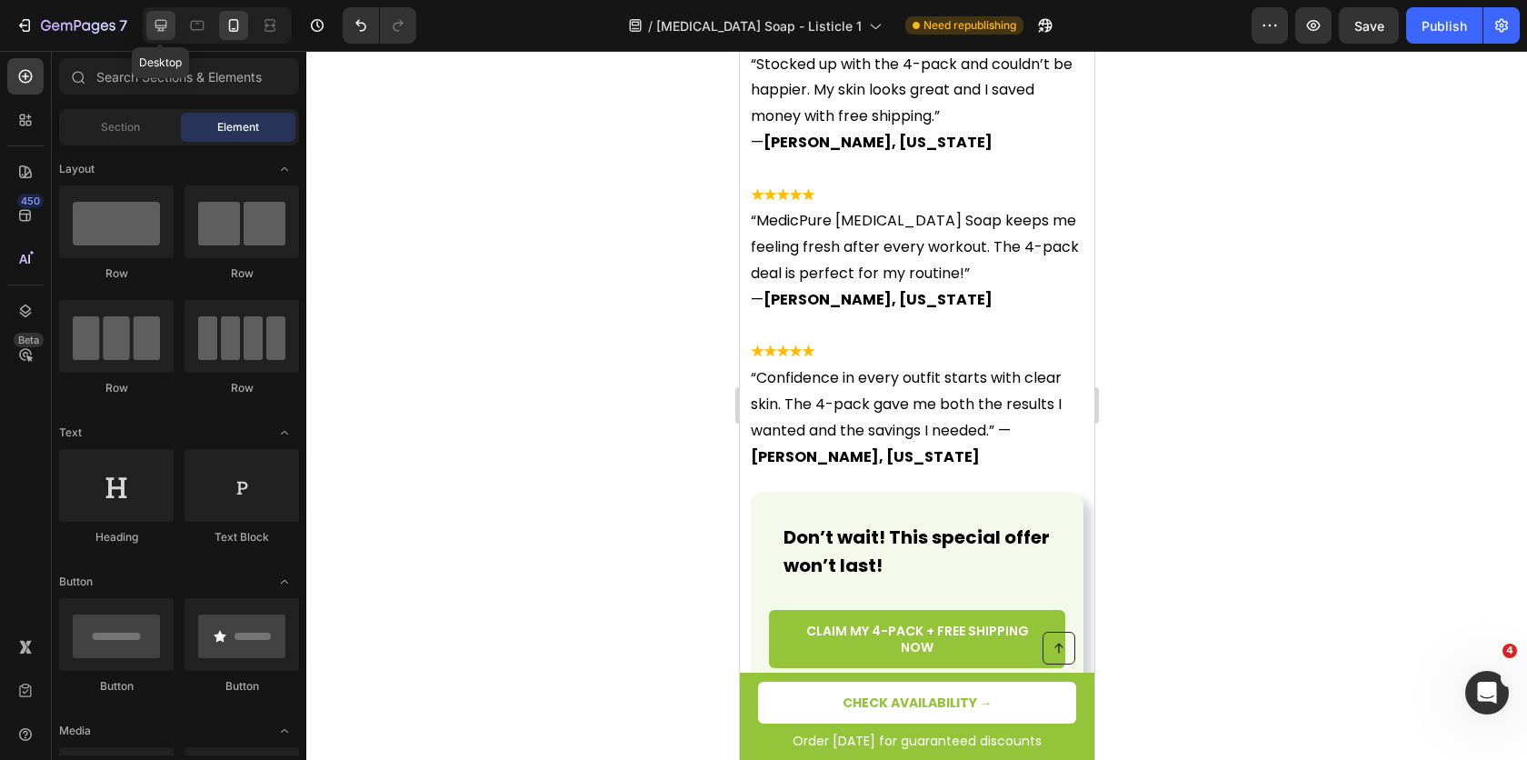
click at [166, 27] on icon at bounding box center [161, 25] width 18 height 18
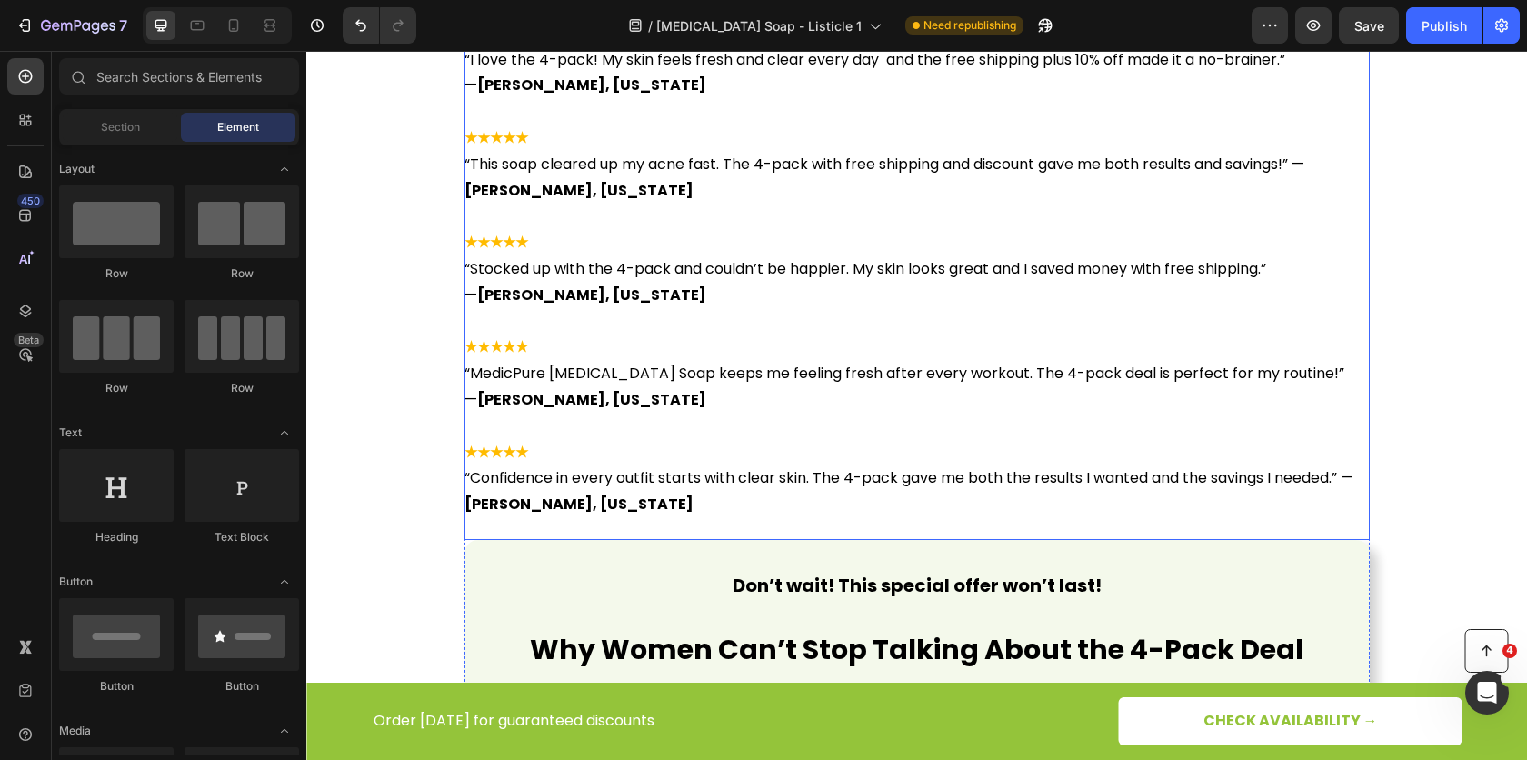
scroll to position [5760, 0]
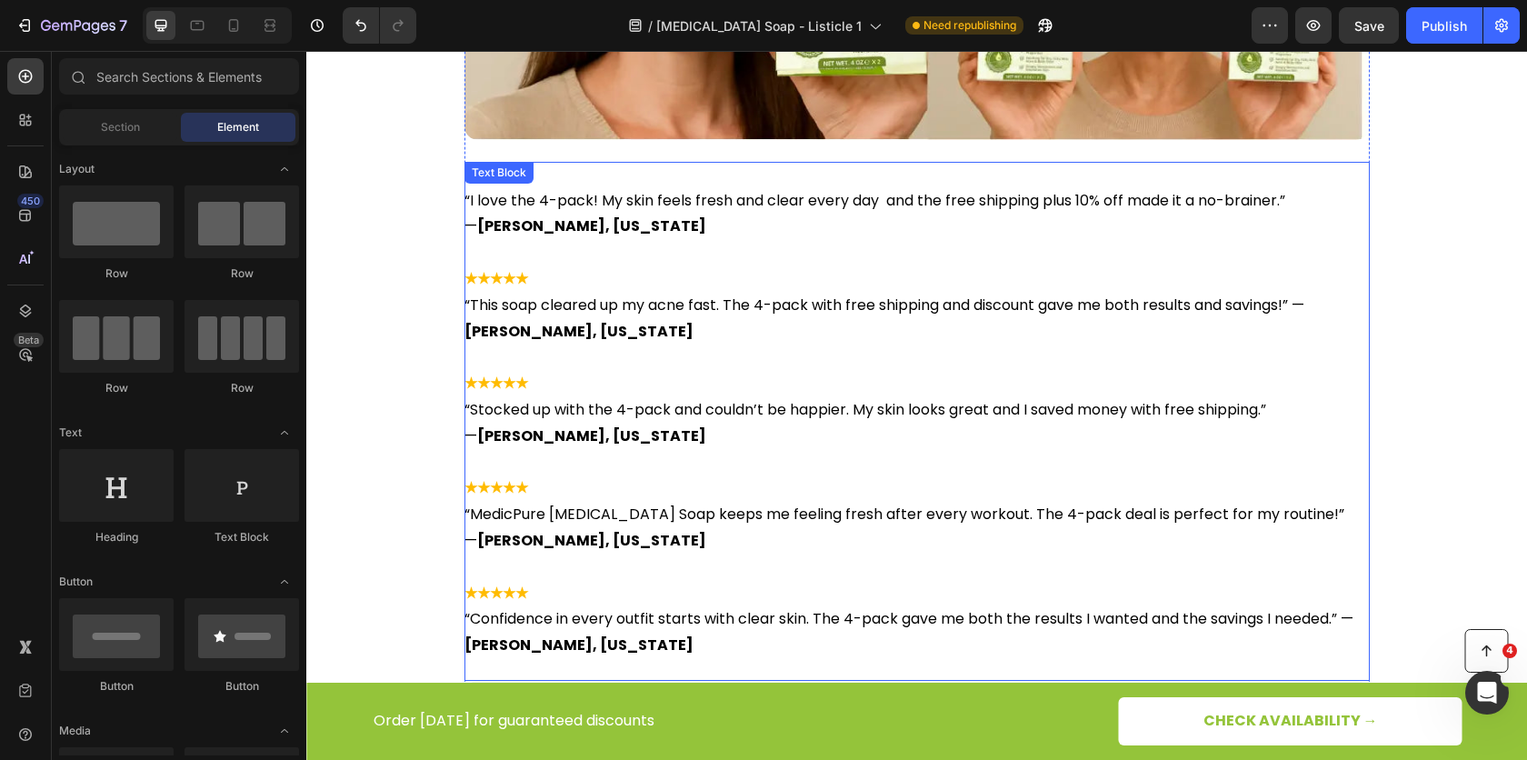
click at [736, 362] on p "★★★★★" at bounding box center [918, 371] width 906 height 53
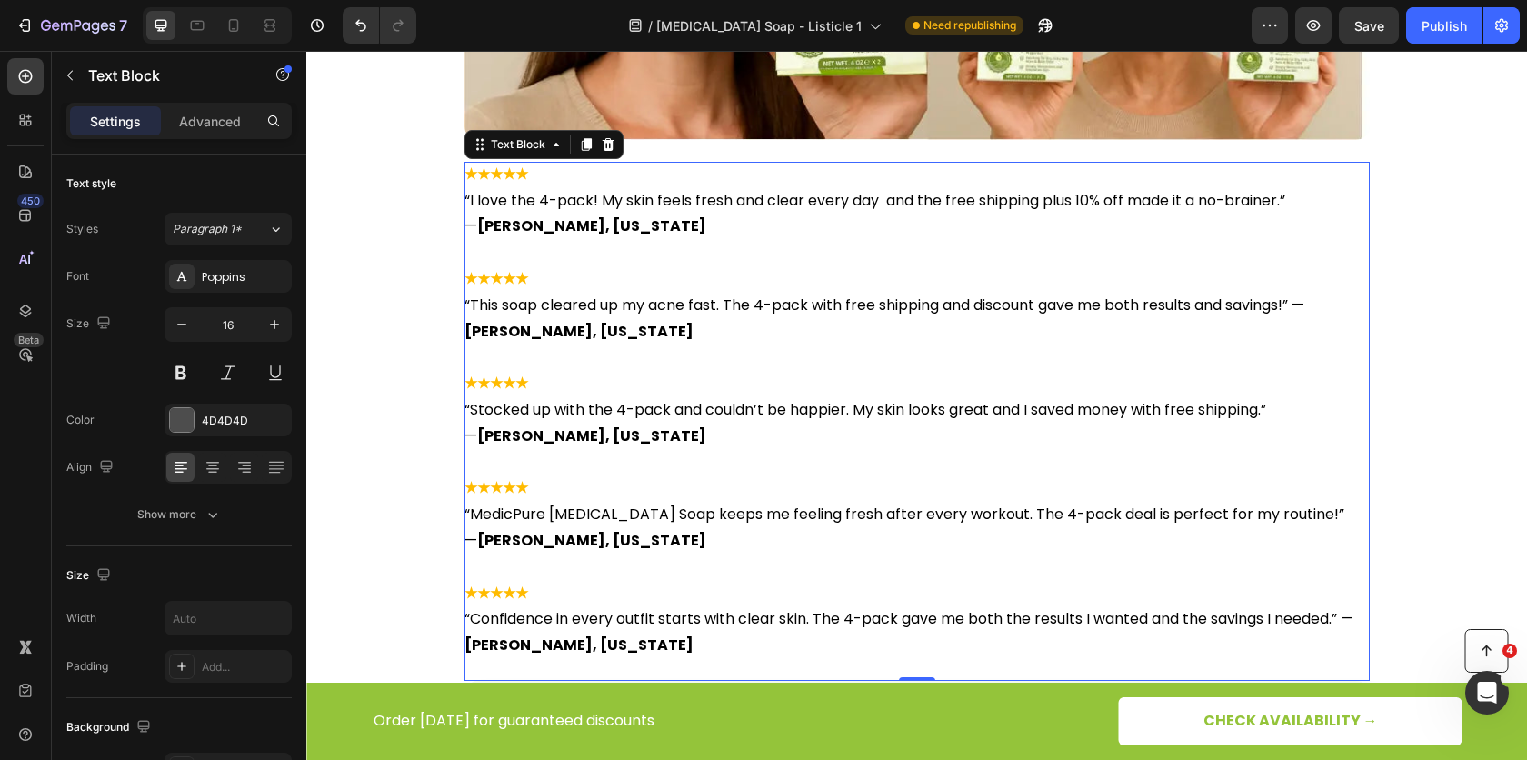
click at [736, 362] on p "★★★★★" at bounding box center [918, 371] width 906 height 53
click at [736, 362] on p "⁠⁠⁠⁠⁠⁠⁠ ★★★★★" at bounding box center [918, 371] width 906 height 53
click at [736, 362] on p "★★★★★" at bounding box center [918, 371] width 906 height 53
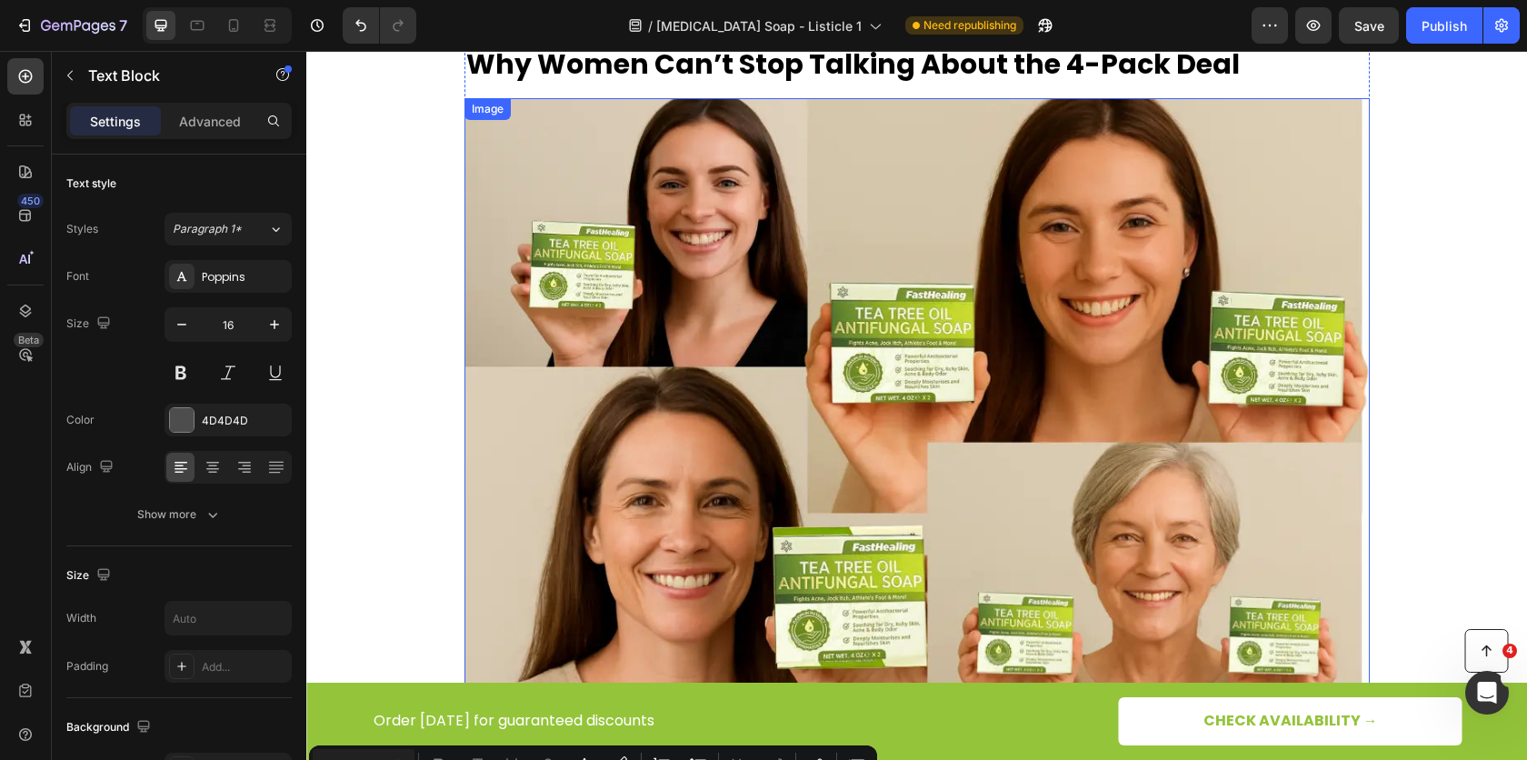
scroll to position [4780, 0]
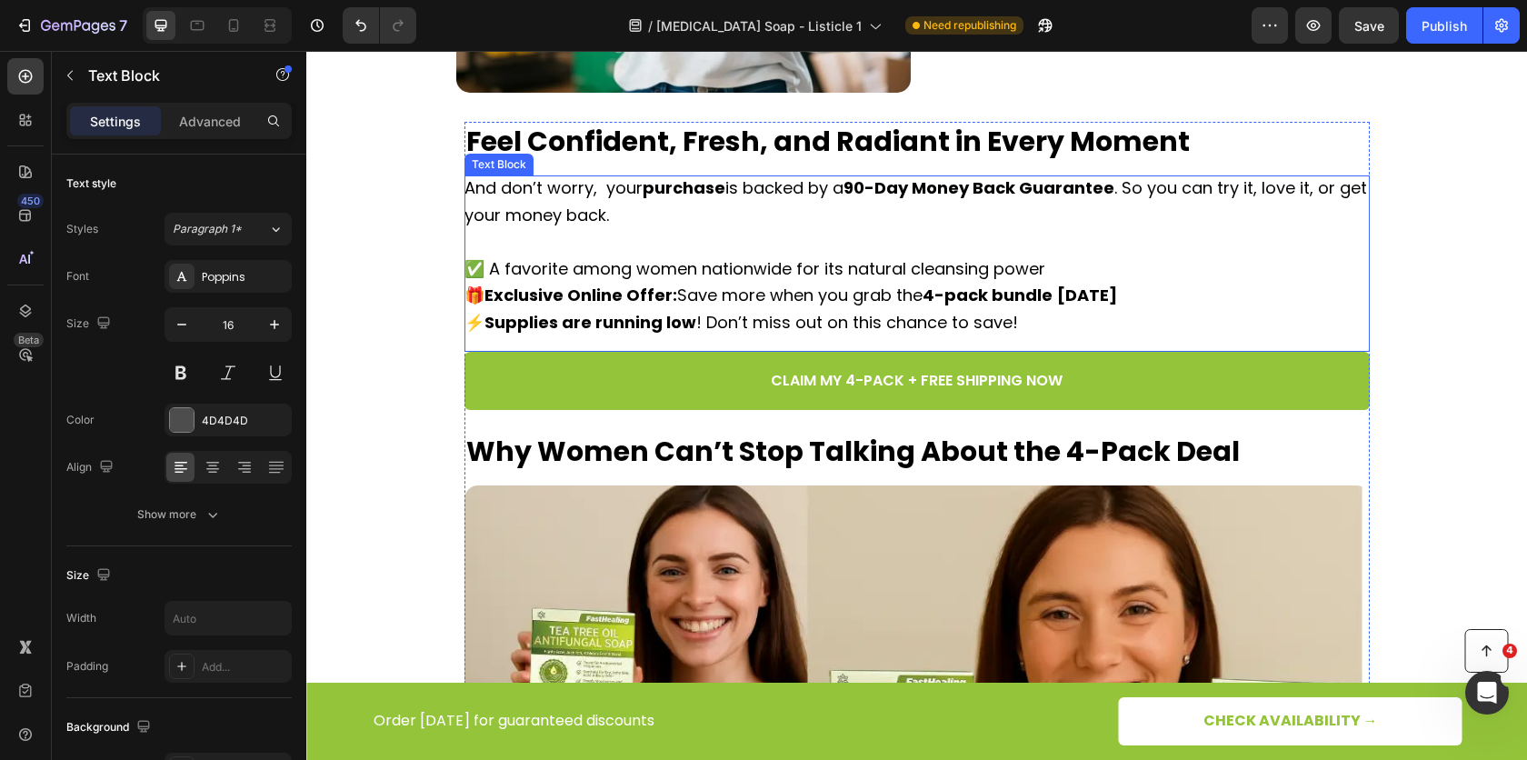
click at [625, 295] on strong "Exclusive Online Offer:" at bounding box center [581, 295] width 193 height 23
click at [670, 282] on p "And don’t worry, your purchase is backed by a 90-Day Money Back Guarantee . So …" at bounding box center [918, 256] width 906 height 162
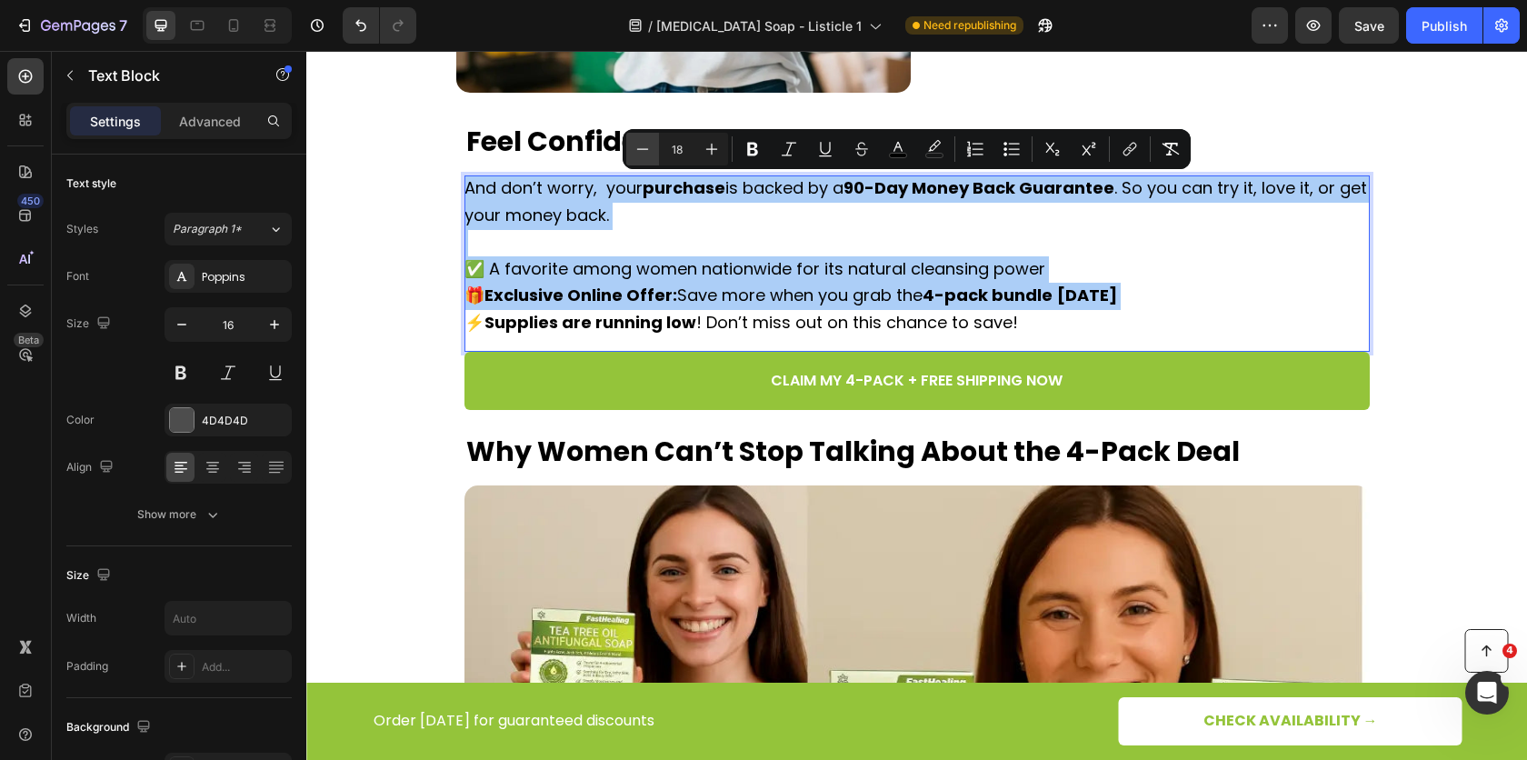
click at [642, 156] on icon "Editor contextual toolbar" at bounding box center [643, 149] width 18 height 18
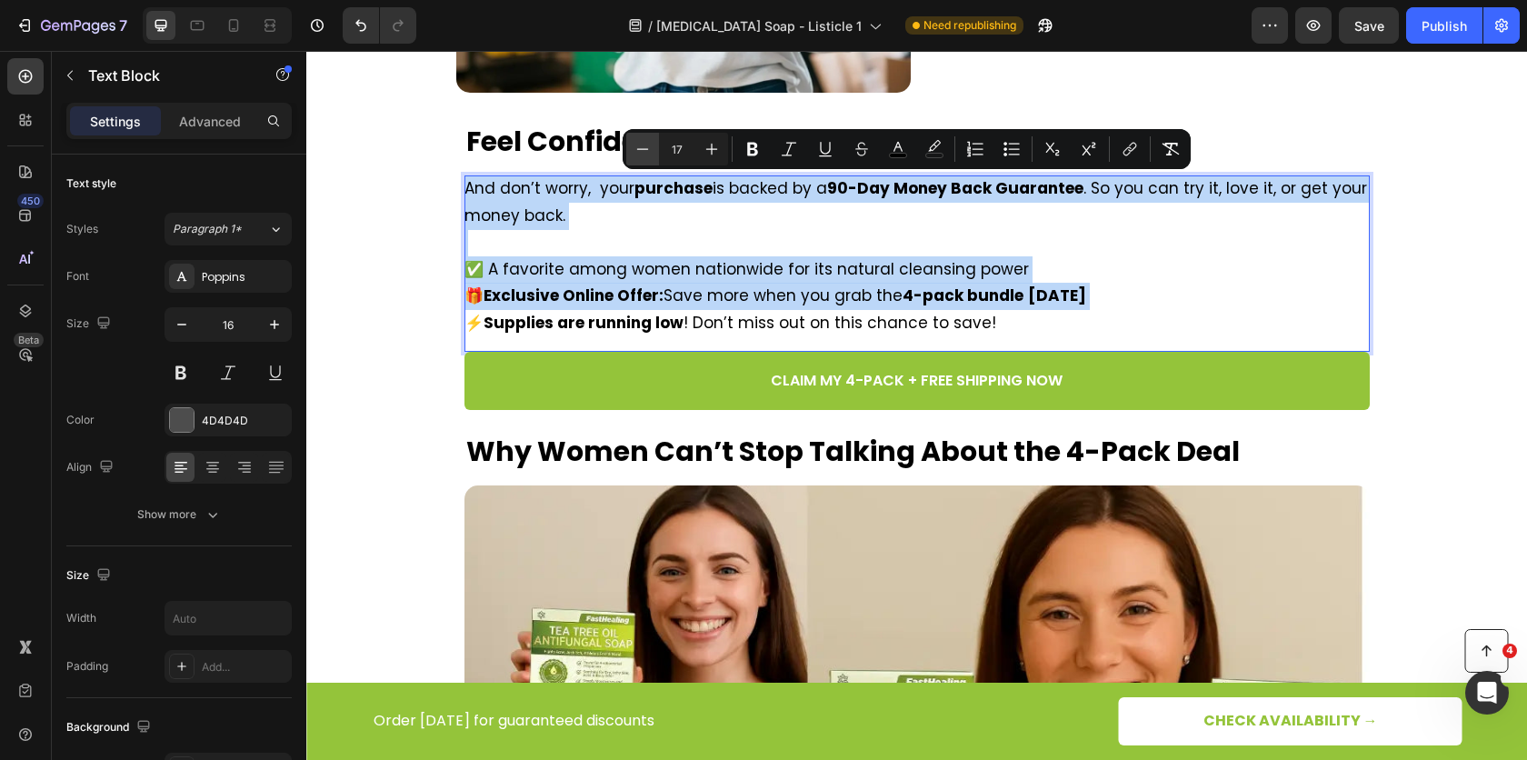
type input "16"
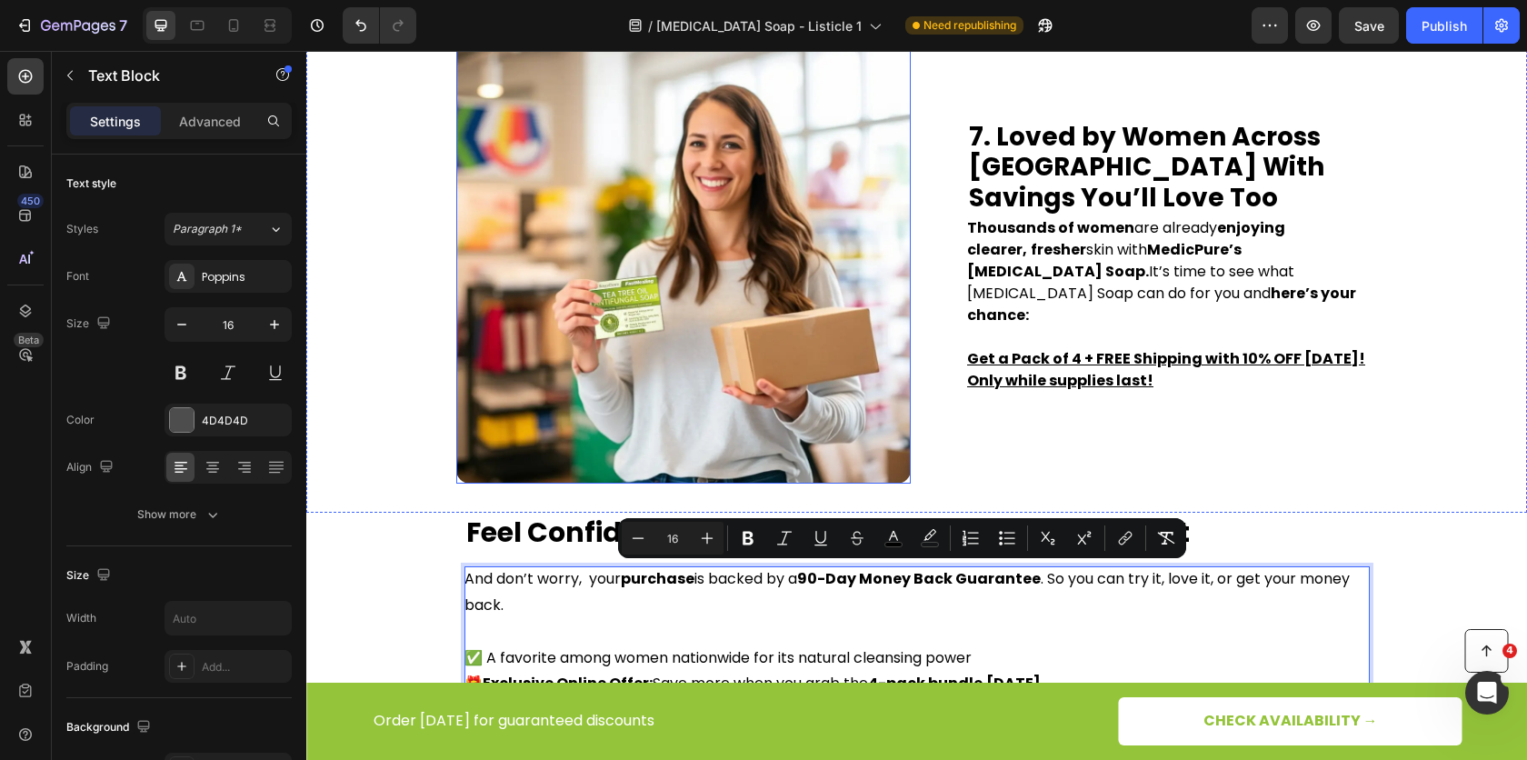
scroll to position [4388, 0]
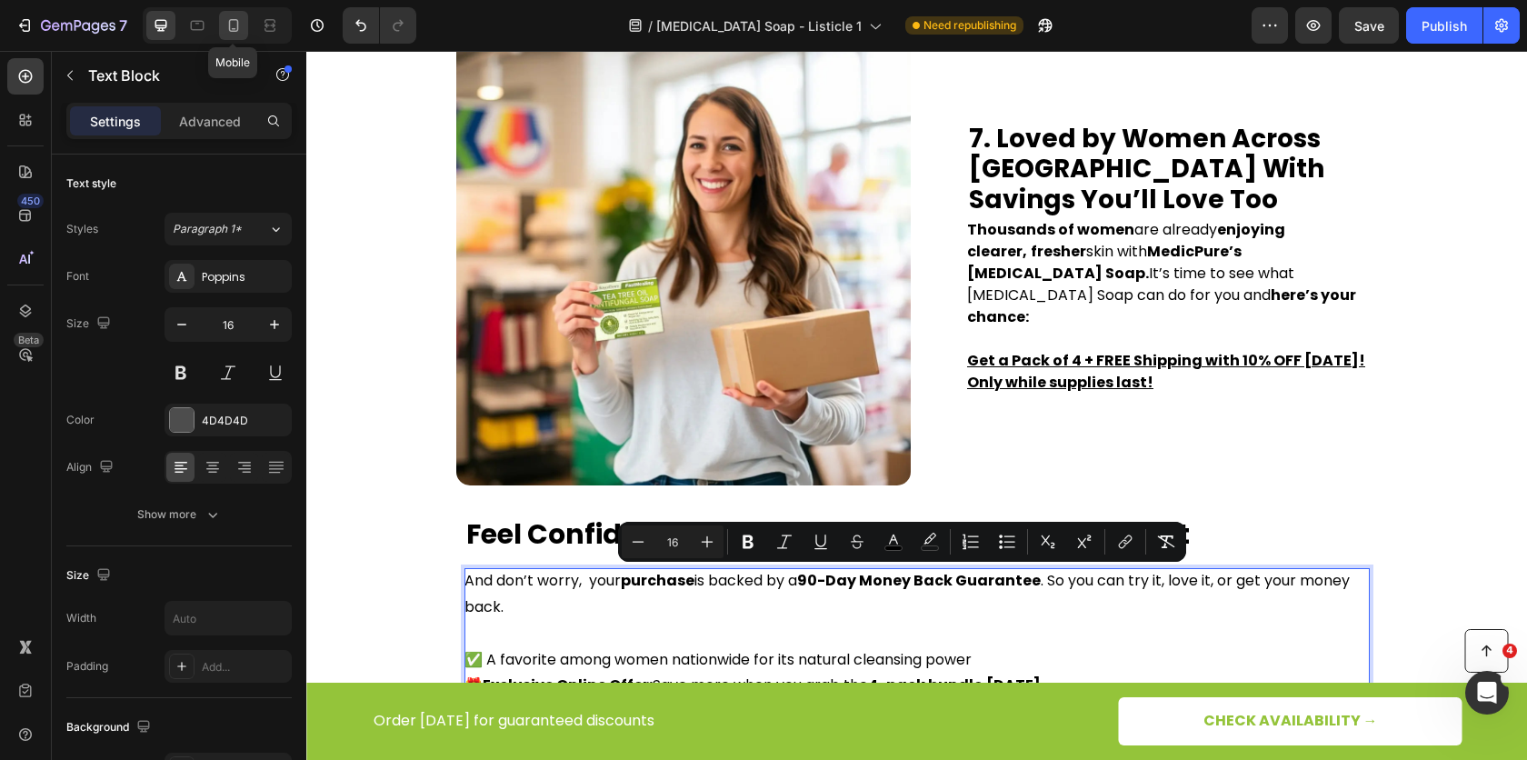
click at [238, 28] on icon at bounding box center [234, 25] width 18 height 18
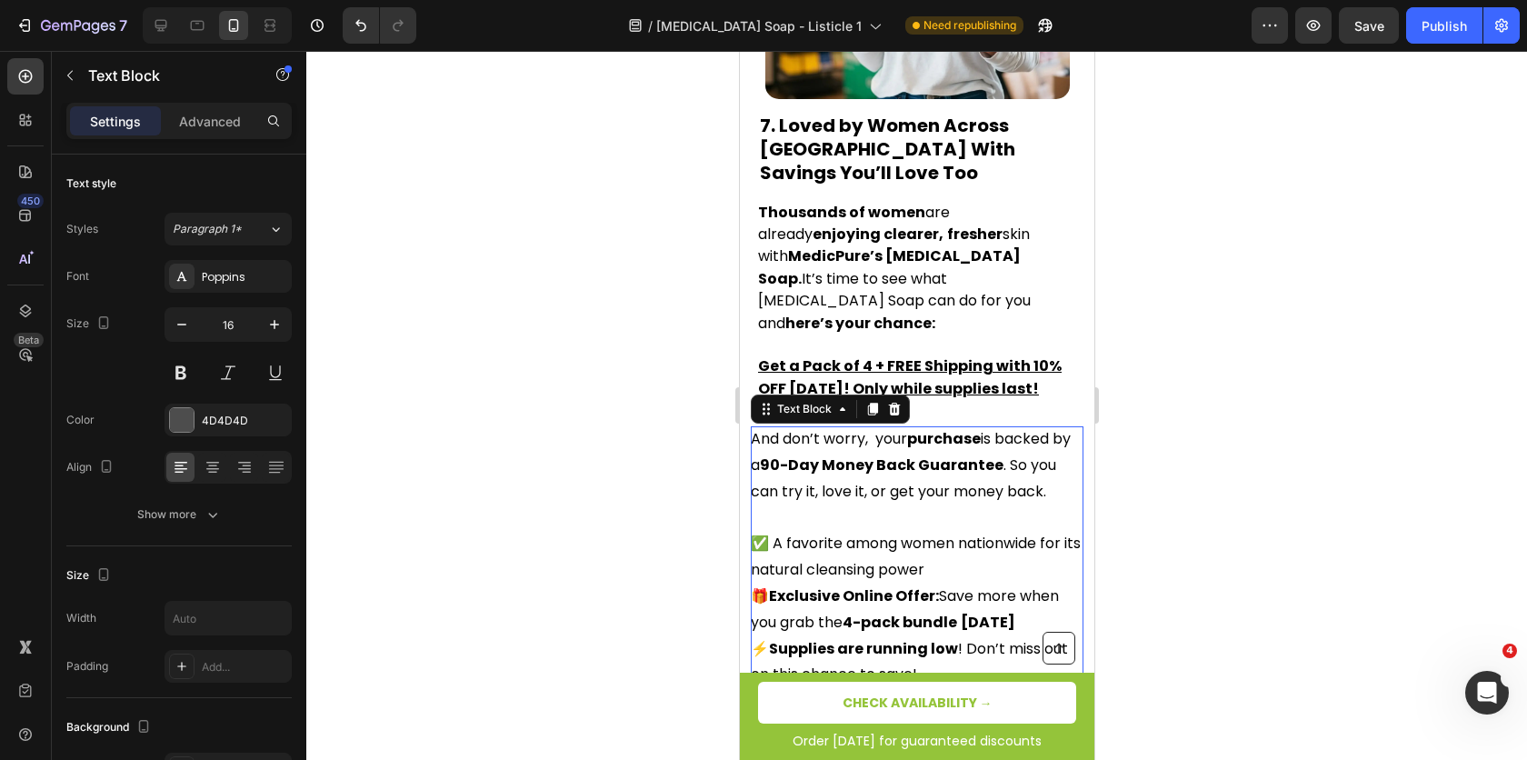
scroll to position [5029, 0]
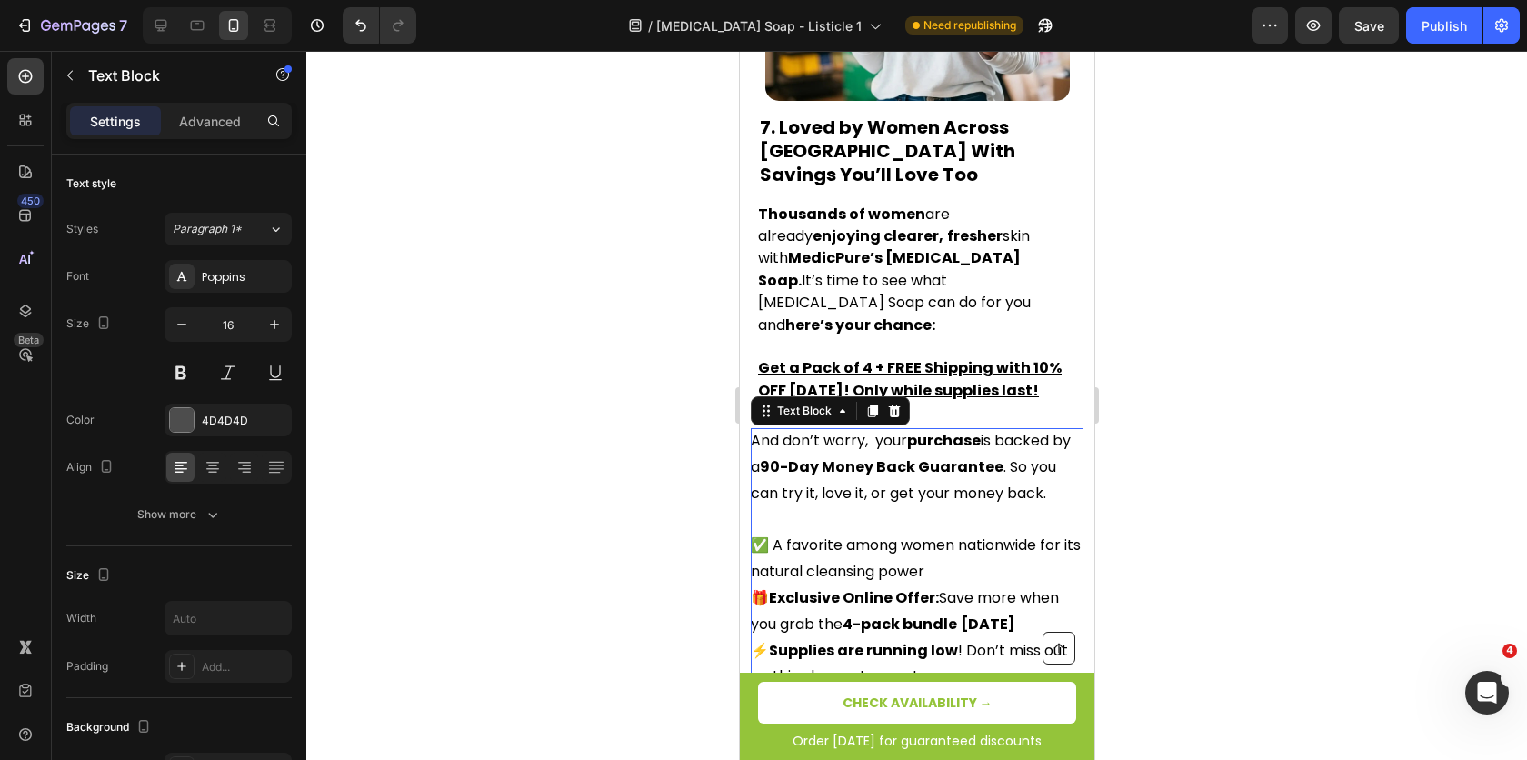
click at [625, 413] on div at bounding box center [916, 405] width 1221 height 709
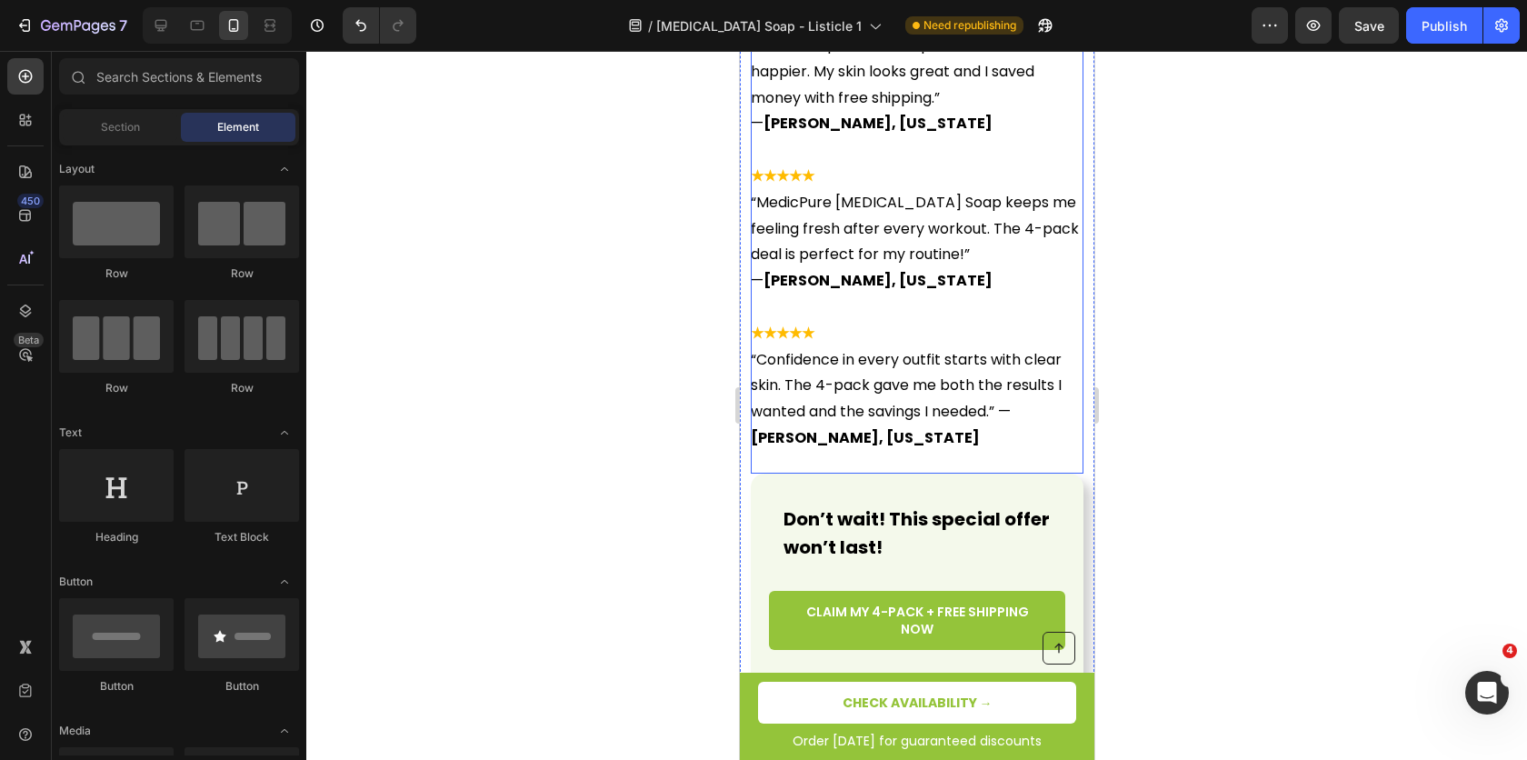
scroll to position [6432, 0]
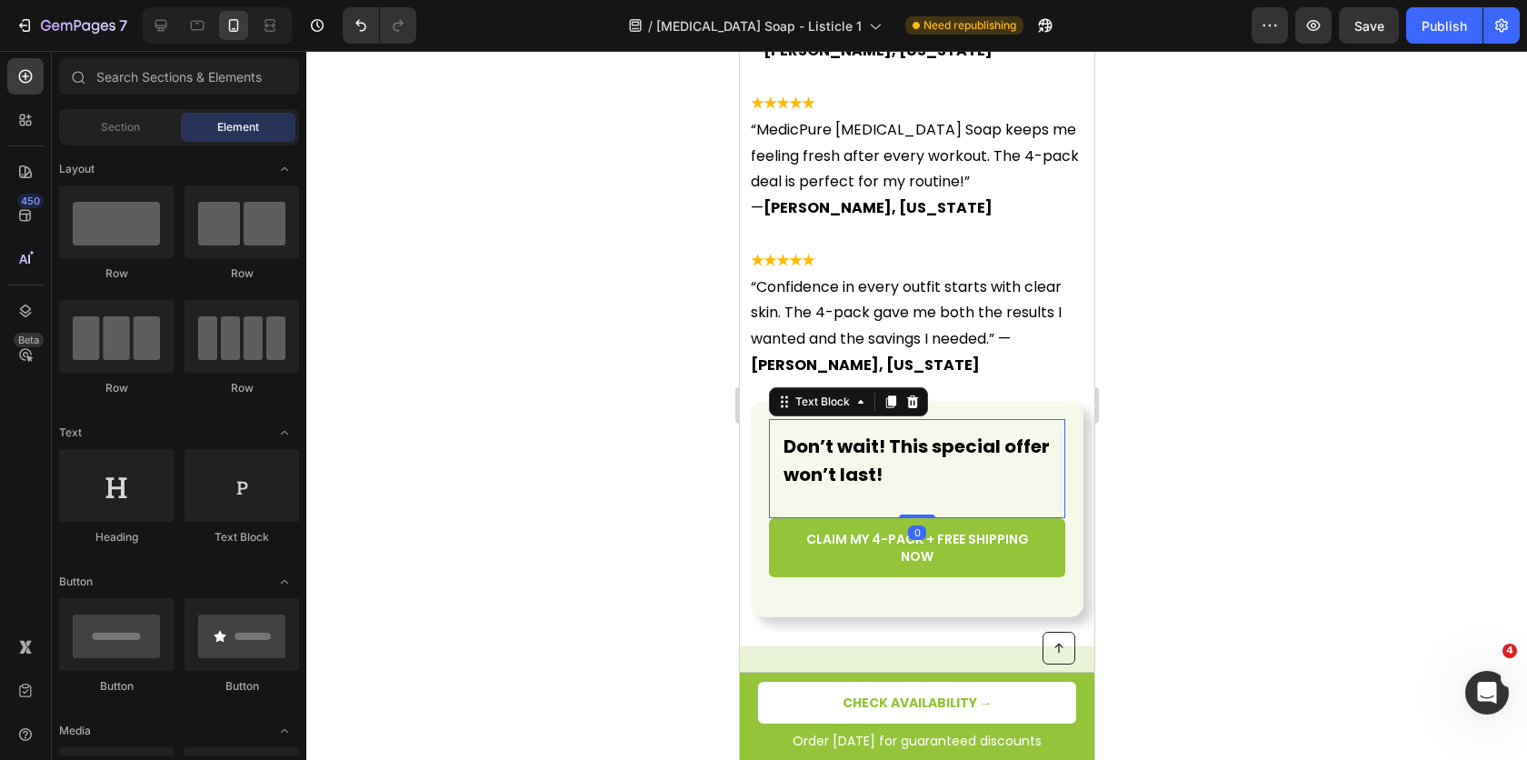
click at [859, 434] on strong "Don’t wait! This special offer won’t last!" at bounding box center [916, 461] width 266 height 54
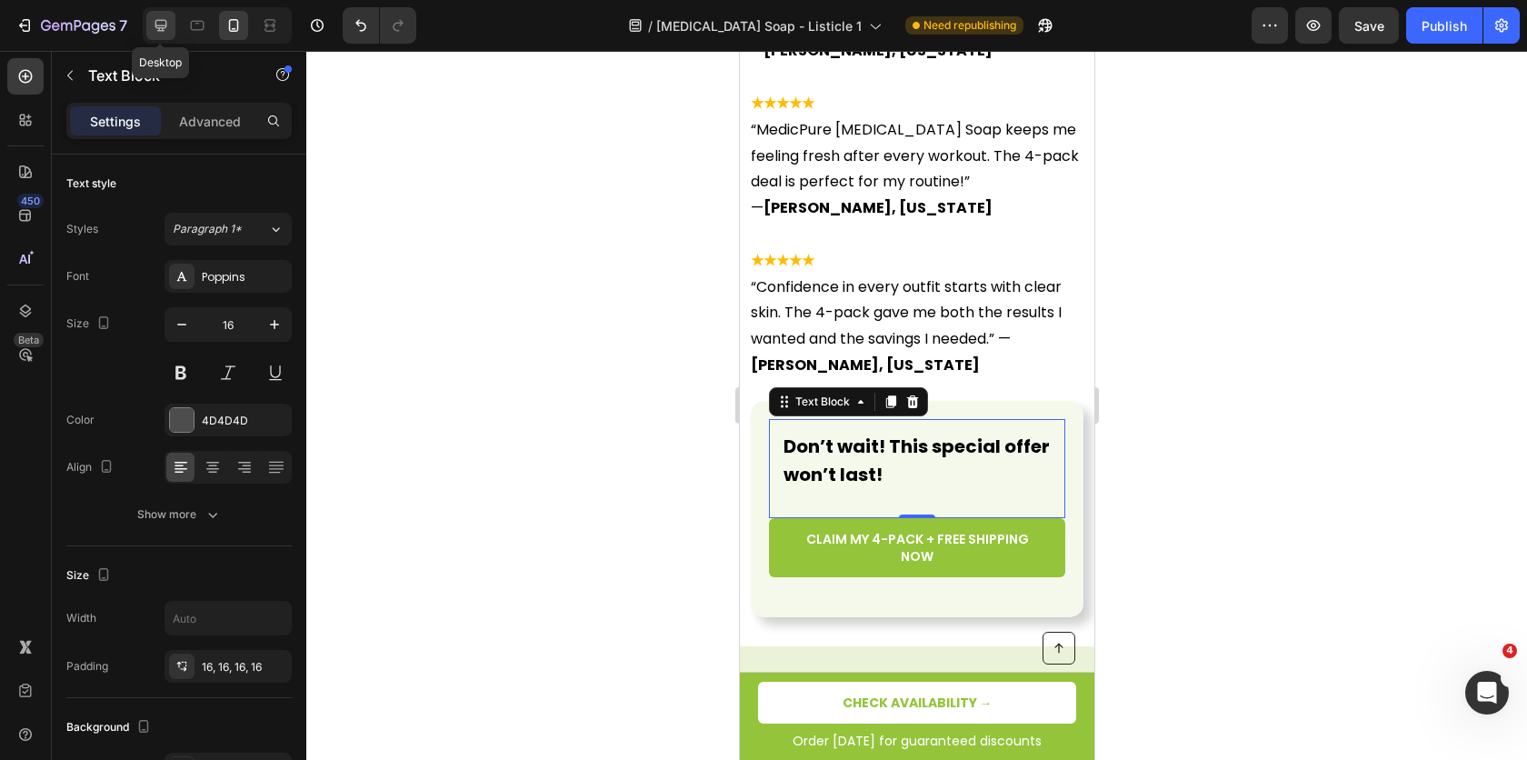
click at [166, 28] on icon at bounding box center [161, 25] width 18 height 18
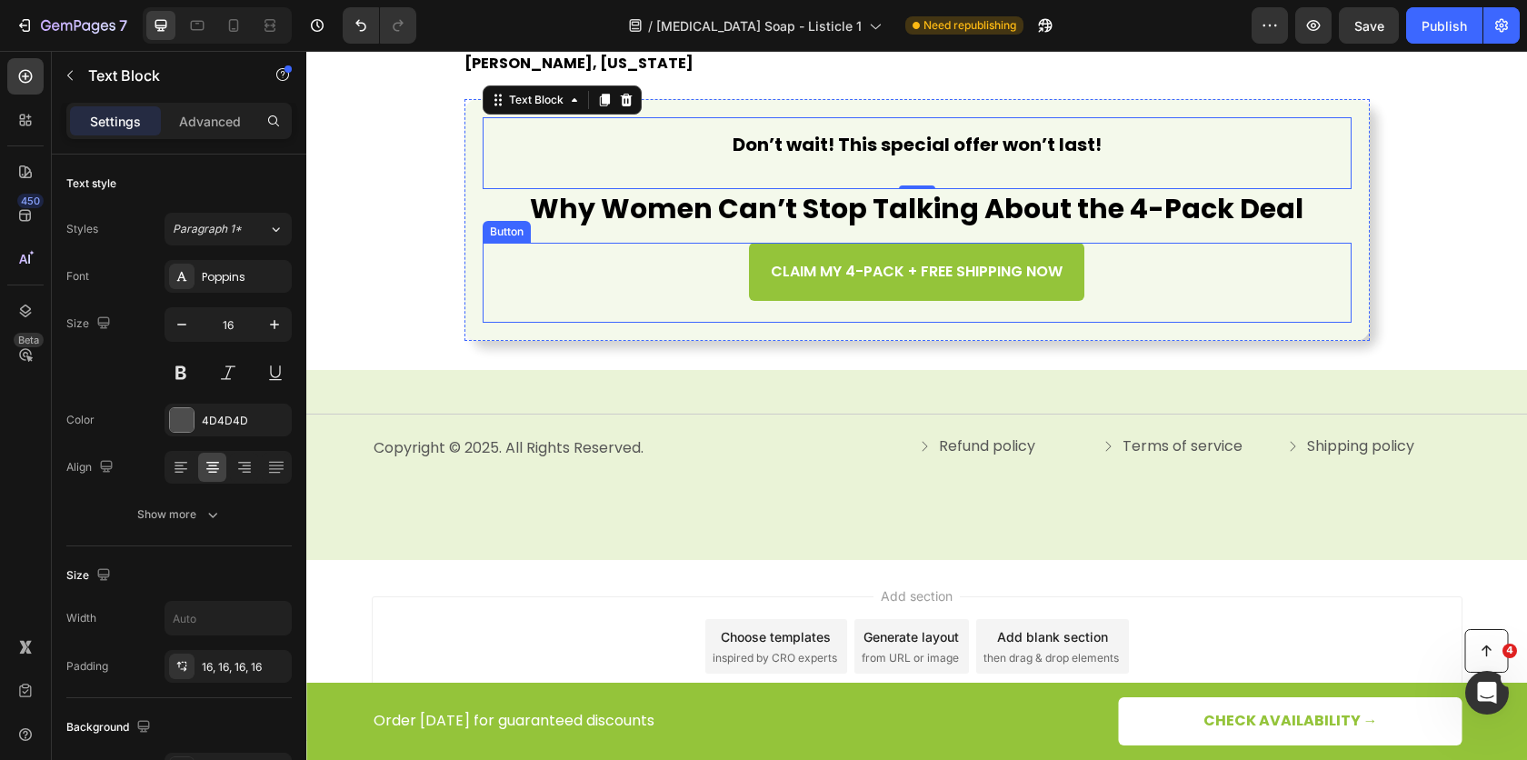
scroll to position [6340, 0]
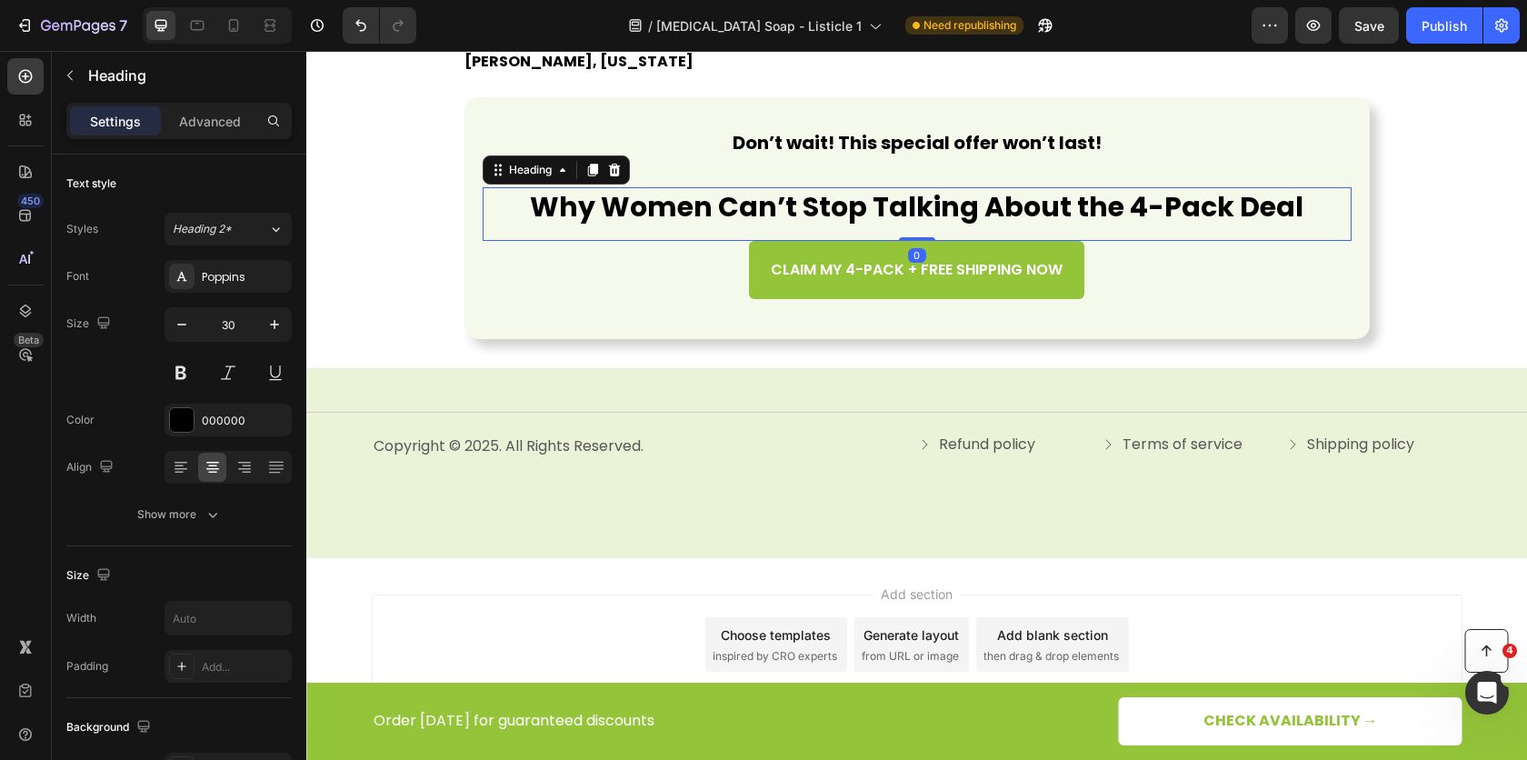
click at [780, 215] on strong "Why Women Can’t Stop Talking About the 4-Pack Deal" at bounding box center [917, 206] width 774 height 39
click at [222, 123] on p "Advanced" at bounding box center [210, 121] width 62 height 19
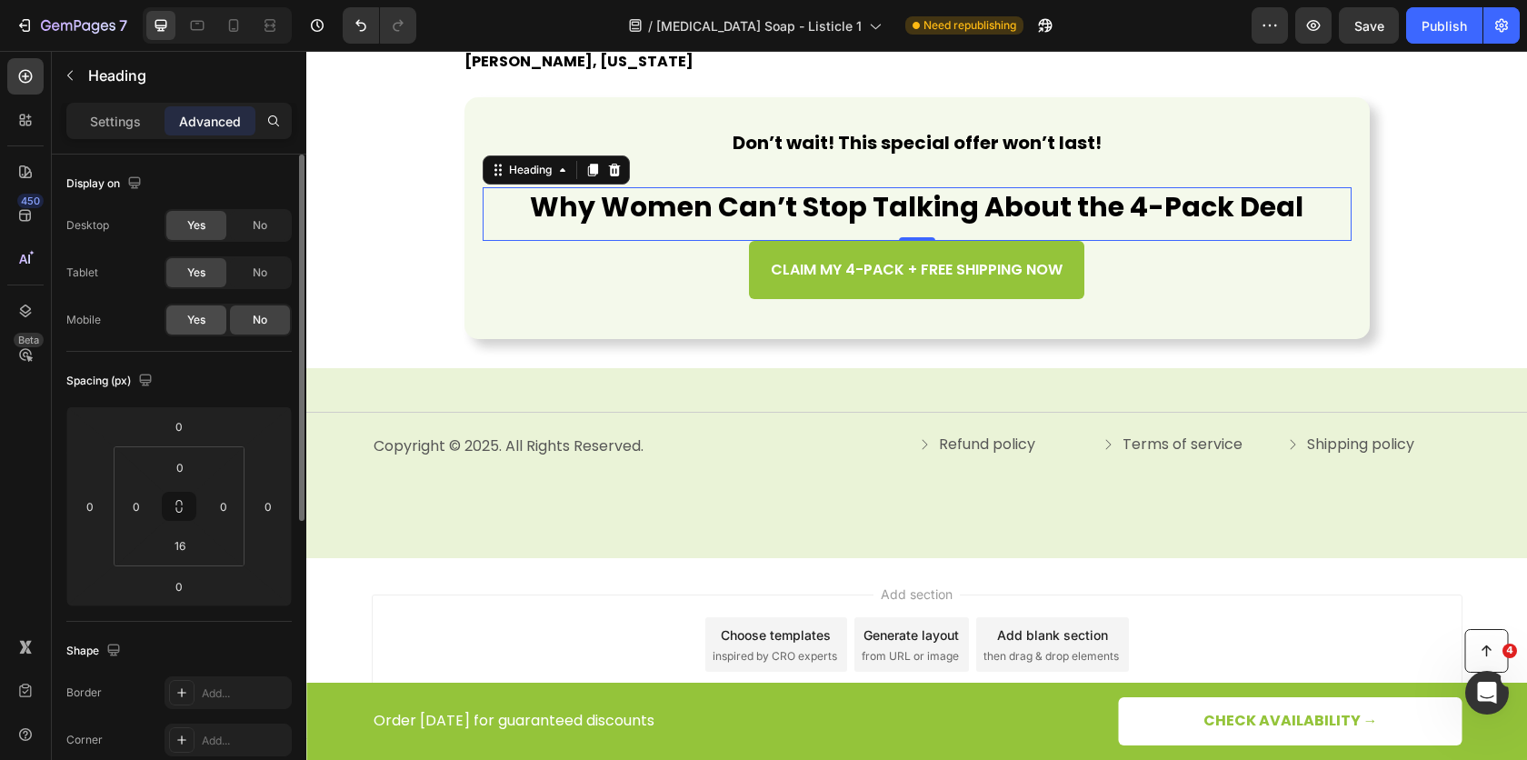
click at [195, 314] on span "Yes" at bounding box center [196, 320] width 18 height 16
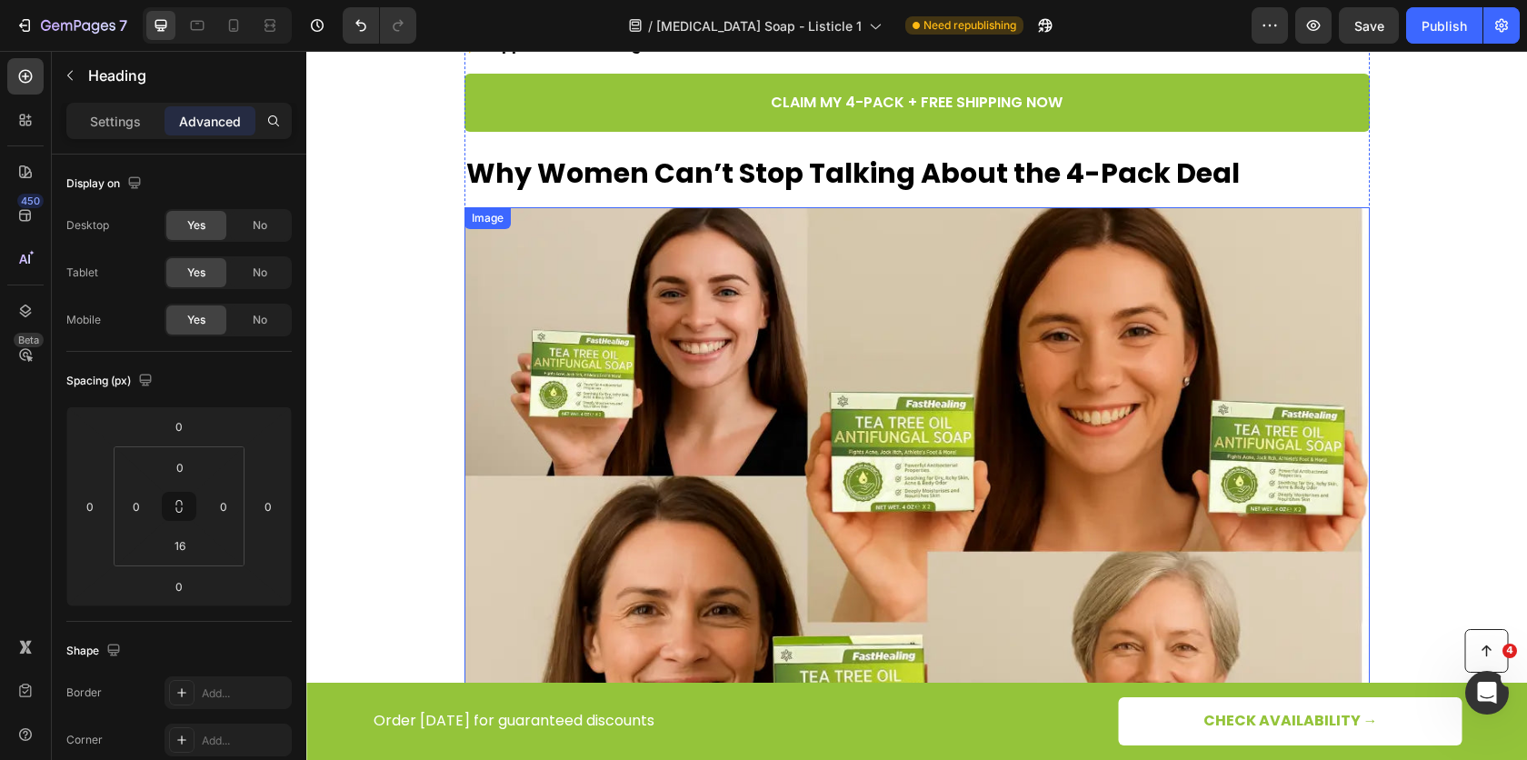
scroll to position [4974, 0]
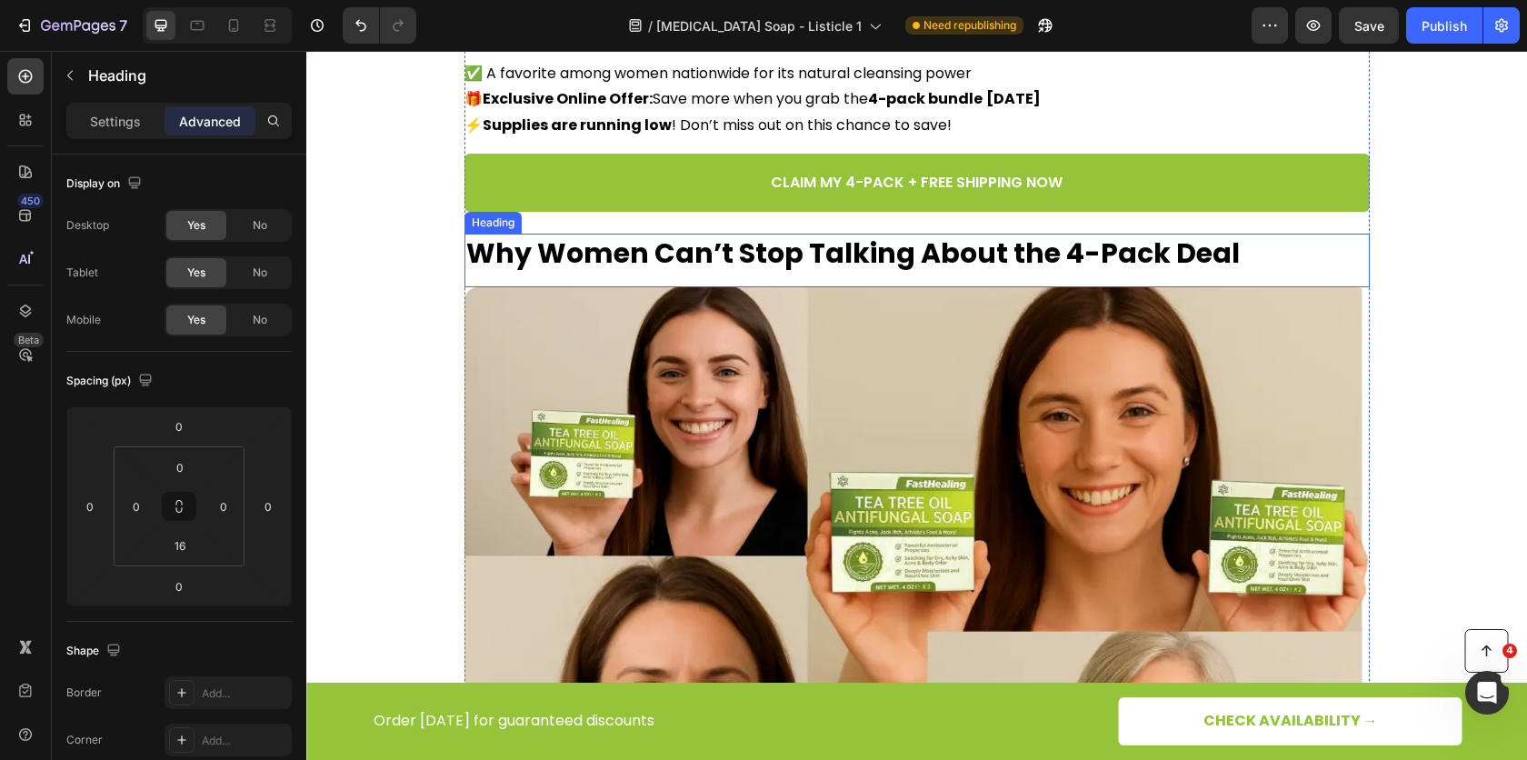
drag, startPoint x: 720, startPoint y: 272, endPoint x: 722, endPoint y: 282, distance: 10.2
click at [720, 274] on div "Why Women Can’t Stop Talking About the 4-Pack Deal Heading" at bounding box center [918, 261] width 906 height 54
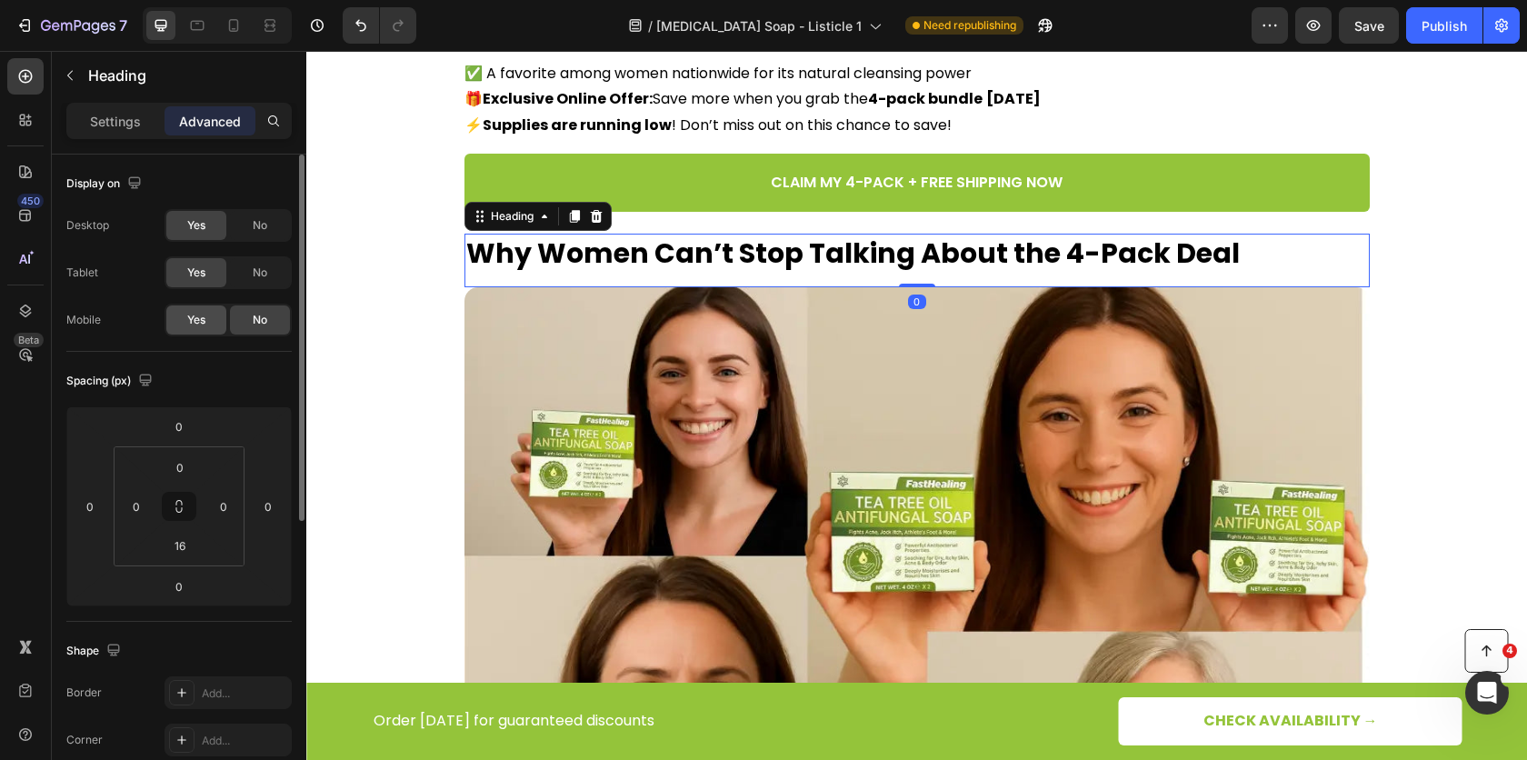
click at [201, 331] on div "Yes" at bounding box center [196, 319] width 60 height 29
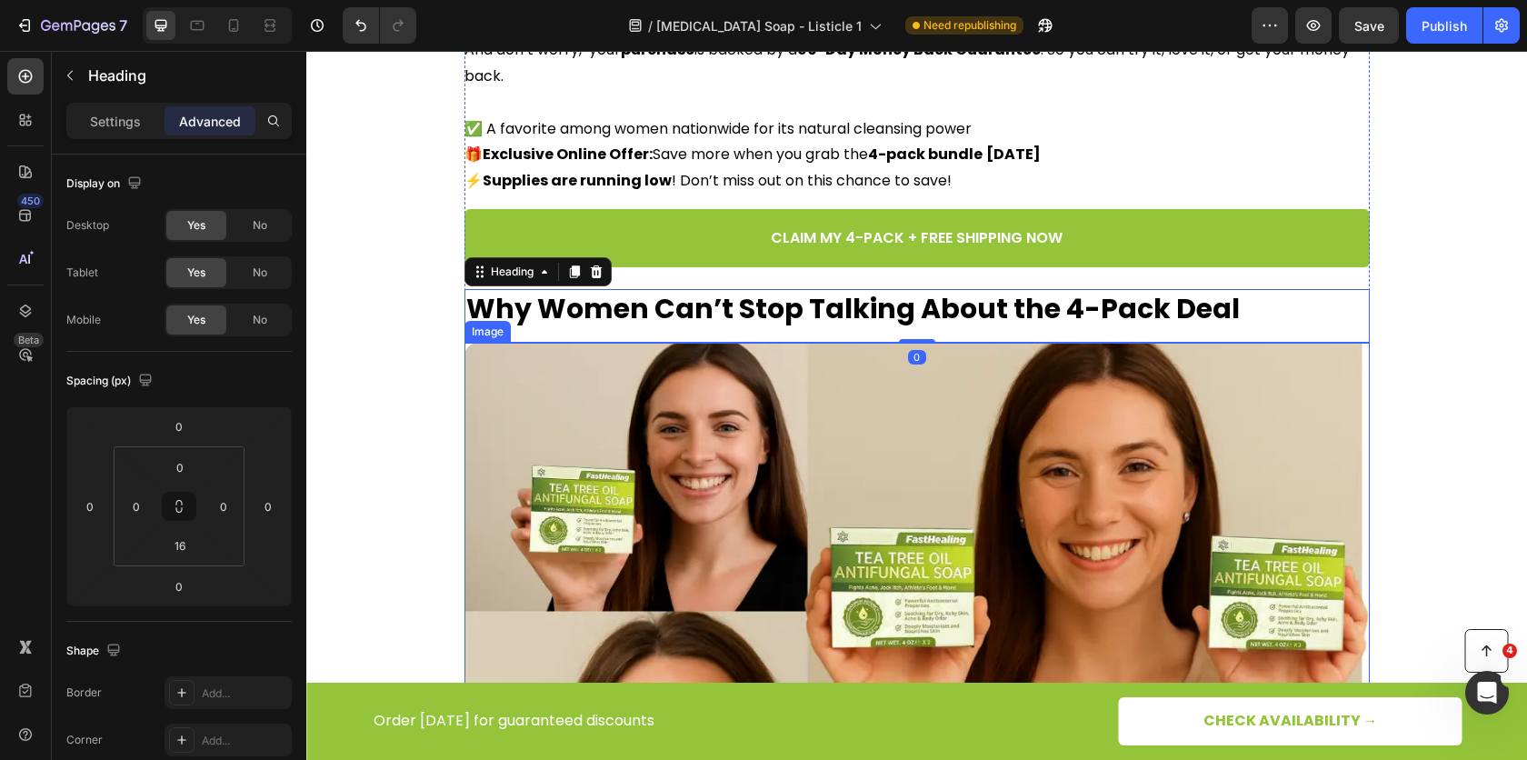
scroll to position [4759, 0]
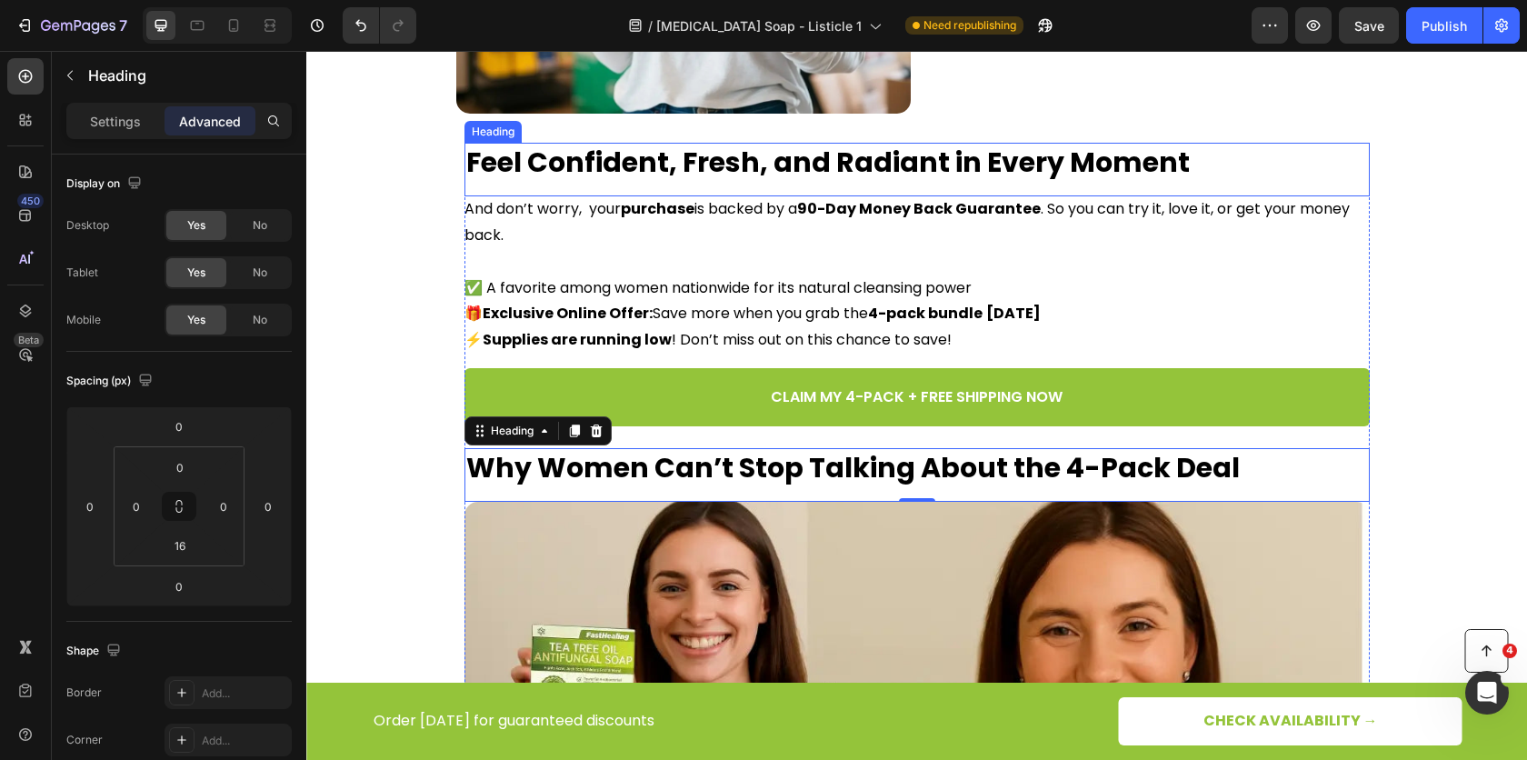
click at [732, 172] on strong "Feel Confident, Fresh, and Radiant in Every Moment" at bounding box center [828, 162] width 724 height 39
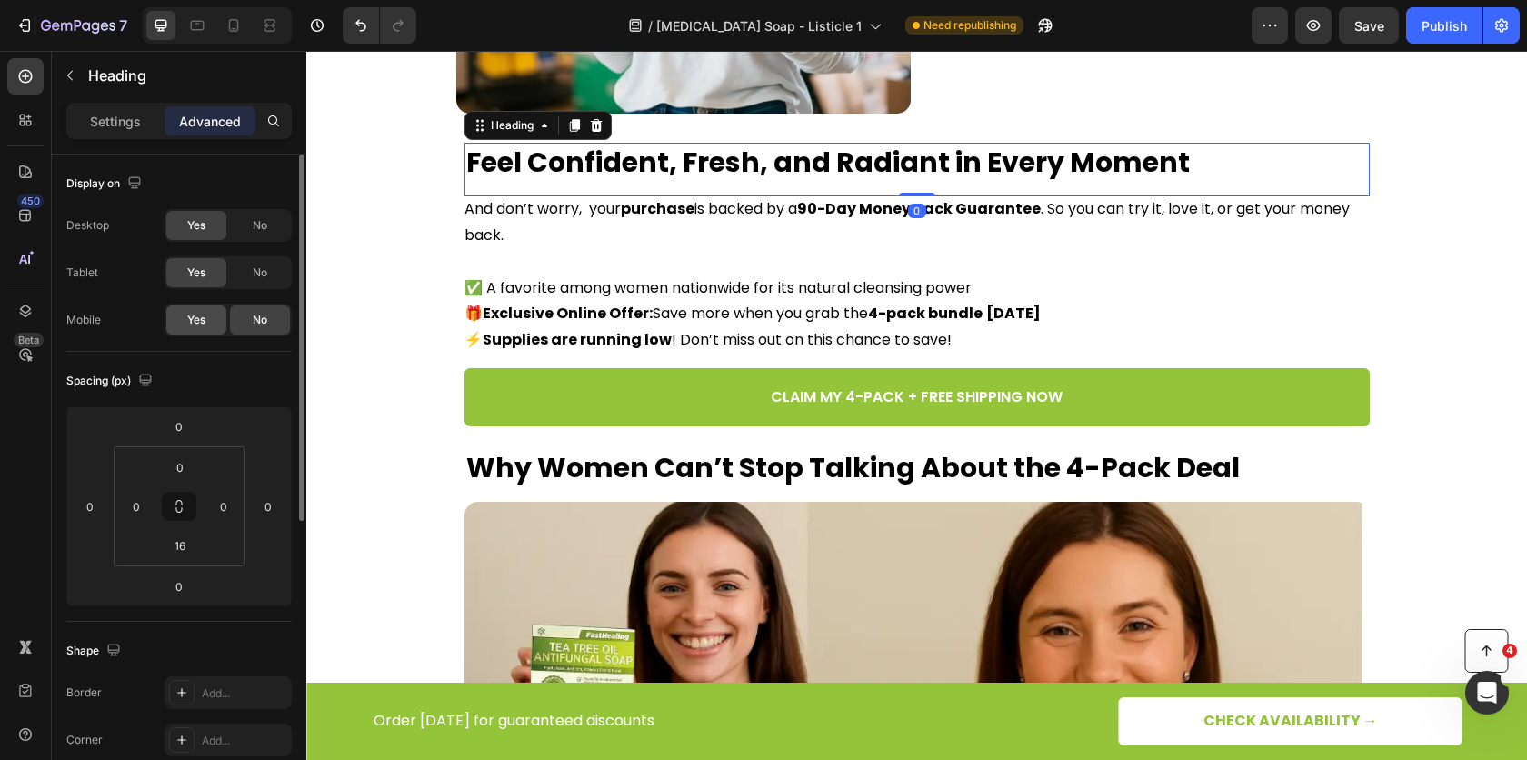
click at [205, 329] on div "Yes" at bounding box center [196, 319] width 60 height 29
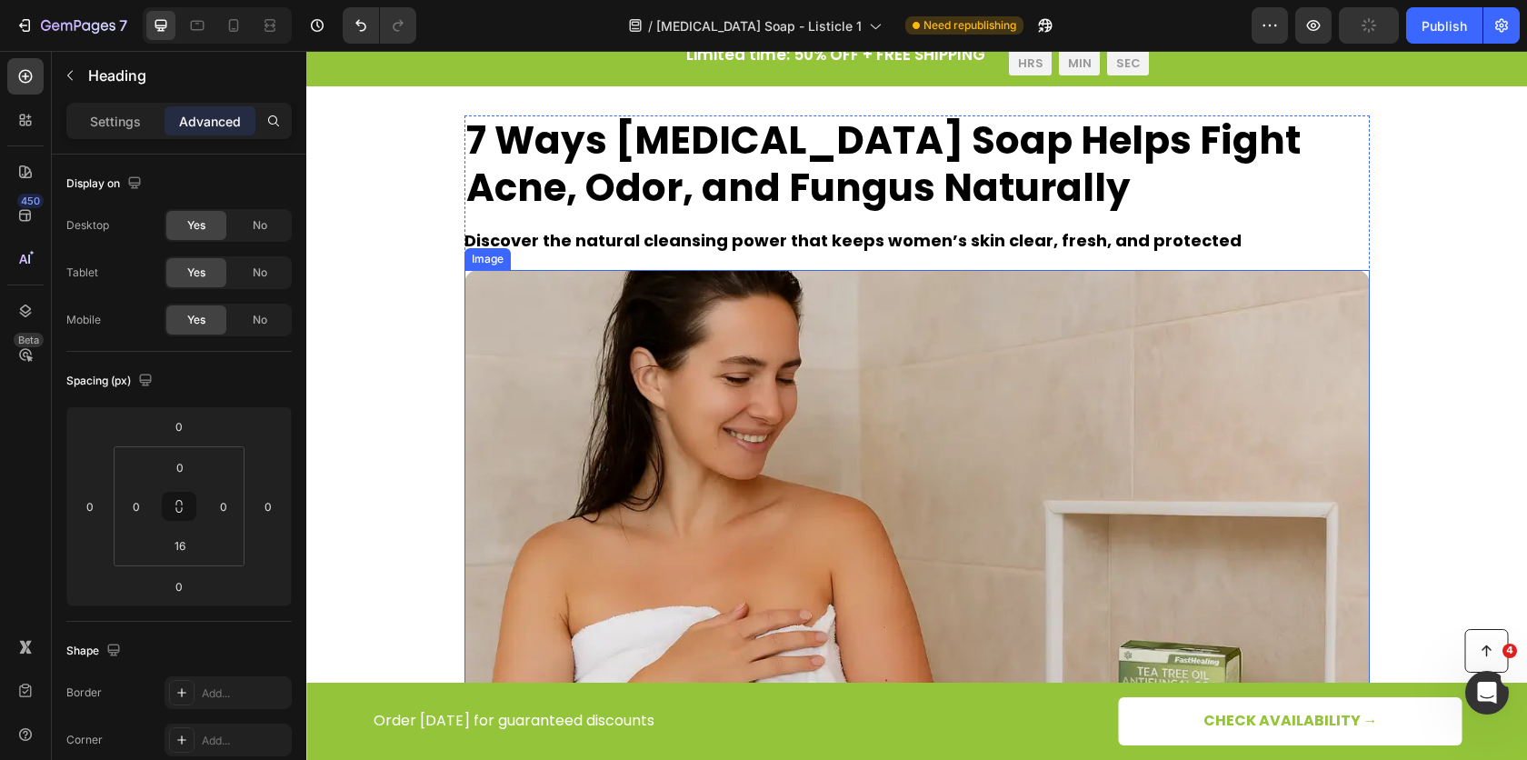
scroll to position [0, 0]
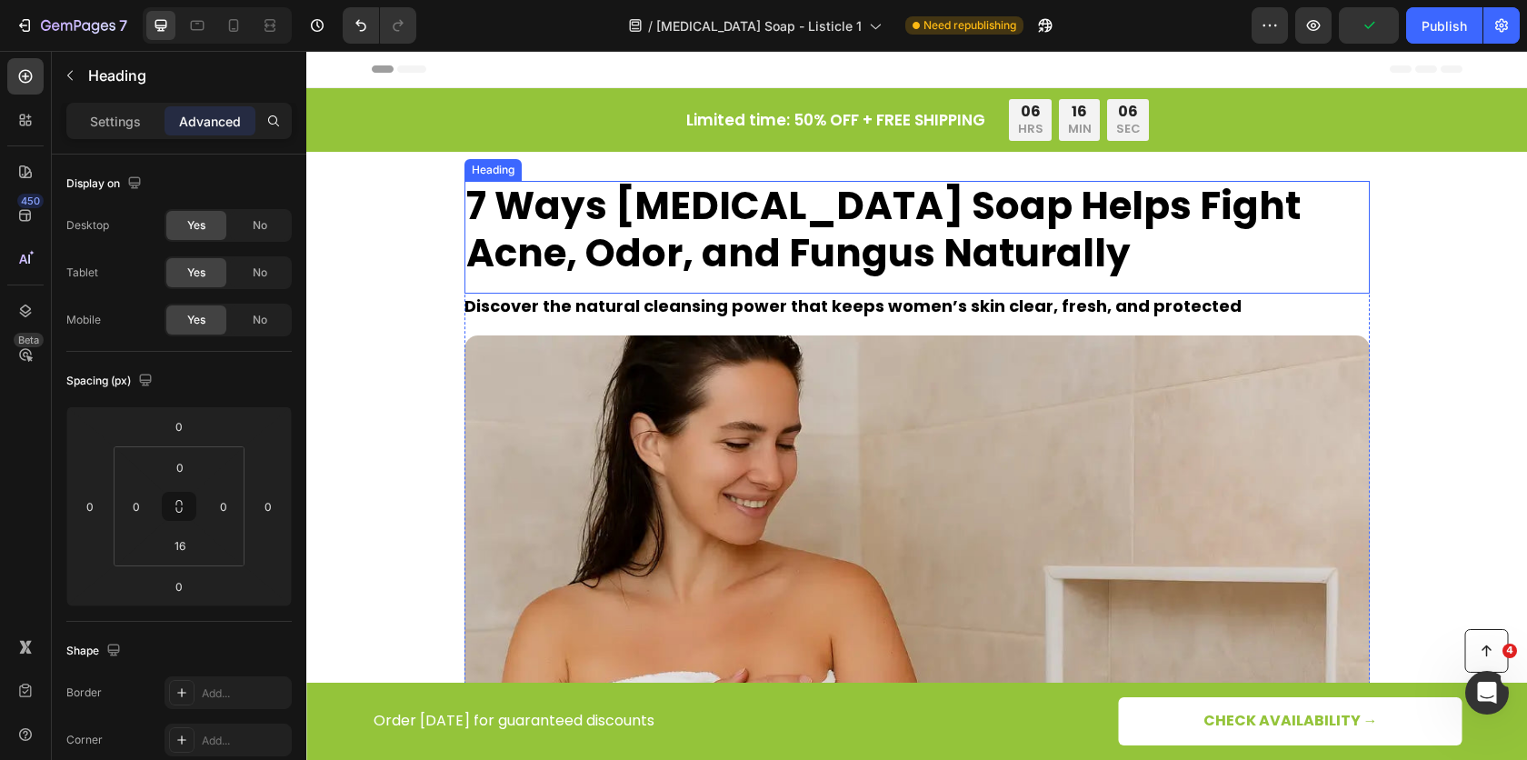
click at [592, 223] on strong "7 Ways [MEDICAL_DATA] Soap Helps Fight Acne, Odor, and Fungus Naturally" at bounding box center [883, 229] width 835 height 101
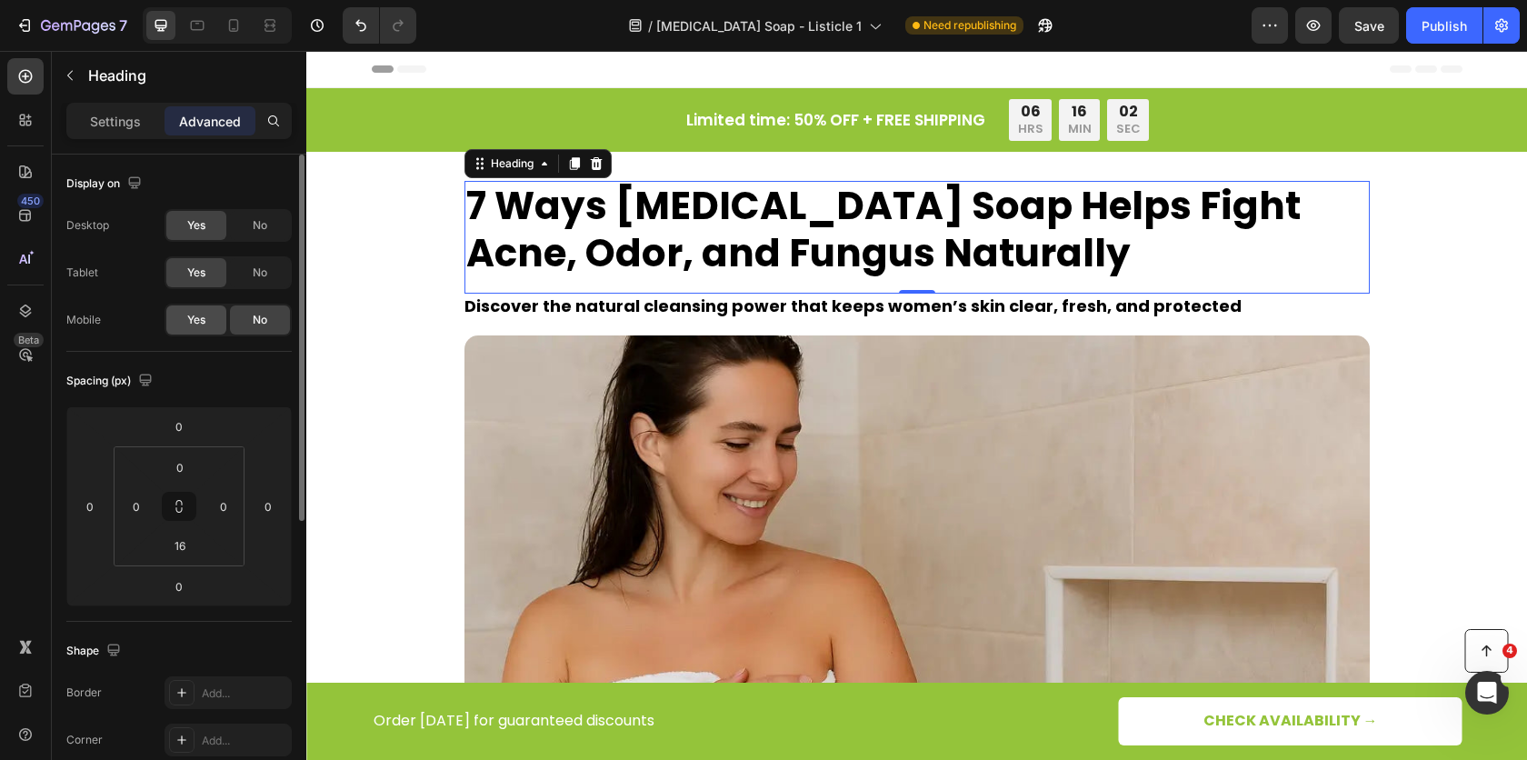
click at [204, 325] on span "Yes" at bounding box center [196, 320] width 18 height 16
click at [124, 117] on p "Settings" at bounding box center [115, 121] width 51 height 19
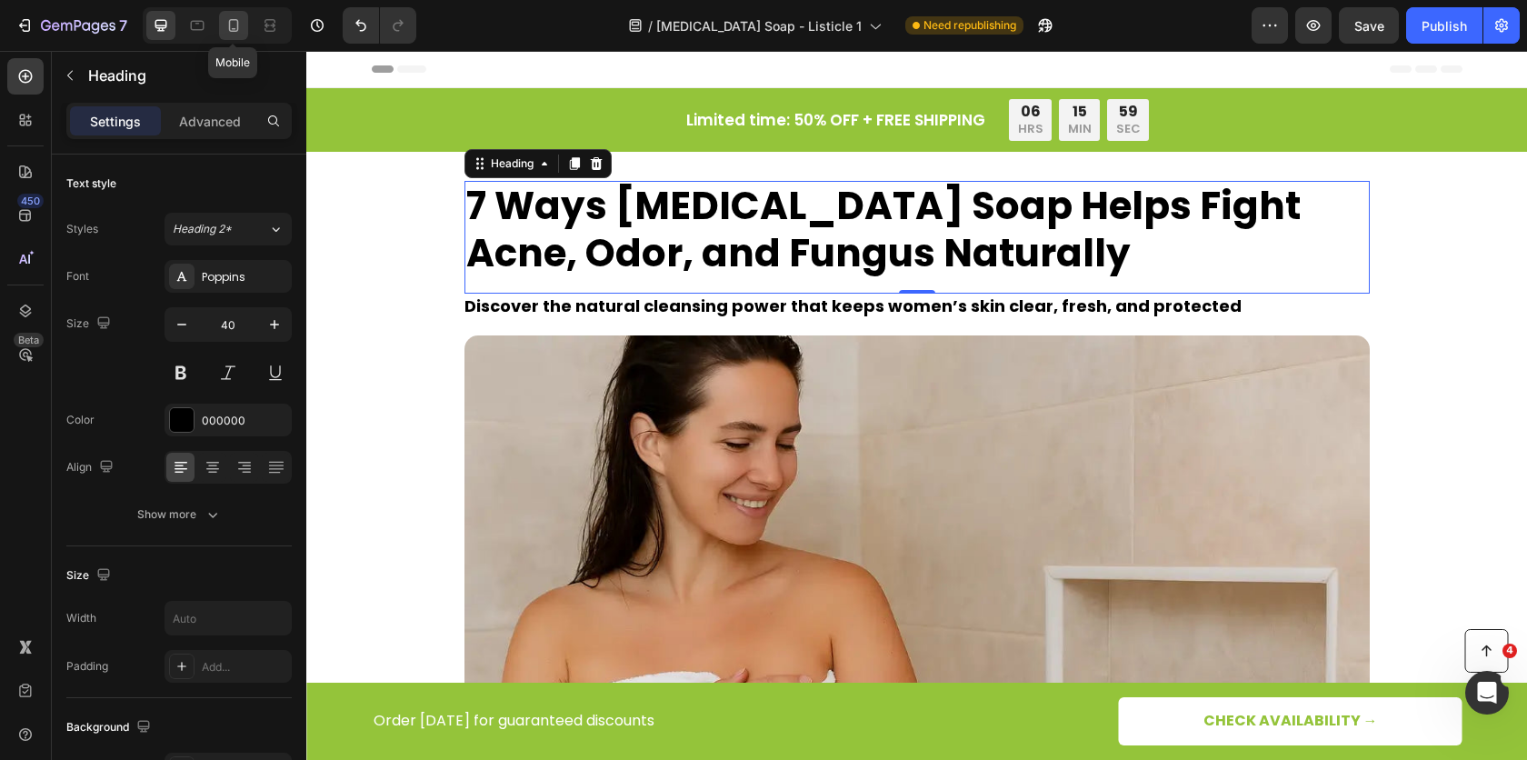
click at [230, 25] on icon at bounding box center [234, 25] width 18 height 18
type input "32"
type input "100%"
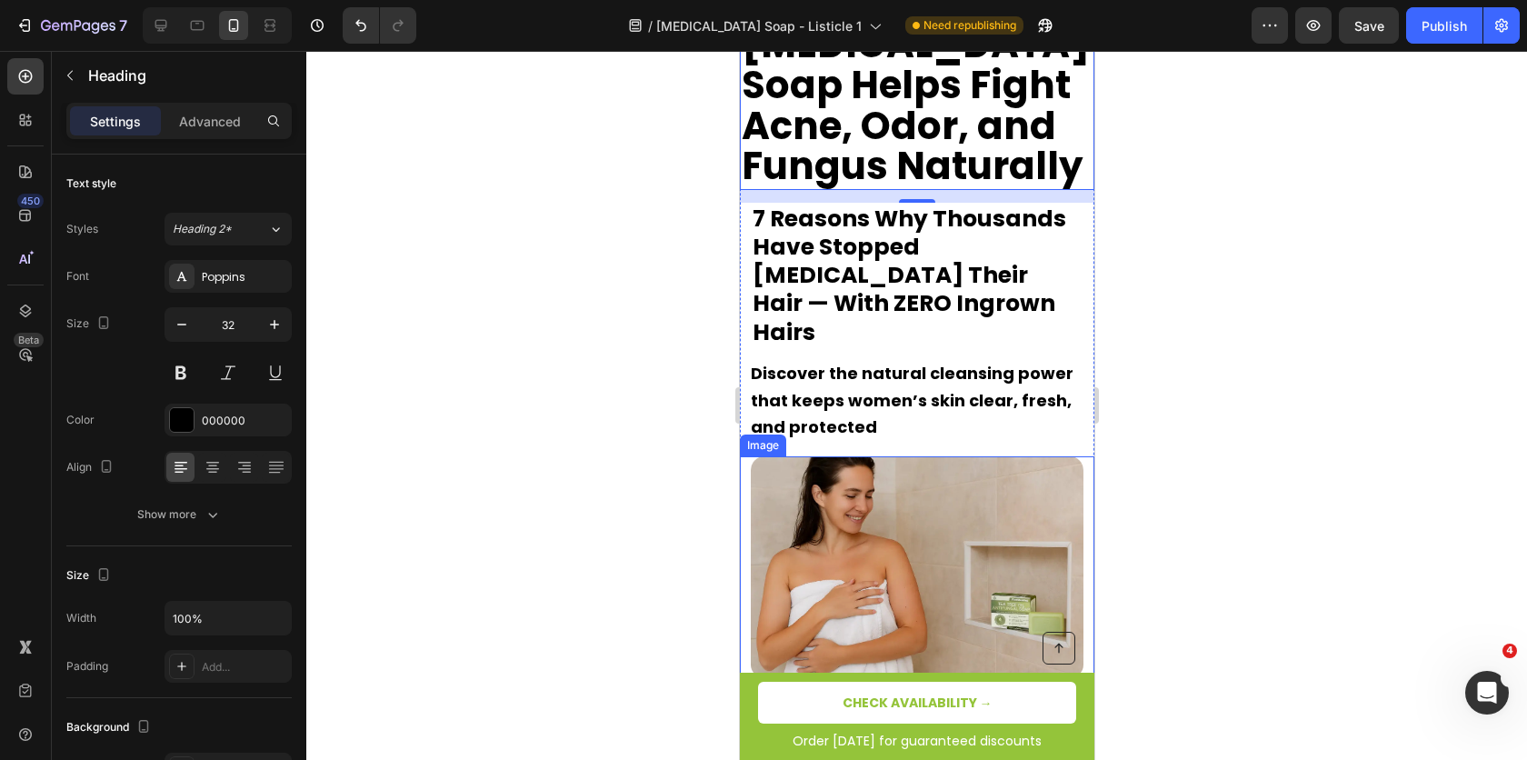
scroll to position [112, 0]
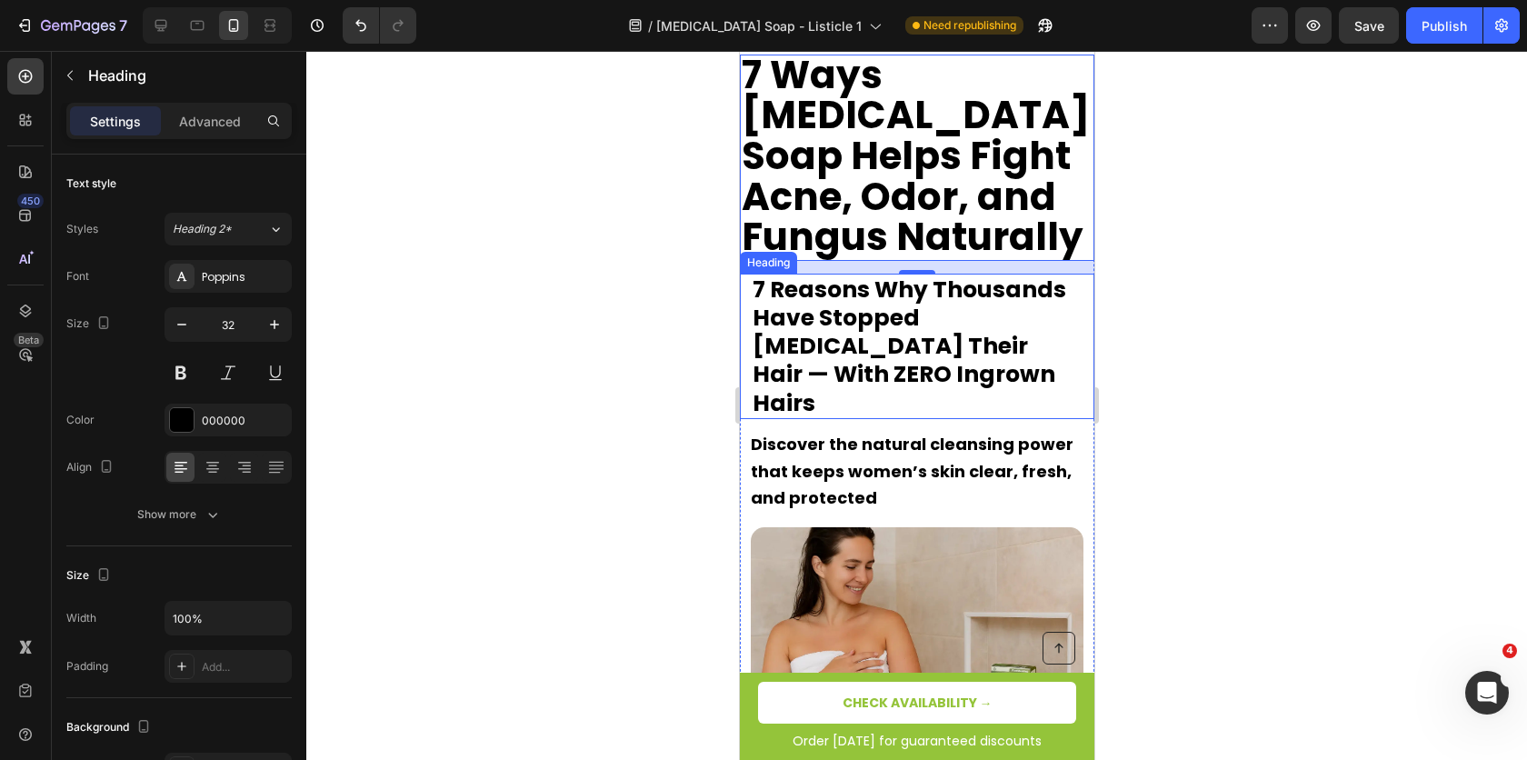
click at [852, 351] on strong "7 Reasons Why Thousands Have Stopped Plucking Their Hair — With ZERO Ingrown Ha…" at bounding box center [909, 346] width 314 height 145
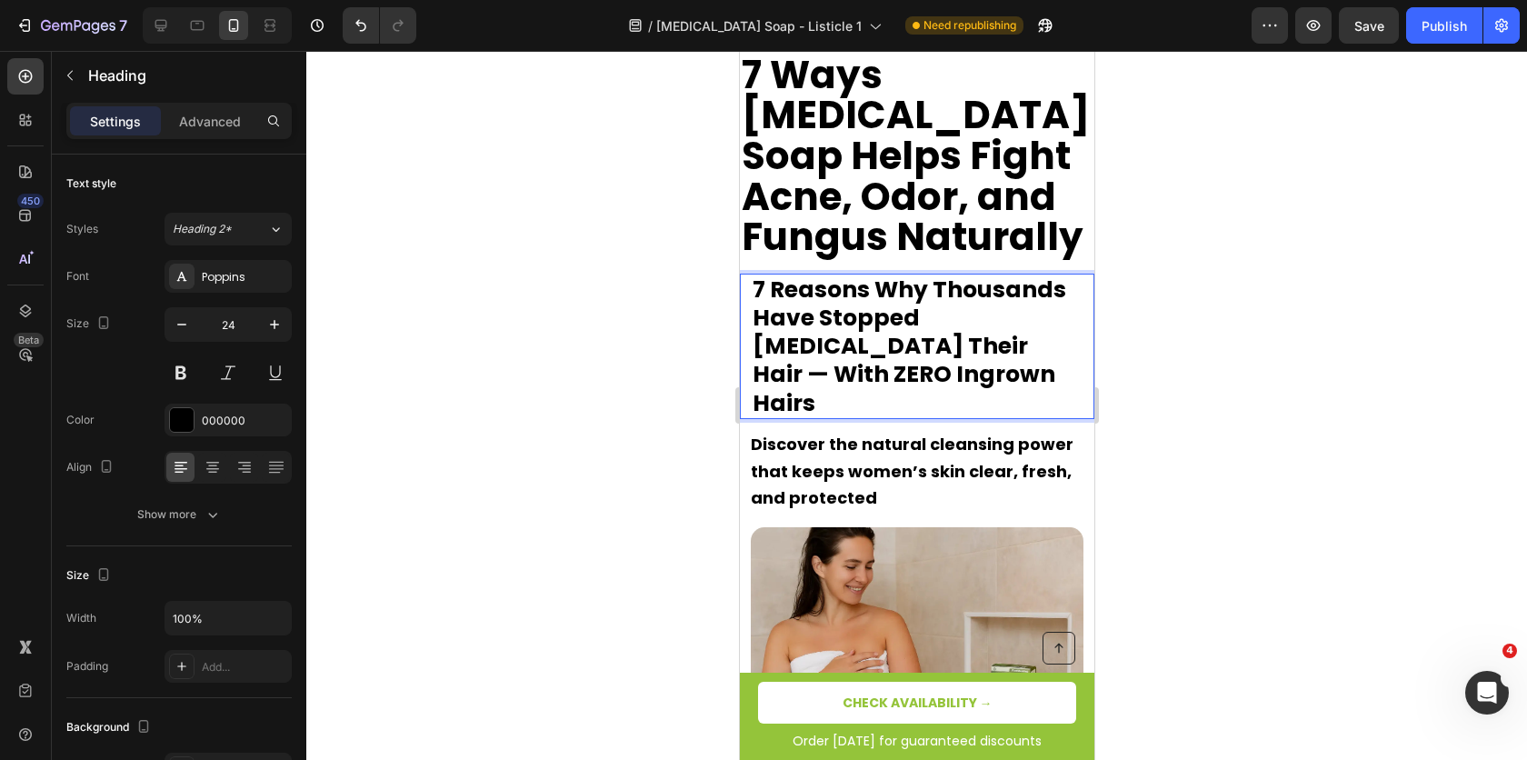
click at [852, 351] on strong "7 Reasons Why Thousands Have Stopped Plucking Their Hair — With ZERO Ingrown Ha…" at bounding box center [909, 346] width 314 height 145
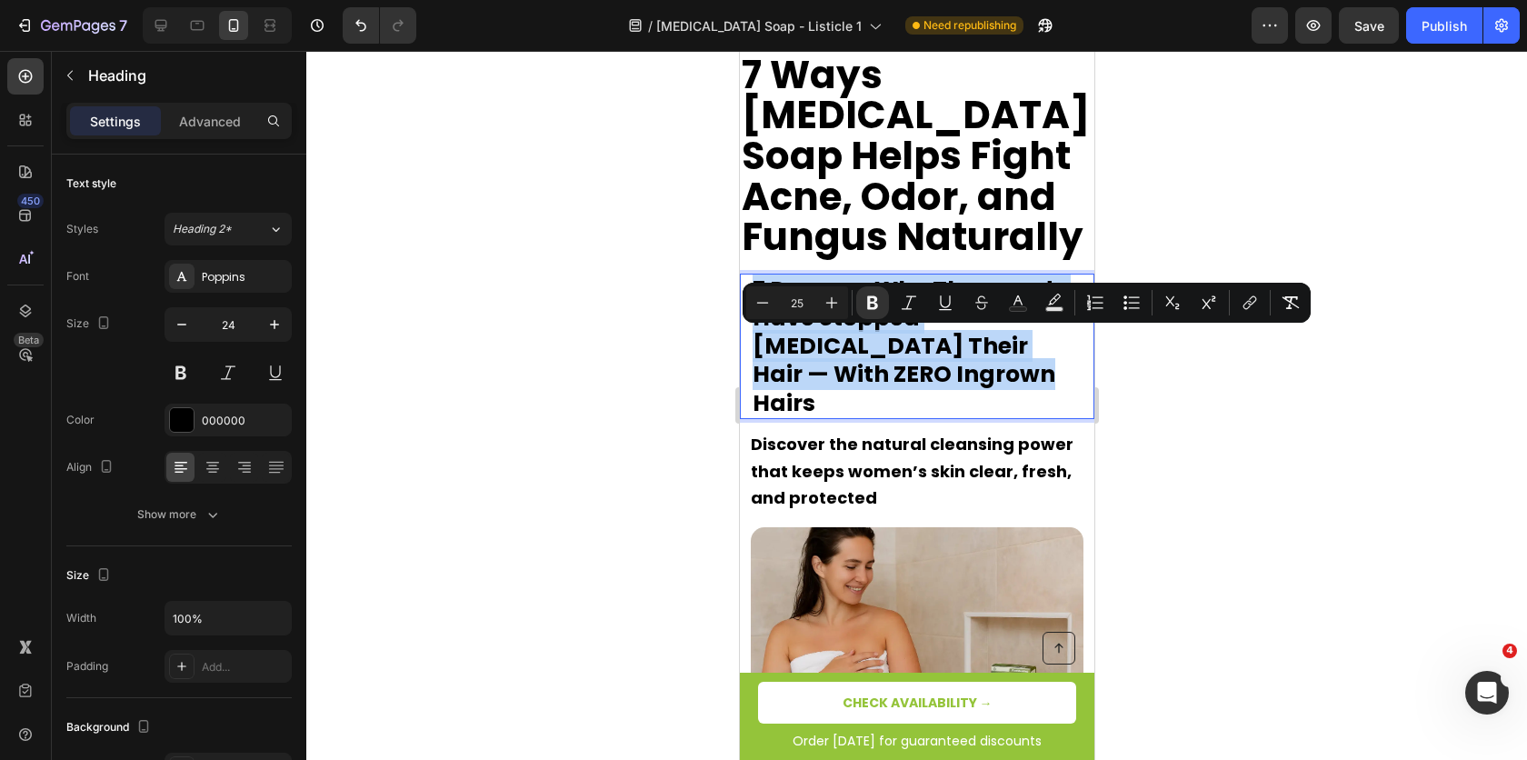
click at [852, 351] on strong "7 Reasons Why Thousands Have Stopped Plucking Their Hair — With ZERO Ingrown Ha…" at bounding box center [909, 346] width 314 height 145
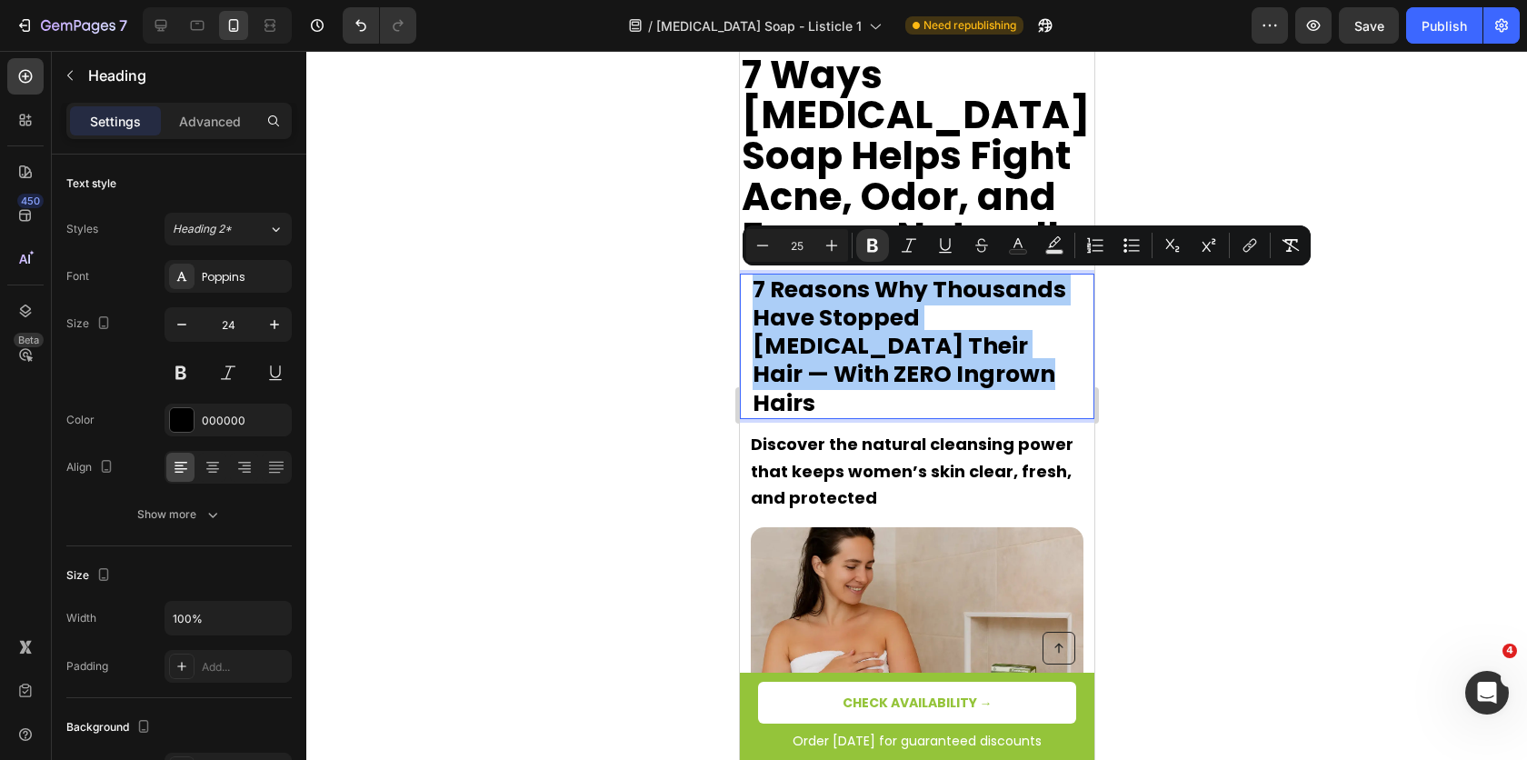
click at [557, 278] on div at bounding box center [916, 405] width 1221 height 709
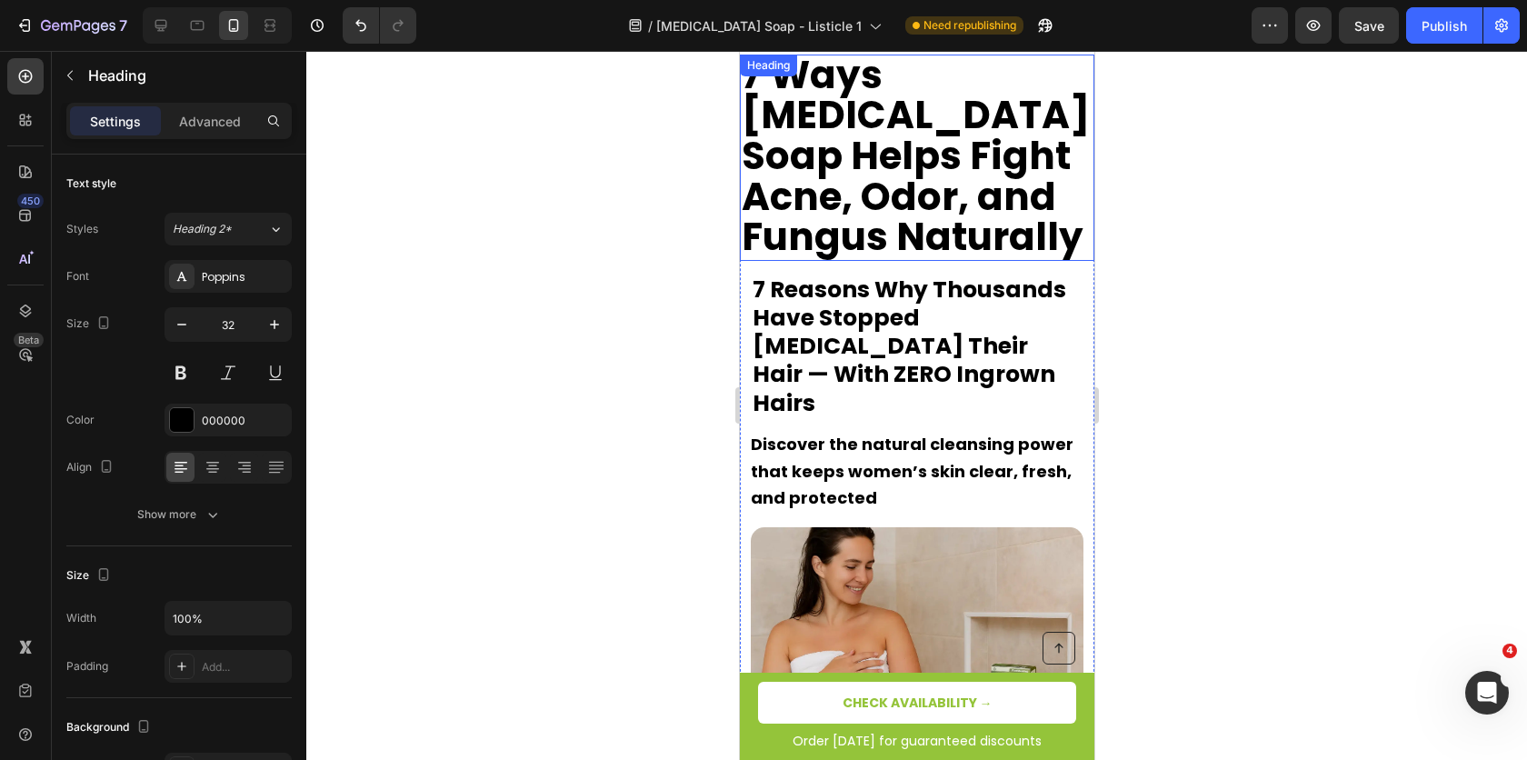
click at [833, 137] on strong "7 Ways [MEDICAL_DATA] Soap Helps Fight Acne, Odor, and Fungus Naturally" at bounding box center [915, 155] width 348 height 215
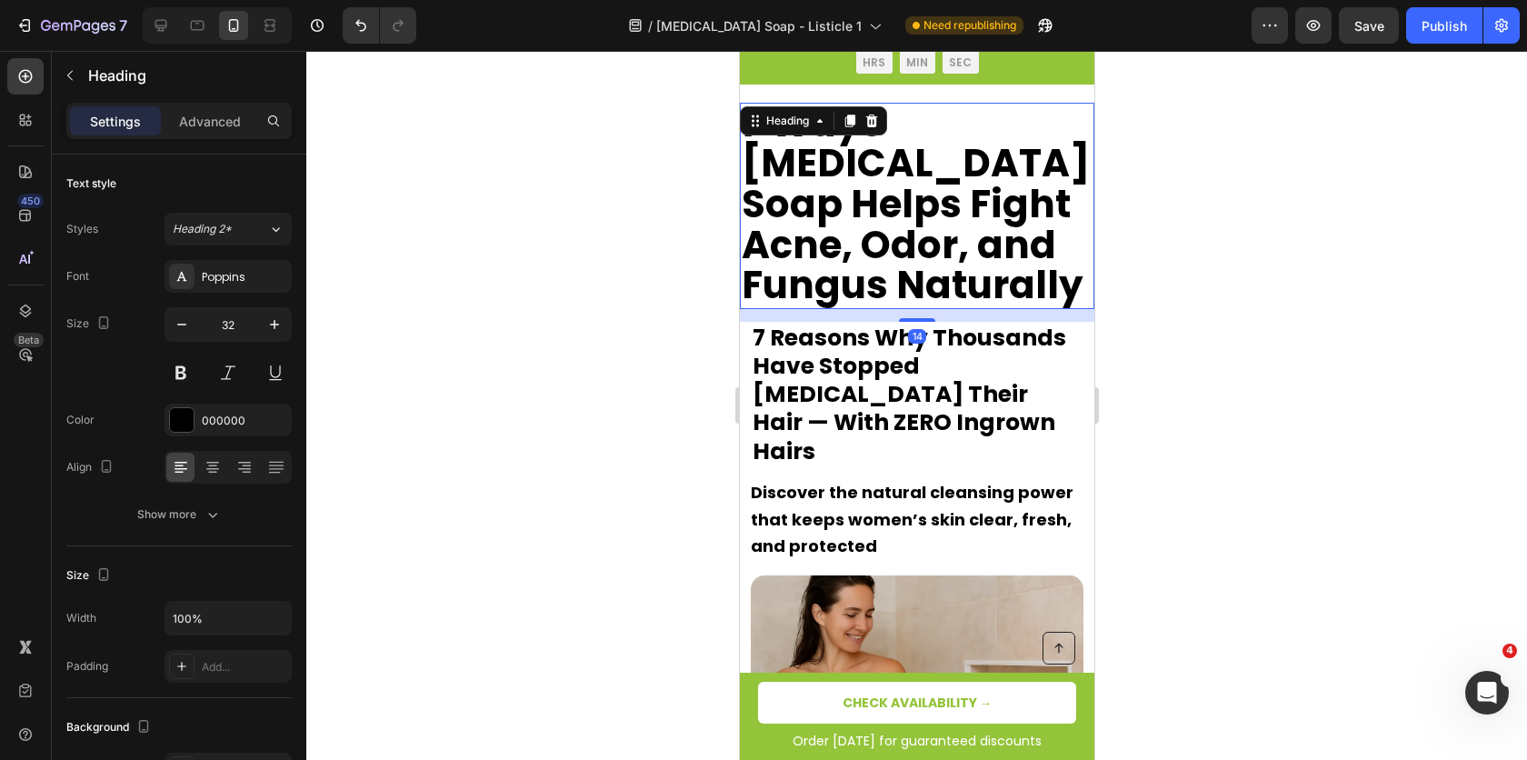
scroll to position [0, 0]
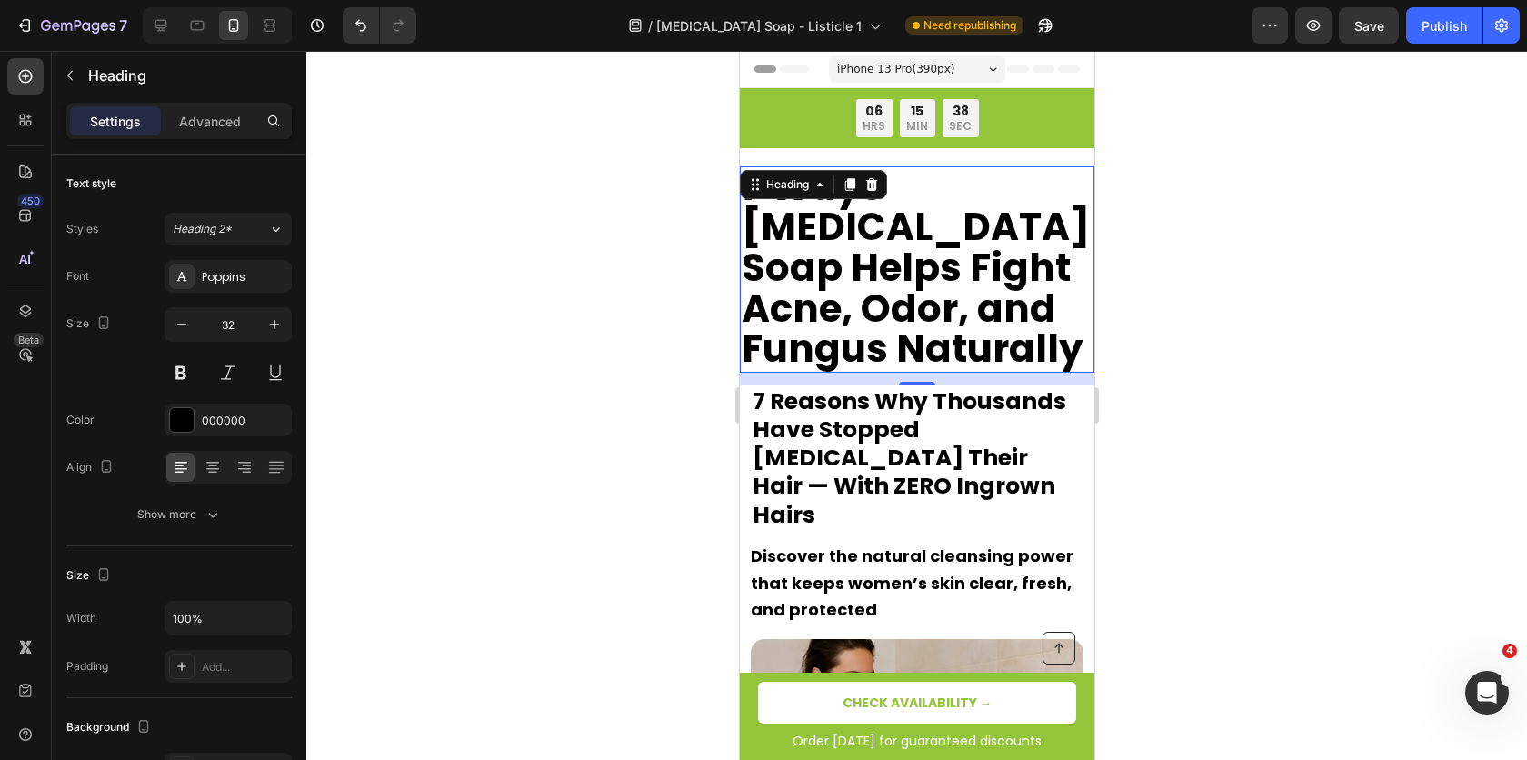
click at [1219, 275] on div at bounding box center [916, 405] width 1221 height 709
click at [766, 154] on div "Heading" at bounding box center [787, 149] width 50 height 16
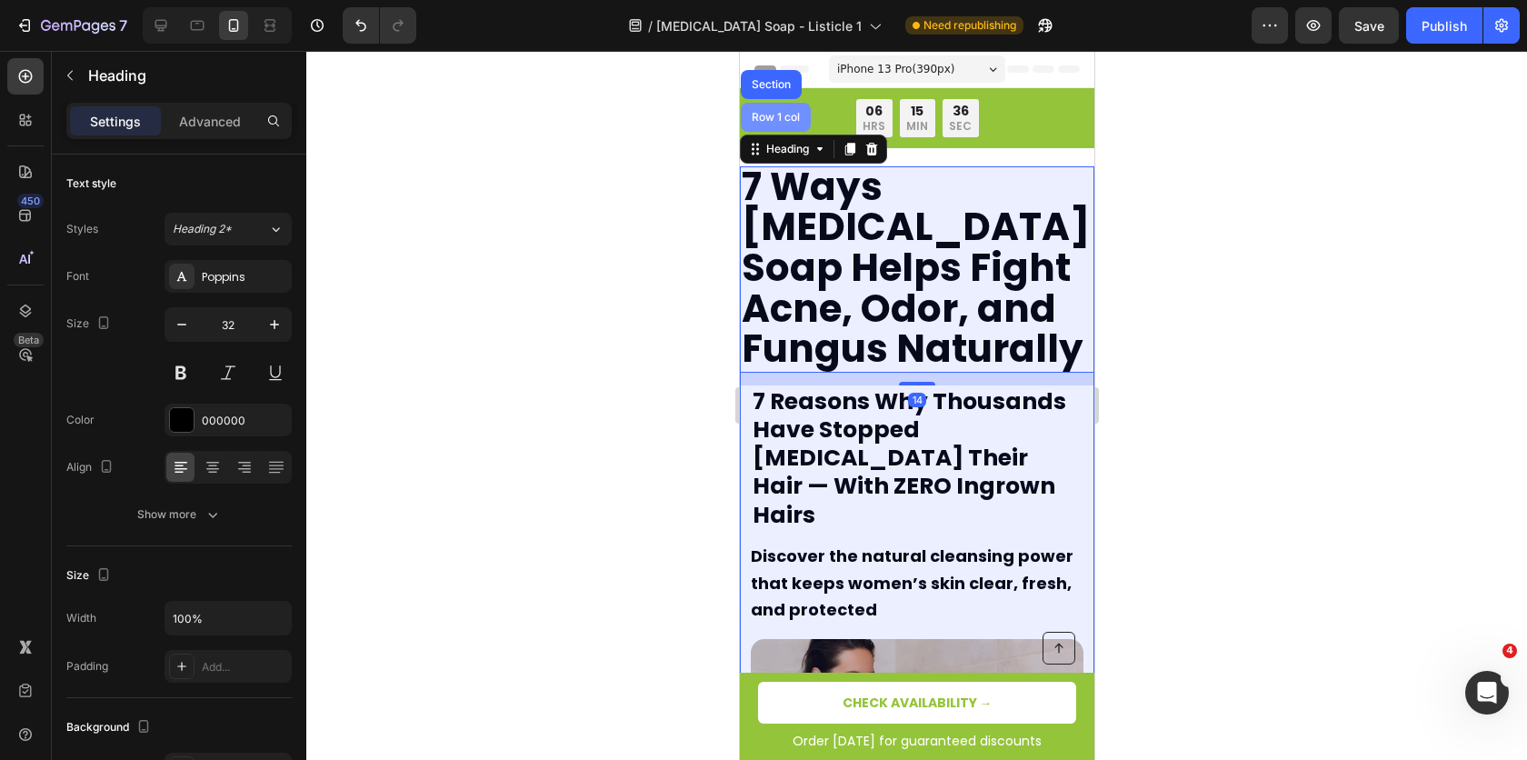
click at [791, 117] on div "Row 1 col" at bounding box center [774, 117] width 55 height 11
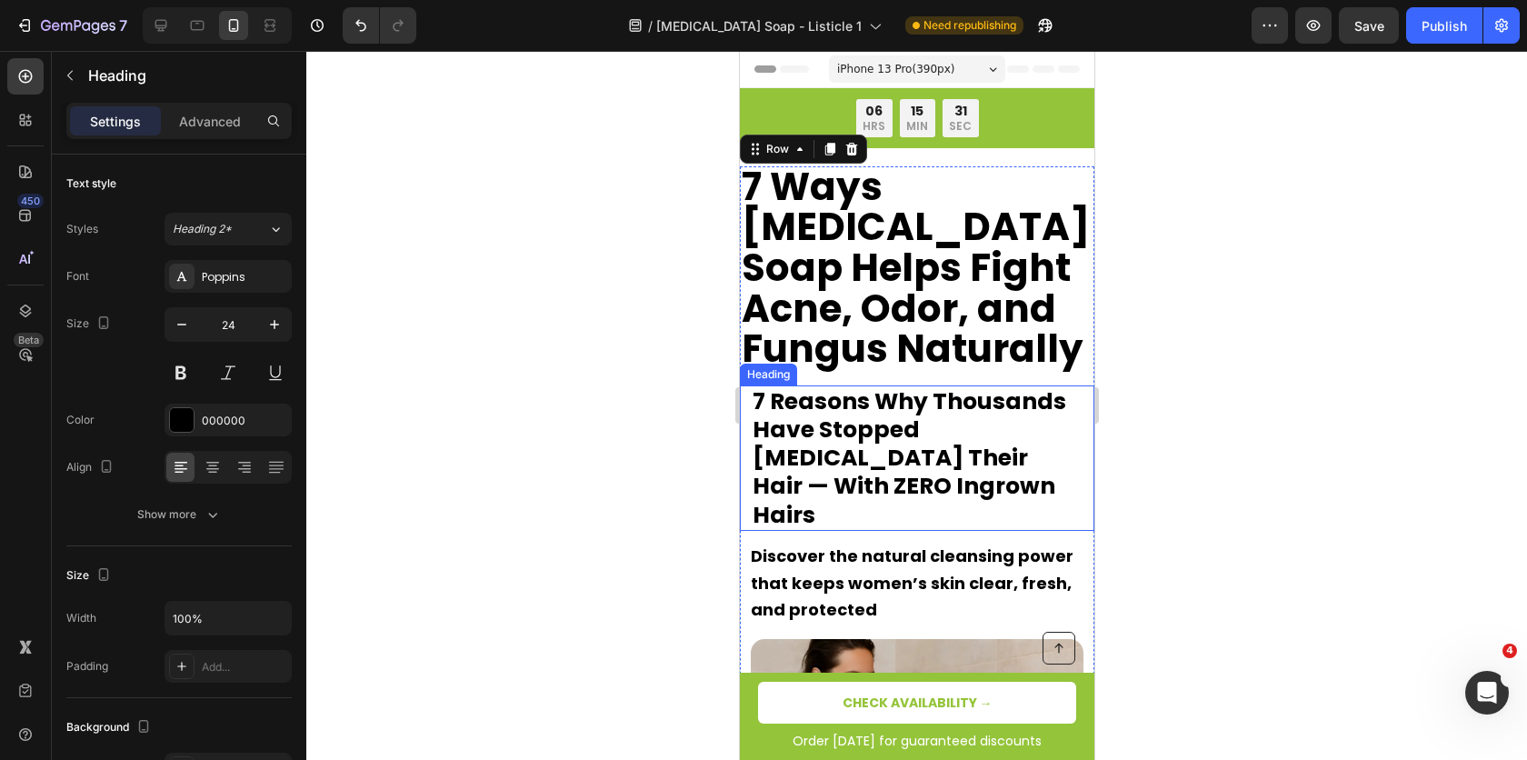
click at [816, 435] on strong "7 Reasons Why Thousands Have Stopped Plucking Their Hair — With ZERO Ingrown Ha…" at bounding box center [909, 457] width 314 height 145
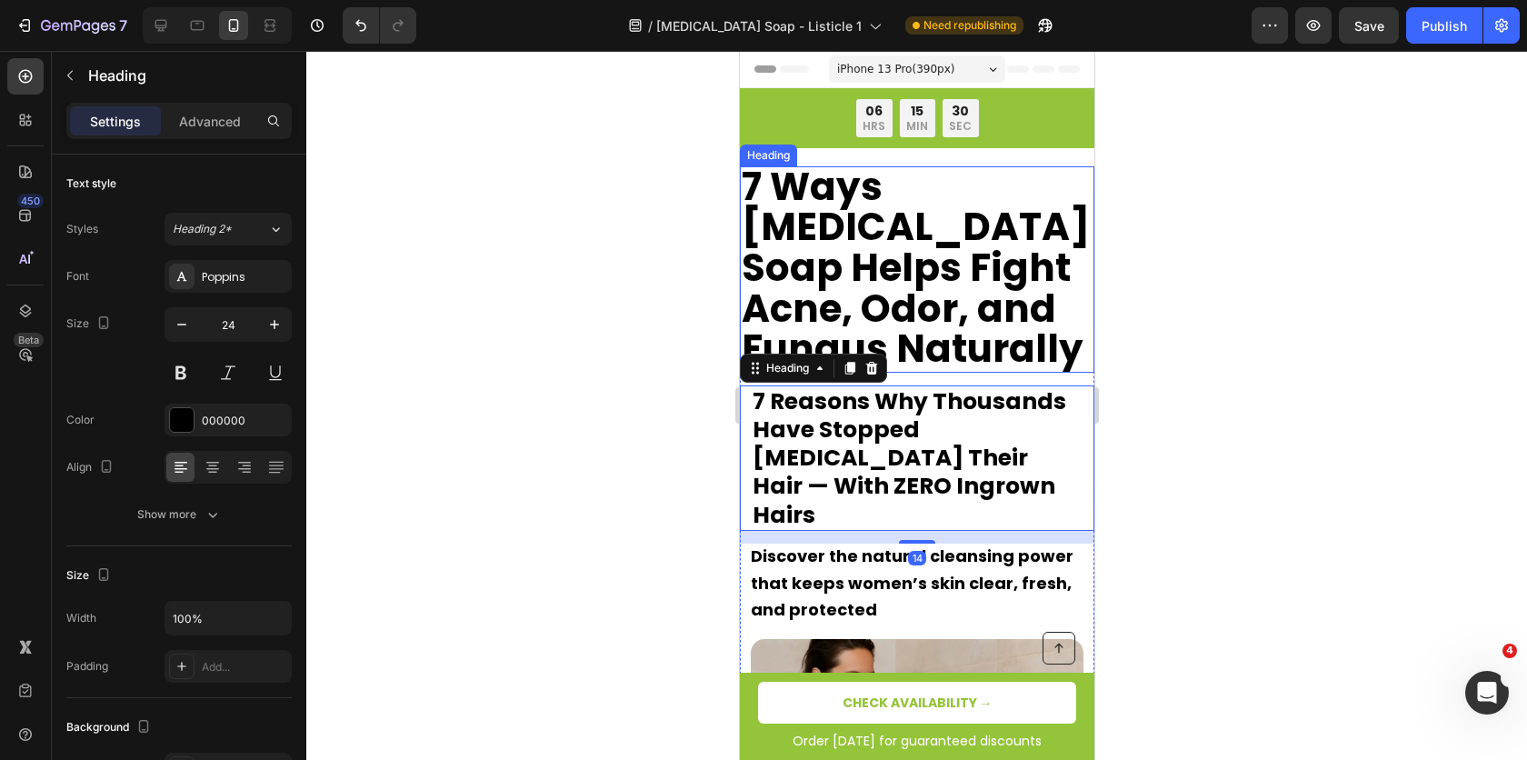
click at [836, 237] on strong "7 Ways [MEDICAL_DATA] Soap Helps Fight Acne, Odor, and Fungus Naturally" at bounding box center [915, 267] width 348 height 215
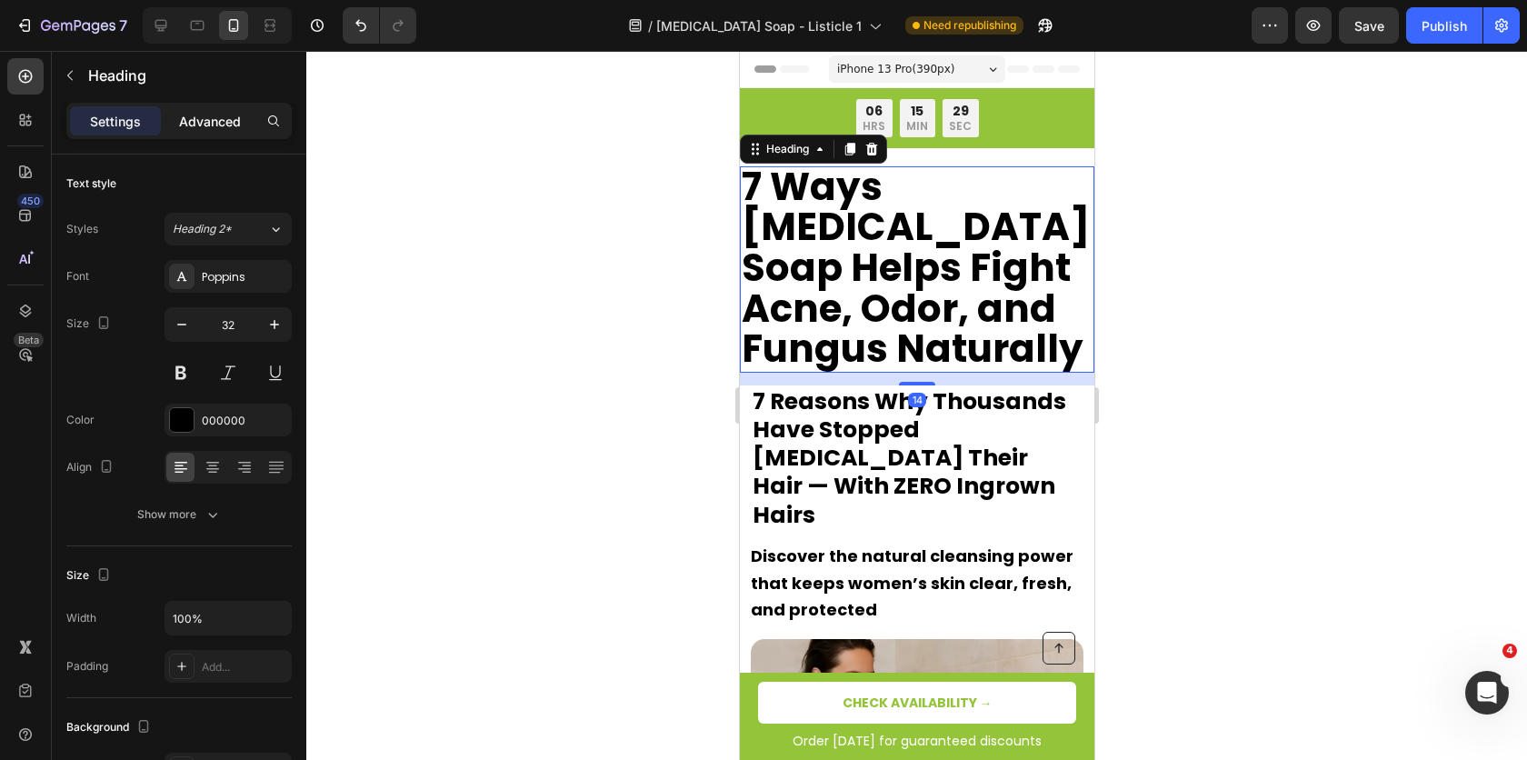
click at [219, 118] on p "Advanced" at bounding box center [210, 121] width 62 height 19
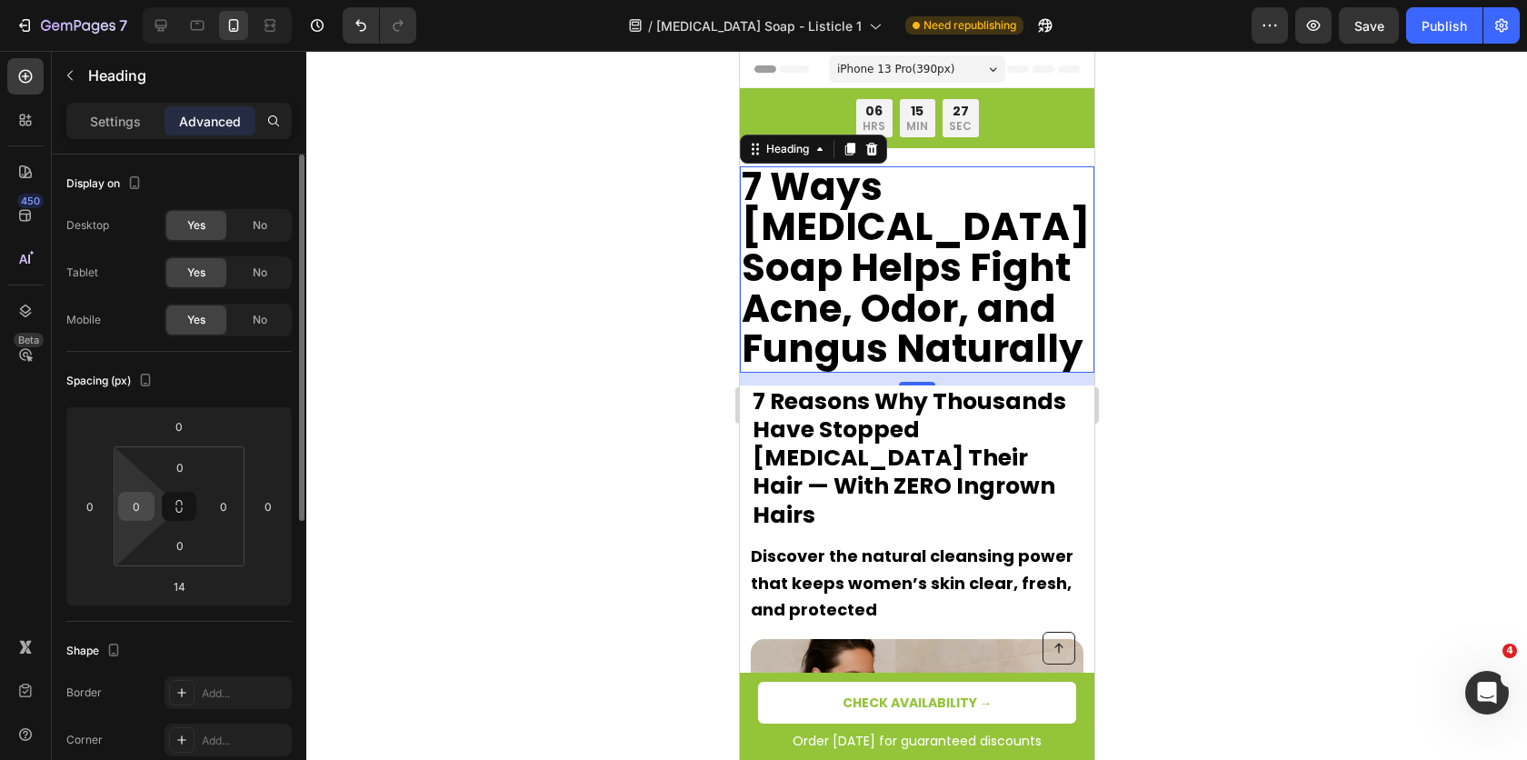
click at [133, 512] on input "0" at bounding box center [136, 506] width 27 height 27
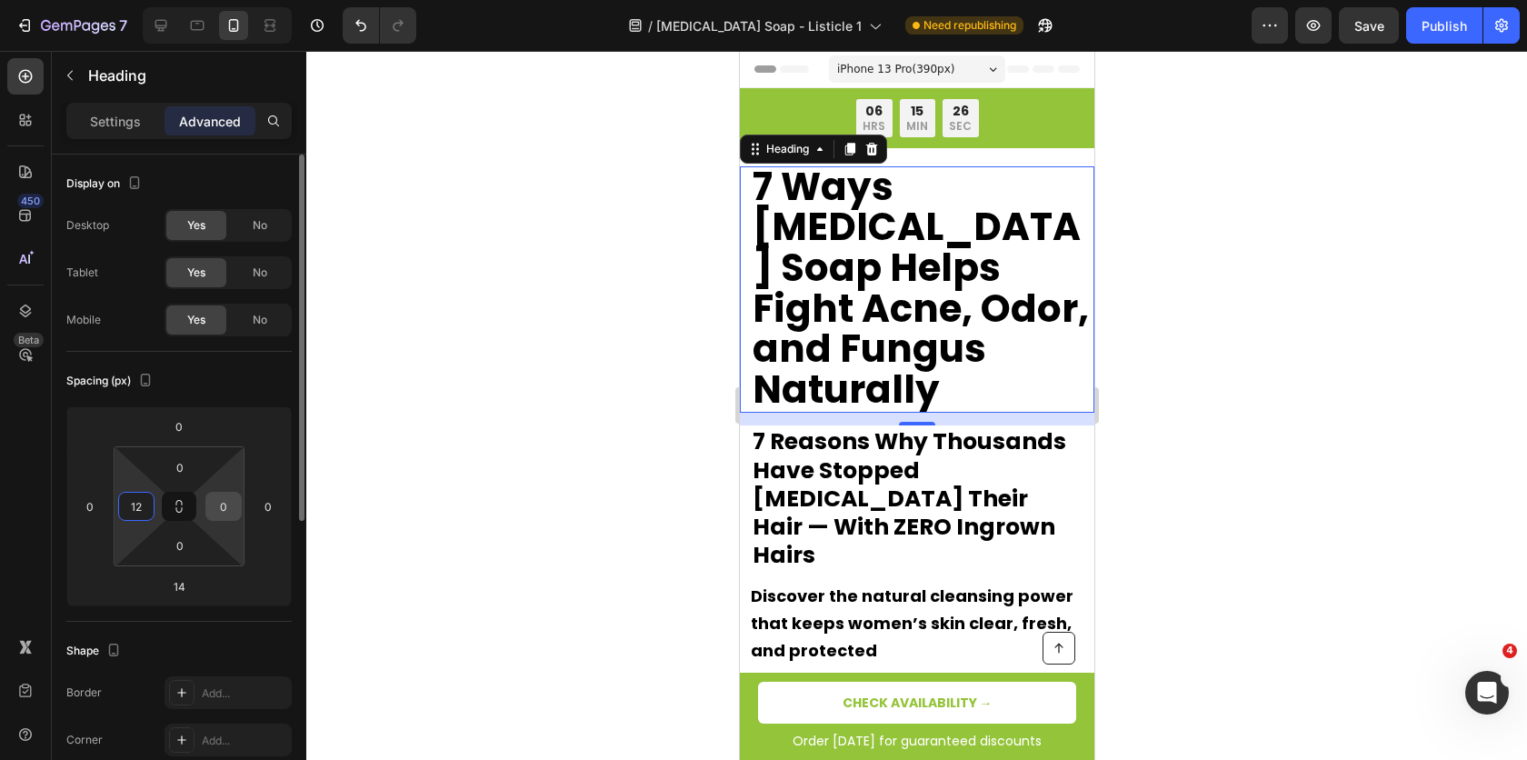
type input "12"
click at [212, 507] on input "0" at bounding box center [223, 506] width 27 height 27
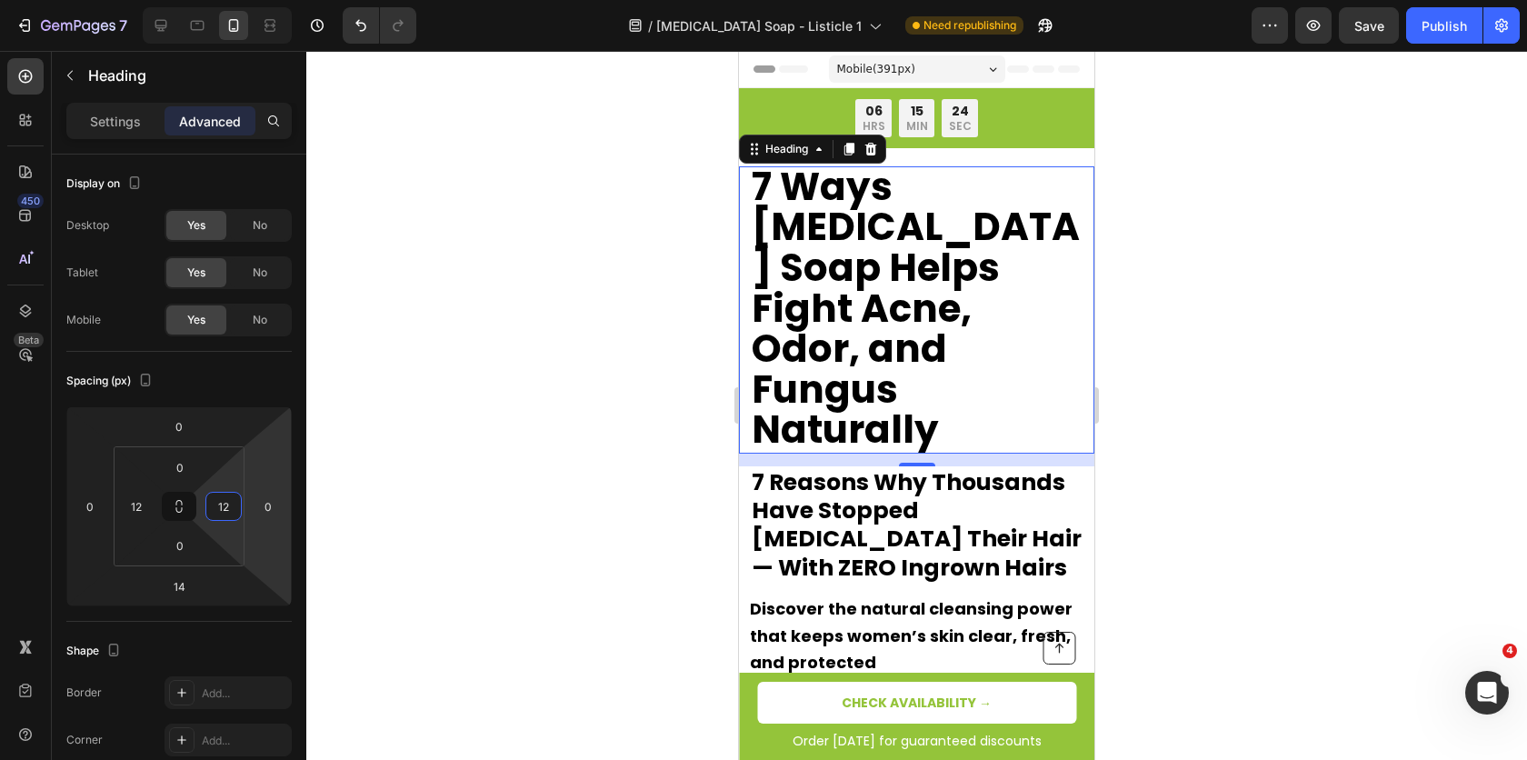
type input "12"
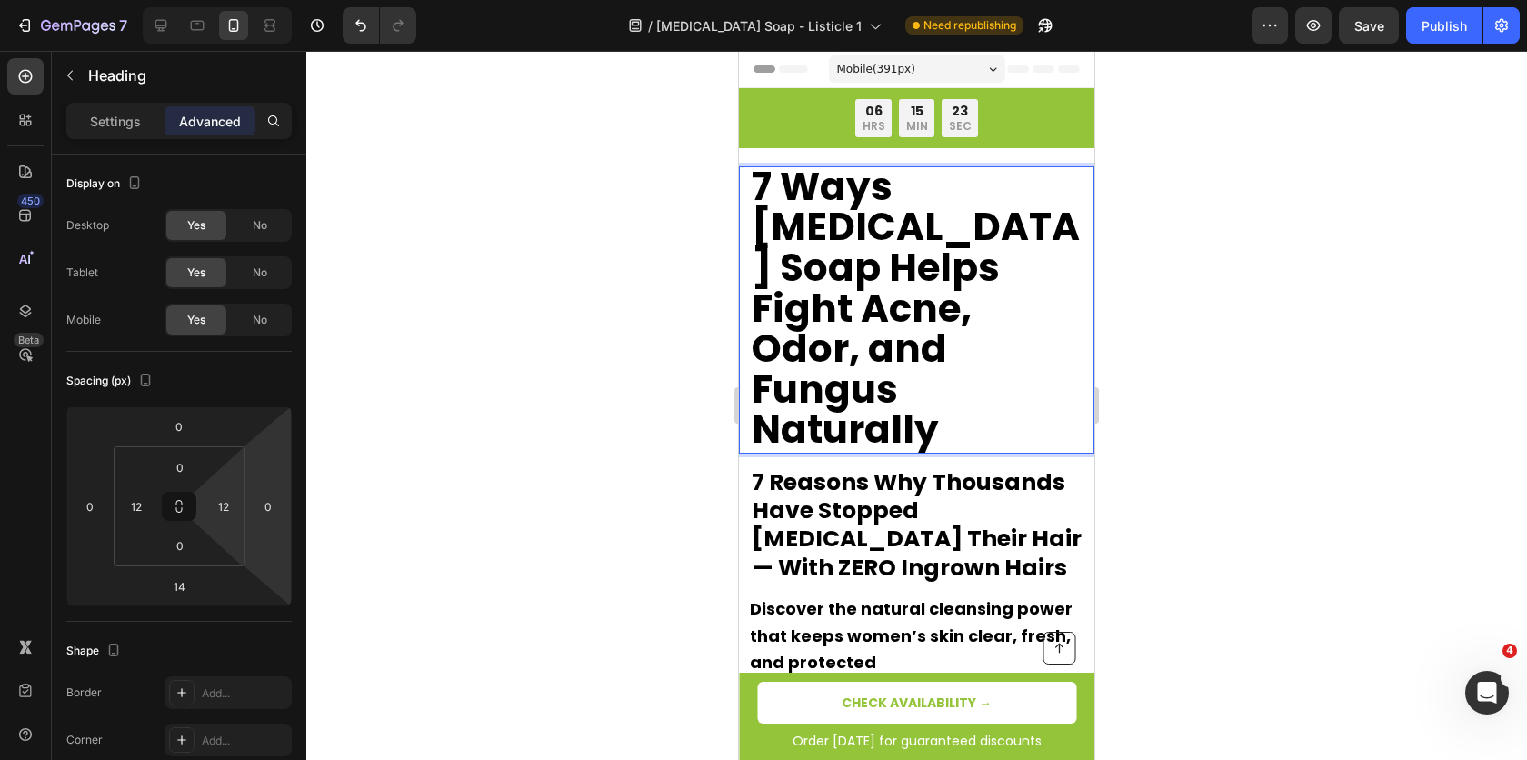
click at [886, 263] on strong "7 Ways [MEDICAL_DATA] Soap Helps Fight Acne, Odor, and Fungus Naturally" at bounding box center [916, 308] width 328 height 297
drag, startPoint x: 1289, startPoint y: 205, endPoint x: 1156, endPoint y: 205, distance: 133.6
click at [1292, 205] on div at bounding box center [916, 405] width 1221 height 709
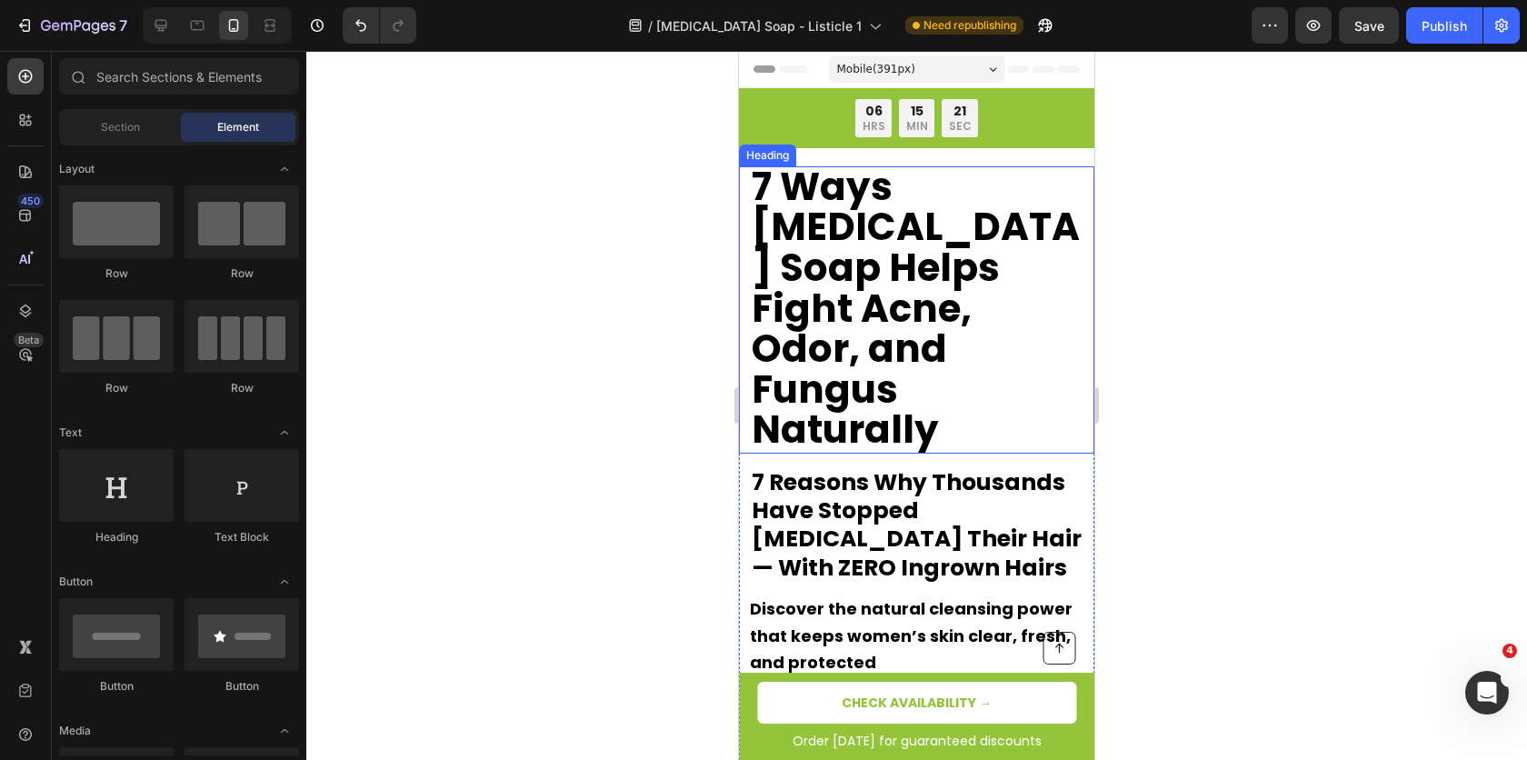
click at [880, 203] on strong "7 Ways [MEDICAL_DATA] Soap Helps Fight Acne, Odor, and Fungus Naturally" at bounding box center [916, 308] width 328 height 297
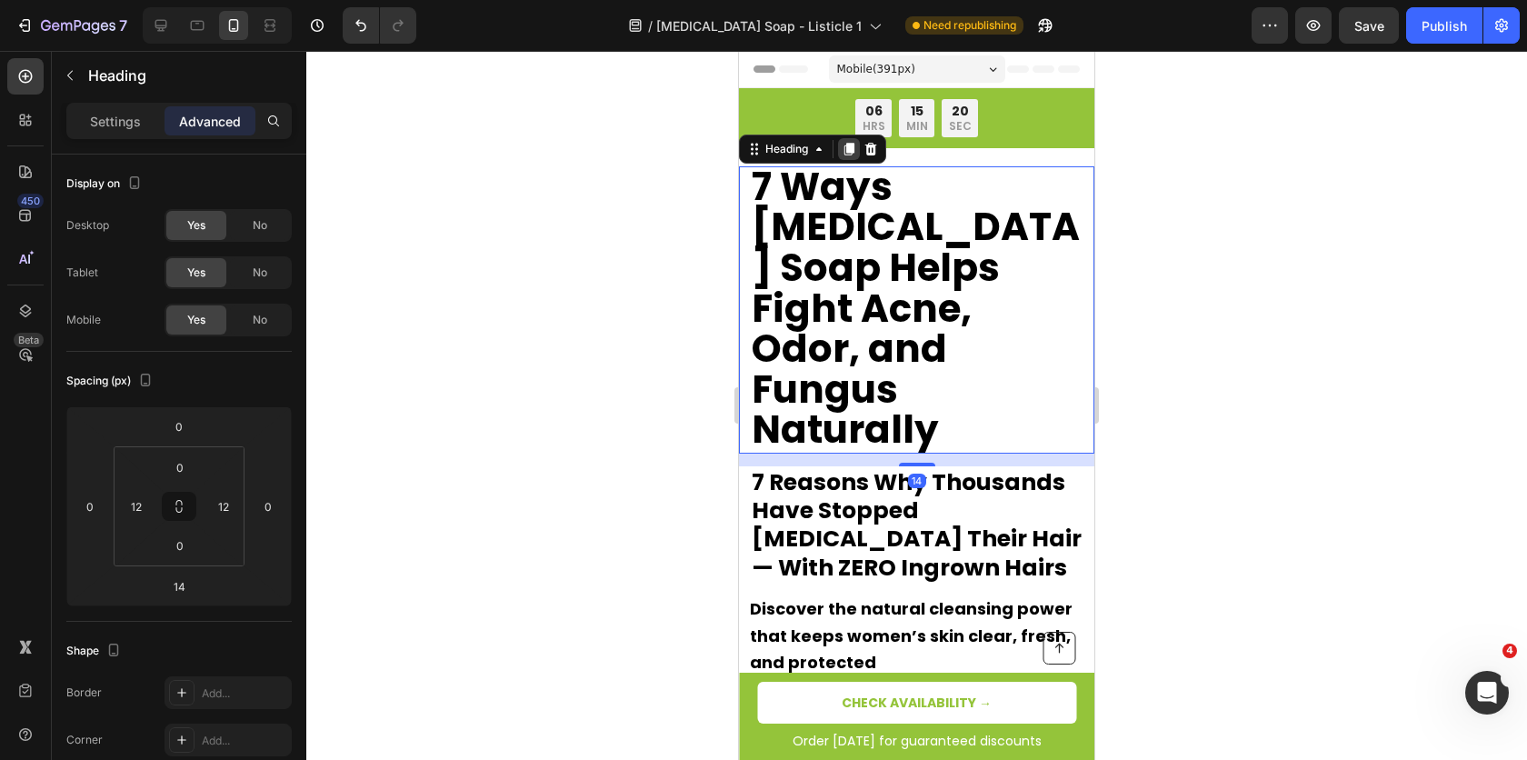
click at [845, 144] on icon at bounding box center [849, 149] width 15 height 15
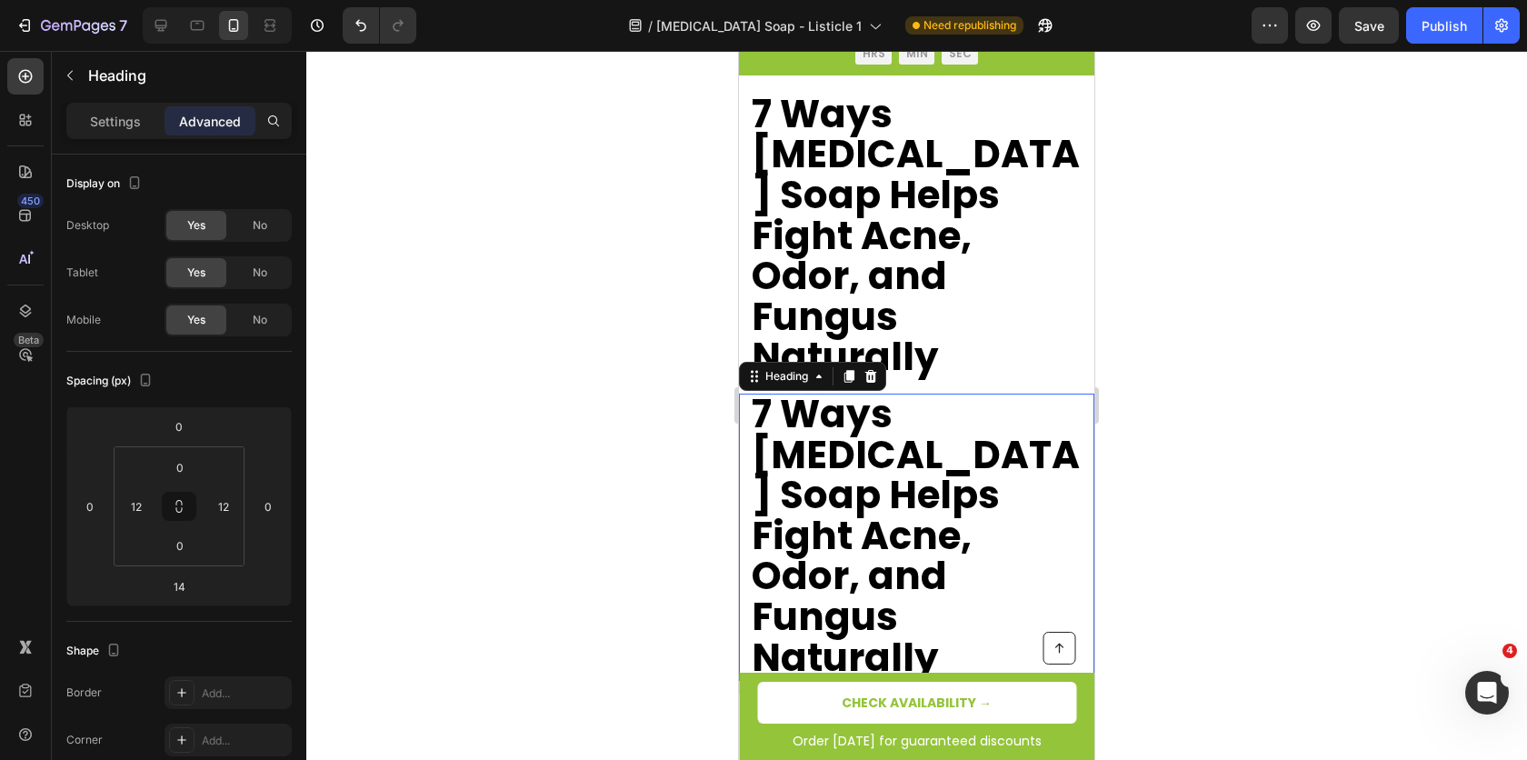
scroll to position [223, 0]
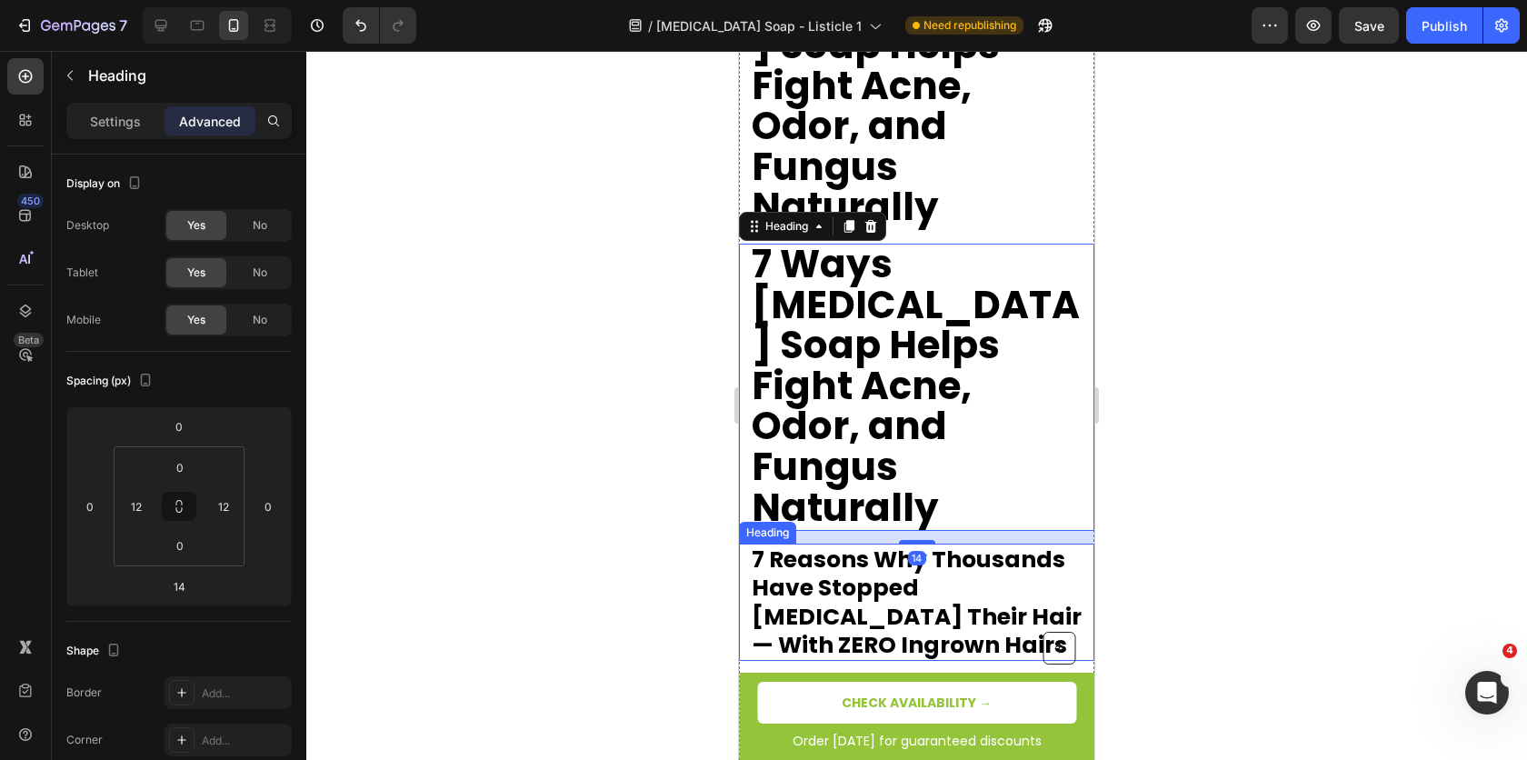
click at [836, 544] on strong "7 Reasons Why Thousands Have Stopped Plucking Their Hair — With ZERO Ingrown Ha…" at bounding box center [917, 602] width 330 height 117
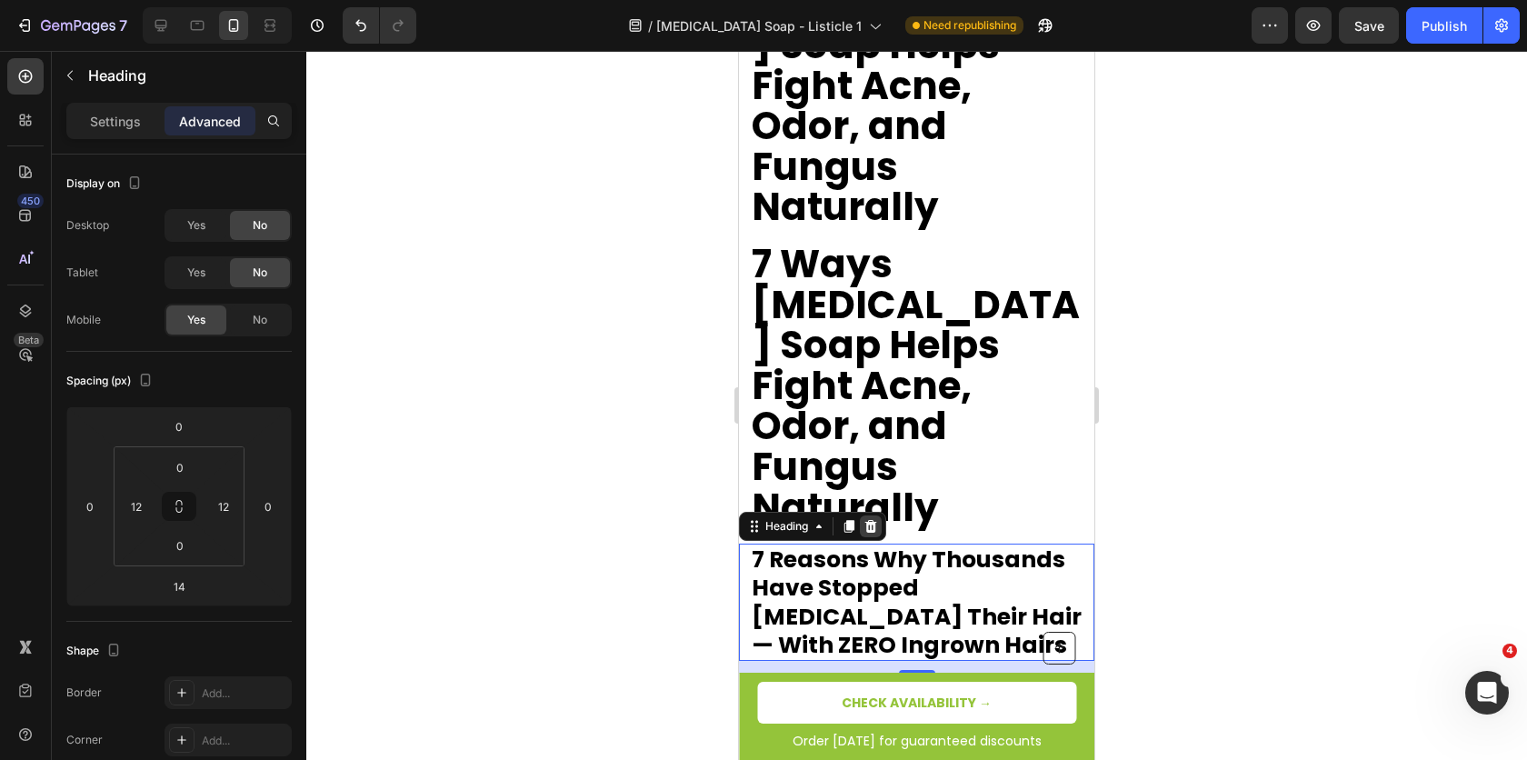
click at [872, 520] on icon at bounding box center [872, 526] width 12 height 13
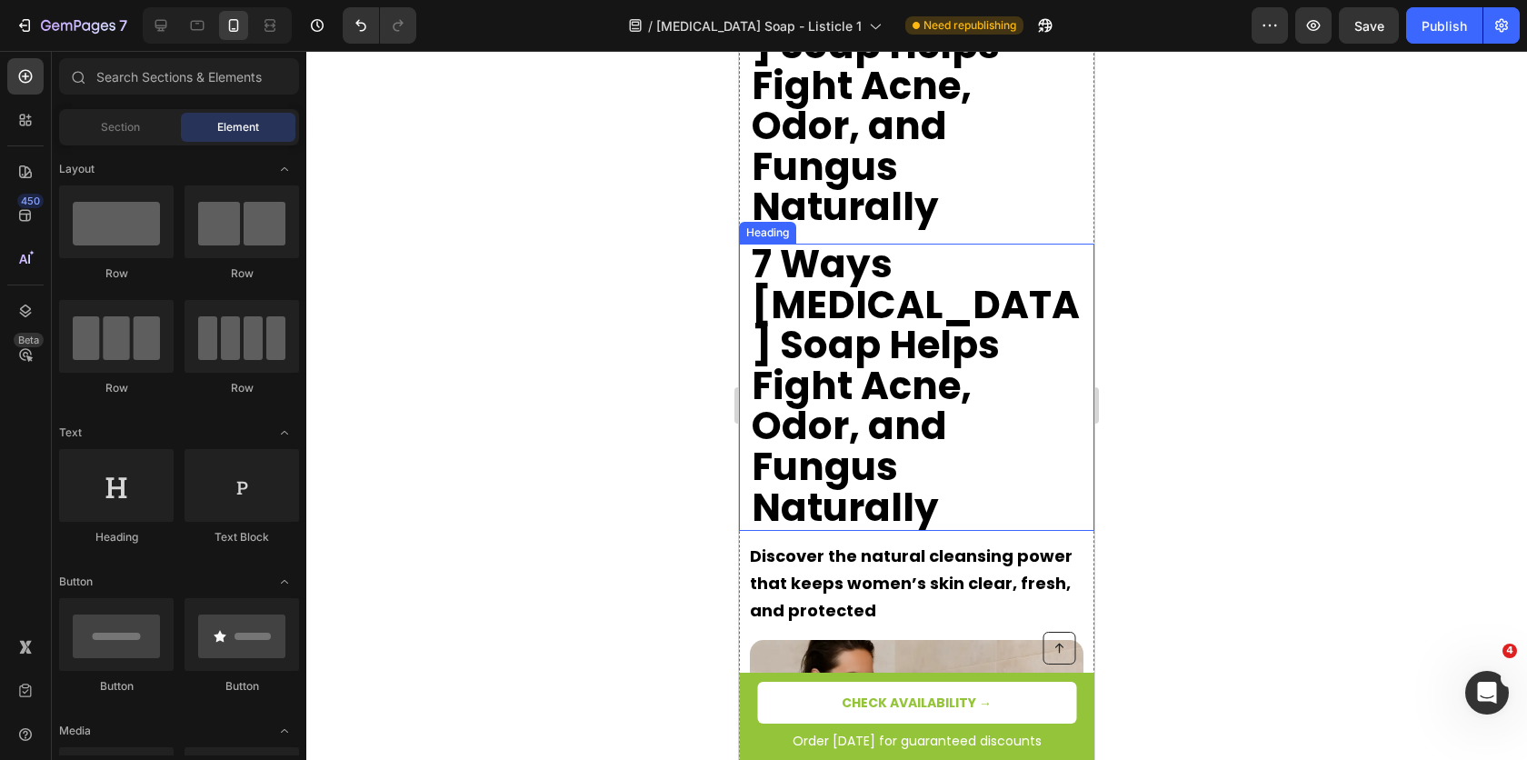
click at [863, 302] on strong "7 Ways [MEDICAL_DATA] Soap Helps Fight Acne, Odor, and Fungus Naturally" at bounding box center [916, 385] width 328 height 297
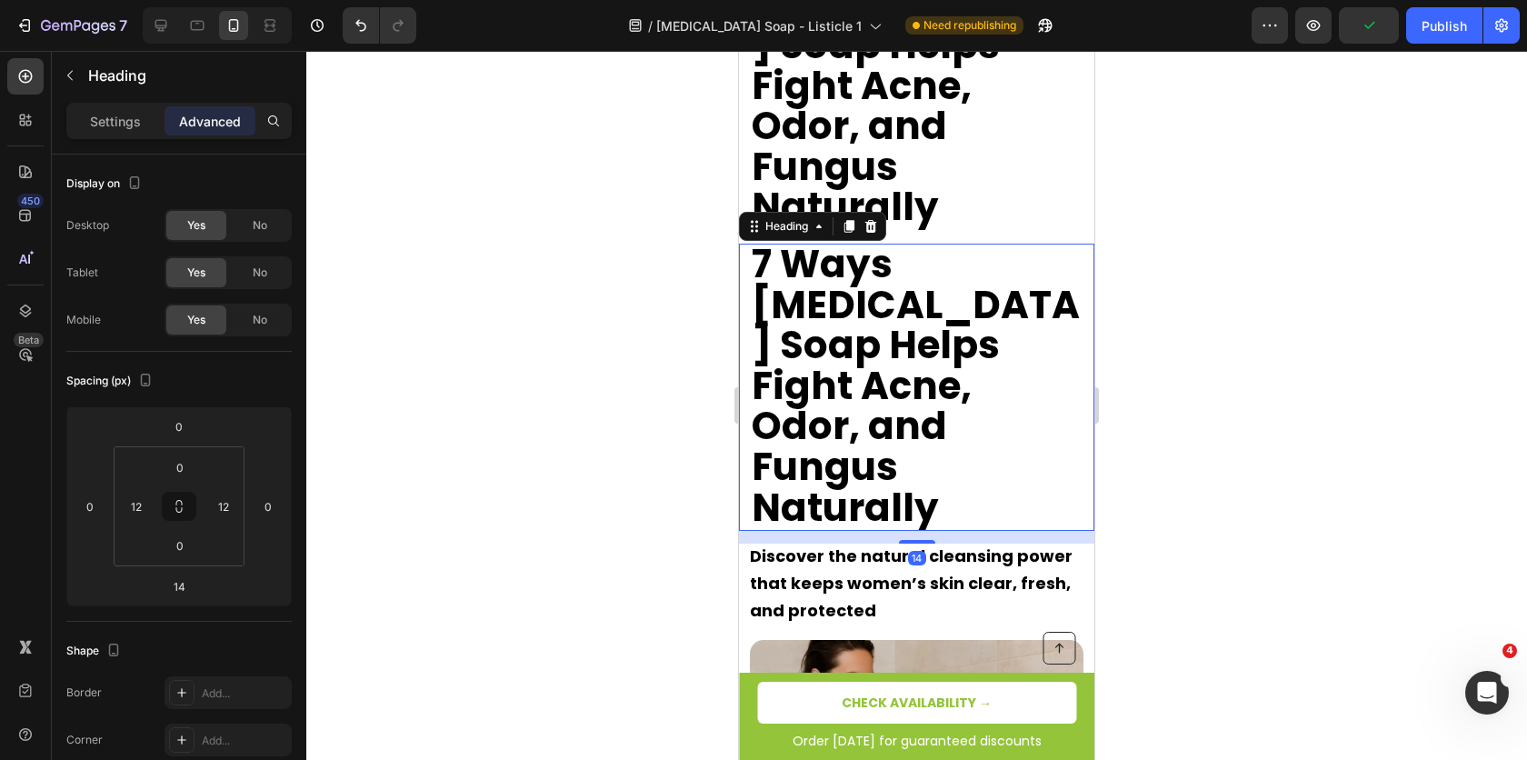
drag, startPoint x: 259, startPoint y: 320, endPoint x: 322, endPoint y: 297, distance: 66.7
click at [265, 319] on span "No" at bounding box center [260, 320] width 15 height 16
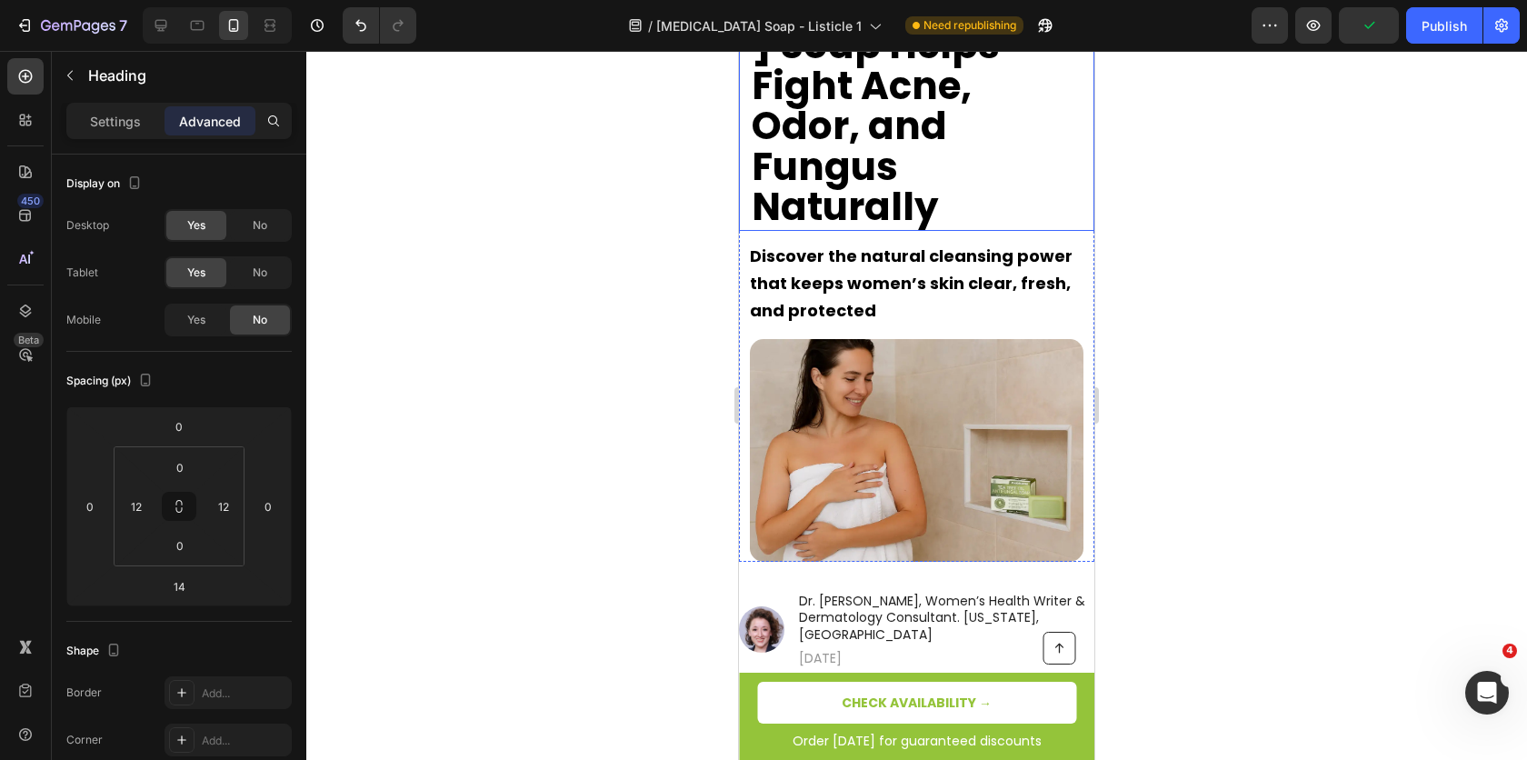
click at [848, 99] on strong "7 Ways [MEDICAL_DATA] Soap Helps Fight Acne, Odor, and Fungus Naturally" at bounding box center [916, 85] width 328 height 297
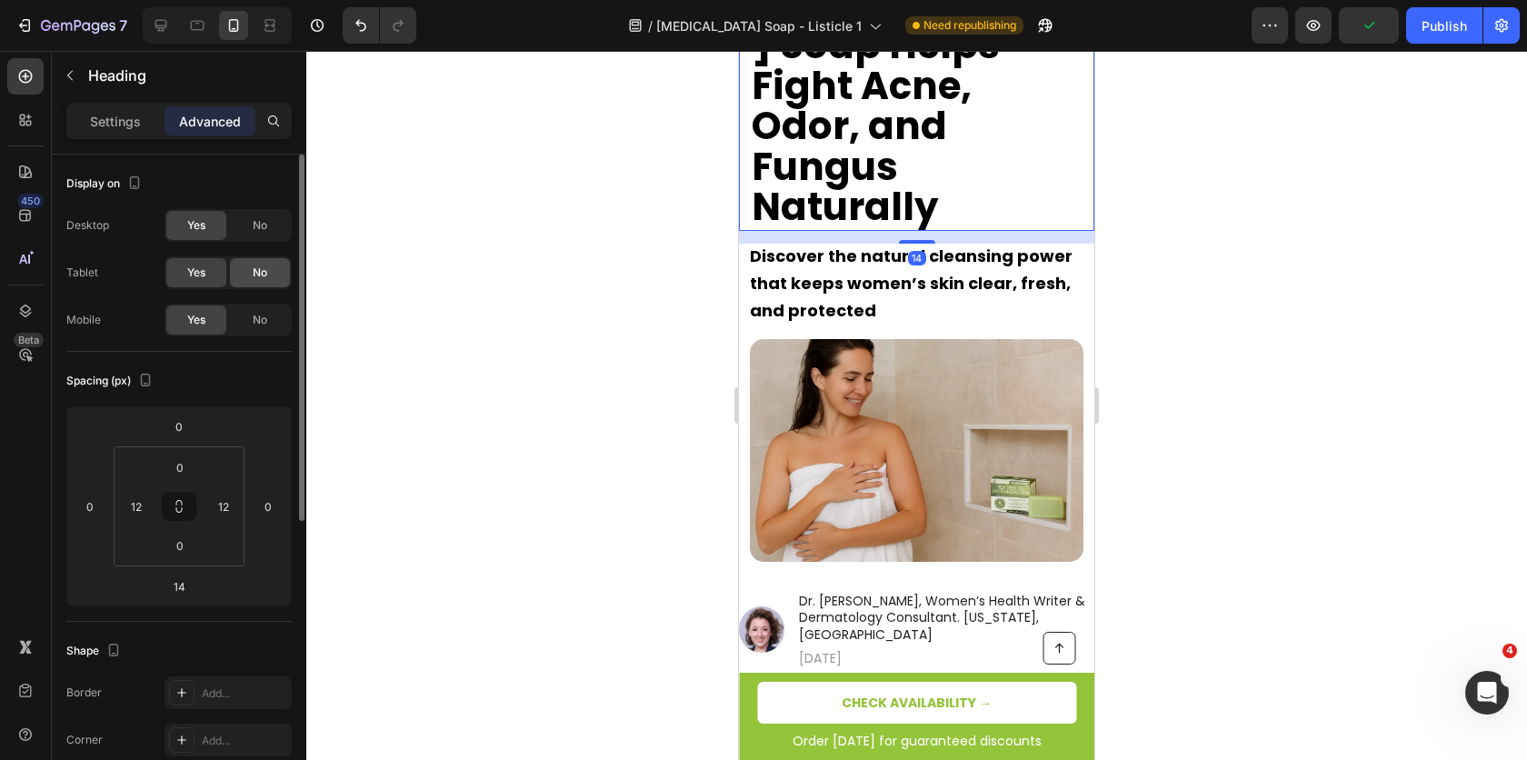
drag, startPoint x: 265, startPoint y: 224, endPoint x: 240, endPoint y: 270, distance: 52.9
click at [265, 226] on span "No" at bounding box center [260, 225] width 15 height 16
click at [240, 271] on div "No" at bounding box center [260, 272] width 60 height 29
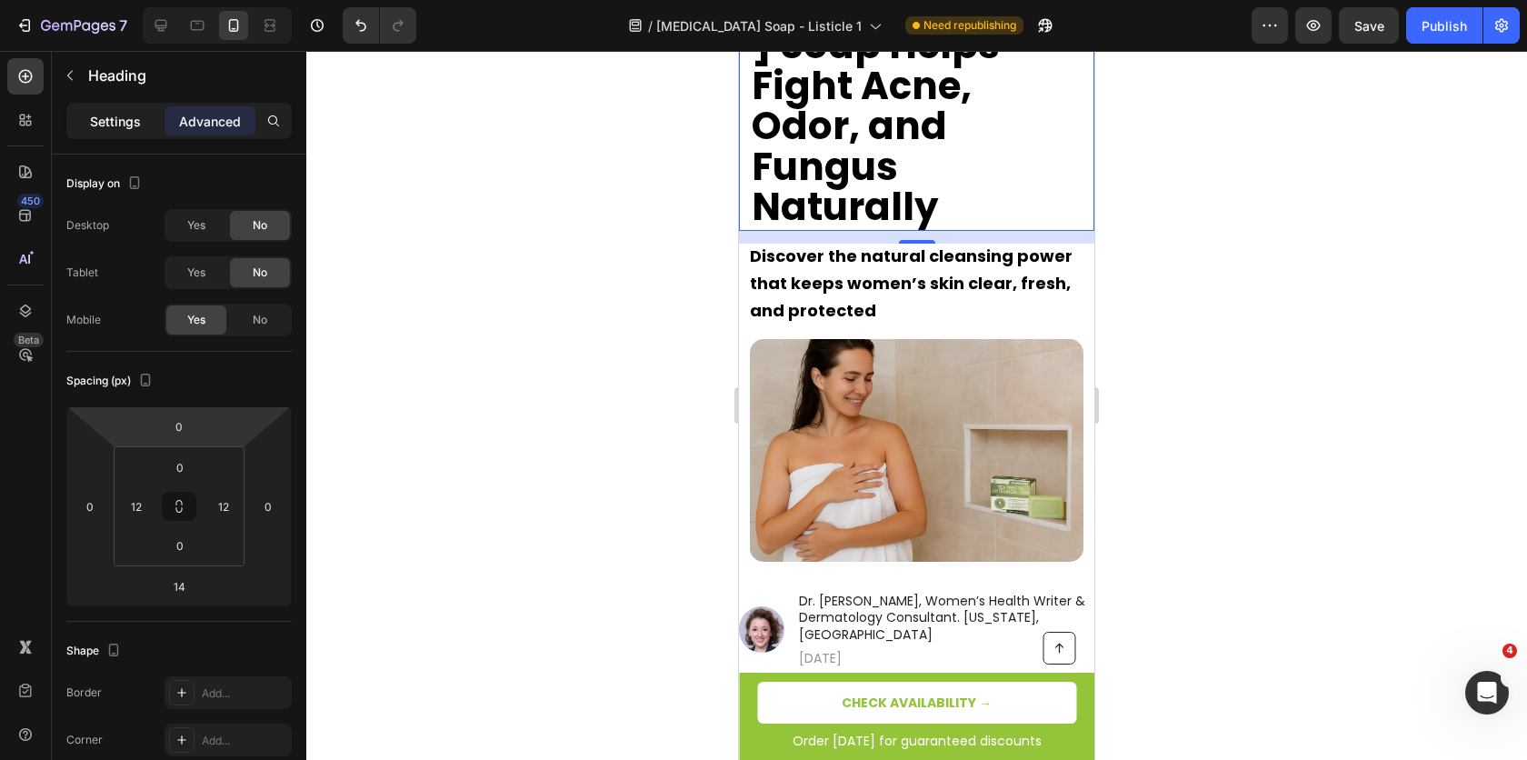
click at [111, 124] on p "Settings" at bounding box center [115, 121] width 51 height 19
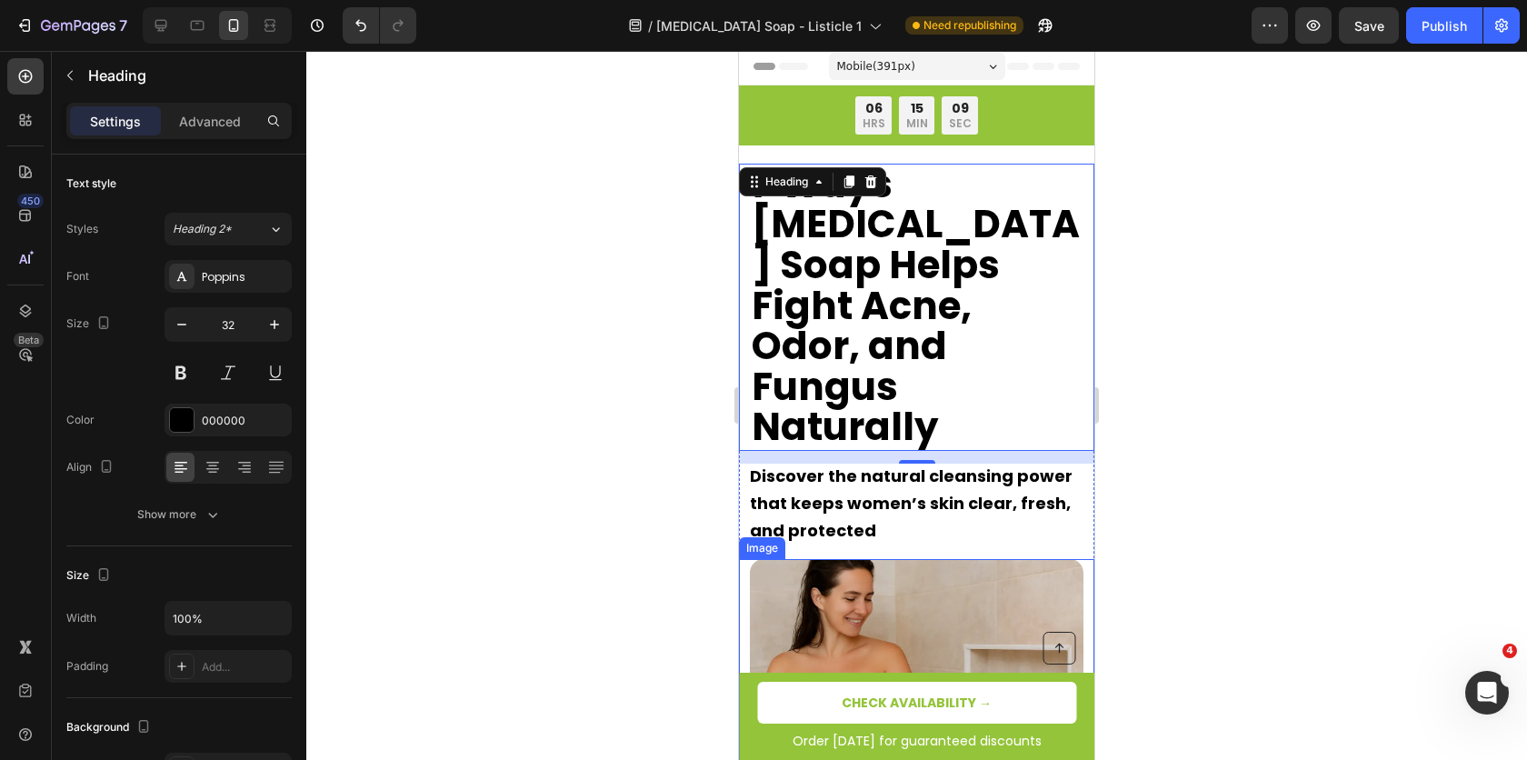
scroll to position [0, 0]
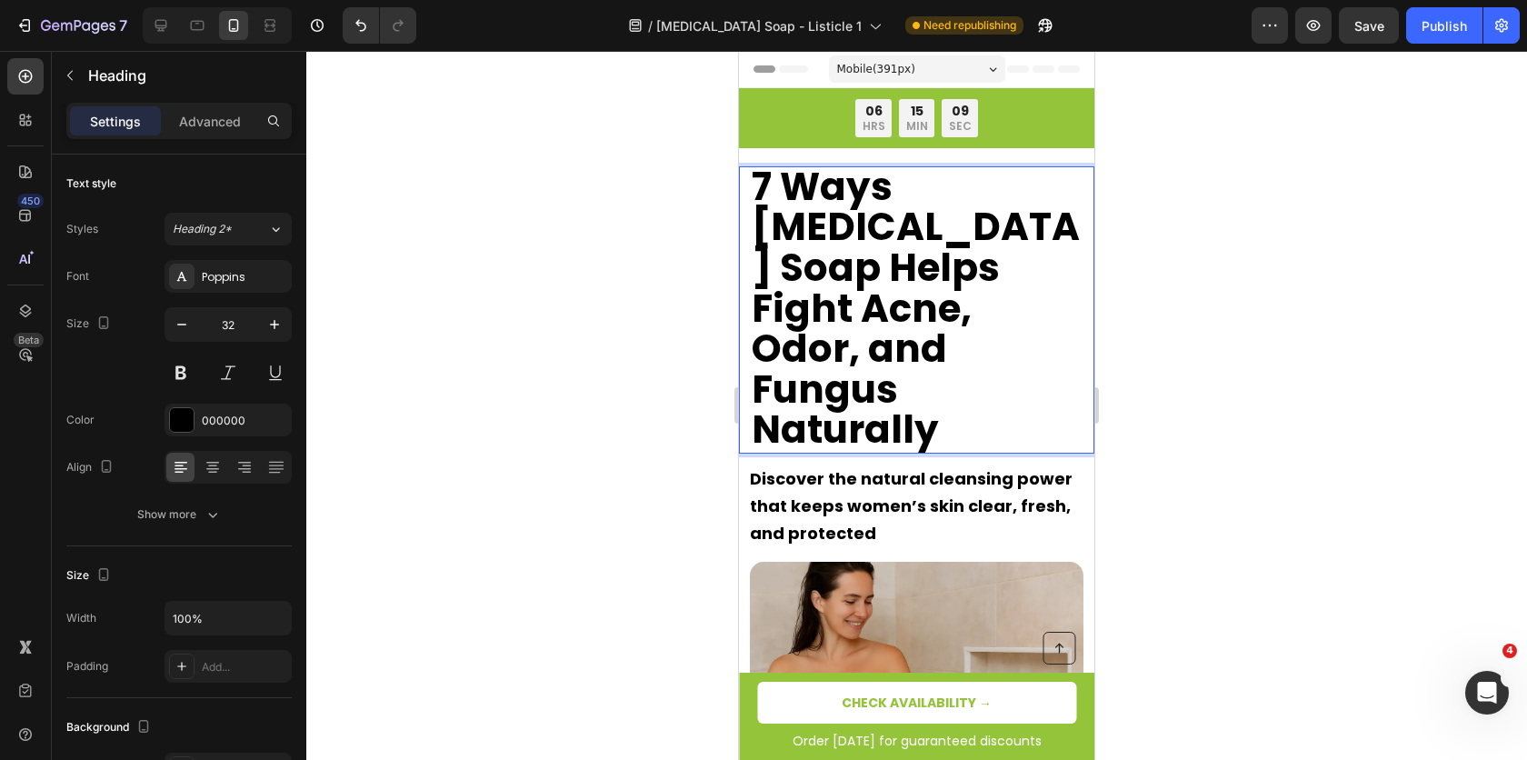
click at [900, 308] on strong "7 Ways [MEDICAL_DATA] Soap Helps Fight Acne, Odor, and Fungus Naturally" at bounding box center [916, 308] width 328 height 297
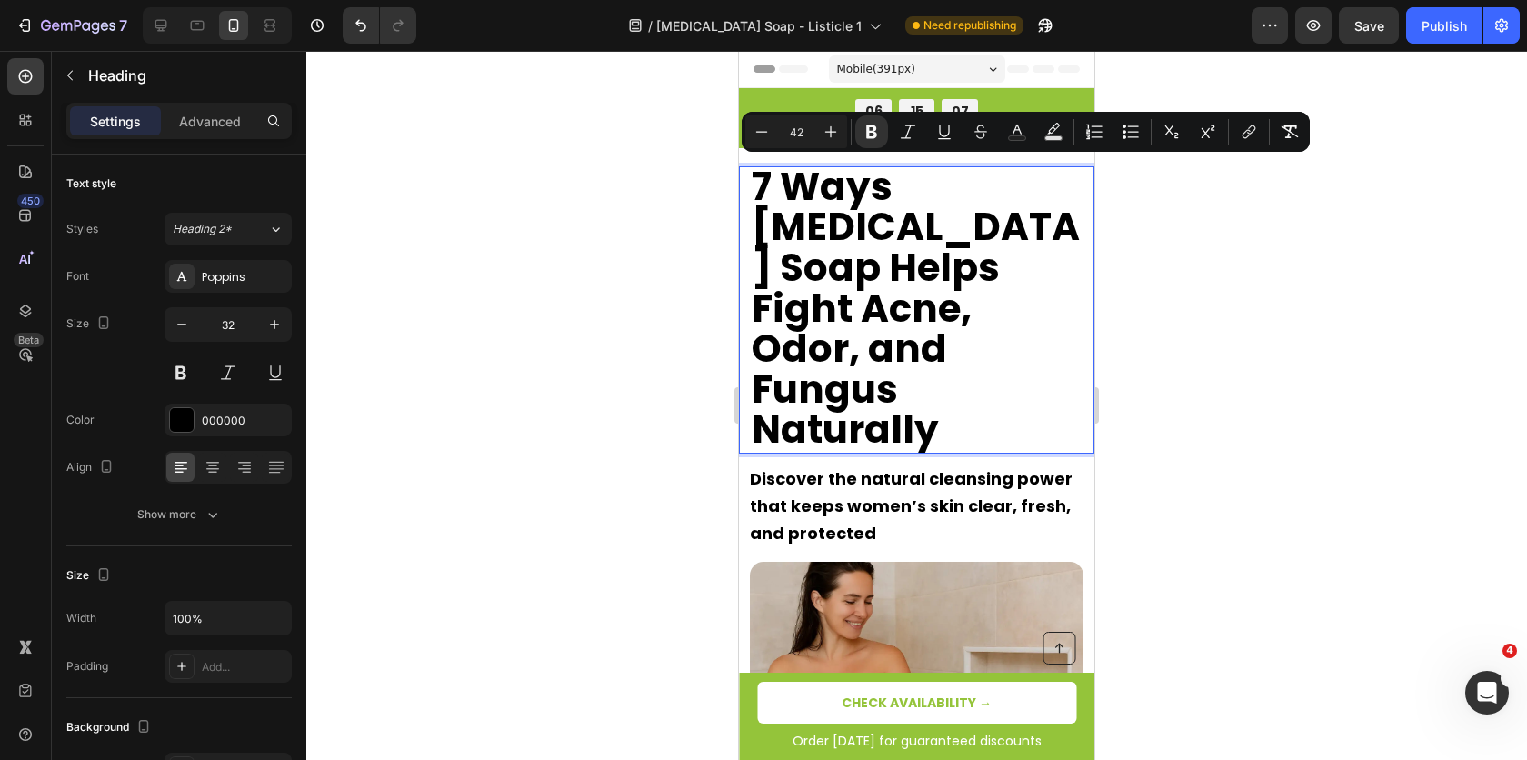
click at [796, 130] on input "42" at bounding box center [796, 132] width 36 height 22
type input "25"
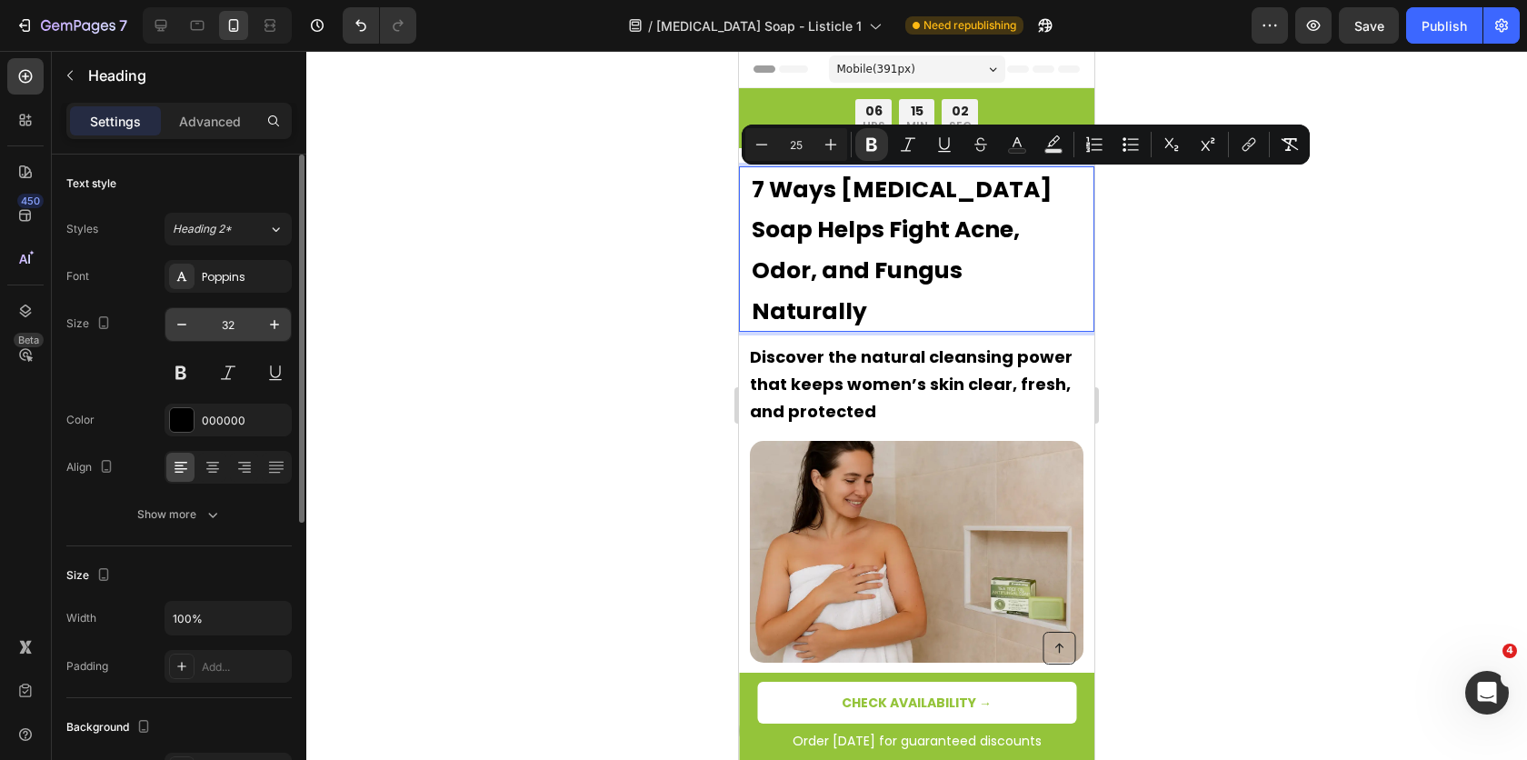
click at [226, 324] on input "32" at bounding box center [228, 324] width 60 height 33
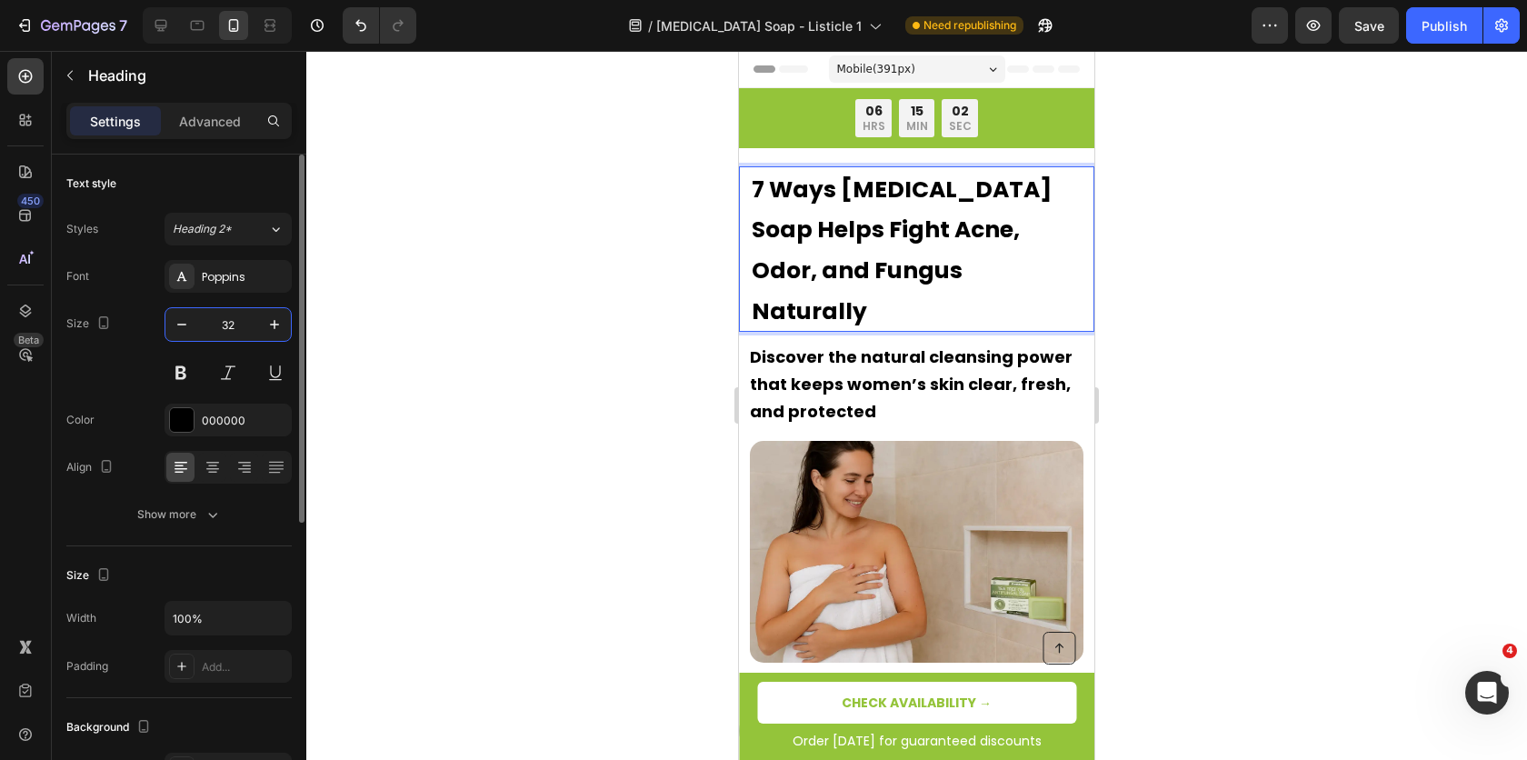
click at [226, 324] on input "32" at bounding box center [228, 324] width 60 height 33
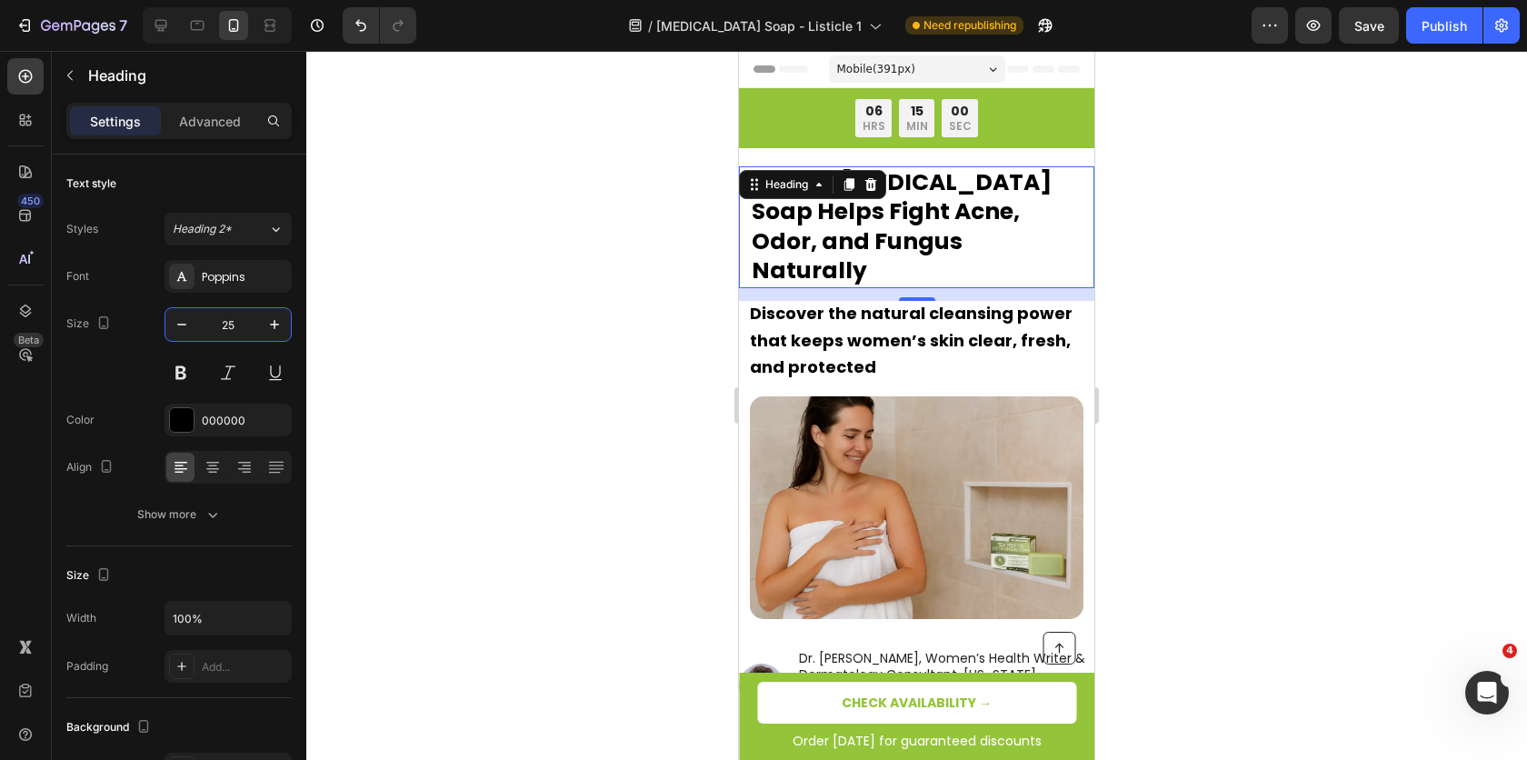
type input "25"
click at [1366, 241] on div at bounding box center [916, 405] width 1221 height 709
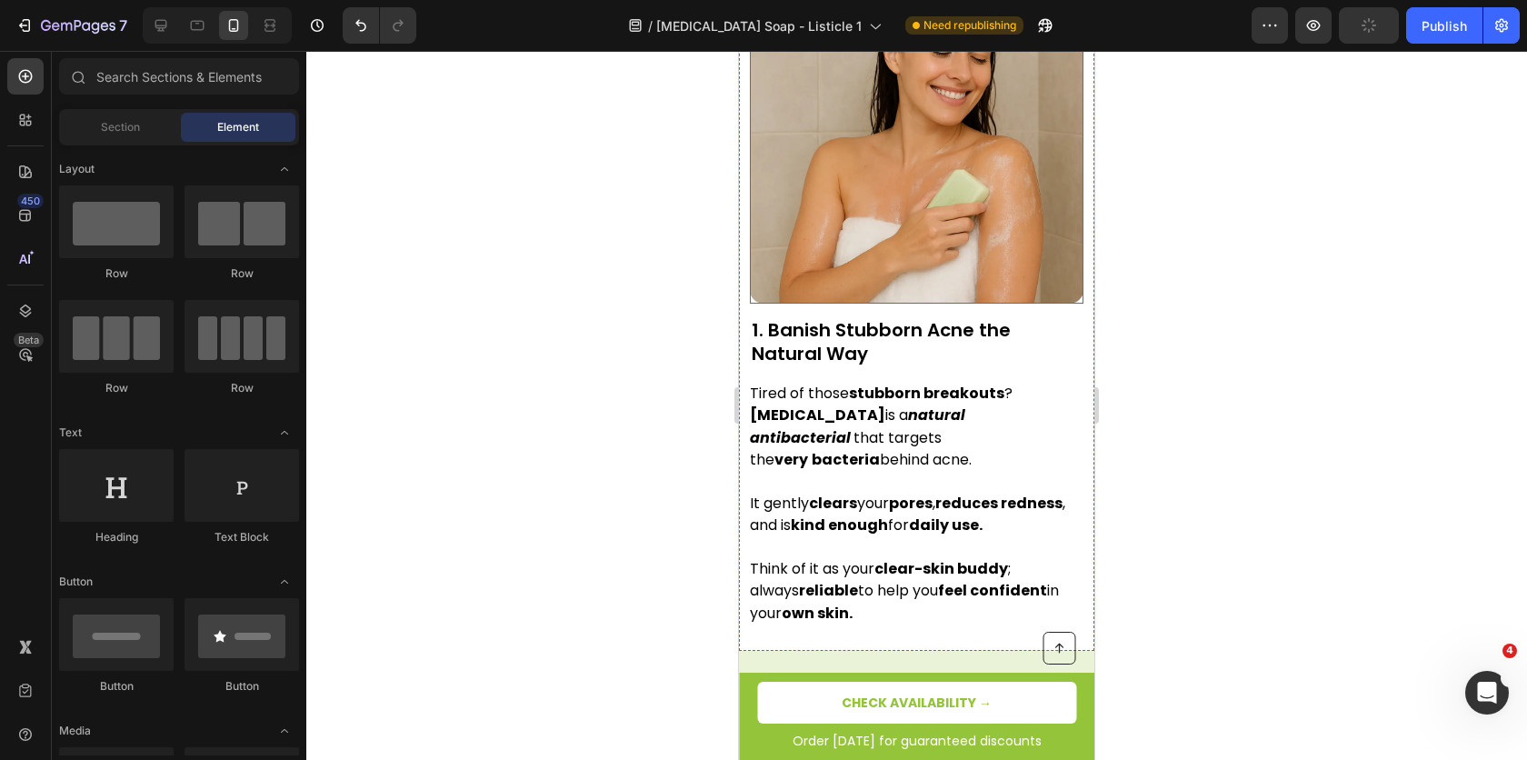
scroll to position [856, 0]
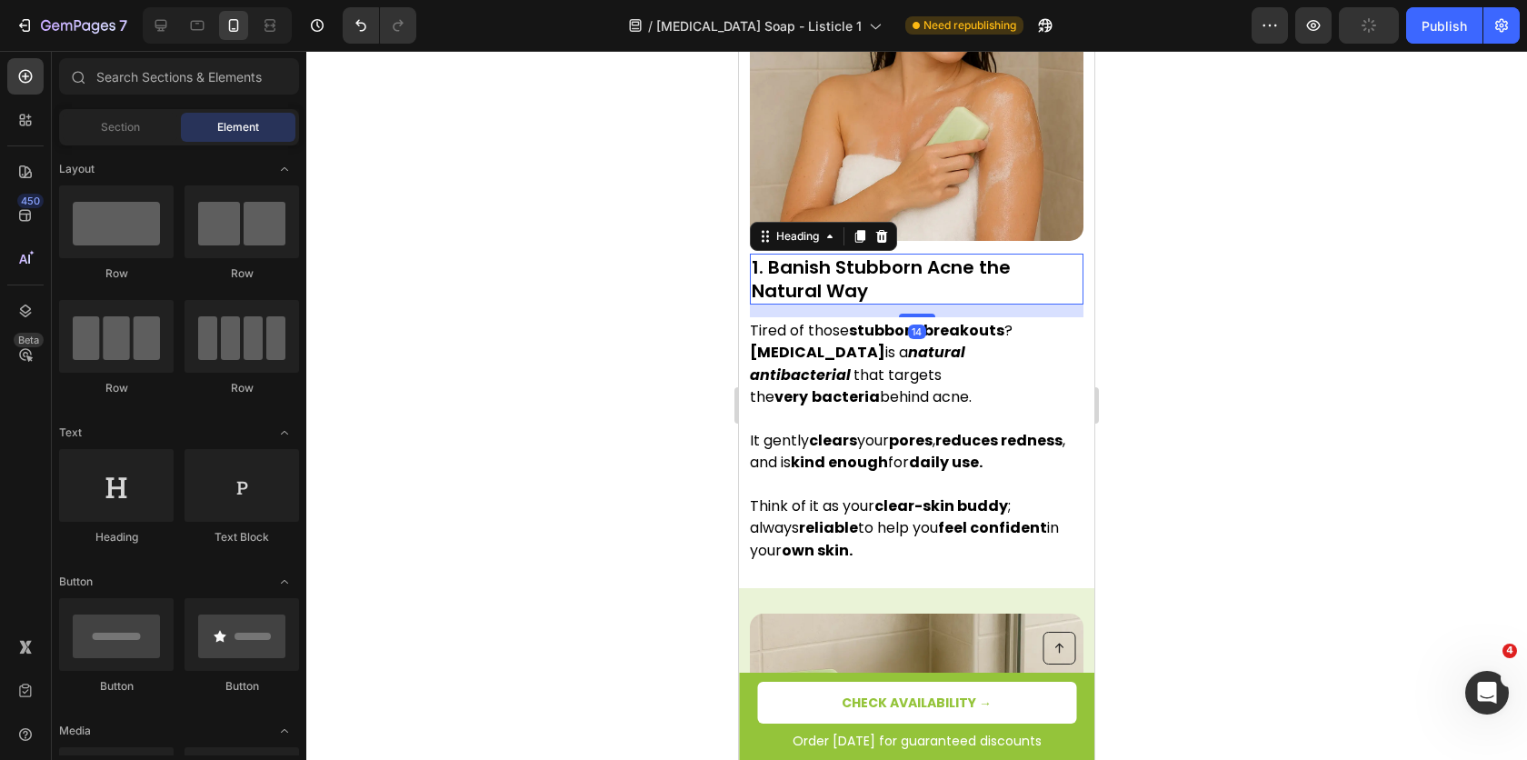
click at [905, 254] on h2 "1. Banish Stubborn Acne the Natural Way" at bounding box center [917, 279] width 334 height 51
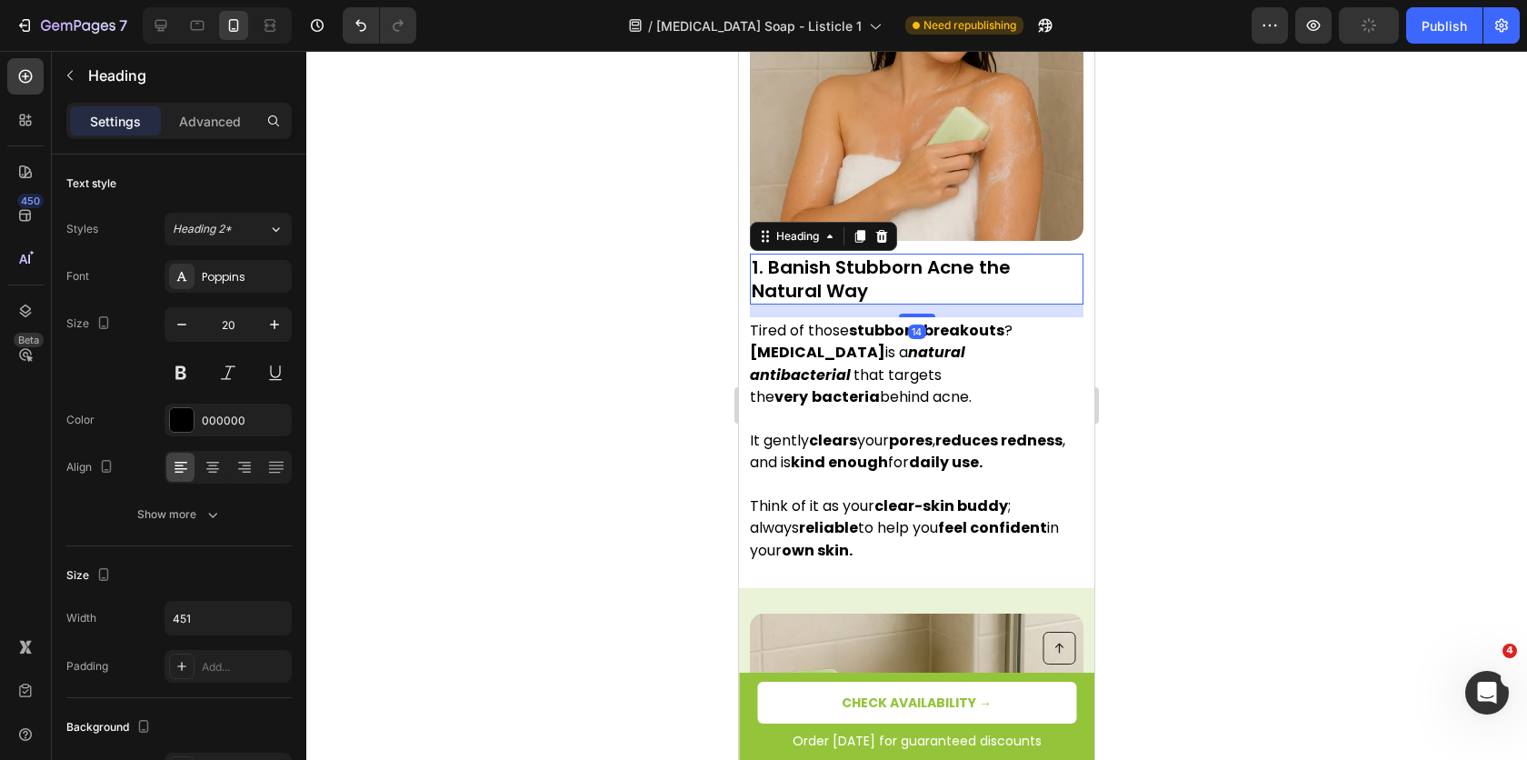
click at [905, 255] on p "1. Banish Stubborn Acne the Natural Way" at bounding box center [917, 278] width 330 height 47
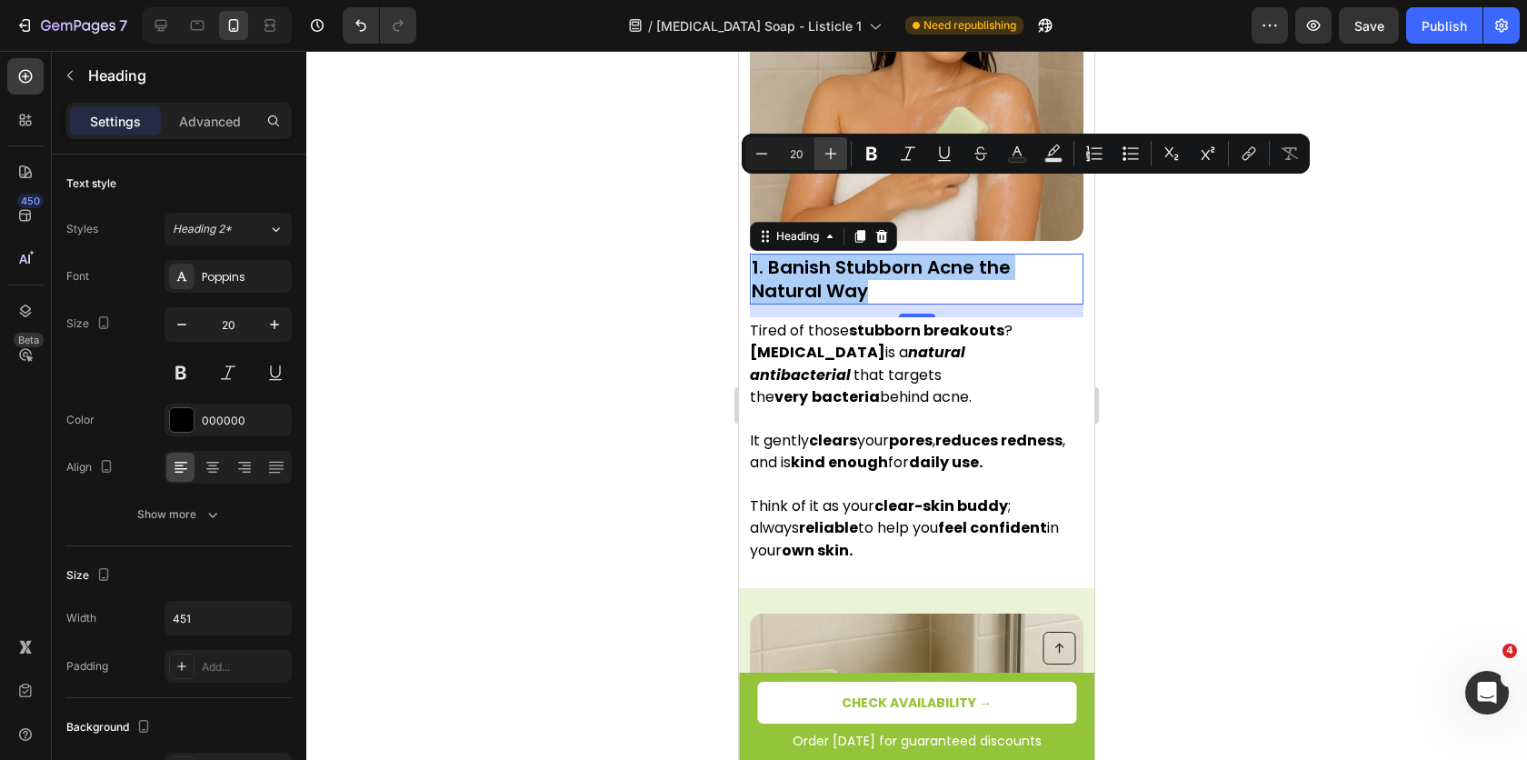
click at [829, 155] on icon "Editor contextual toolbar" at bounding box center [831, 154] width 18 height 18
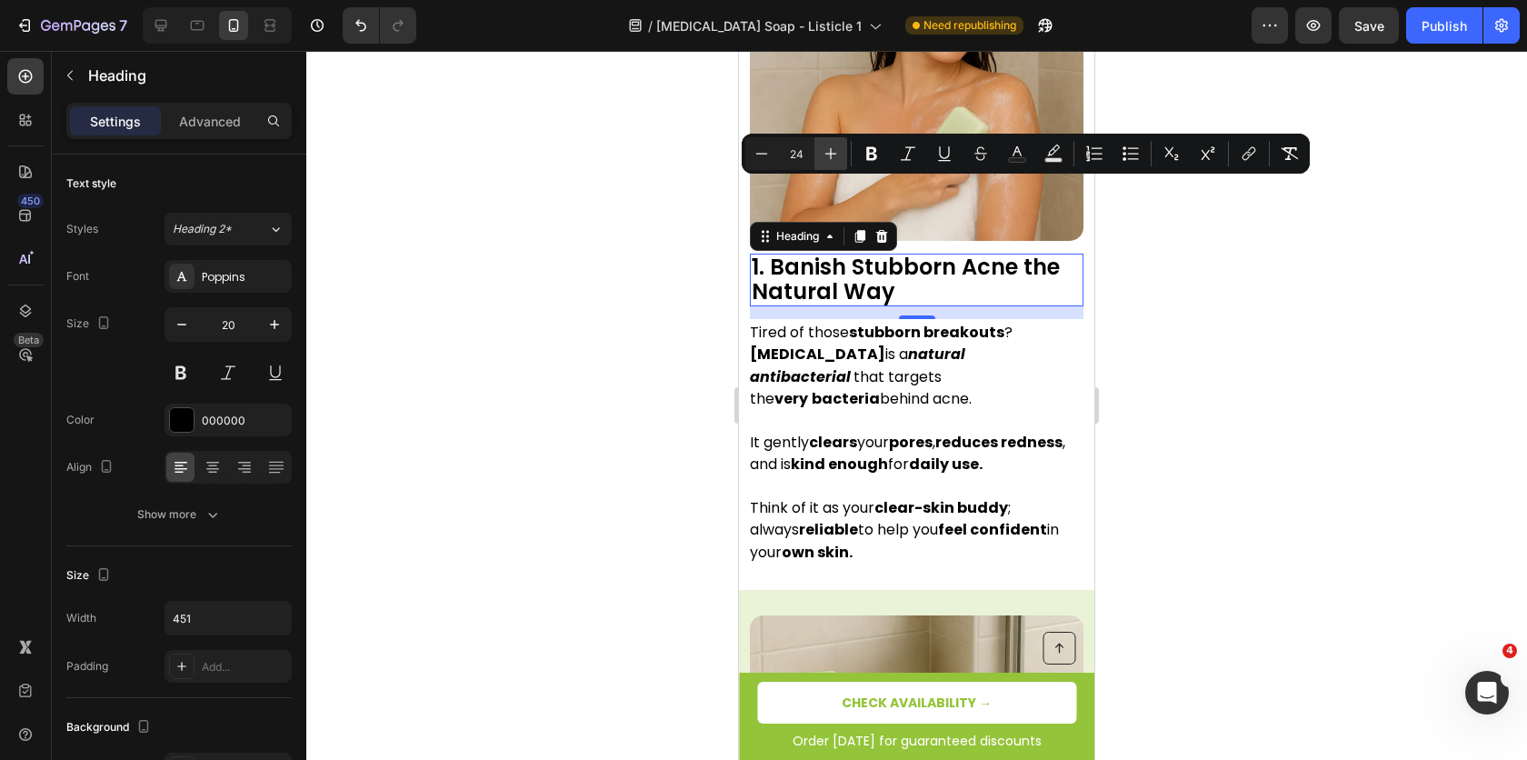
click at [829, 155] on icon "Editor contextual toolbar" at bounding box center [831, 154] width 18 height 18
click at [767, 165] on button "Minus" at bounding box center [762, 153] width 33 height 33
type input "23"
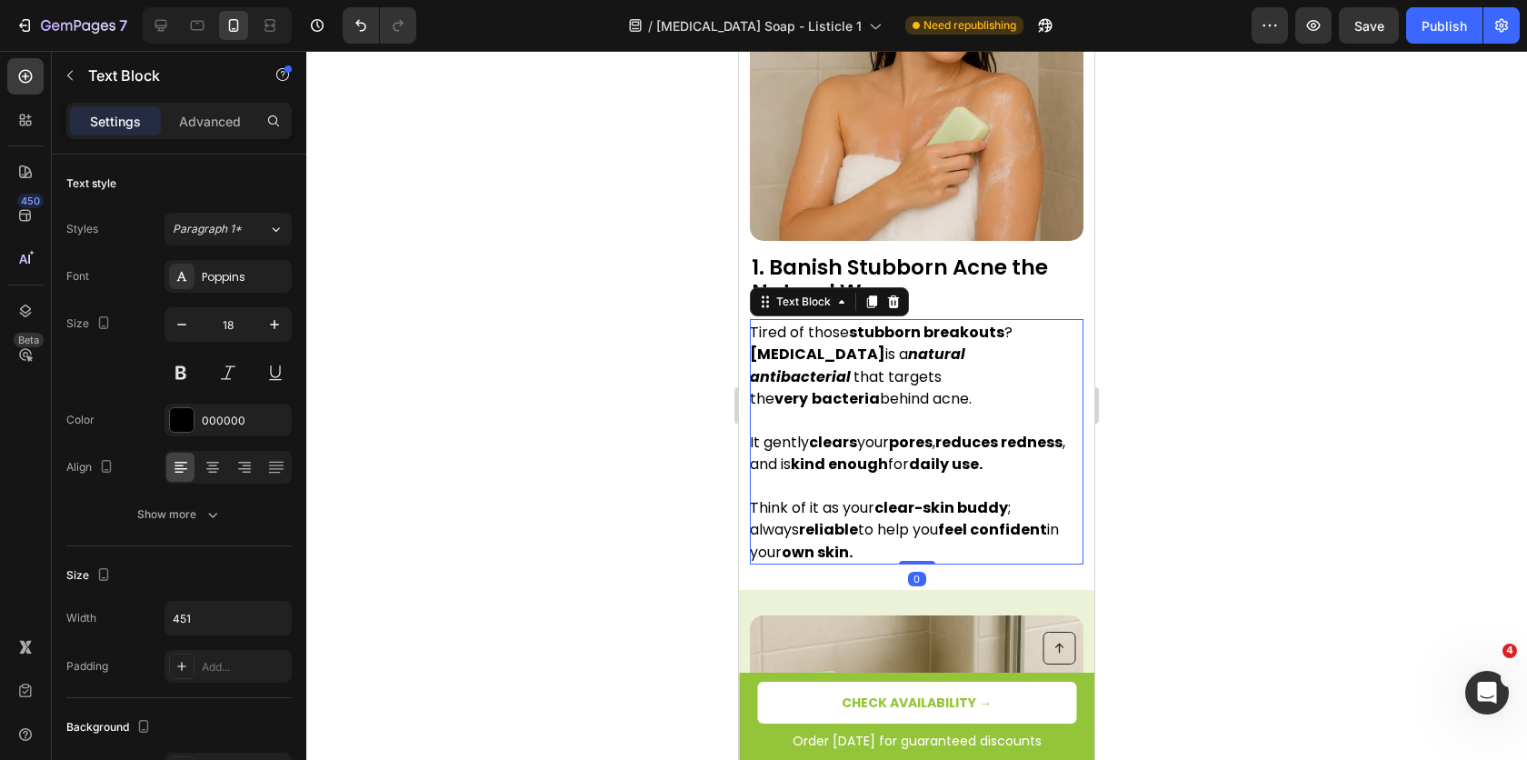
click at [907, 409] on p at bounding box center [916, 419] width 332 height 21
click at [808, 388] on strong "very" at bounding box center [792, 398] width 34 height 21
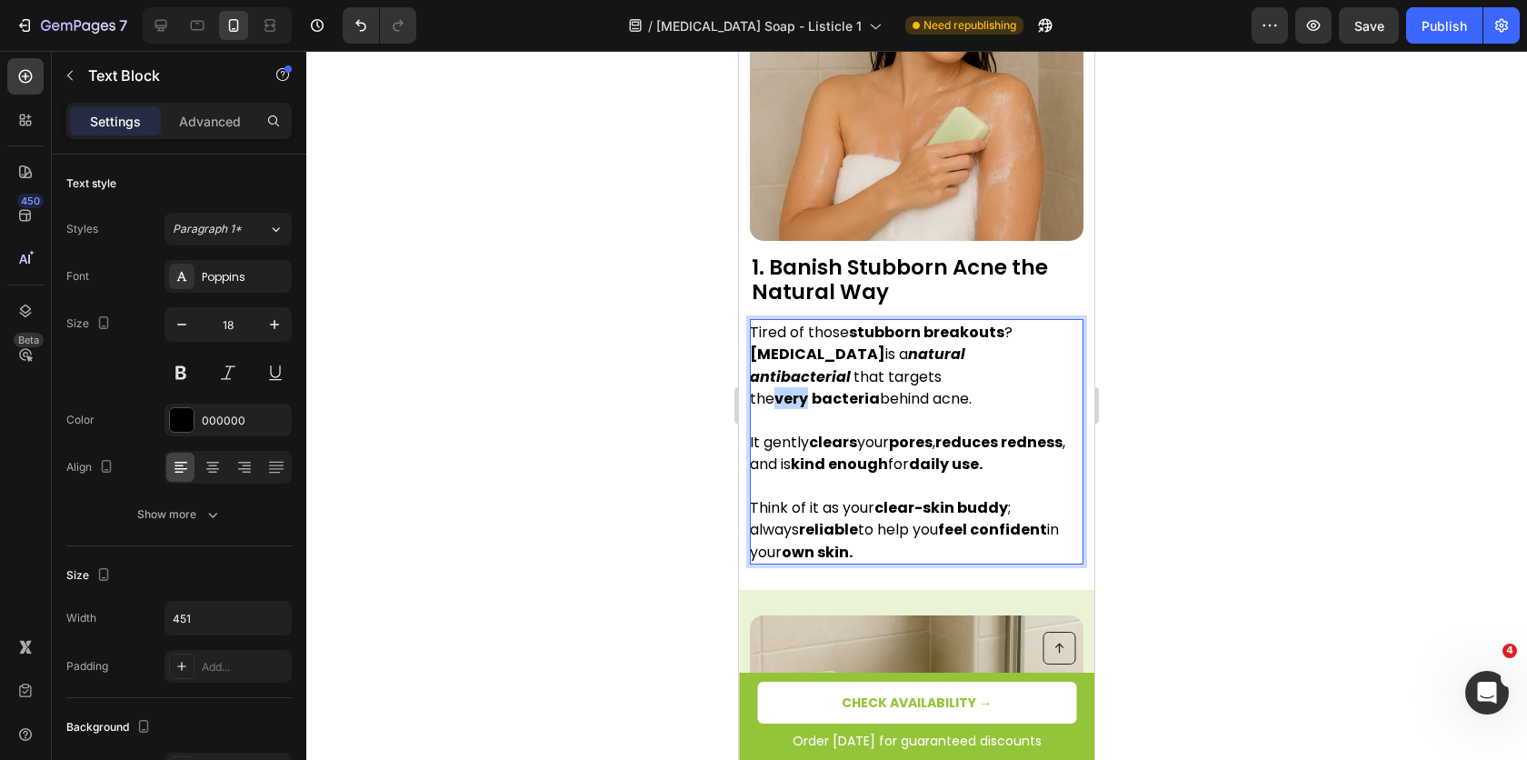
click at [808, 388] on strong "very" at bounding box center [792, 398] width 34 height 21
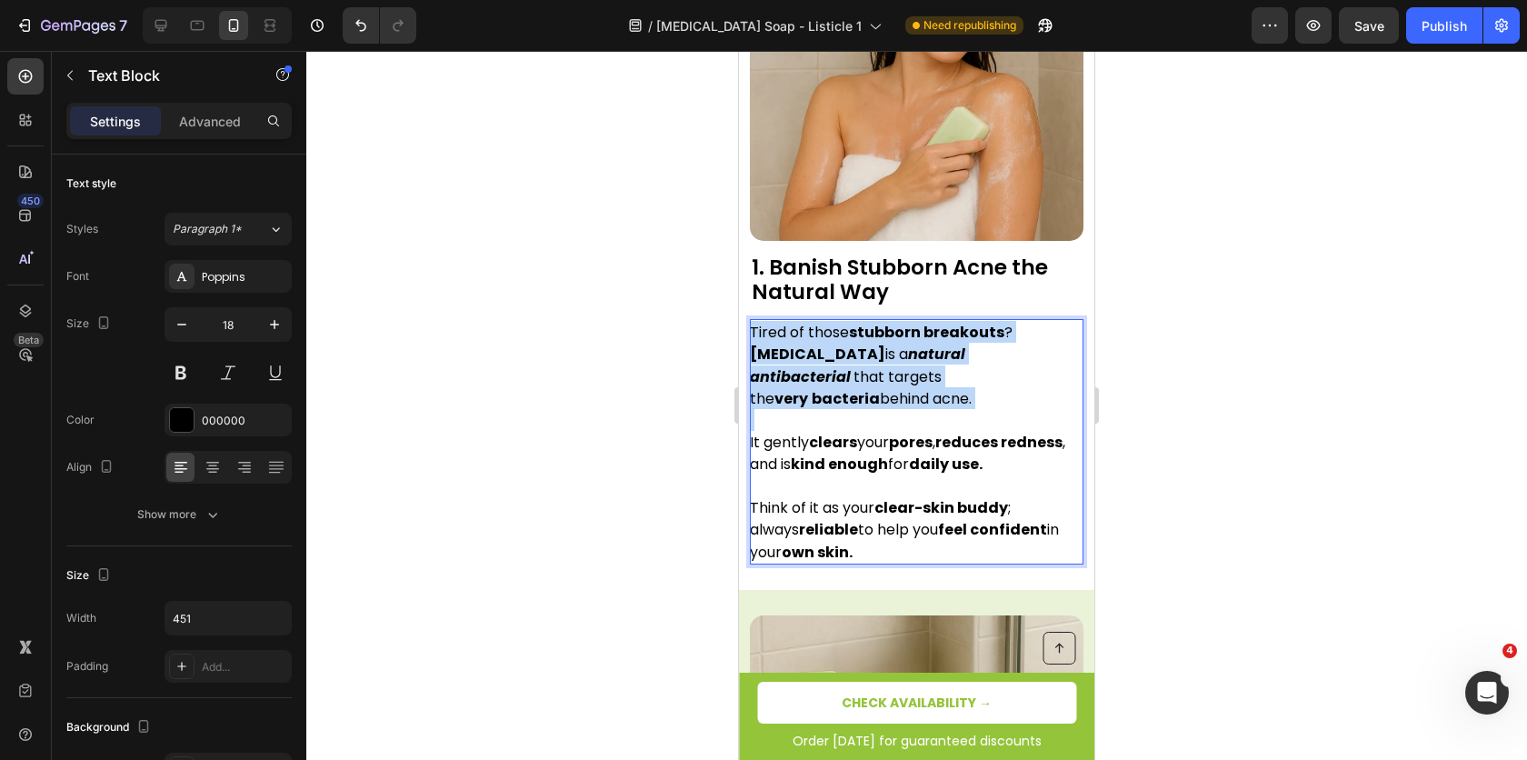
click at [808, 388] on strong "very" at bounding box center [792, 398] width 34 height 21
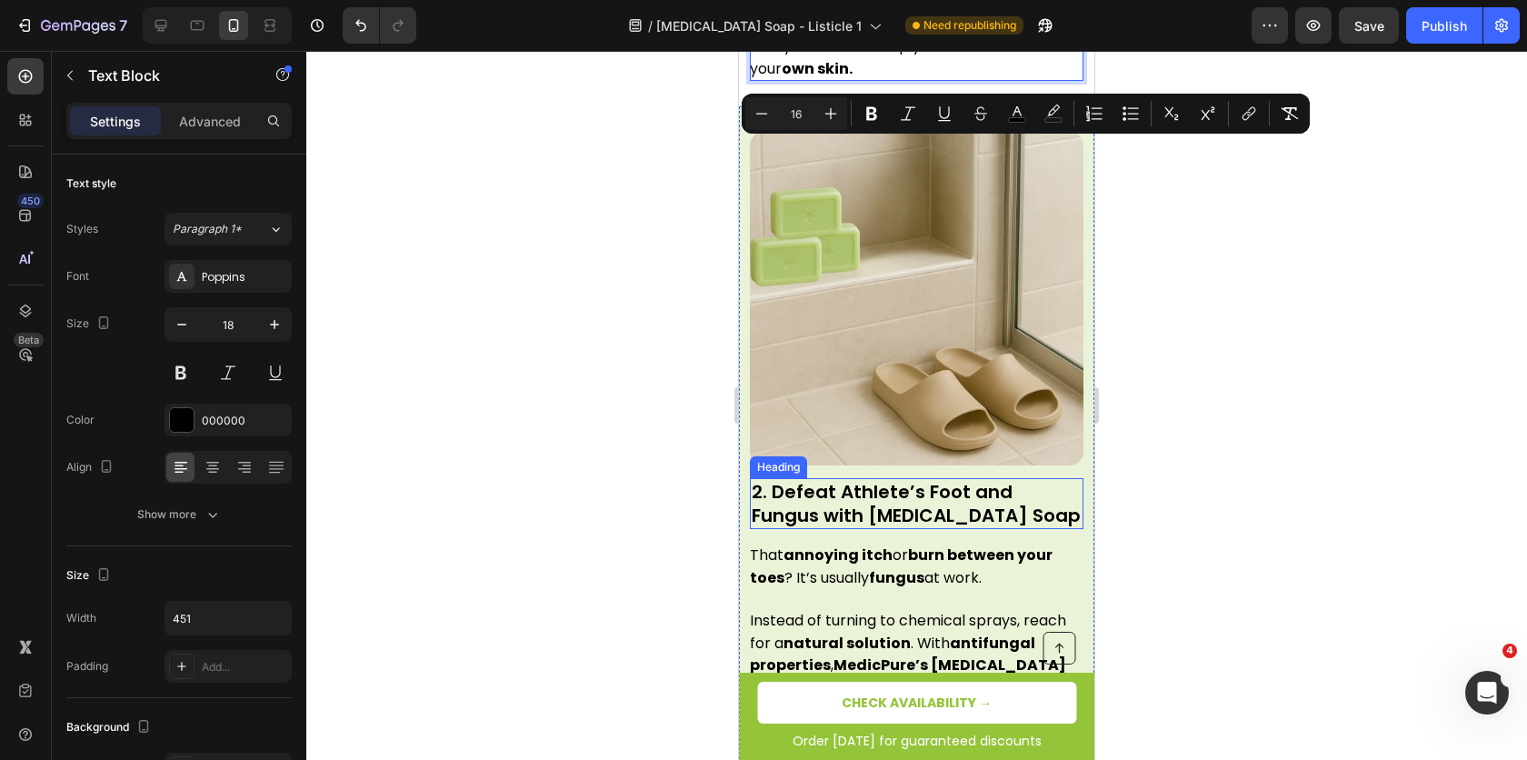
scroll to position [1412, 0]
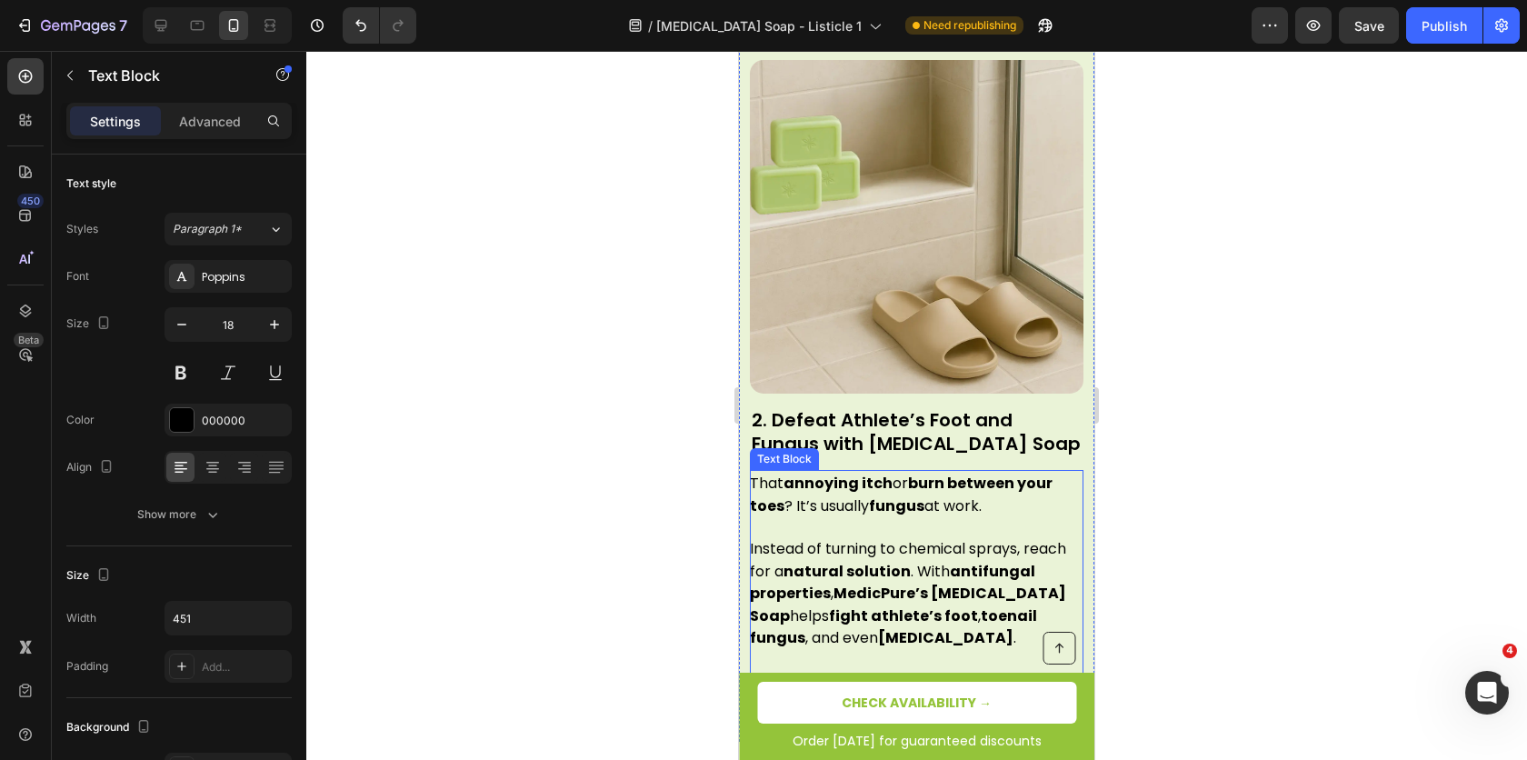
click at [833, 406] on h2 "2. Defeat Athlete’s Foot and Fungus with [MEDICAL_DATA] Soap" at bounding box center [917, 431] width 334 height 51
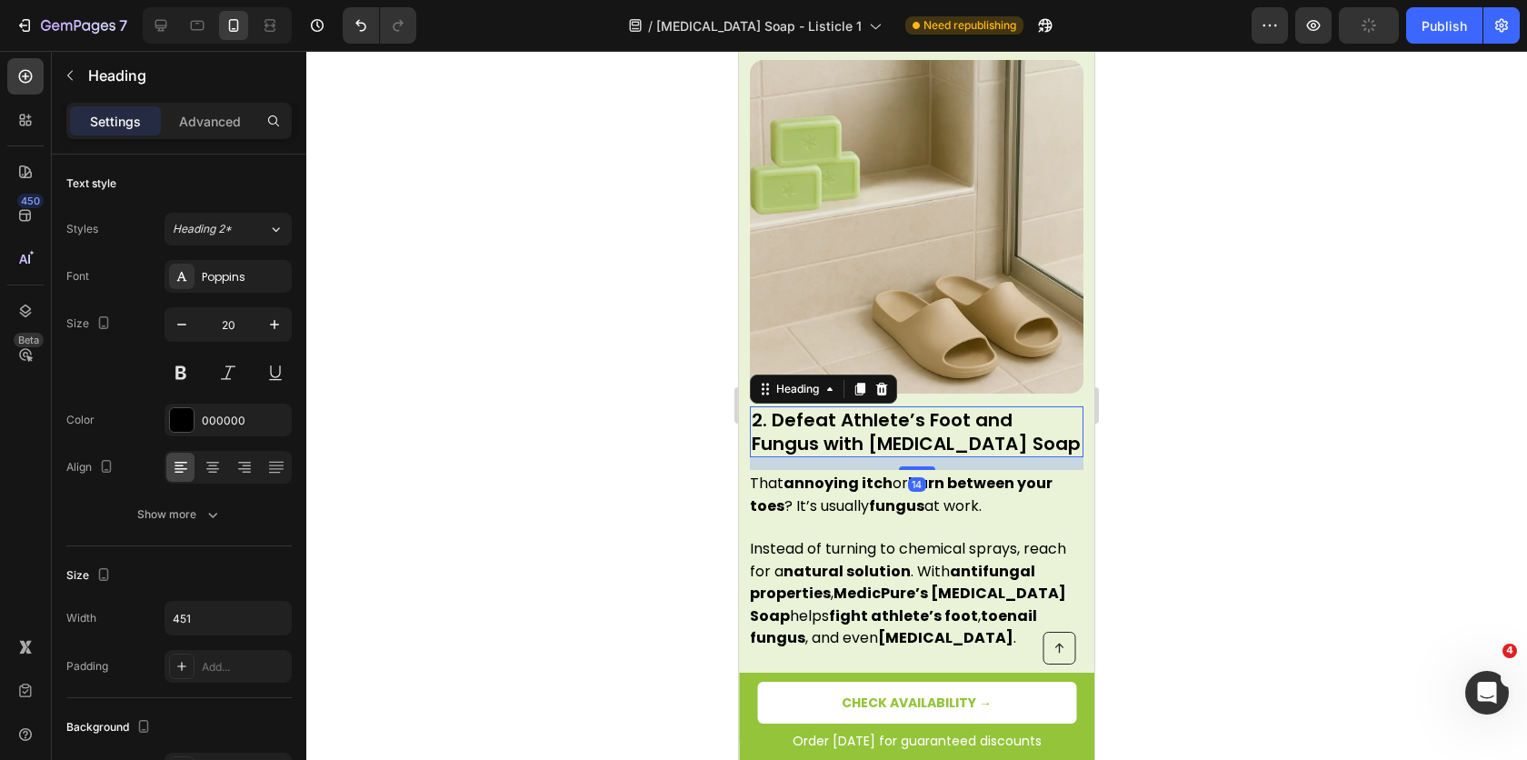
click at [848, 406] on h2 "2. Defeat Athlete’s Foot and Fungus with [MEDICAL_DATA] Soap" at bounding box center [917, 431] width 334 height 51
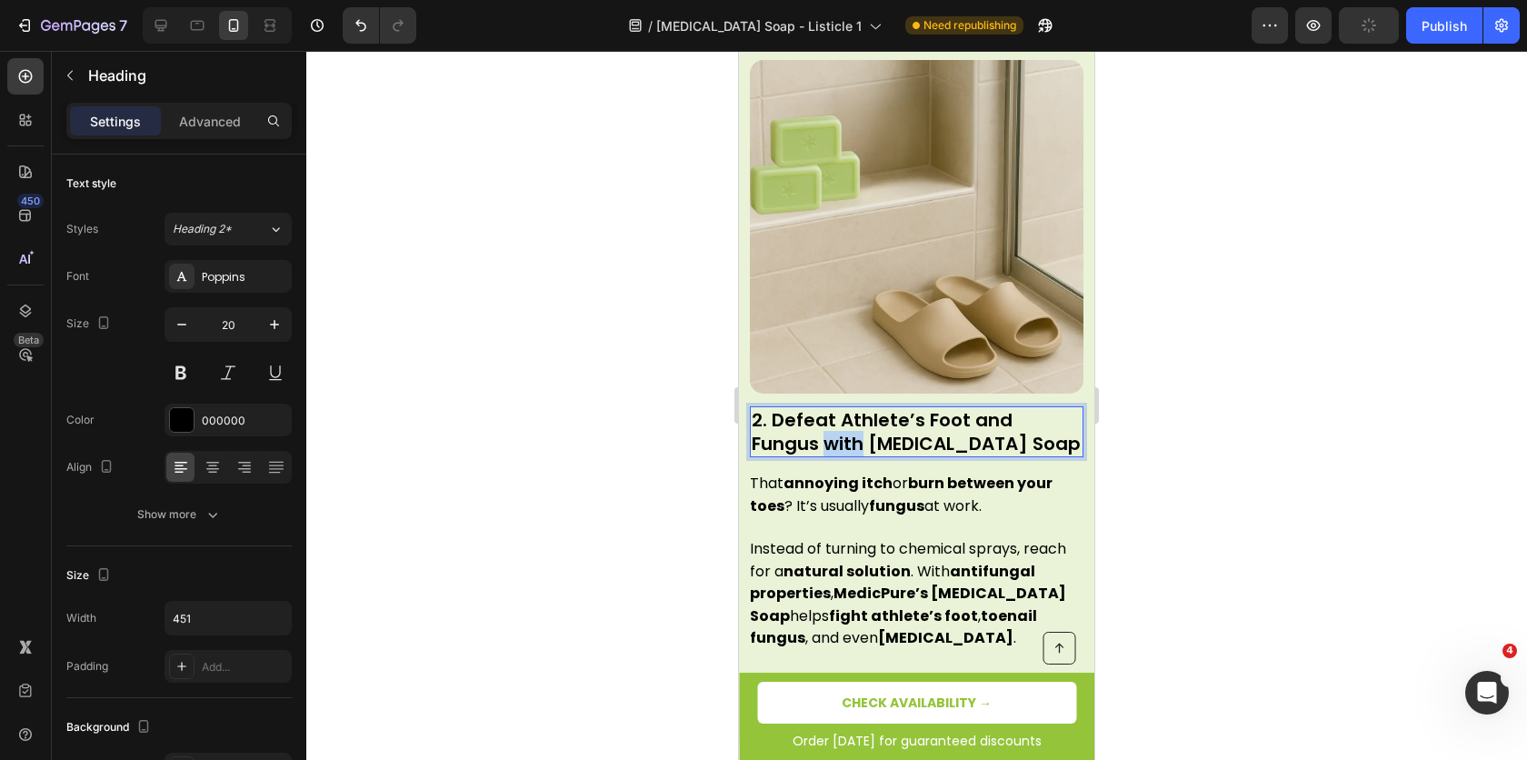
click at [848, 408] on p "2. Defeat Athlete’s Foot and Fungus with [MEDICAL_DATA] Soap" at bounding box center [917, 431] width 330 height 47
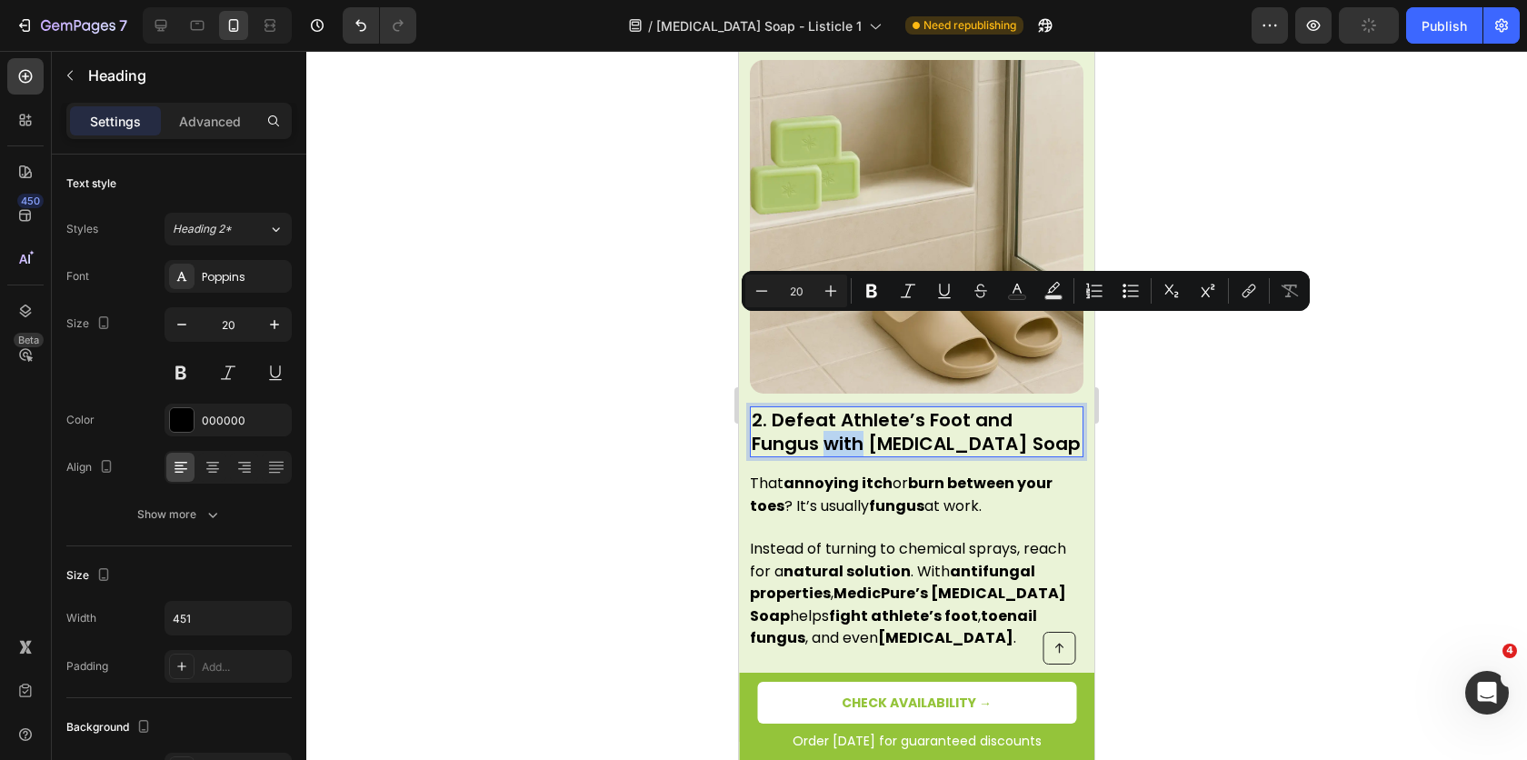
click at [851, 408] on p "2. Defeat Athlete’s Foot and Fungus with [MEDICAL_DATA] Soap" at bounding box center [917, 431] width 330 height 47
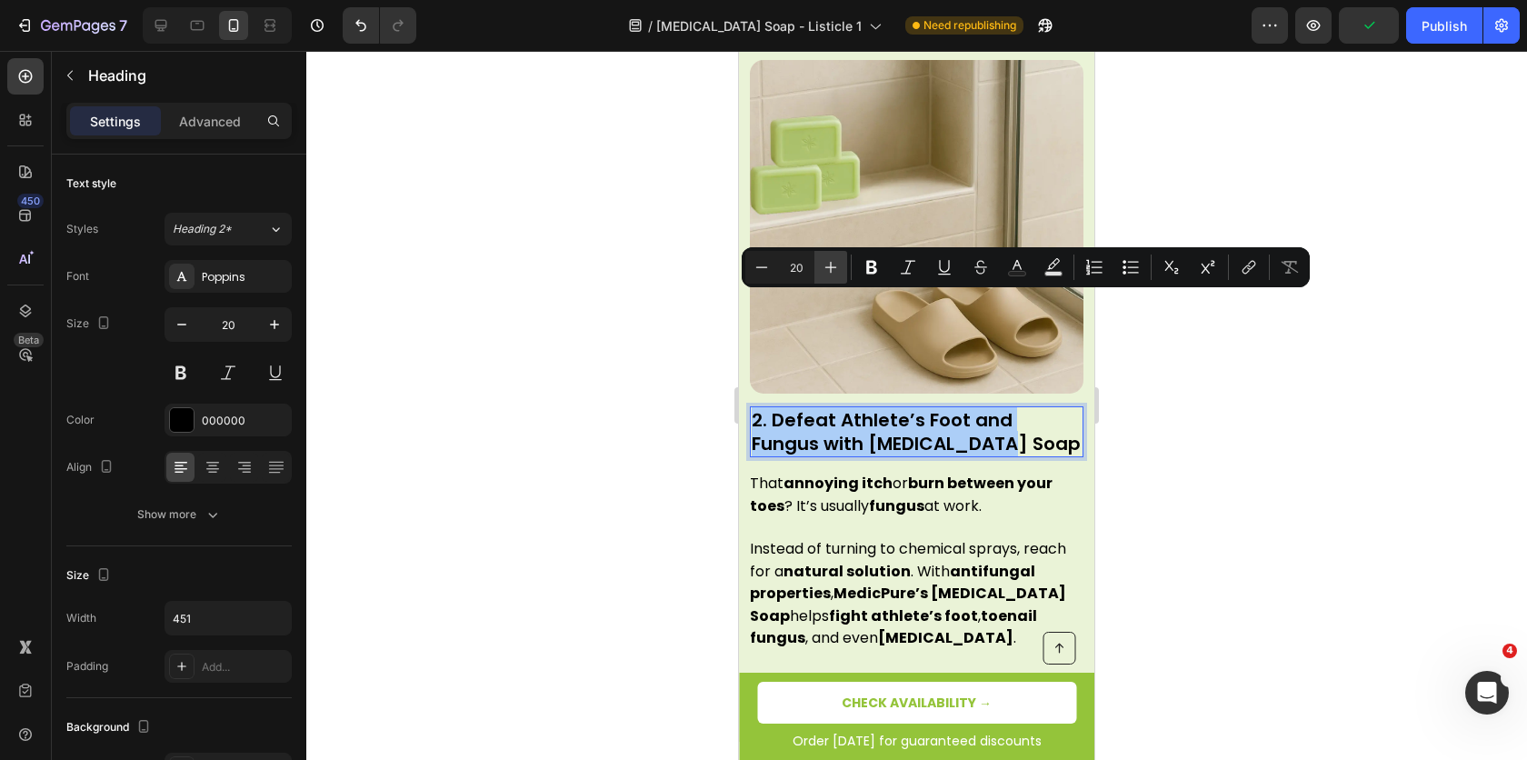
click at [834, 274] on icon "Editor contextual toolbar" at bounding box center [831, 267] width 18 height 18
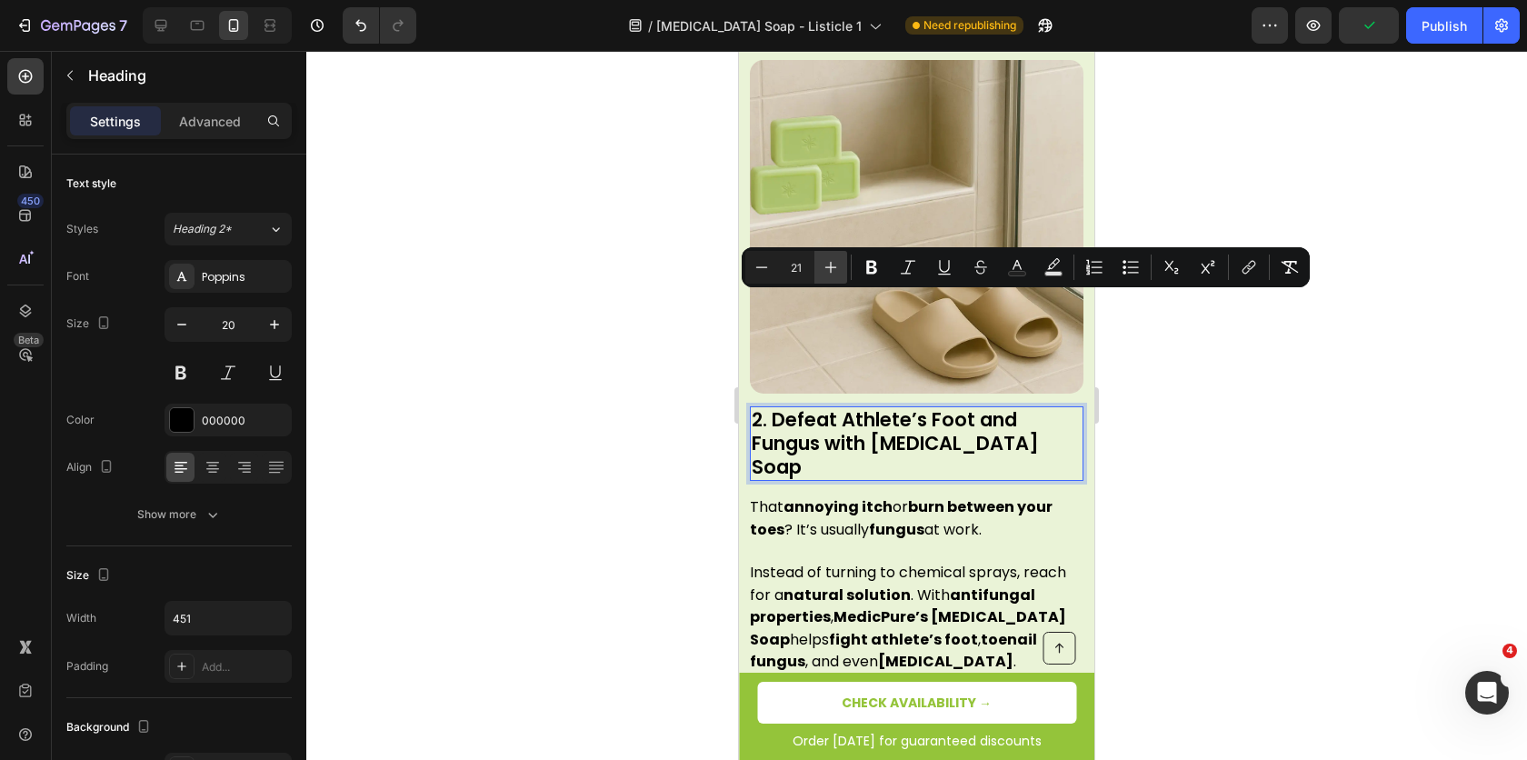
click at [834, 274] on icon "Editor contextual toolbar" at bounding box center [831, 267] width 18 height 18
click at [827, 271] on icon "Editor contextual toolbar" at bounding box center [831, 267] width 18 height 18
type input "23"
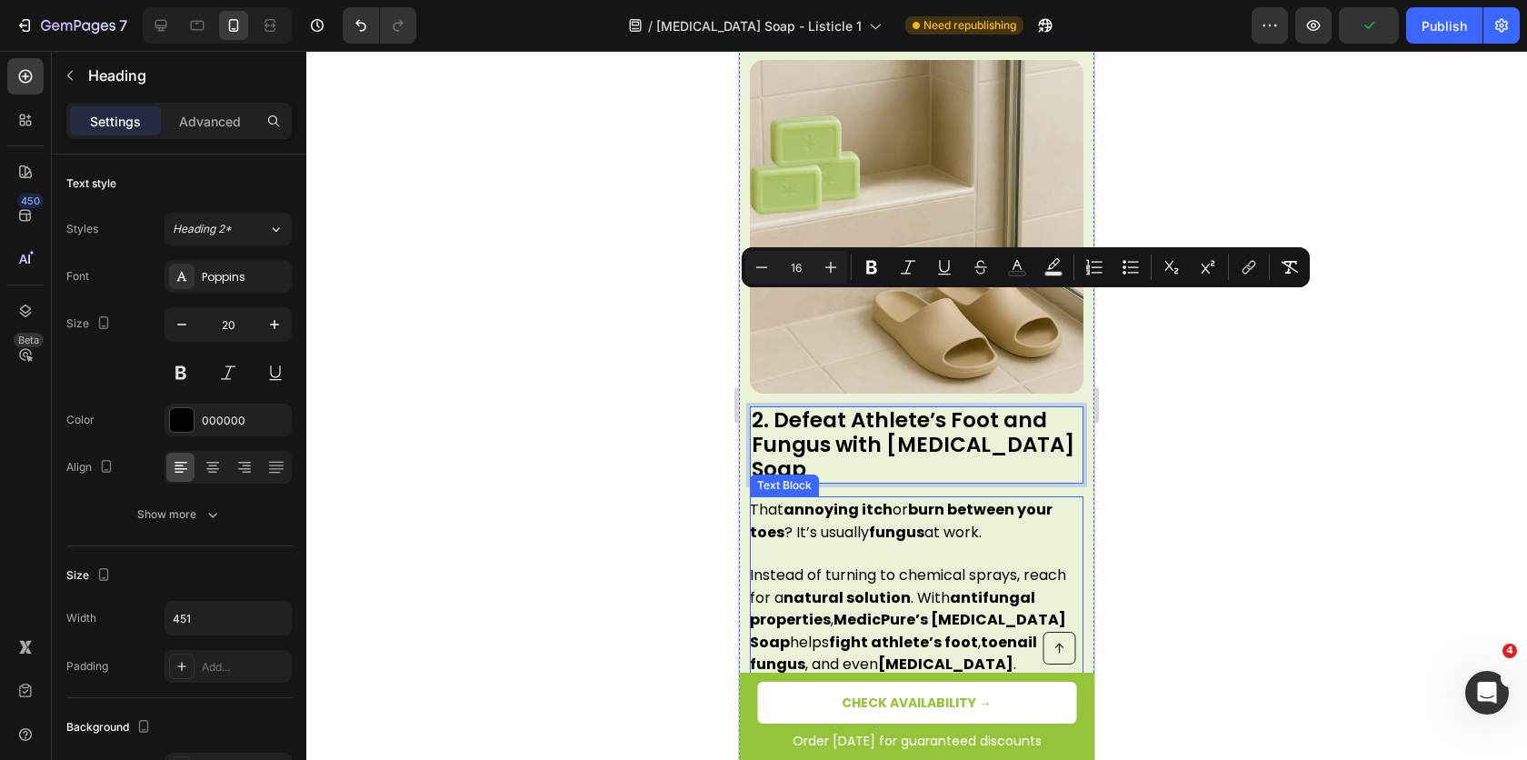
click at [844, 565] on span "Instead of turning to chemical sprays, reach for a natural solution . With anti…" at bounding box center [908, 620] width 316 height 110
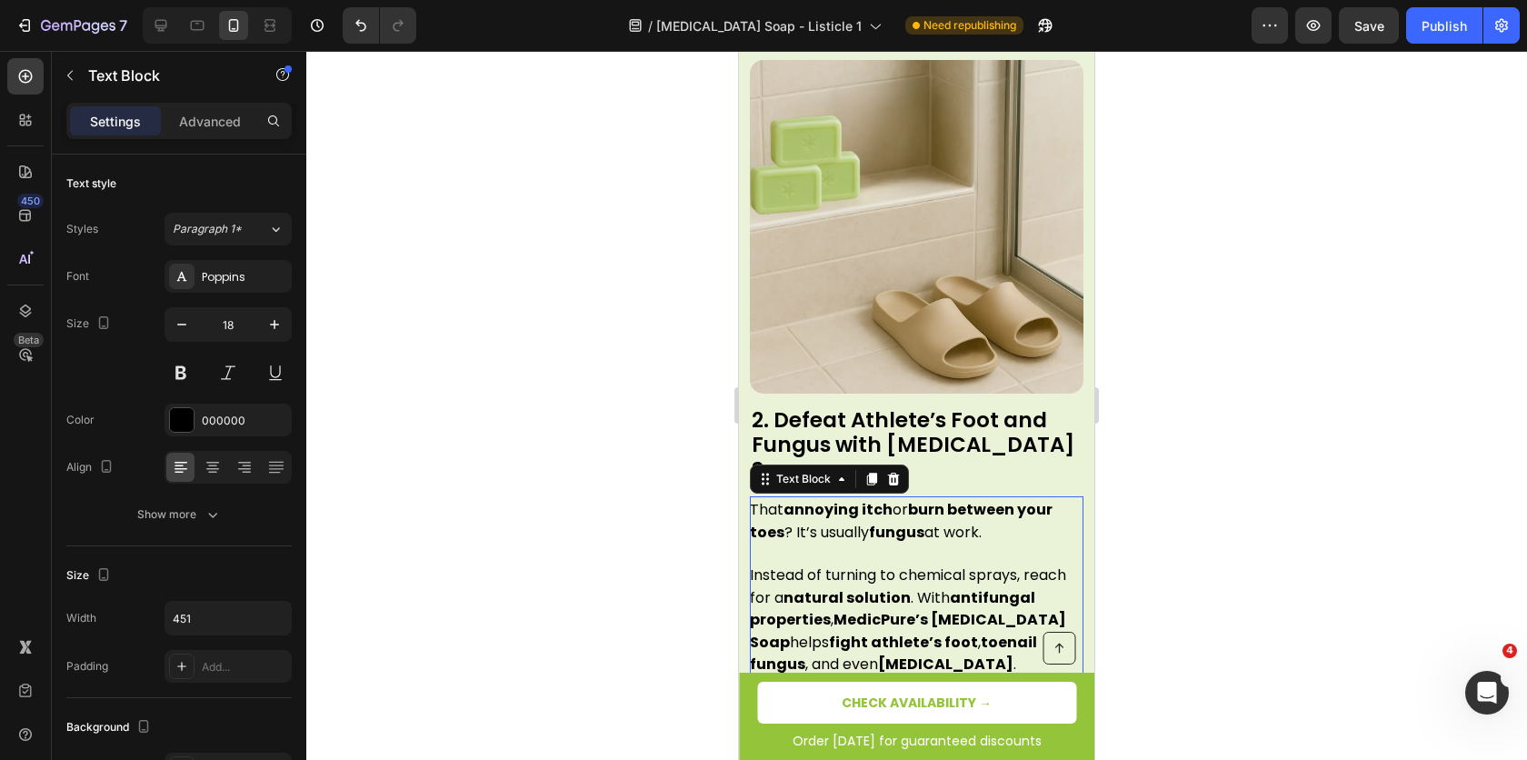
click at [855, 565] on span "Instead of turning to chemical sprays, reach for a natural solution . With anti…" at bounding box center [908, 620] width 316 height 110
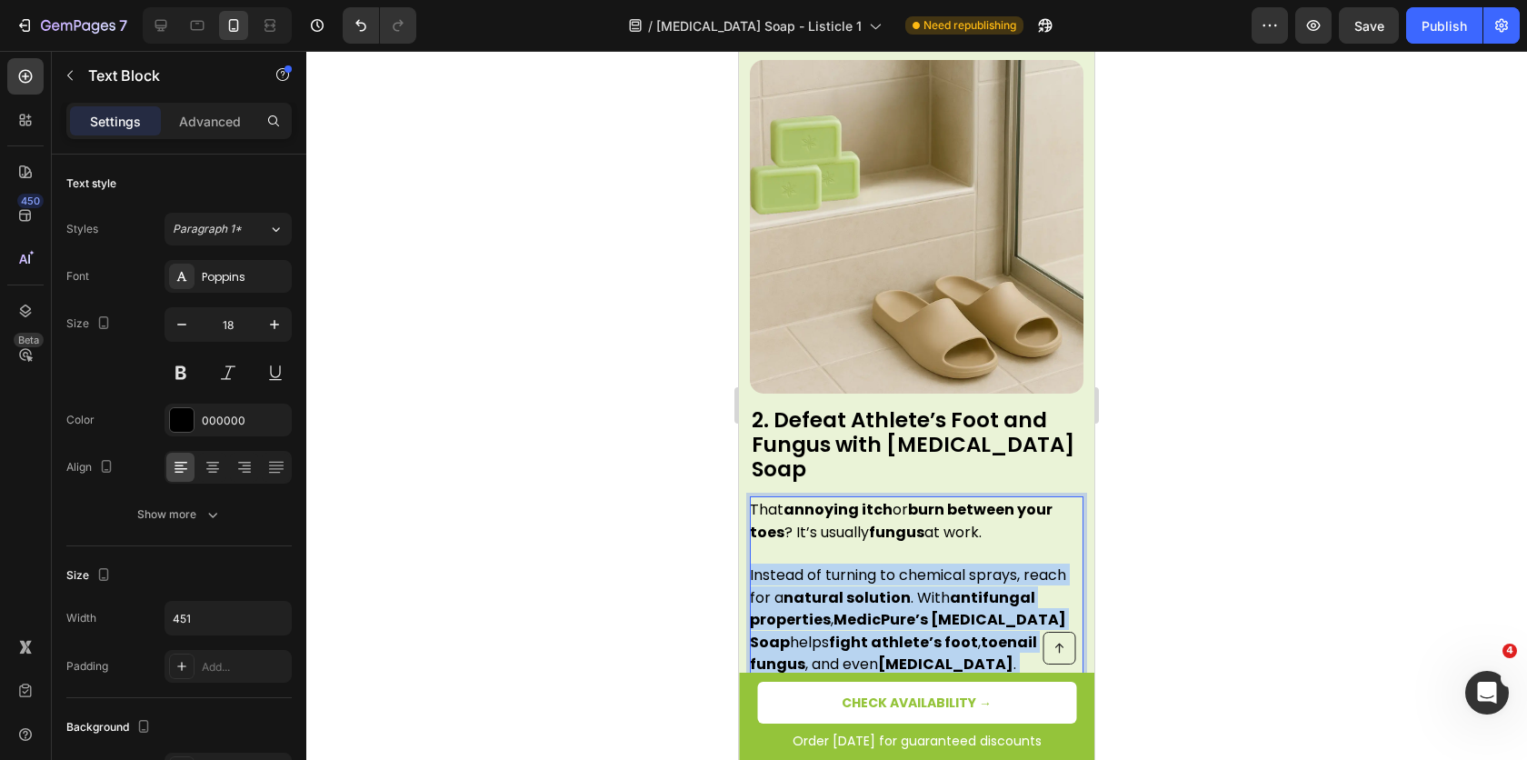
click at [855, 565] on span "Instead of turning to chemical sprays, reach for a natural solution . With anti…" at bounding box center [908, 620] width 316 height 110
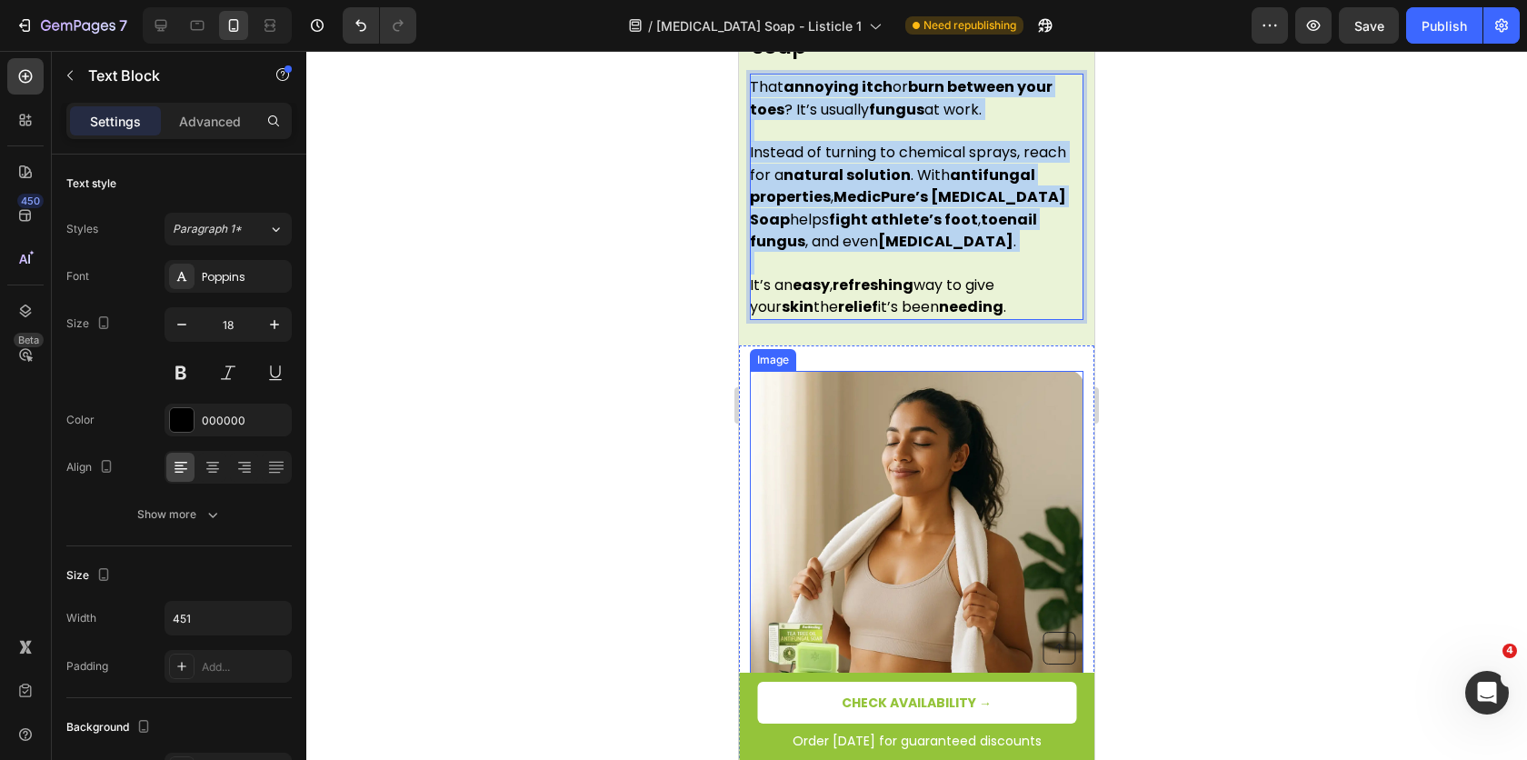
scroll to position [1991, 0]
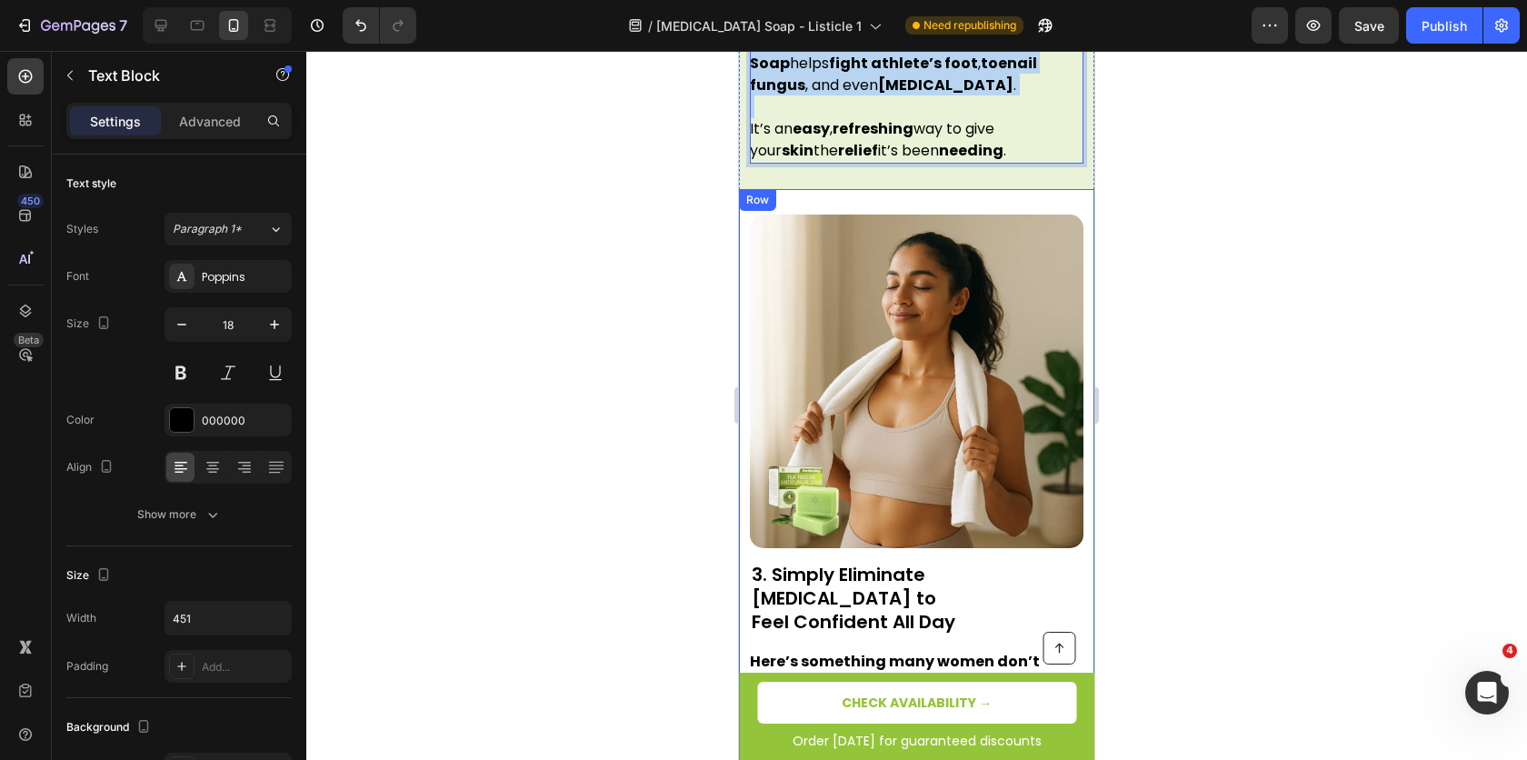
click at [848, 561] on h2 "3. Simply Eliminate [MEDICAL_DATA] to Feel Confident All Day" at bounding box center [917, 598] width 334 height 75
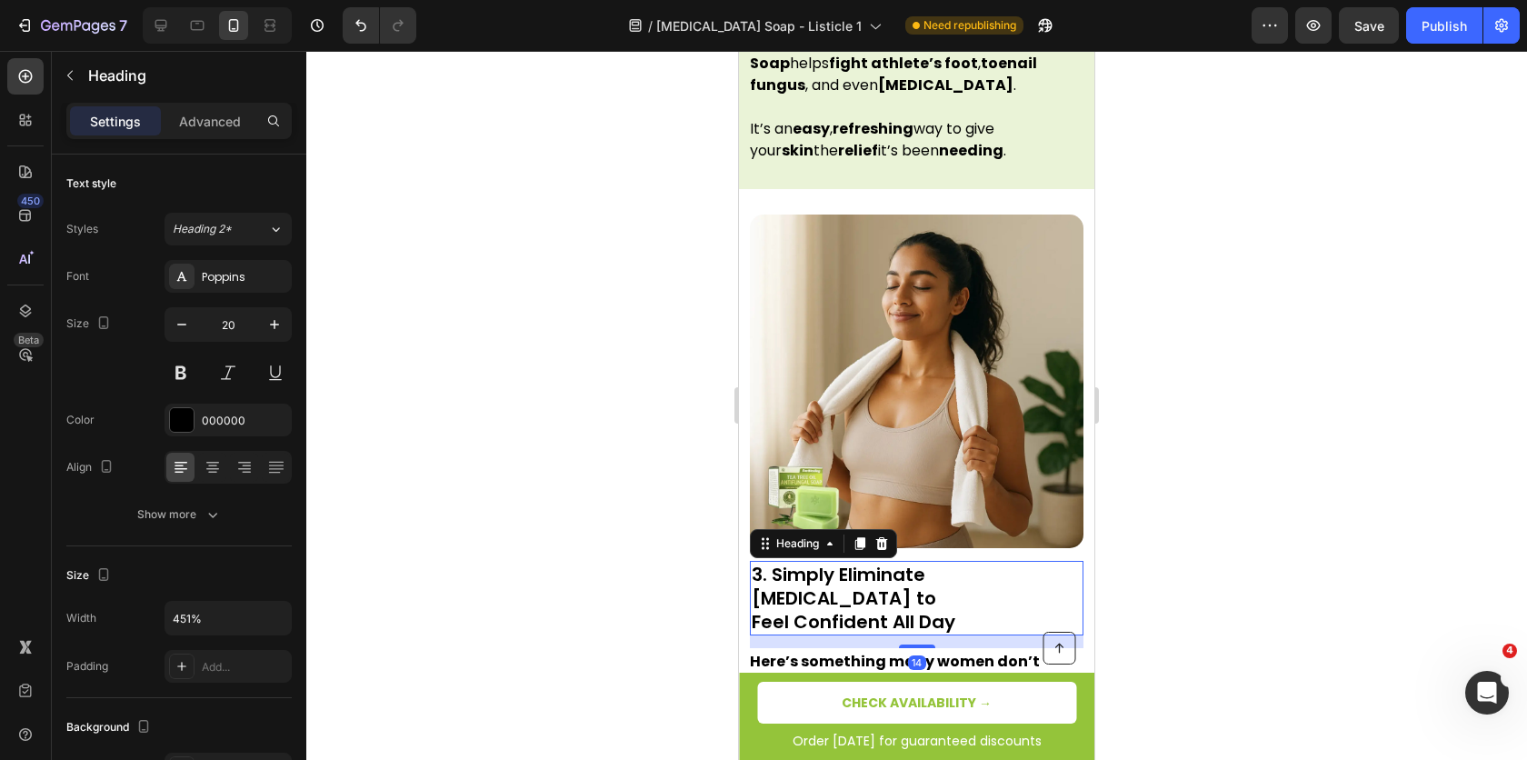
click at [848, 561] on h2 "3. Simply Eliminate [MEDICAL_DATA] to Feel Confident All Day" at bounding box center [917, 598] width 334 height 75
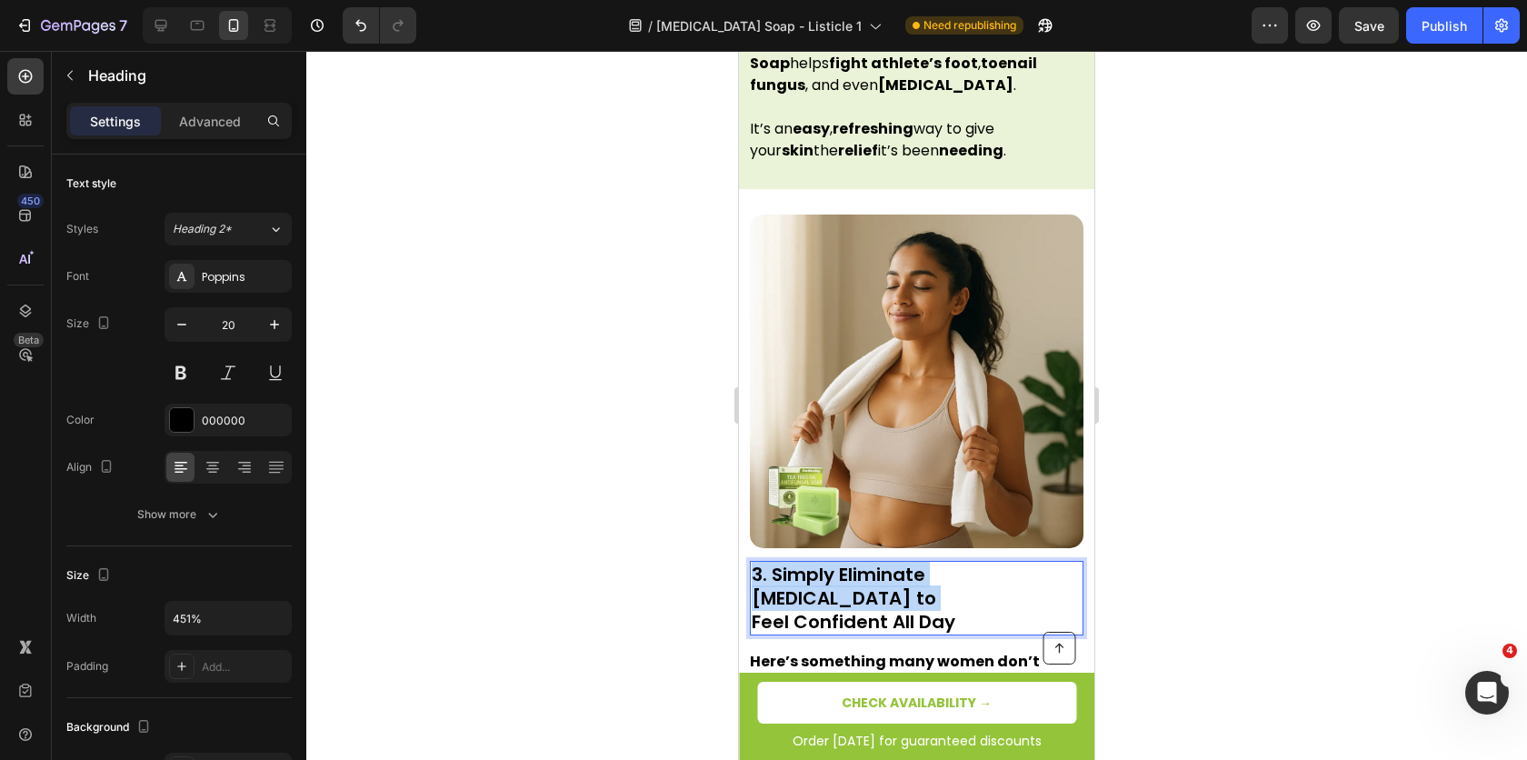
click at [848, 563] on p "3. Simply Eliminate [MEDICAL_DATA] to Feel Confident All Day" at bounding box center [917, 598] width 330 height 71
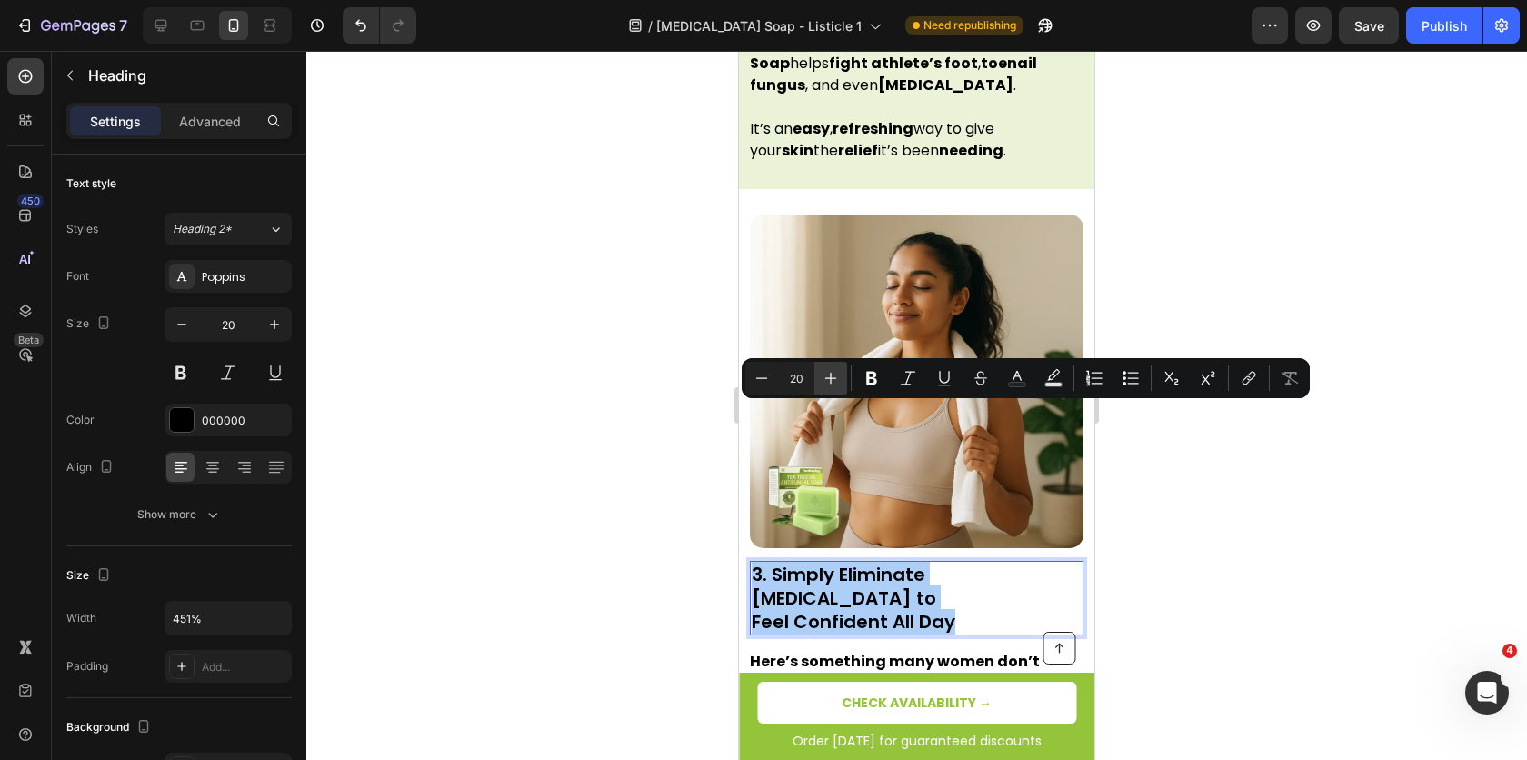
click at [832, 379] on icon "Editor contextual toolbar" at bounding box center [831, 378] width 18 height 18
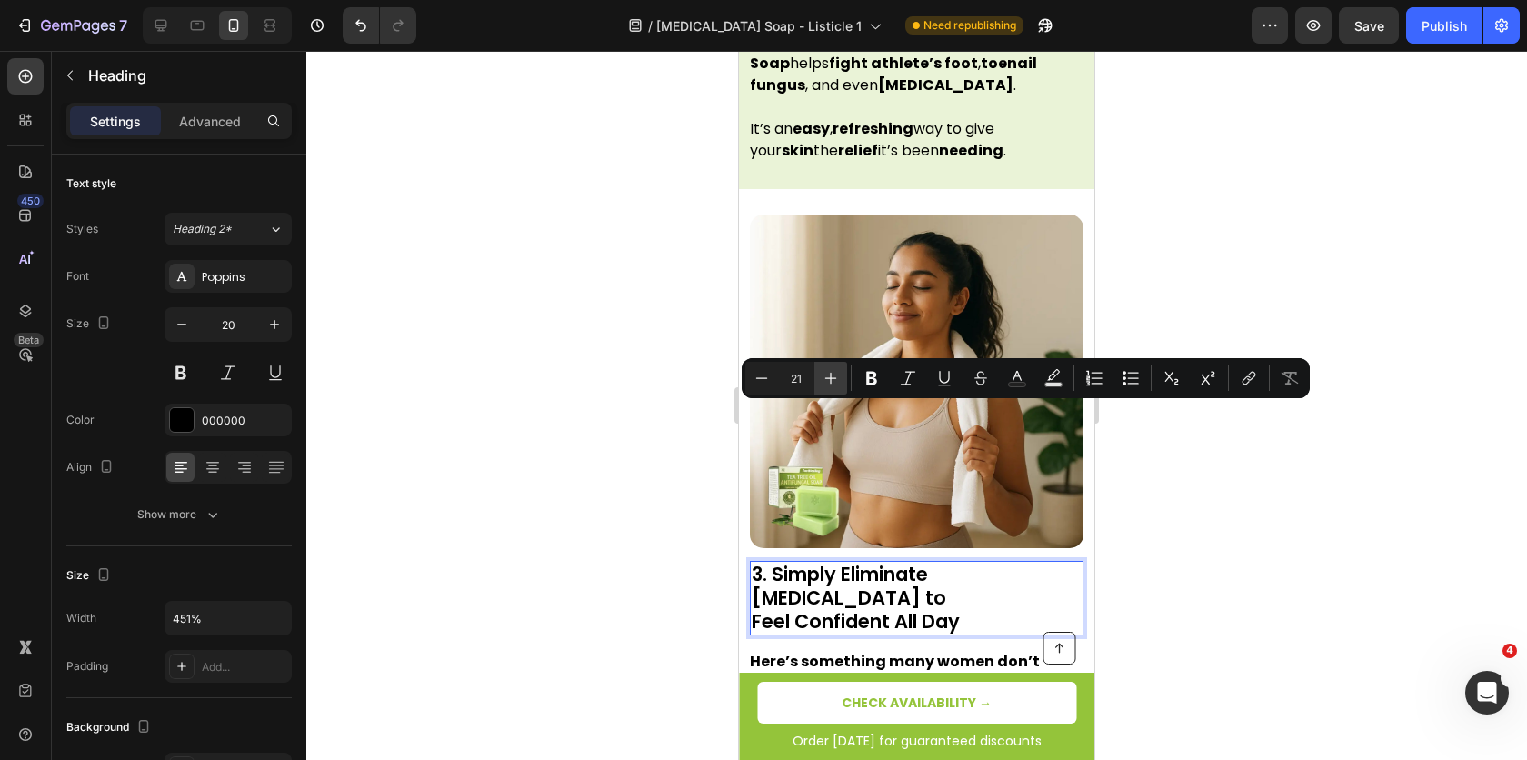
click at [832, 379] on icon "Editor contextual toolbar" at bounding box center [831, 378] width 18 height 18
type input "23"
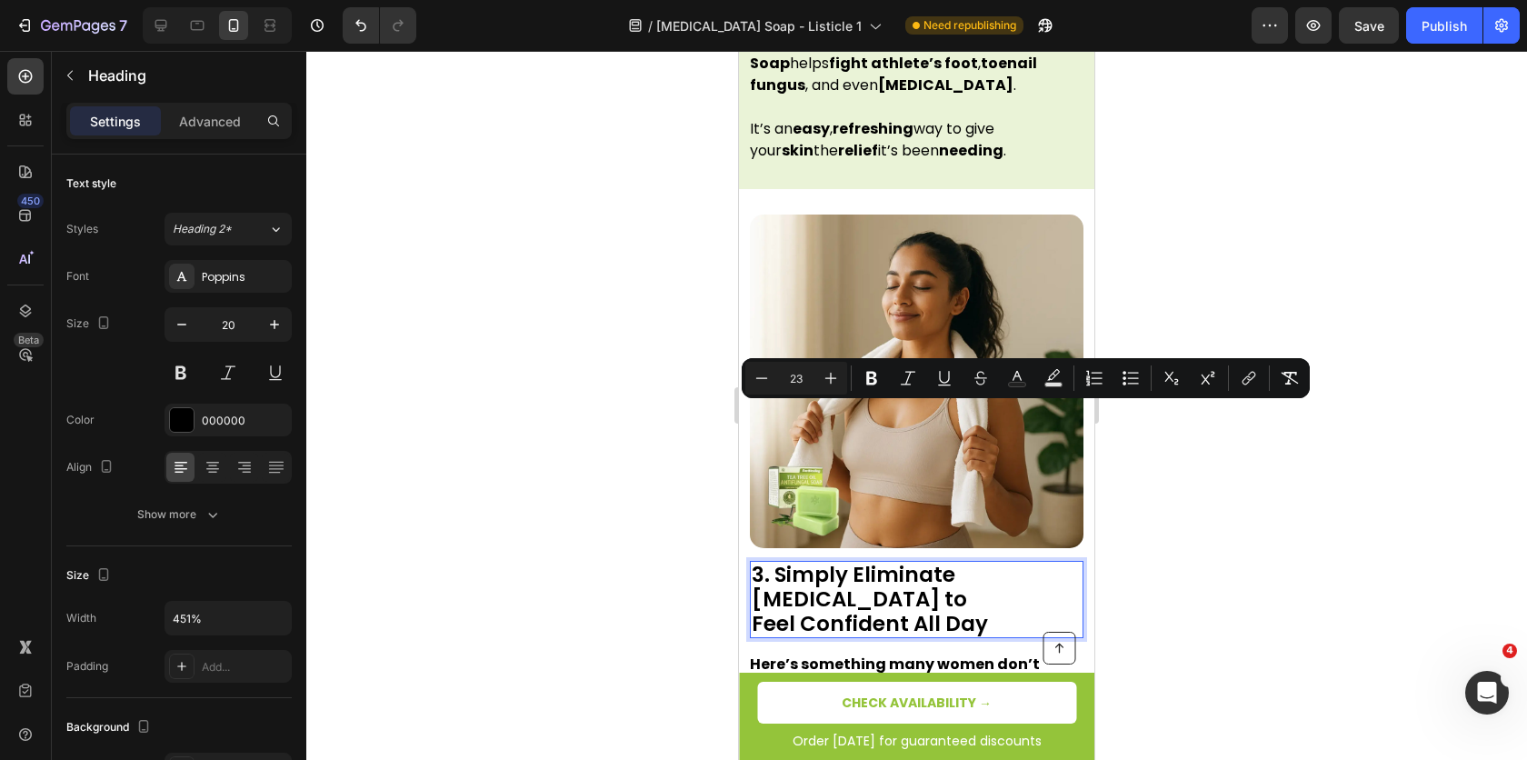
click at [854, 563] on p "3. Simply Eliminate [MEDICAL_DATA] to Feel Confident All Day" at bounding box center [917, 600] width 330 height 74
click at [767, 609] on span "Feel Confident All Day" at bounding box center [870, 623] width 236 height 29
click at [750, 561] on h2 "3. Simply Eliminate [MEDICAL_DATA] to Feel Confident All Day" at bounding box center [917, 599] width 334 height 77
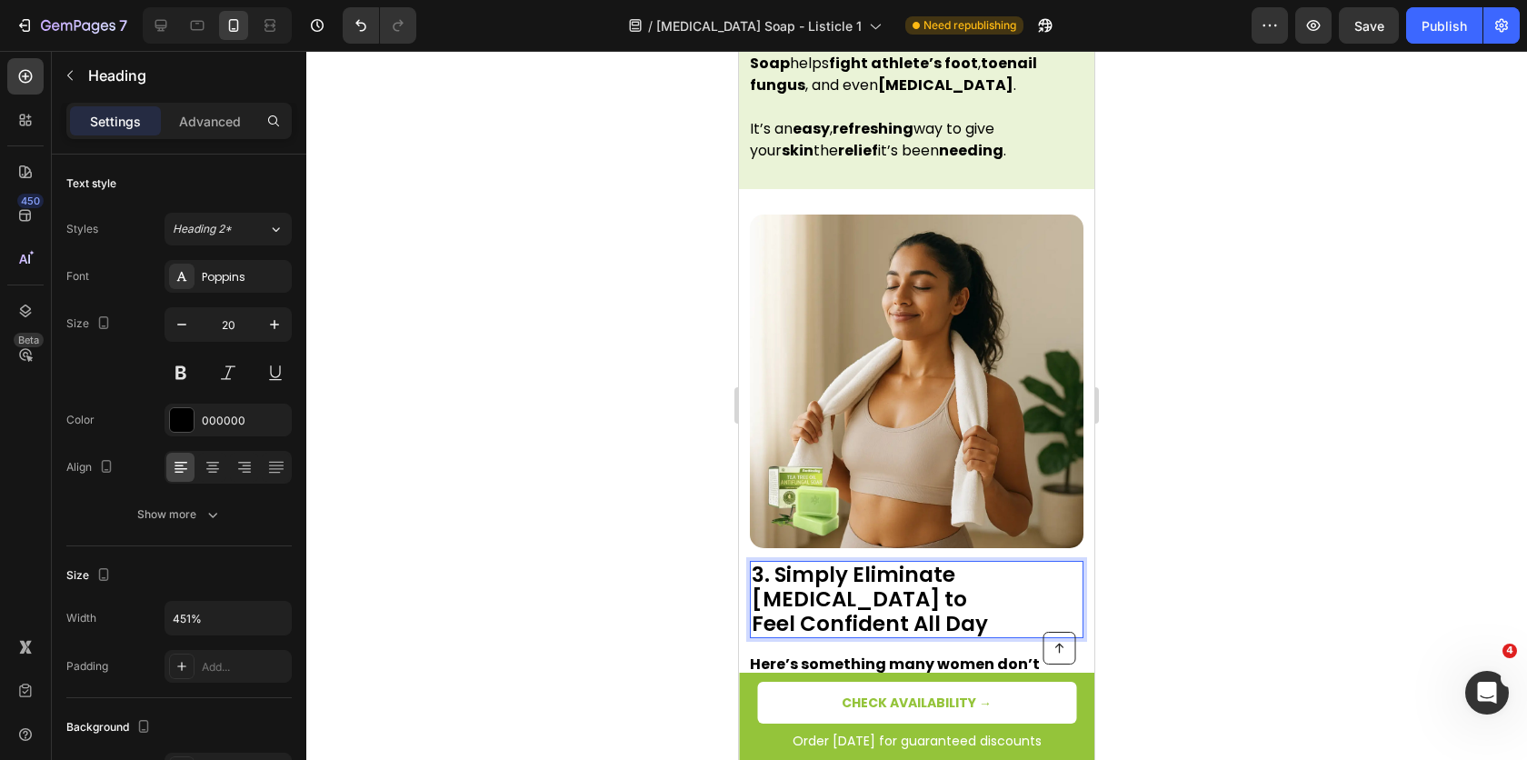
click at [757, 609] on span "Feel Confident All Day" at bounding box center [870, 623] width 236 height 29
drag, startPoint x: 163, startPoint y: 34, endPoint x: 17, endPoint y: 116, distance: 167.3
click at [163, 34] on icon at bounding box center [161, 25] width 18 height 18
type input "28"
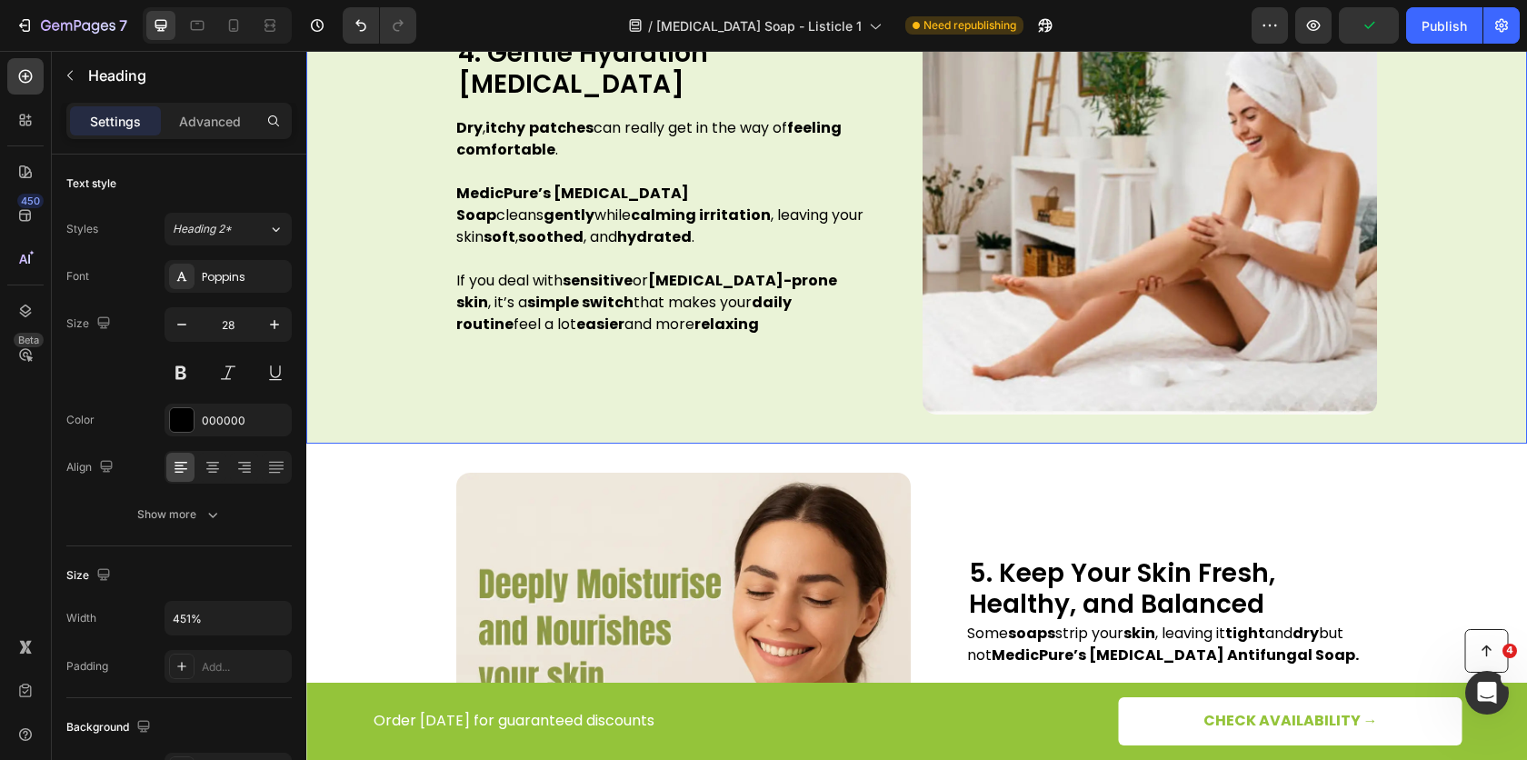
scroll to position [2455, 0]
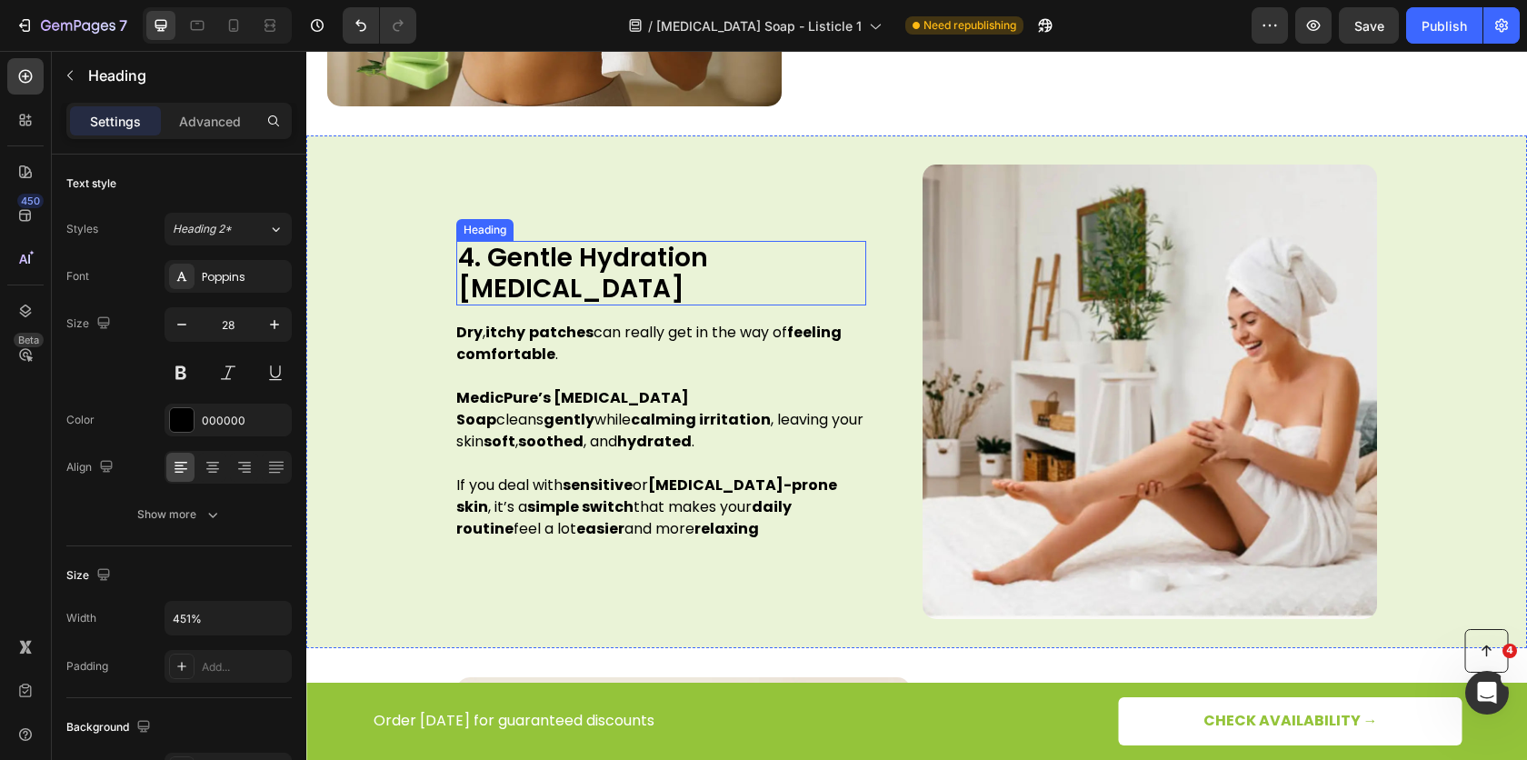
click at [625, 287] on h2 "4. Gentle Hydration [MEDICAL_DATA]" at bounding box center [661, 273] width 410 height 65
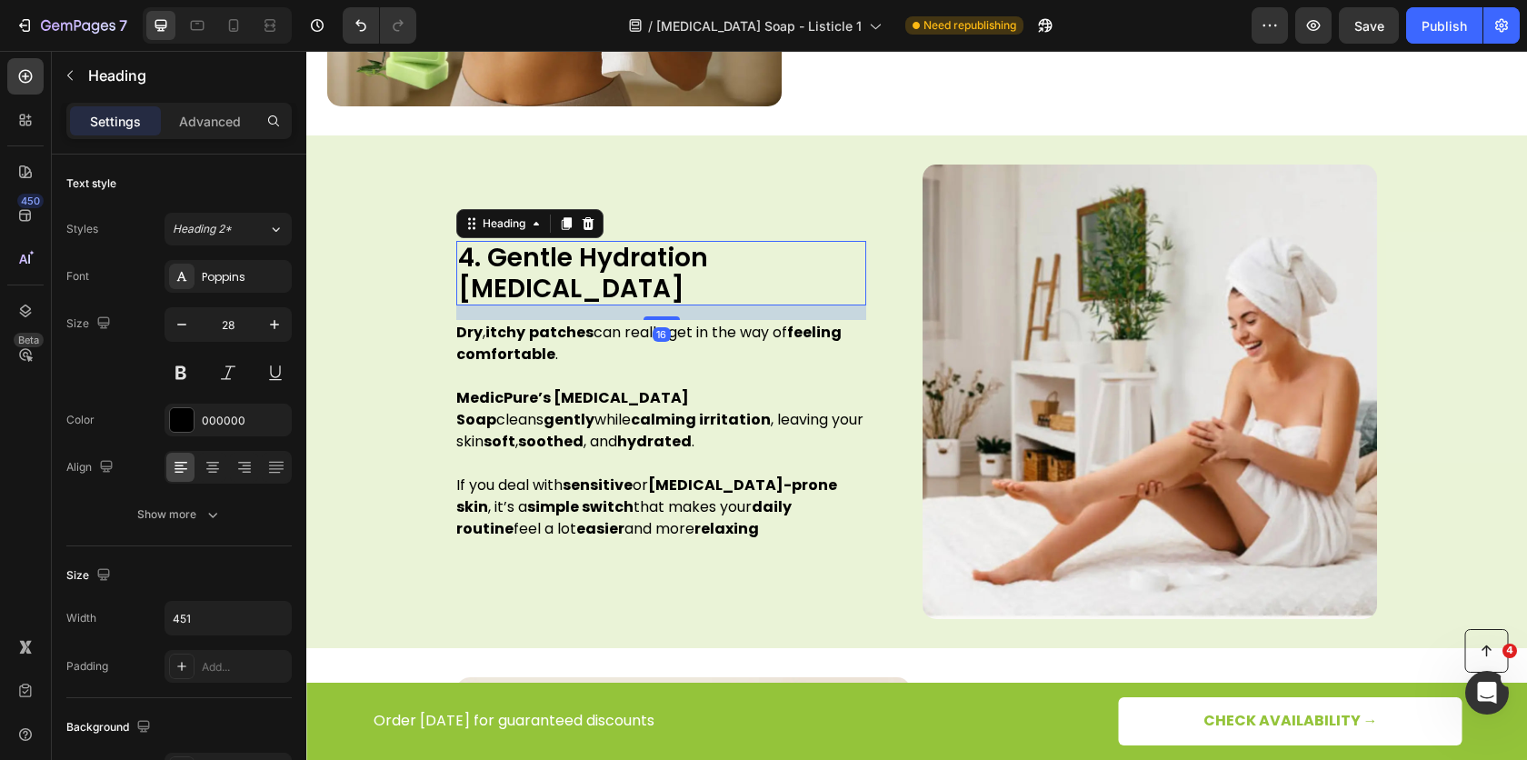
click at [611, 285] on h2 "4. Gentle Hydration [MEDICAL_DATA]" at bounding box center [661, 273] width 410 height 65
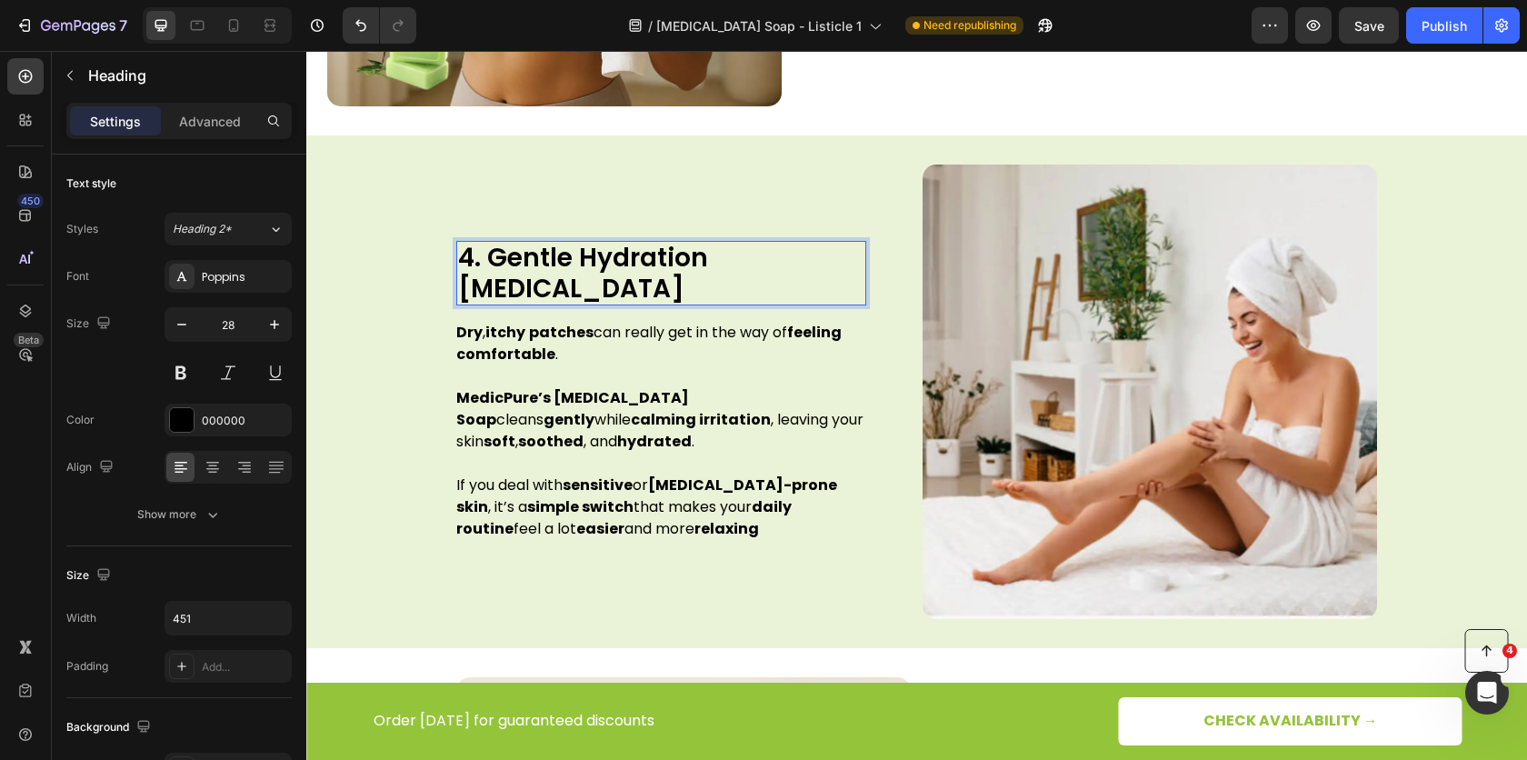
click at [611, 285] on p "4. Gentle Hydration [MEDICAL_DATA]" at bounding box center [661, 273] width 406 height 61
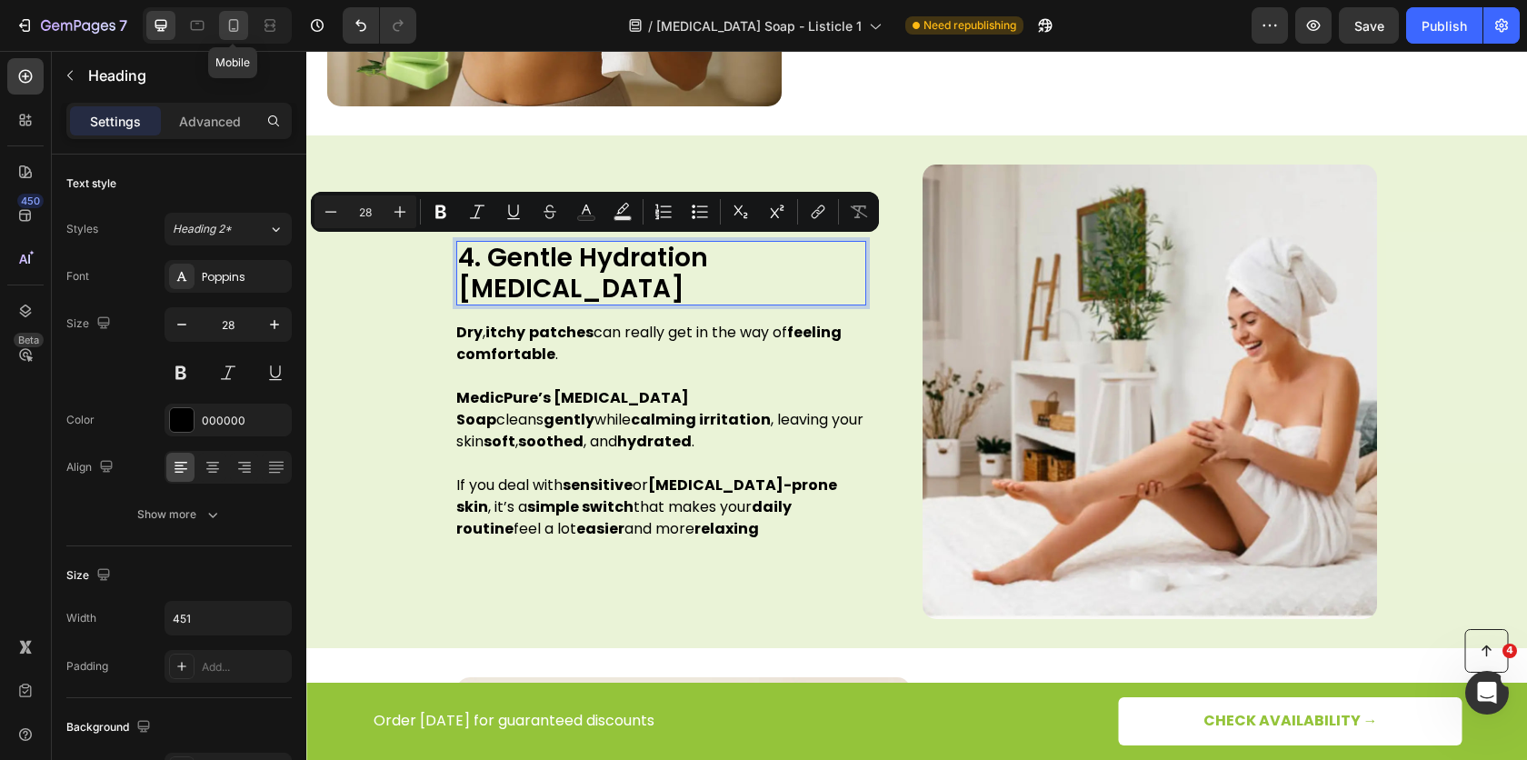
click at [227, 23] on icon at bounding box center [234, 25] width 18 height 18
type input "20"
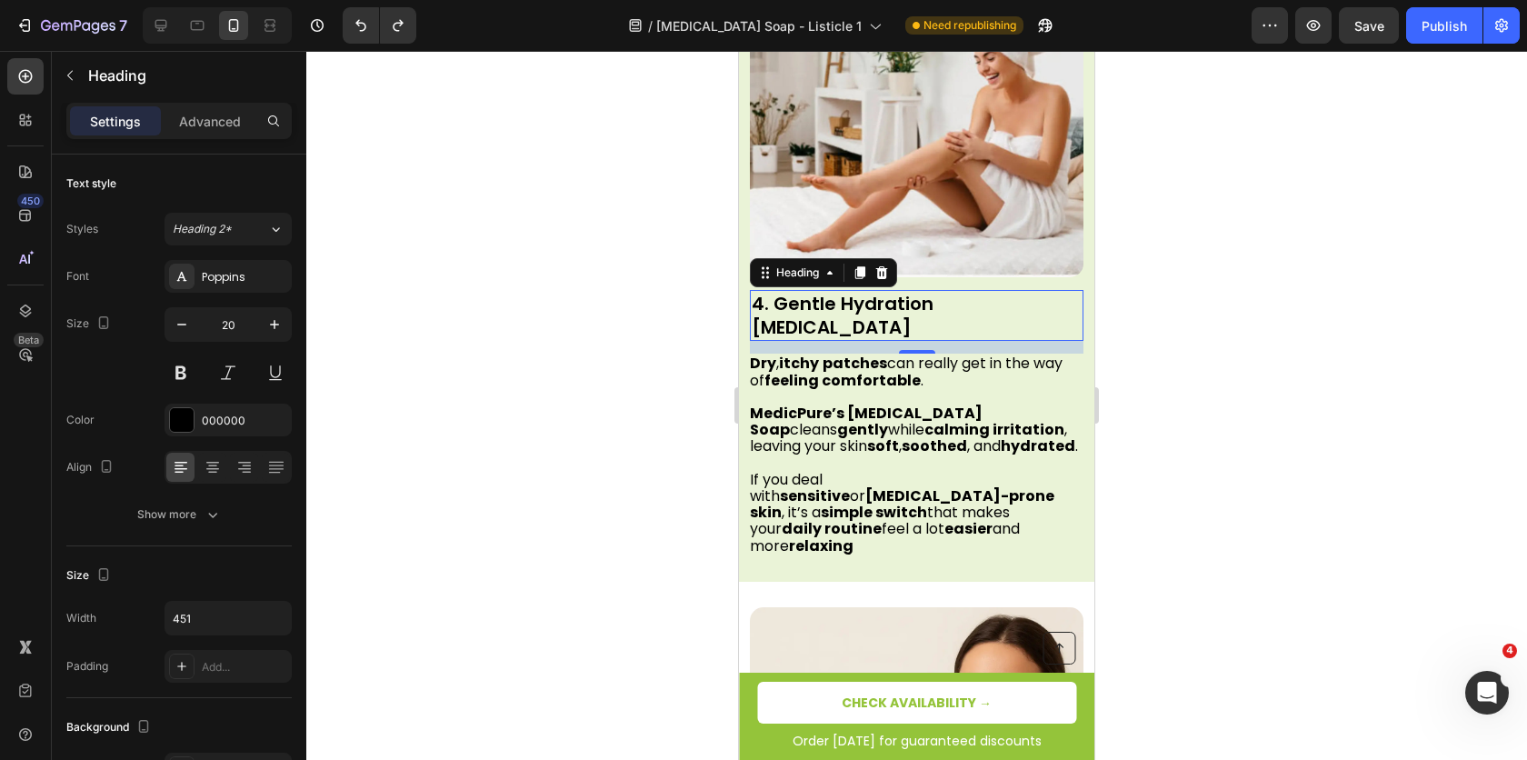
scroll to position [2976, 0]
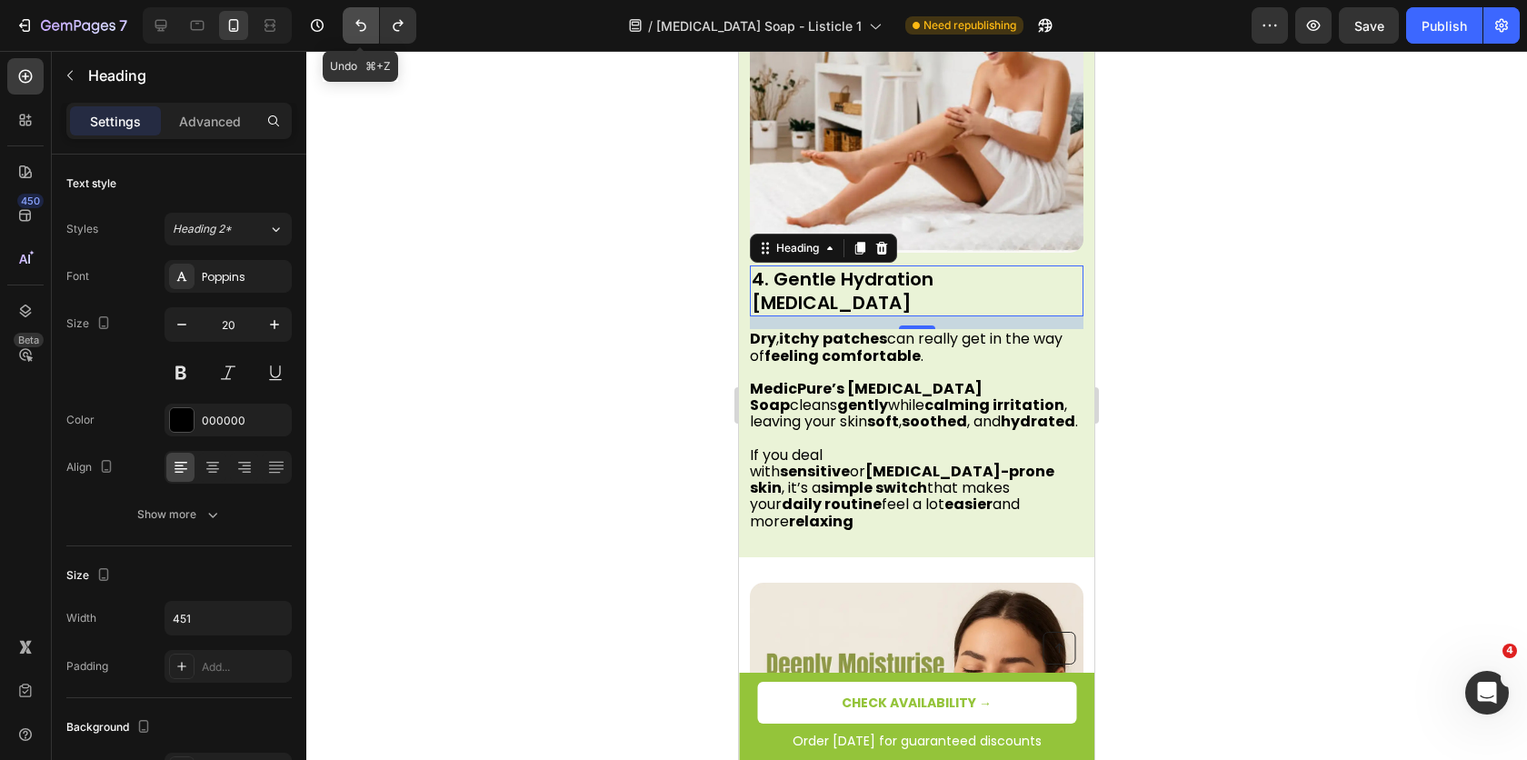
click at [357, 20] on icon "Undo/Redo" at bounding box center [360, 26] width 11 height 12
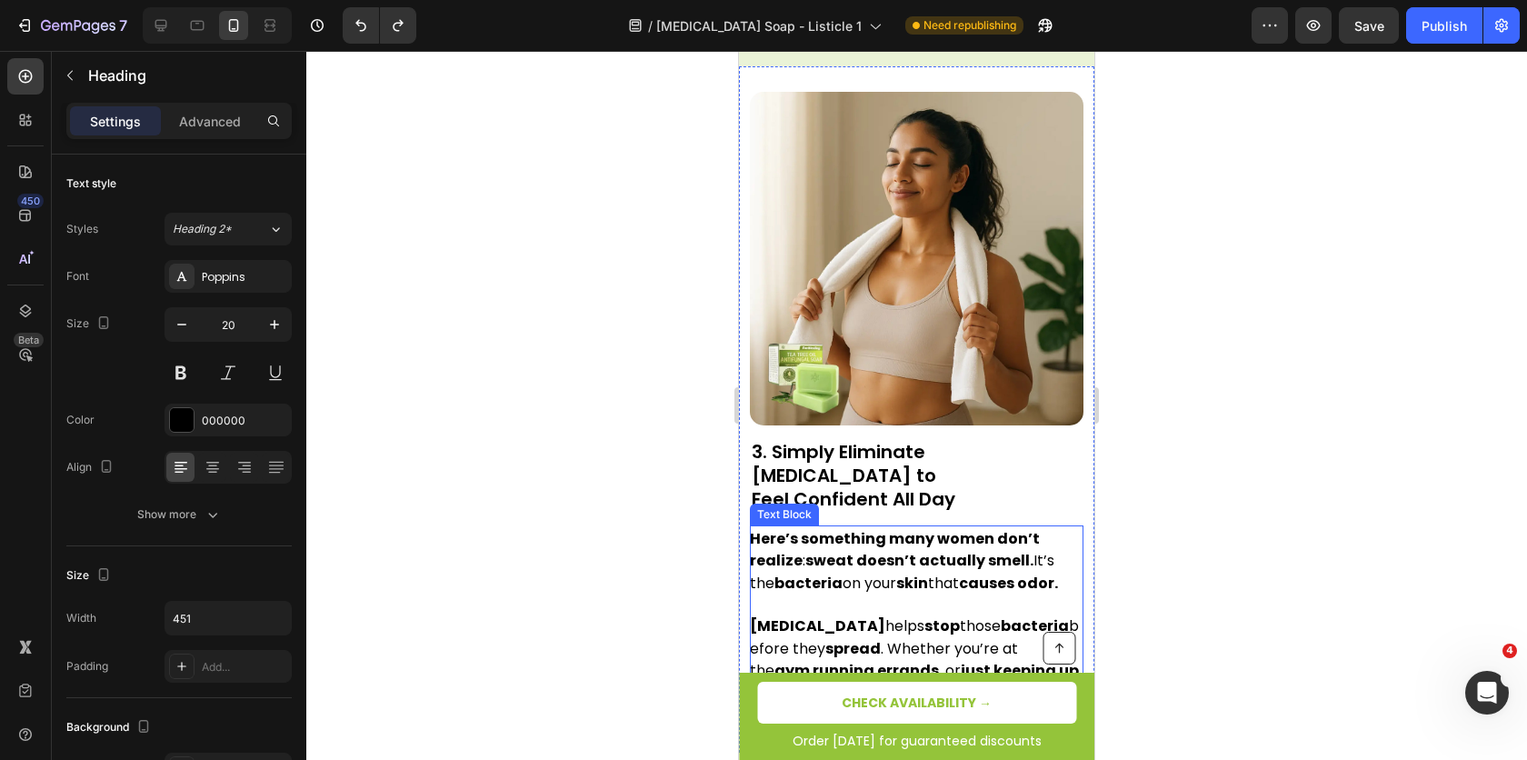
scroll to position [2113, 0]
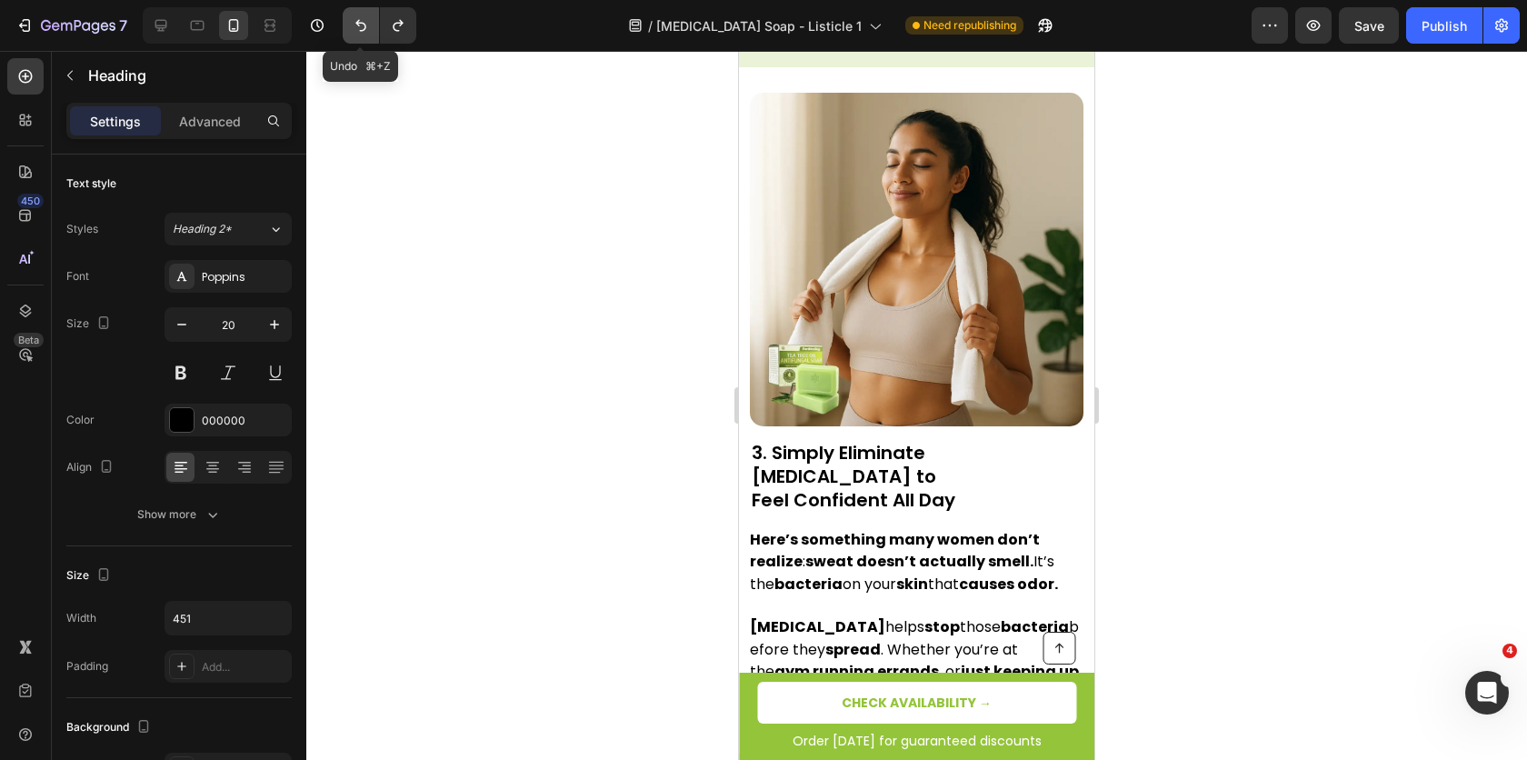
click at [353, 25] on icon "Undo/Redo" at bounding box center [361, 25] width 18 height 18
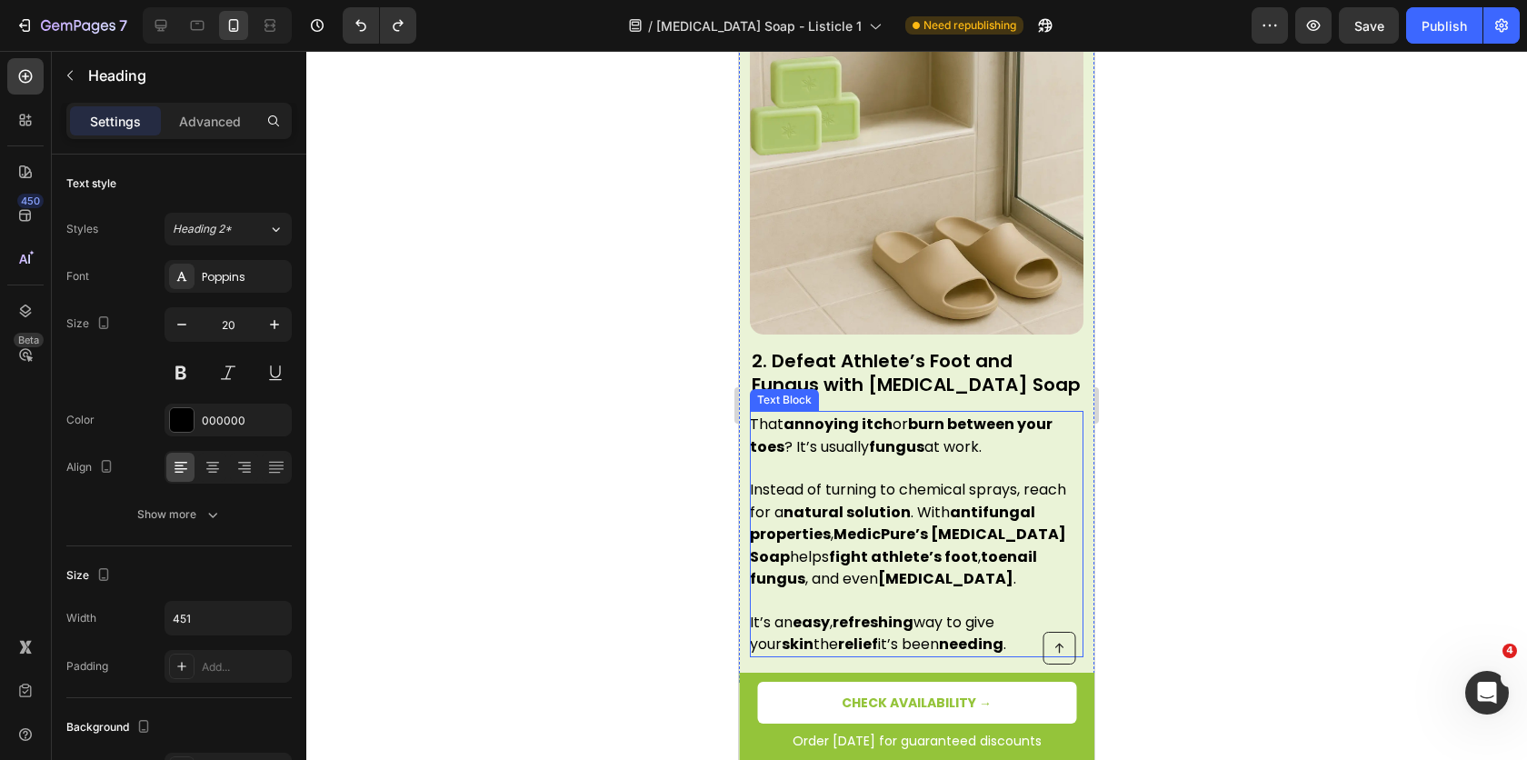
scroll to position [1436, 0]
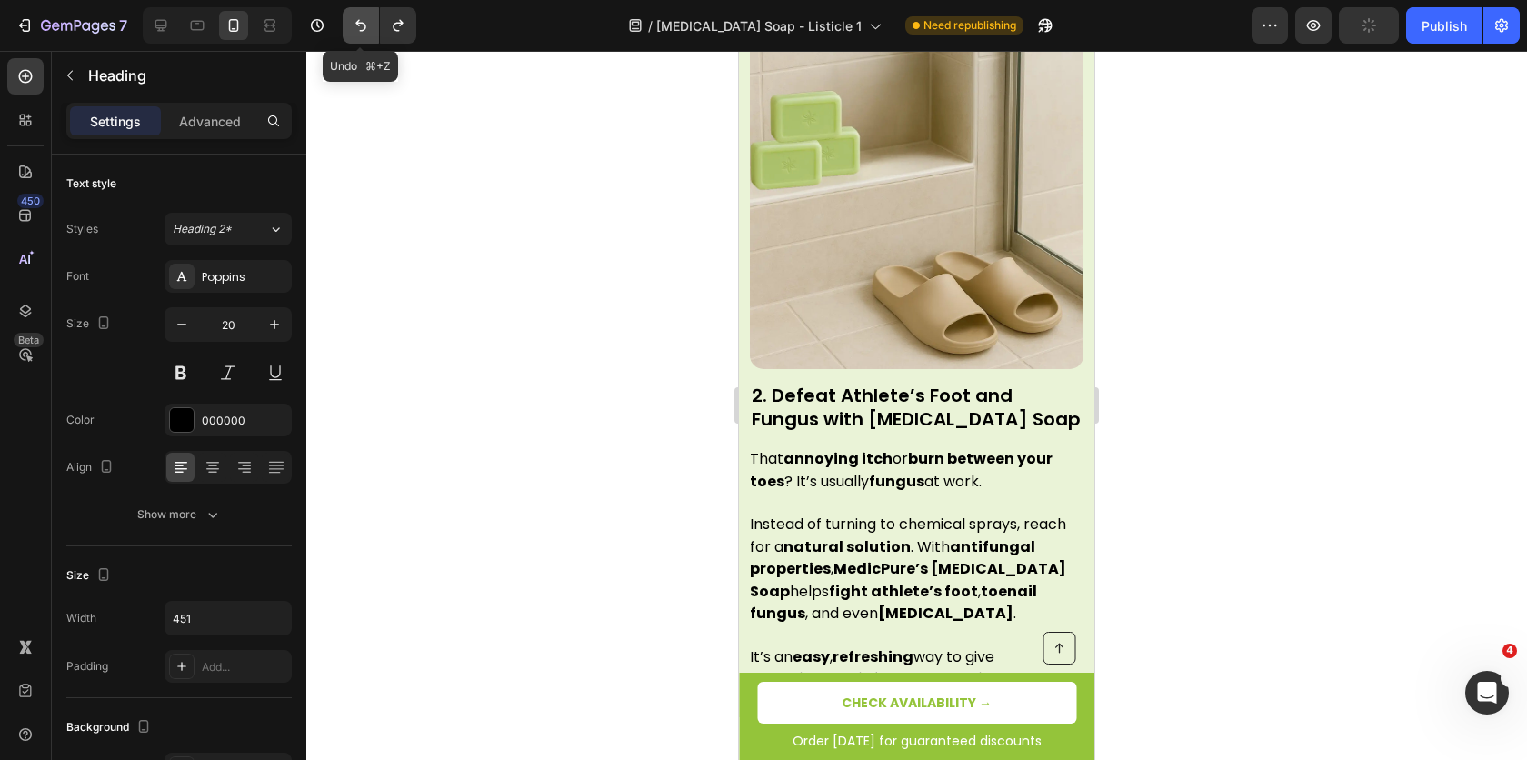
click at [363, 35] on button "Undo/Redo" at bounding box center [361, 25] width 36 height 36
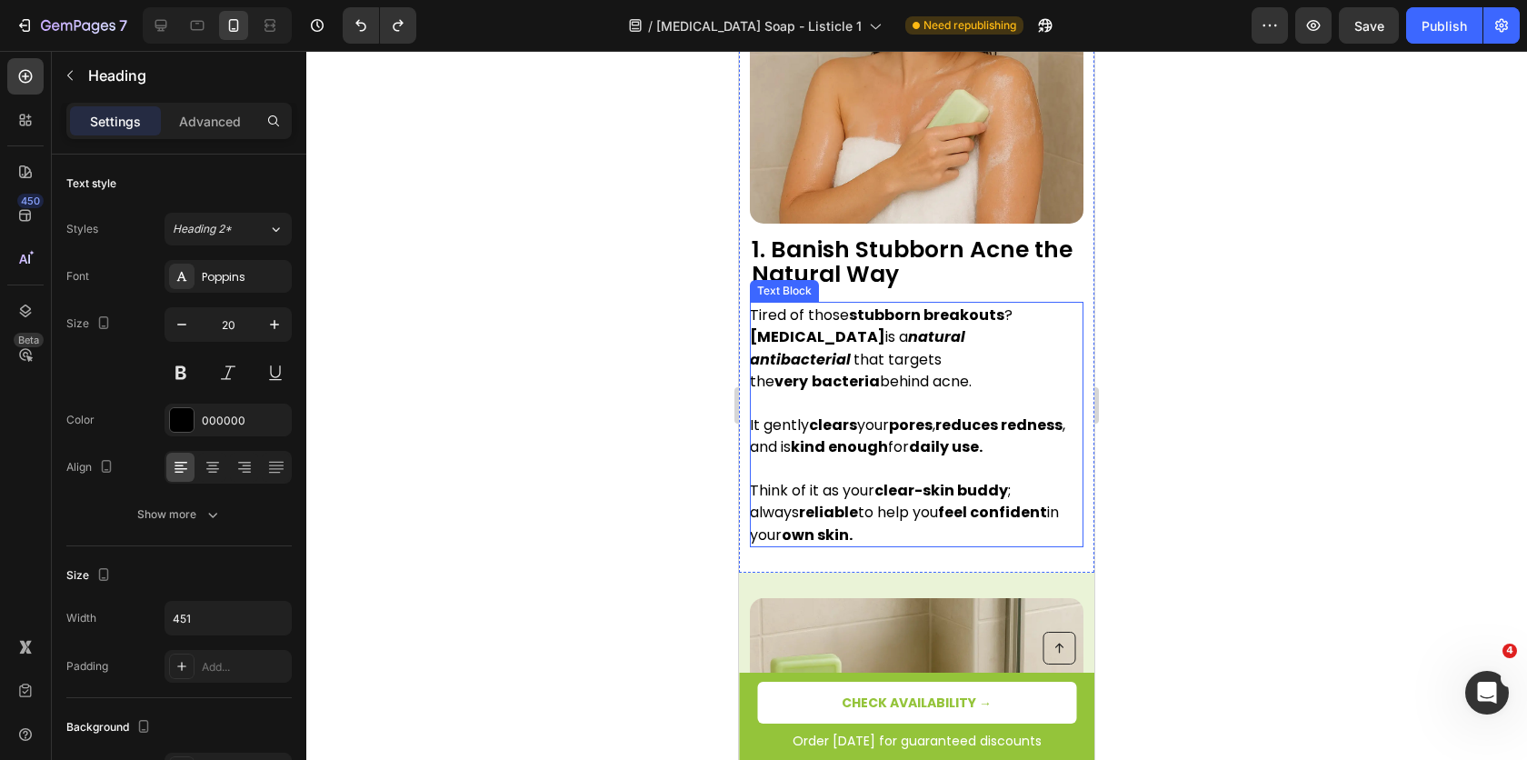
scroll to position [826, 0]
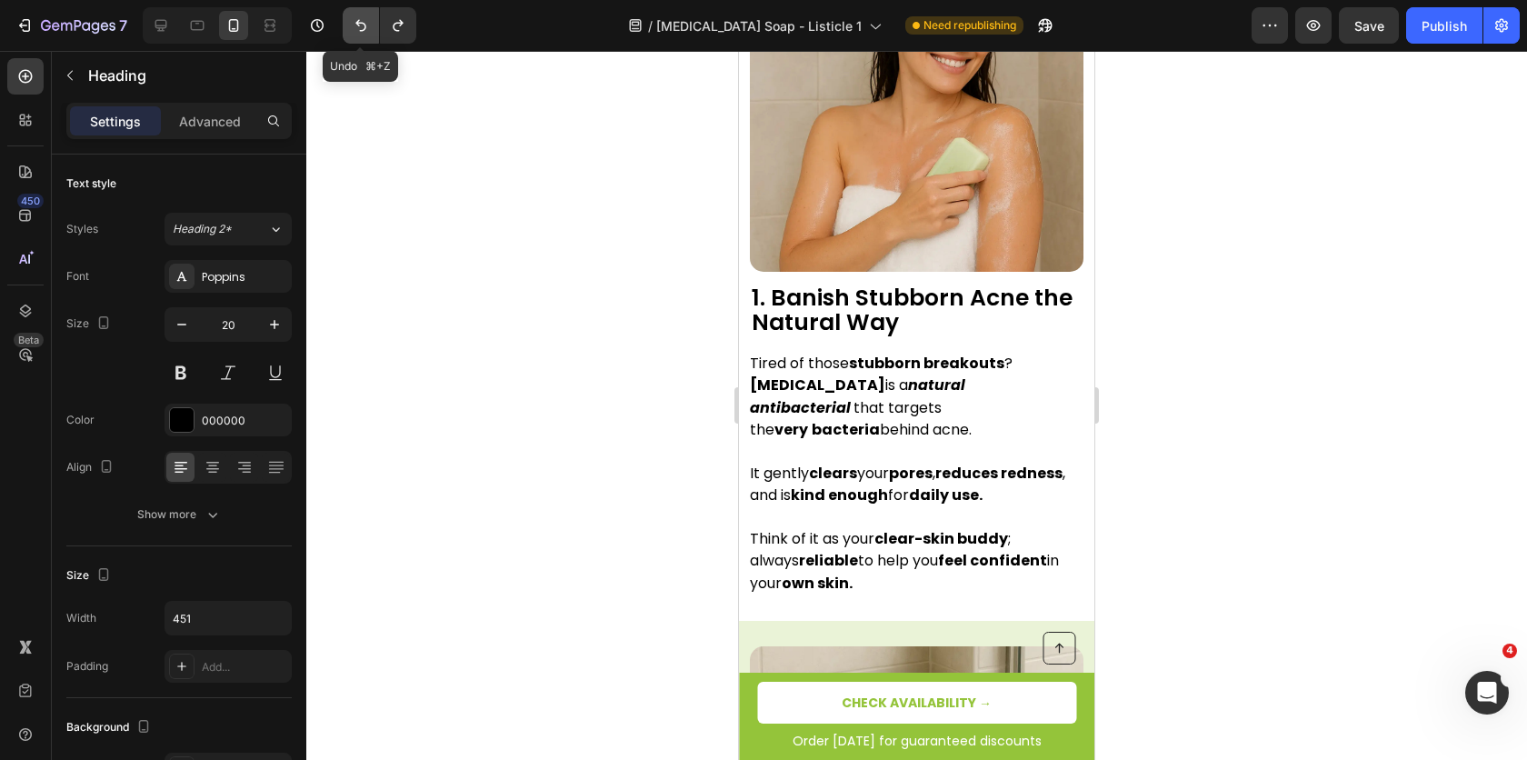
click at [357, 25] on icon "Undo/Redo" at bounding box center [360, 26] width 11 height 12
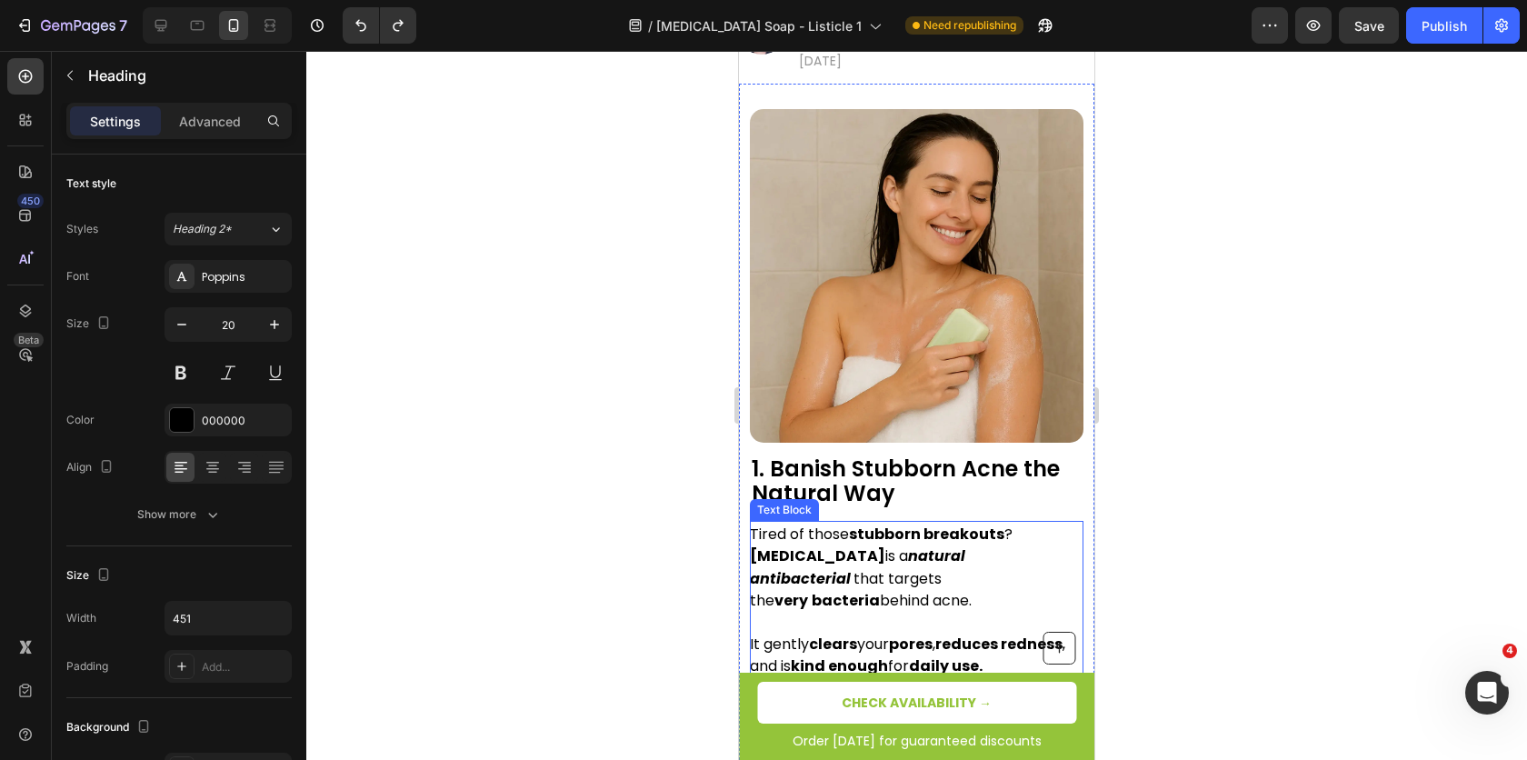
scroll to position [653, 0]
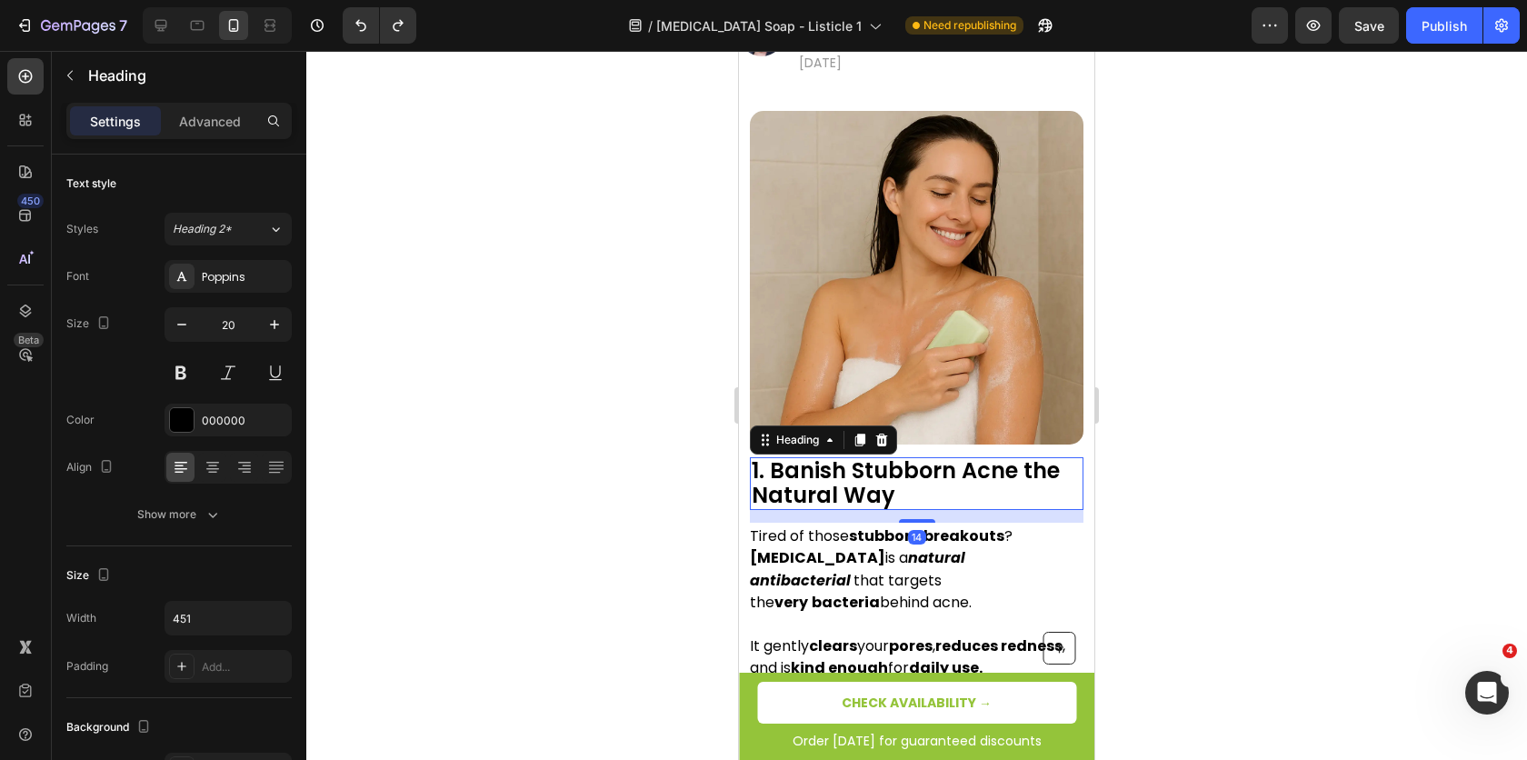
click at [854, 455] on span "1. Banish Stubborn Acne the Natural Way" at bounding box center [906, 482] width 308 height 55
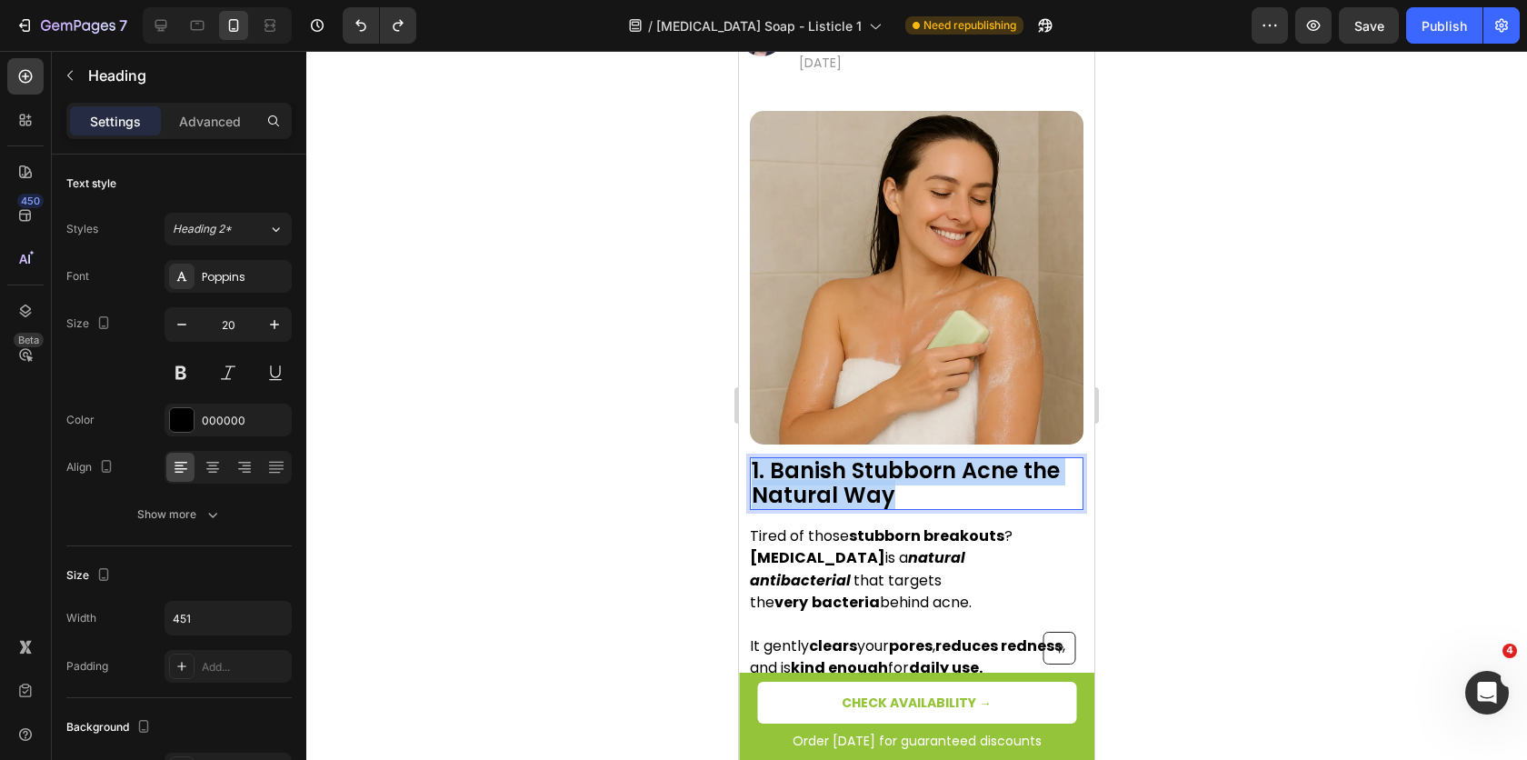
click at [854, 455] on span "1. Banish Stubborn Acne the Natural Way" at bounding box center [906, 482] width 308 height 55
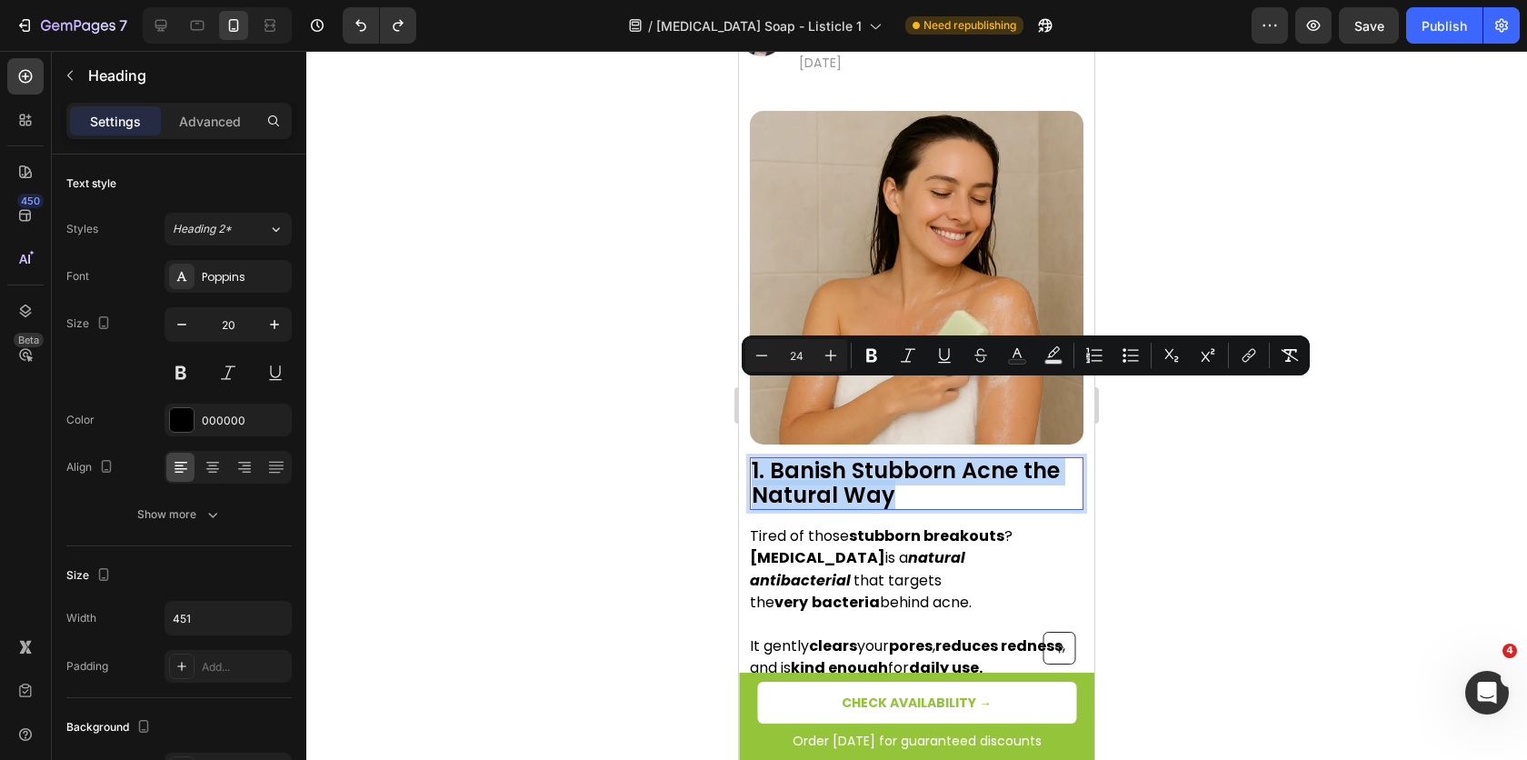
click at [854, 455] on span "1. Banish Stubborn Acne the Natural Way" at bounding box center [906, 482] width 308 height 55
click at [371, 29] on button "Undo/Redo" at bounding box center [361, 25] width 36 height 36
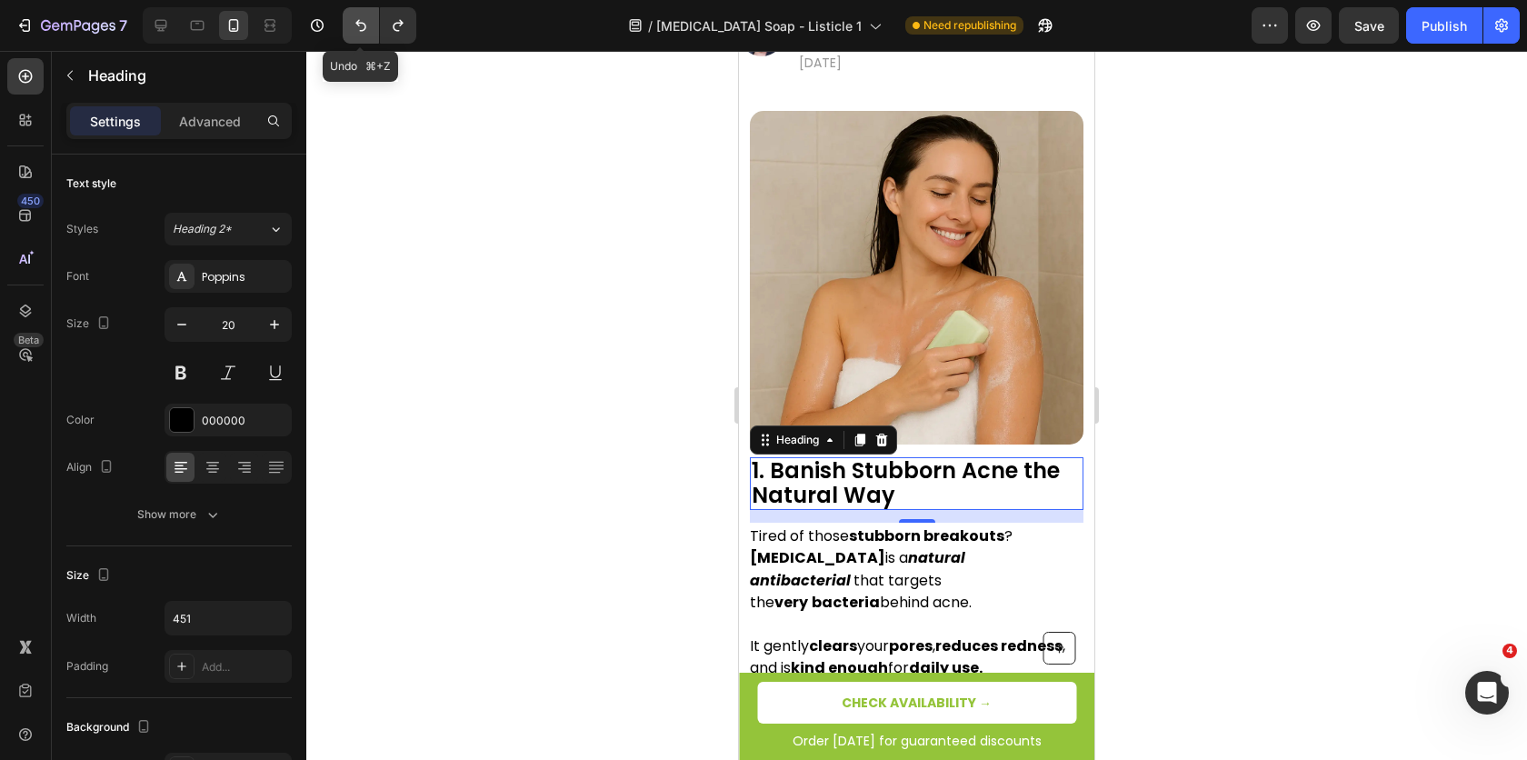
click at [371, 29] on button "Undo/Redo" at bounding box center [361, 25] width 36 height 36
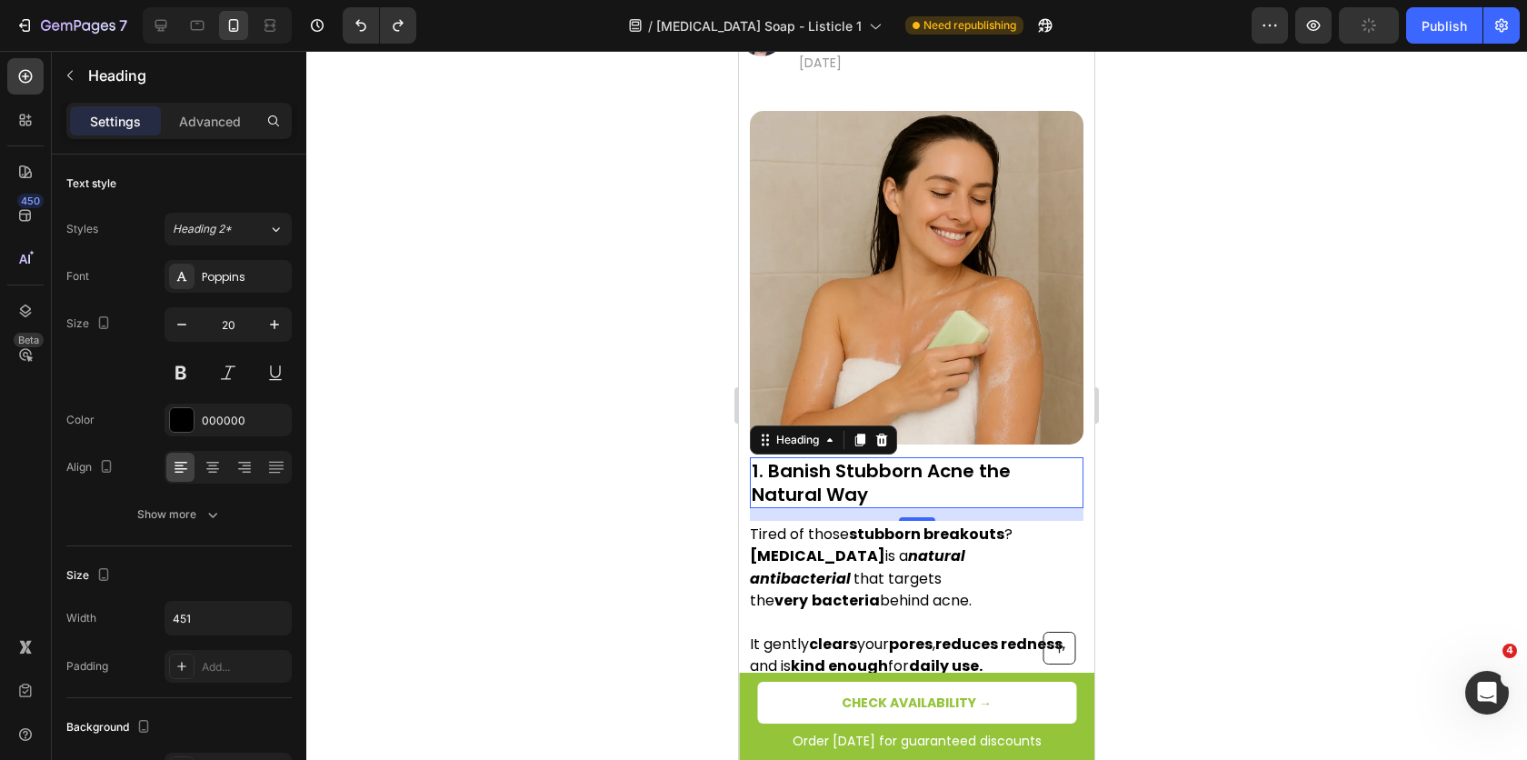
click at [820, 457] on h2 "1. Banish Stubborn Acne the Natural Way" at bounding box center [917, 482] width 334 height 51
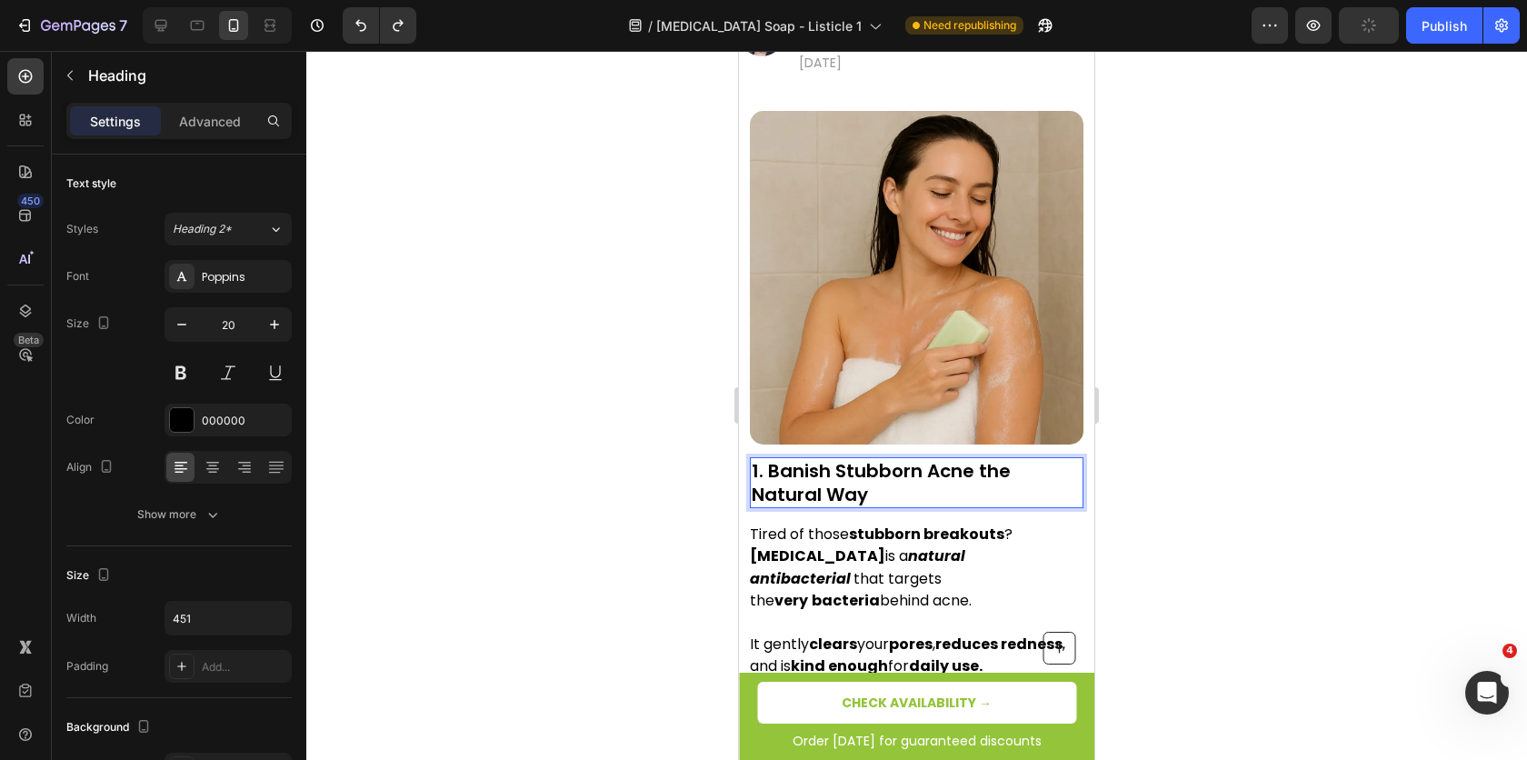
click at [820, 459] on p "1. Banish Stubborn Acne the Natural Way" at bounding box center [917, 482] width 330 height 47
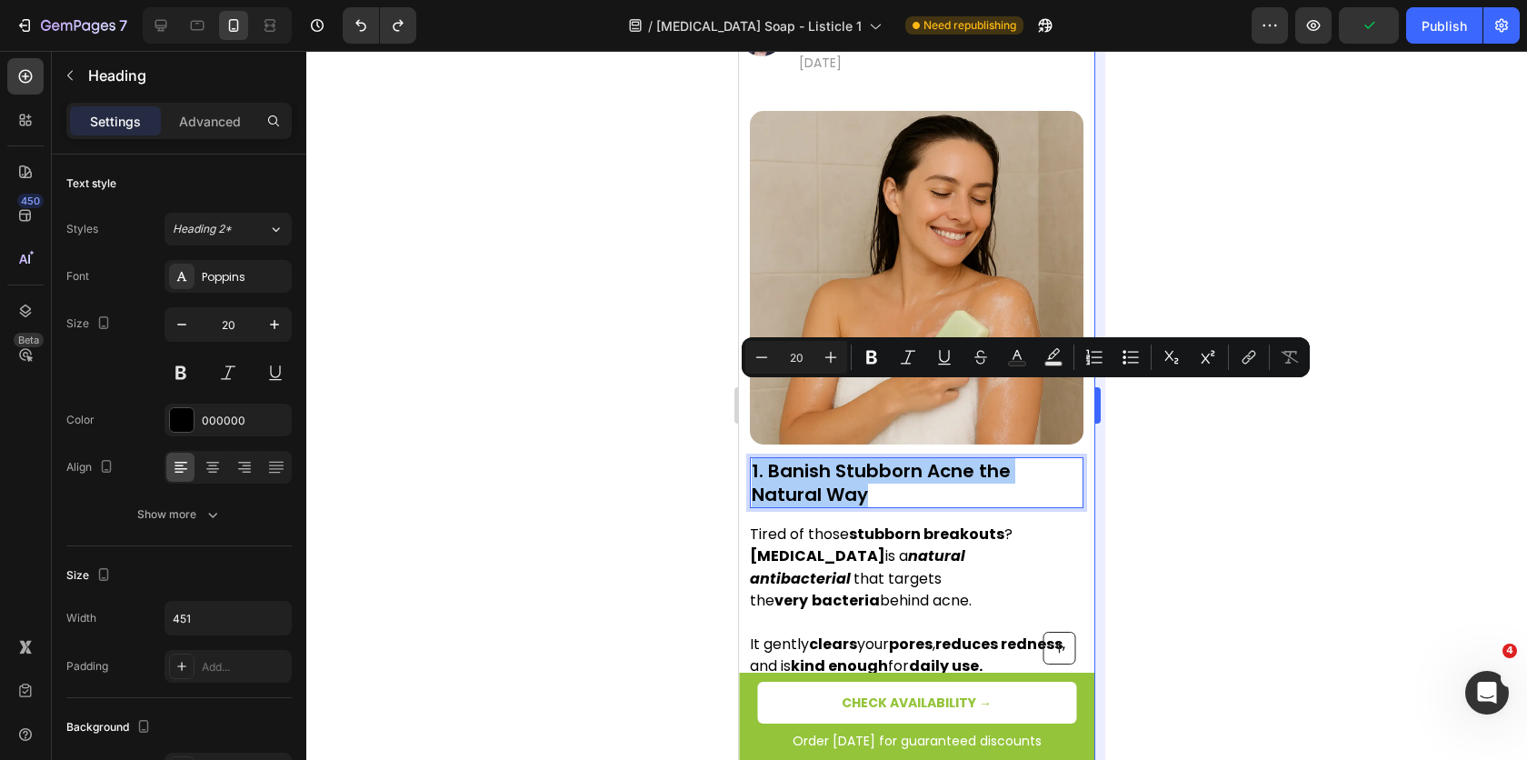
drag, startPoint x: 625, startPoint y: 213, endPoint x: 1098, endPoint y: 175, distance: 475.1
click at [626, 212] on div at bounding box center [916, 405] width 1221 height 709
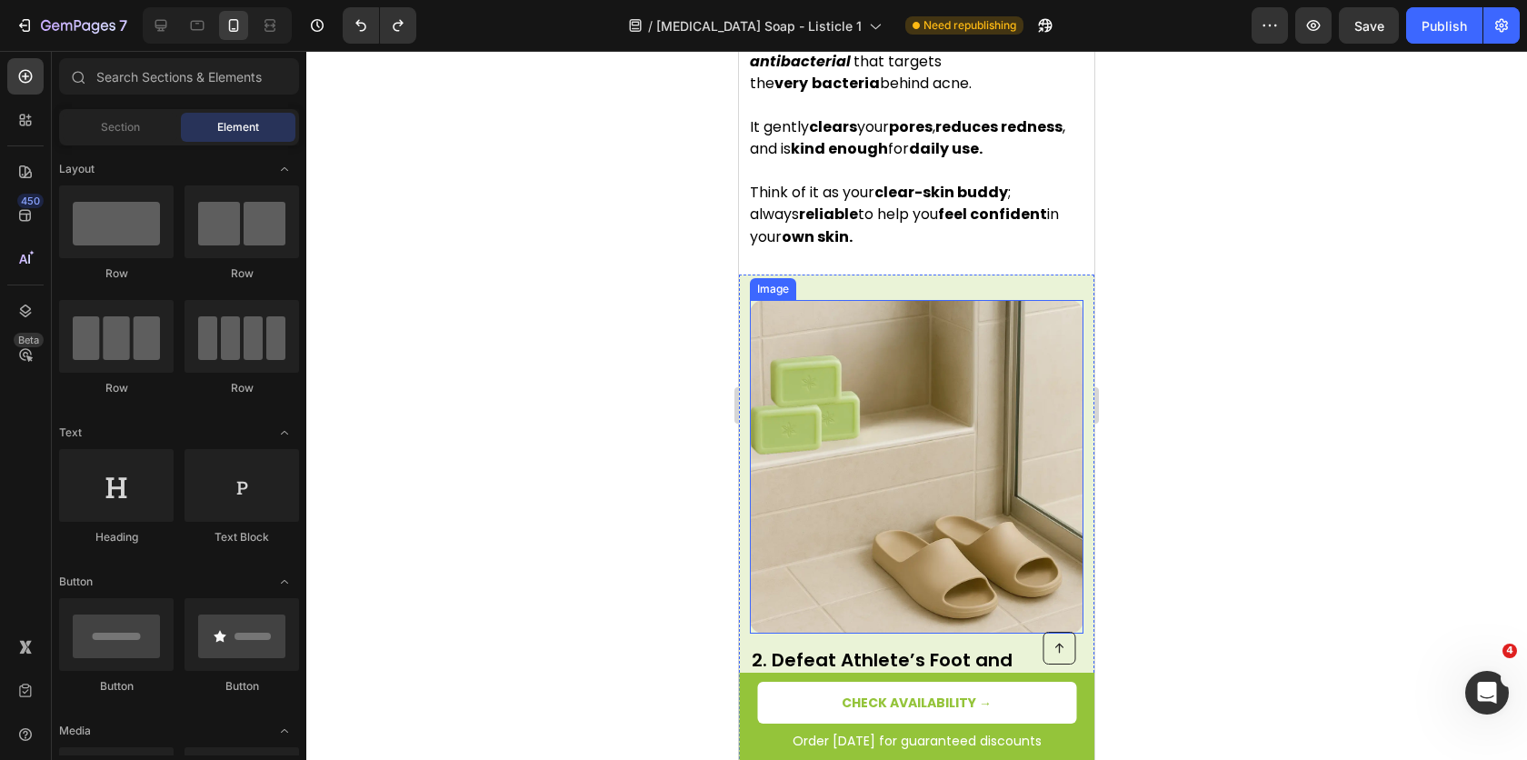
scroll to position [1527, 0]
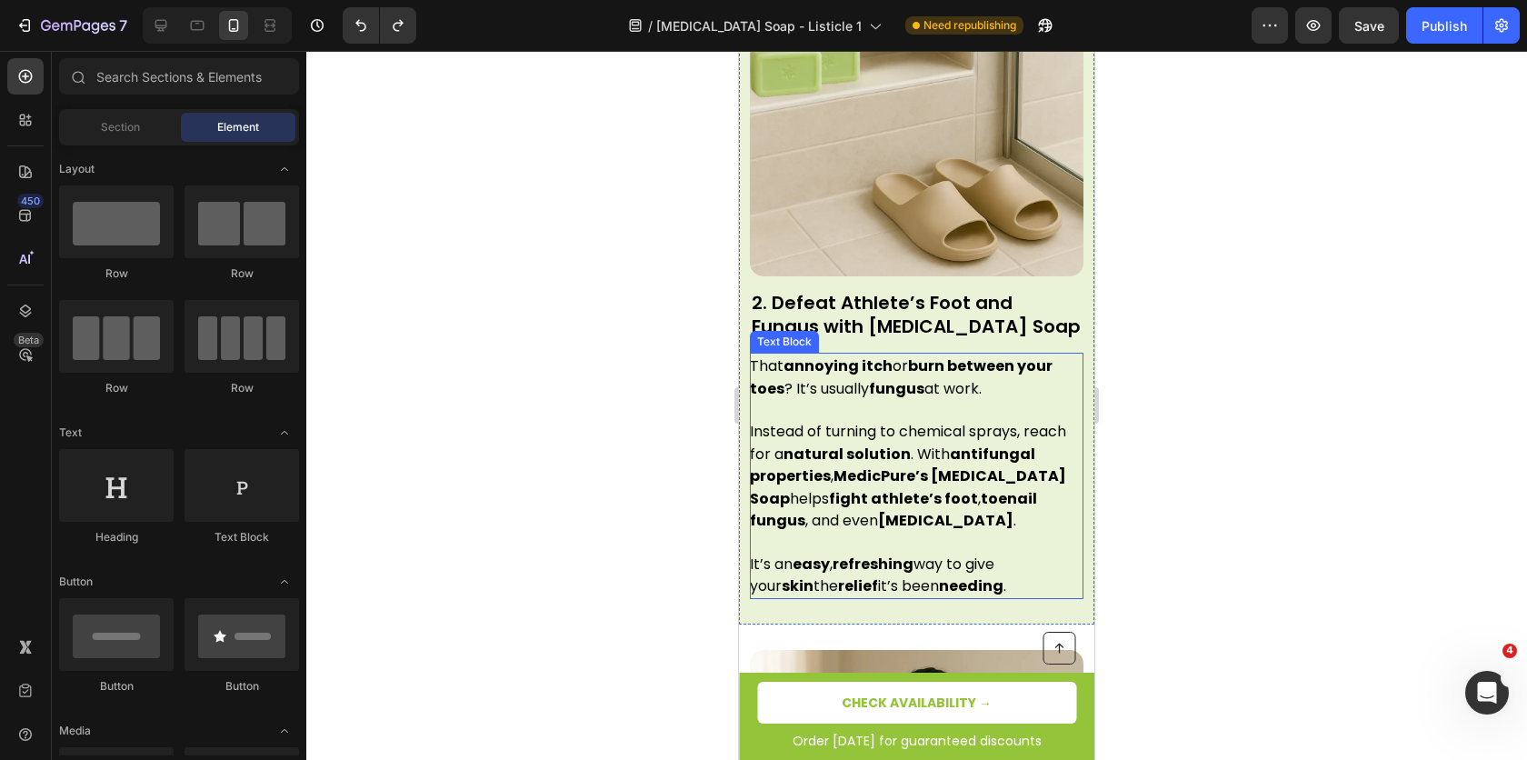
click at [876, 444] on strong "antifungal properties" at bounding box center [892, 465] width 285 height 43
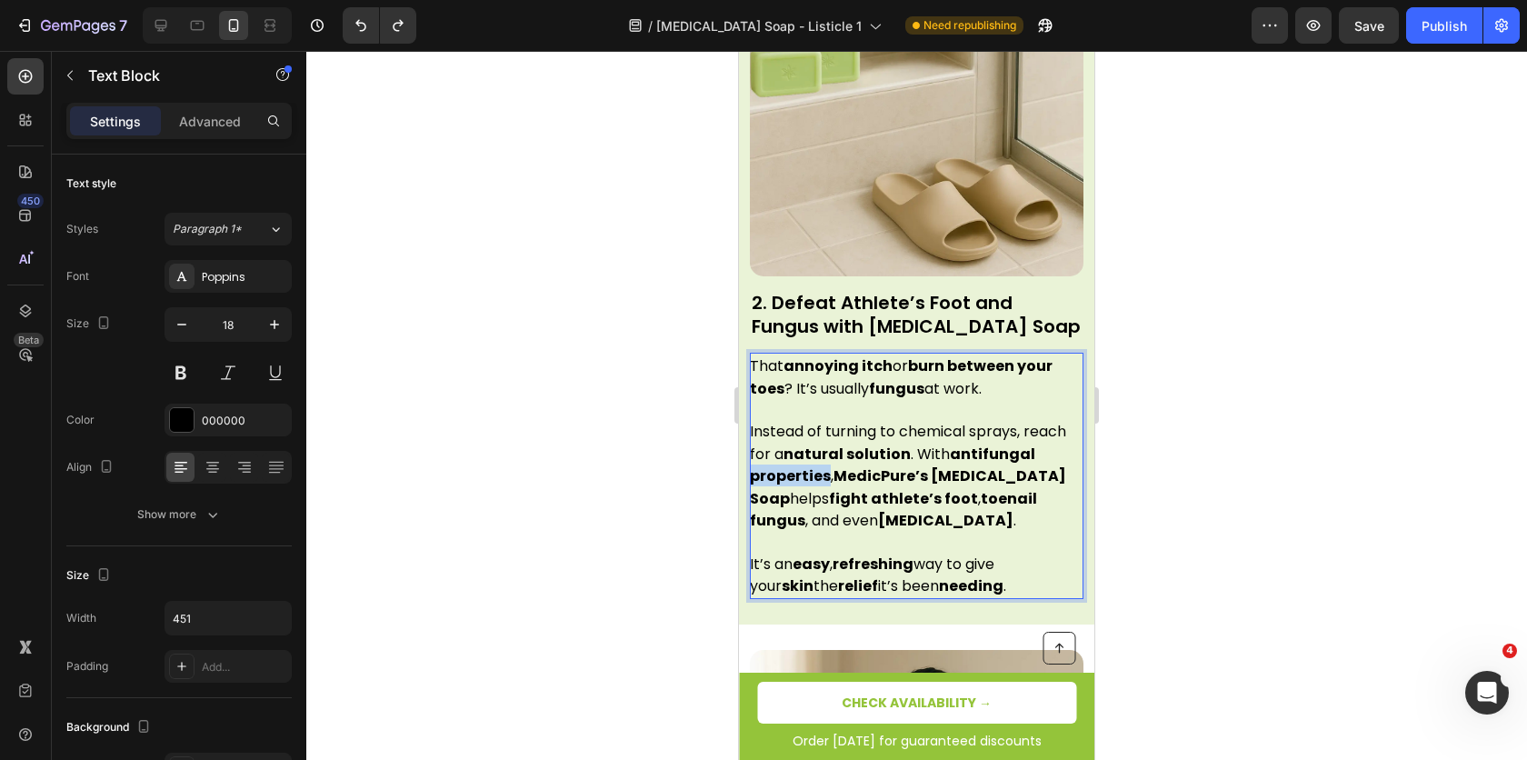
click at [876, 444] on strong "antifungal properties" at bounding box center [892, 465] width 285 height 43
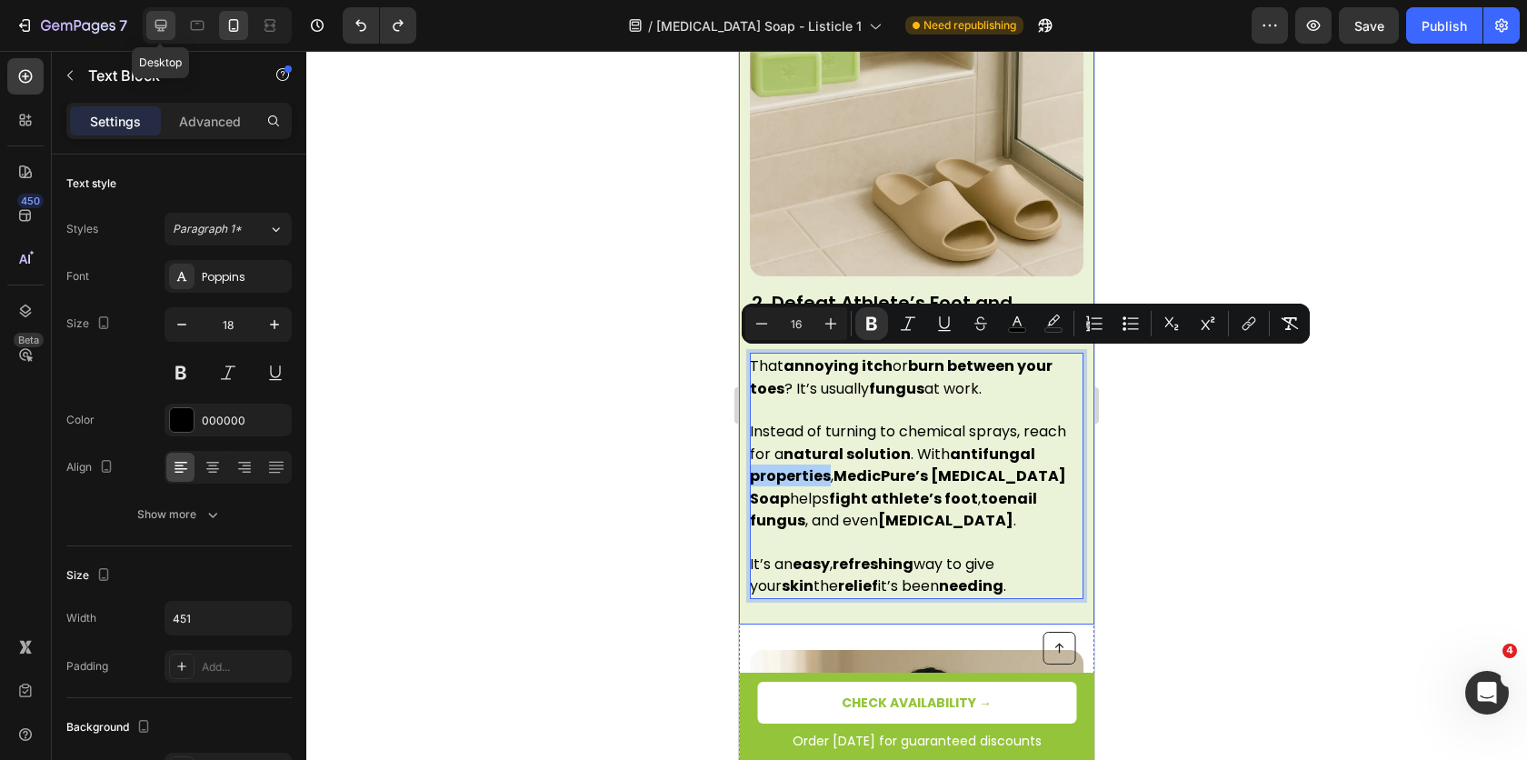
click at [170, 25] on div at bounding box center [160, 25] width 29 height 29
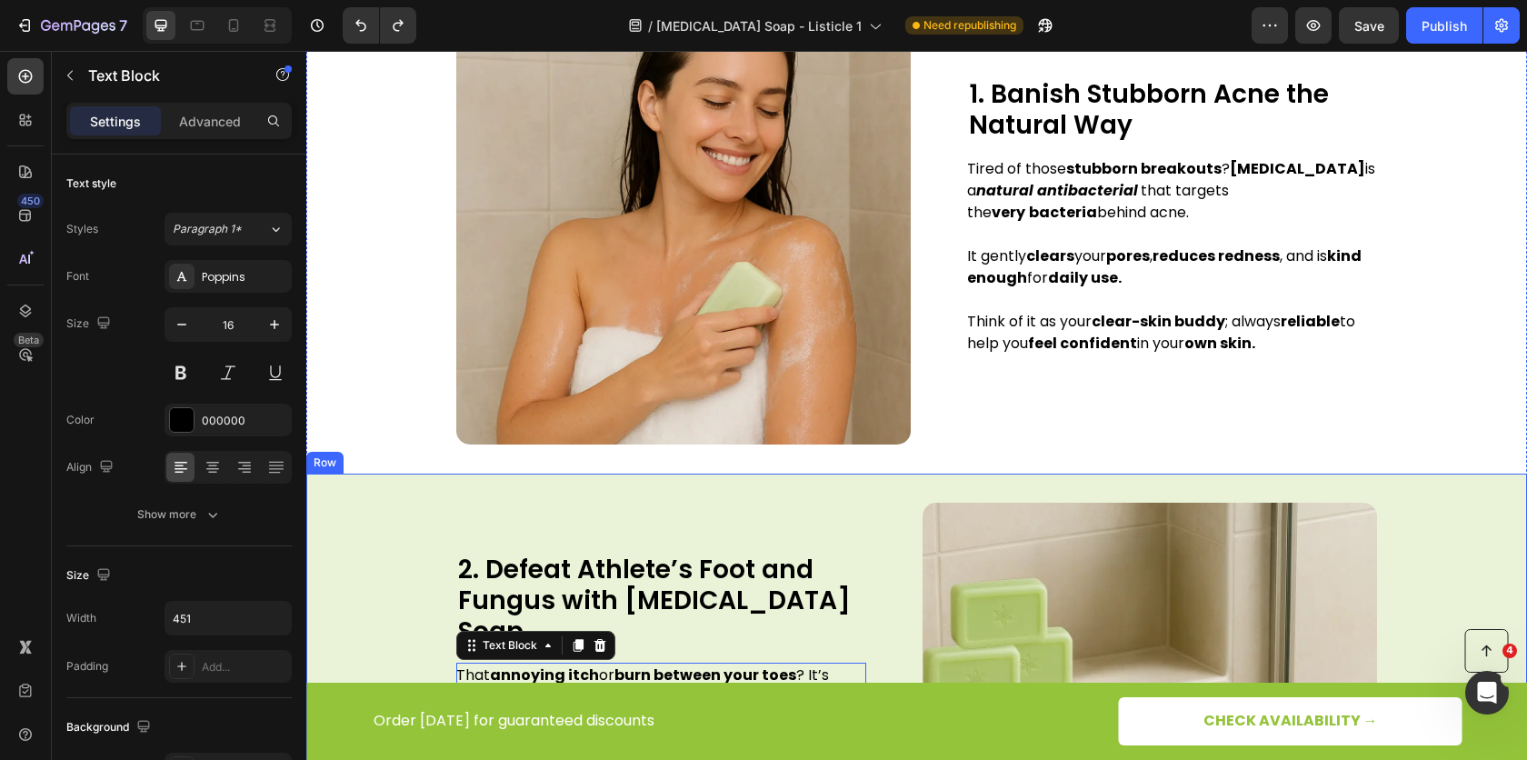
scroll to position [857, 0]
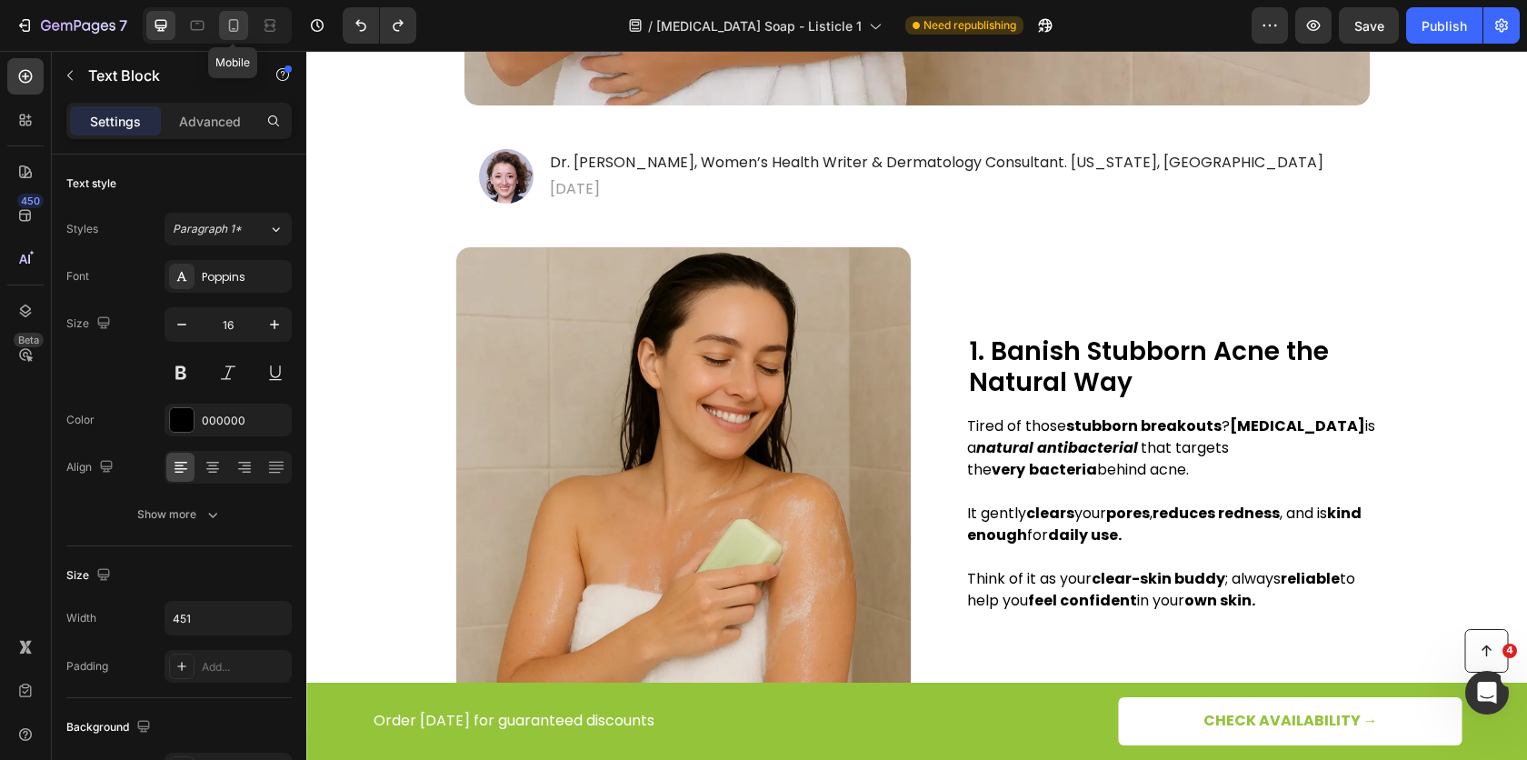
click at [233, 14] on div at bounding box center [233, 25] width 29 height 29
type input "18"
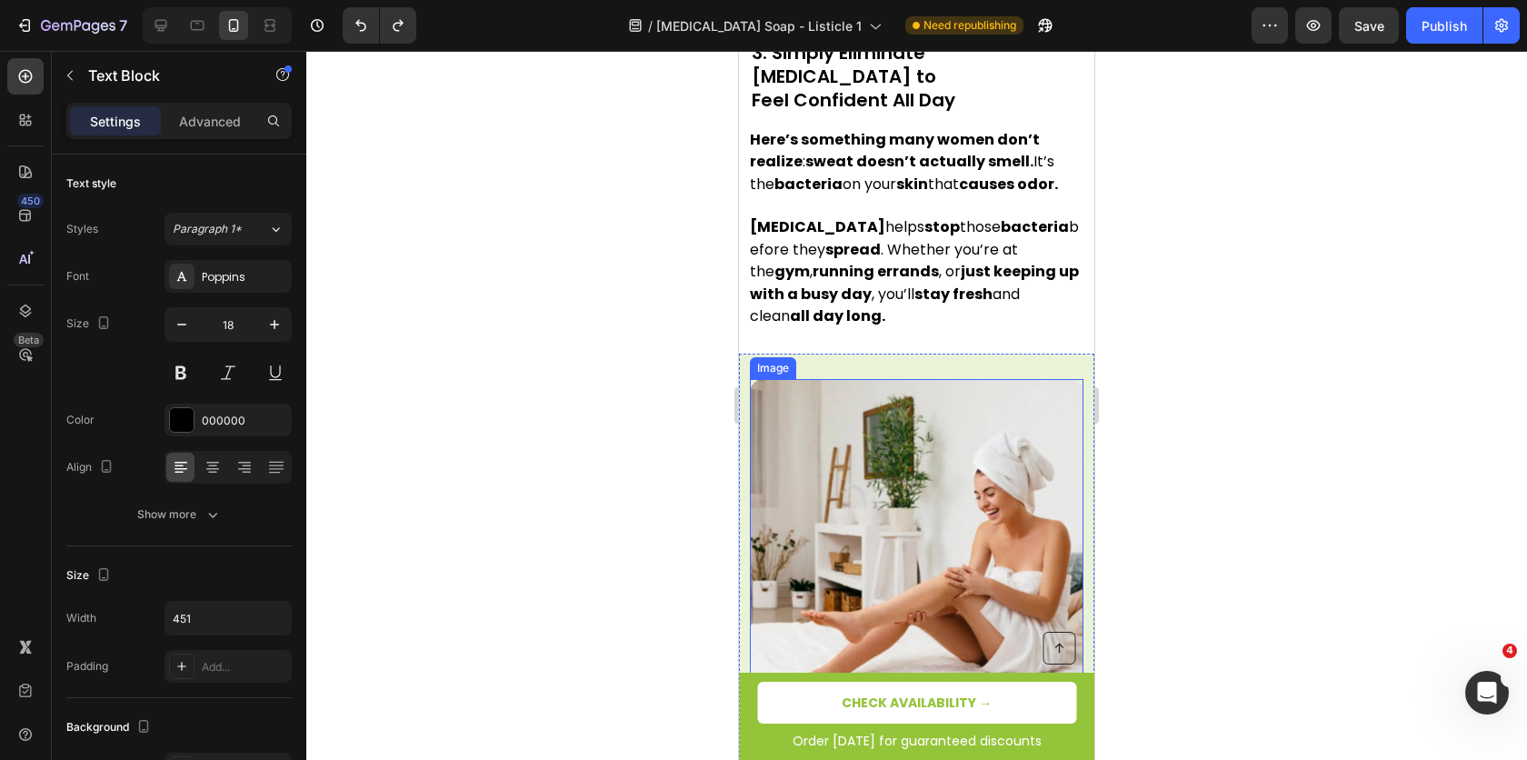
scroll to position [2641, 0]
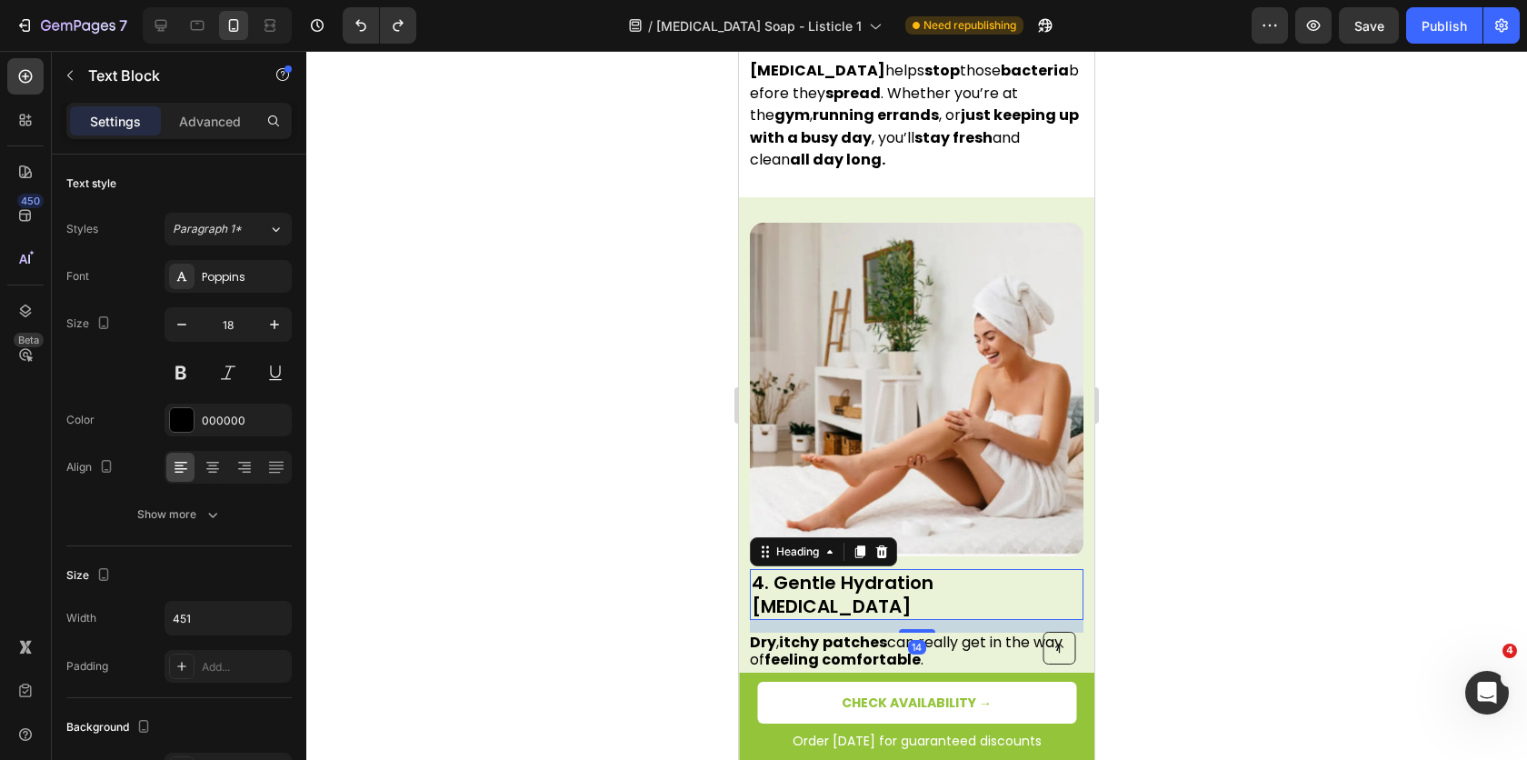
click at [834, 571] on p "4. Gentle Hydration [MEDICAL_DATA]" at bounding box center [917, 594] width 330 height 47
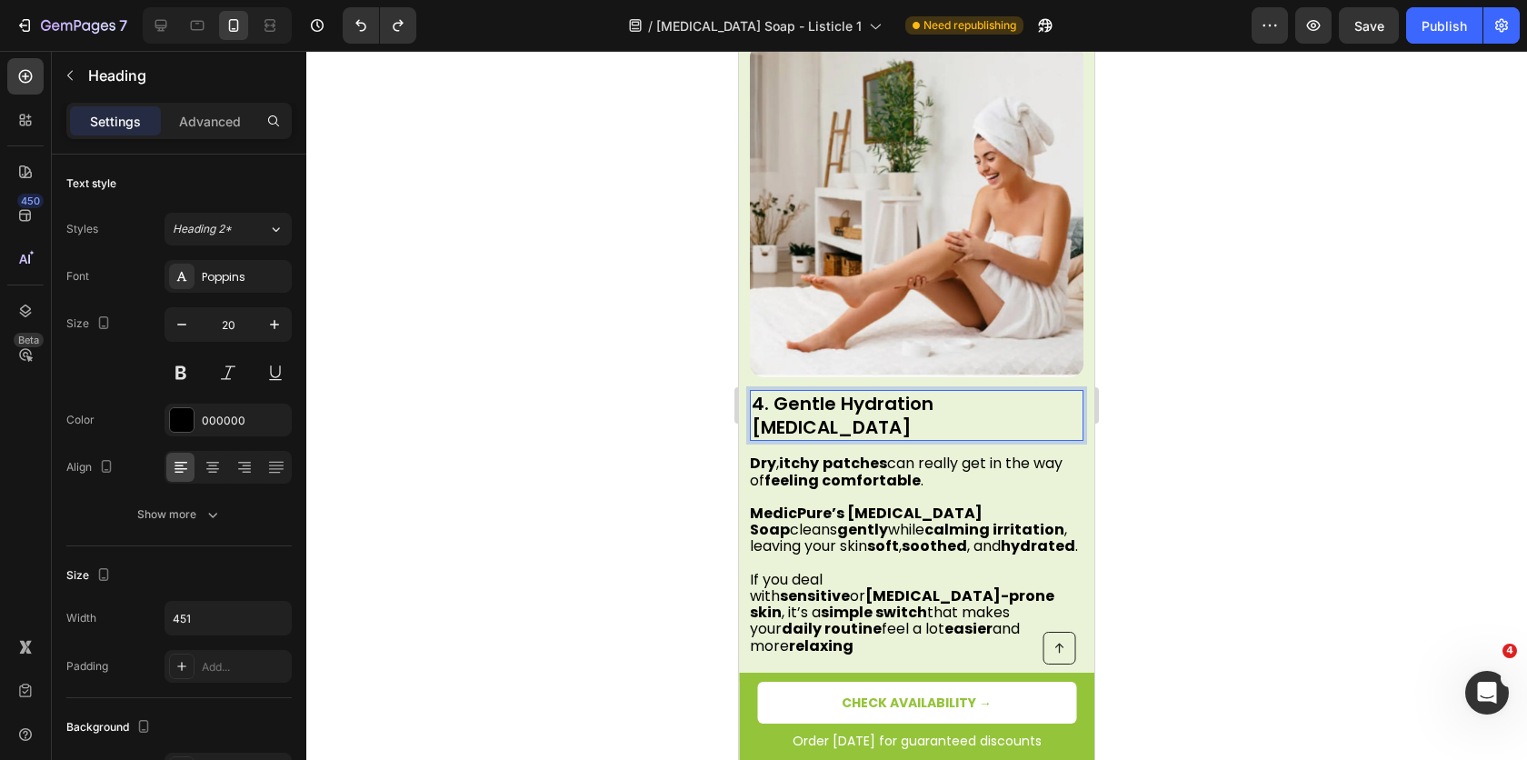
scroll to position [2828, 0]
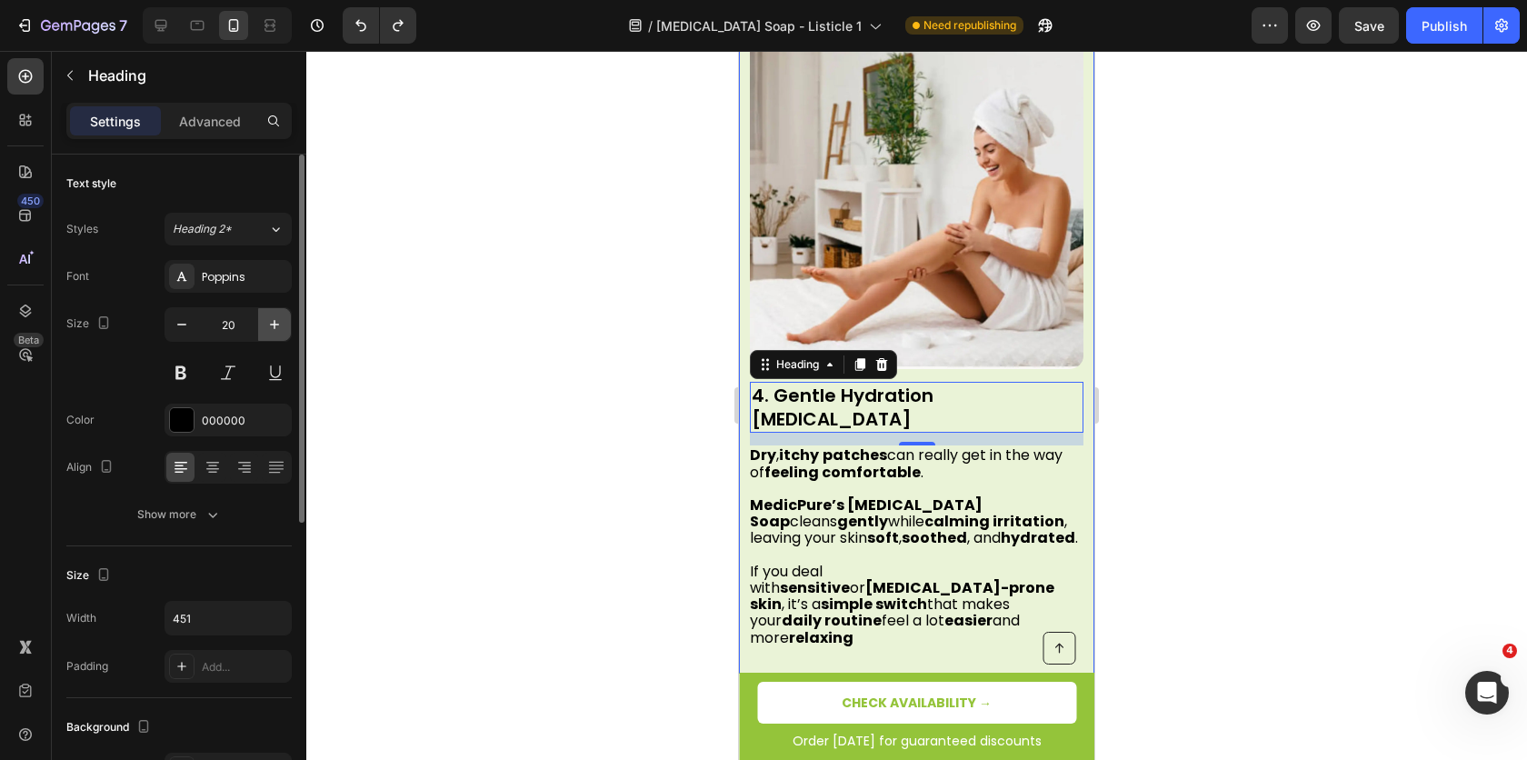
click at [275, 333] on button "button" at bounding box center [274, 324] width 33 height 33
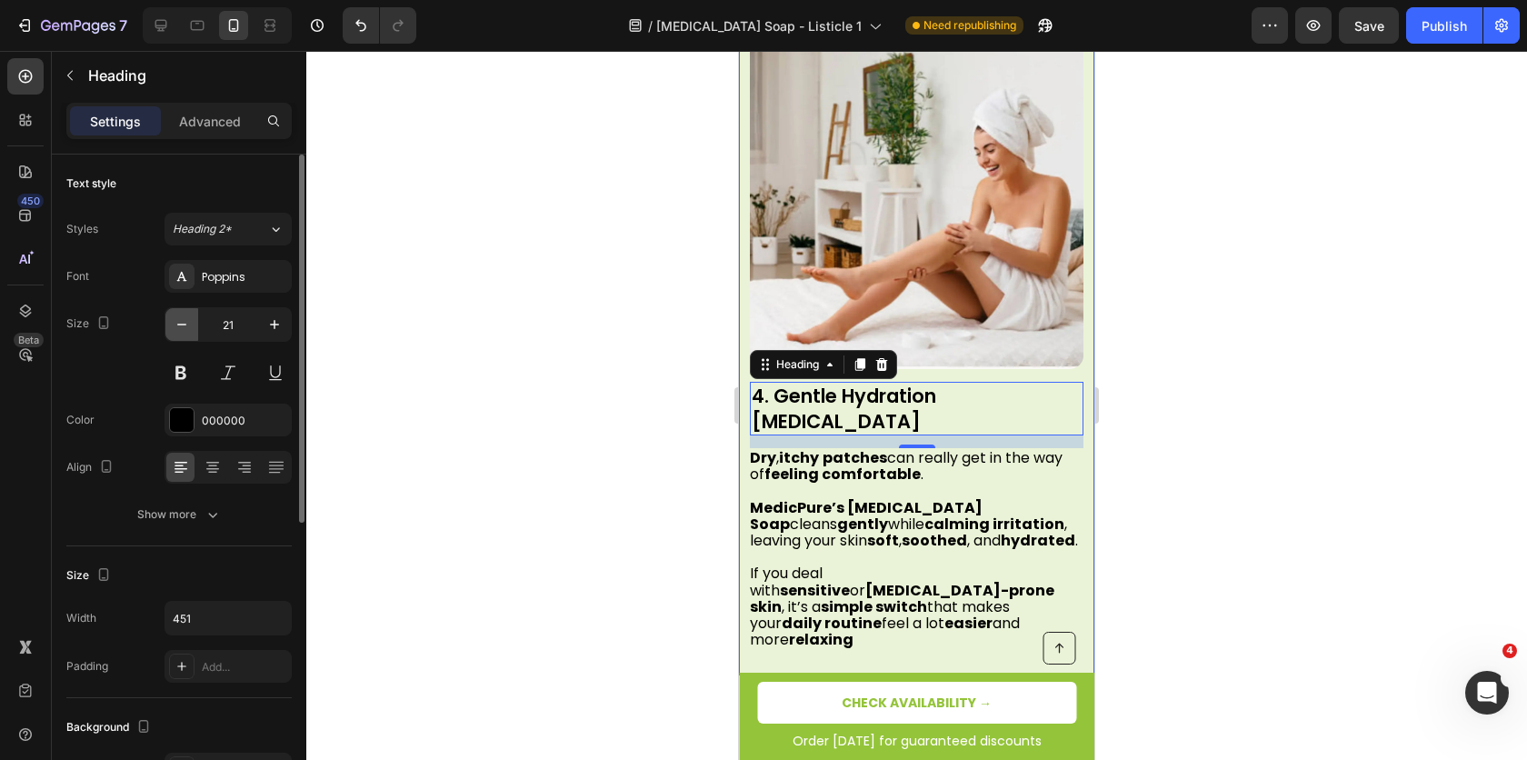
click at [186, 334] on button "button" at bounding box center [181, 324] width 33 height 33
type input "20"
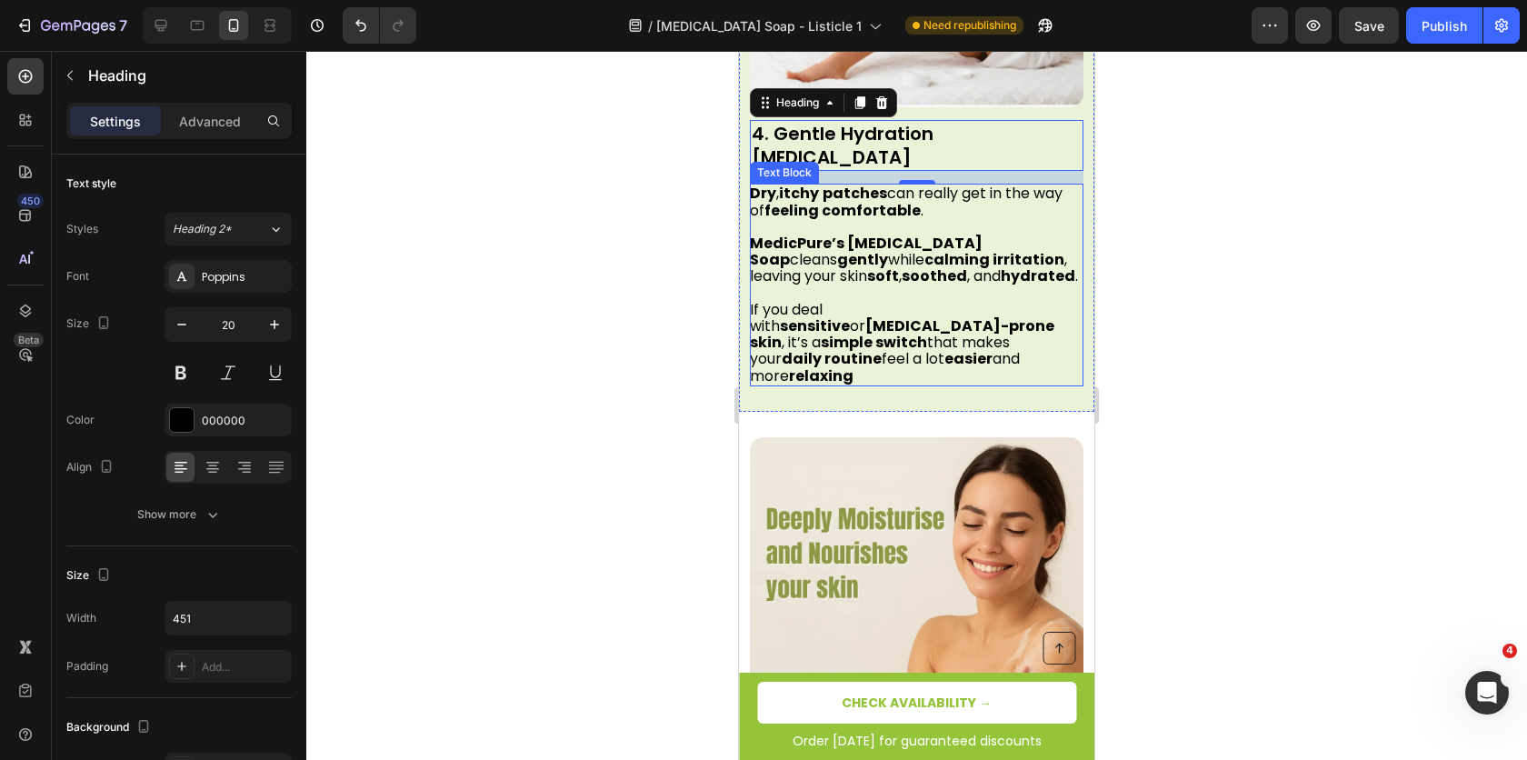
scroll to position [3302, 0]
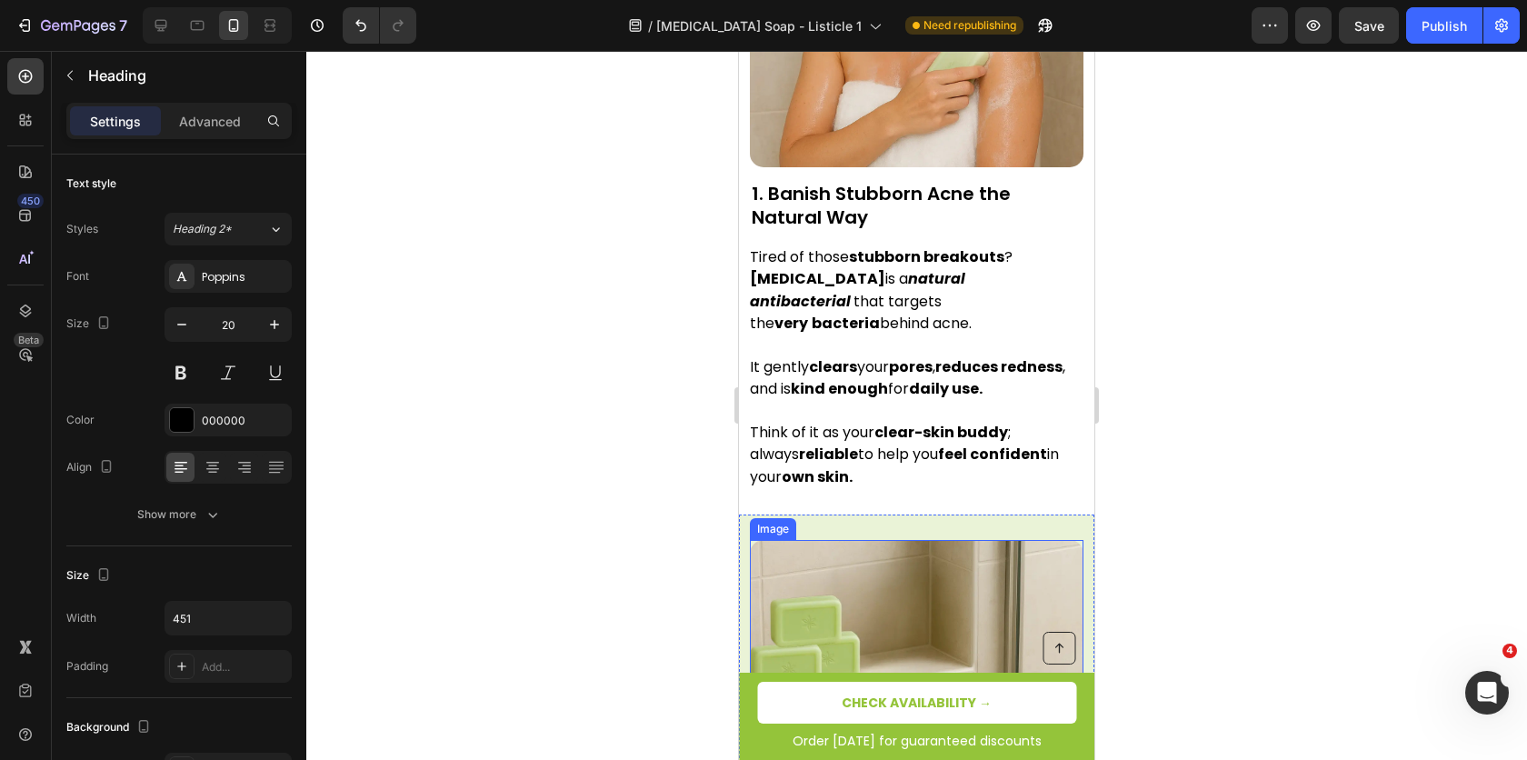
scroll to position [556, 0]
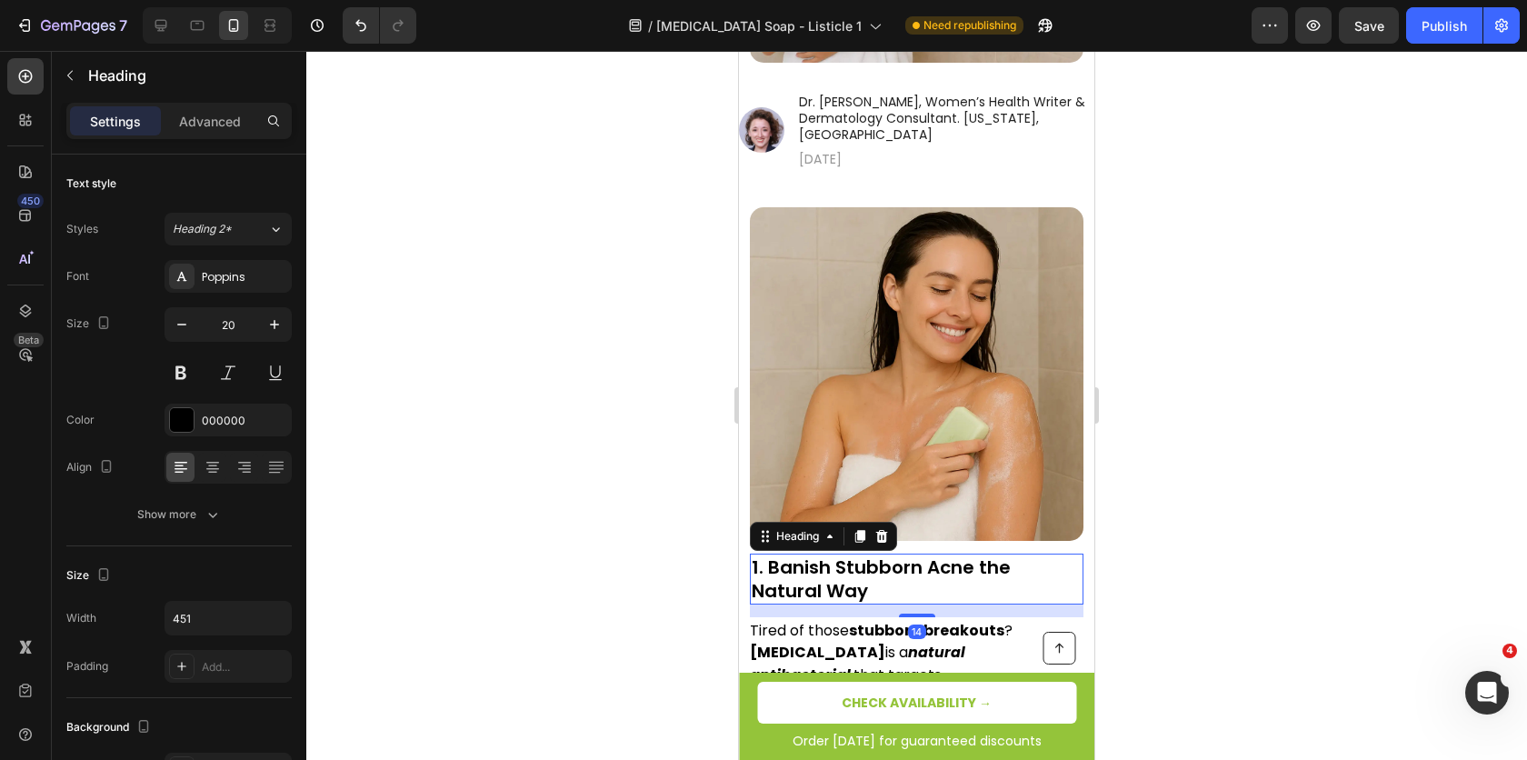
click at [806, 554] on h2 "1. Banish Stubborn Acne the Natural Way" at bounding box center [917, 579] width 334 height 51
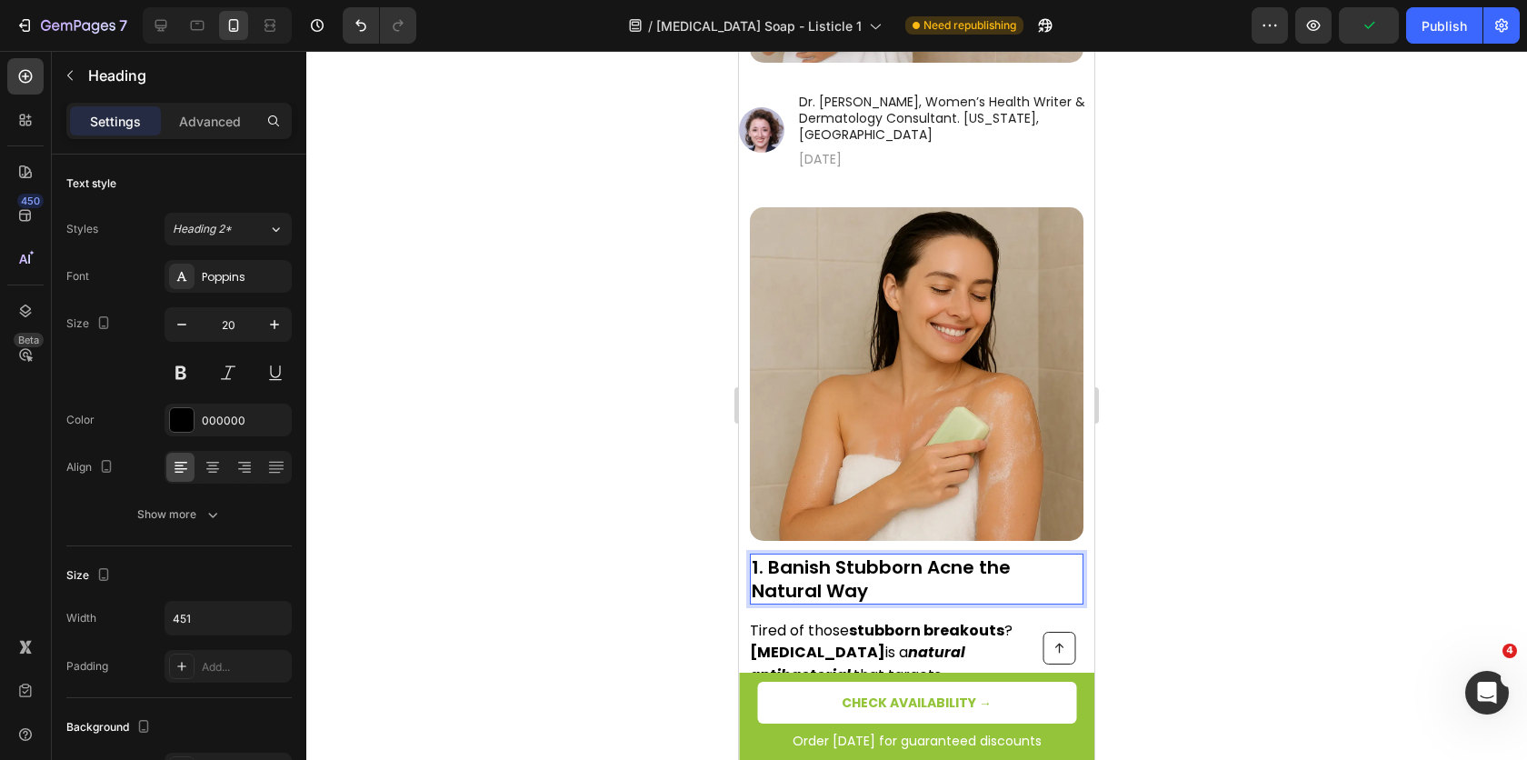
click at [780, 554] on h2 "1. Banish Stubborn Acne the Natural Way" at bounding box center [917, 579] width 334 height 51
click at [839, 555] on p "1. Banish Stubborn Acne the Natural Way" at bounding box center [917, 578] width 330 height 47
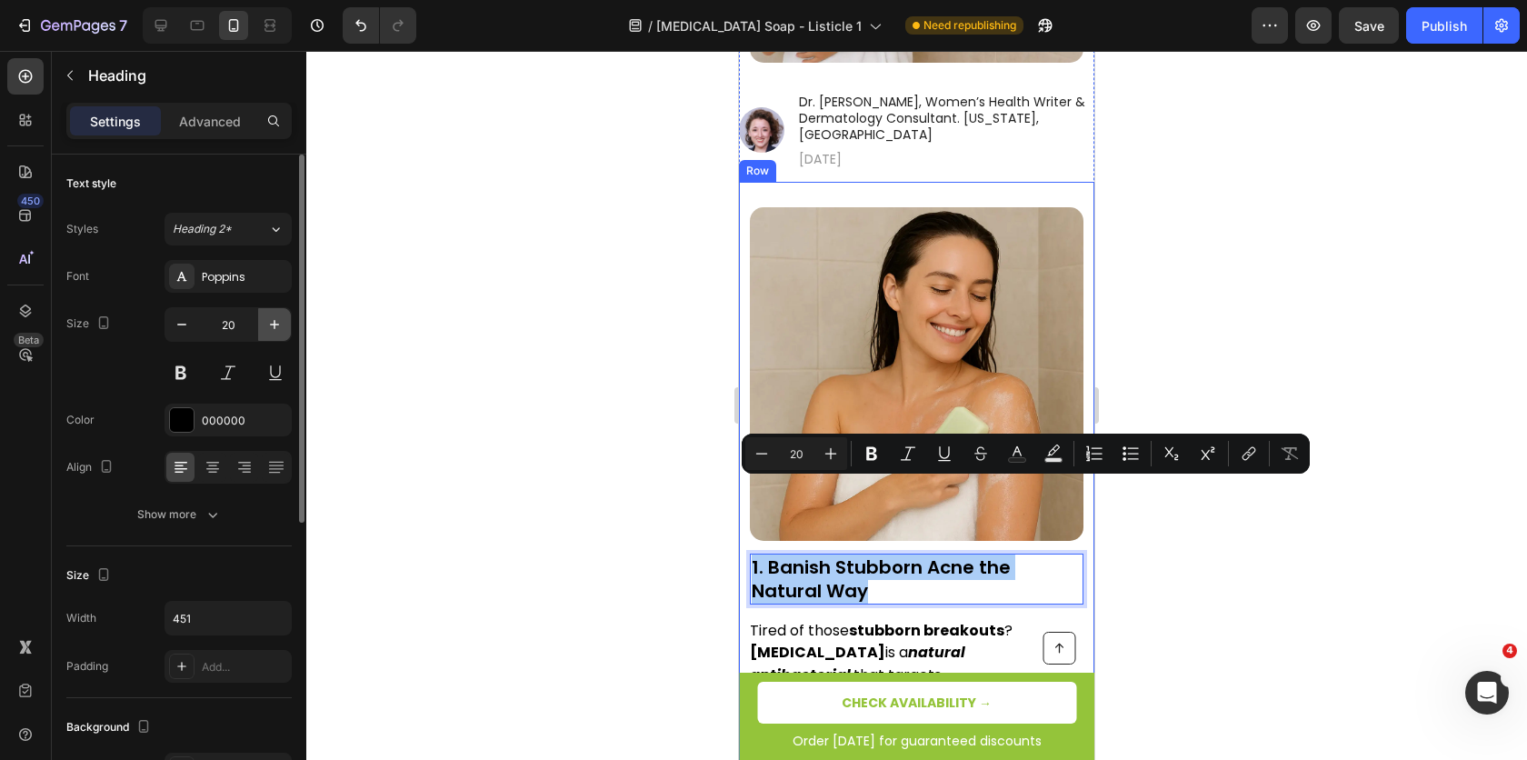
click at [285, 323] on button "button" at bounding box center [274, 324] width 33 height 33
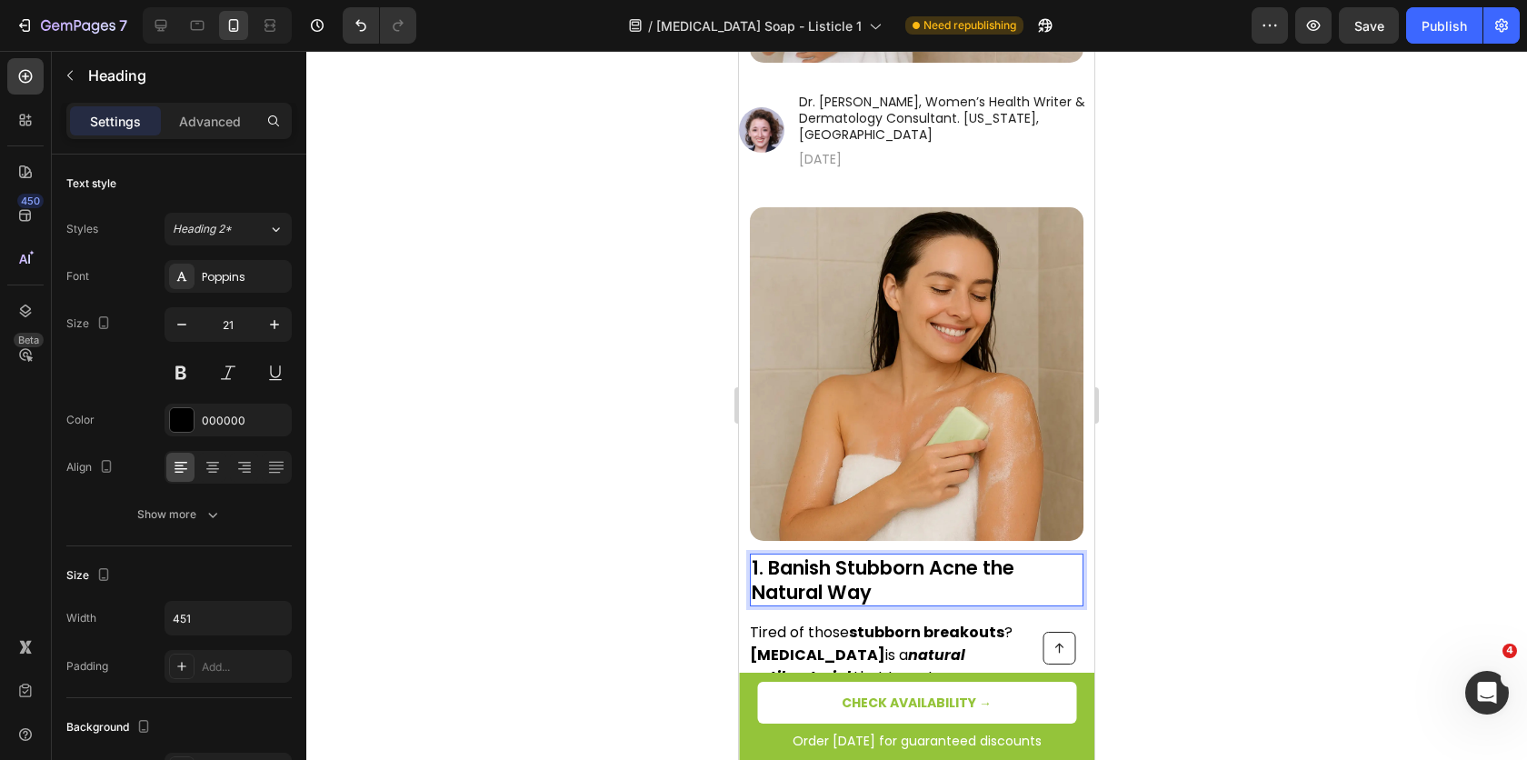
click at [831, 555] on p "1. Banish Stubborn Acne the Natural Way" at bounding box center [917, 580] width 330 height 50
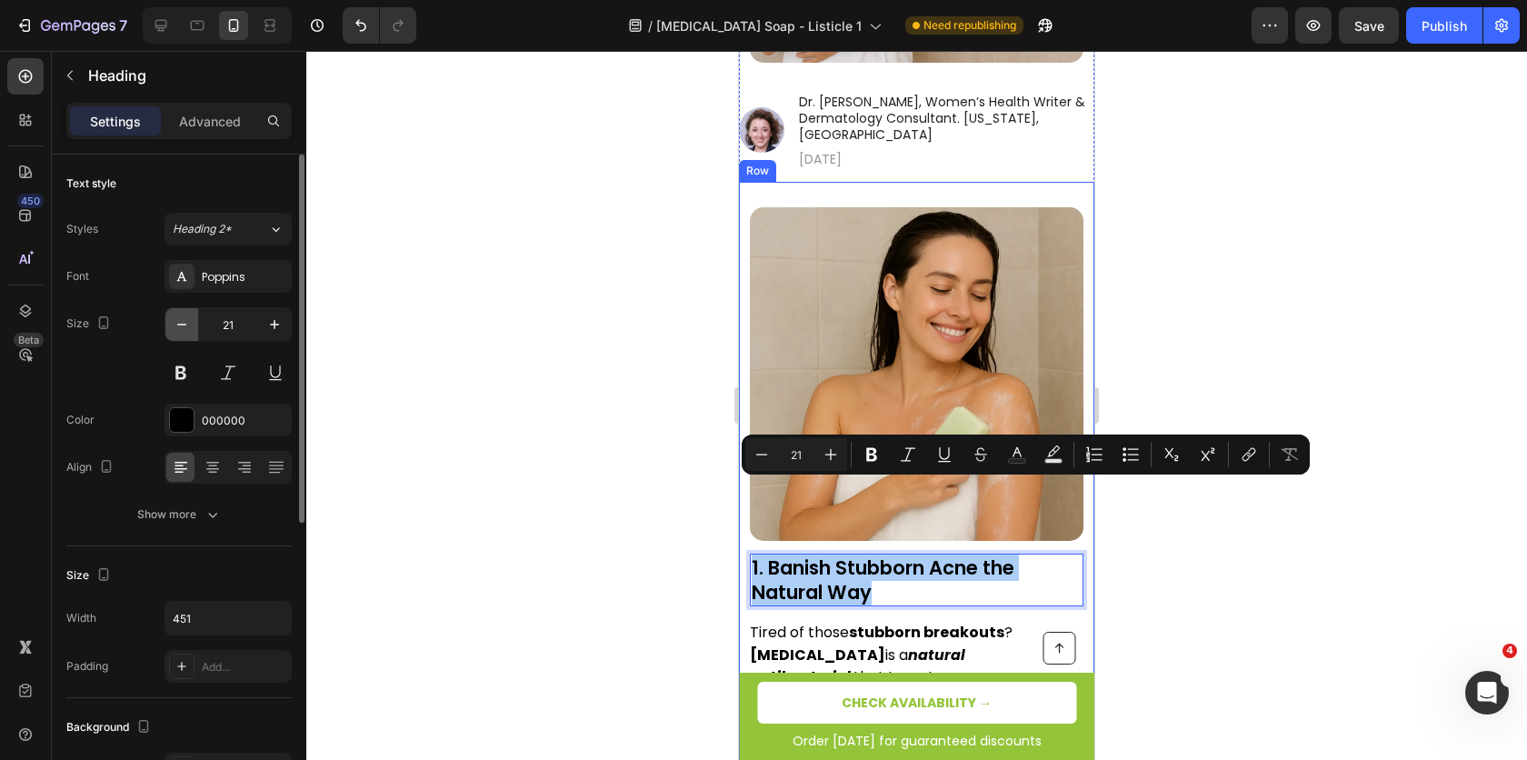
click at [186, 325] on icon "button" at bounding box center [182, 324] width 18 height 18
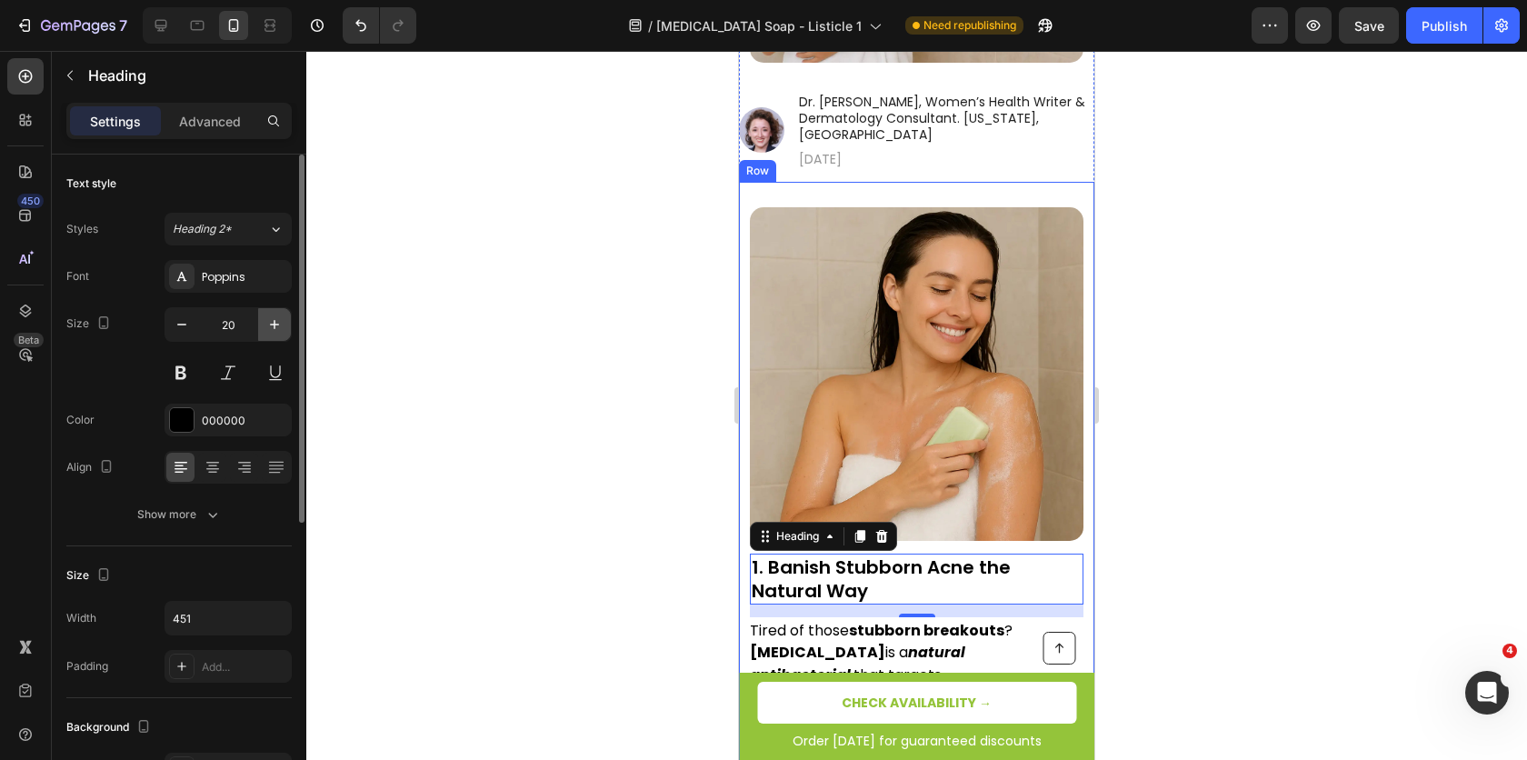
click at [261, 325] on button "button" at bounding box center [274, 324] width 33 height 33
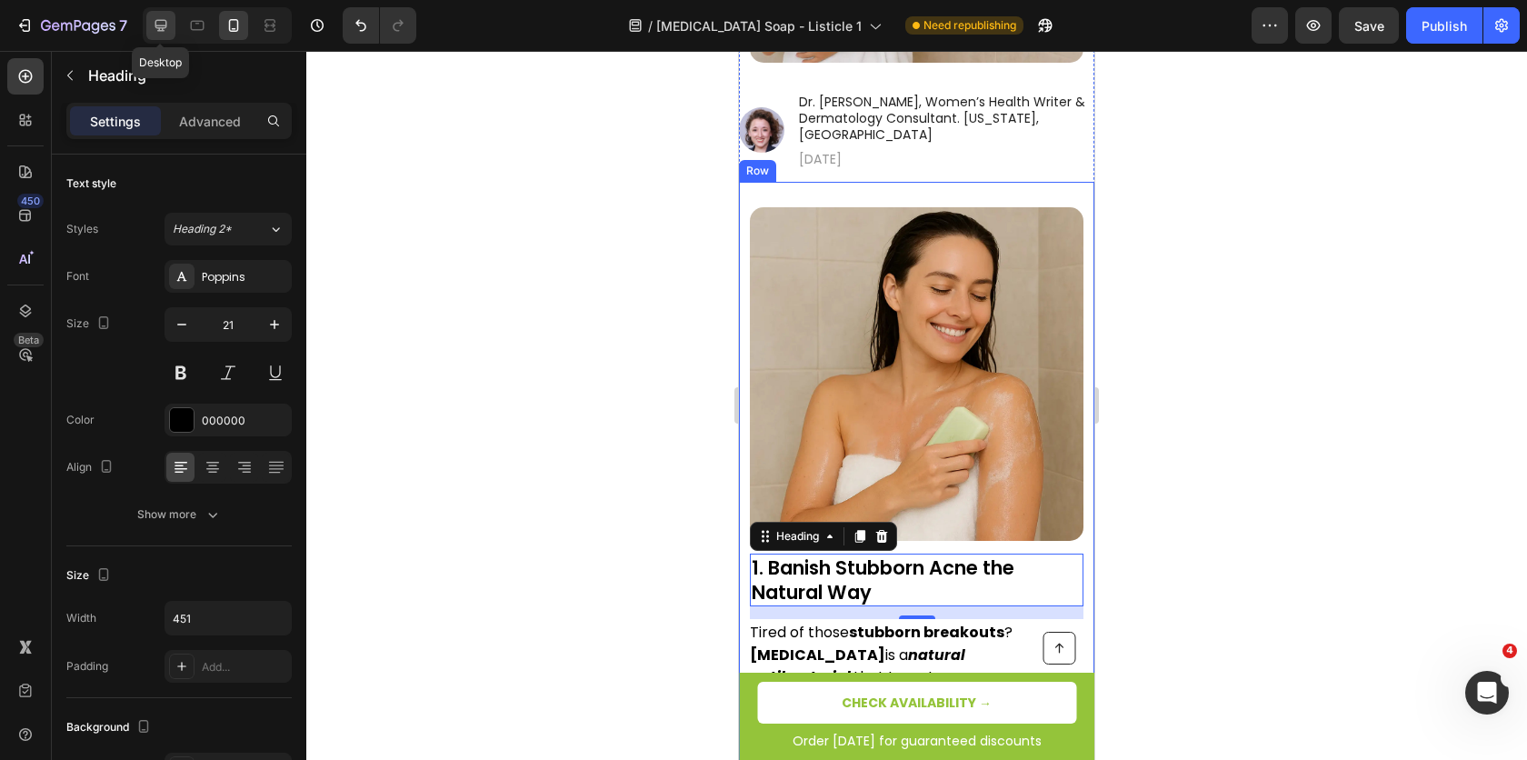
click at [158, 20] on icon at bounding box center [161, 26] width 12 height 12
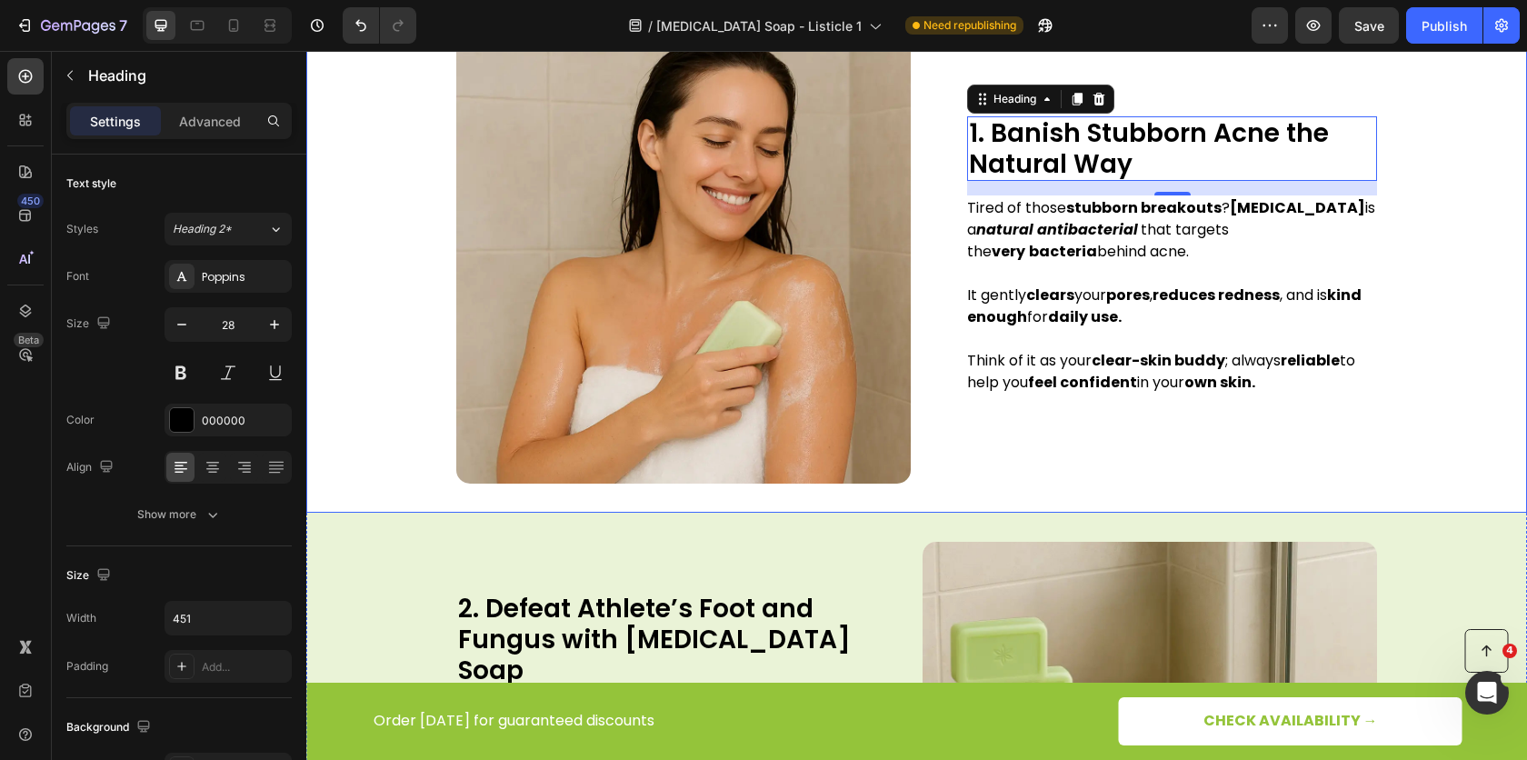
scroll to position [1055, 0]
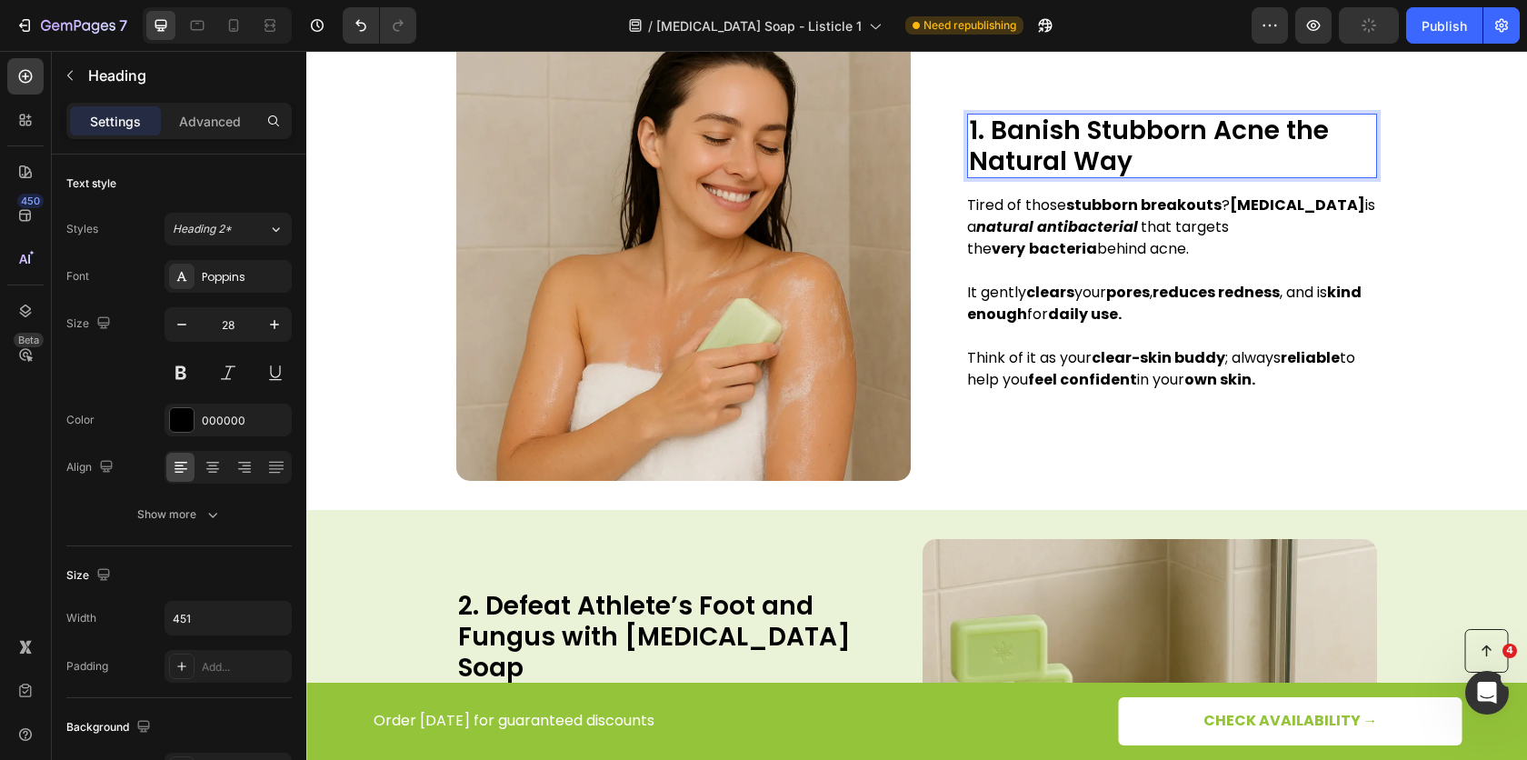
click at [1040, 123] on p "1. Banish Stubborn Acne the Natural Way" at bounding box center [1172, 145] width 406 height 61
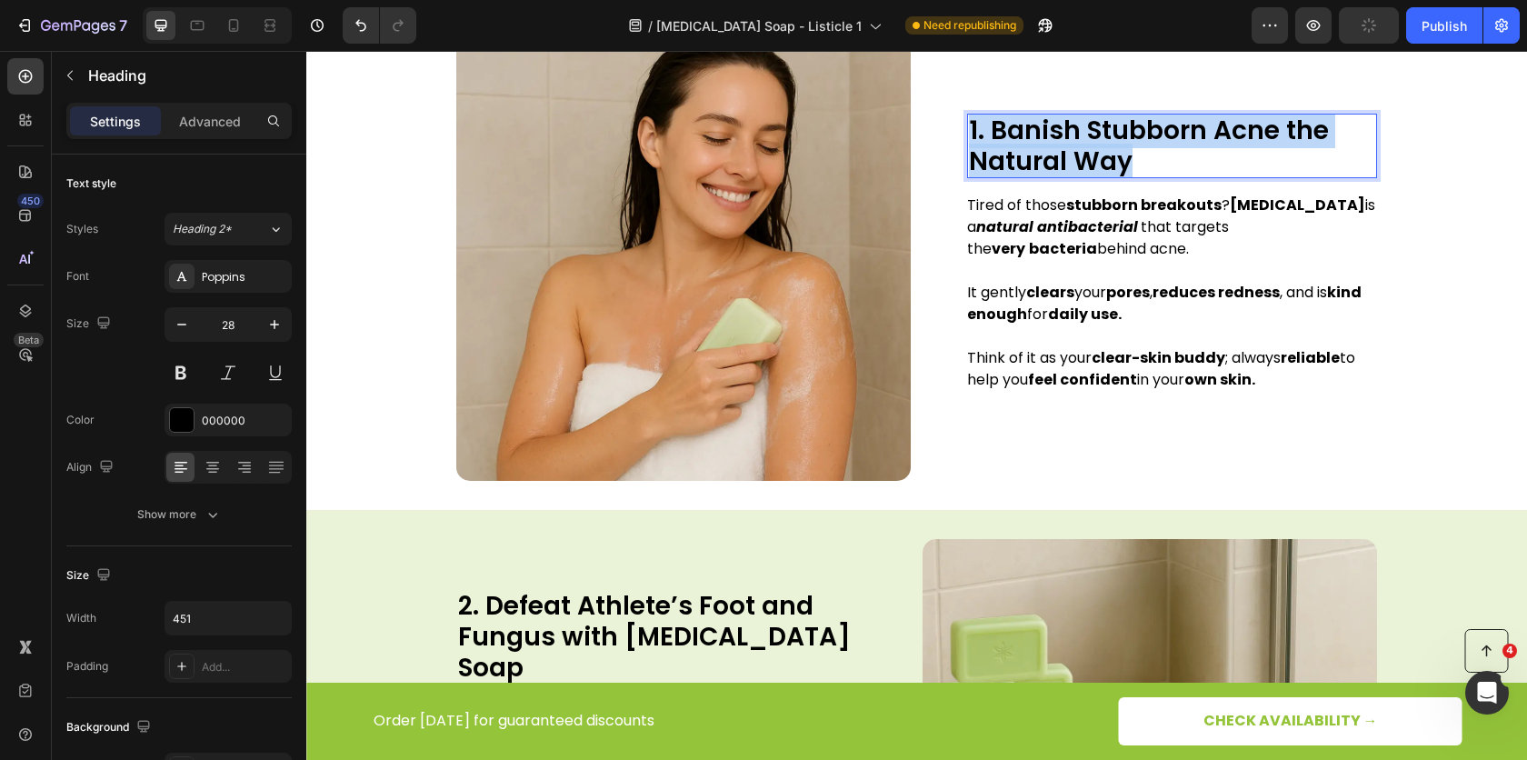
click at [1040, 123] on p "1. Banish Stubborn Acne the Natural Way" at bounding box center [1172, 145] width 406 height 61
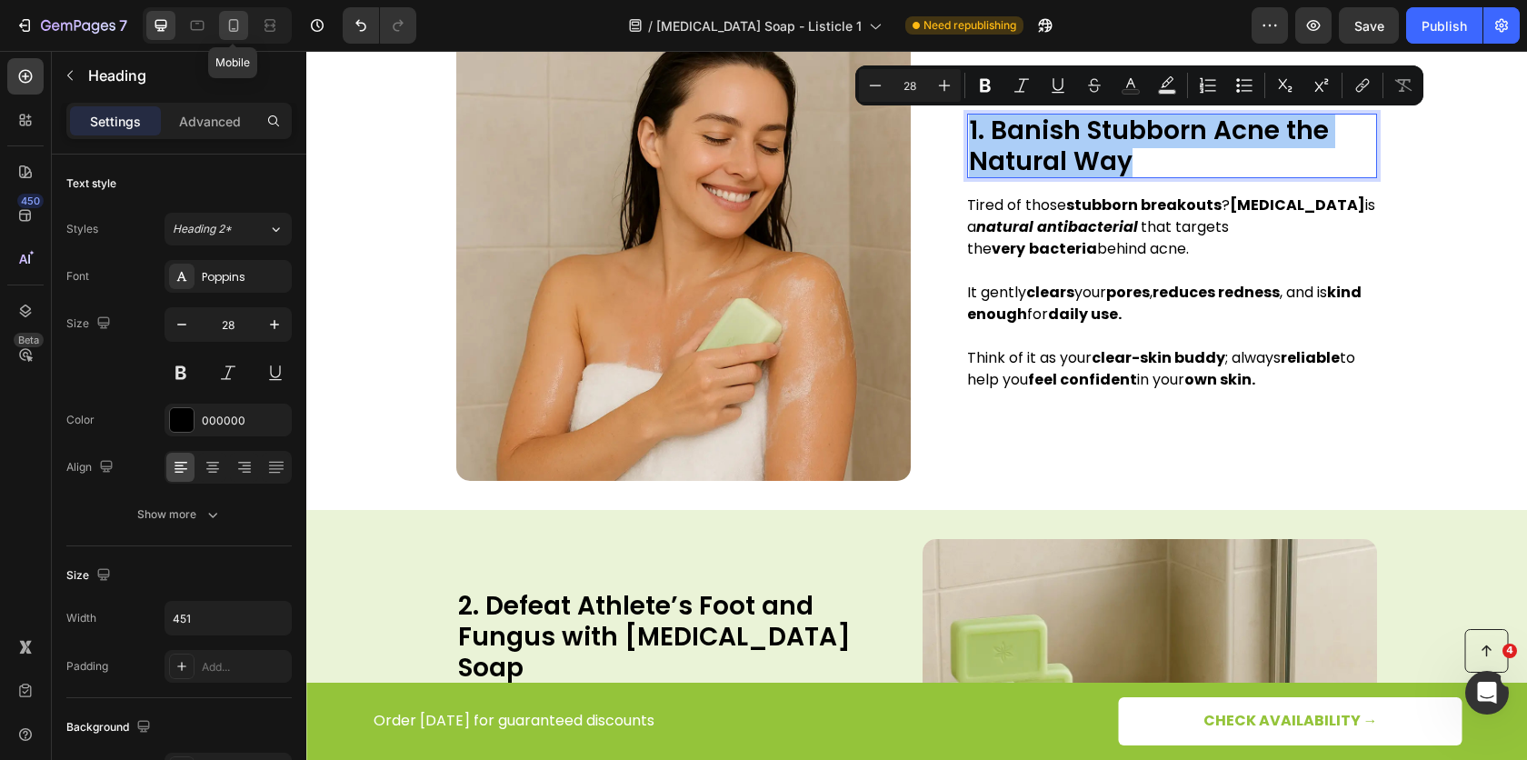
click at [231, 32] on icon at bounding box center [234, 25] width 18 height 18
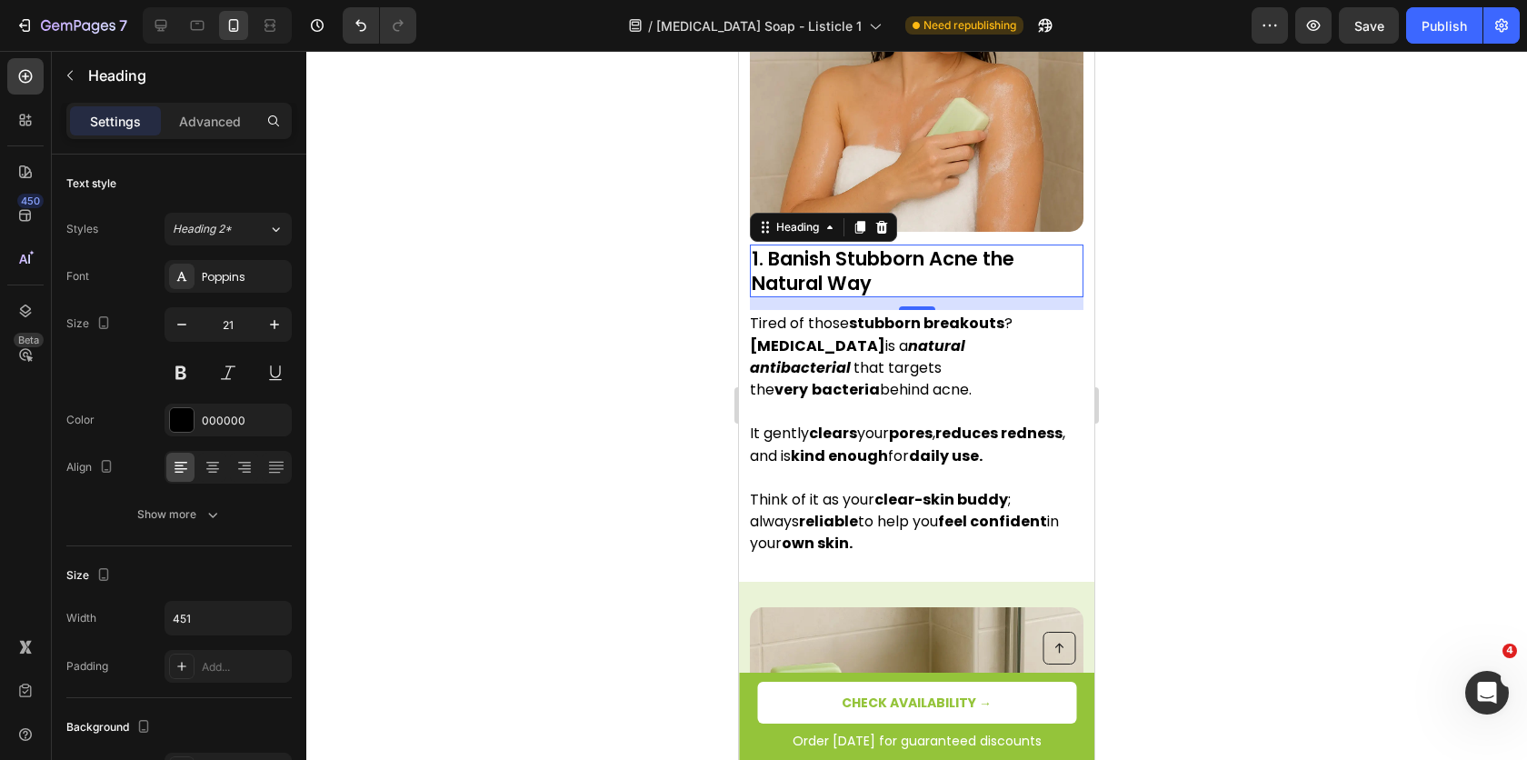
scroll to position [924, 0]
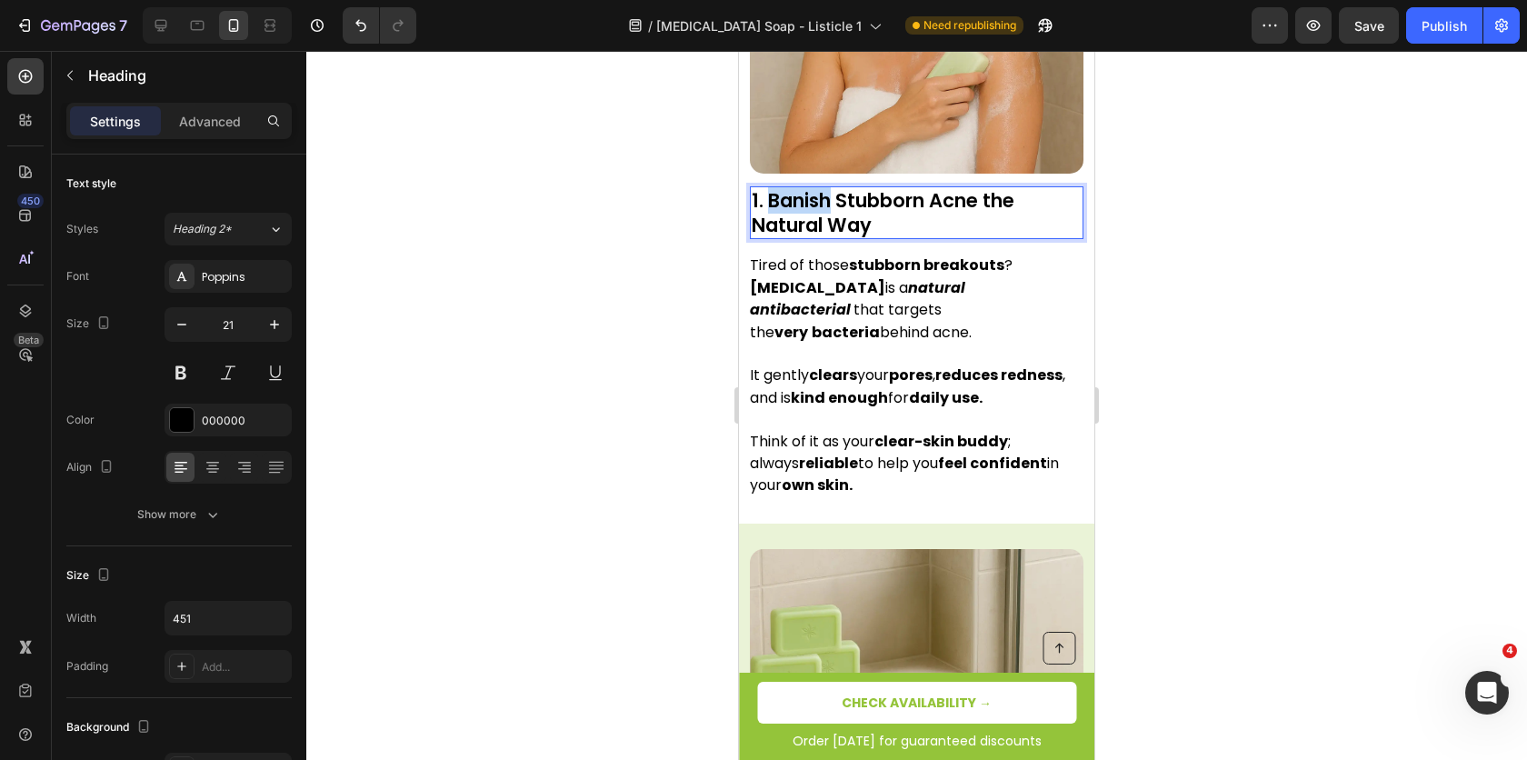
click at [793, 188] on p "1. Banish Stubborn Acne the Natural Way" at bounding box center [917, 213] width 330 height 50
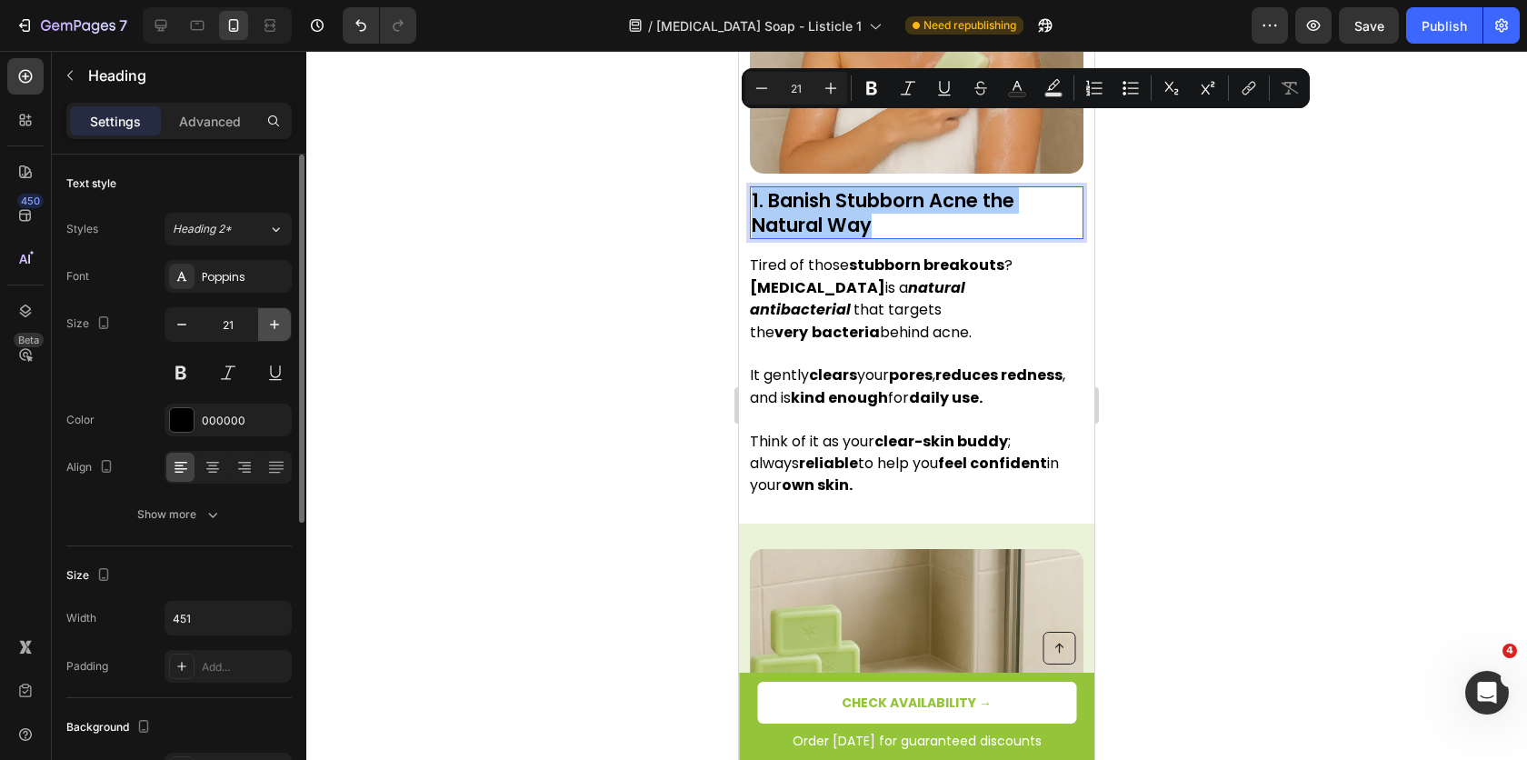
click at [267, 331] on icon "button" at bounding box center [274, 324] width 18 height 18
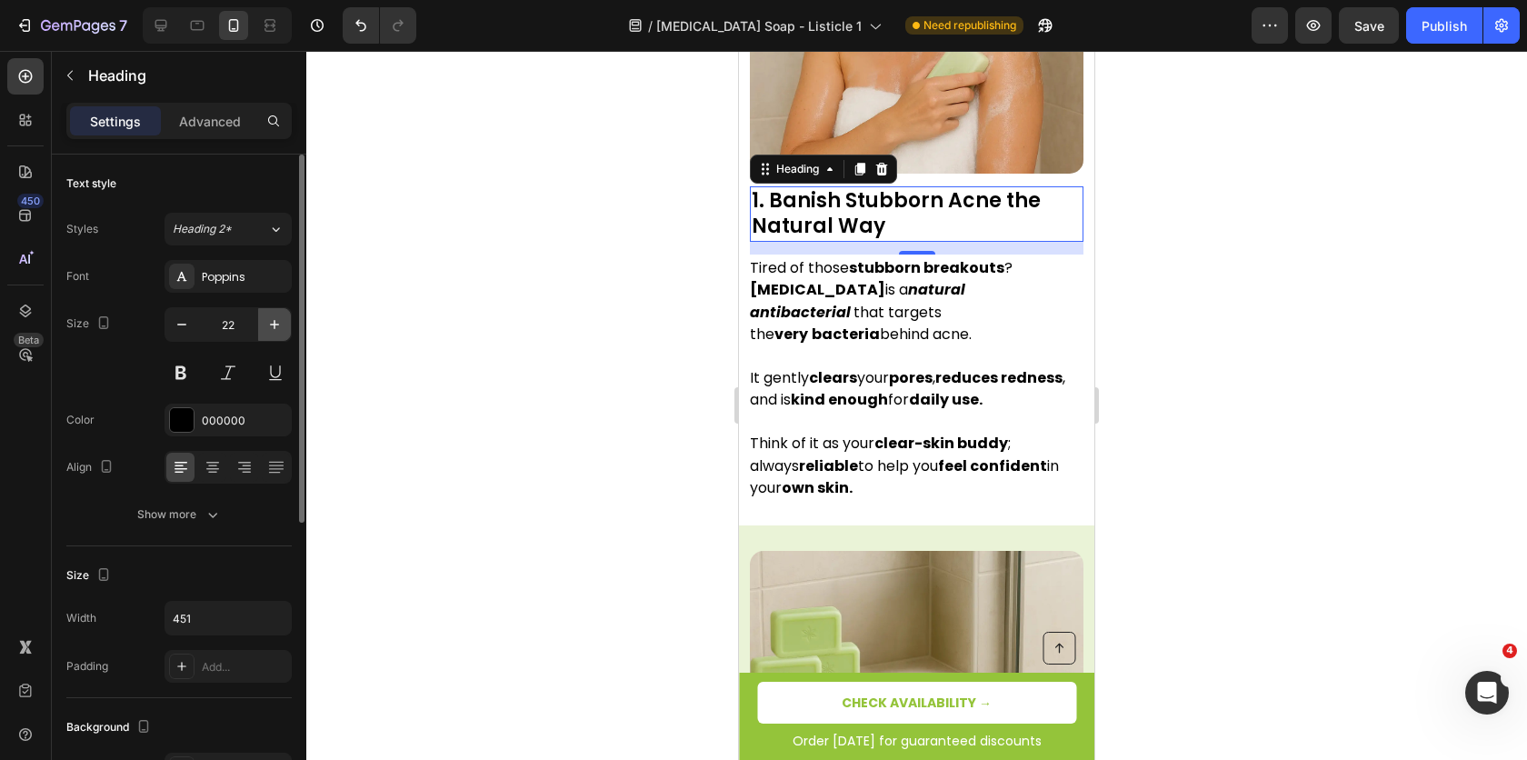
click at [267, 331] on icon "button" at bounding box center [274, 324] width 18 height 18
type input "23"
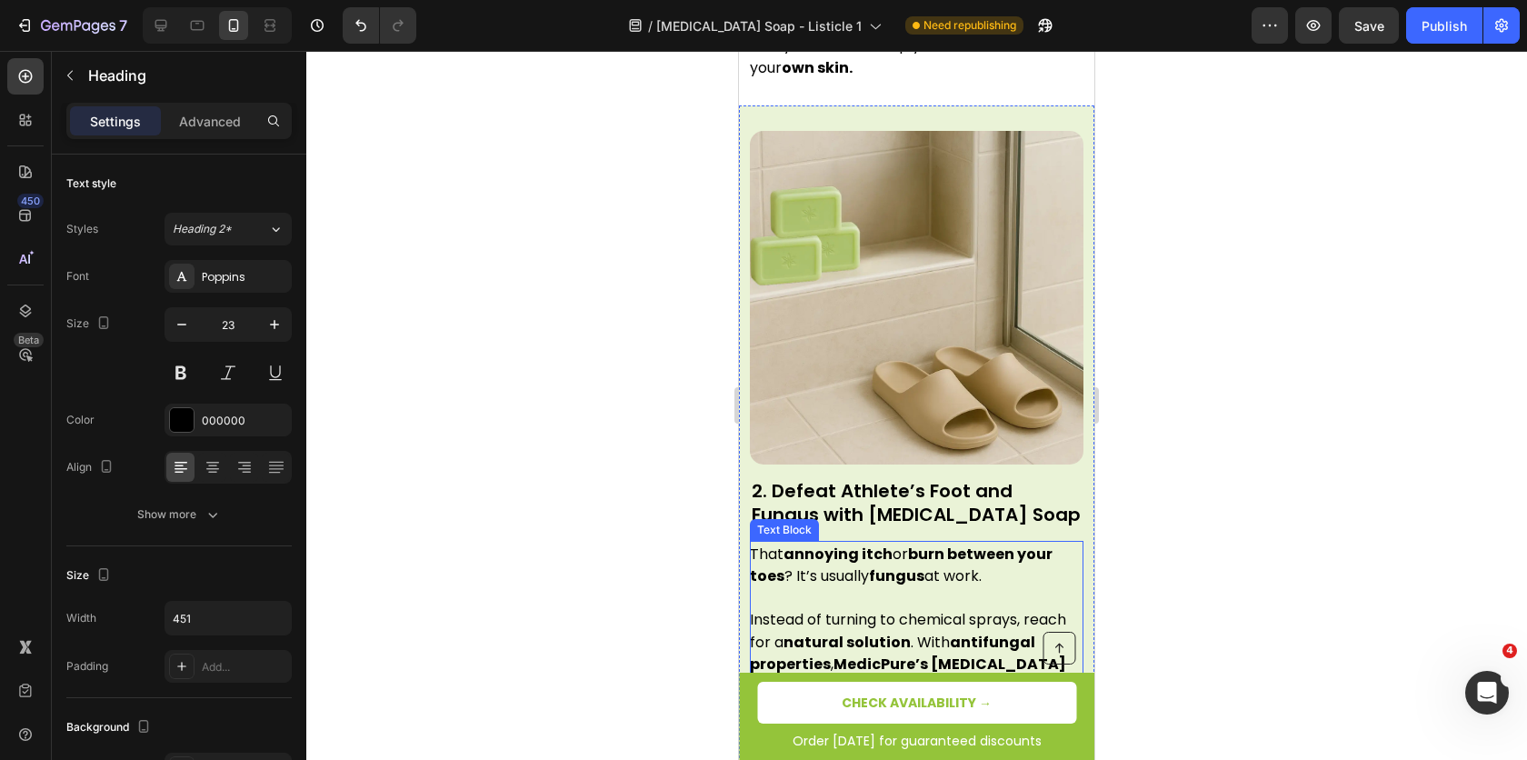
scroll to position [1396, 0]
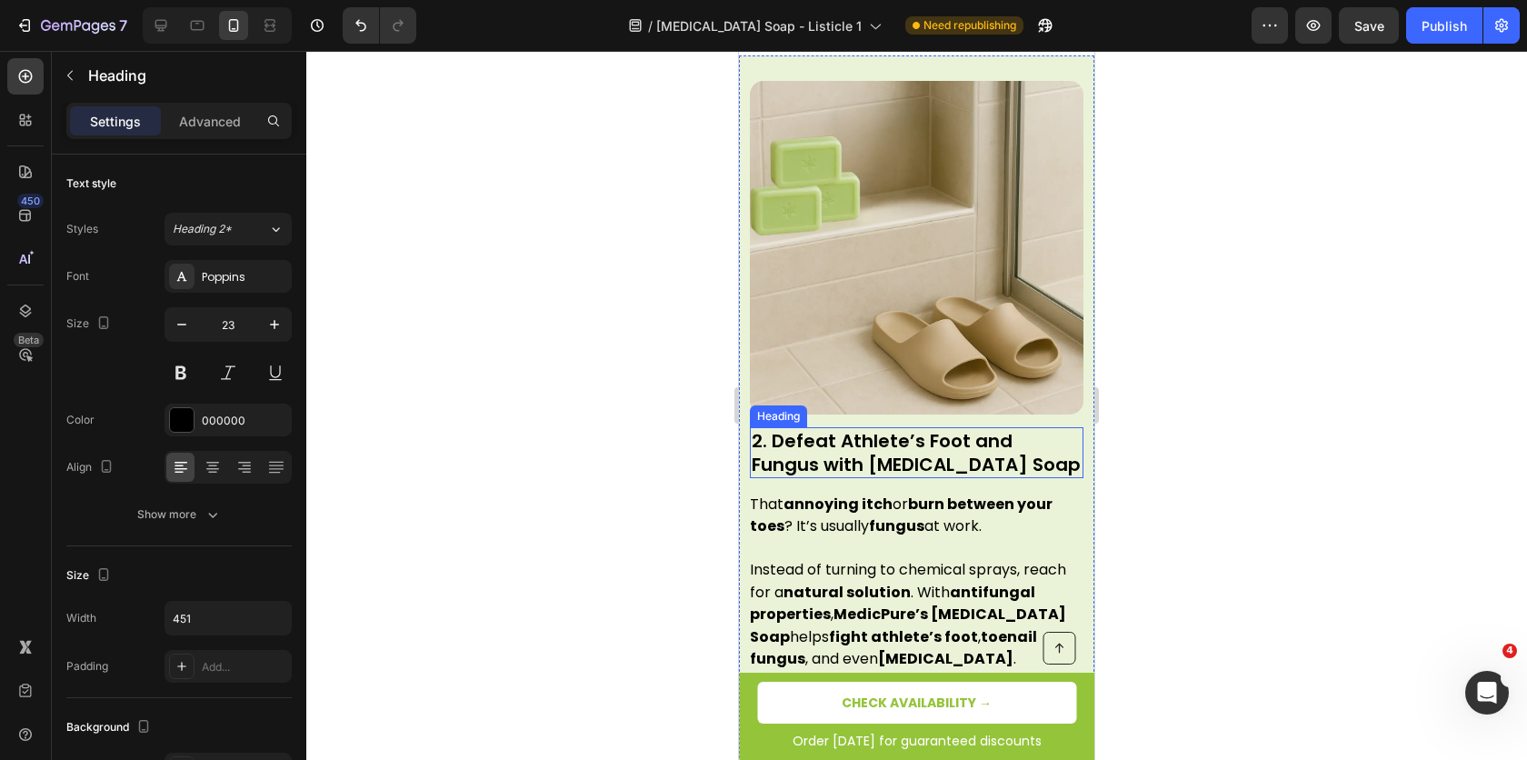
click at [875, 427] on h2 "2. Defeat Athlete’s Foot and Fungus with [MEDICAL_DATA] Soap" at bounding box center [917, 452] width 334 height 51
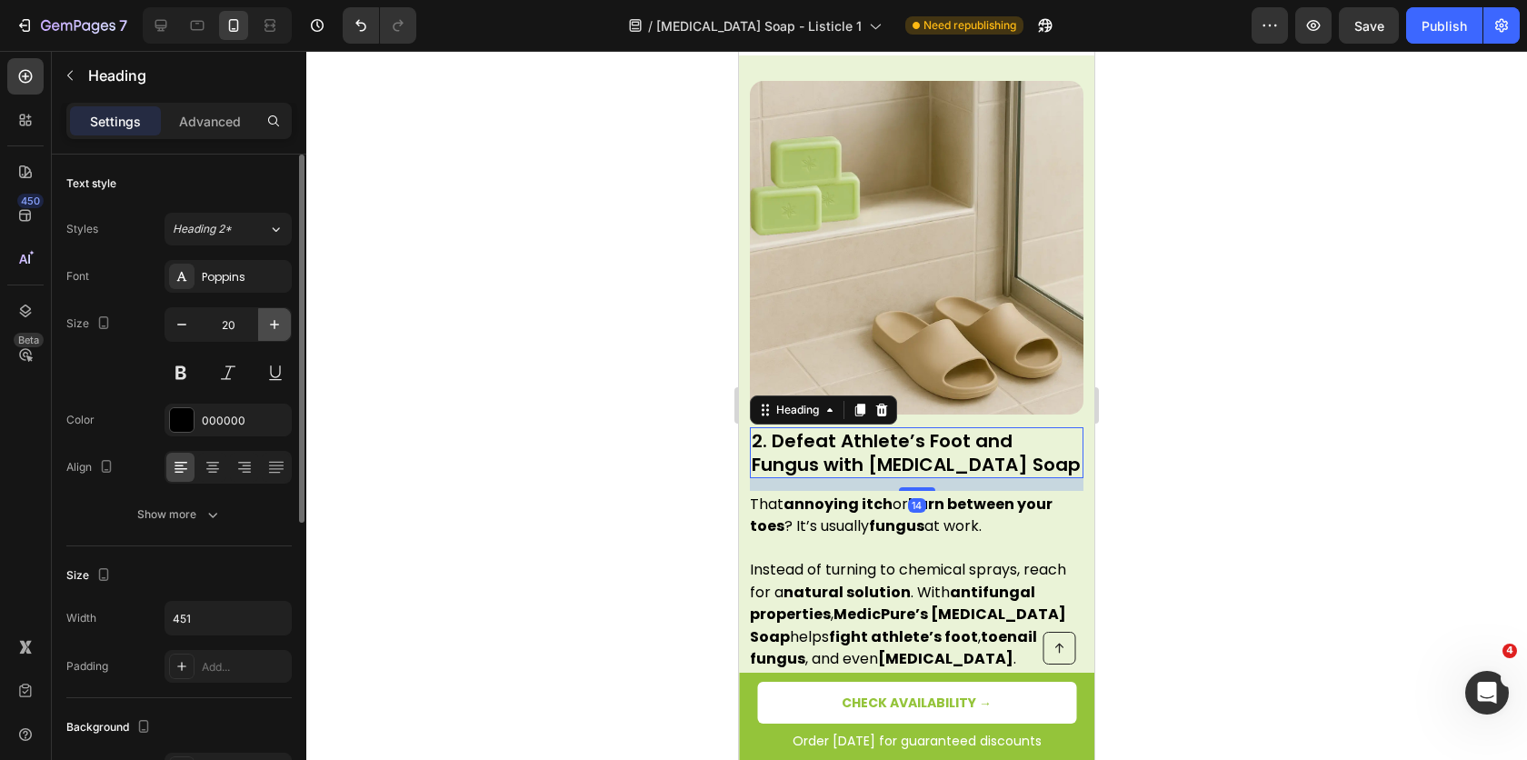
click at [266, 322] on icon "button" at bounding box center [274, 324] width 18 height 18
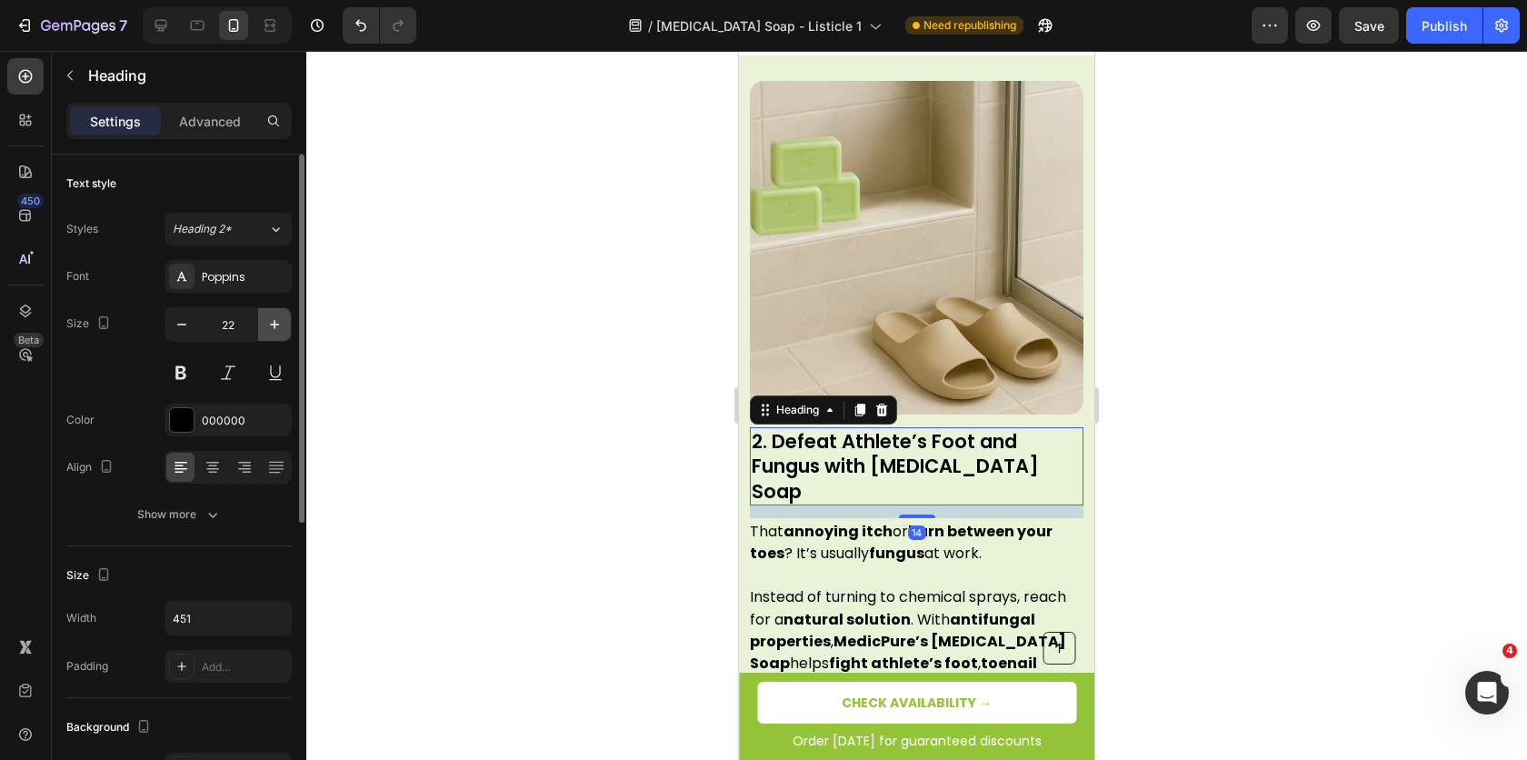
click at [266, 322] on icon "button" at bounding box center [274, 324] width 18 height 18
type input "23"
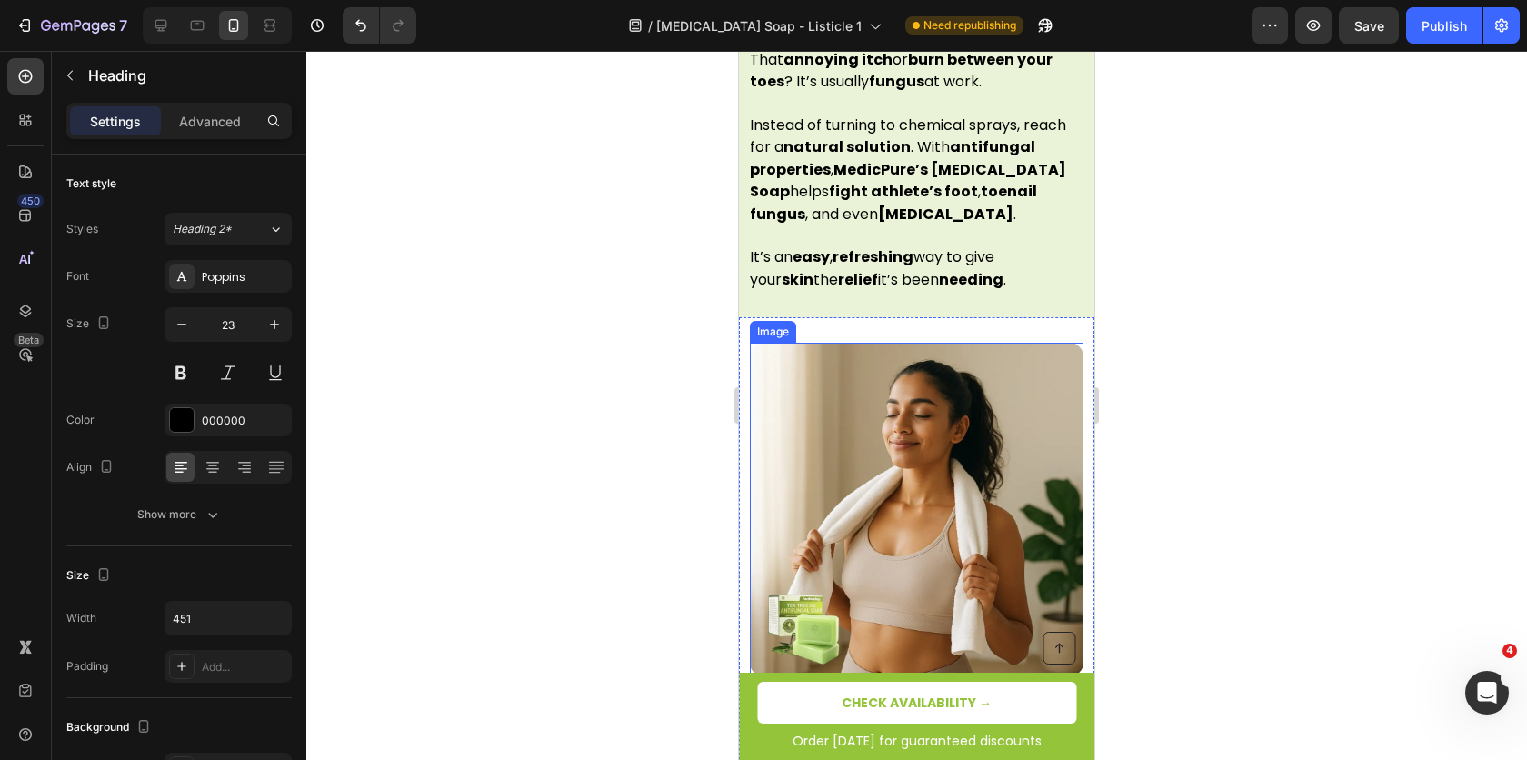
scroll to position [1887, 0]
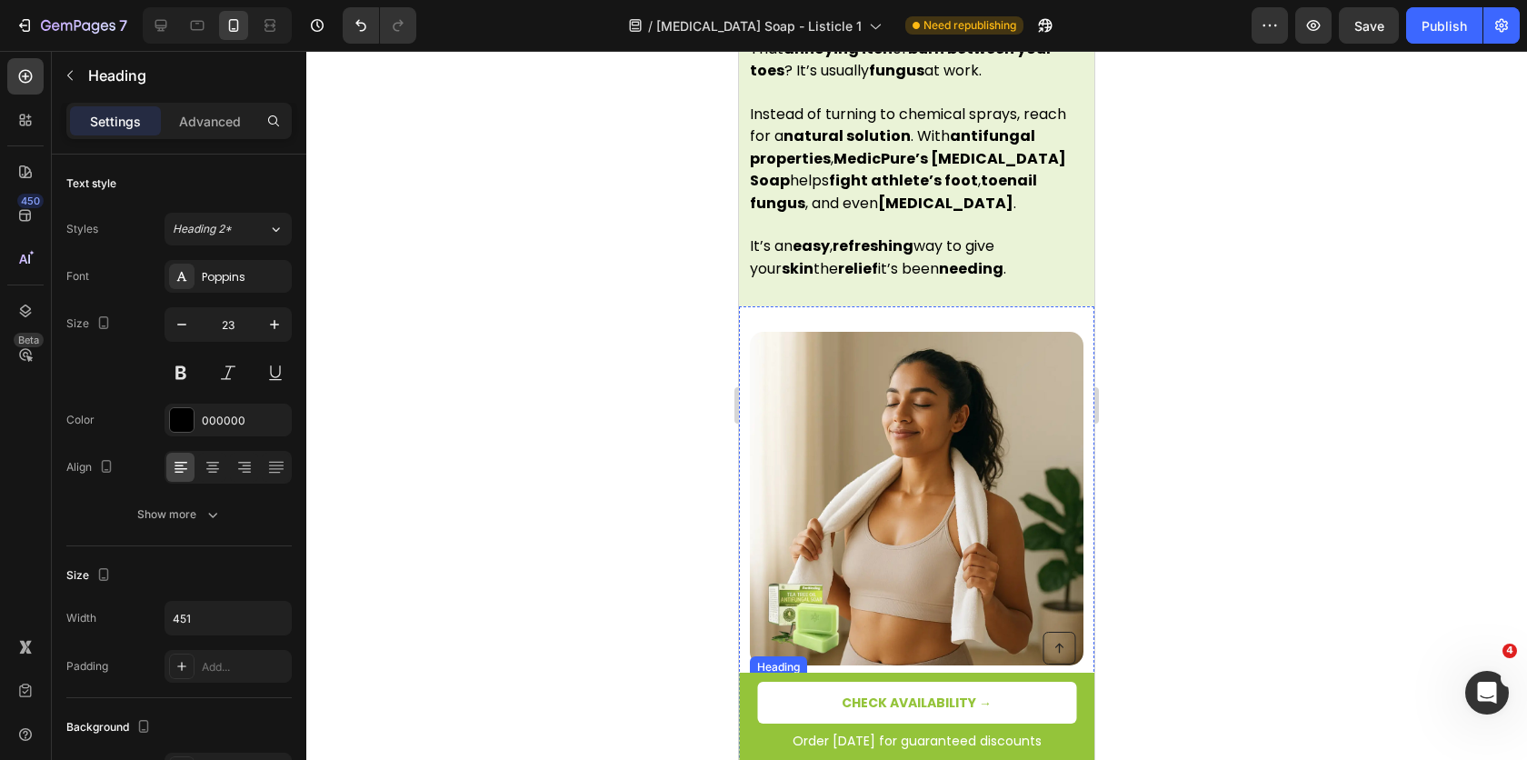
click at [801, 678] on h2 "3. Simply Eliminate [MEDICAL_DATA] to Feel Confident All Day" at bounding box center [917, 715] width 334 height 75
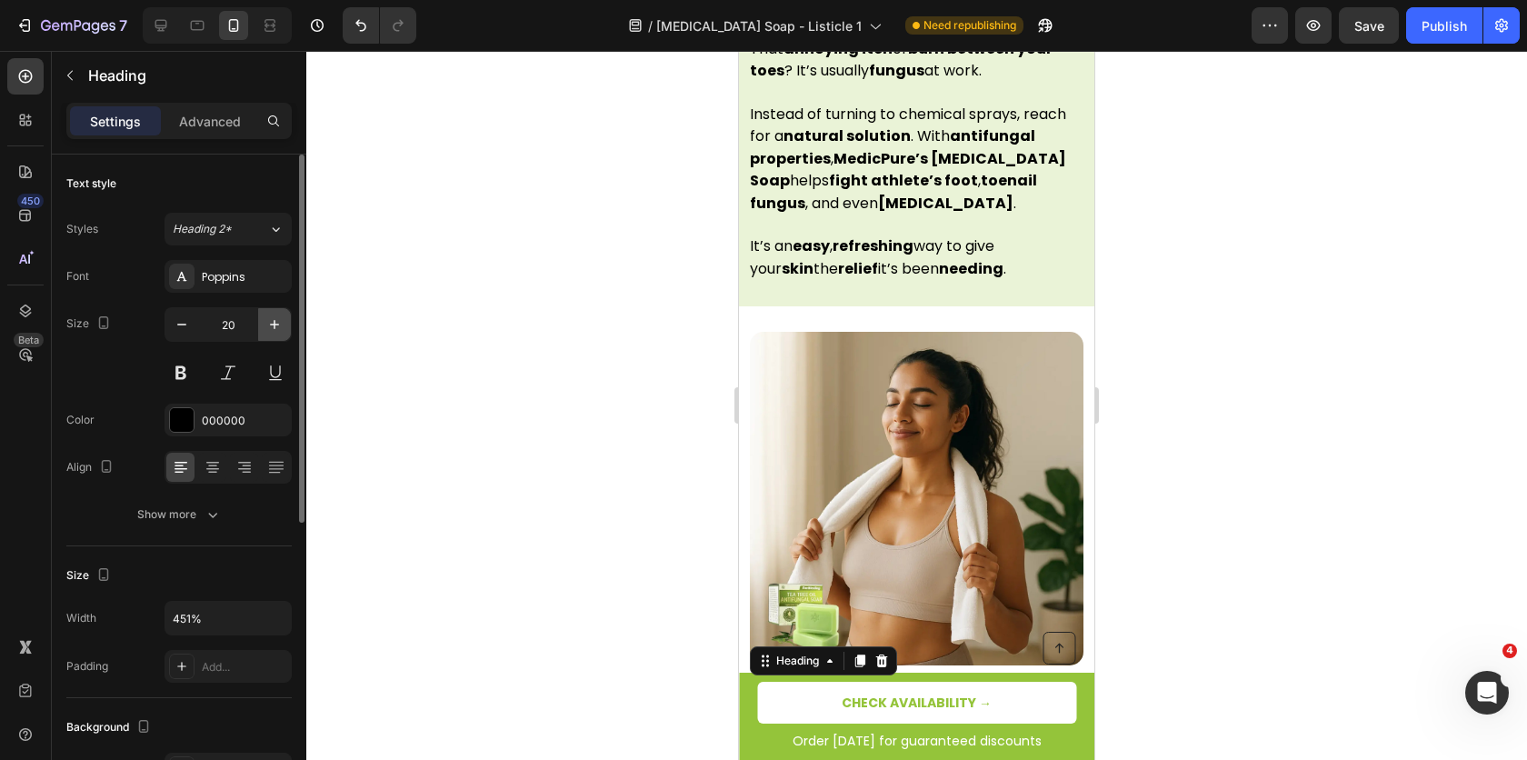
click at [276, 315] on icon "button" at bounding box center [274, 324] width 18 height 18
click at [186, 325] on icon "button" at bounding box center [182, 324] width 18 height 18
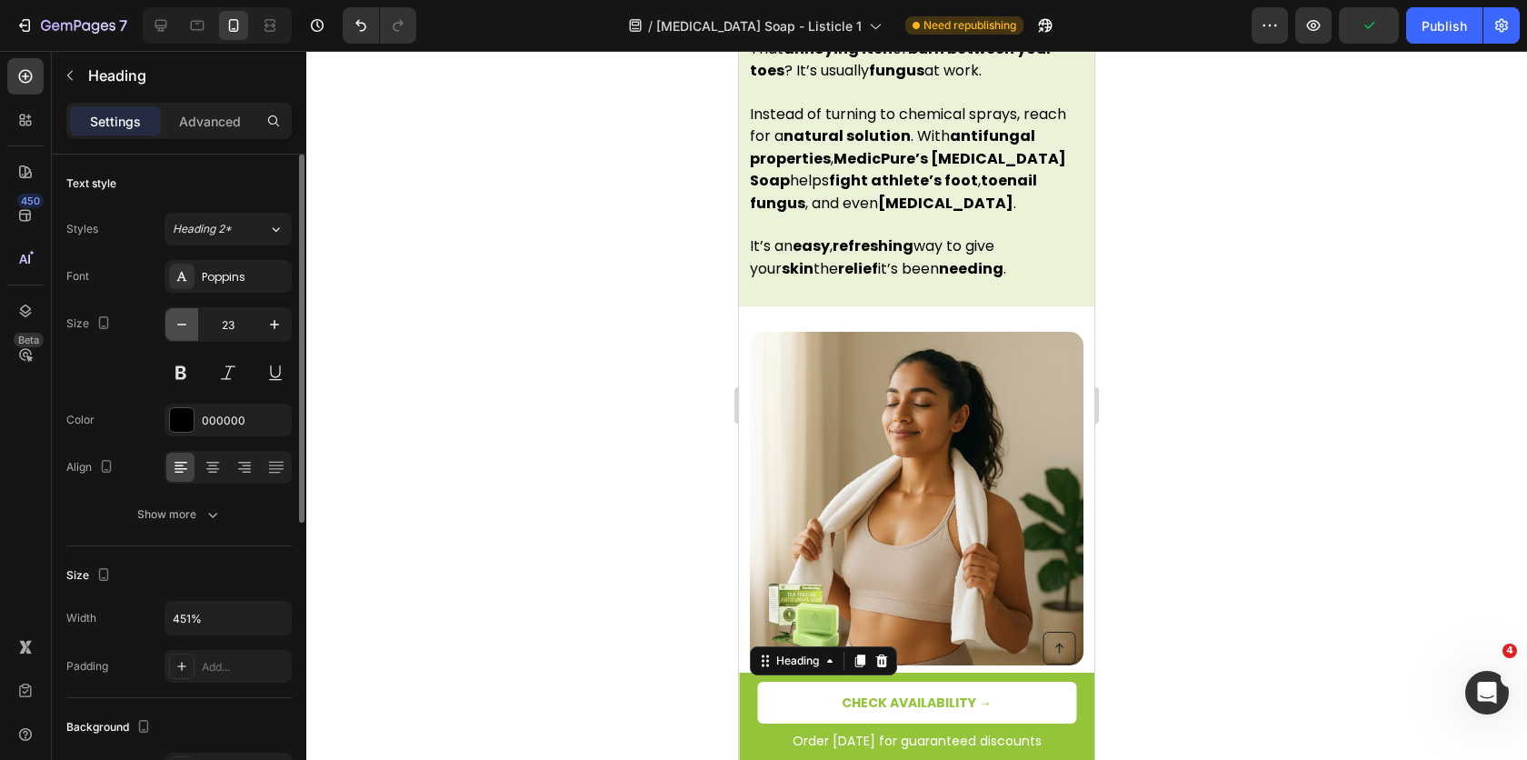
click at [186, 325] on icon "button" at bounding box center [182, 324] width 18 height 18
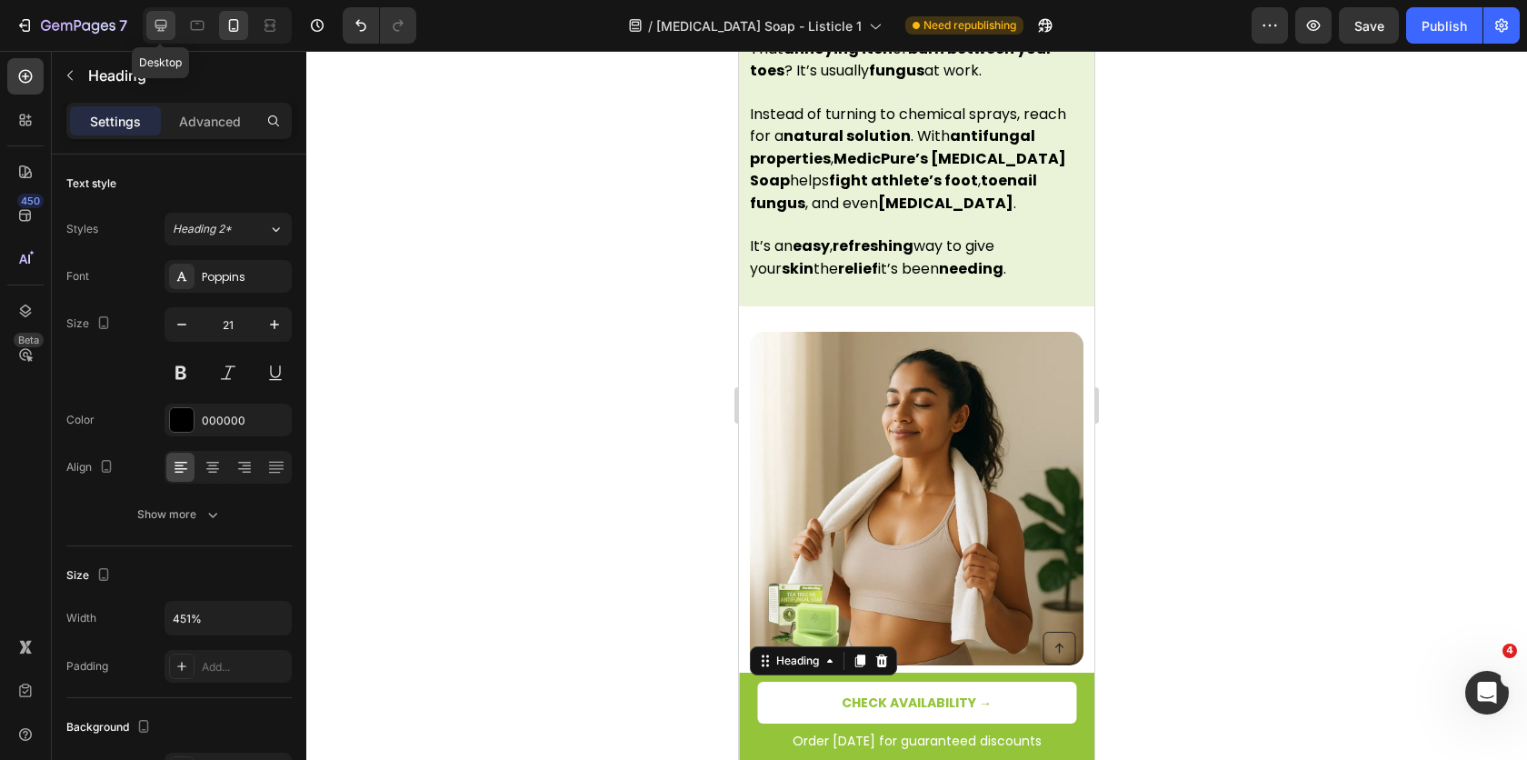
click at [161, 33] on icon at bounding box center [161, 25] width 18 height 18
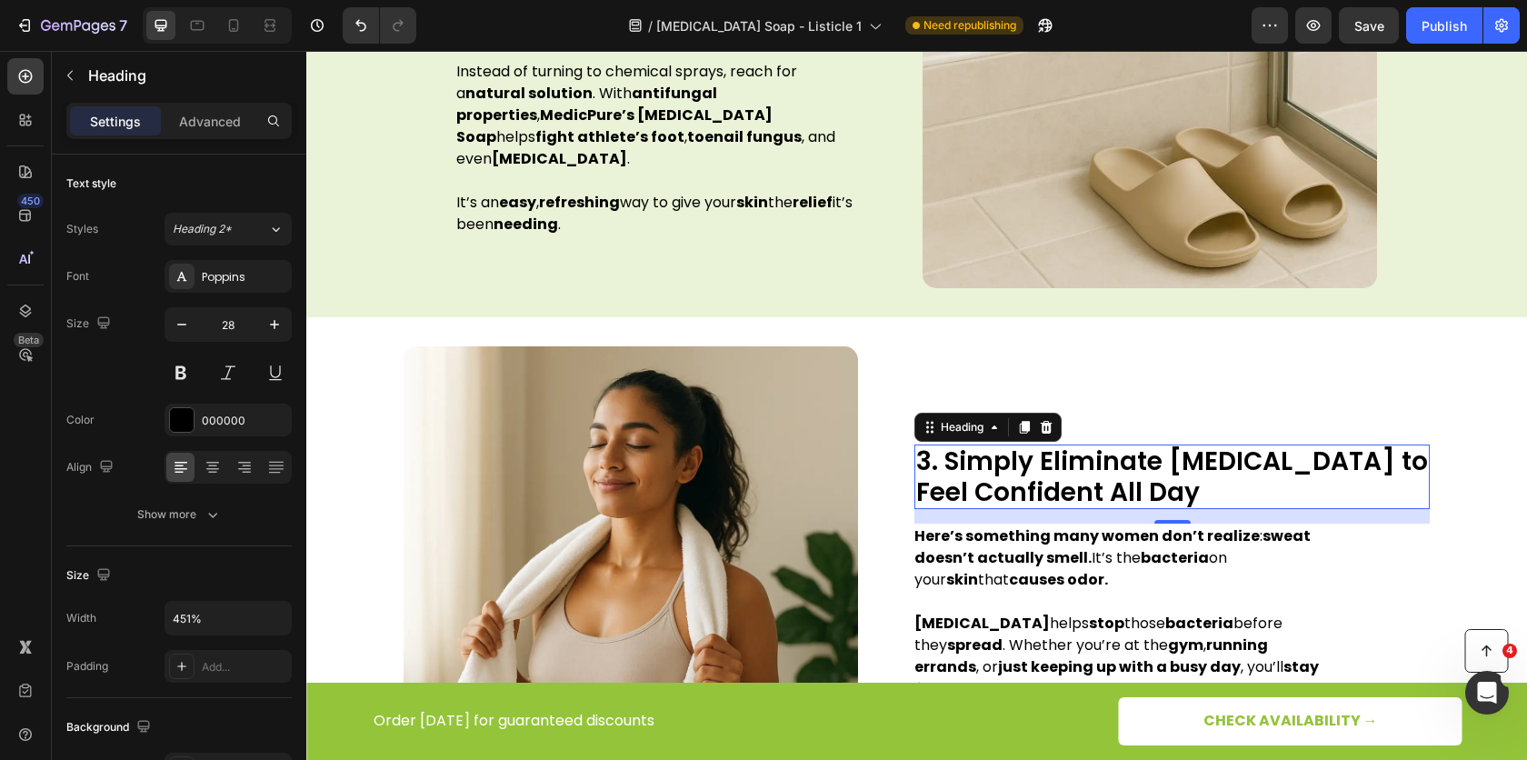
scroll to position [1536, 0]
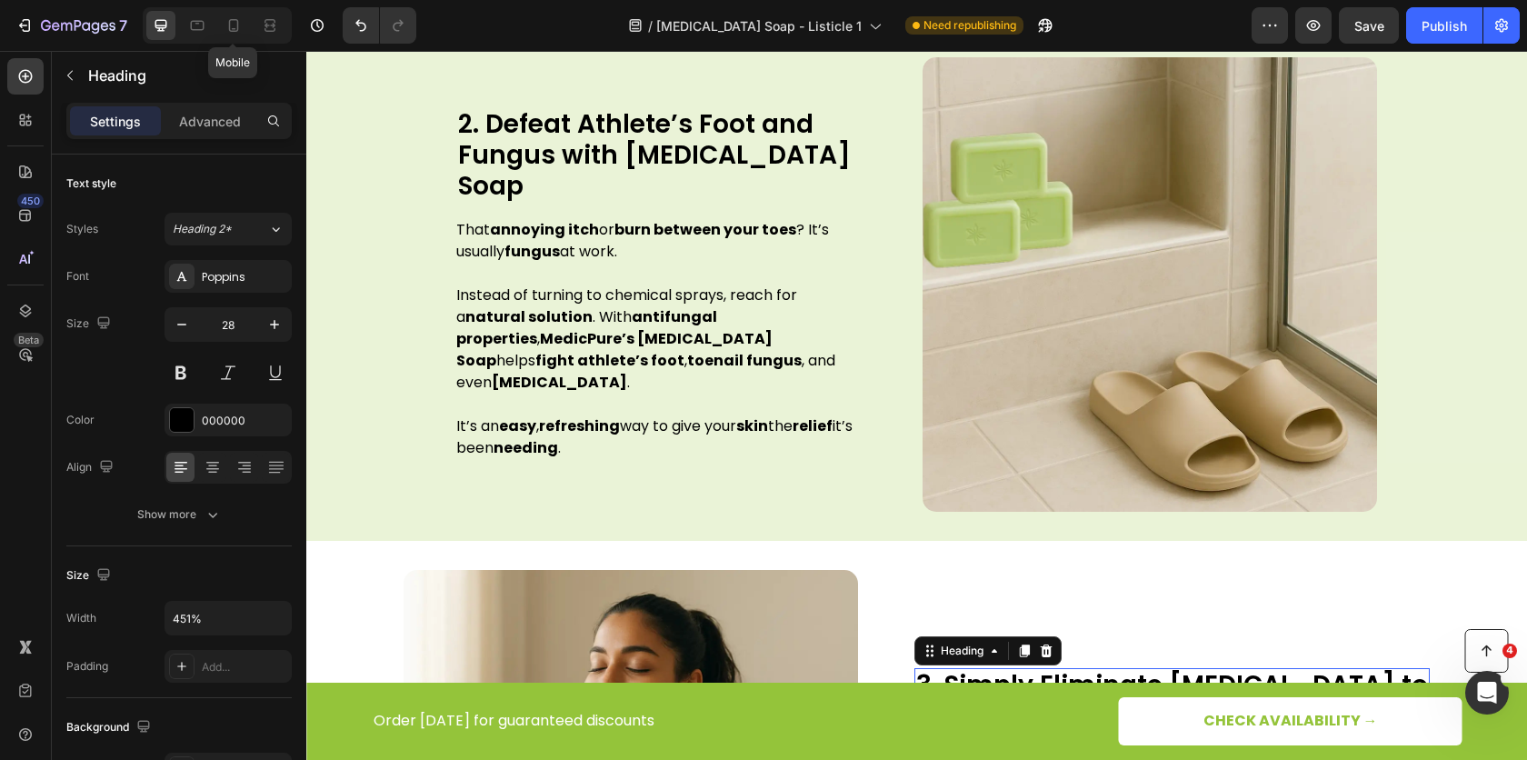
drag, startPoint x: 225, startPoint y: 13, endPoint x: 295, endPoint y: 107, distance: 117.1
click at [225, 14] on div at bounding box center [233, 25] width 29 height 29
type input "21"
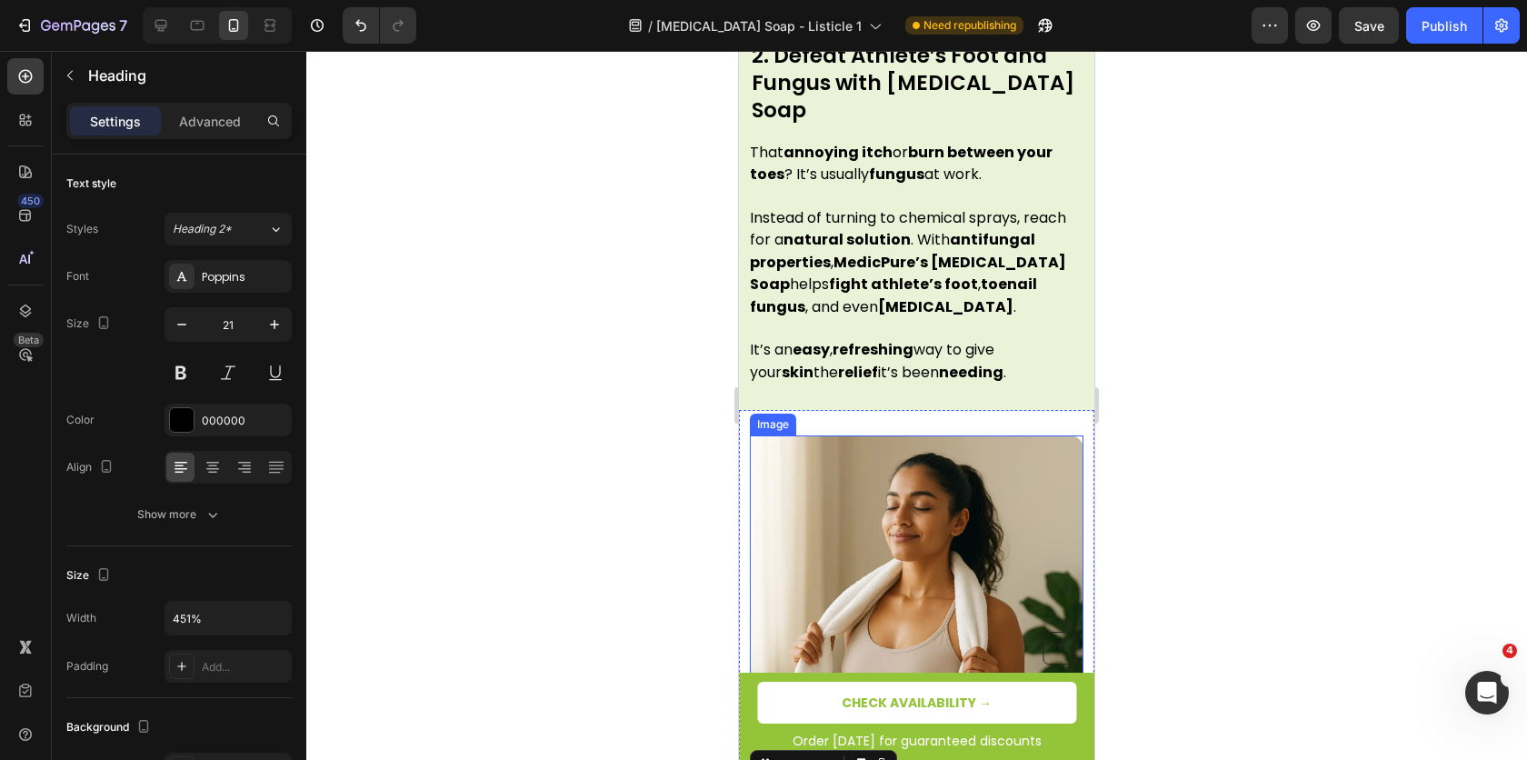
scroll to position [1445, 0]
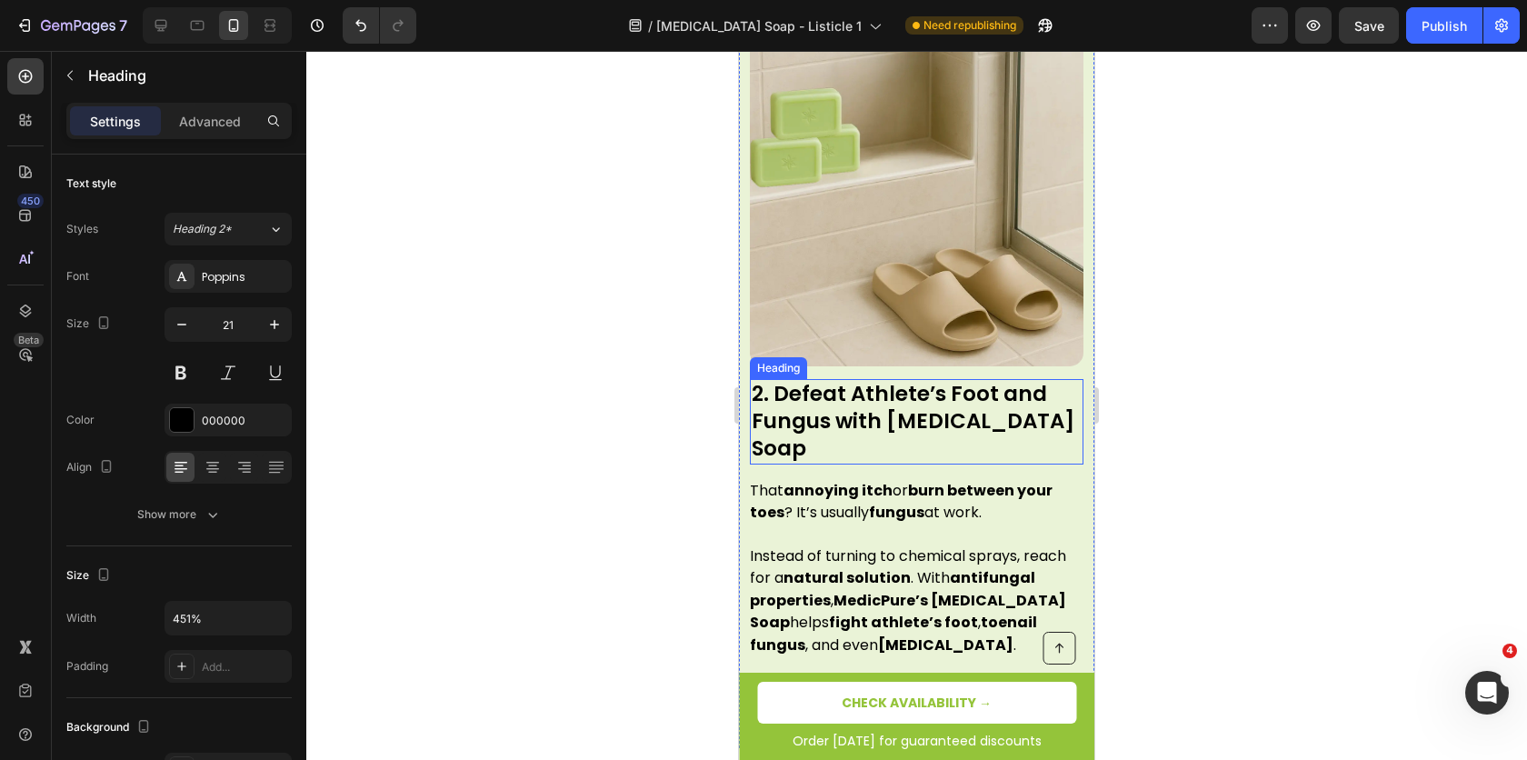
click at [855, 265] on div "2. Defeat Athlete’s Foot and Fungus with [MEDICAL_DATA] Soap Heading That annoy…" at bounding box center [916, 377] width 355 height 741
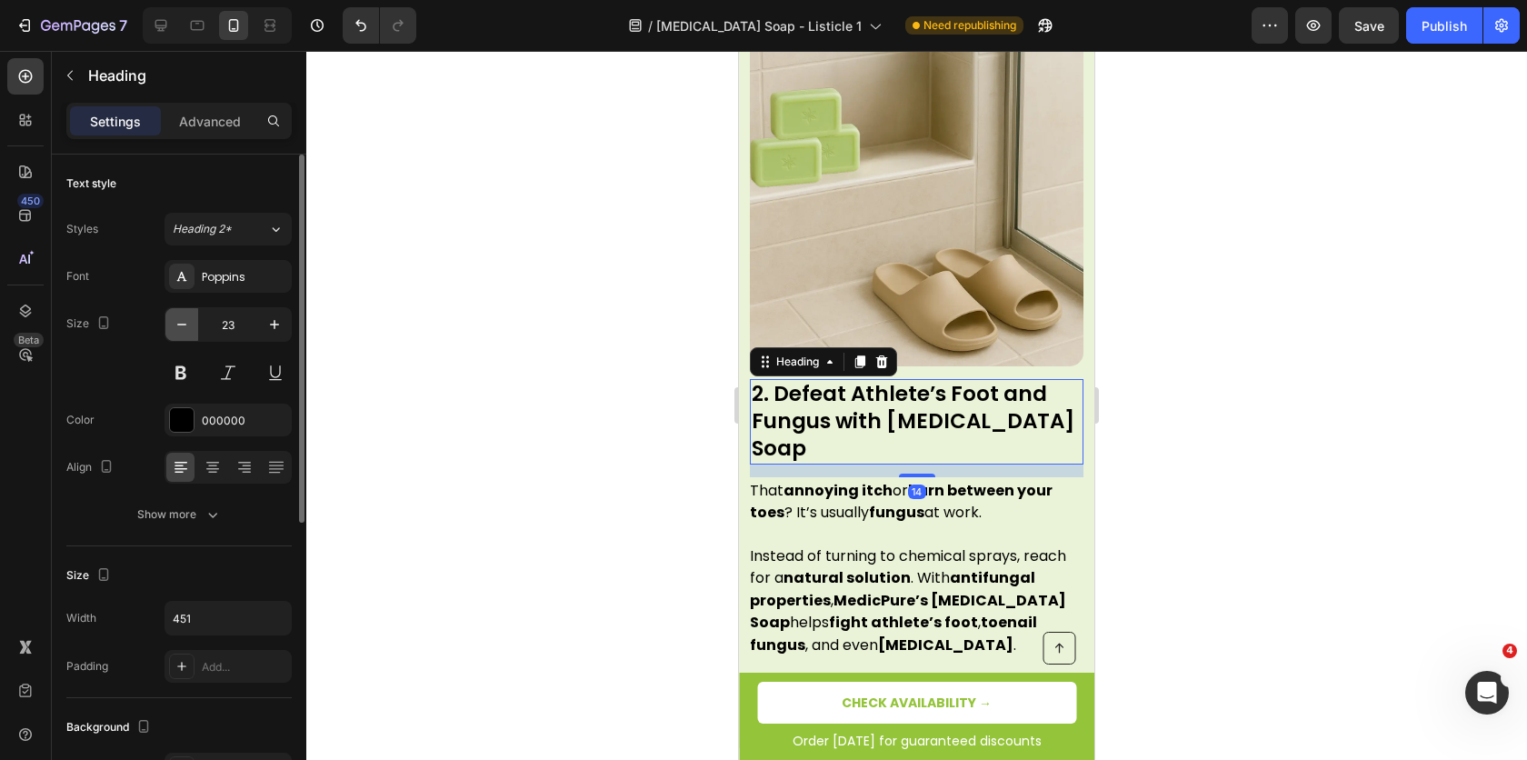
click at [183, 317] on icon "button" at bounding box center [182, 324] width 18 height 18
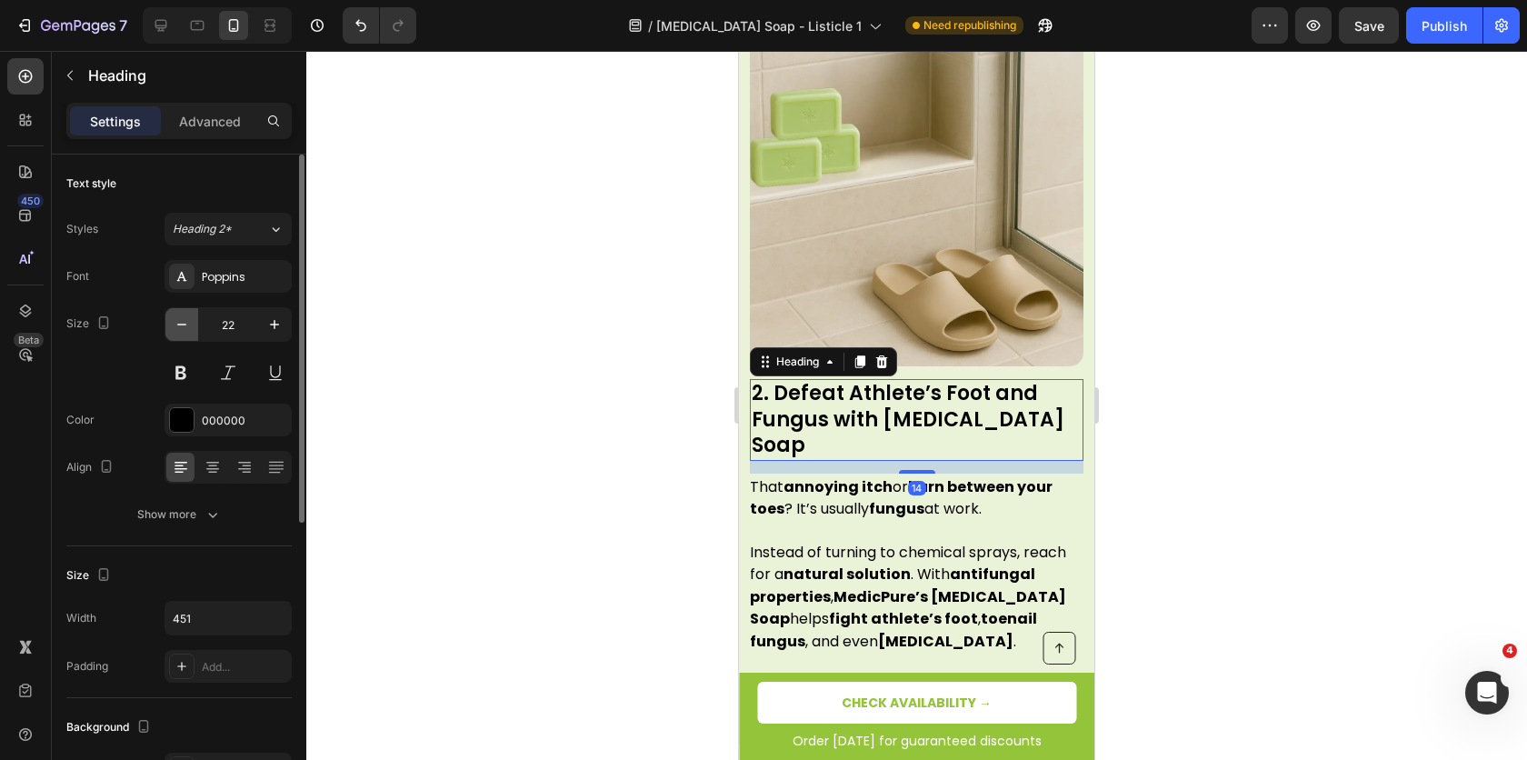
click at [183, 317] on icon "button" at bounding box center [182, 324] width 18 height 18
type input "21"
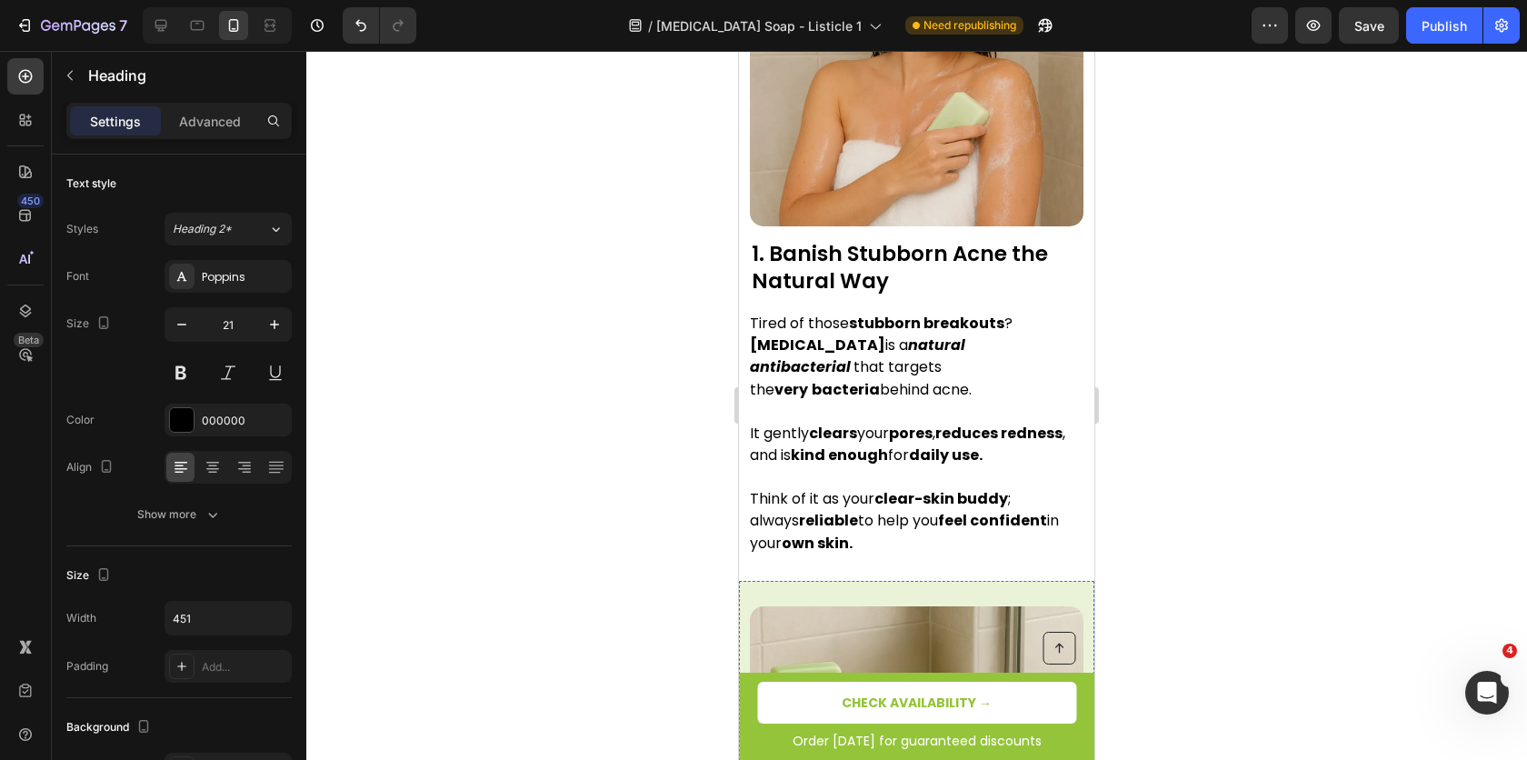
scroll to position [769, 0]
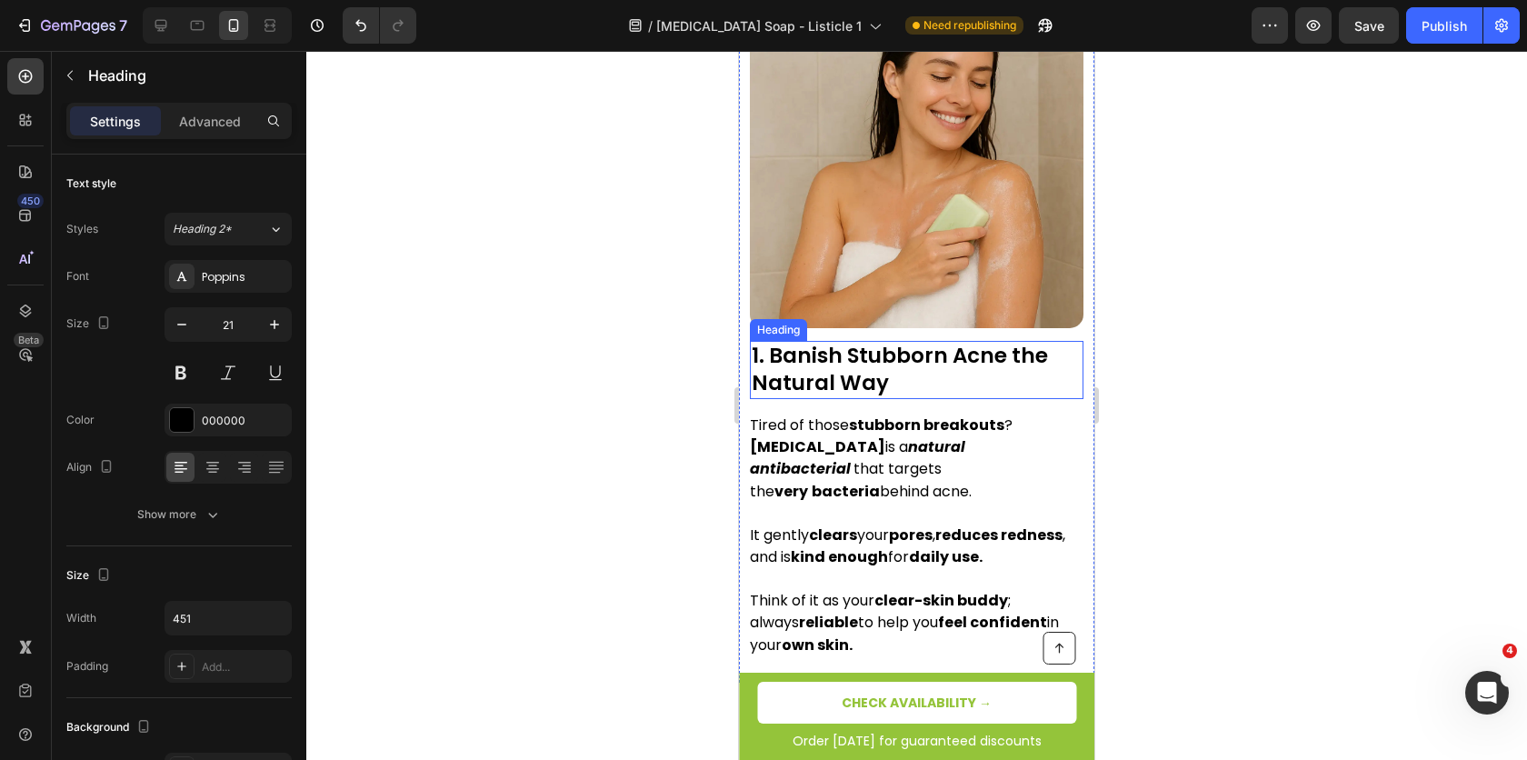
drag, startPoint x: 855, startPoint y: 315, endPoint x: 839, endPoint y: 315, distance: 15.5
click at [852, 343] on p "1. Banish Stubborn Acne the Natural Way" at bounding box center [917, 370] width 330 height 55
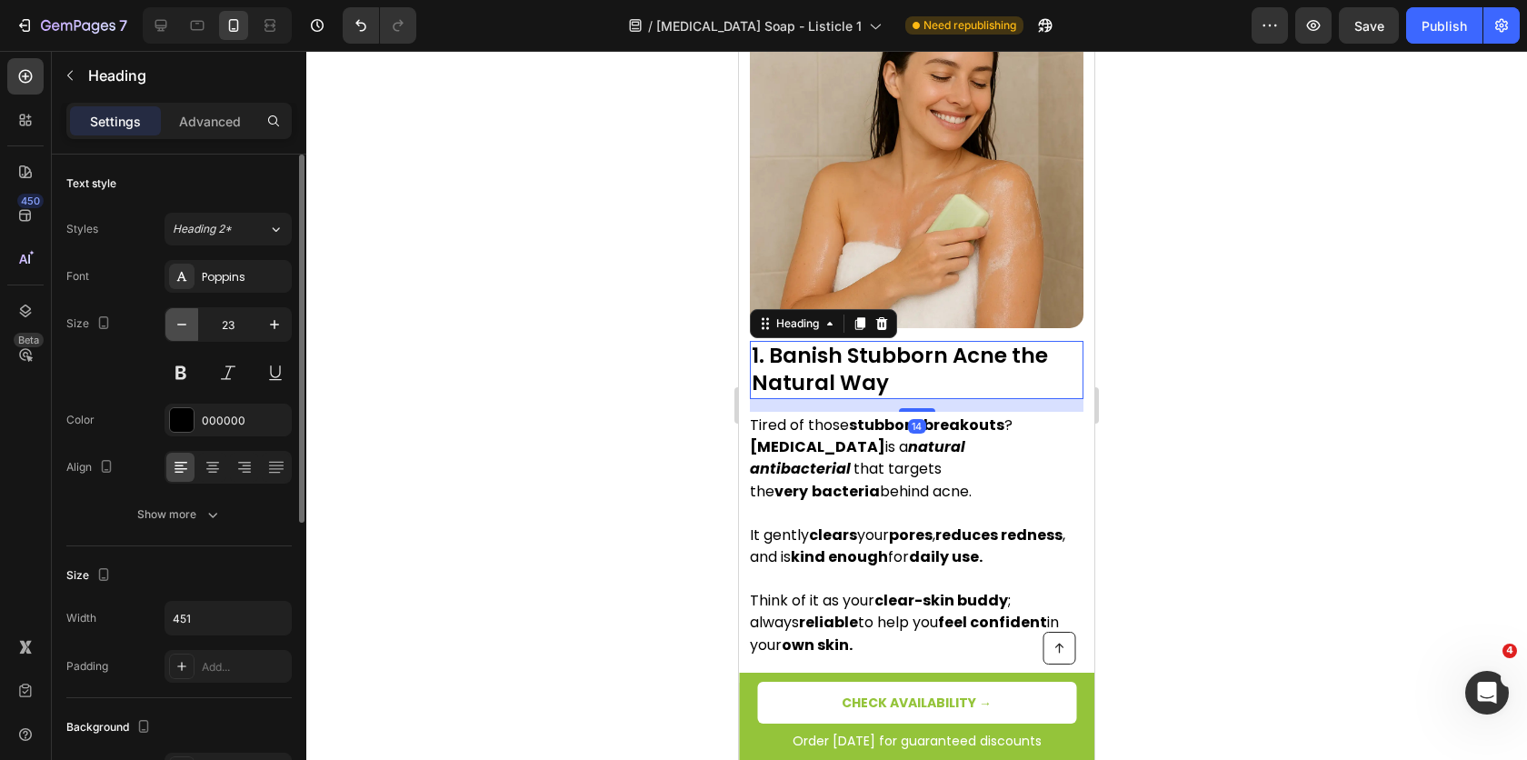
click at [183, 320] on icon "button" at bounding box center [182, 324] width 18 height 18
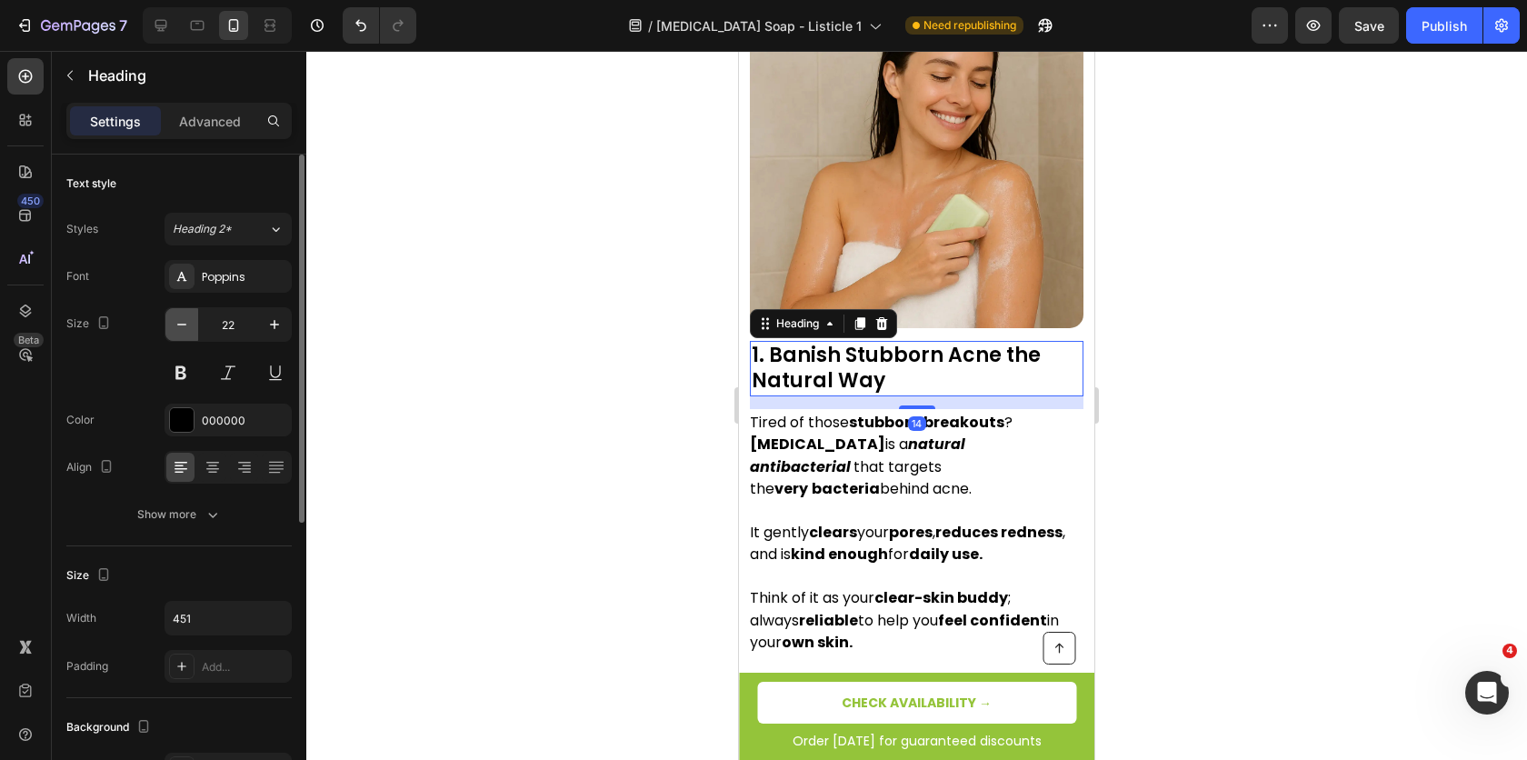
click at [183, 320] on icon "button" at bounding box center [182, 324] width 18 height 18
type input "21"
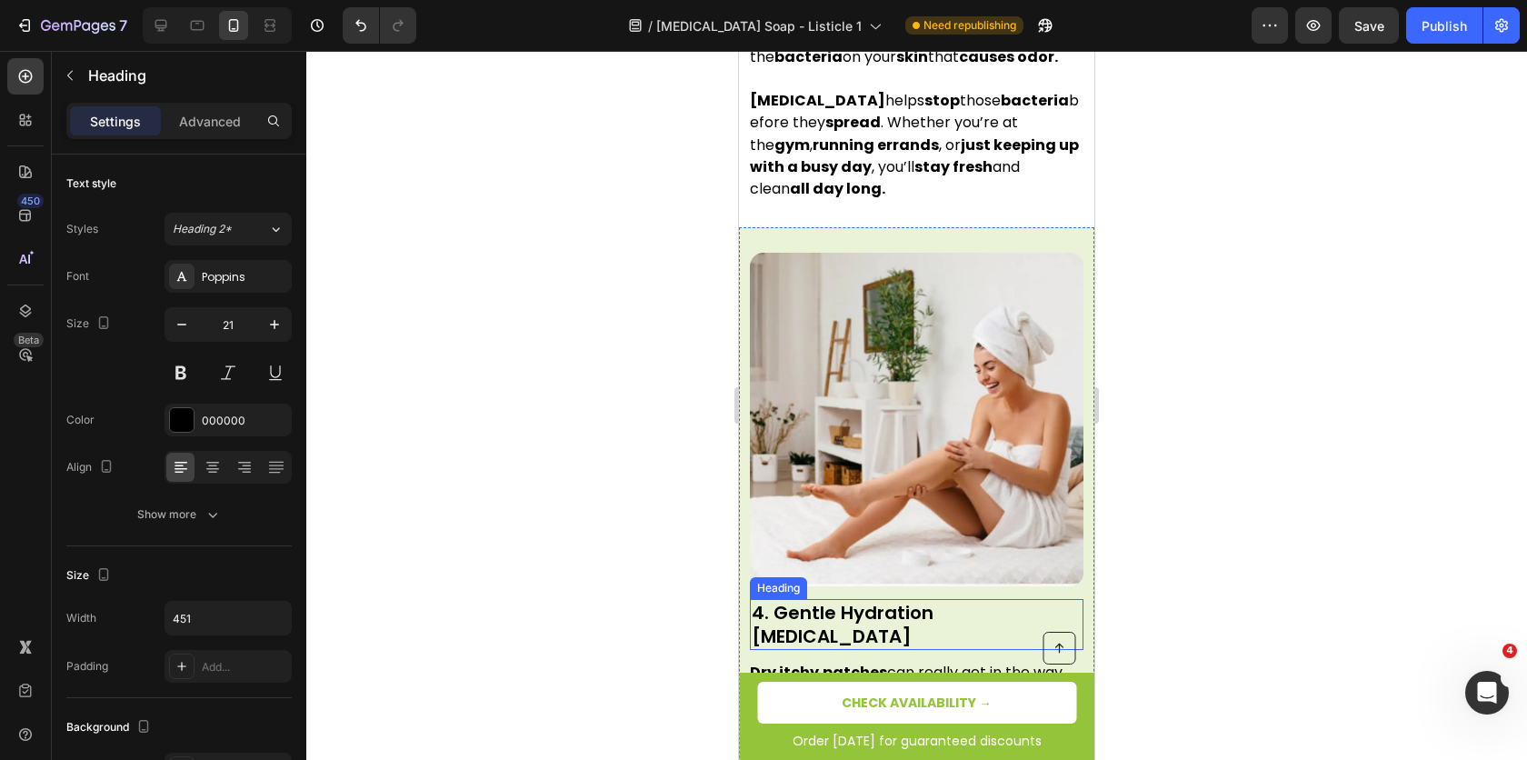
scroll to position [2905, 0]
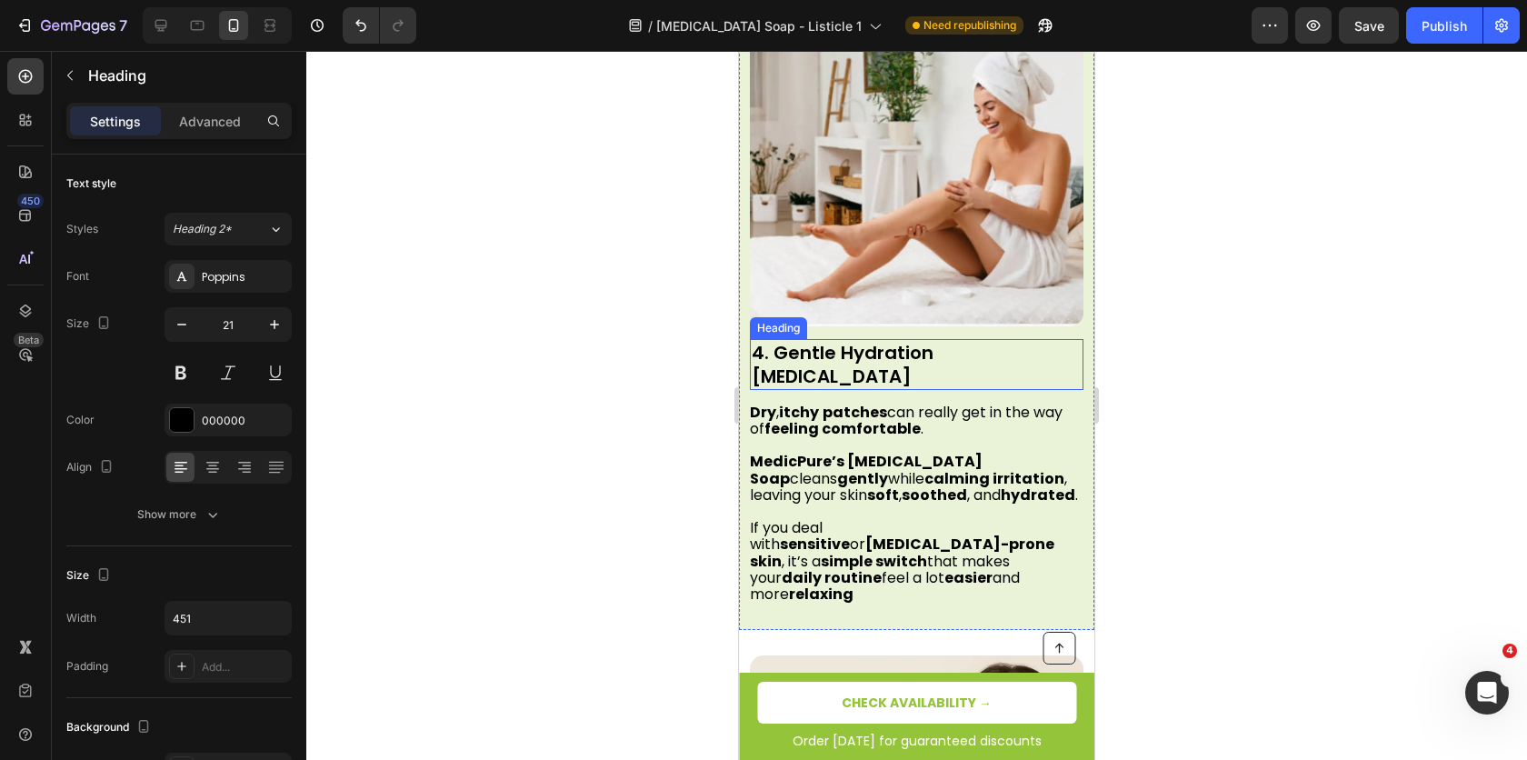
click at [841, 339] on h2 "4. Gentle Hydration [MEDICAL_DATA]" at bounding box center [917, 364] width 334 height 51
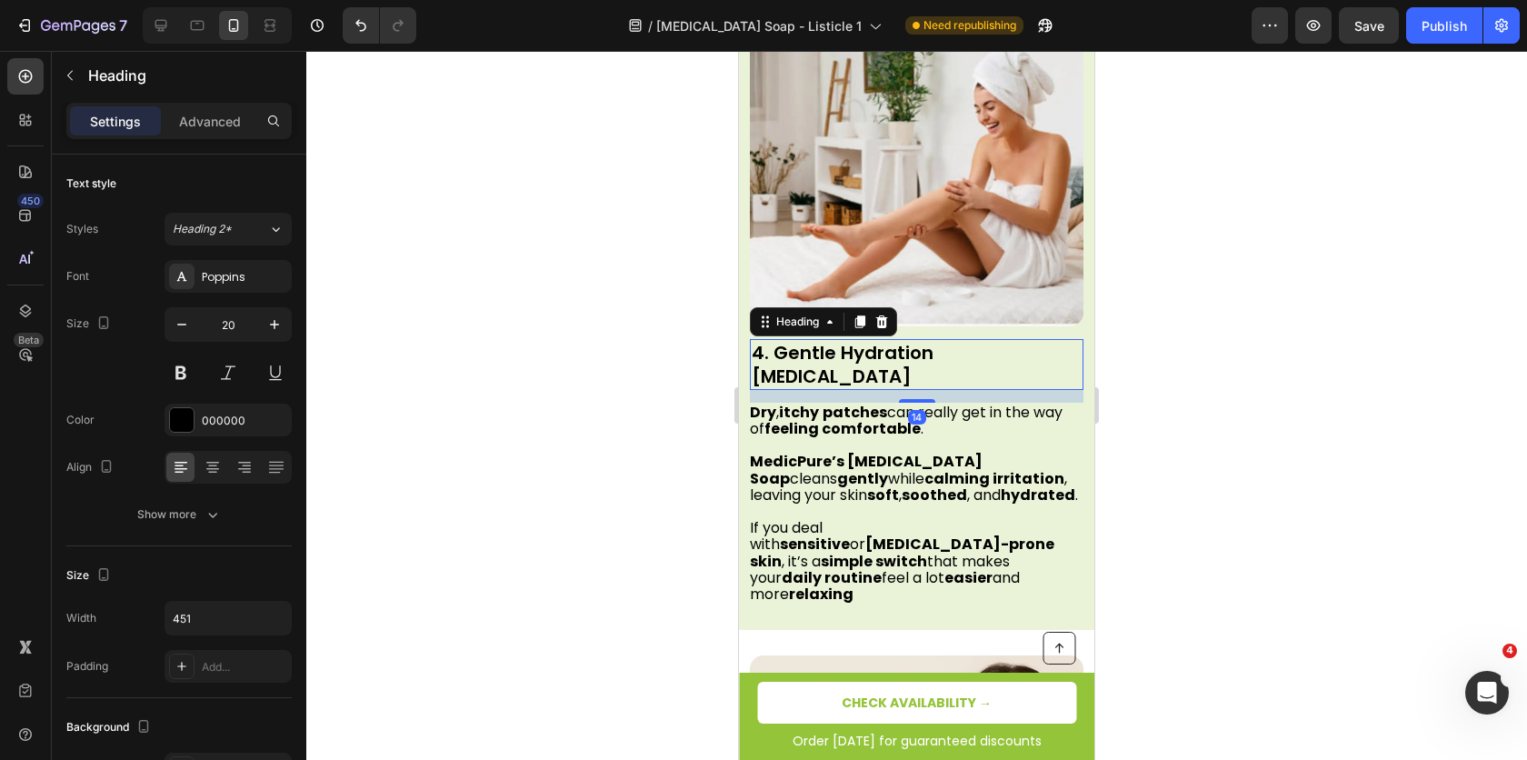
click at [814, 339] on h2 "4. Gentle Hydration [MEDICAL_DATA]" at bounding box center [917, 364] width 334 height 51
click at [814, 341] on p "4. Gentle Hydration [MEDICAL_DATA]" at bounding box center [917, 364] width 330 height 47
drag, startPoint x: 814, startPoint y: 175, endPoint x: 1422, endPoint y: 240, distance: 611.7
click at [814, 341] on p "4. Gentle Hydration [MEDICAL_DATA]" at bounding box center [917, 364] width 330 height 47
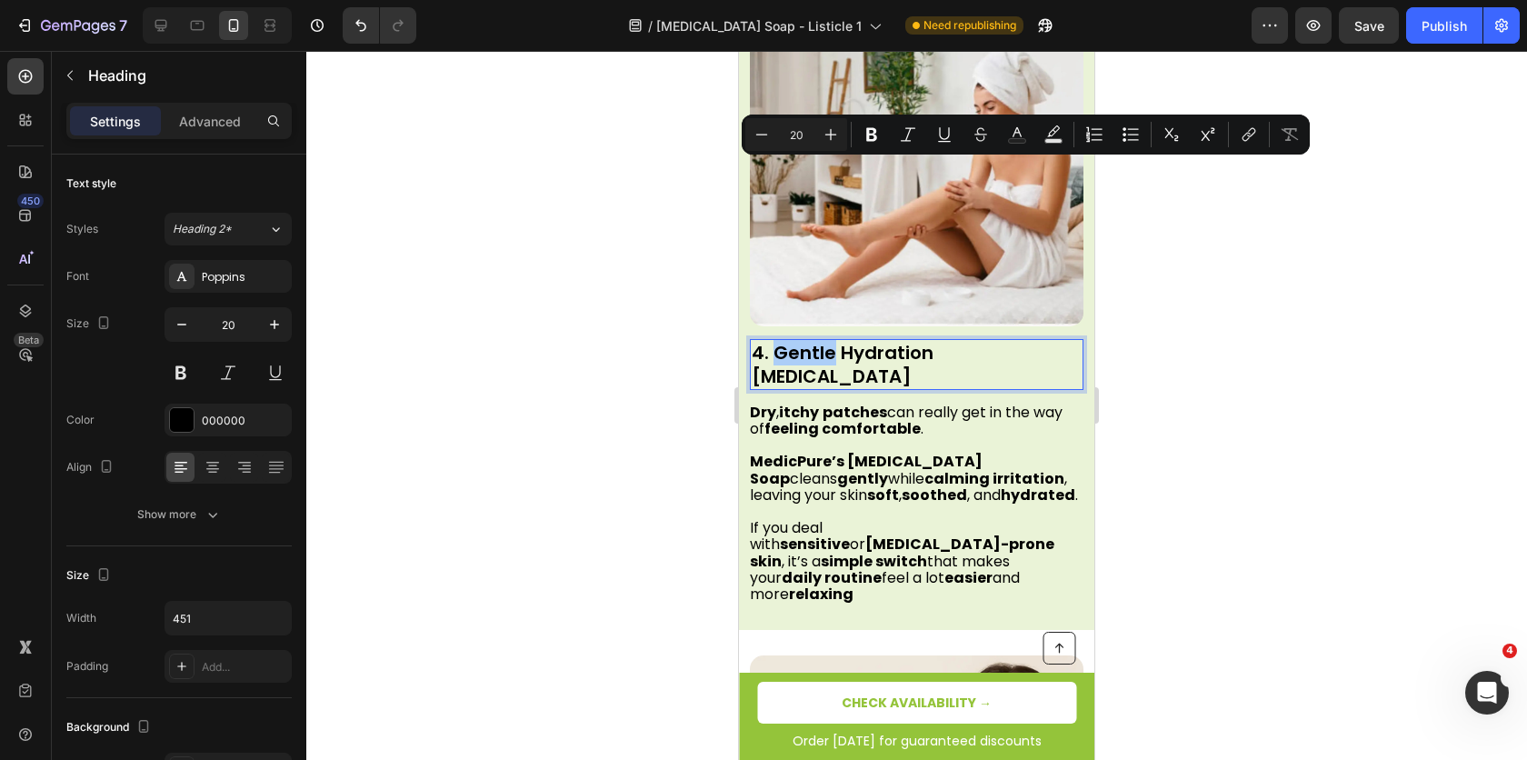
scroll to position [518, 0]
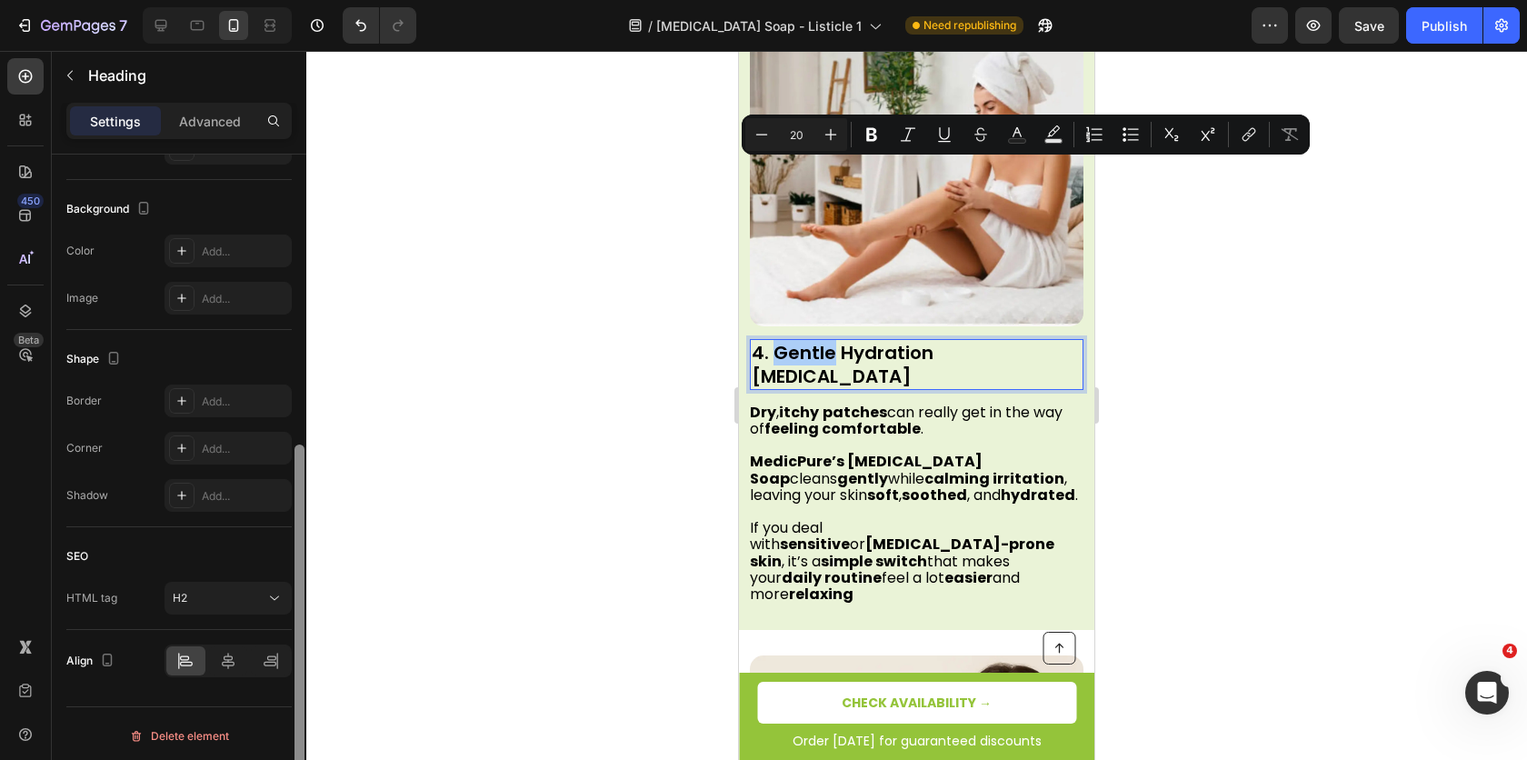
click at [293, 331] on div at bounding box center [300, 484] width 14 height 658
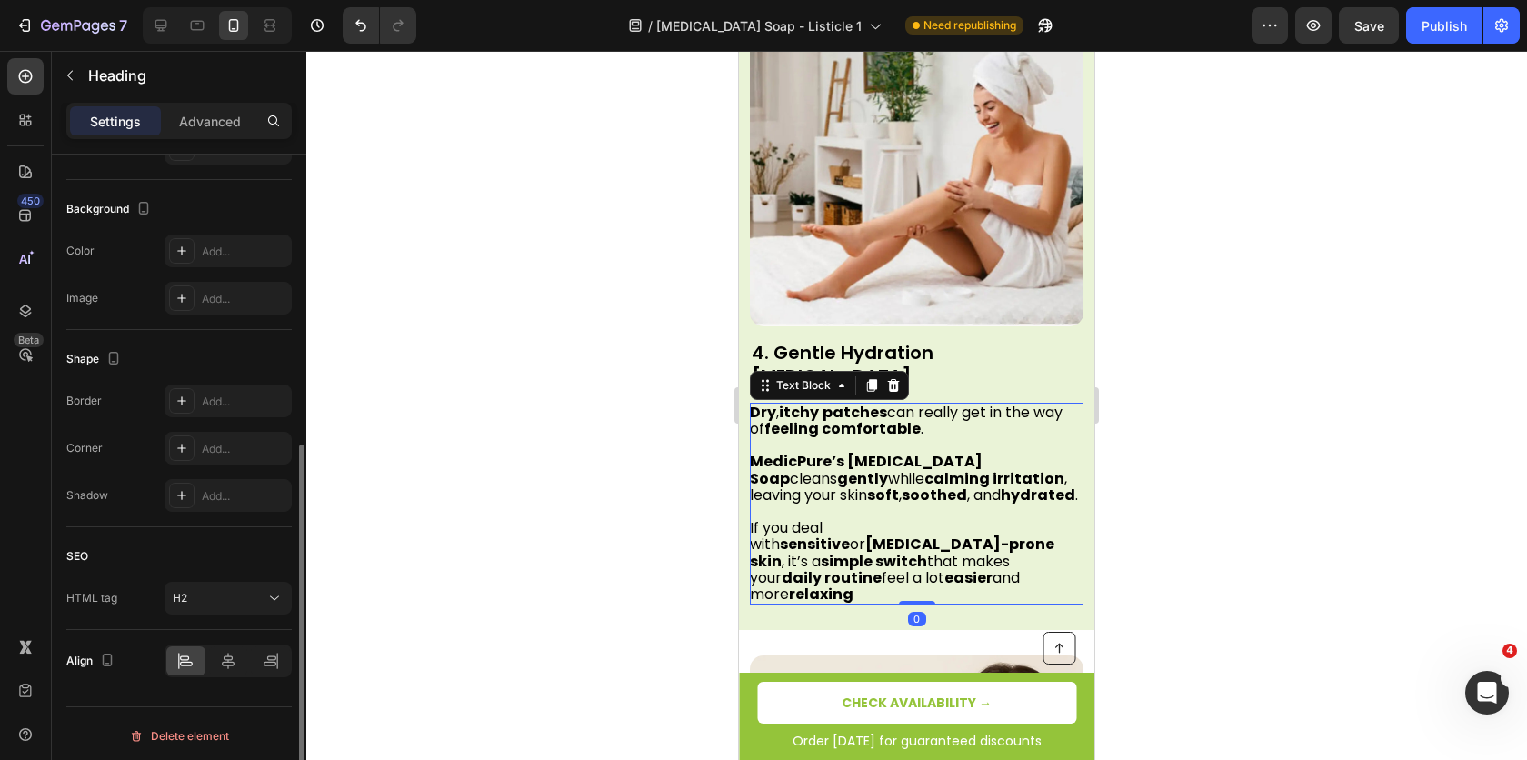
click at [906, 504] on p at bounding box center [916, 512] width 332 height 16
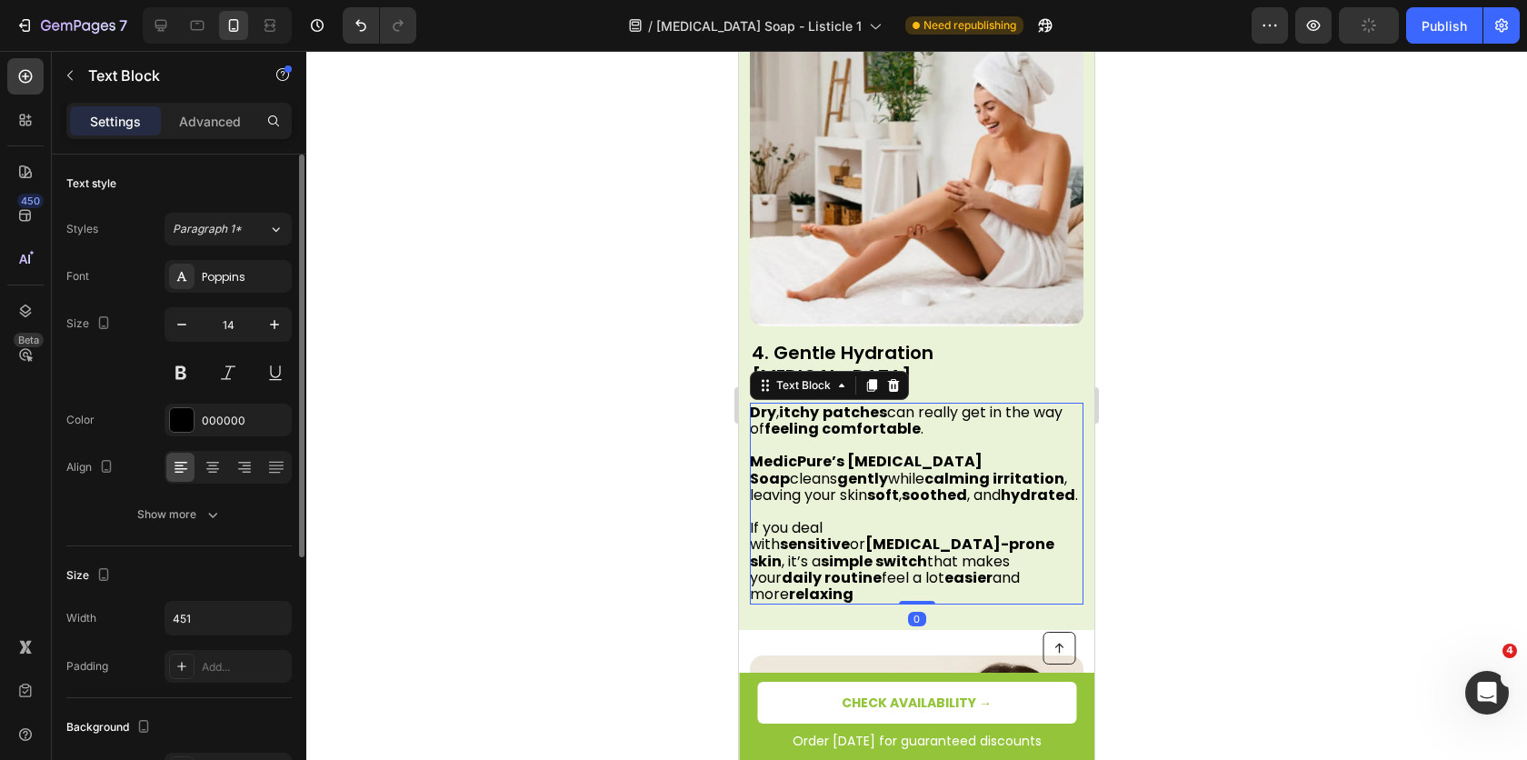
click at [880, 504] on p at bounding box center [916, 512] width 332 height 16
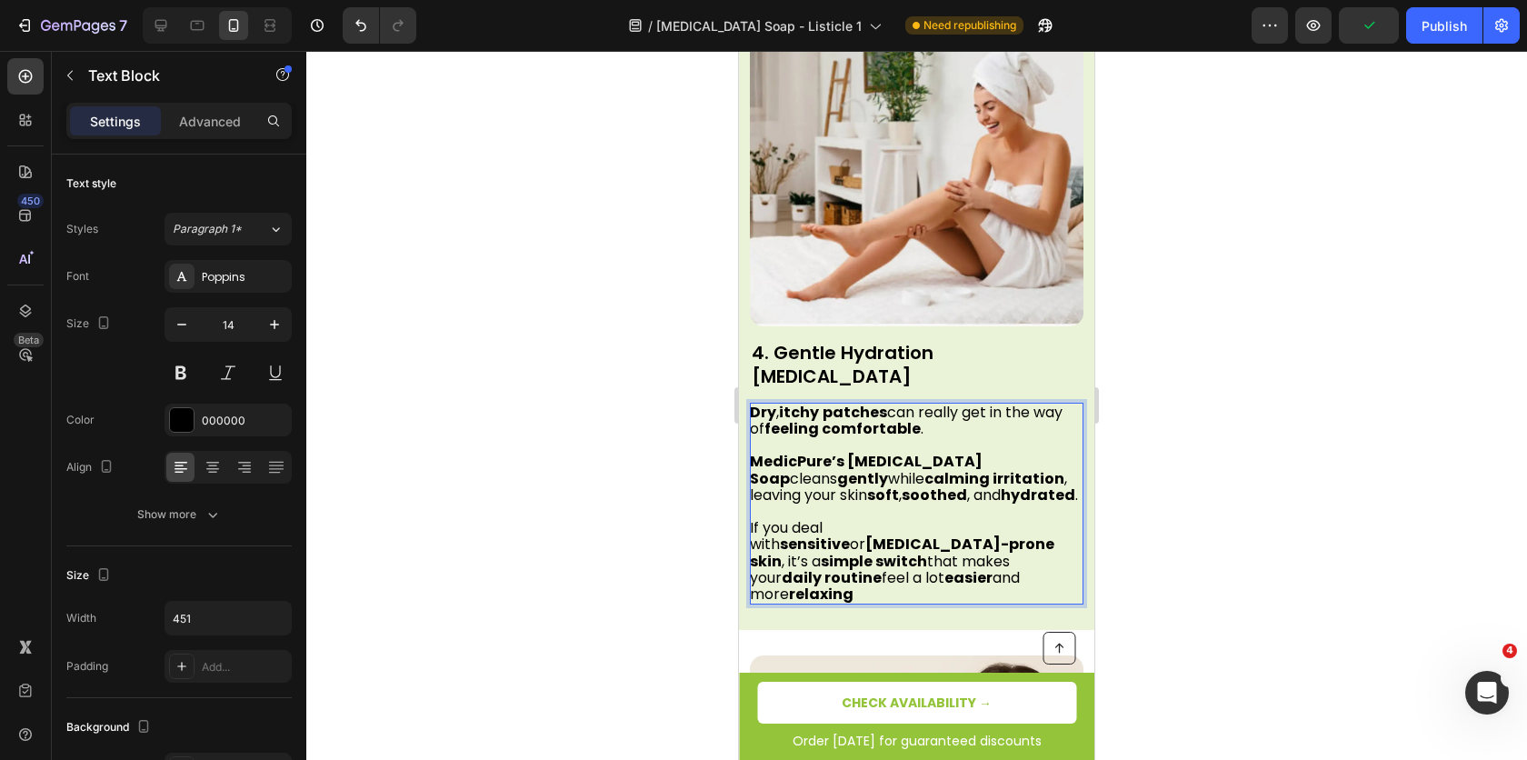
click at [880, 504] on p "Rich Text Editor. Editing area: main" at bounding box center [916, 512] width 332 height 16
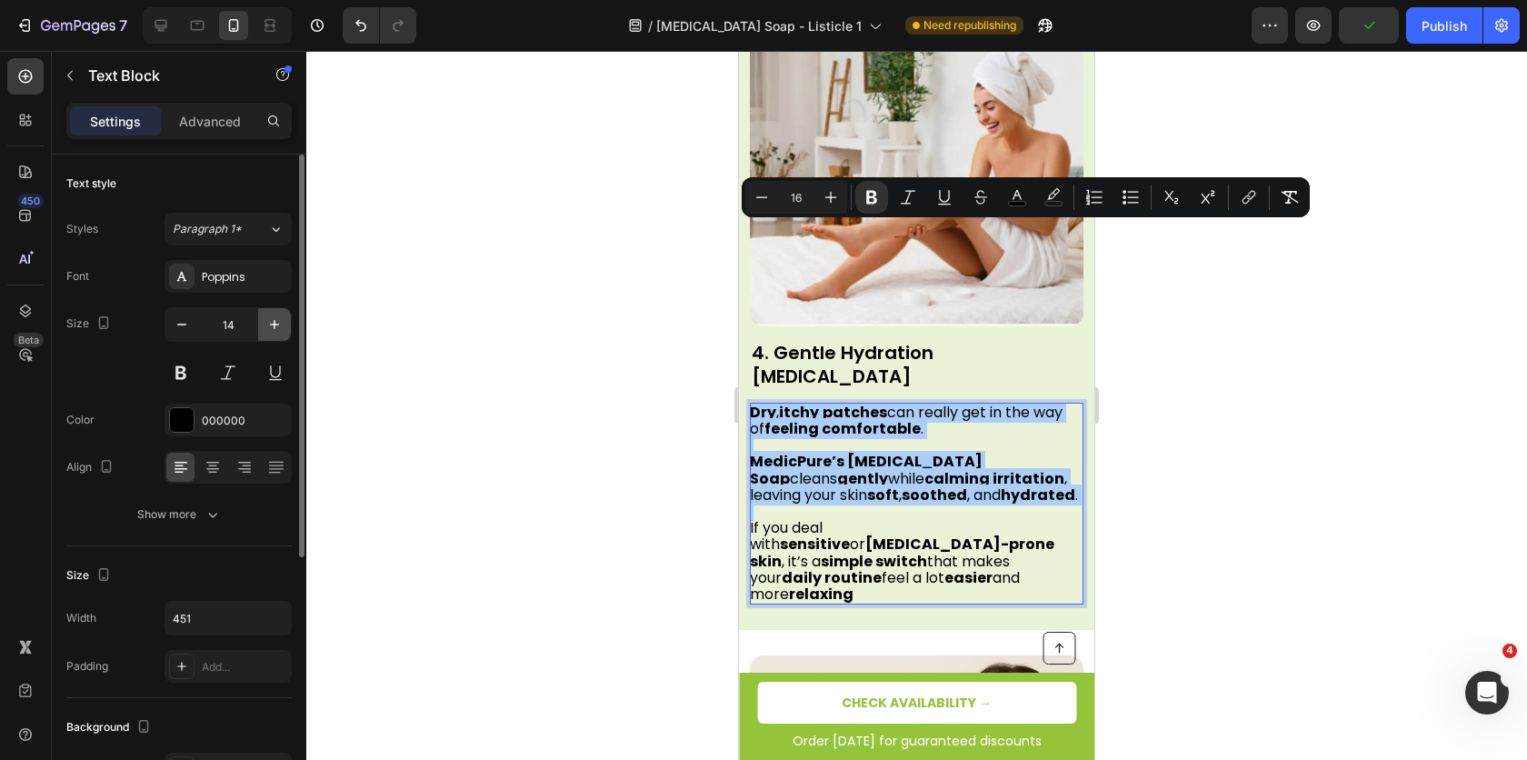
click at [263, 325] on button "button" at bounding box center [274, 324] width 33 height 33
click at [267, 325] on icon "button" at bounding box center [274, 324] width 18 height 18
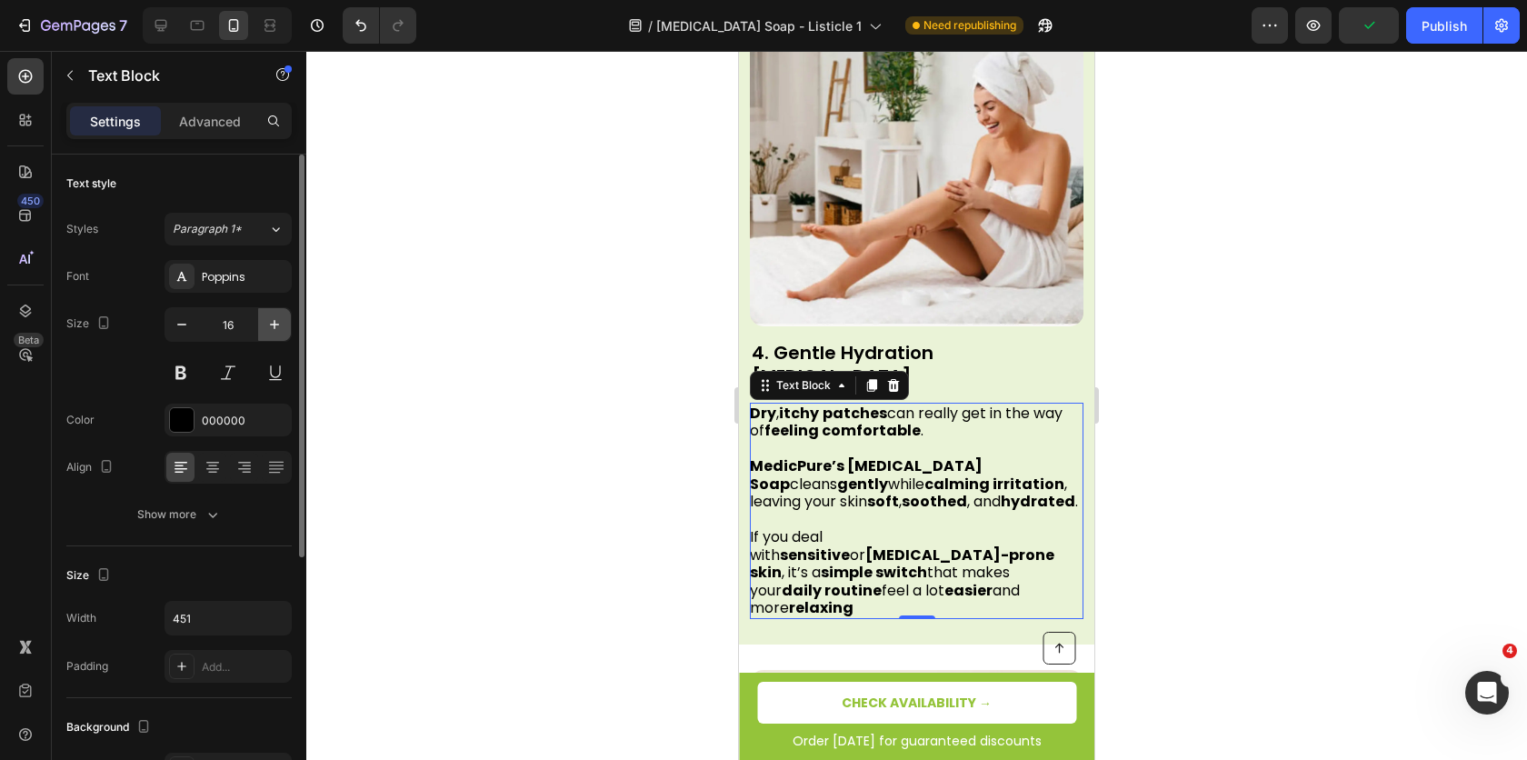
click at [267, 325] on icon "button" at bounding box center [274, 324] width 18 height 18
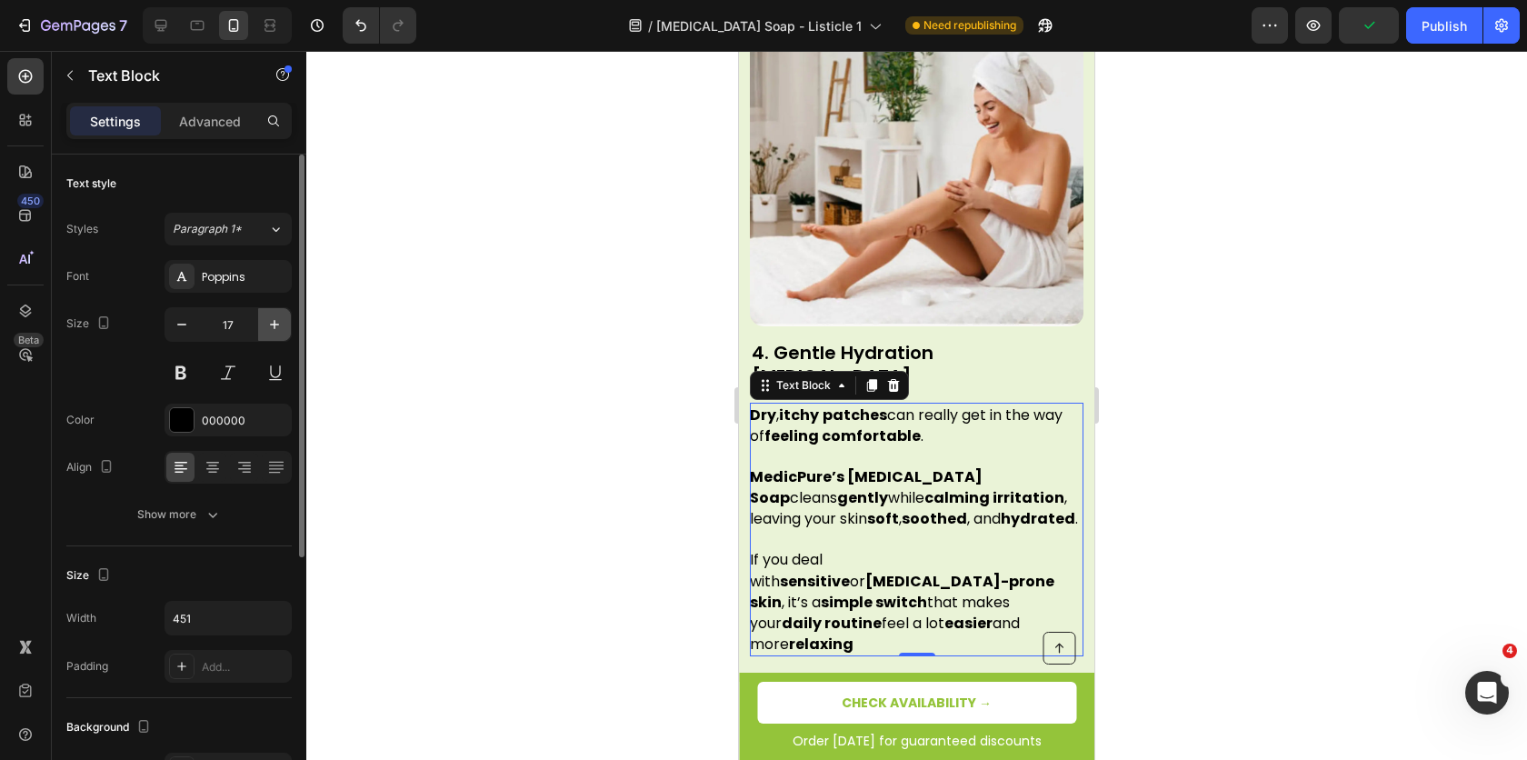
click at [267, 325] on icon "button" at bounding box center [274, 324] width 18 height 18
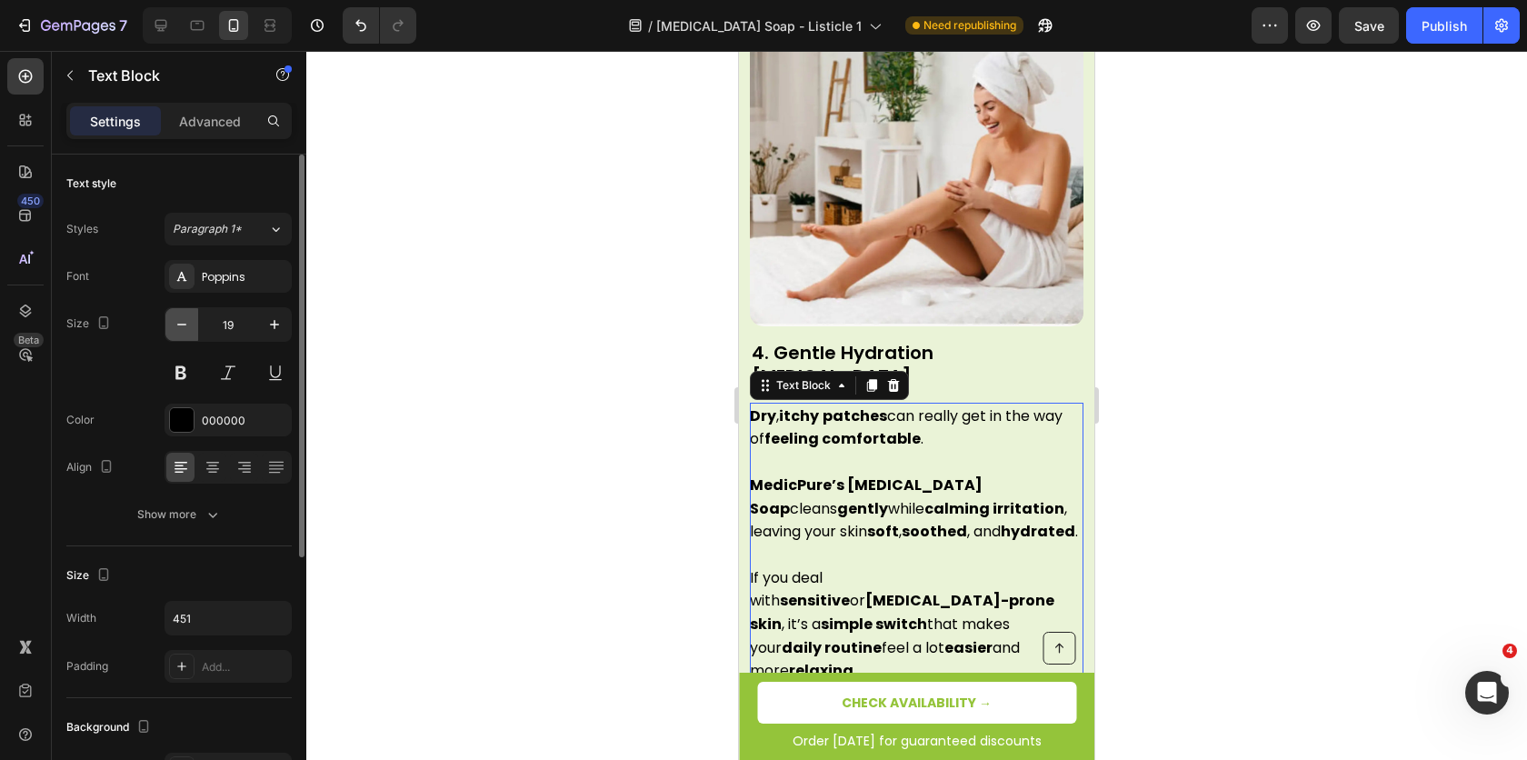
click at [180, 335] on button "button" at bounding box center [181, 324] width 33 height 33
type input "18"
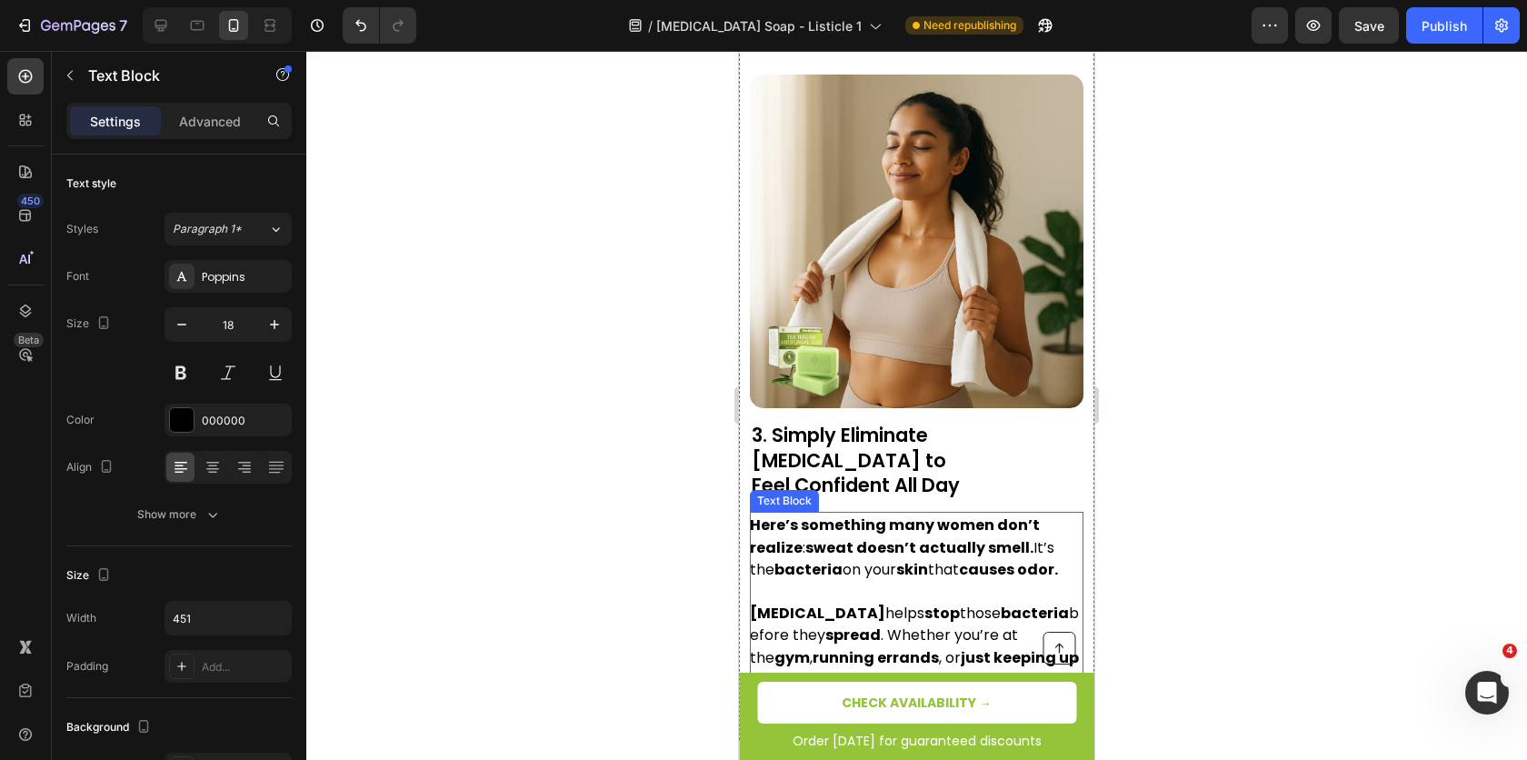
scroll to position [2072, 0]
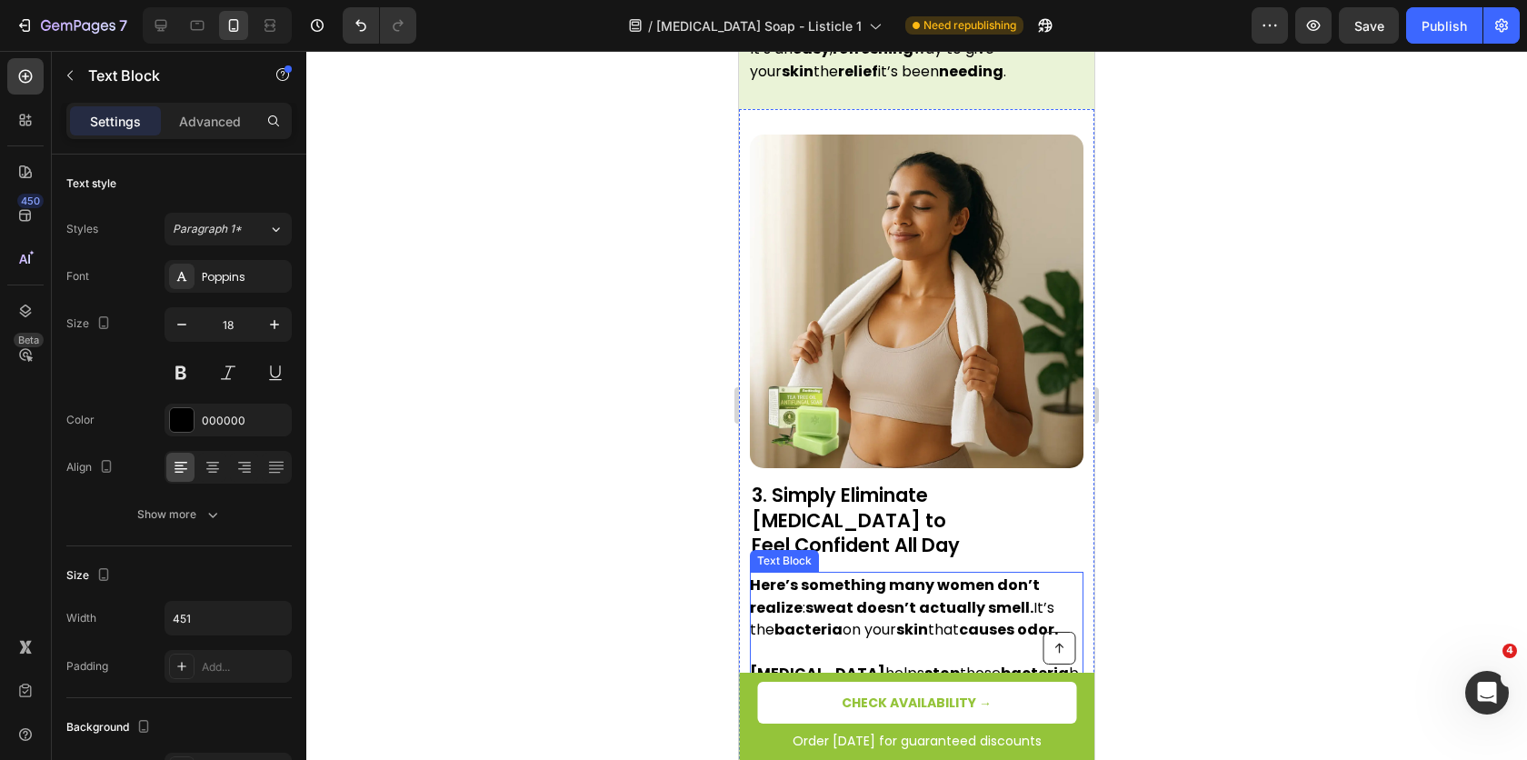
click at [826, 574] on p "Here’s something many women don’t realize : sweat doesn’t actually smell. It’s …" at bounding box center [916, 607] width 332 height 66
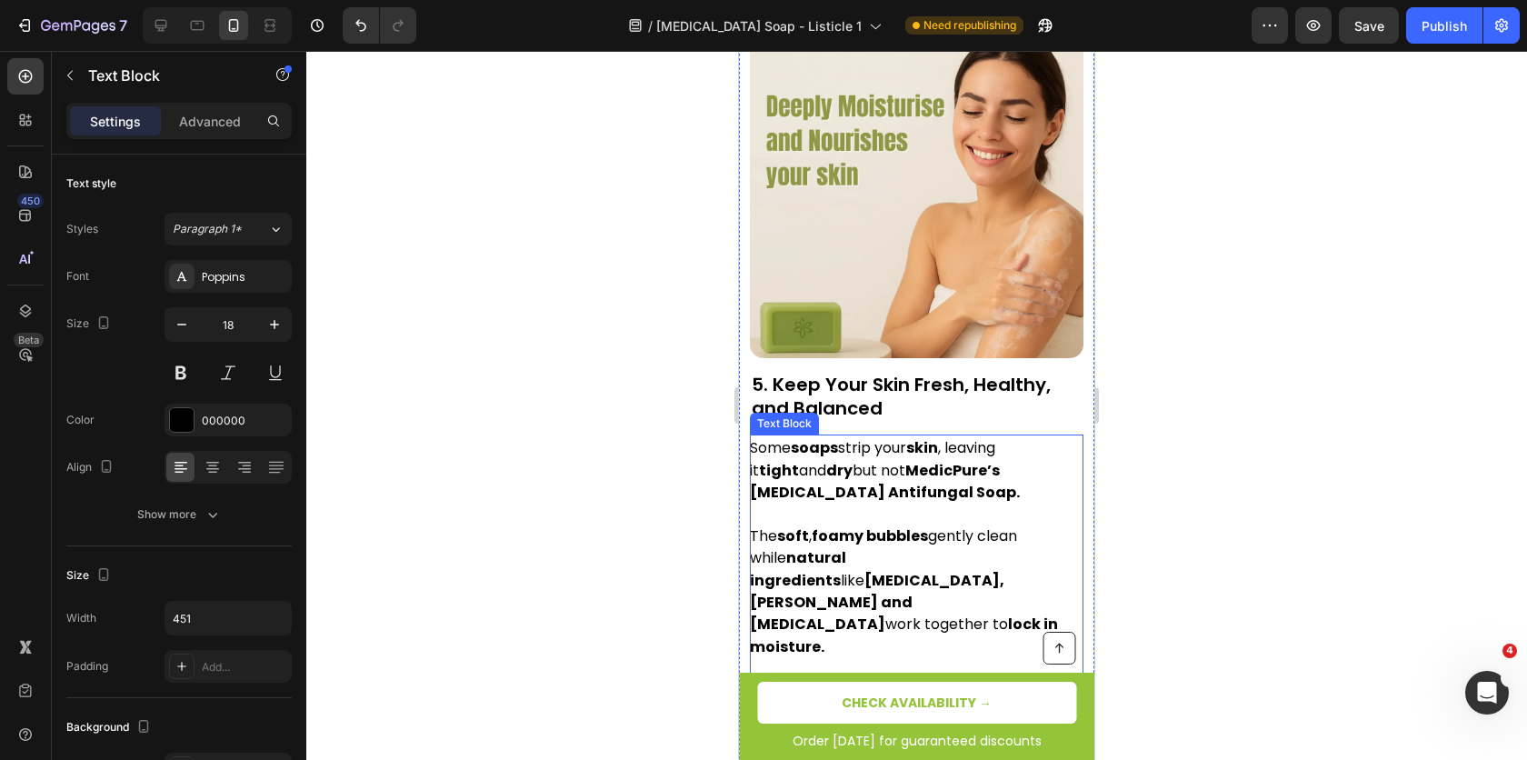
scroll to position [3403, 0]
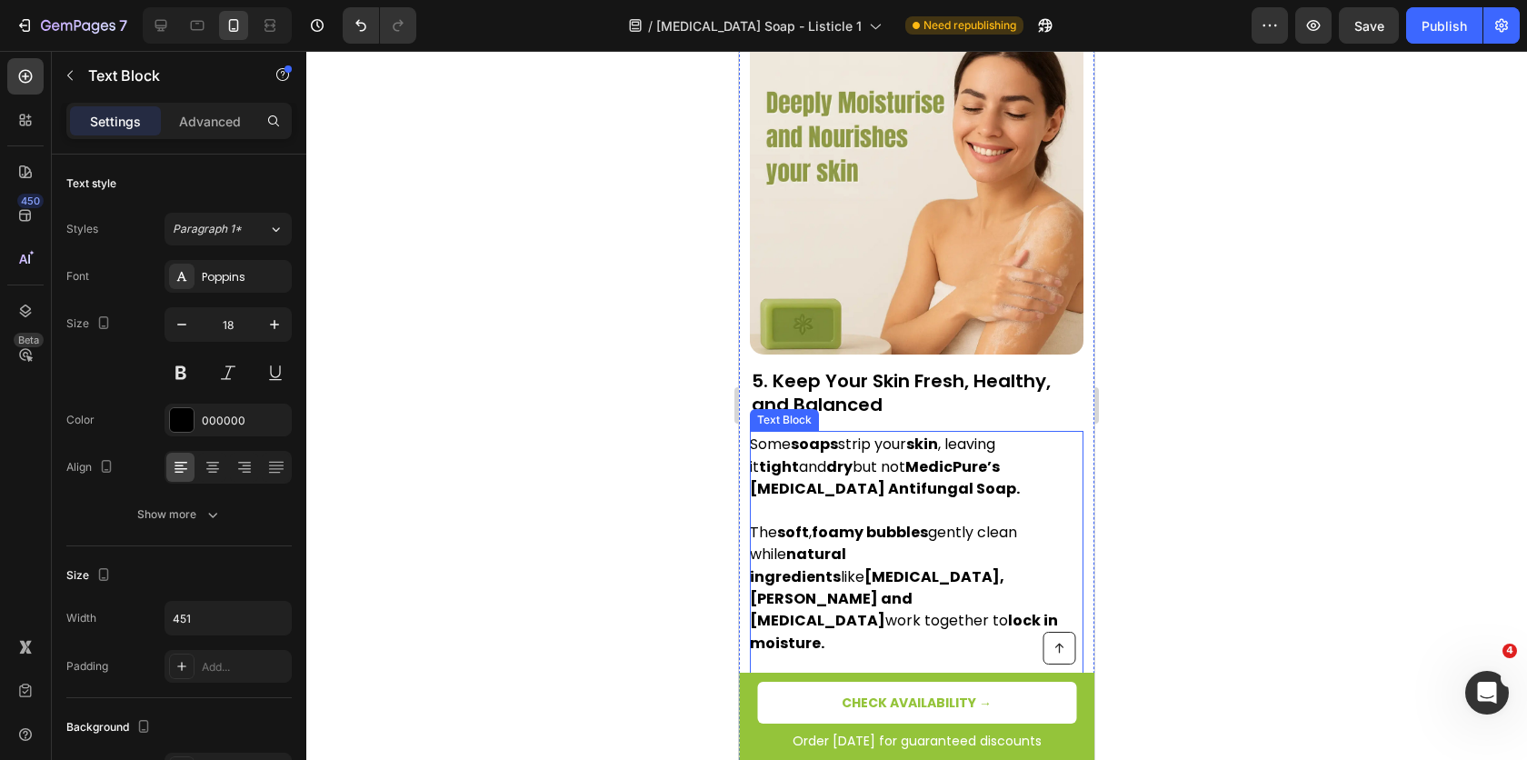
click at [852, 434] on span "Some soaps strip your skin , leaving it tight and dry but not MedicPure’s [MEDI…" at bounding box center [885, 466] width 270 height 65
click at [826, 456] on strong "dry" at bounding box center [839, 466] width 26 height 21
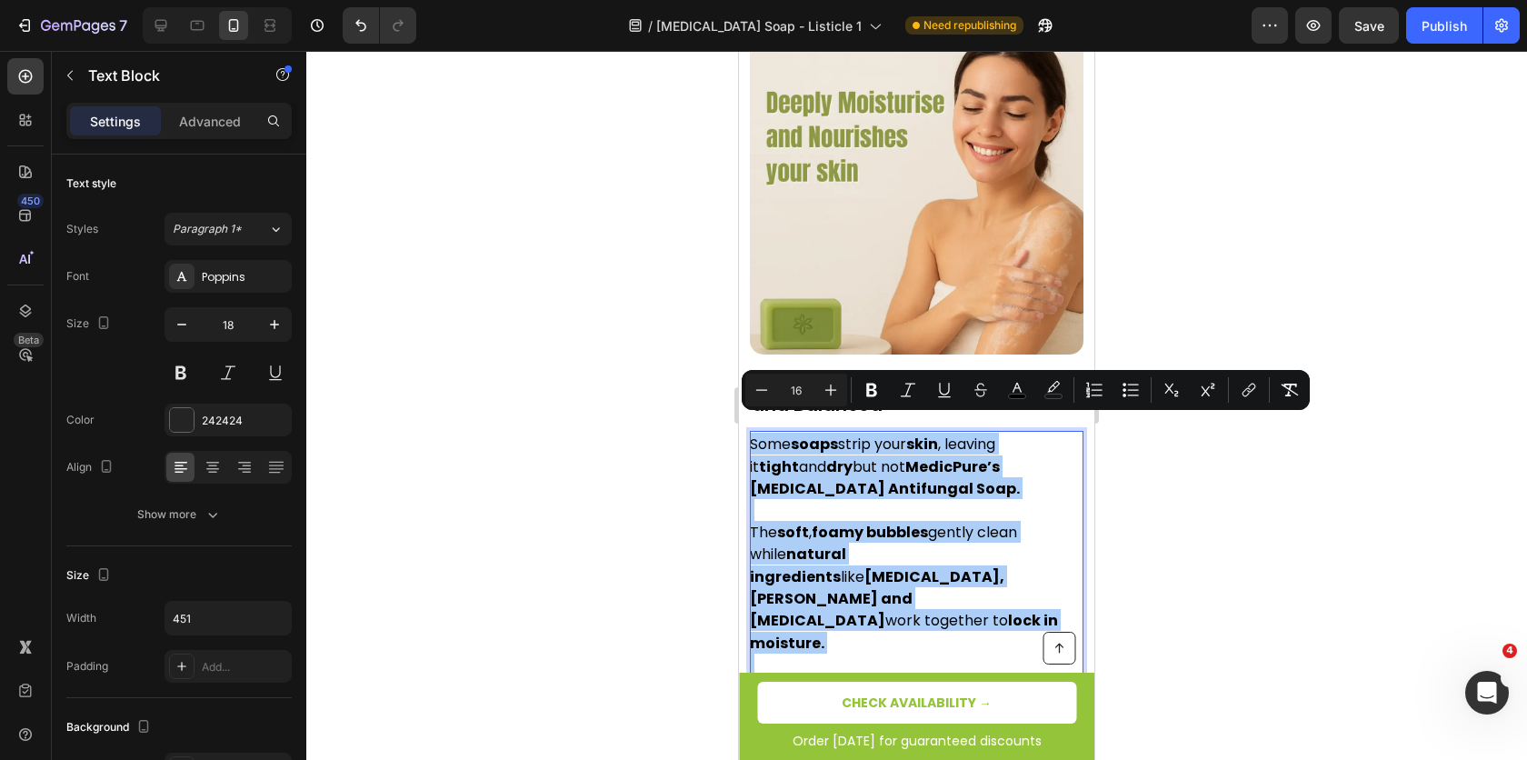
click at [791, 380] on input "16" at bounding box center [796, 390] width 36 height 22
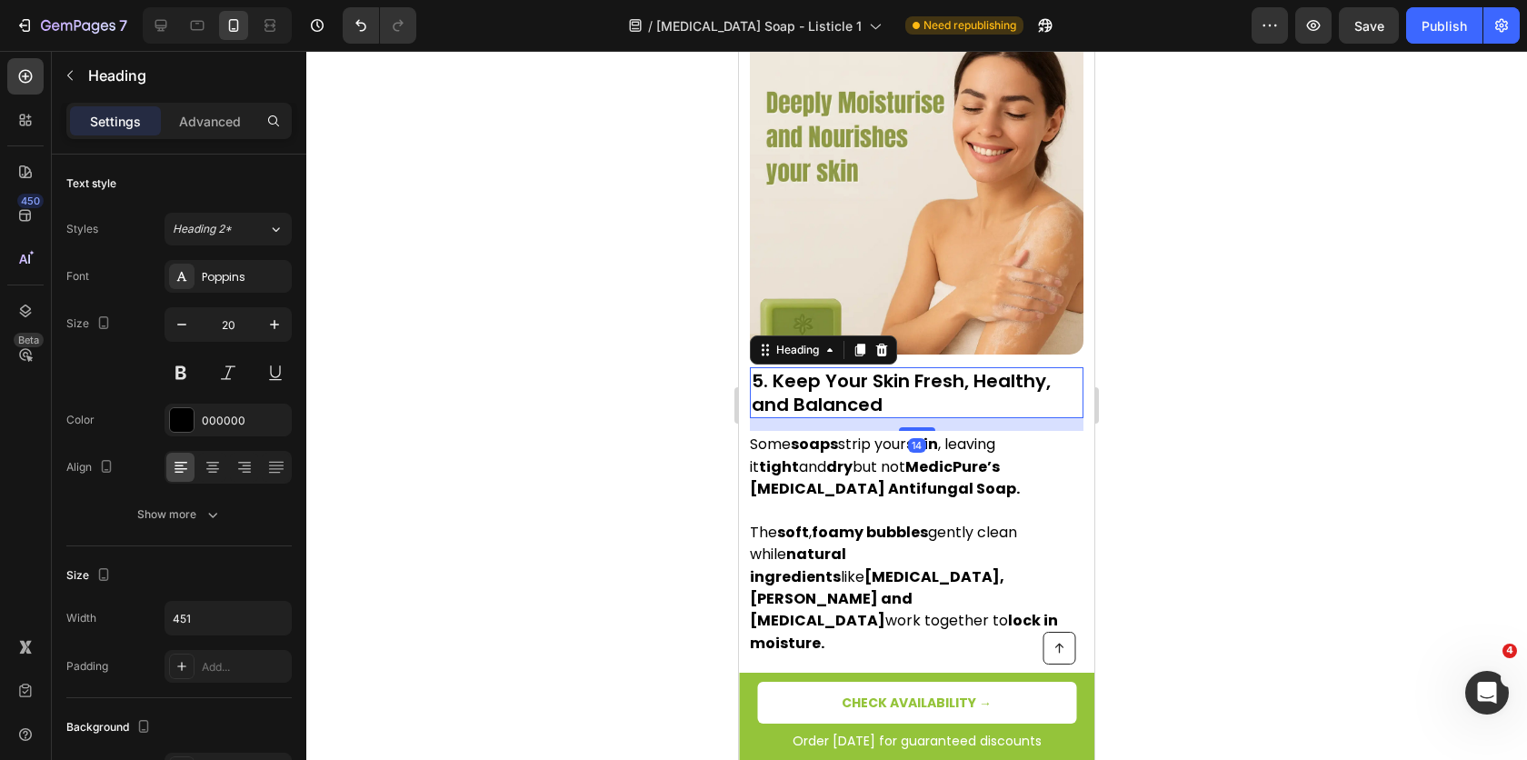
click at [795, 368] on span "5. Keep Your Skin Fresh, Healthy, and Balanced" at bounding box center [901, 392] width 299 height 49
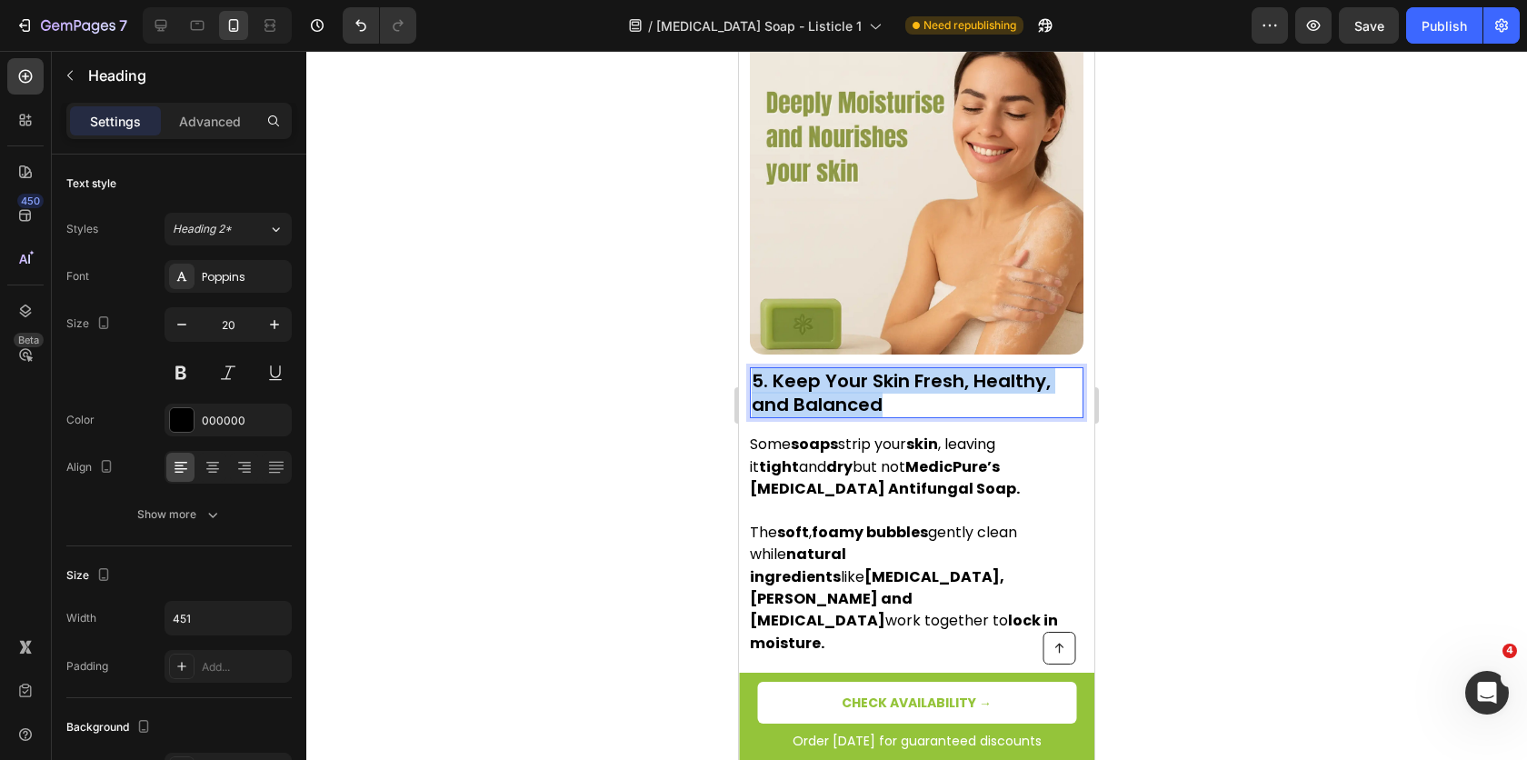
click at [795, 368] on span "5. Keep Your Skin Fresh, Healthy, and Balanced" at bounding box center [901, 392] width 299 height 49
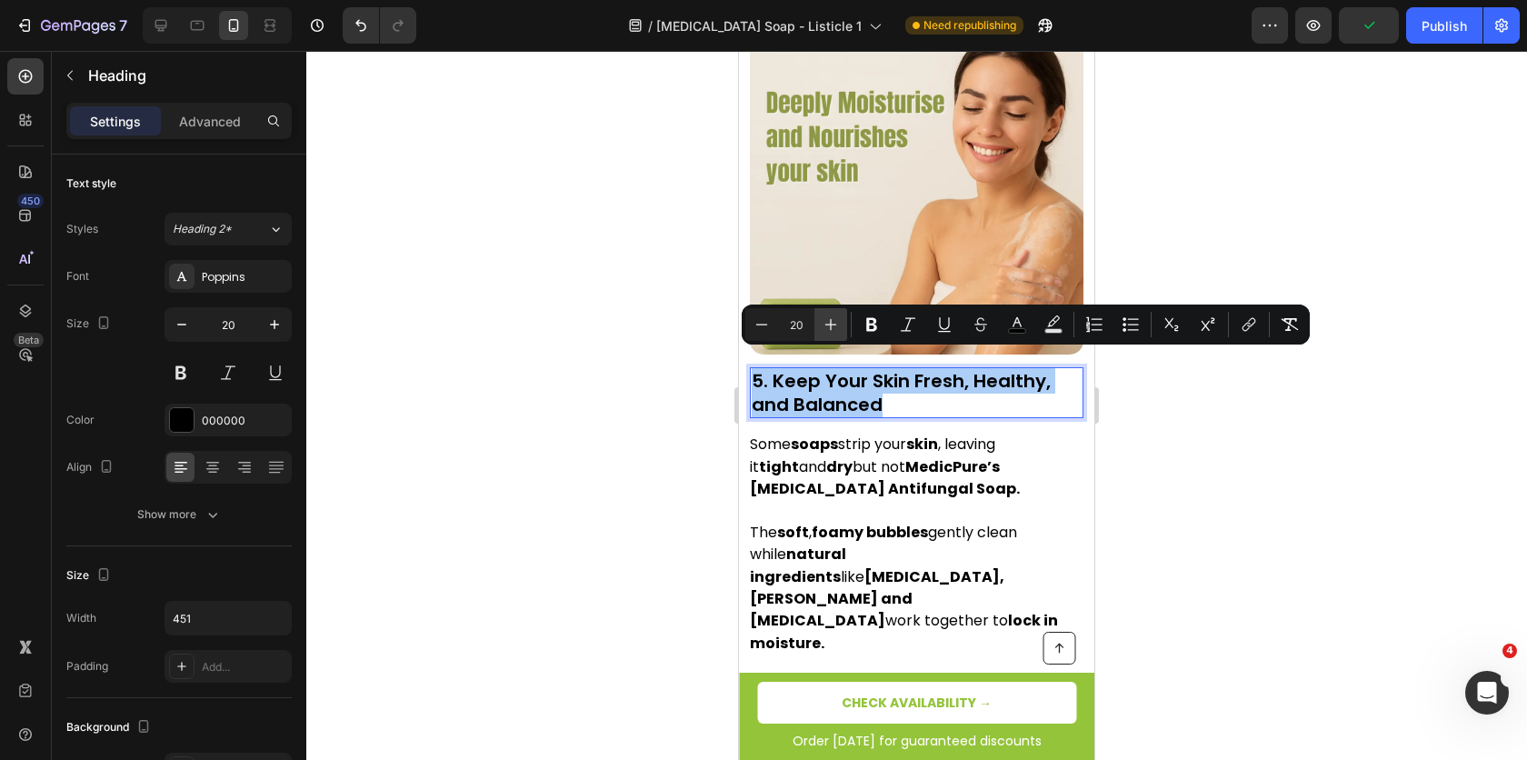
click at [823, 328] on icon "Editor contextual toolbar" at bounding box center [831, 324] width 18 height 18
type input "21"
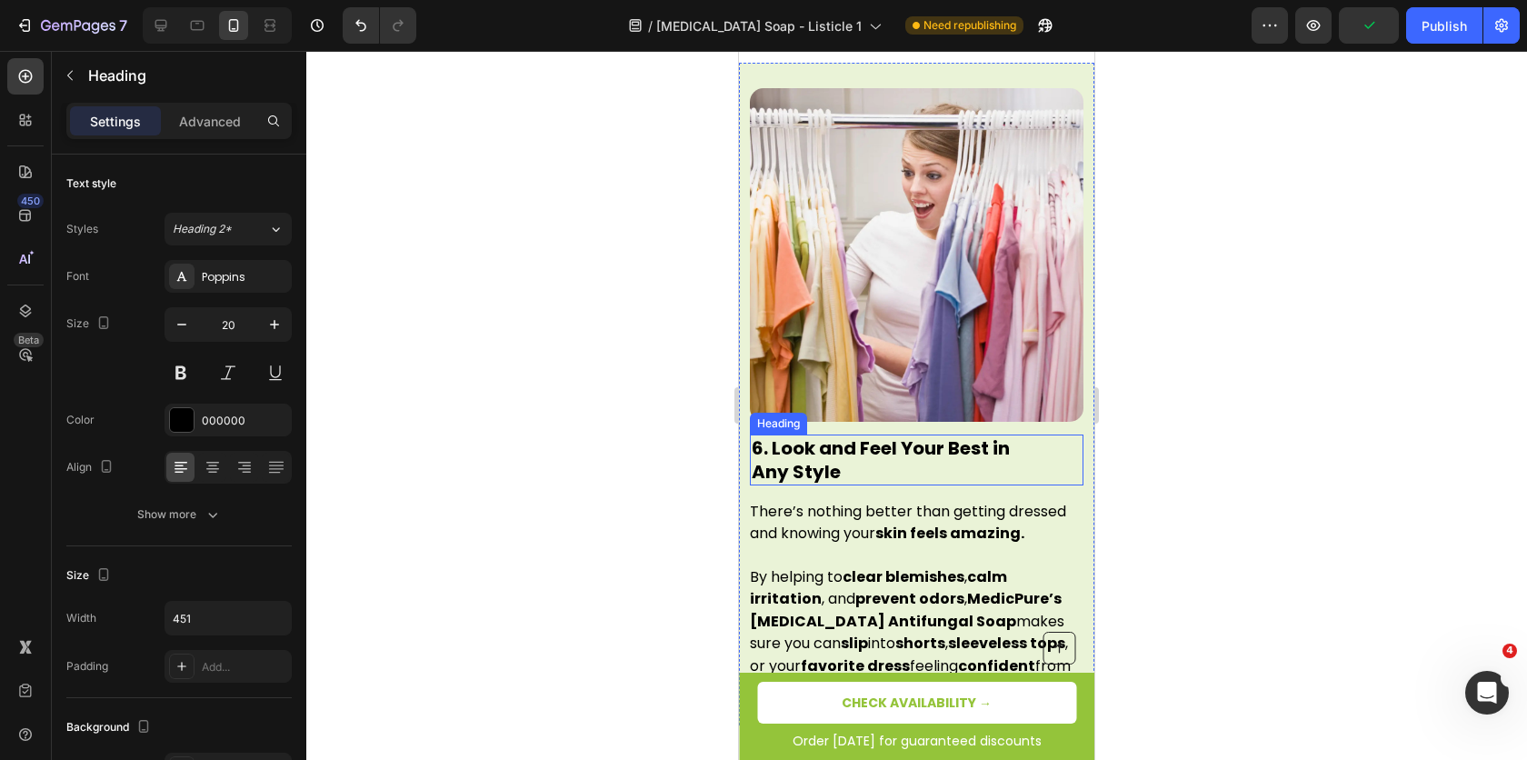
scroll to position [4112, 0]
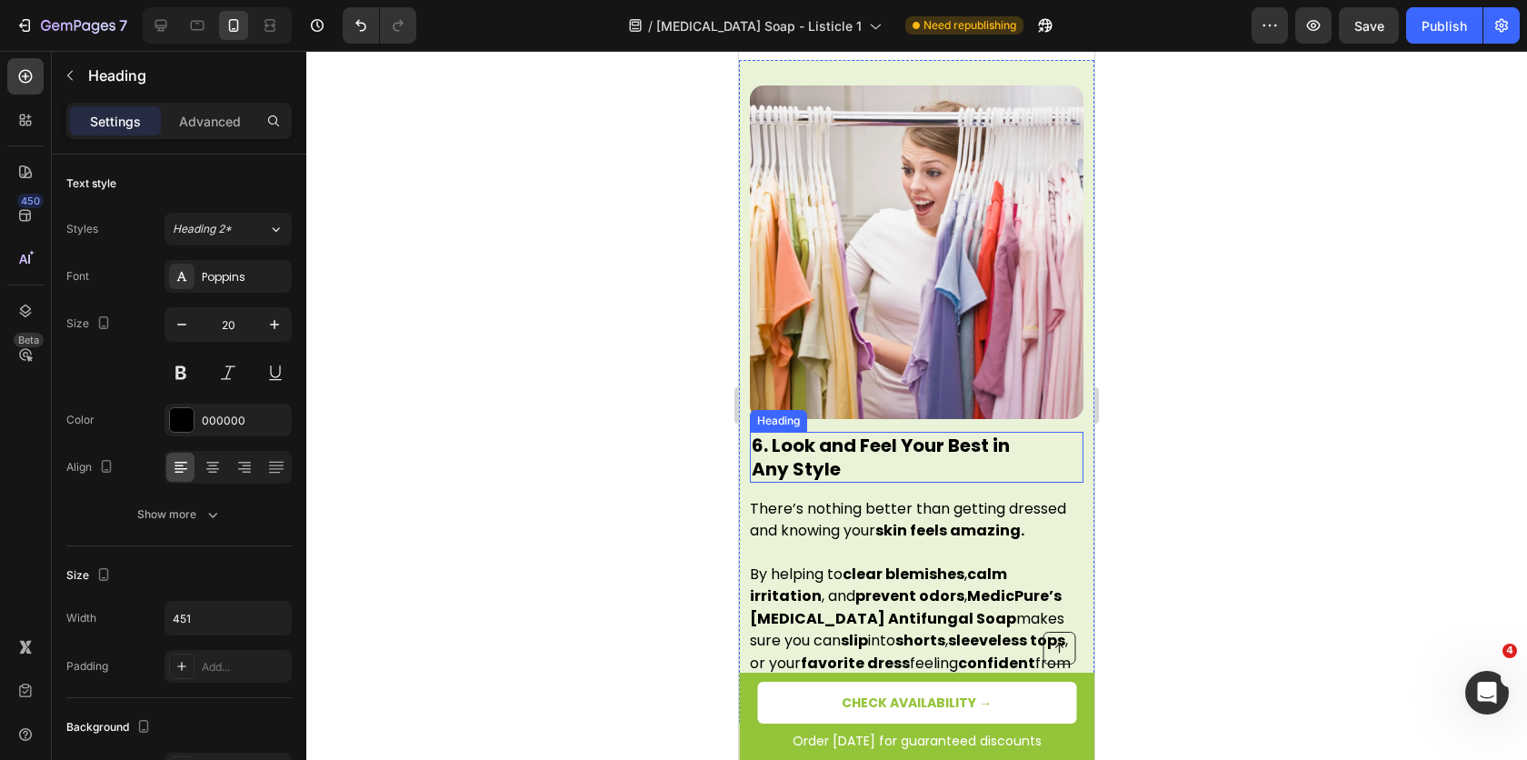
click at [829, 456] on strong "Any Style" at bounding box center [796, 468] width 89 height 25
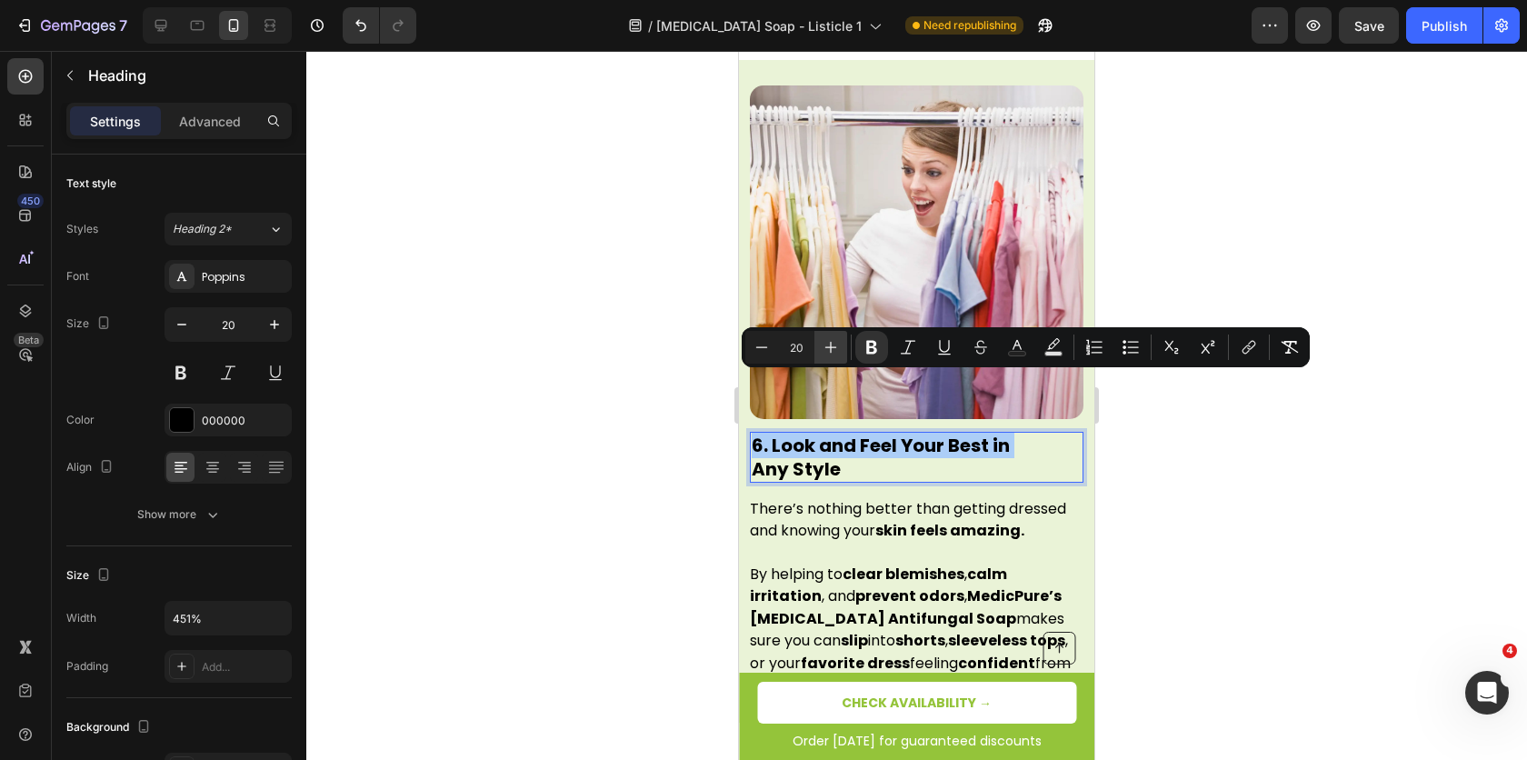
click at [831, 348] on icon "Editor contextual toolbar" at bounding box center [832, 348] width 12 height 12
type input "21"
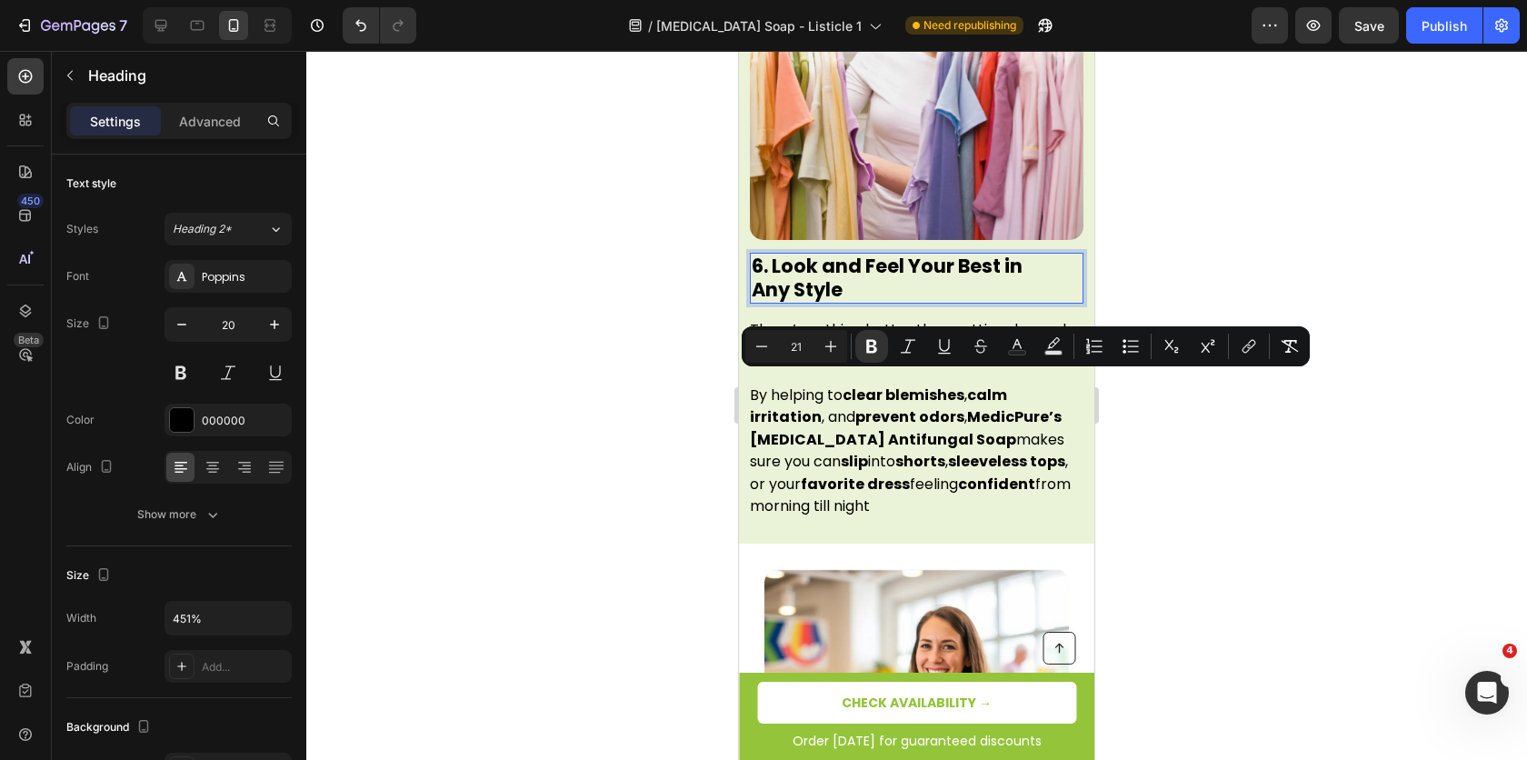
scroll to position [4637, 0]
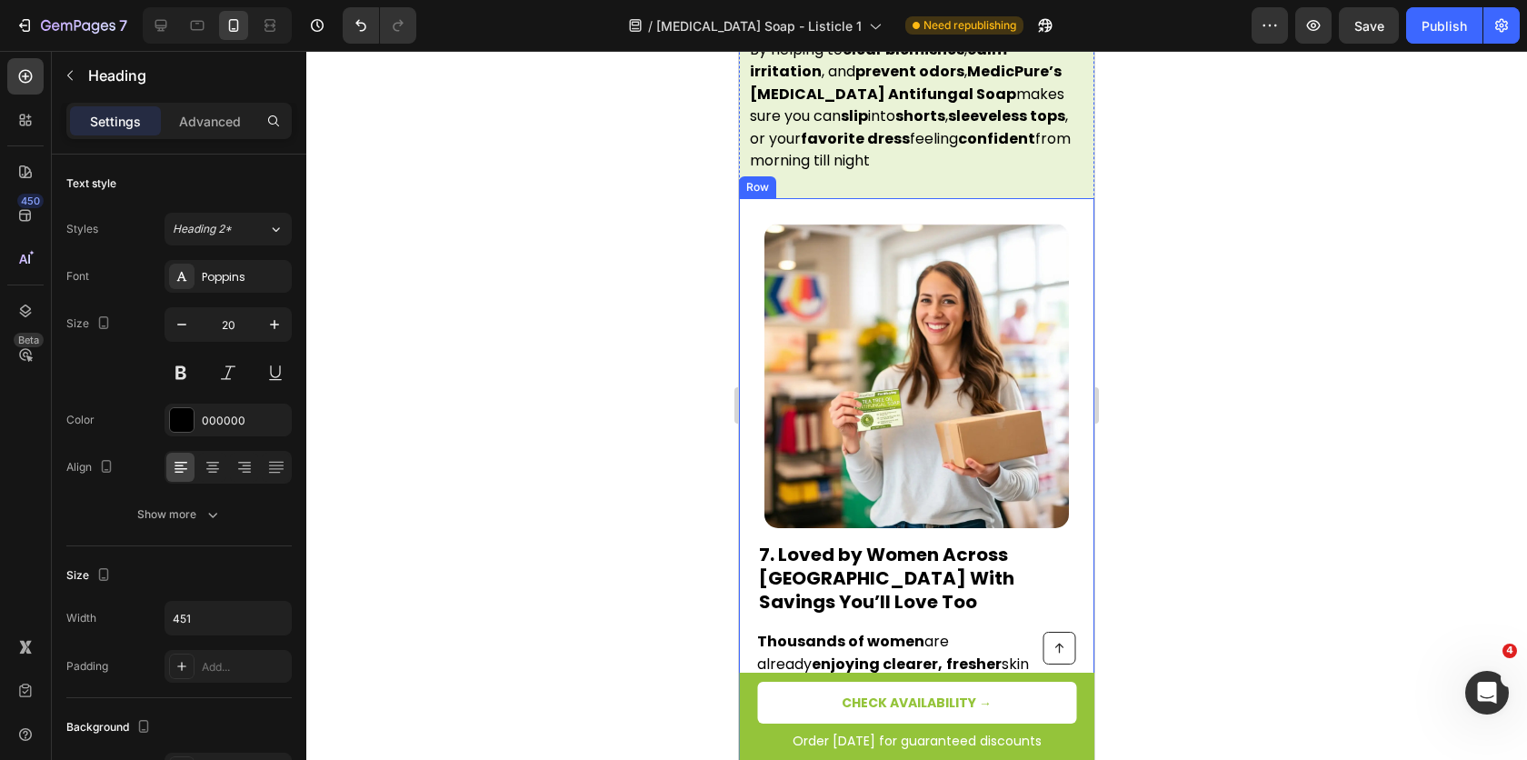
click at [792, 542] on strong "7. Loved by Women Across [GEOGRAPHIC_DATA] With Savings You’ll Love Too" at bounding box center [886, 578] width 255 height 73
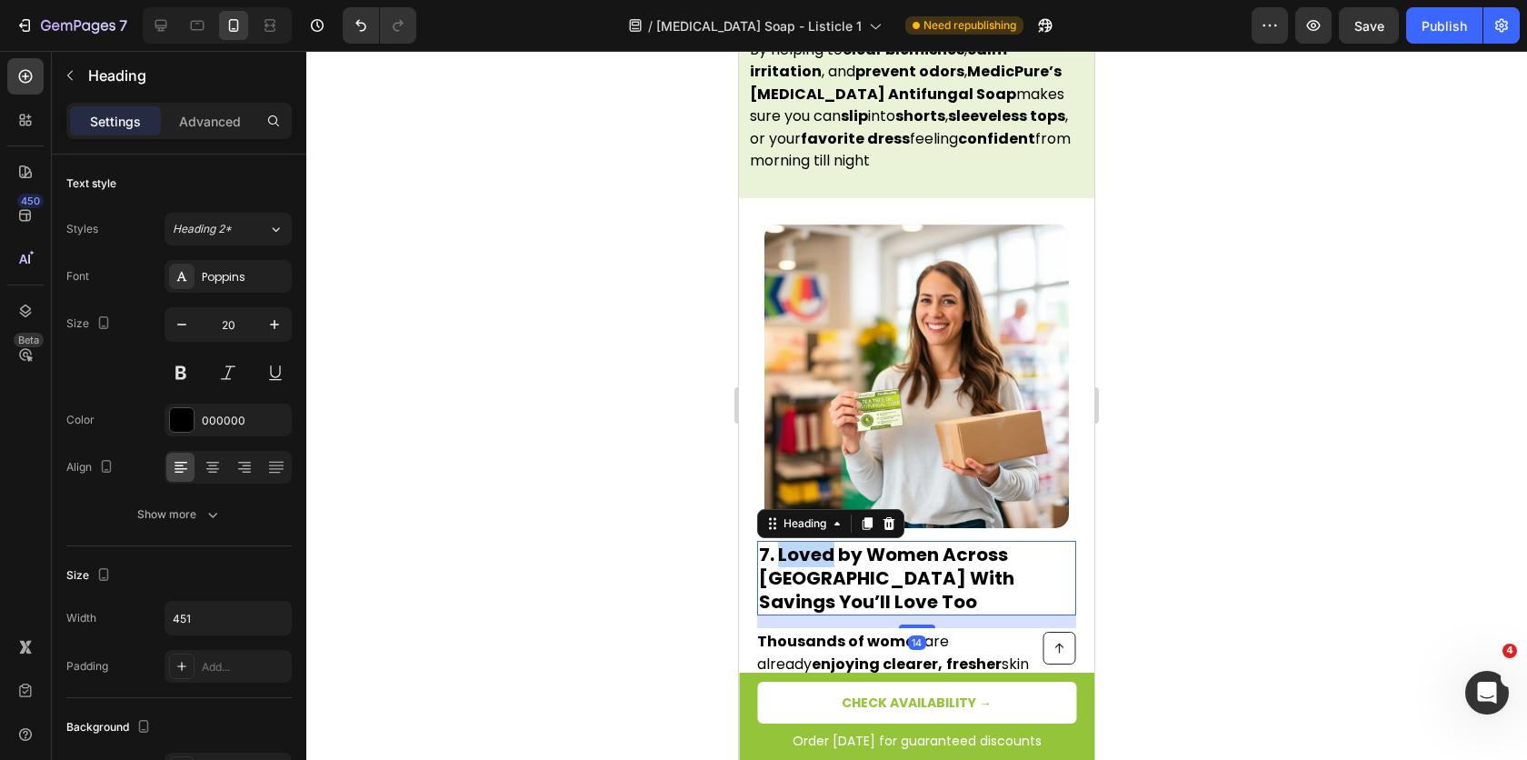
click at [808, 542] on strong "7. Loved by Women Across [GEOGRAPHIC_DATA] With Savings You’ll Love Too" at bounding box center [886, 578] width 255 height 73
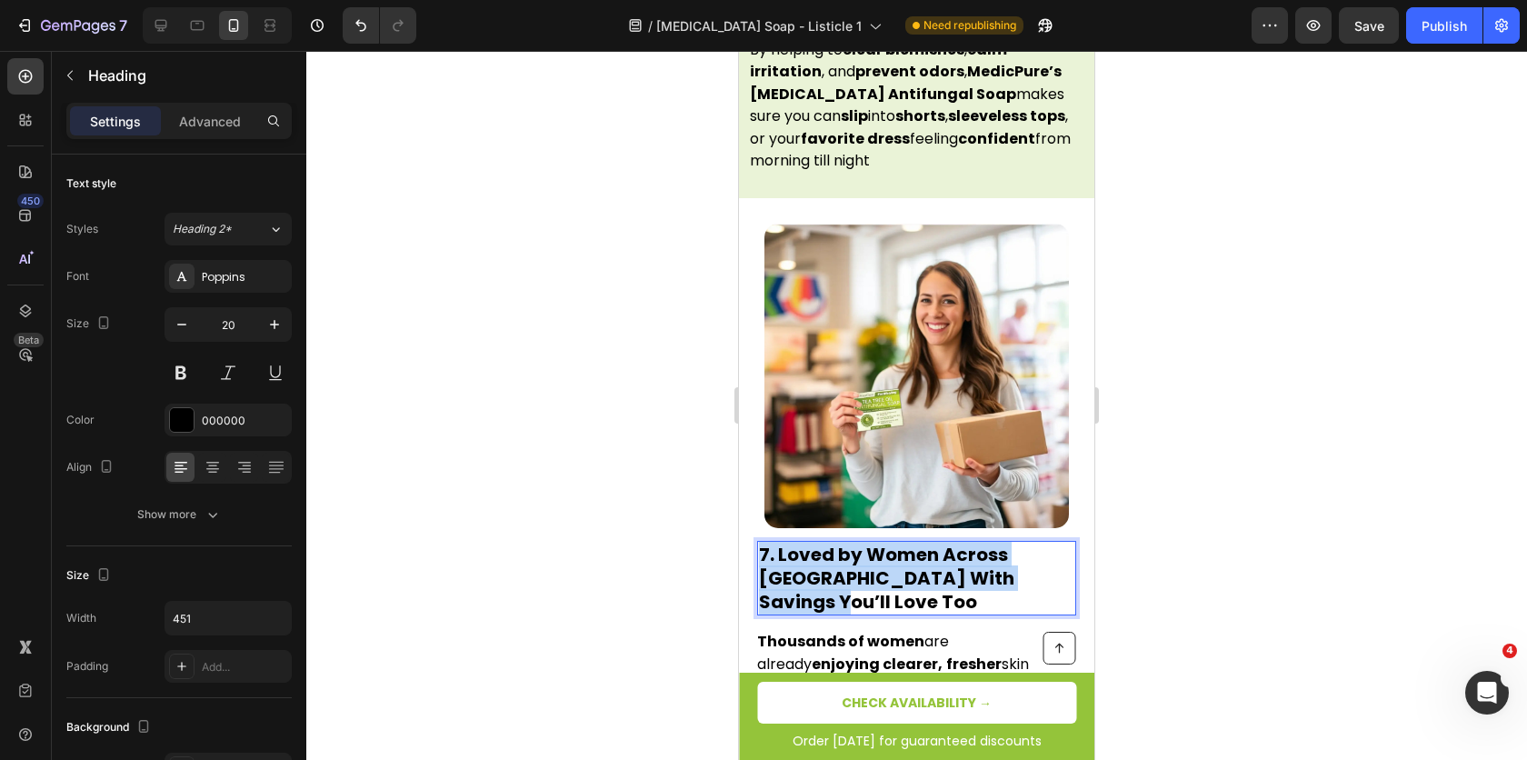
click at [809, 542] on strong "7. Loved by Women Across [GEOGRAPHIC_DATA] With Savings You’ll Love Too" at bounding box center [886, 578] width 255 height 73
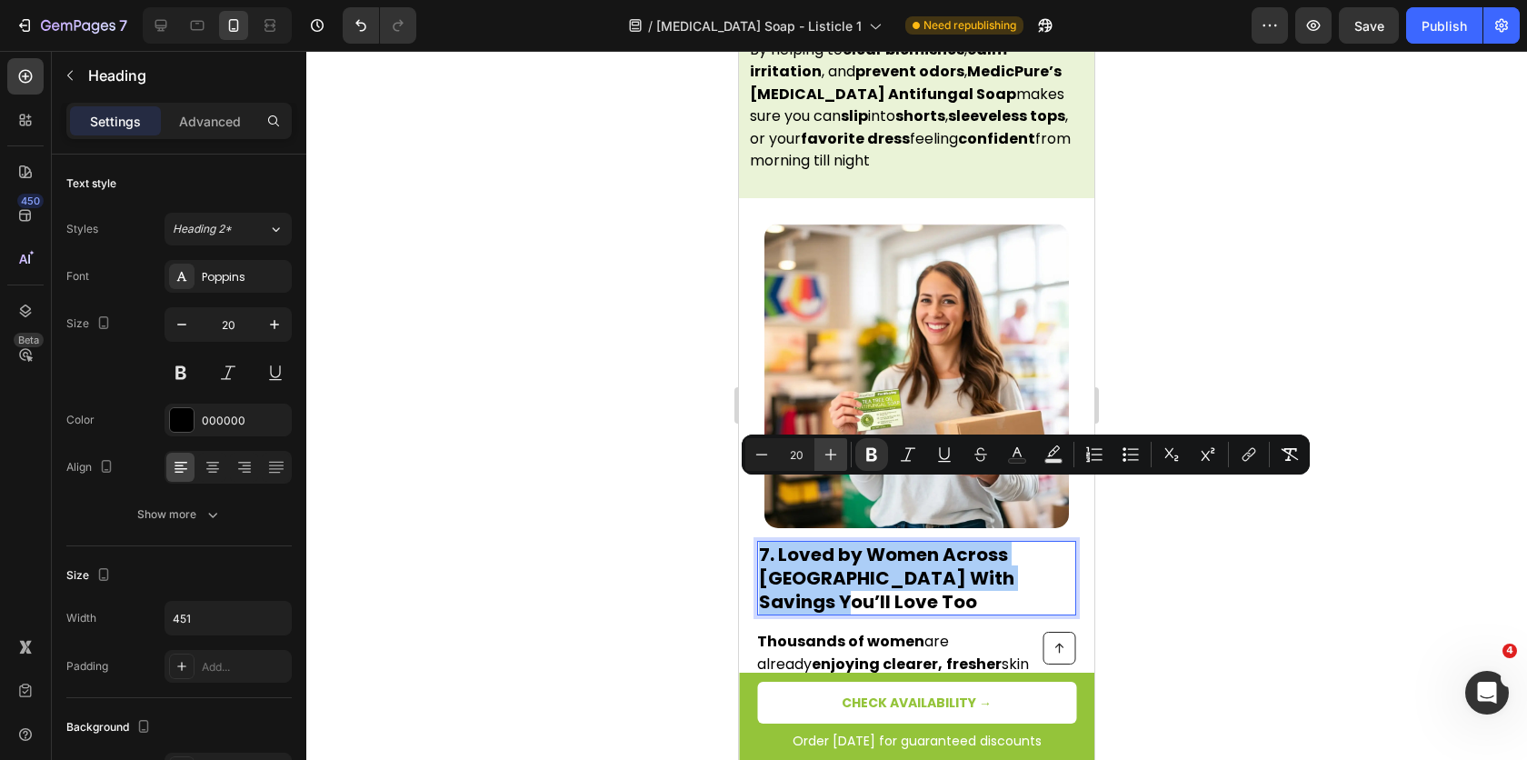
click at [821, 451] on button "Plus" at bounding box center [831, 454] width 33 height 33
type input "21"
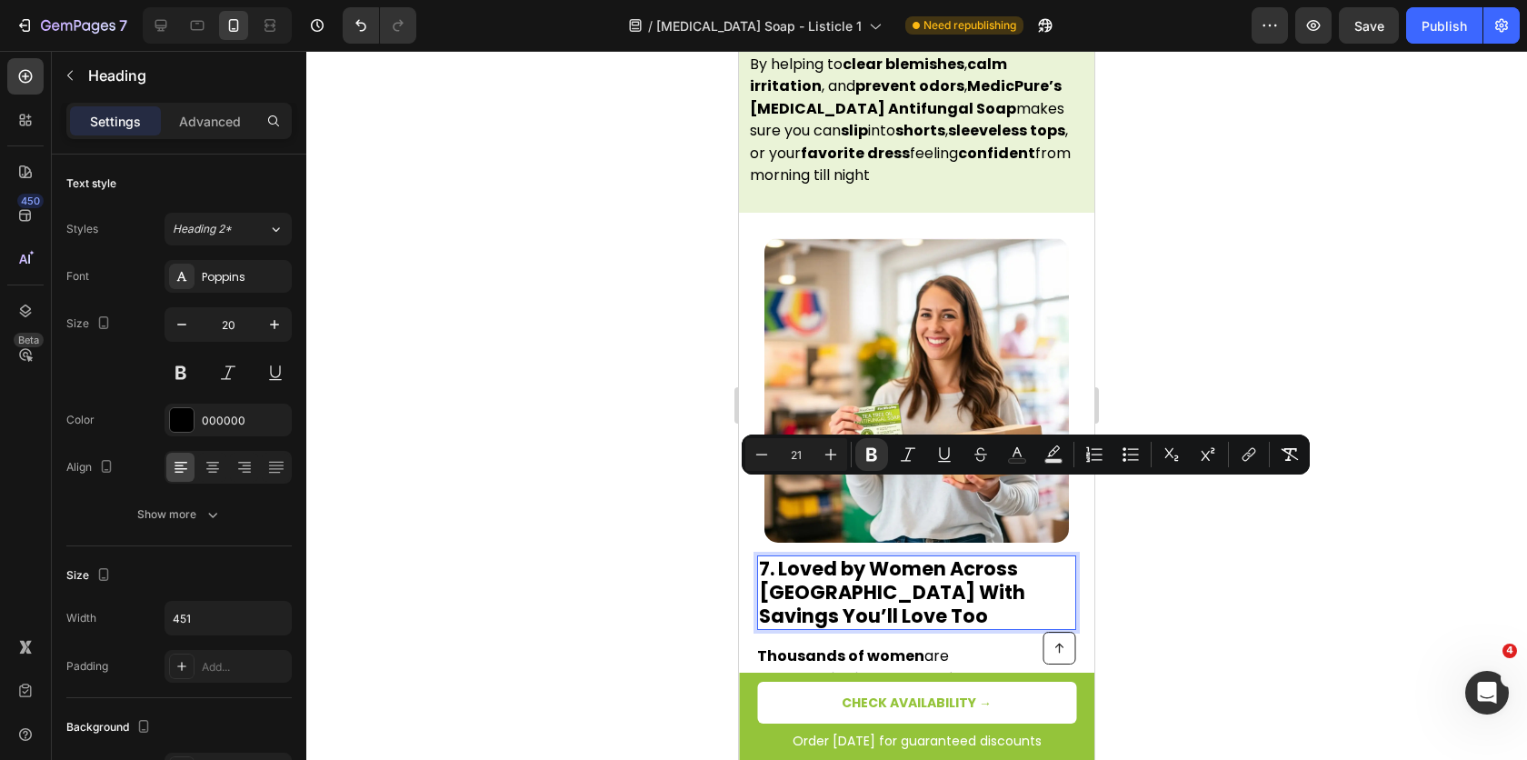
scroll to position [4429, 0]
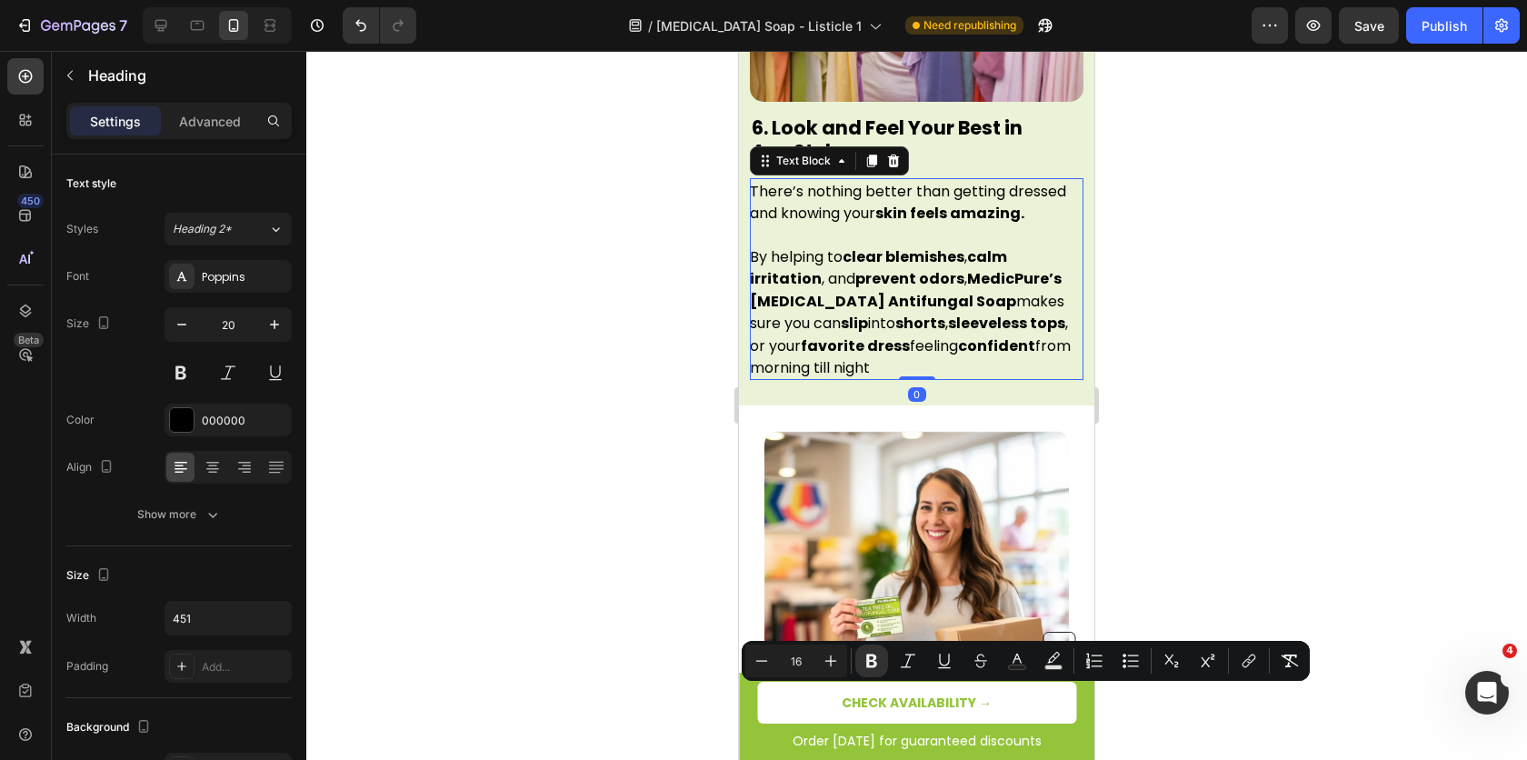
click at [856, 268] on strong "prevent odors" at bounding box center [910, 278] width 109 height 21
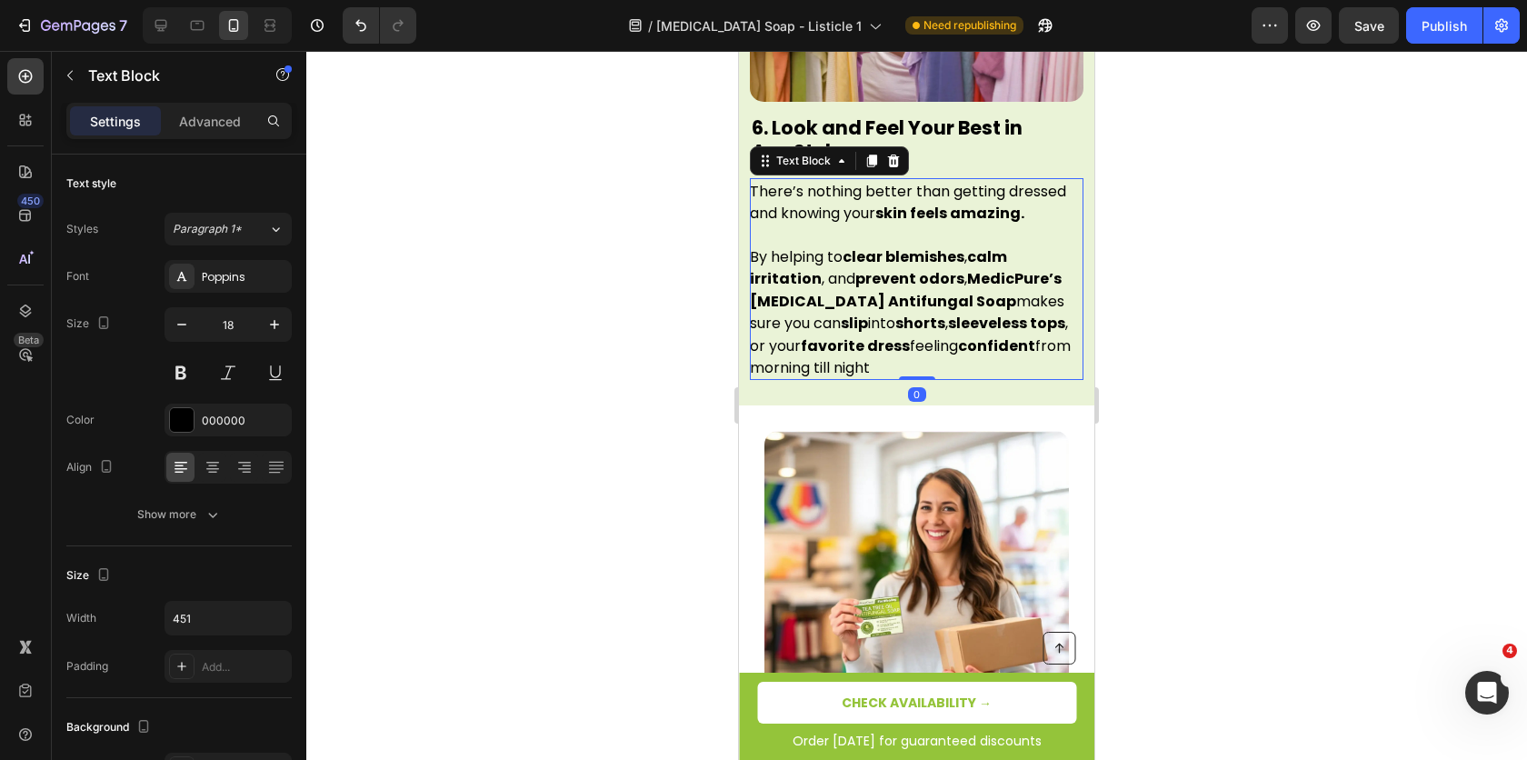
click at [856, 268] on strong "prevent odors" at bounding box center [910, 278] width 109 height 21
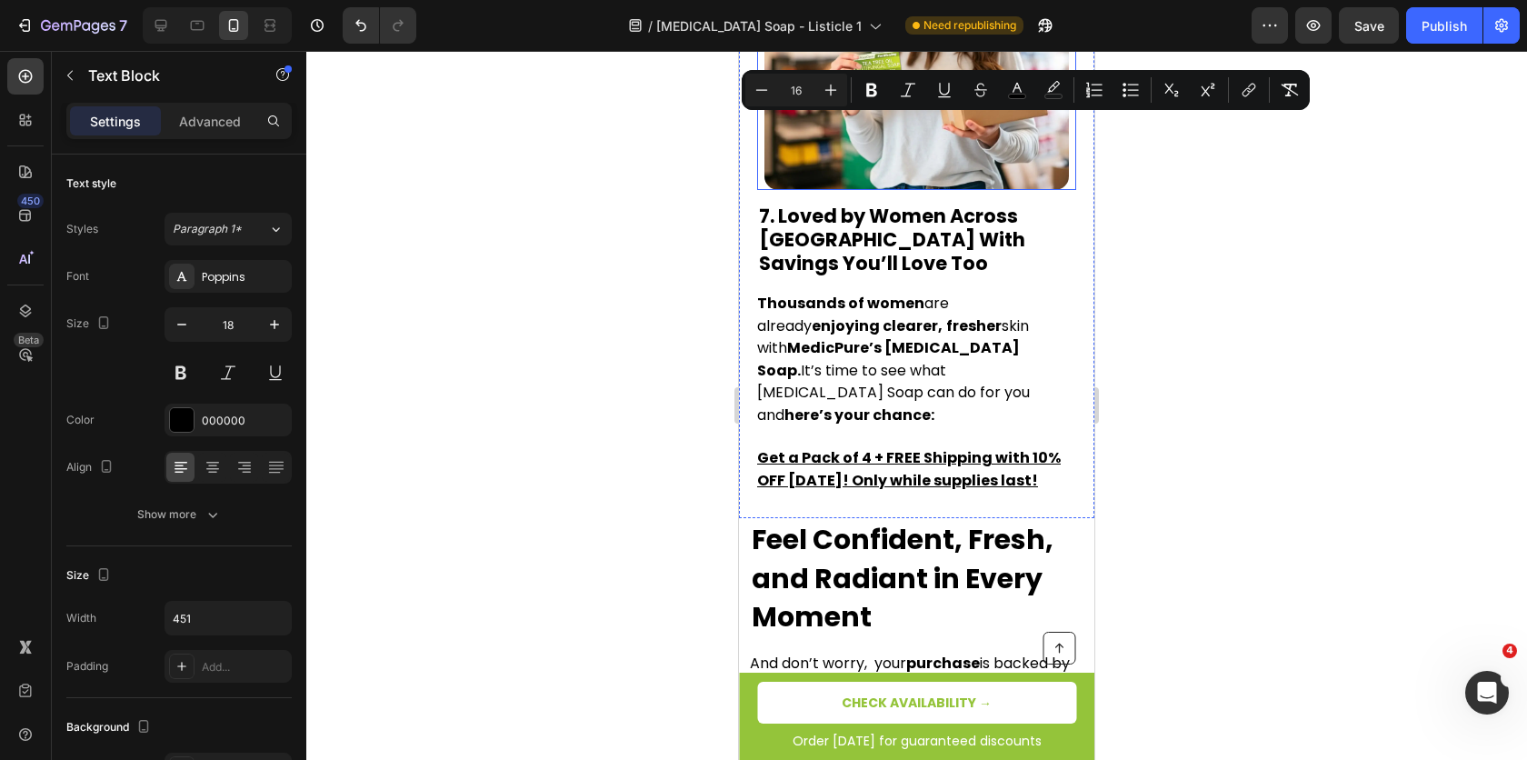
scroll to position [4984, 0]
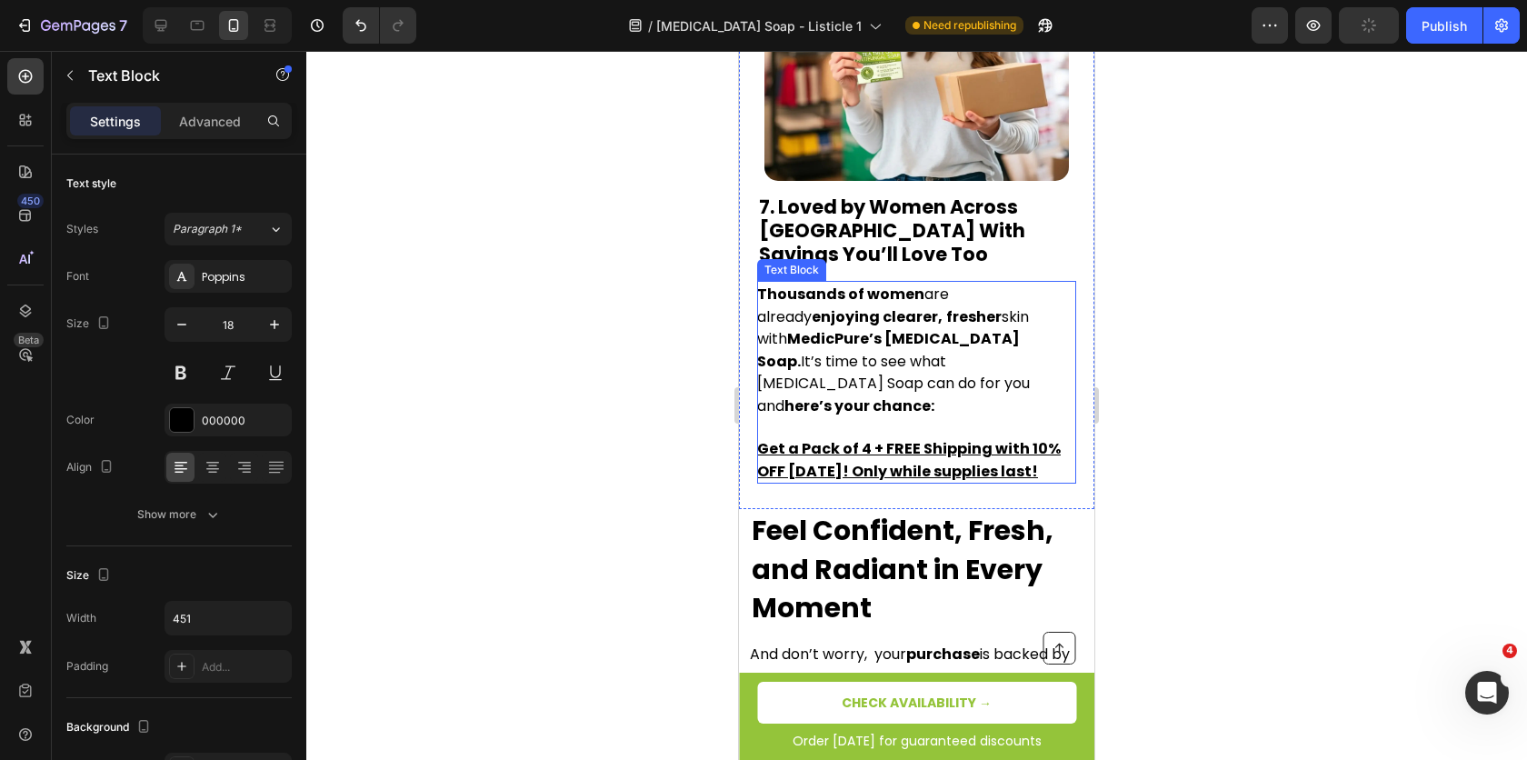
click at [876, 313] on p "Thousands of women are already enjoying clearer, fresher skin with MedicPure’s …" at bounding box center [915, 349] width 317 height 133
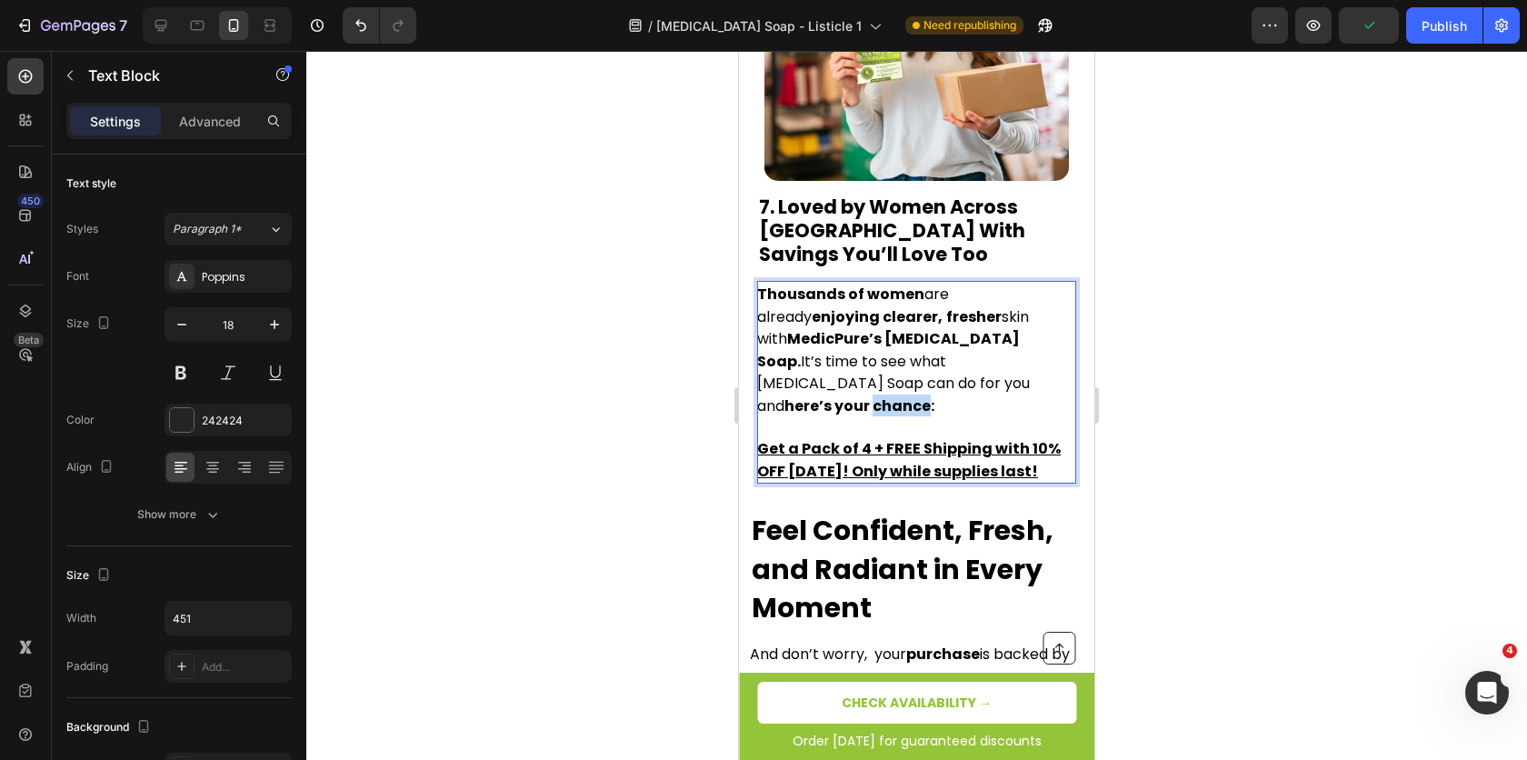
click at [876, 313] on p "Thousands of women are already enjoying clearer, fresher skin with MedicPure’s …" at bounding box center [915, 349] width 317 height 133
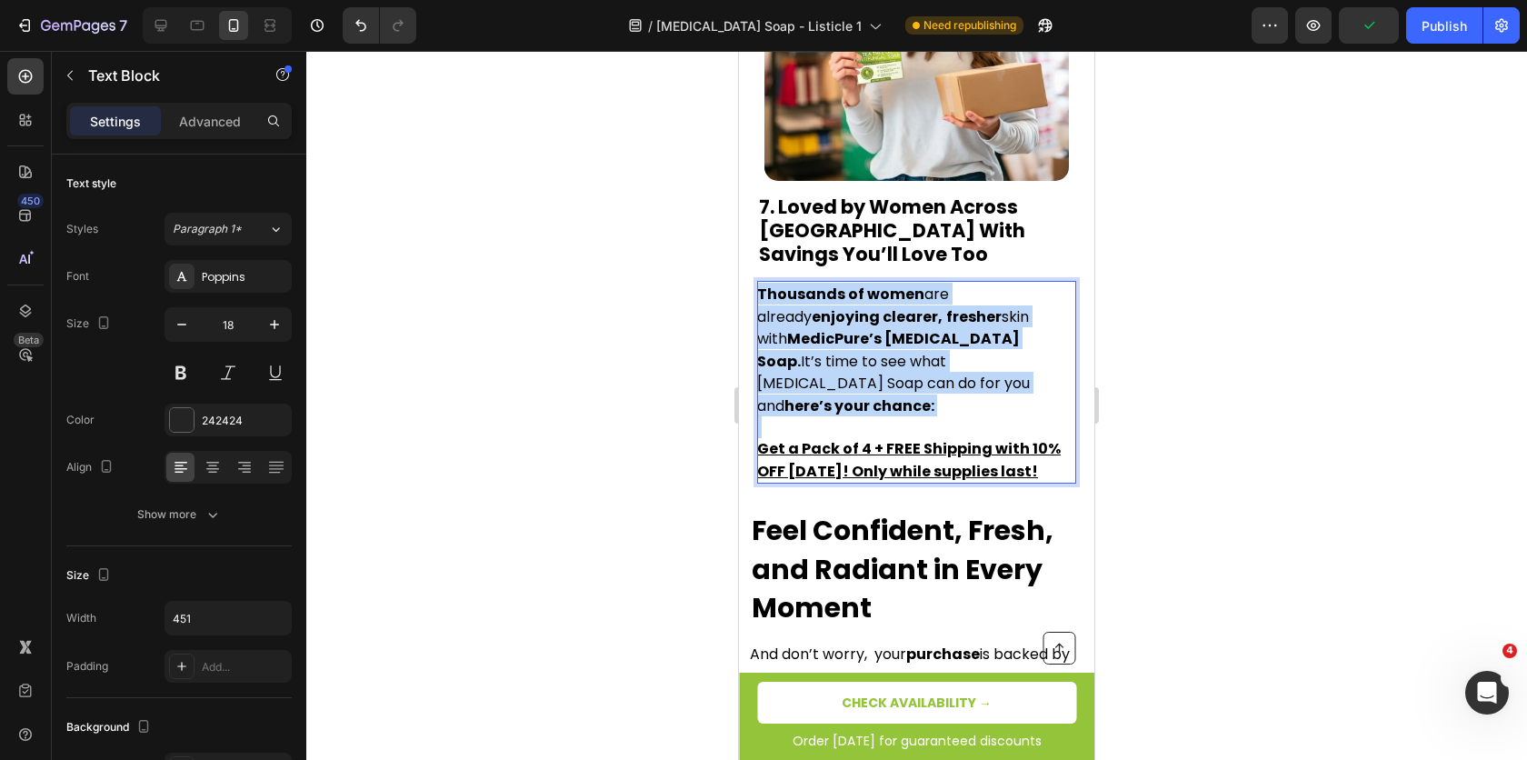
click at [876, 313] on p "Thousands of women are already enjoying clearer, fresher skin with MedicPure’s …" at bounding box center [915, 349] width 317 height 133
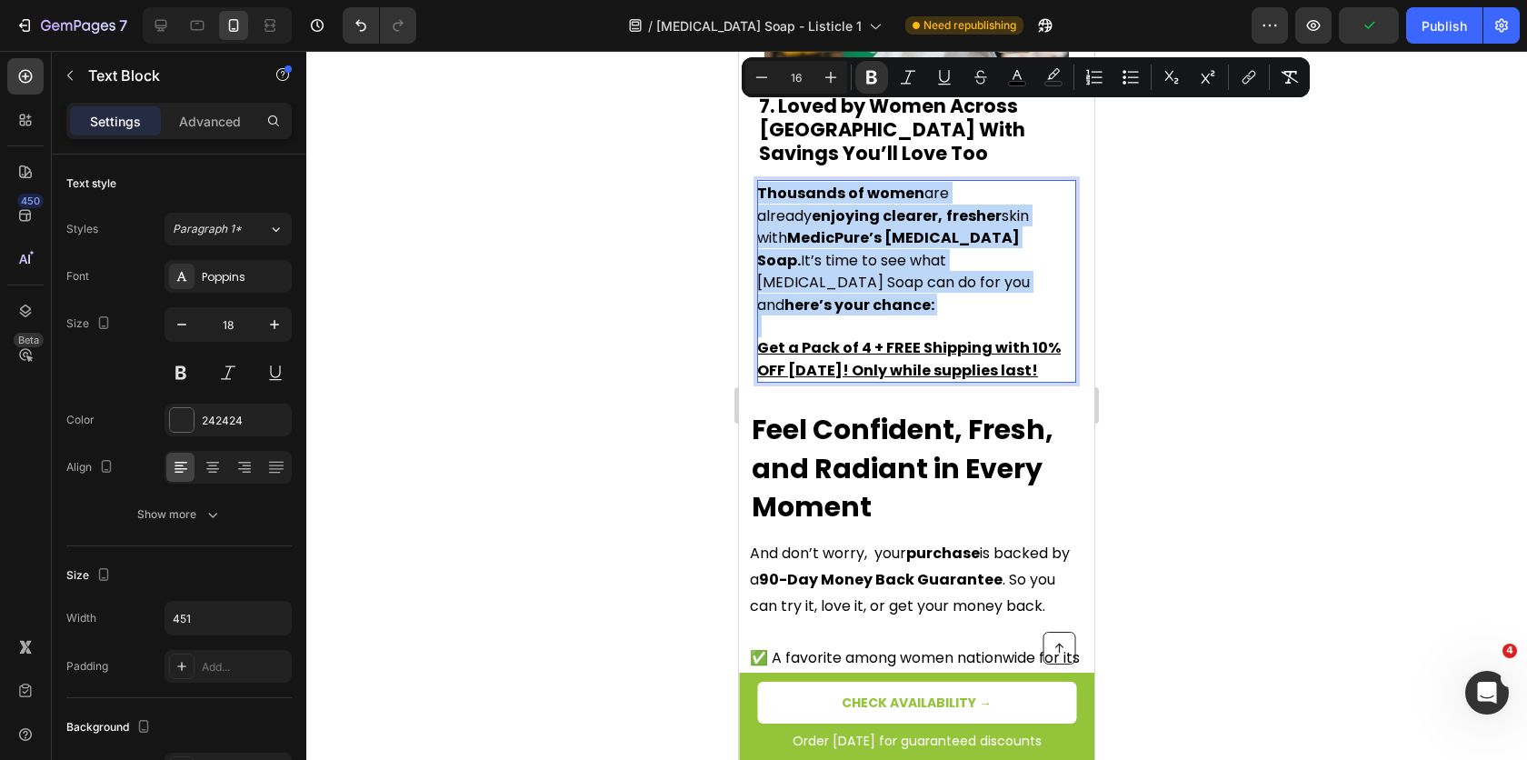
scroll to position [5152, 0]
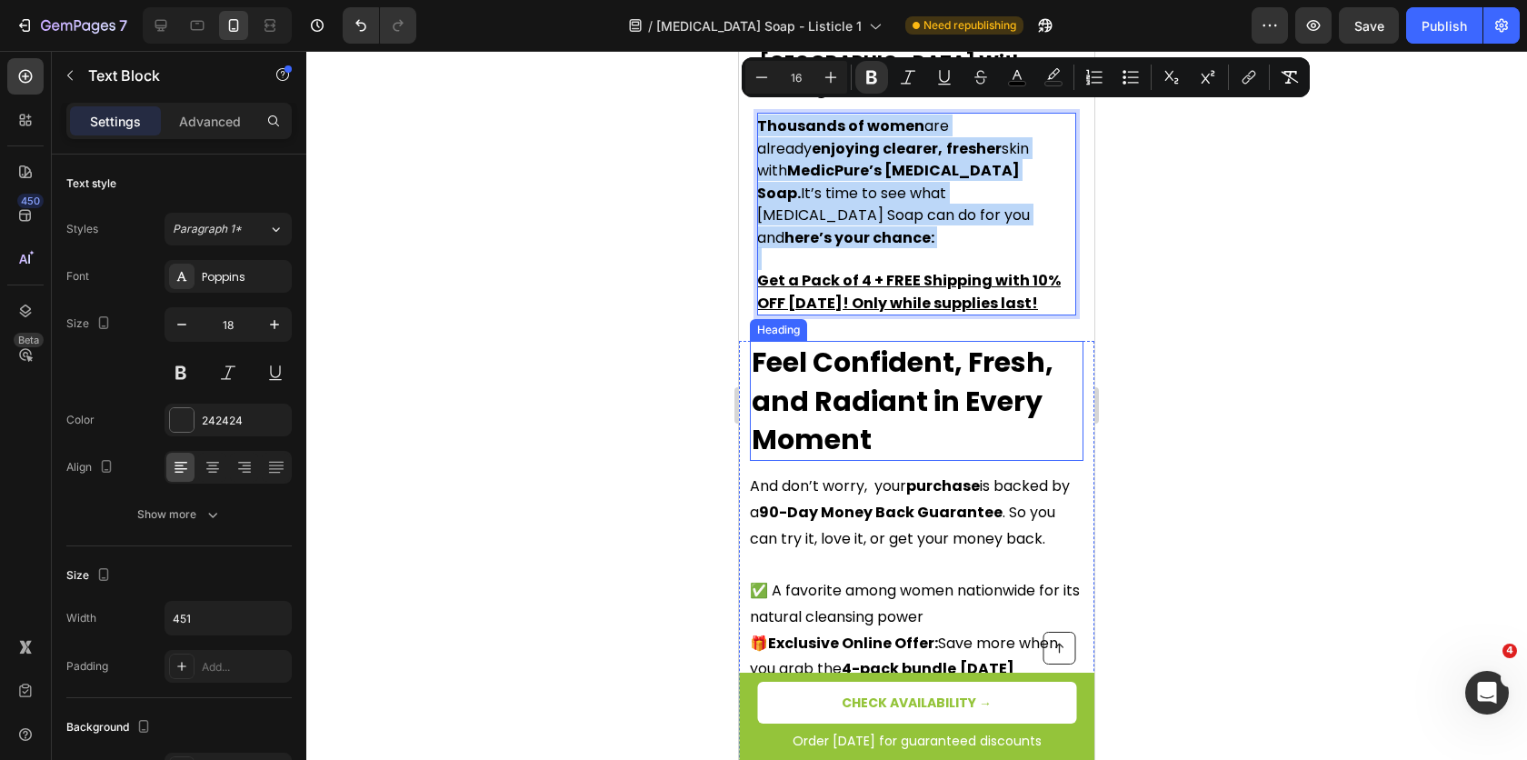
click at [861, 343] on strong "Feel Confident, Fresh, and Radiant in Every Moment" at bounding box center [903, 401] width 302 height 116
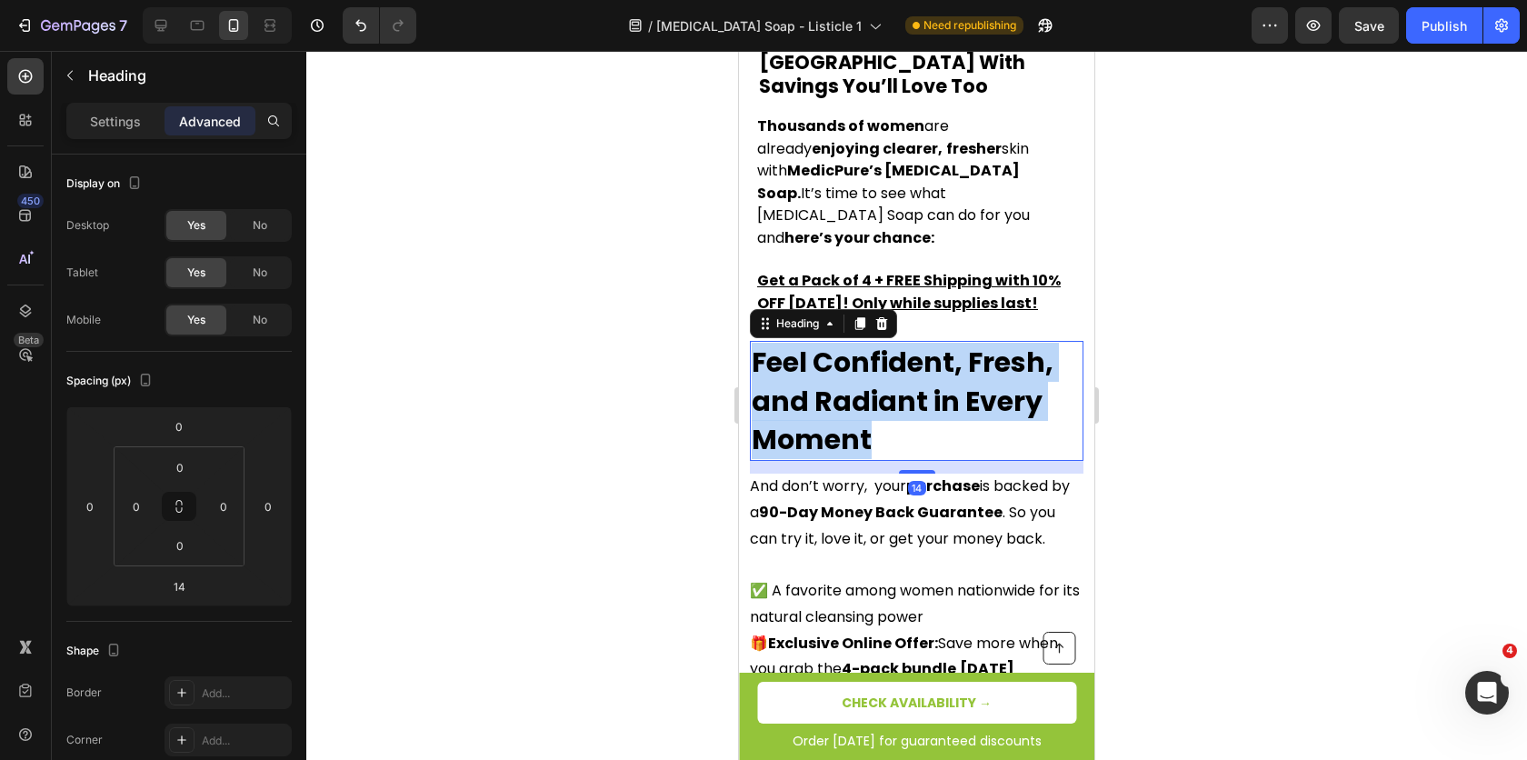
click at [861, 343] on strong "Feel Confident, Fresh, and Radiant in Every Moment" at bounding box center [903, 401] width 302 height 116
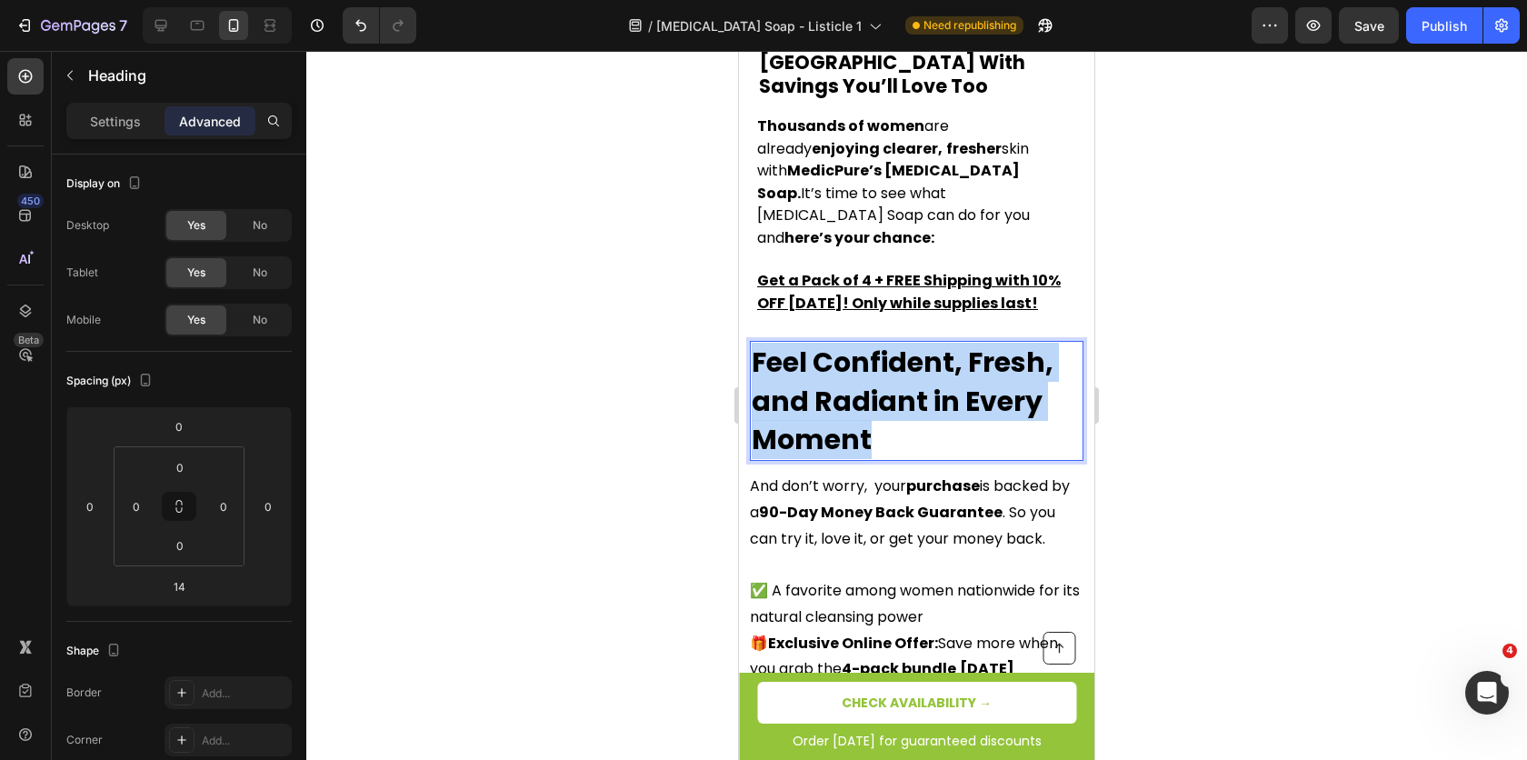
click at [861, 343] on strong "Feel Confident, Fresh, and Radiant in Every Moment" at bounding box center [903, 401] width 302 height 116
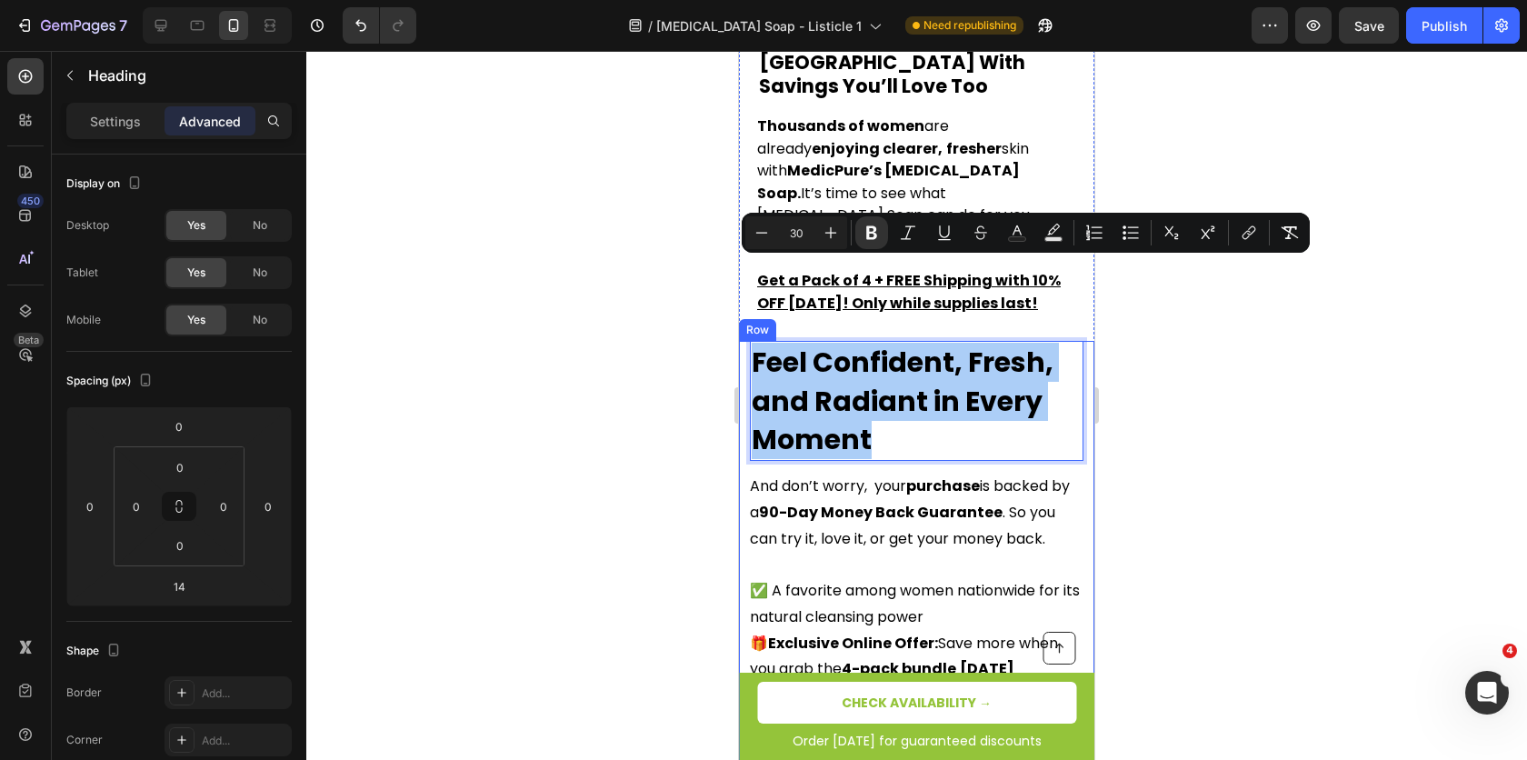
click at [129, 101] on div "Heading" at bounding box center [170, 77] width 236 height 52
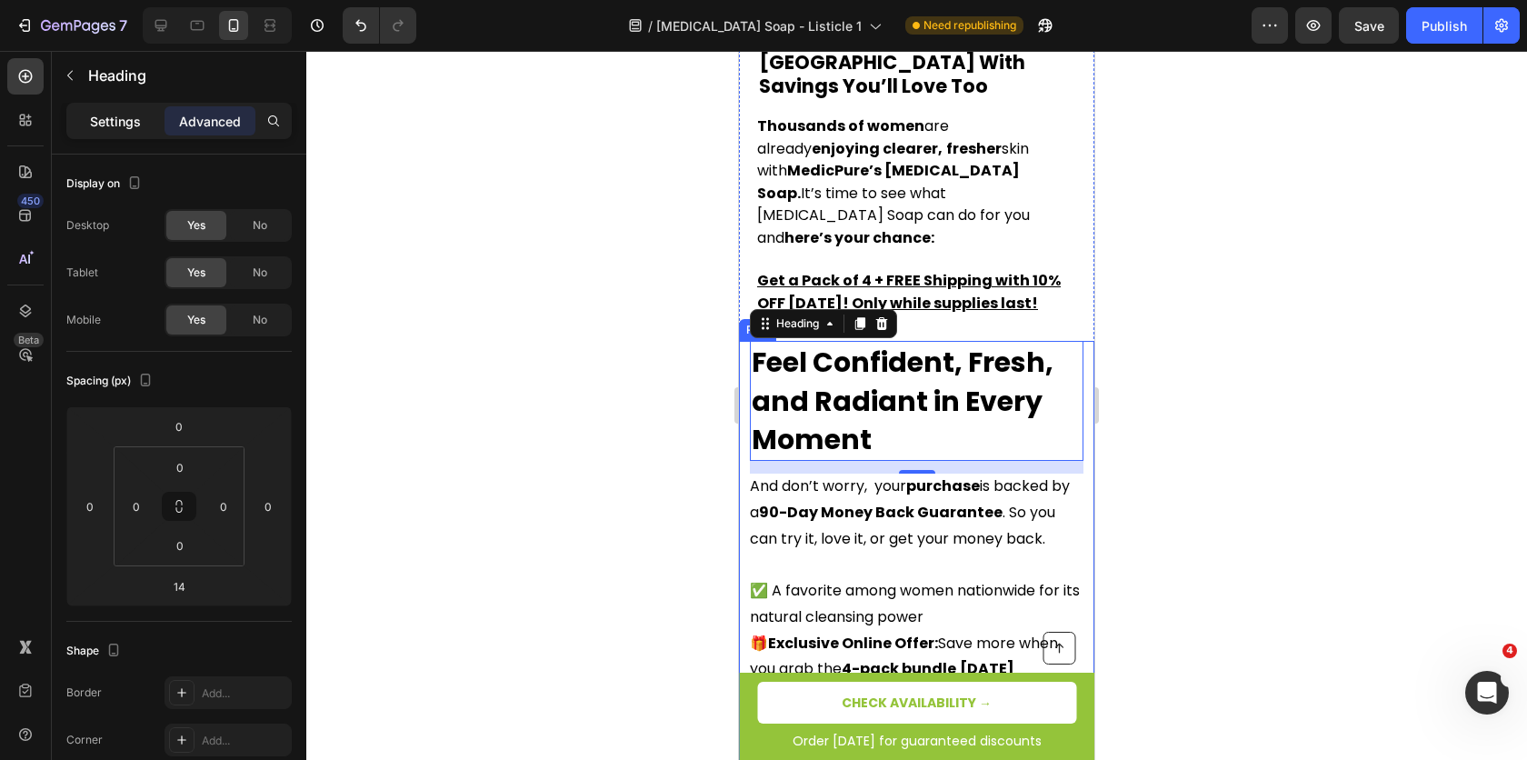
click at [113, 115] on p "Settings" at bounding box center [115, 121] width 51 height 19
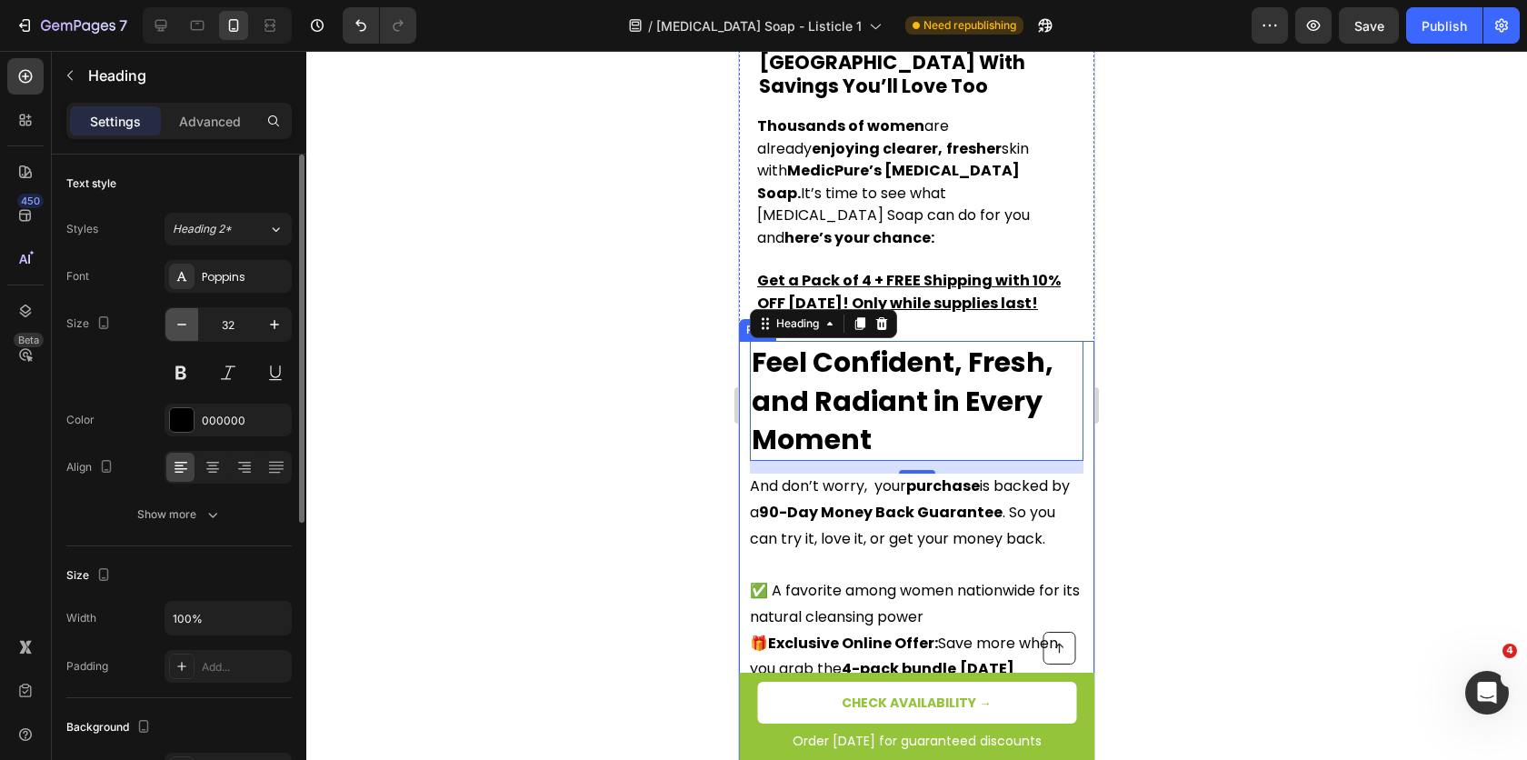
click at [176, 317] on icon "button" at bounding box center [182, 324] width 18 height 18
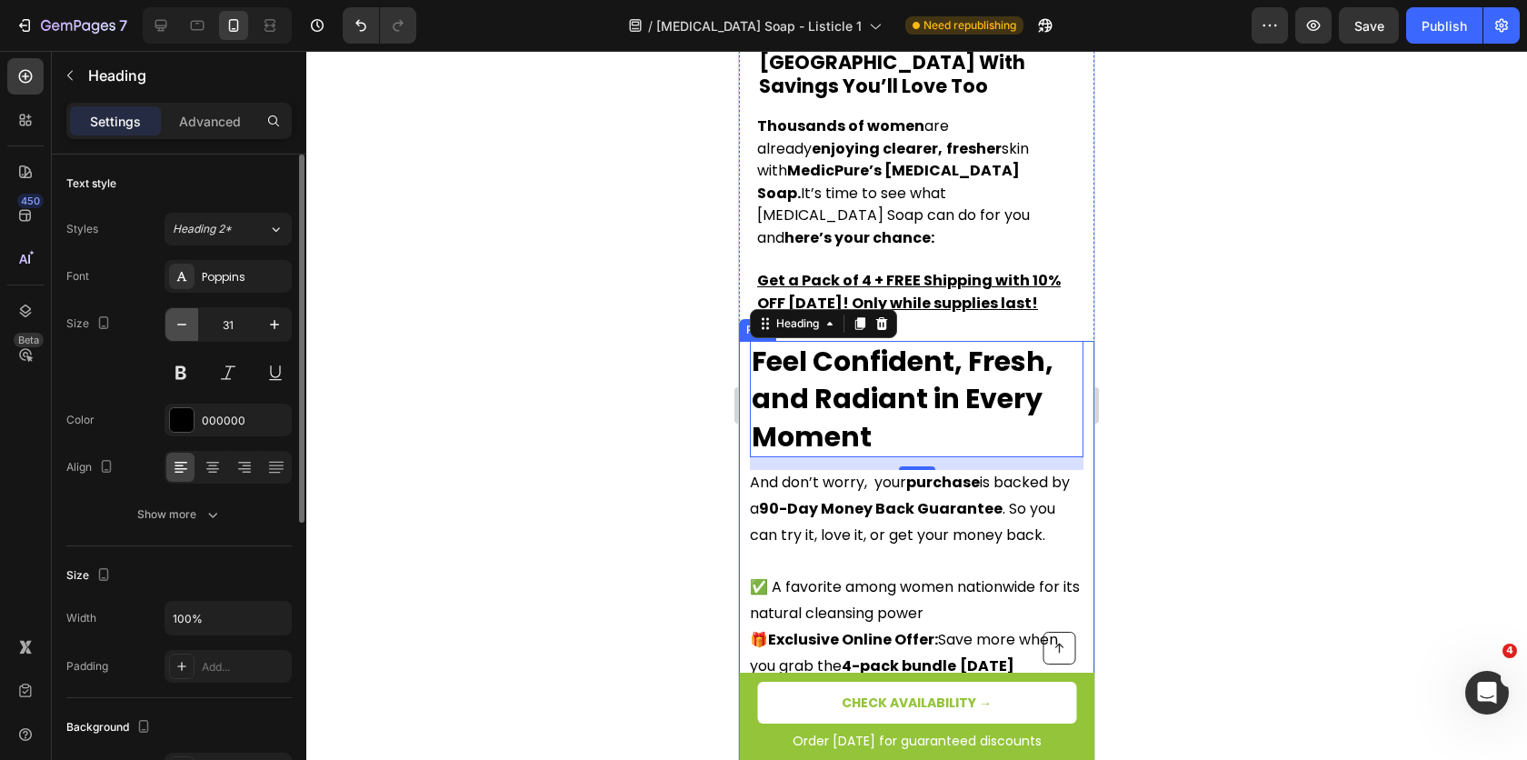
type input "30"
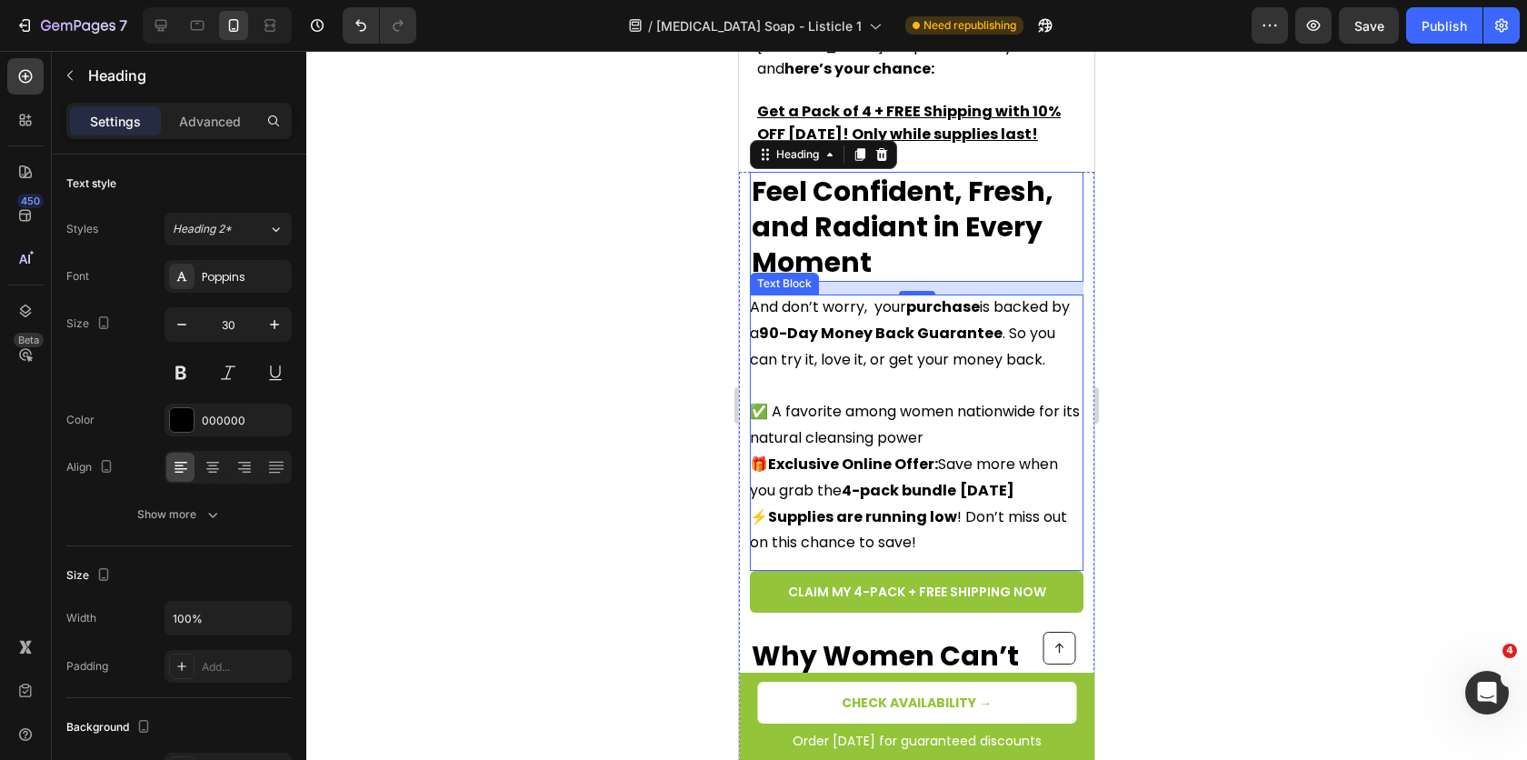
scroll to position [5332, 0]
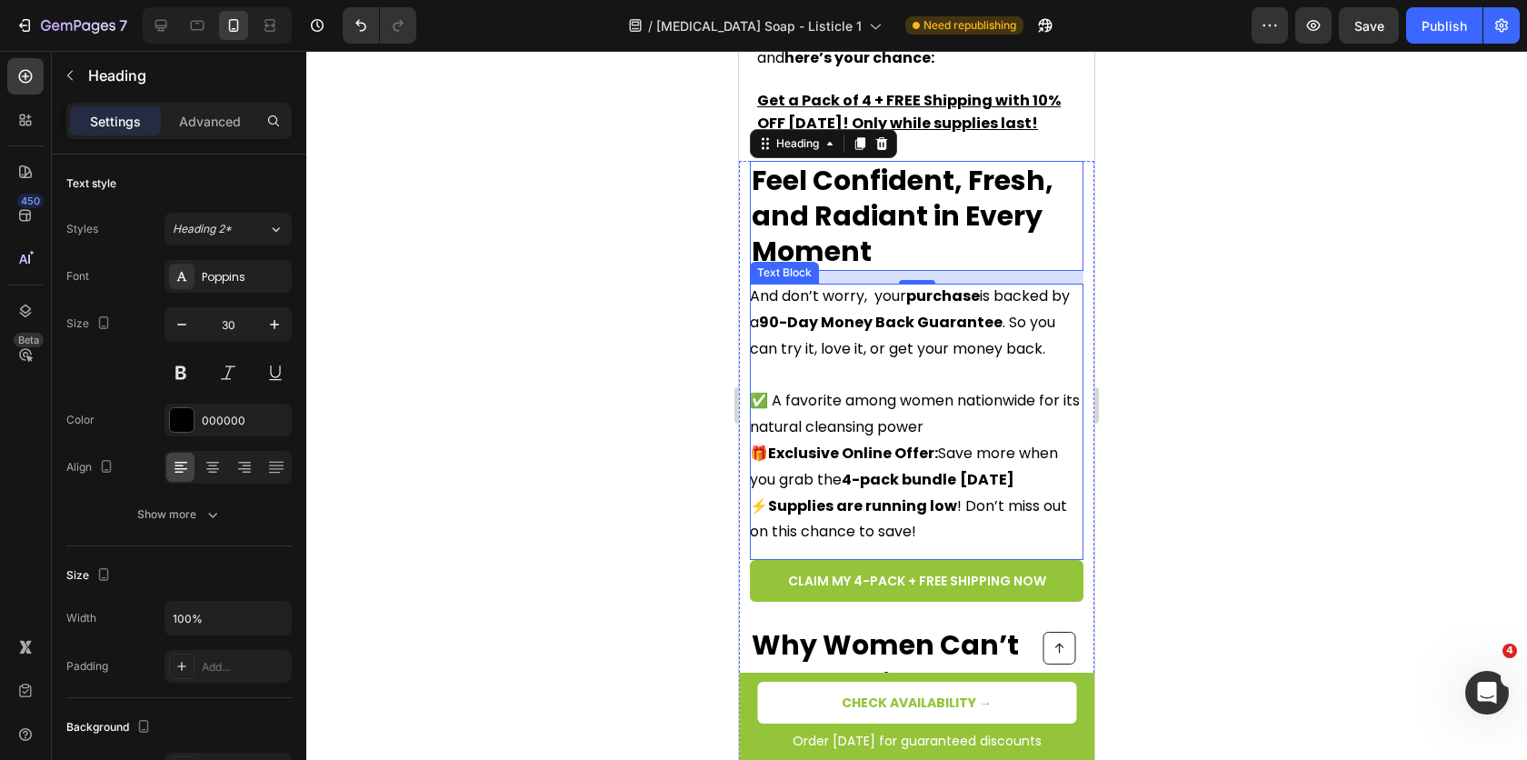
click at [863, 390] on span "✅ A favorite among women nationwide for its natural cleansing power" at bounding box center [915, 413] width 330 height 47
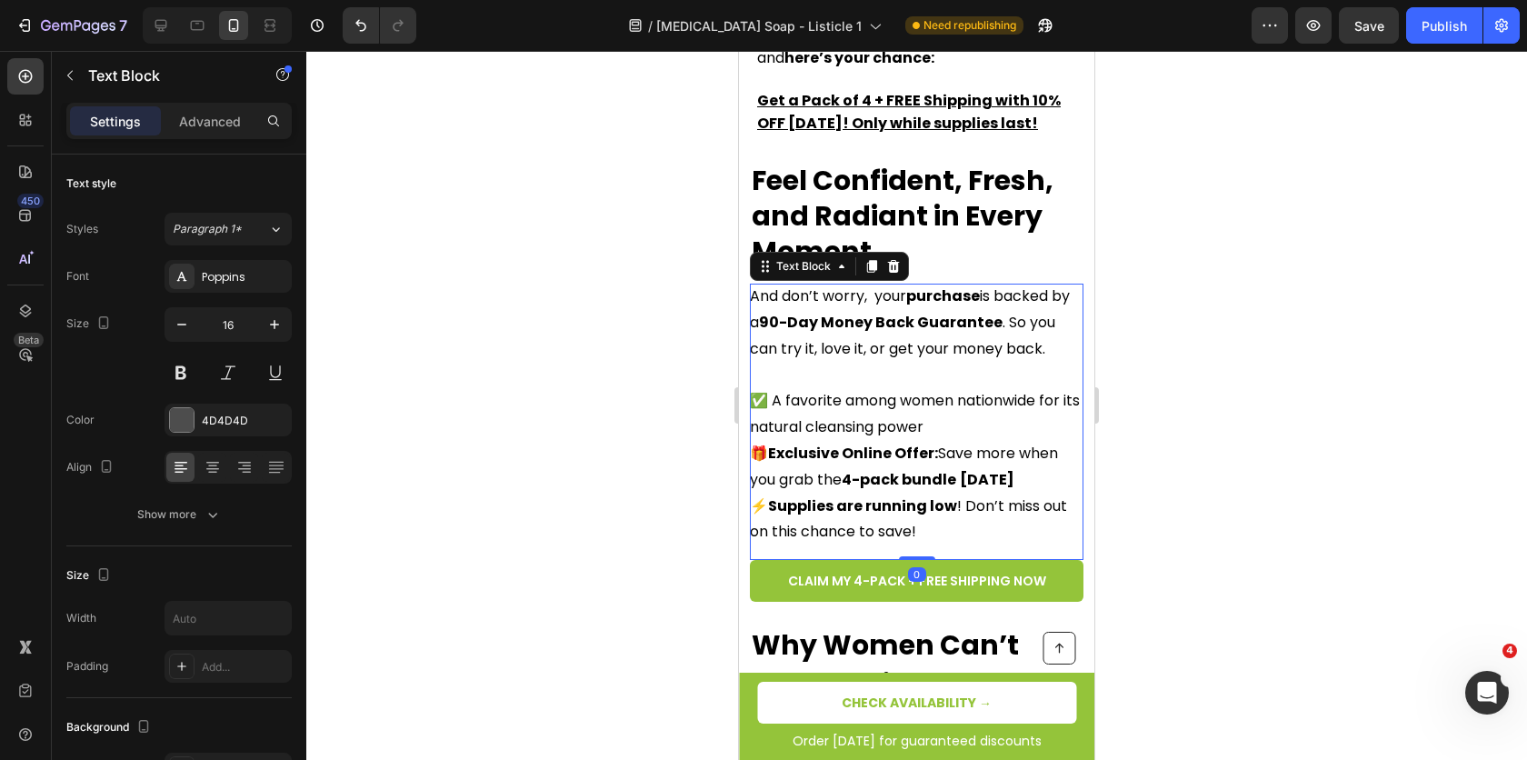
click at [866, 390] on span "✅ A favorite among women nationwide for its natural cleansing power" at bounding box center [915, 413] width 330 height 47
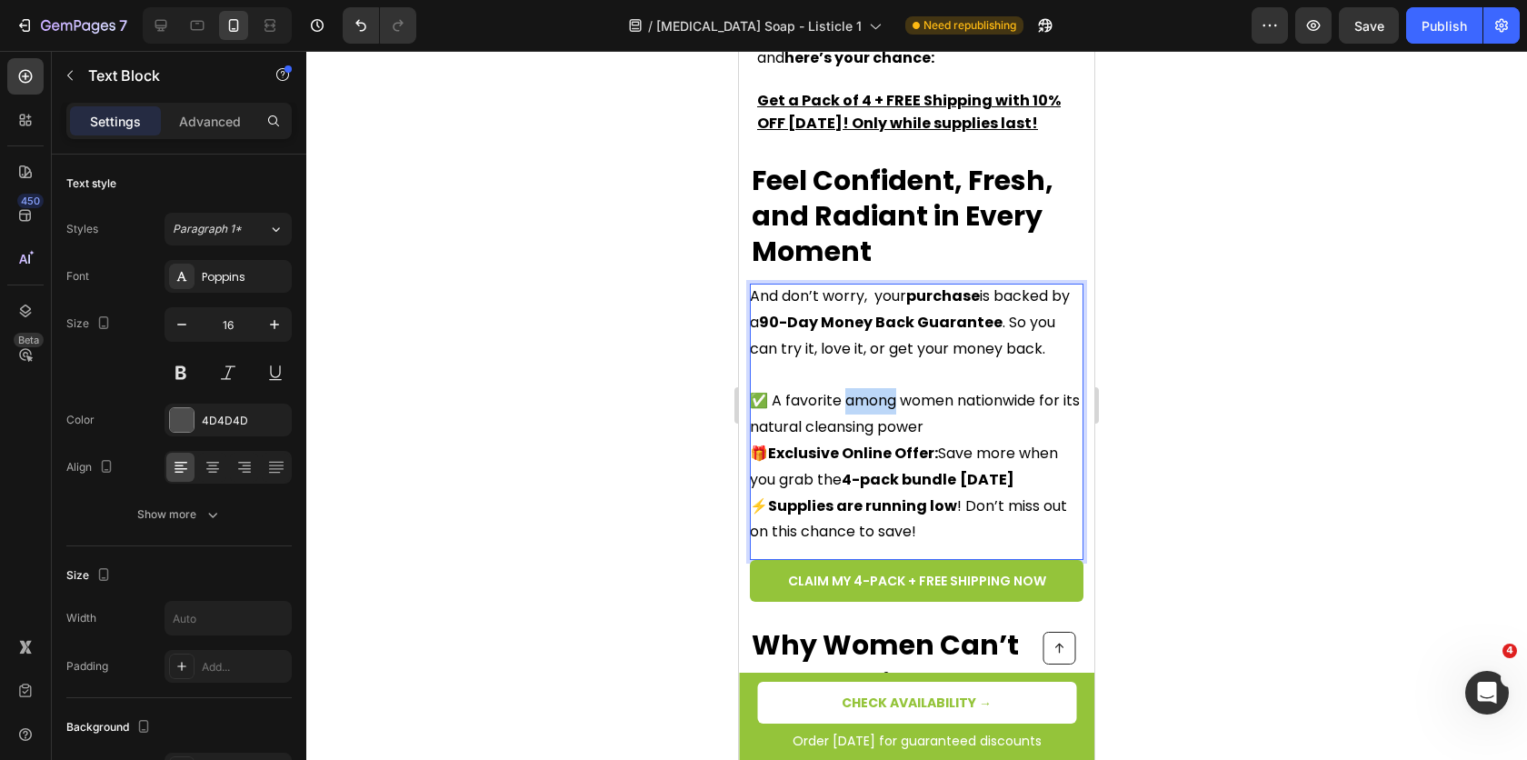
click at [866, 390] on span "✅ A favorite among women nationwide for its natural cleansing power" at bounding box center [915, 413] width 330 height 47
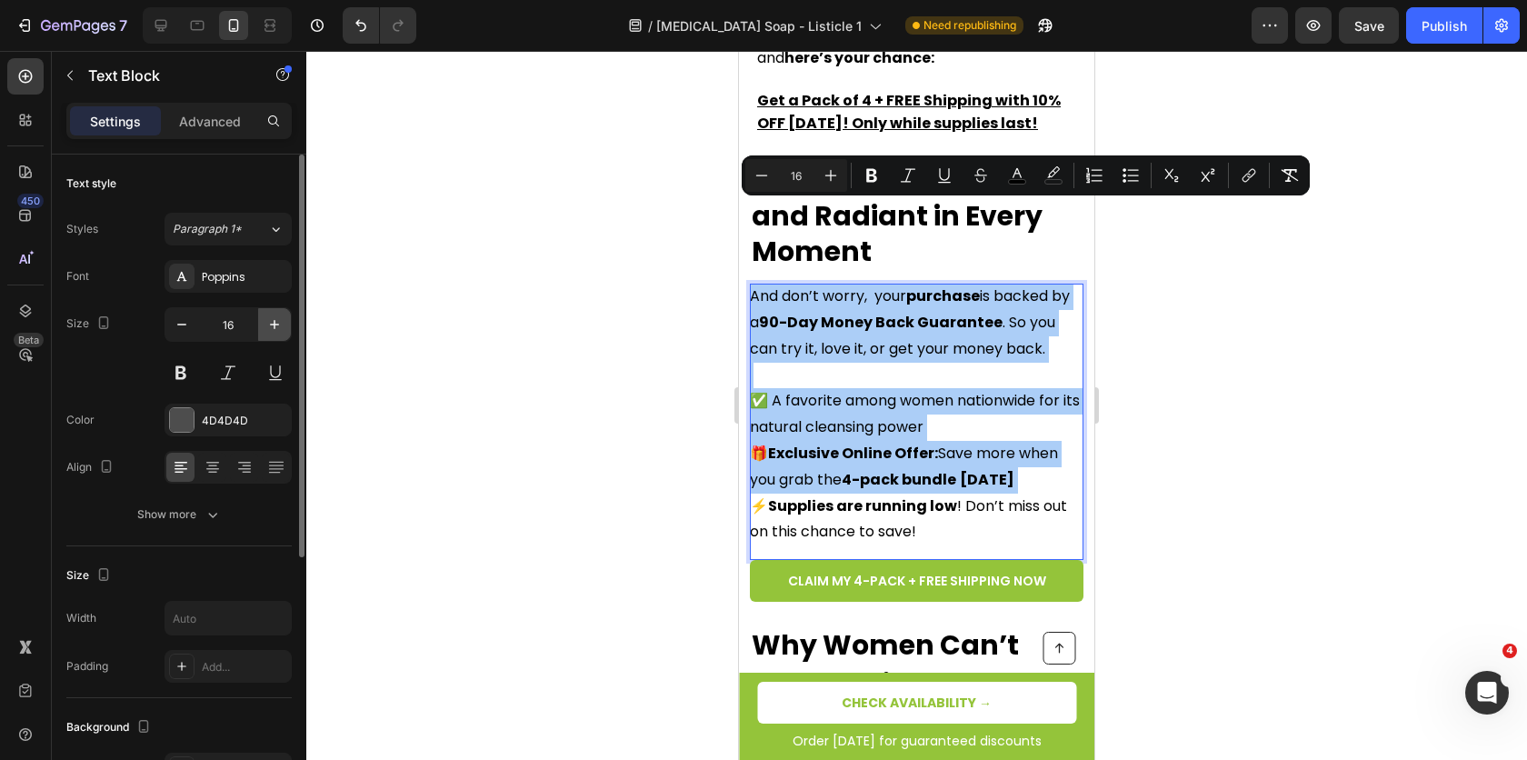
click at [272, 325] on icon "button" at bounding box center [274, 324] width 18 height 18
click at [273, 325] on icon "button" at bounding box center [274, 324] width 18 height 18
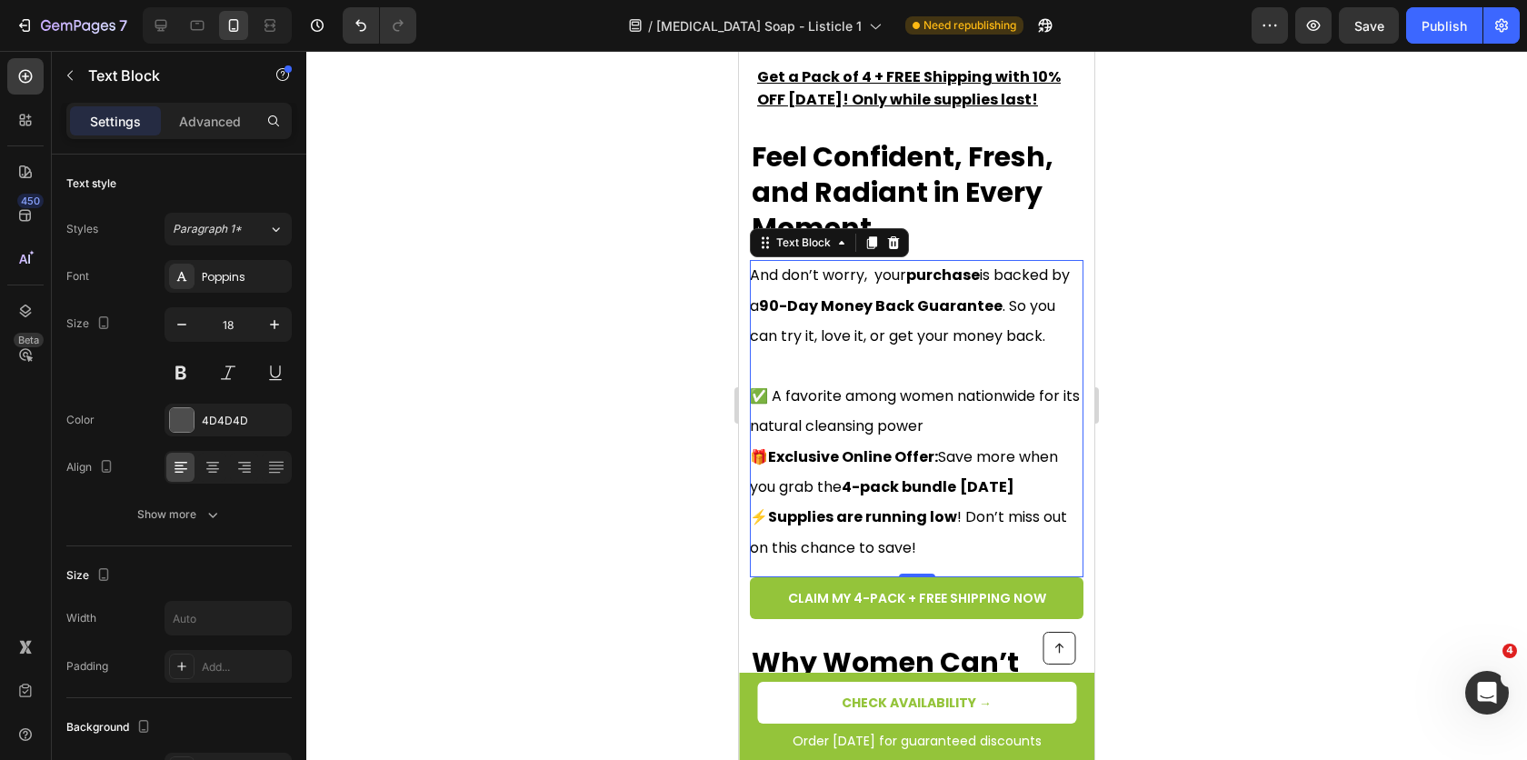
scroll to position [5366, 0]
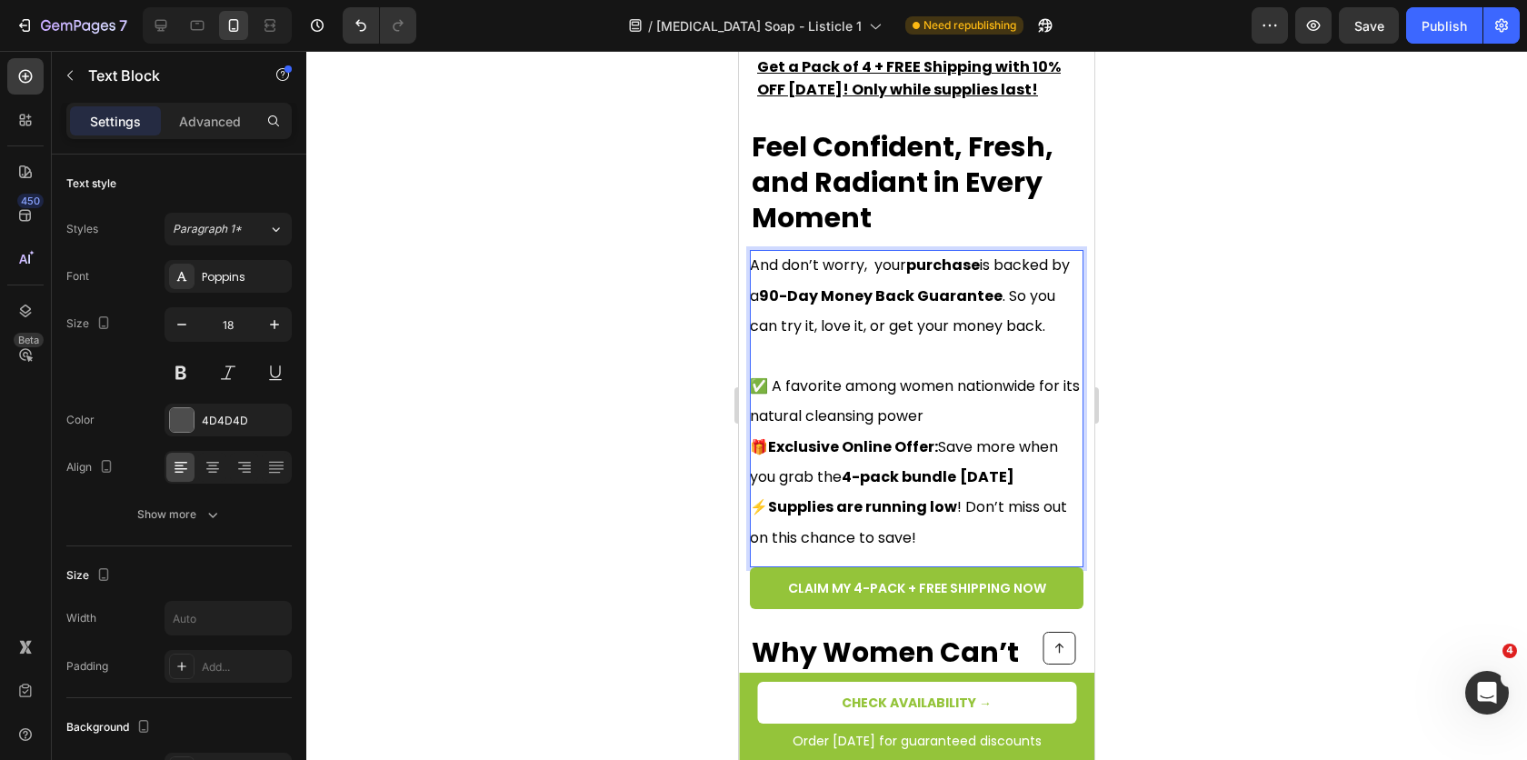
click at [828, 436] on strong "Exclusive Online Offer:" at bounding box center [853, 446] width 170 height 21
click at [826, 436] on strong "Exclusive Online Offer:" at bounding box center [853, 446] width 170 height 21
click at [820, 436] on strong "Exclusive Online Offer:" at bounding box center [853, 446] width 170 height 21
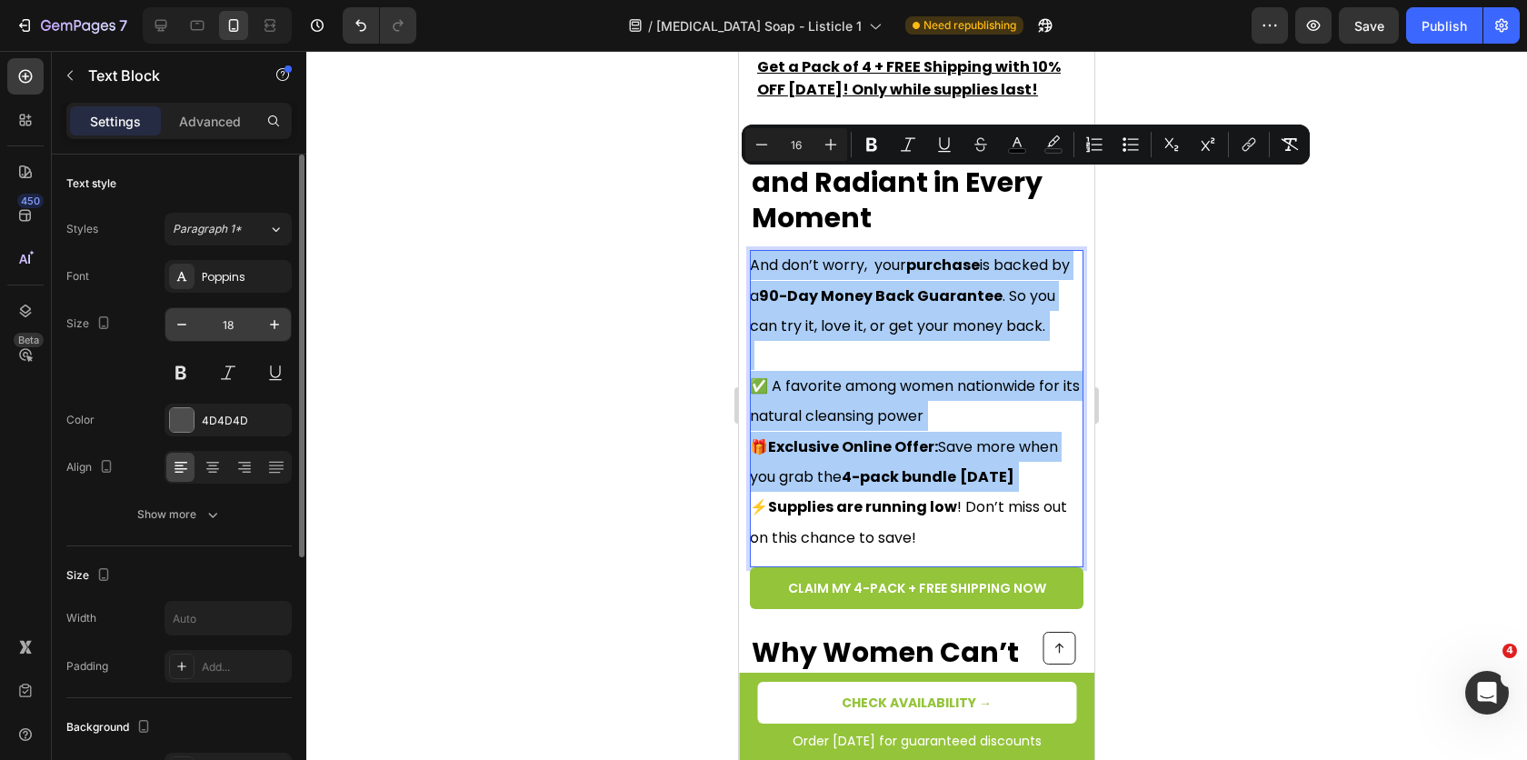
click at [198, 326] on input "18" at bounding box center [228, 324] width 60 height 33
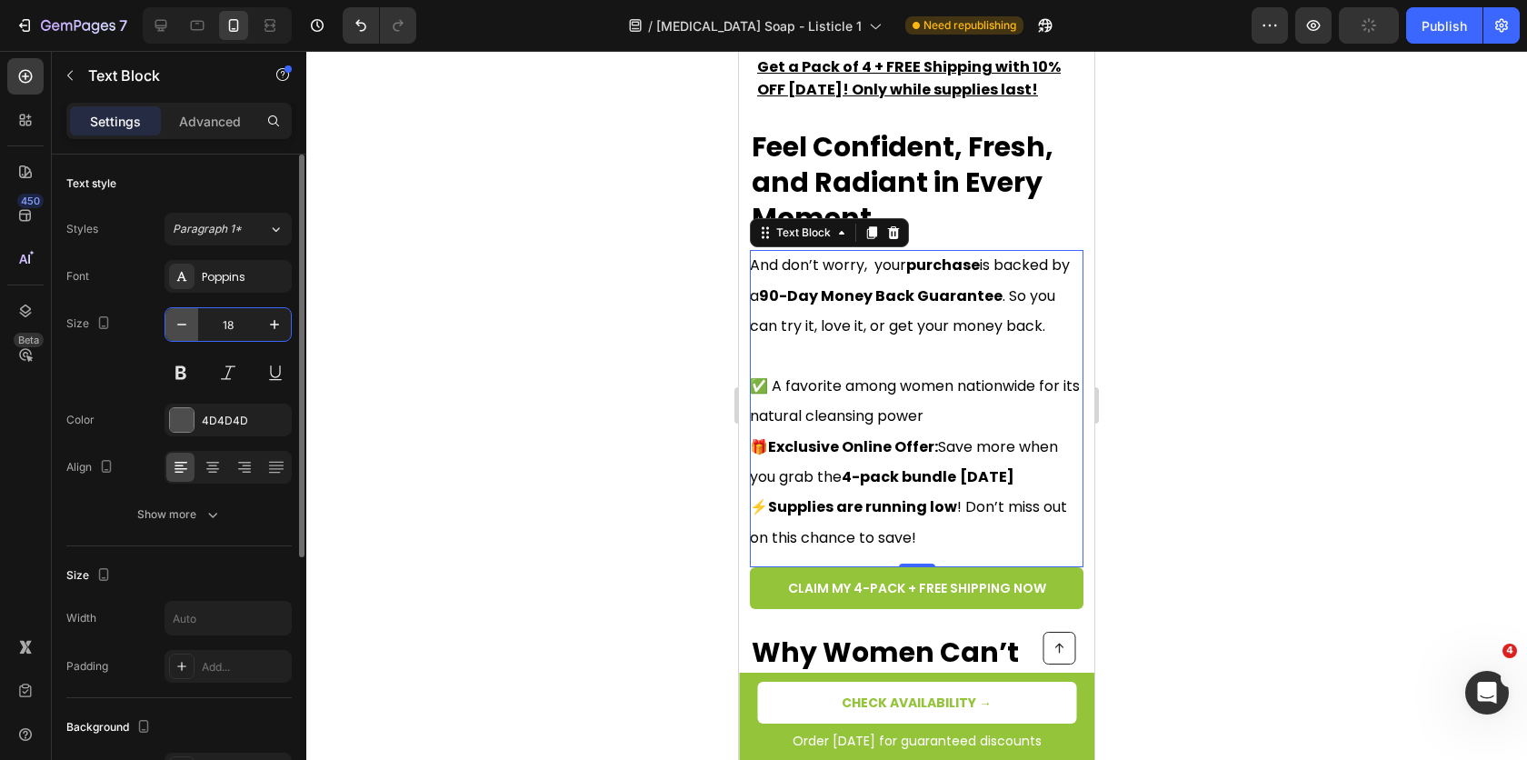
click at [191, 325] on button "button" at bounding box center [181, 324] width 33 height 33
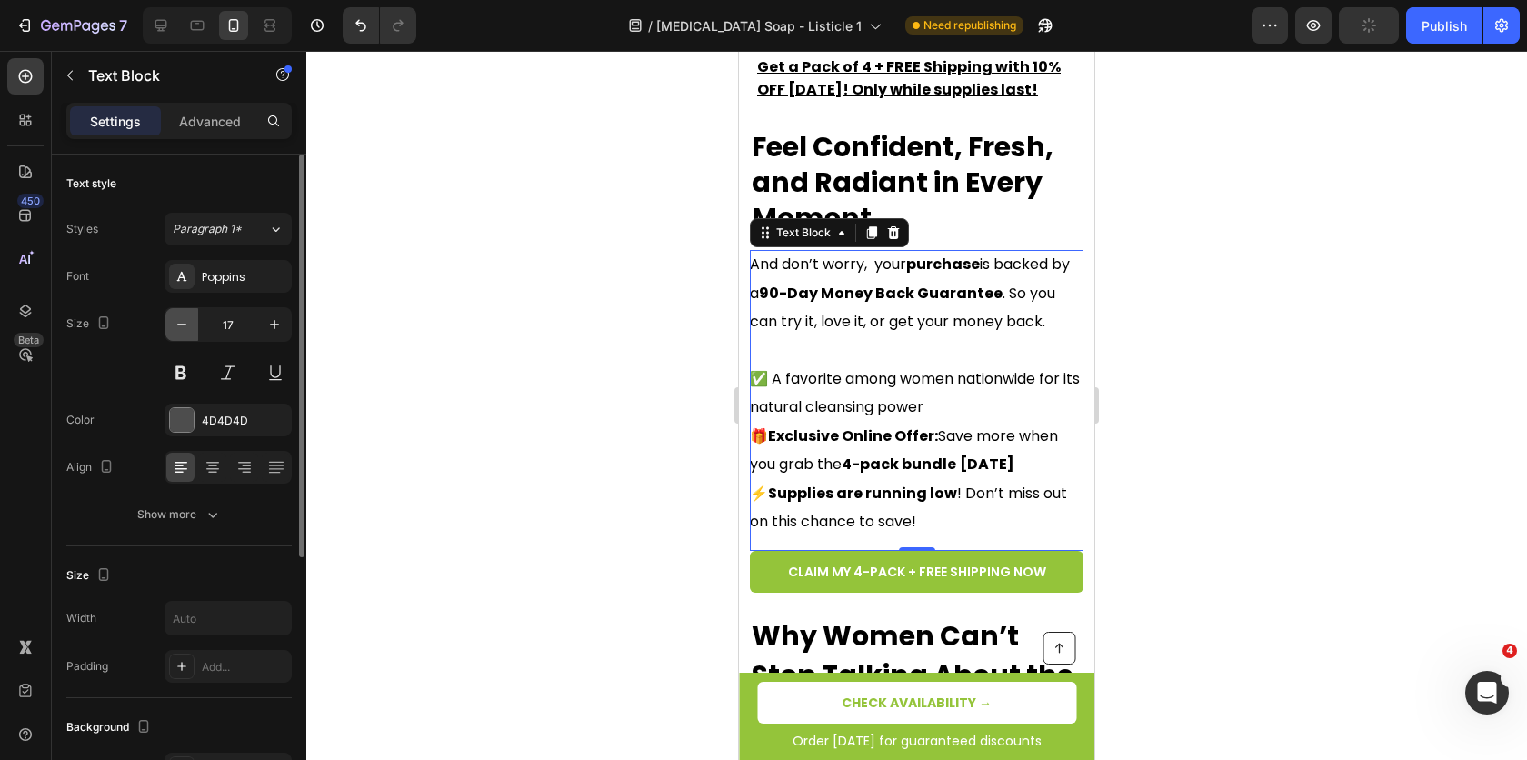
click at [191, 325] on button "button" at bounding box center [181, 324] width 33 height 33
type input "16"
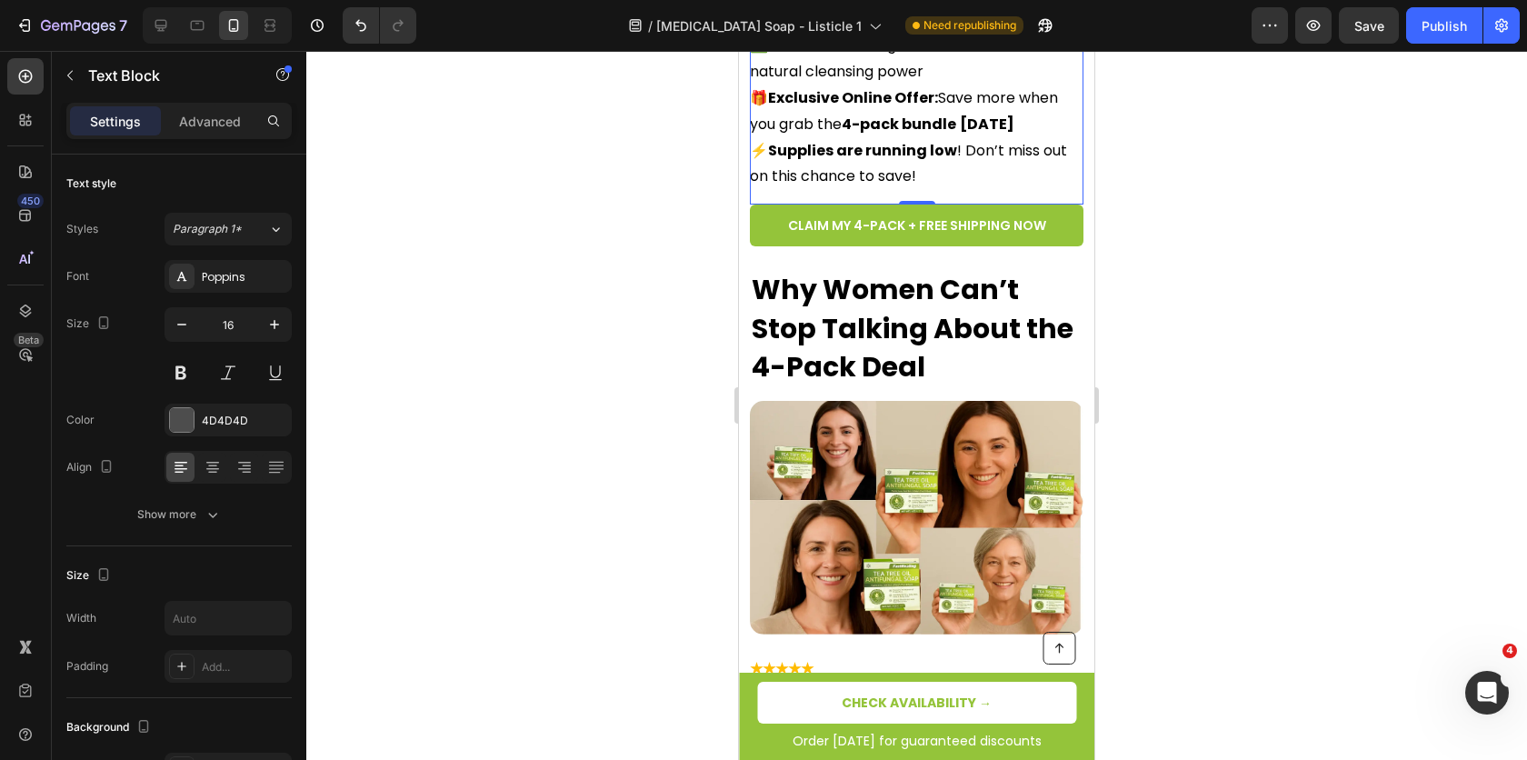
scroll to position [5691, 0]
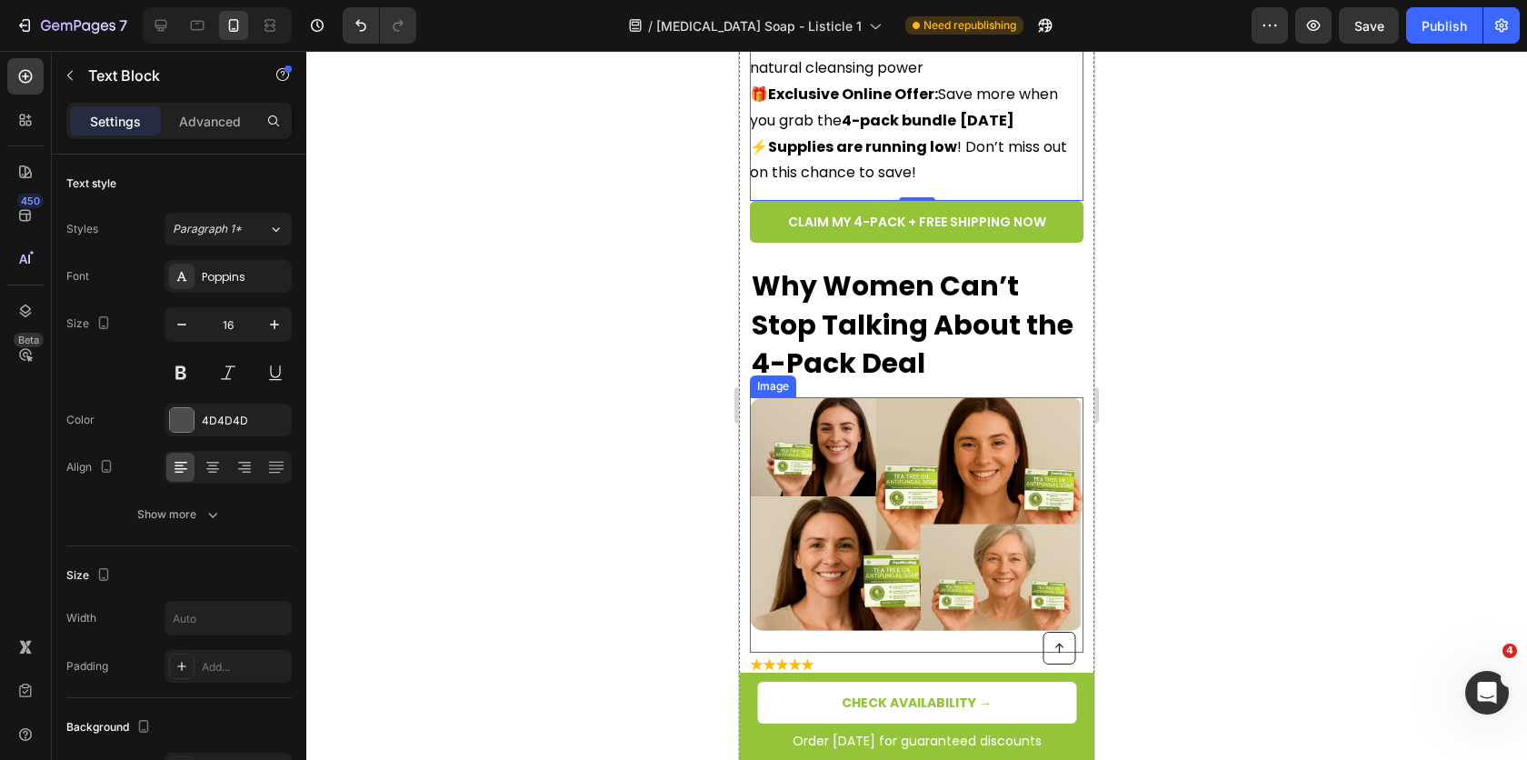
click at [897, 266] on strong "Why Women Can’t Stop Talking About the 4-Pack Deal" at bounding box center [913, 324] width 322 height 116
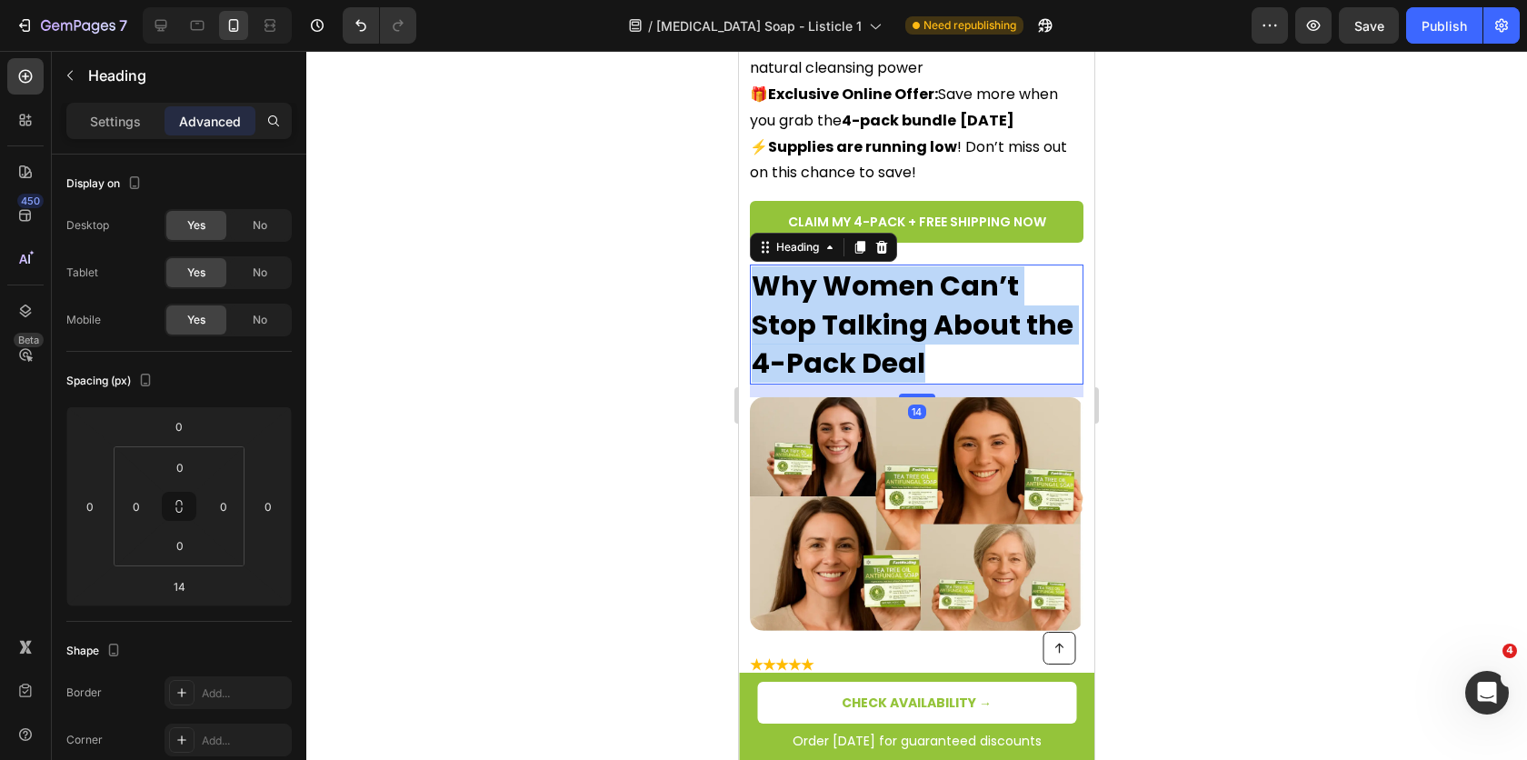
click at [897, 266] on strong "Why Women Can’t Stop Talking About the 4-Pack Deal" at bounding box center [913, 324] width 322 height 116
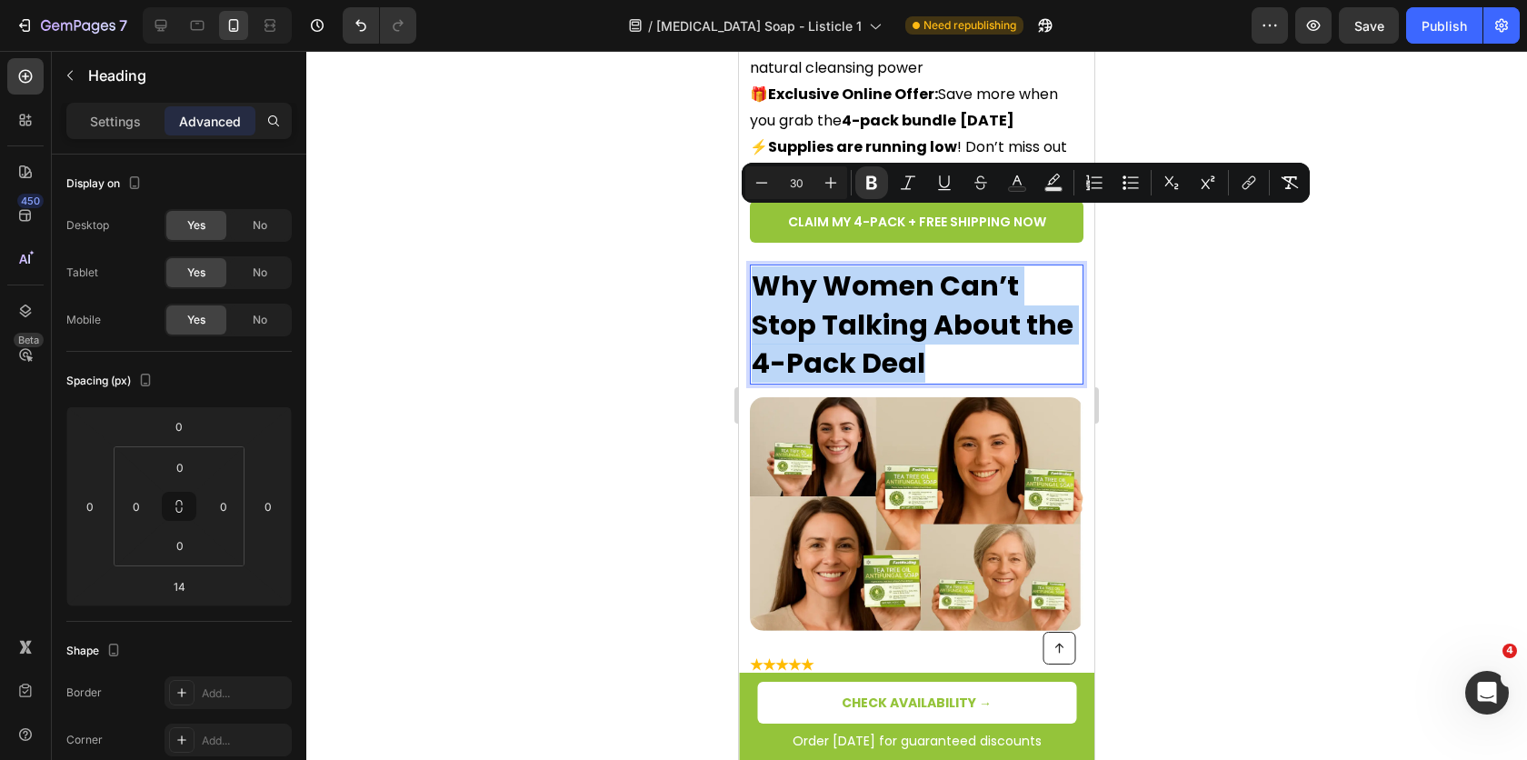
click at [897, 266] on strong "Why Women Can’t Stop Talking About the 4-Pack Deal" at bounding box center [913, 324] width 322 height 116
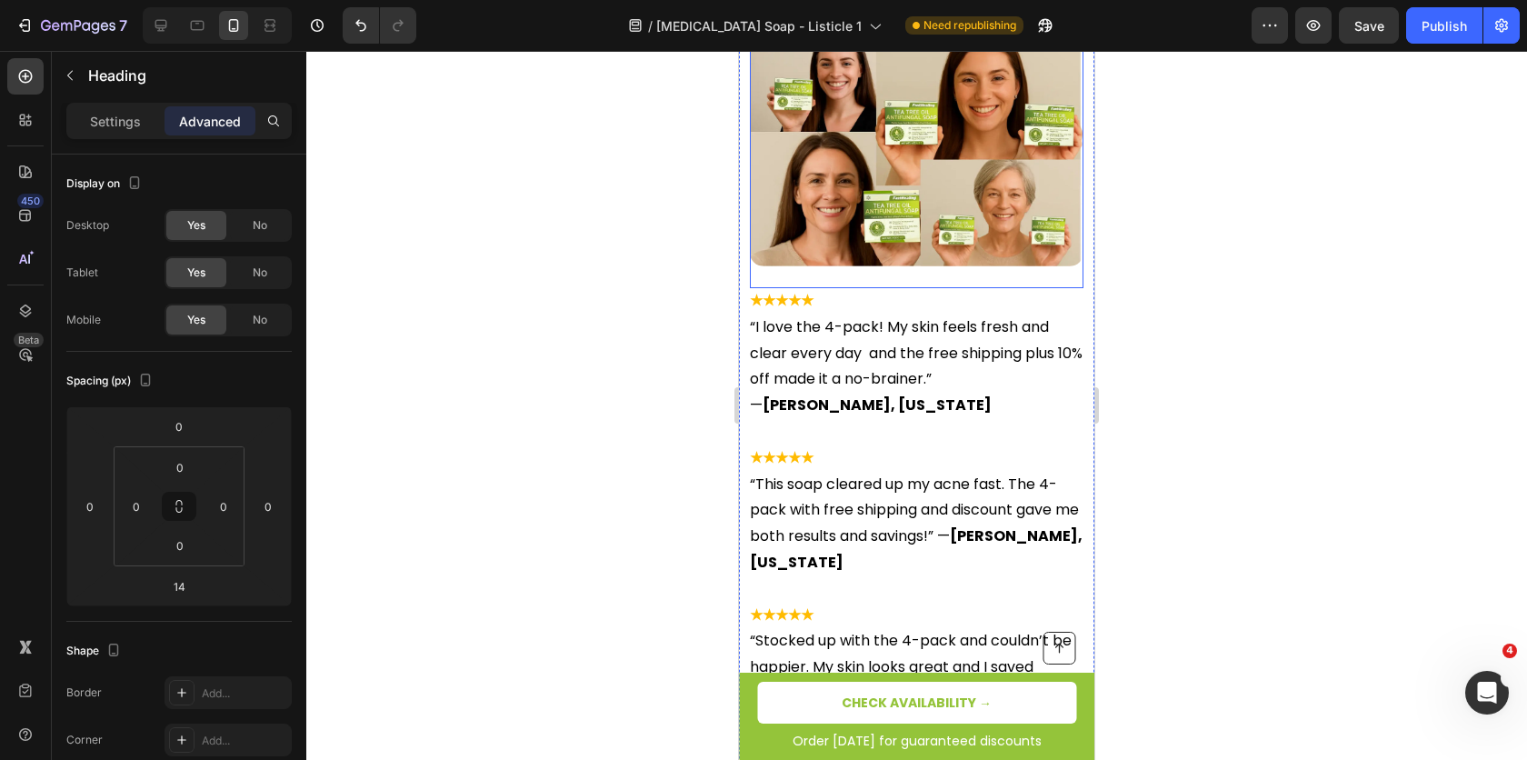
scroll to position [6113, 0]
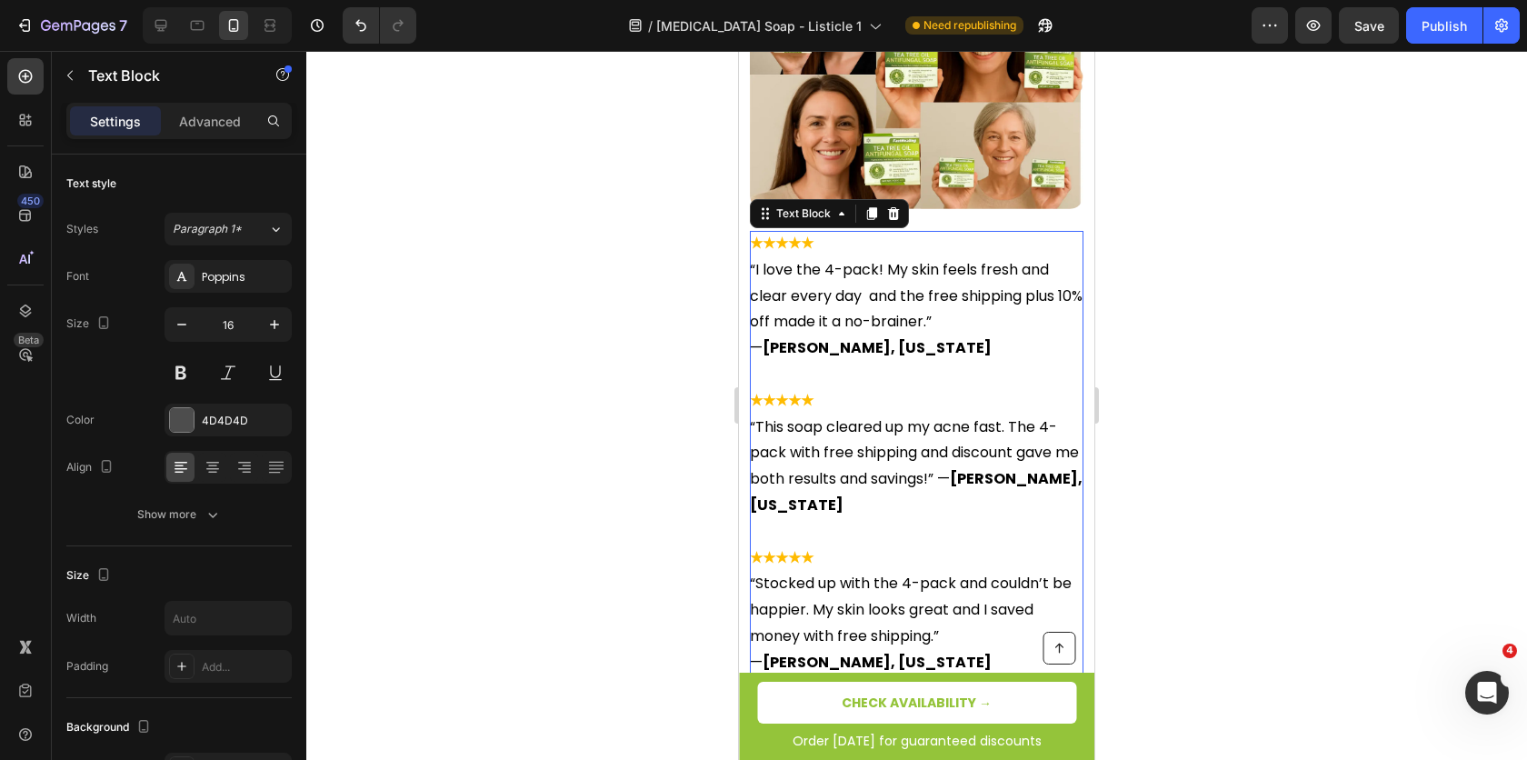
click at [842, 337] on strong "[PERSON_NAME], [US_STATE]" at bounding box center [877, 347] width 229 height 21
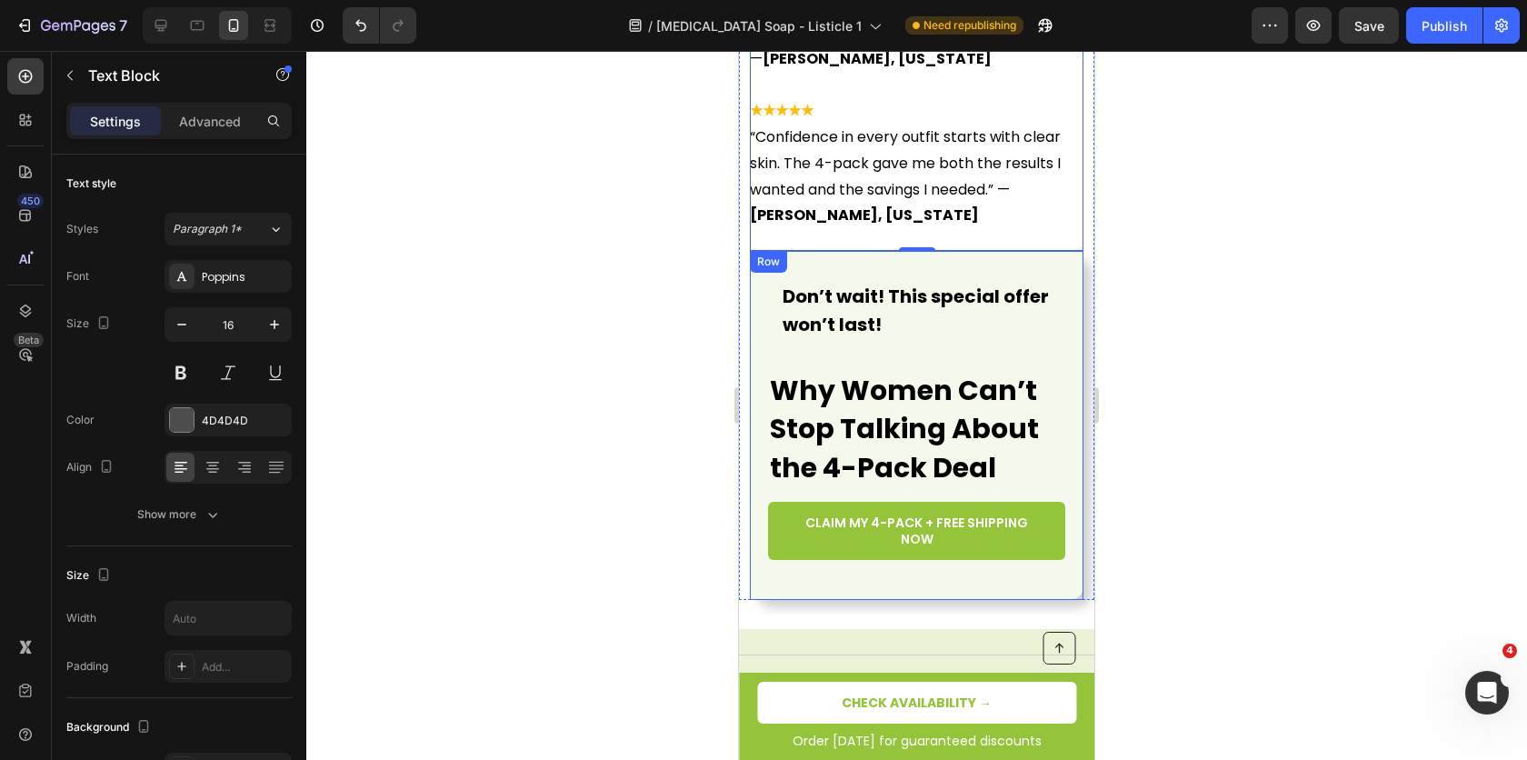
scroll to position [6860, 0]
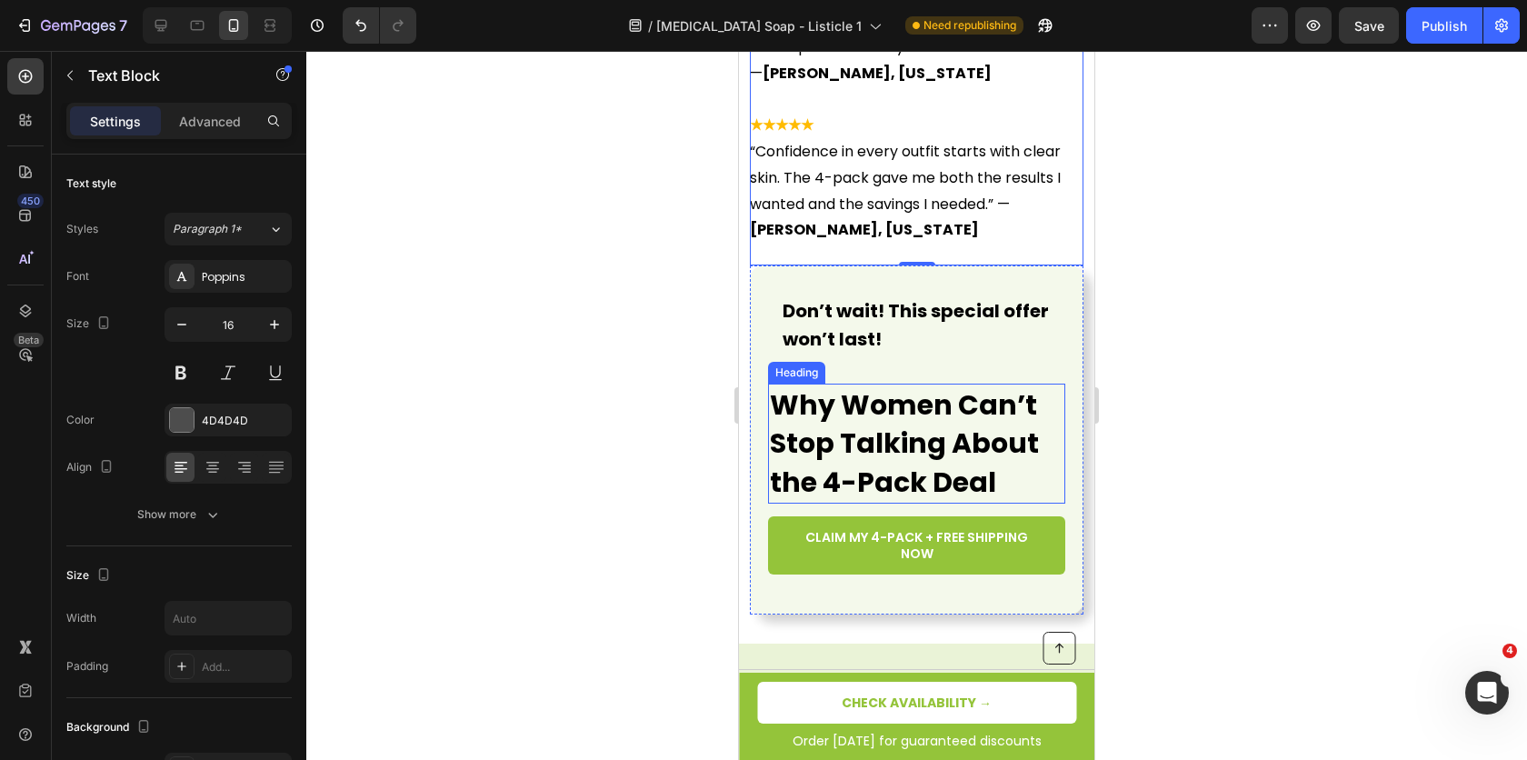
click at [897, 385] on strong "Why Women Can’t Stop Talking About the 4-Pack Deal" at bounding box center [904, 443] width 269 height 116
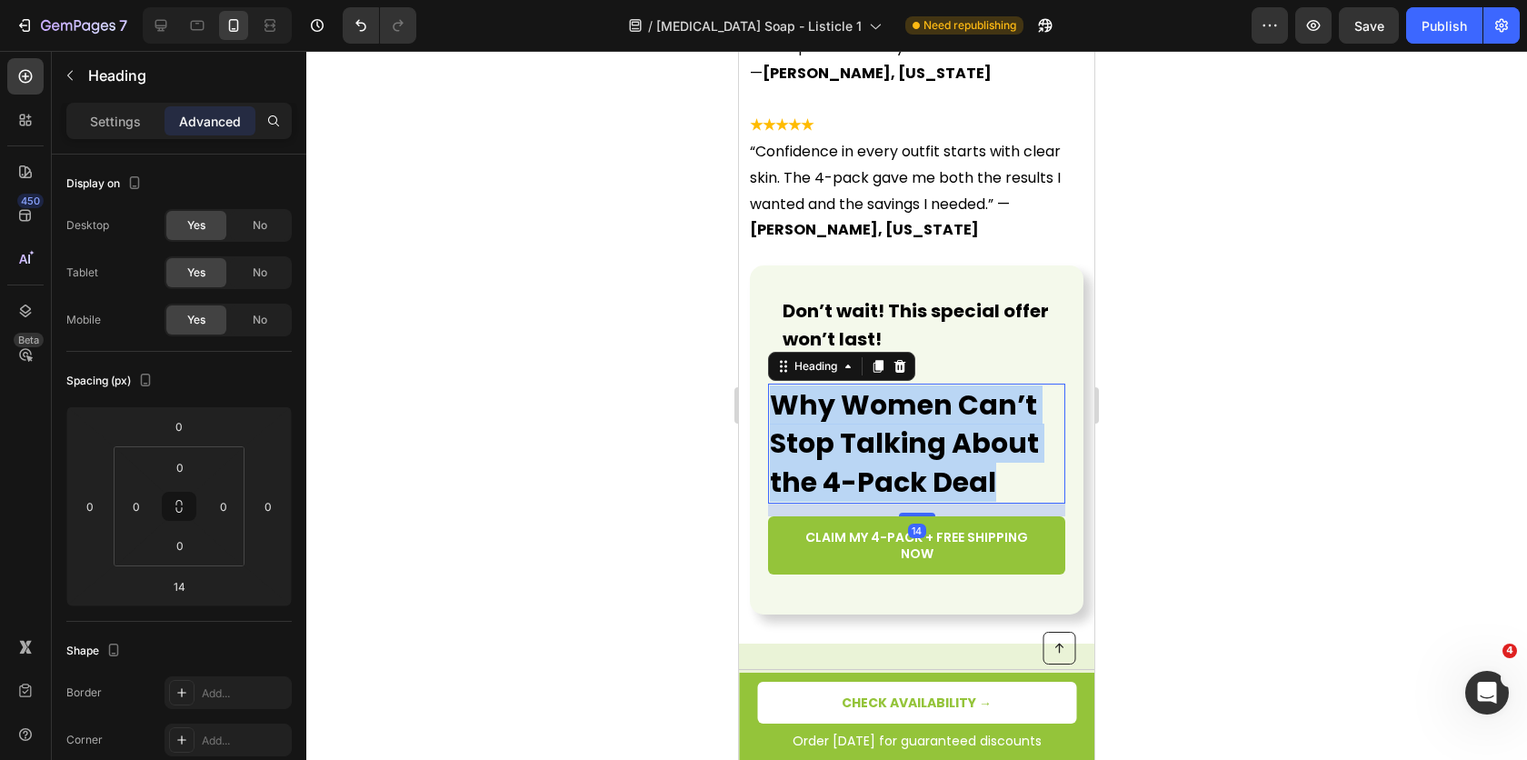
click at [897, 385] on strong "Why Women Can’t Stop Talking About the 4-Pack Deal" at bounding box center [904, 443] width 269 height 116
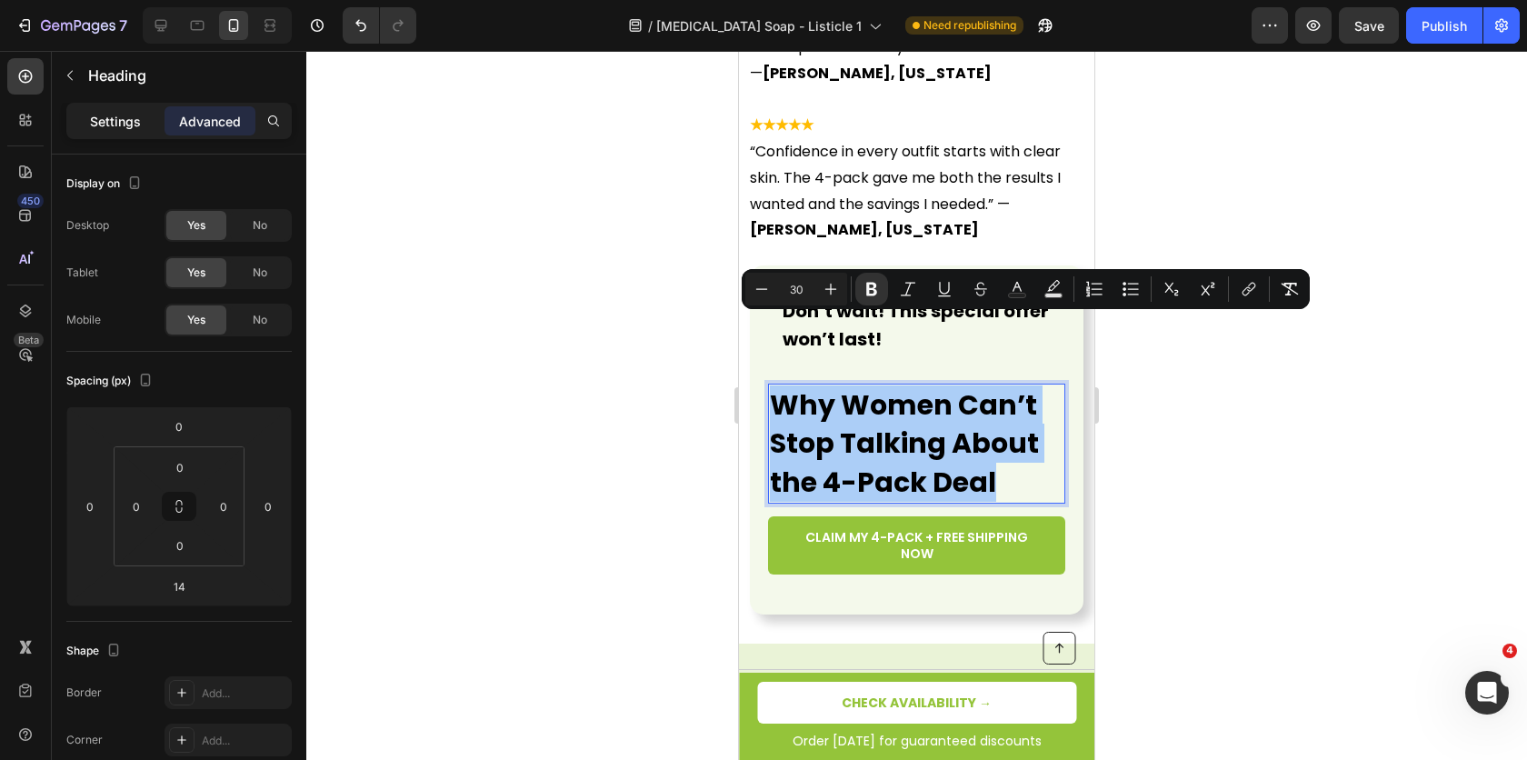
click at [97, 107] on div "Settings" at bounding box center [115, 120] width 91 height 29
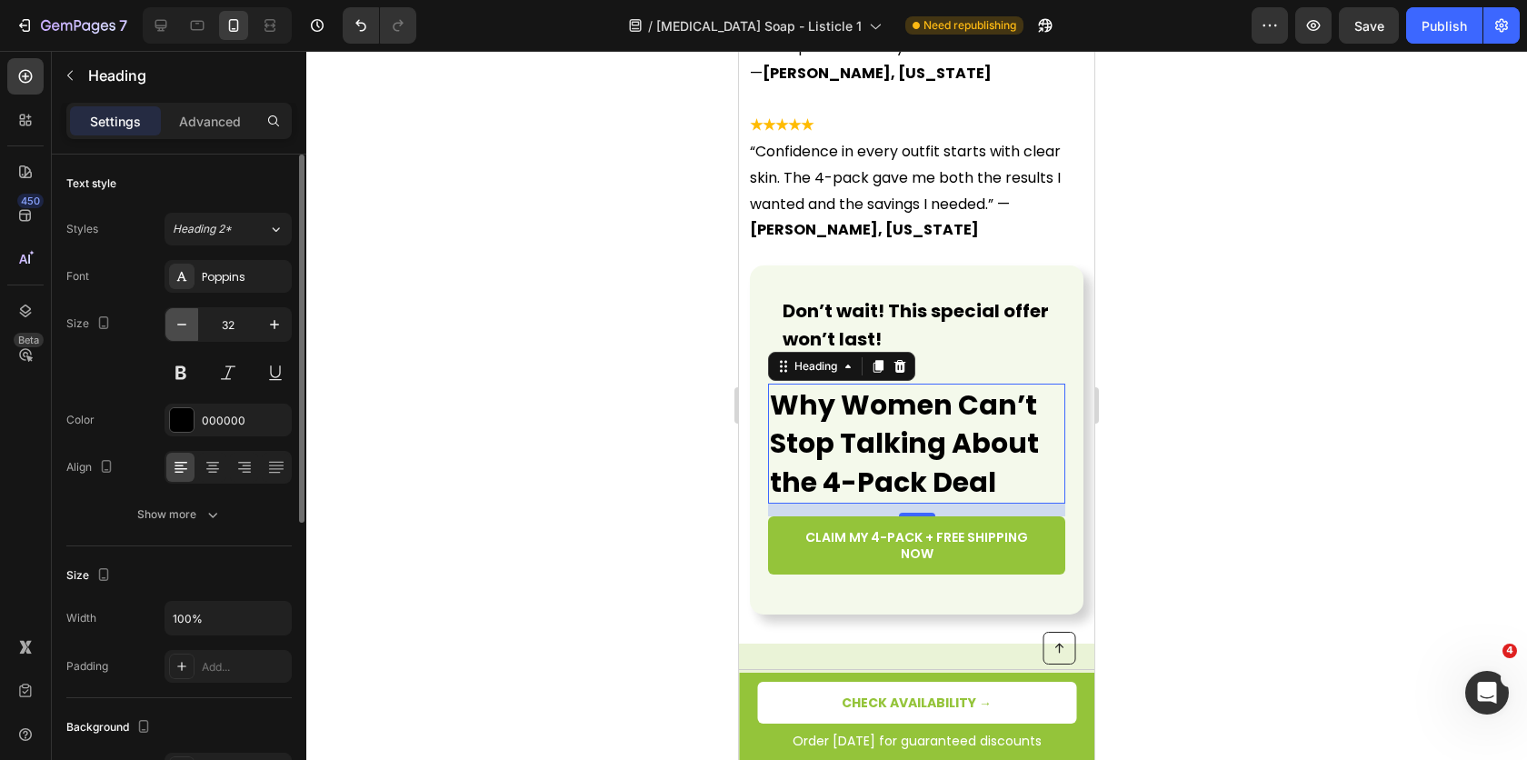
click at [175, 325] on icon "button" at bounding box center [182, 324] width 18 height 18
type input "30"
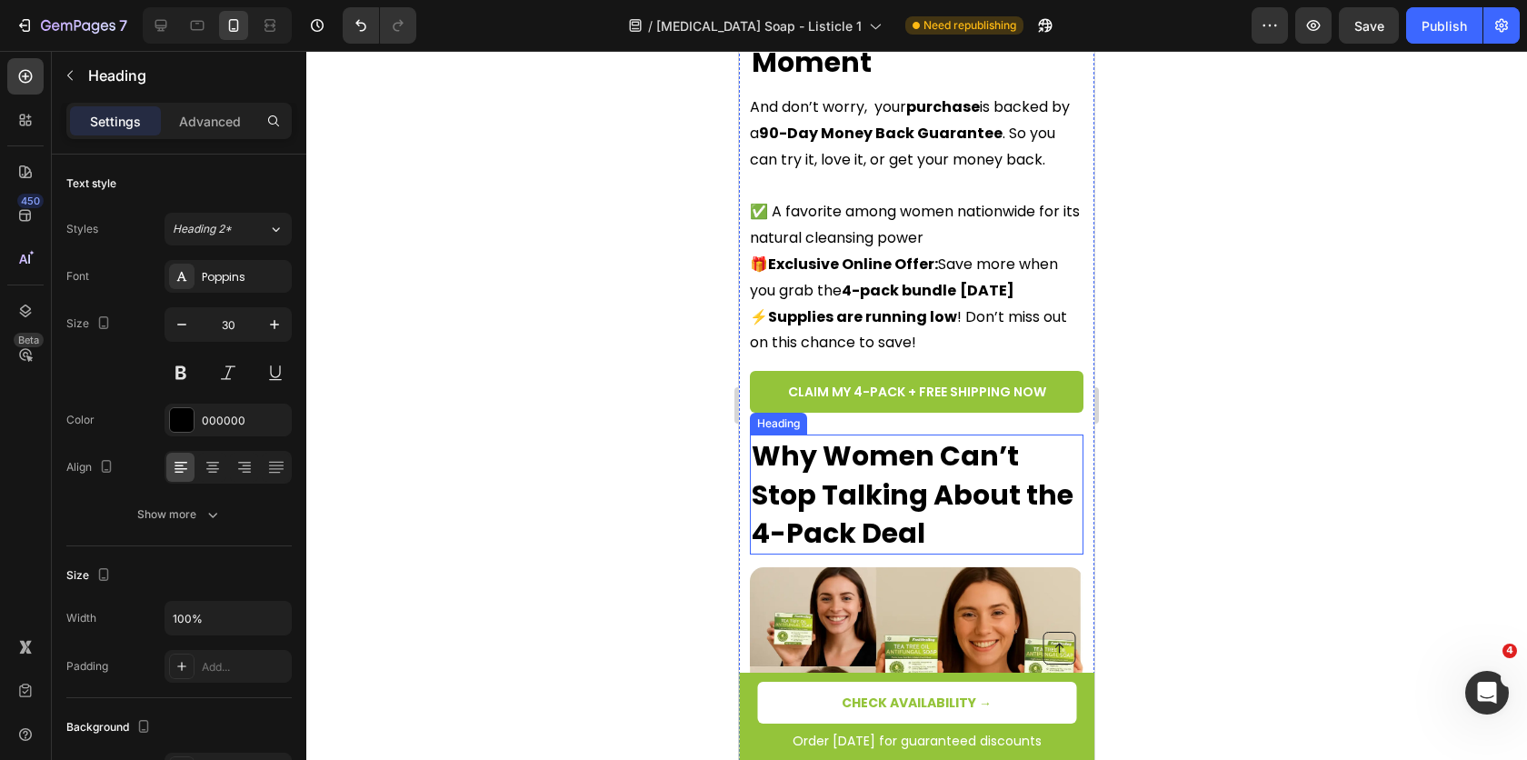
scroll to position [5429, 0]
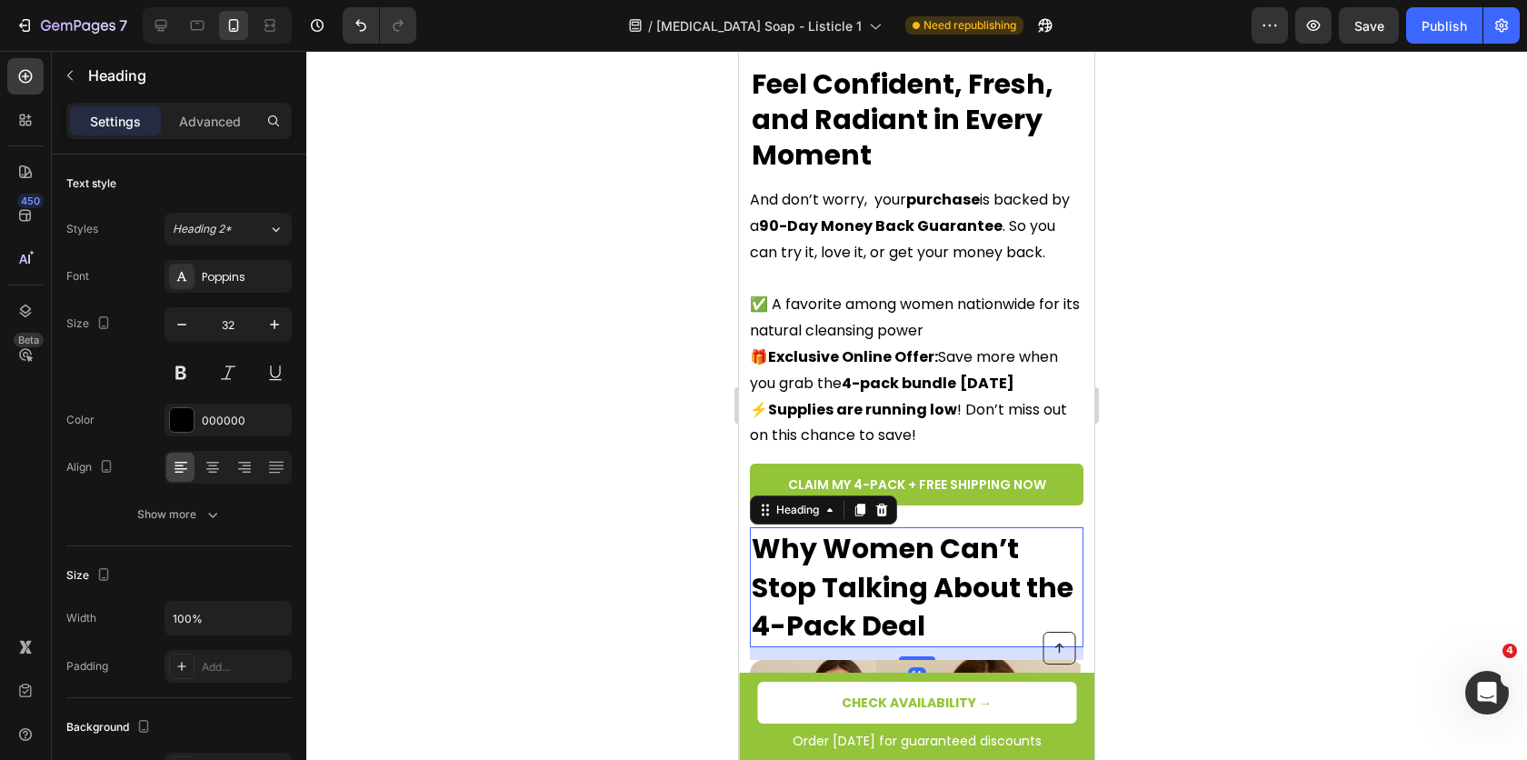
click at [880, 529] on strong "Why Women Can’t Stop Talking About the 4-Pack Deal" at bounding box center [913, 587] width 322 height 116
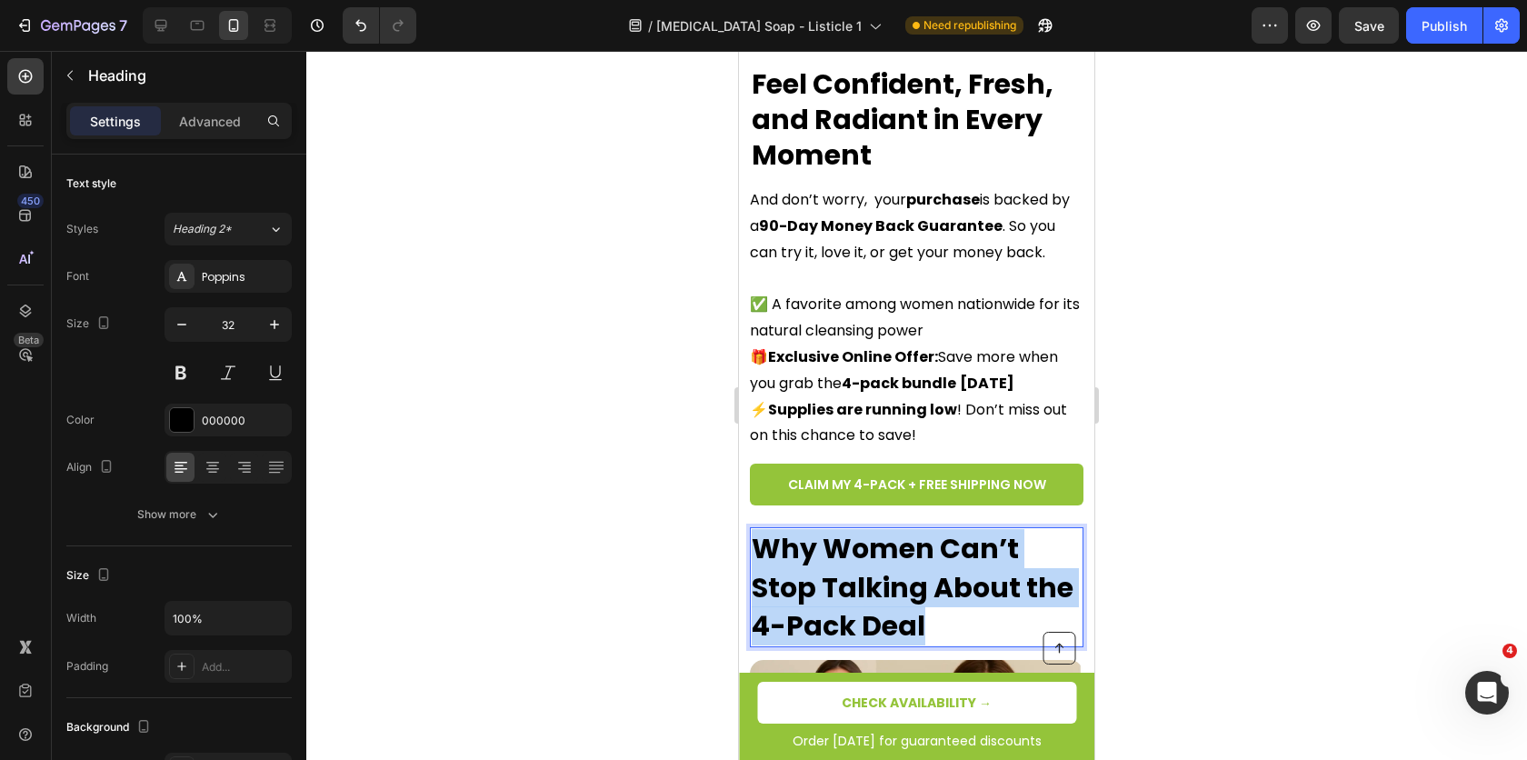
click at [880, 529] on strong "Why Women Can’t Stop Talking About the 4-Pack Deal" at bounding box center [913, 587] width 322 height 116
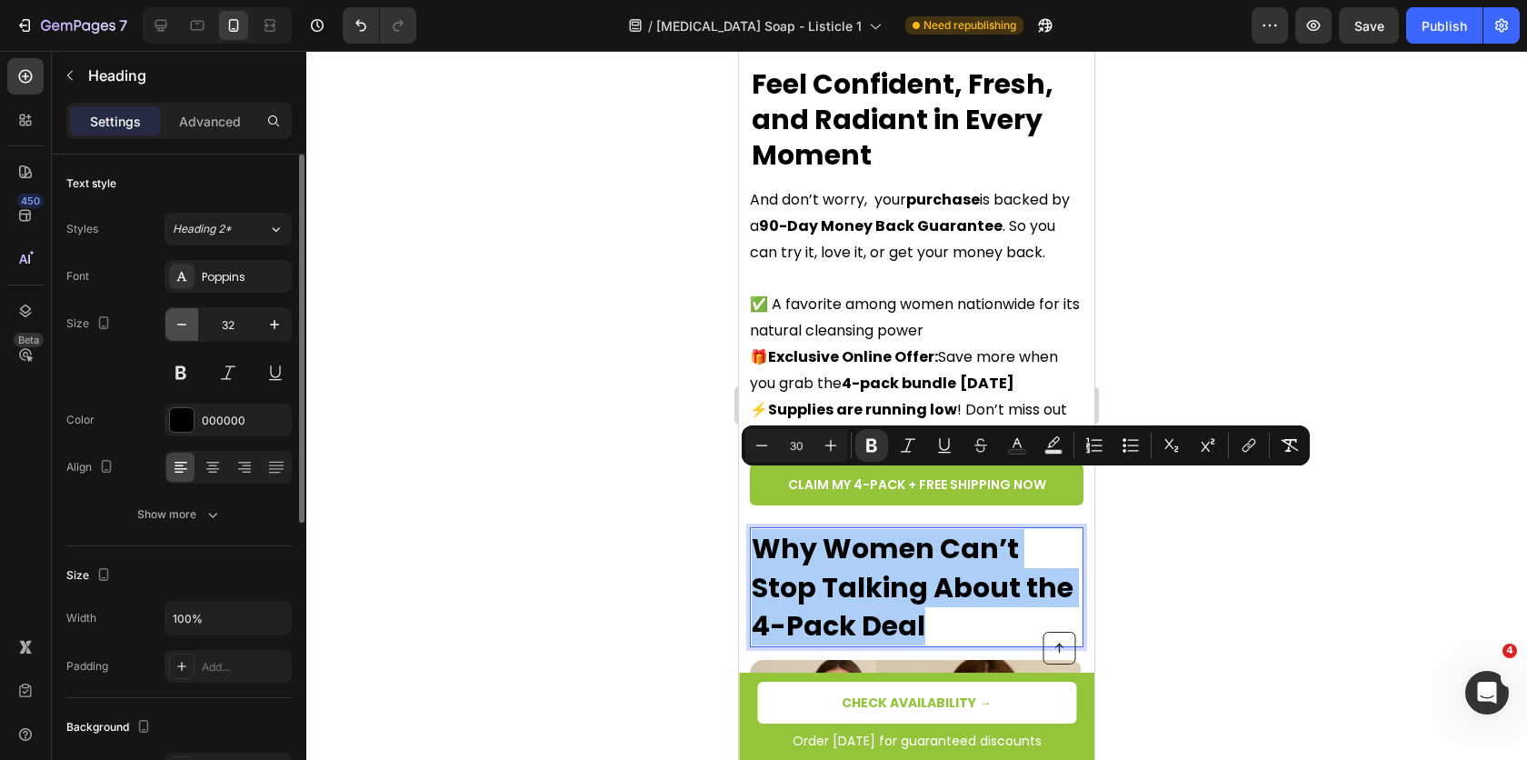
click at [185, 319] on icon "button" at bounding box center [182, 324] width 18 height 18
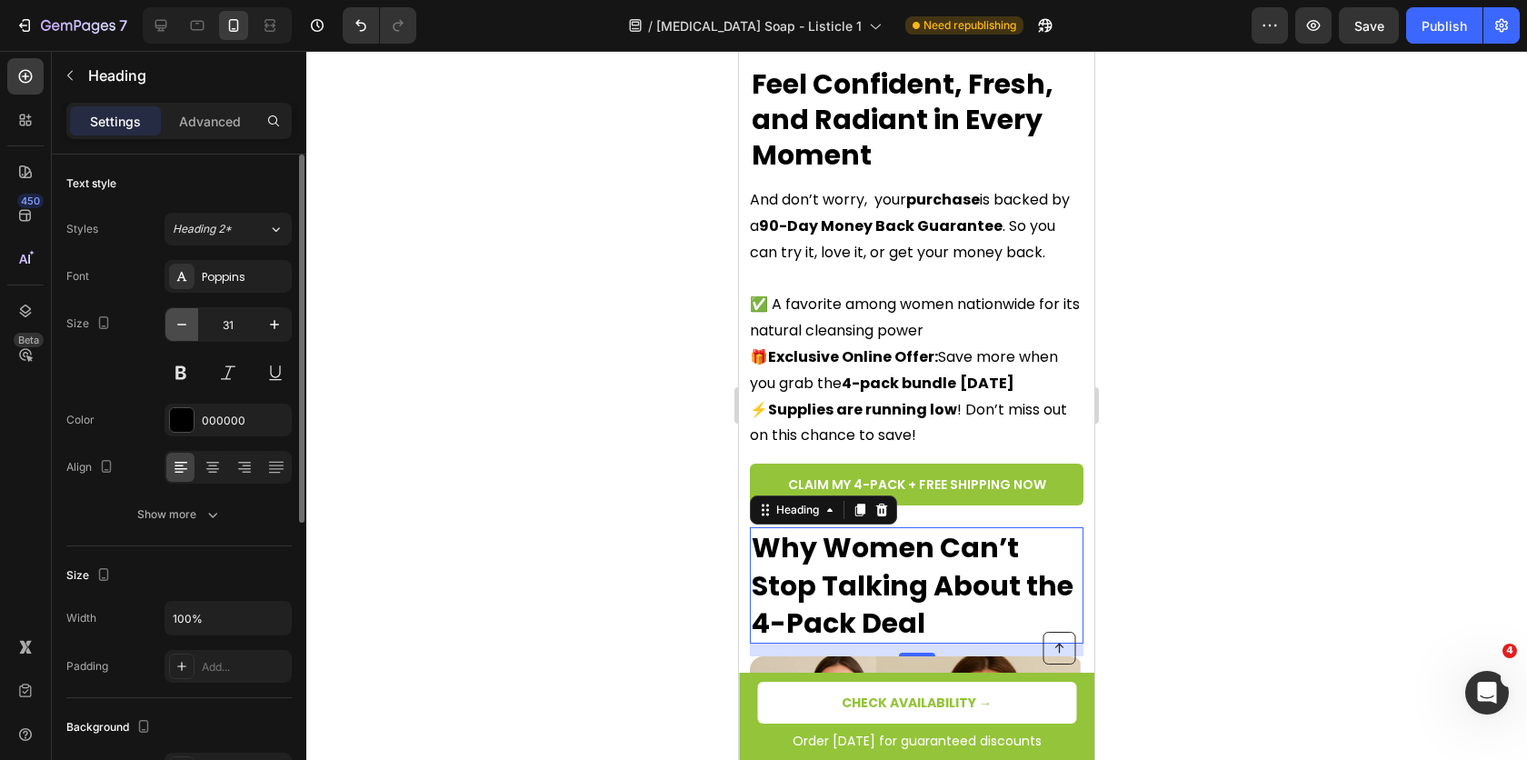
type input "30"
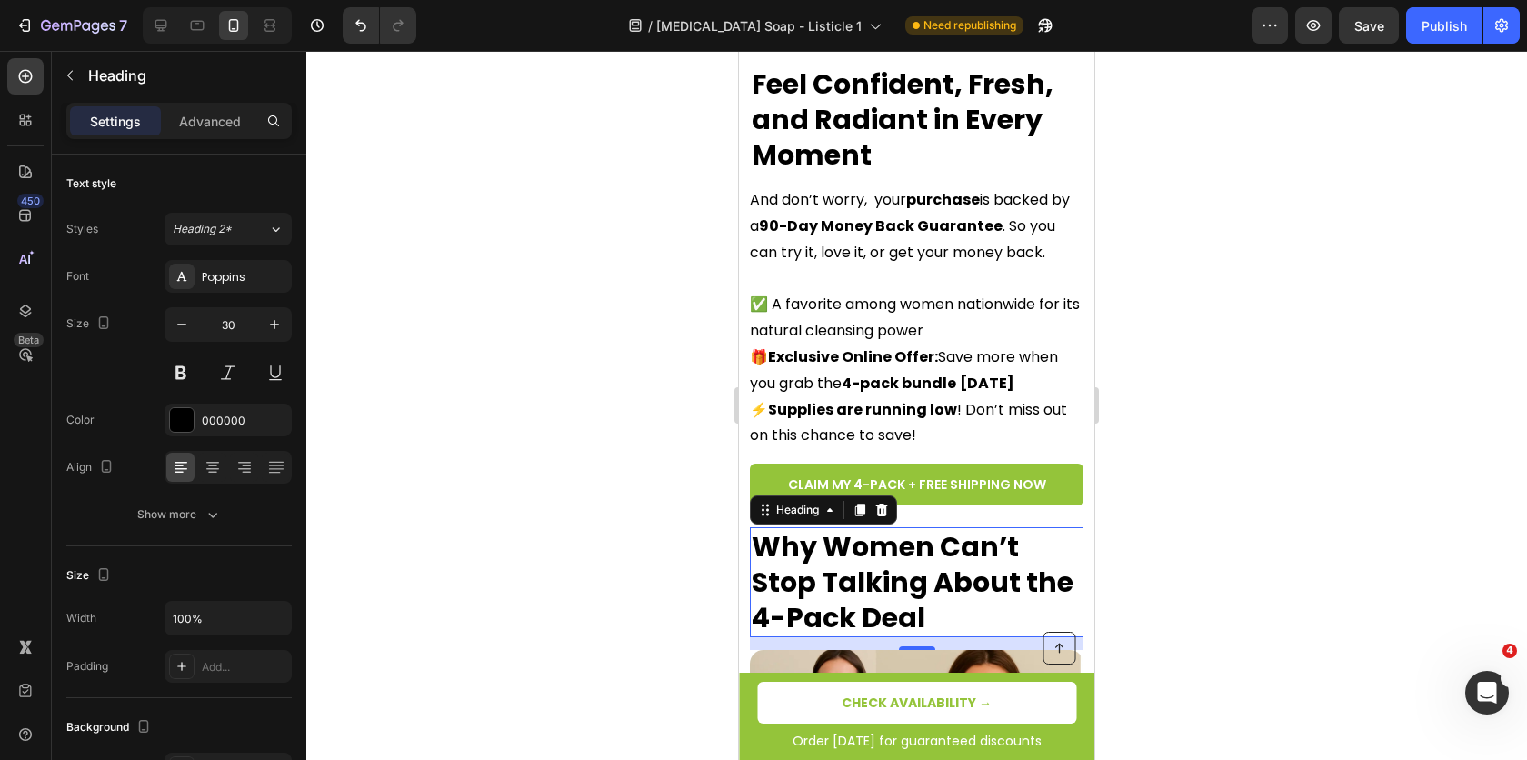
scroll to position [4936, 0]
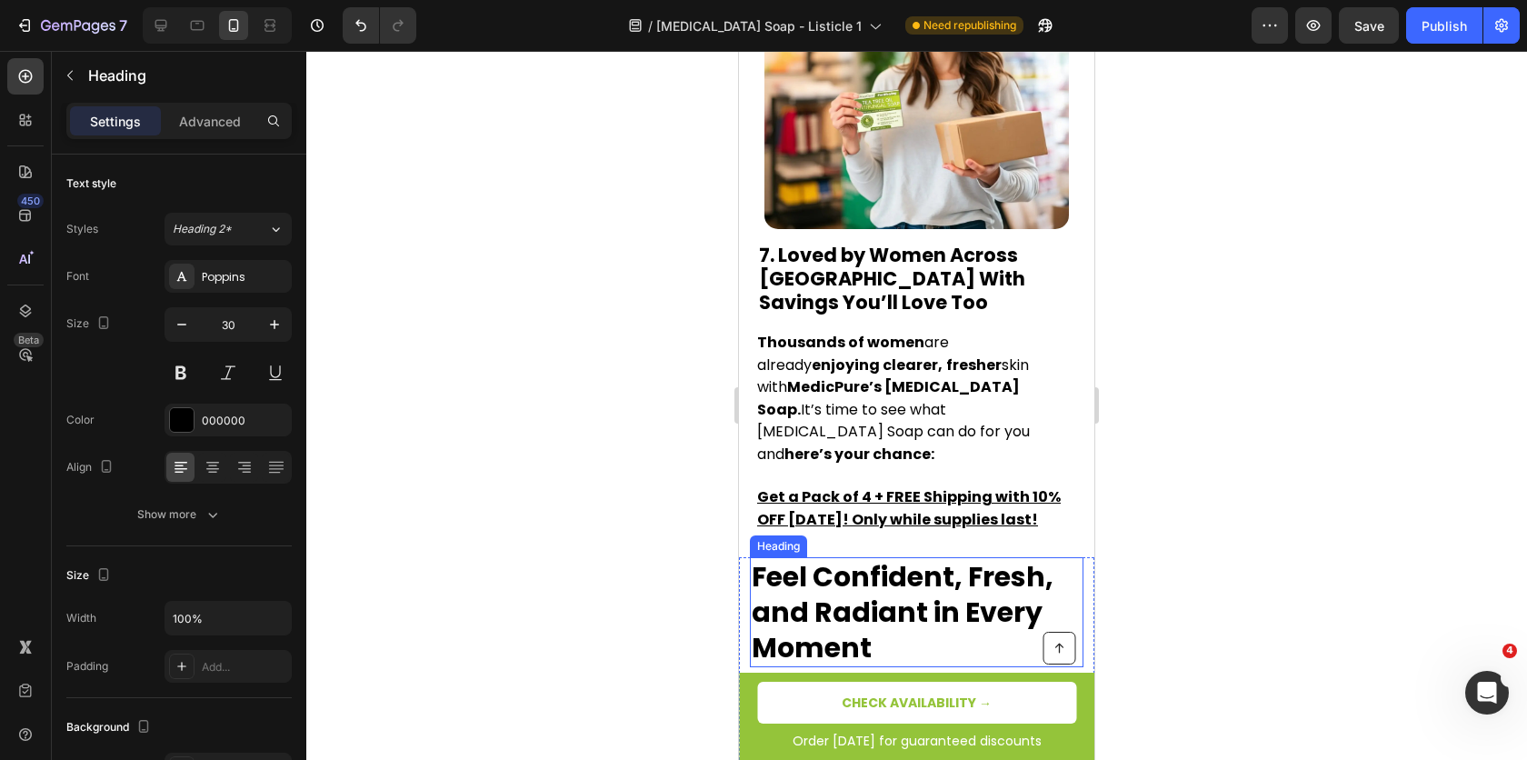
click at [872, 557] on strong "Feel Confident, Fresh, and Radiant in Every Moment" at bounding box center [903, 612] width 302 height 110
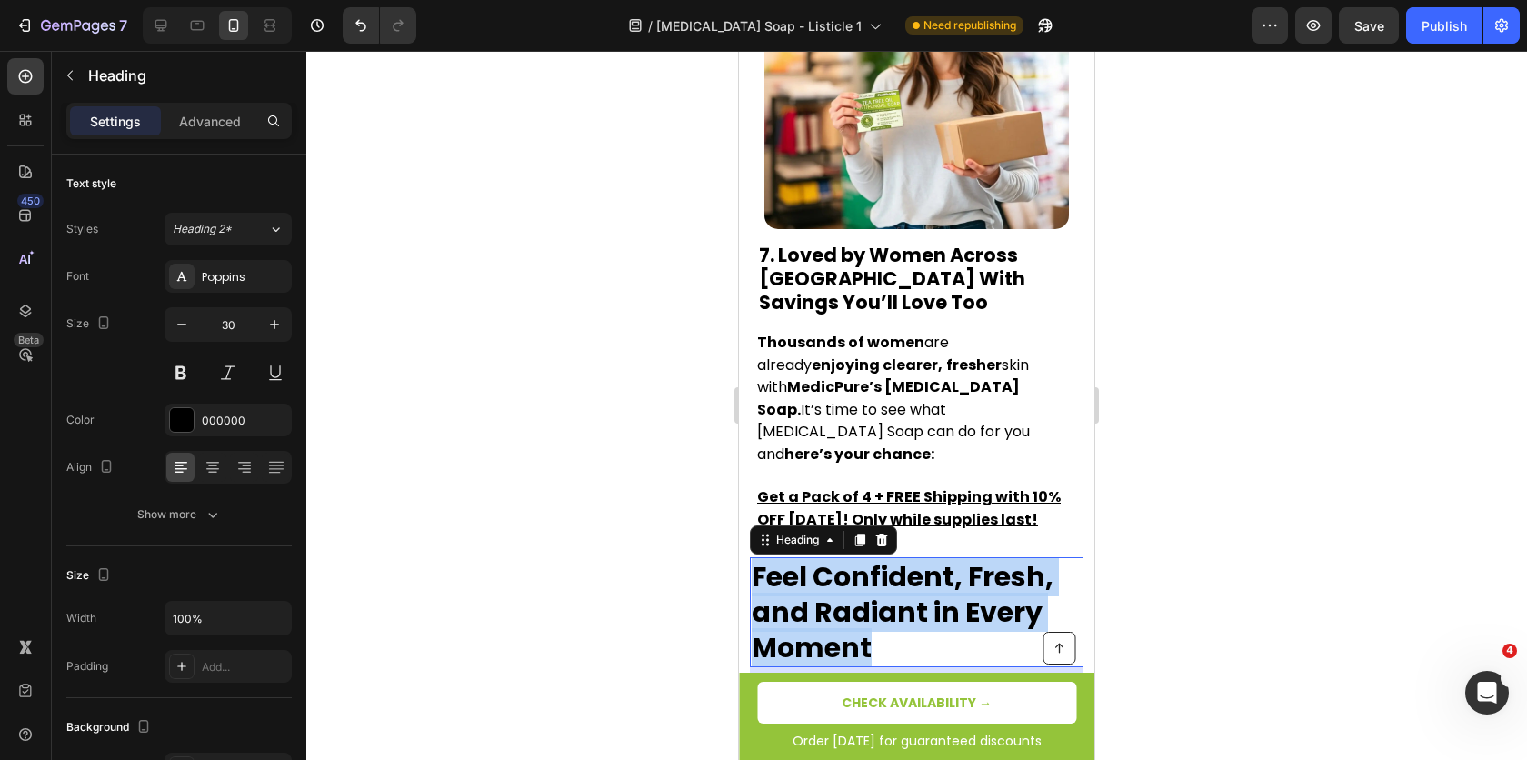
click at [872, 557] on strong "Feel Confident, Fresh, and Radiant in Every Moment" at bounding box center [903, 612] width 302 height 110
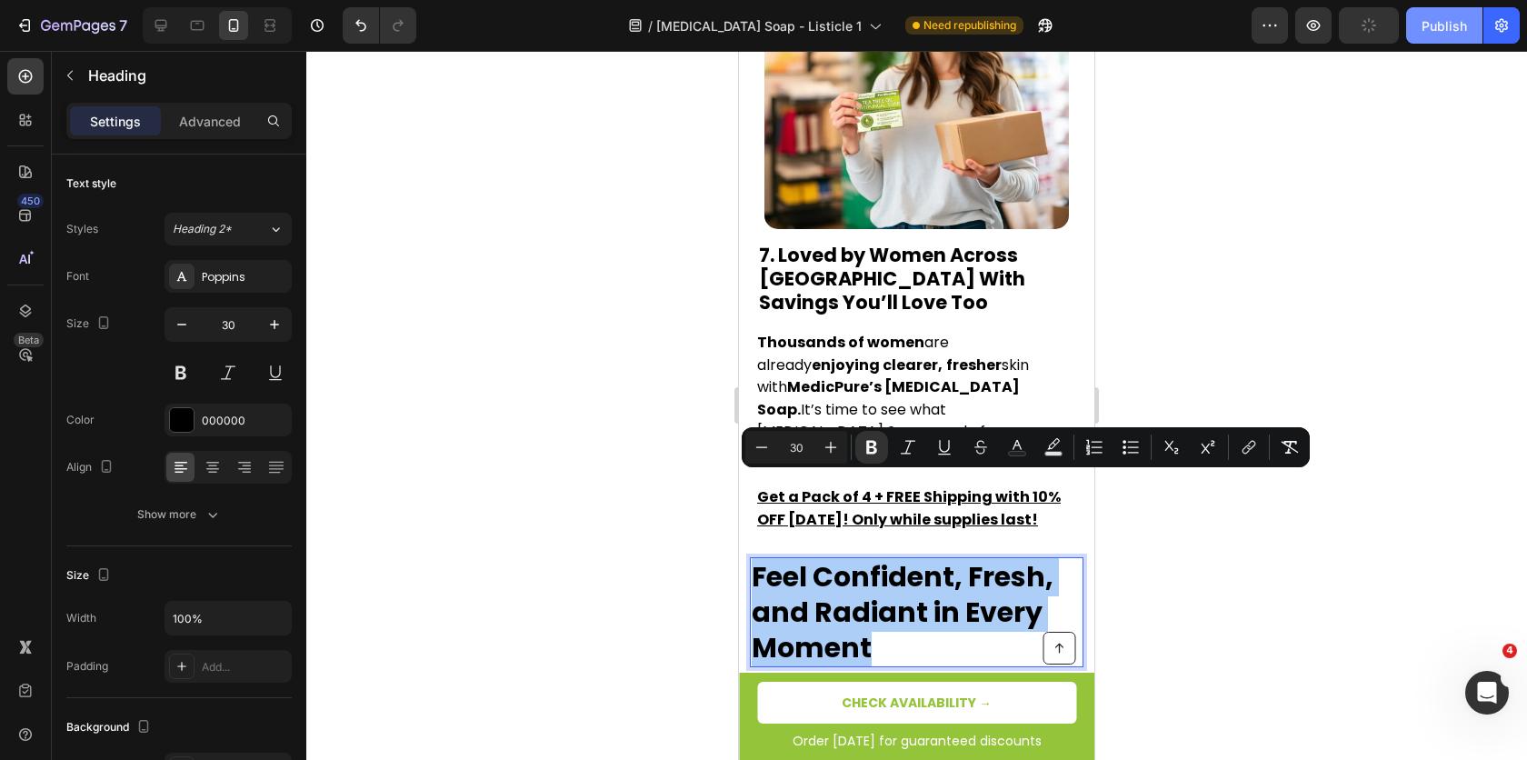
click at [1461, 28] on div "Publish" at bounding box center [1444, 25] width 45 height 19
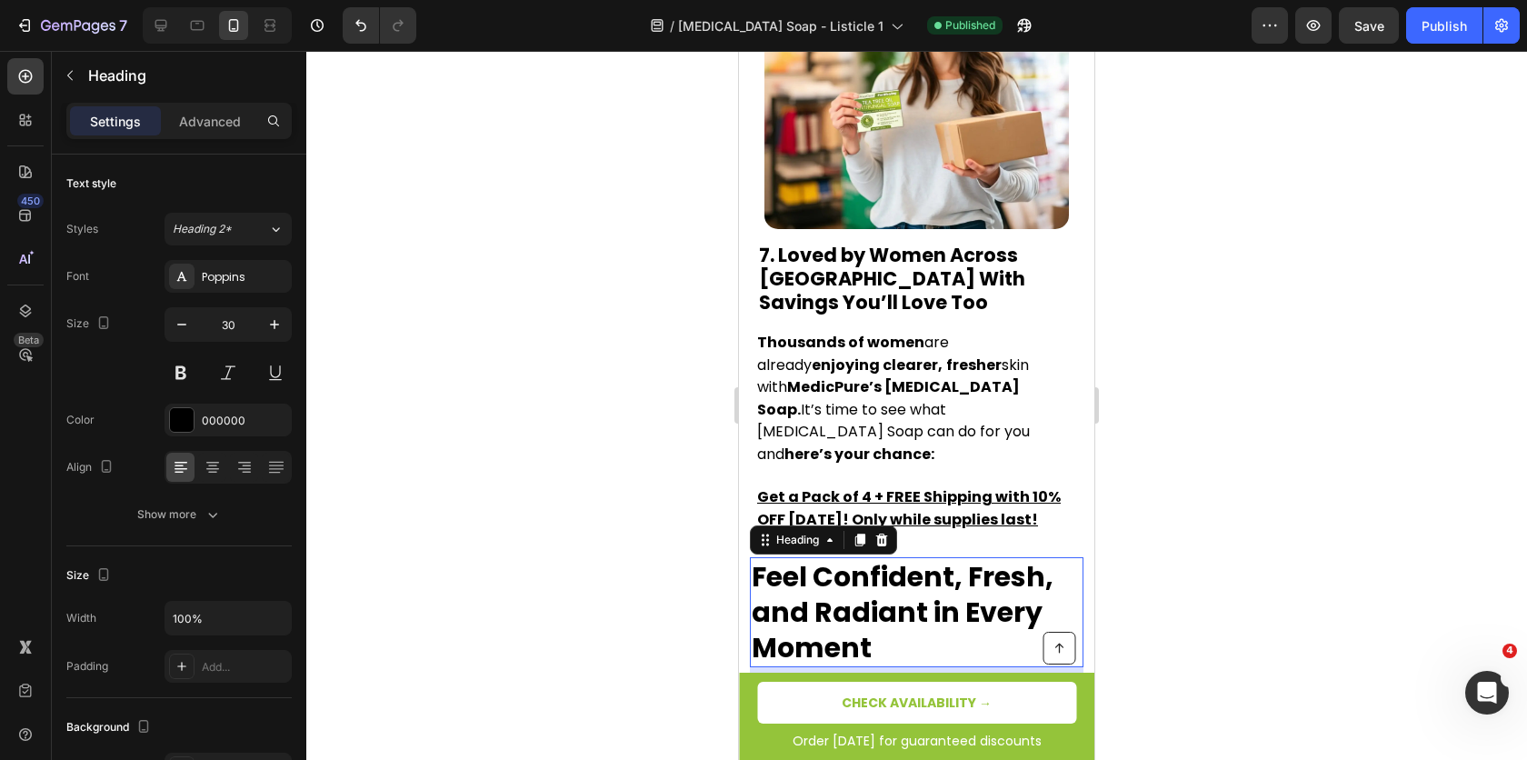
click at [1306, 425] on div at bounding box center [916, 405] width 1221 height 709
